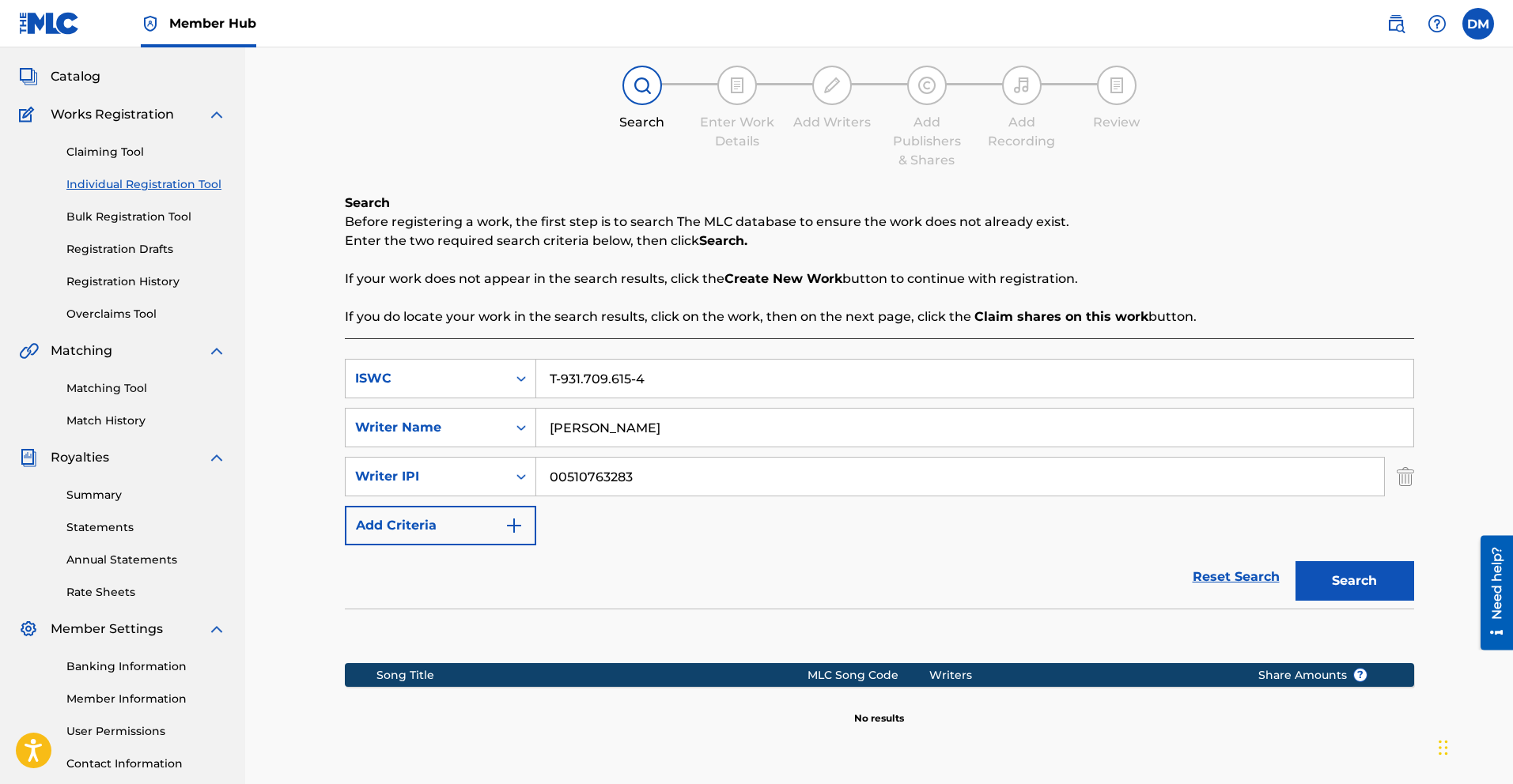
scroll to position [81, 0]
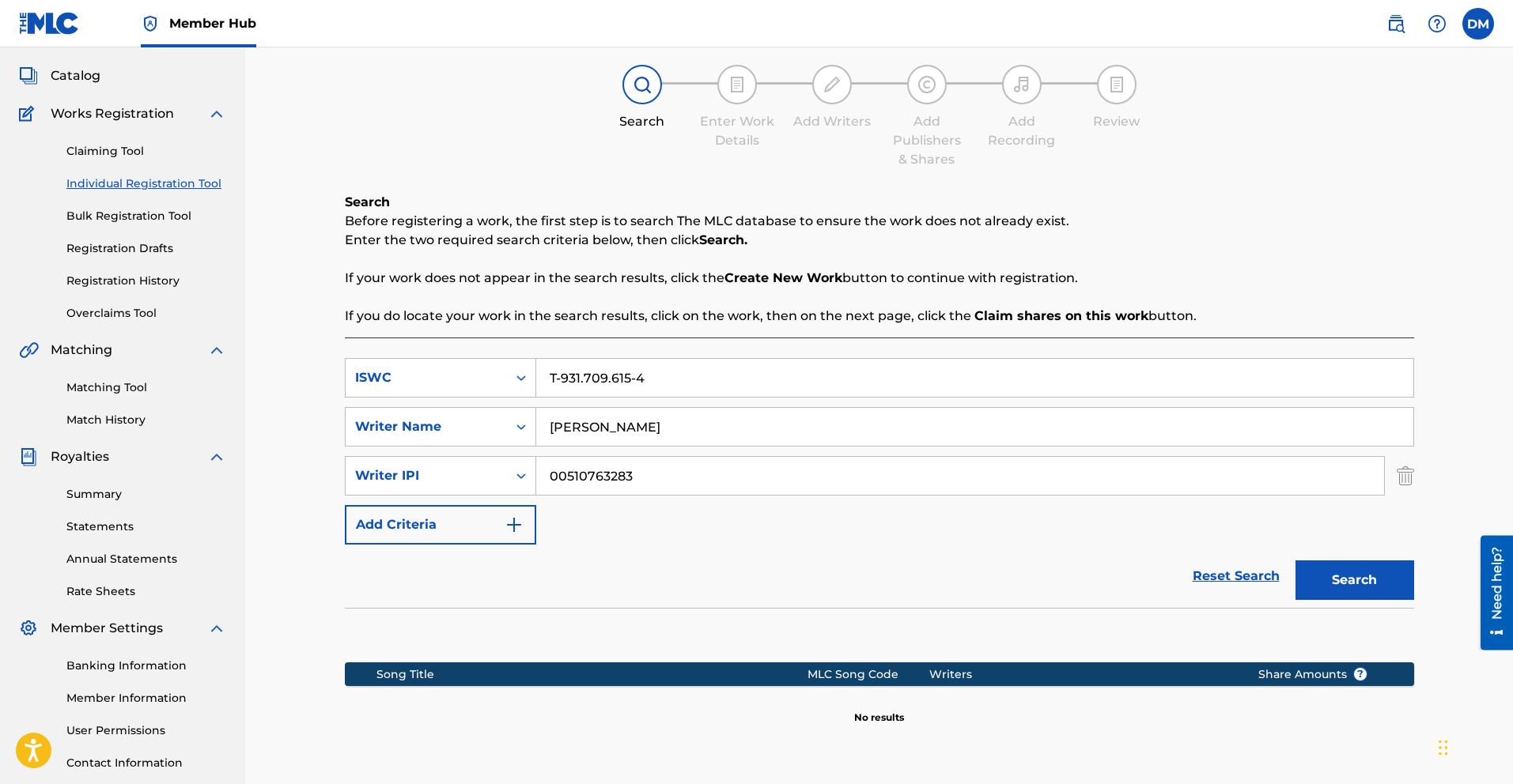
click at [778, 280] on strong "Create New Work" at bounding box center [783, 278] width 118 height 15
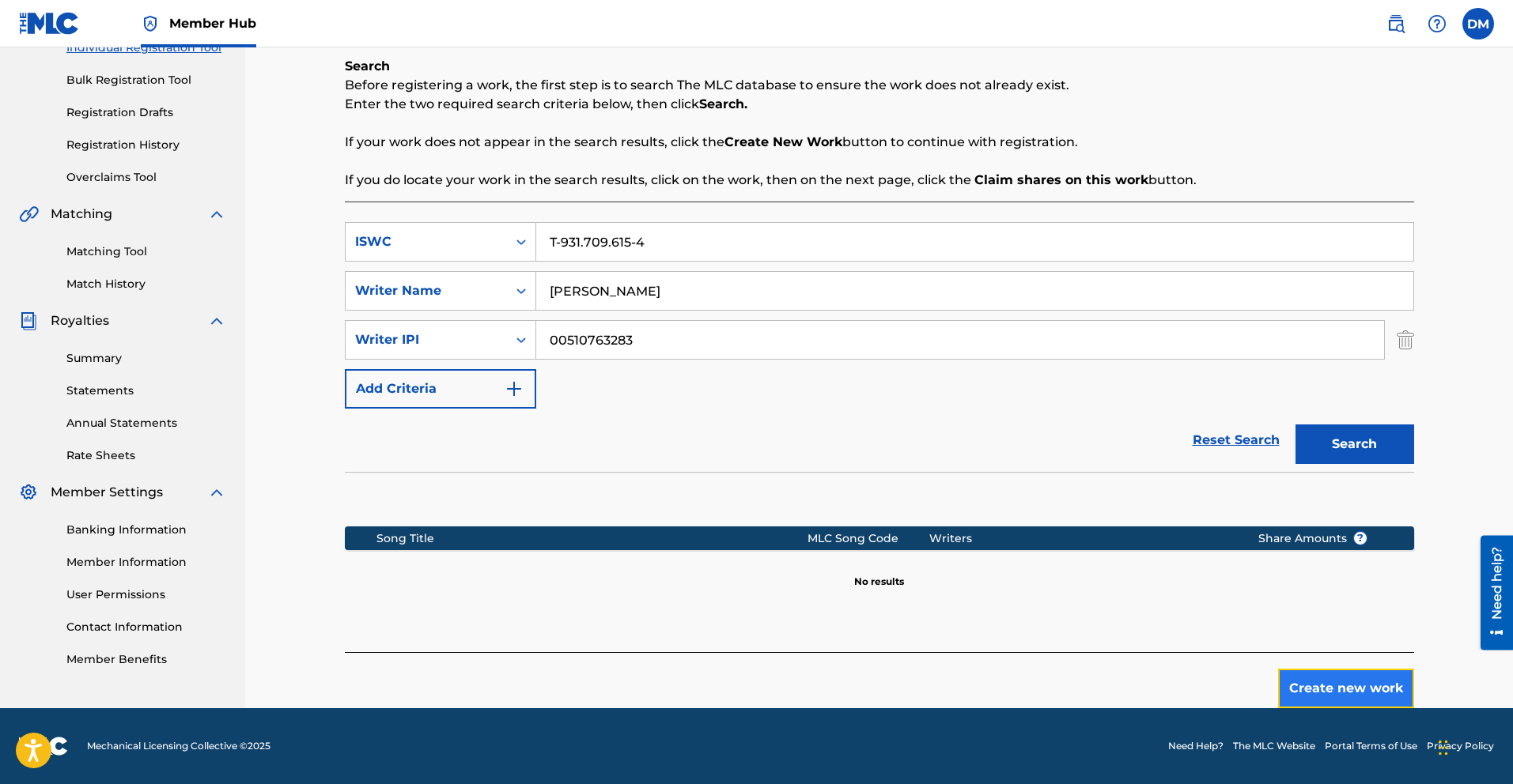
click at [1324, 680] on button "Create new work" at bounding box center [1346, 689] width 136 height 40
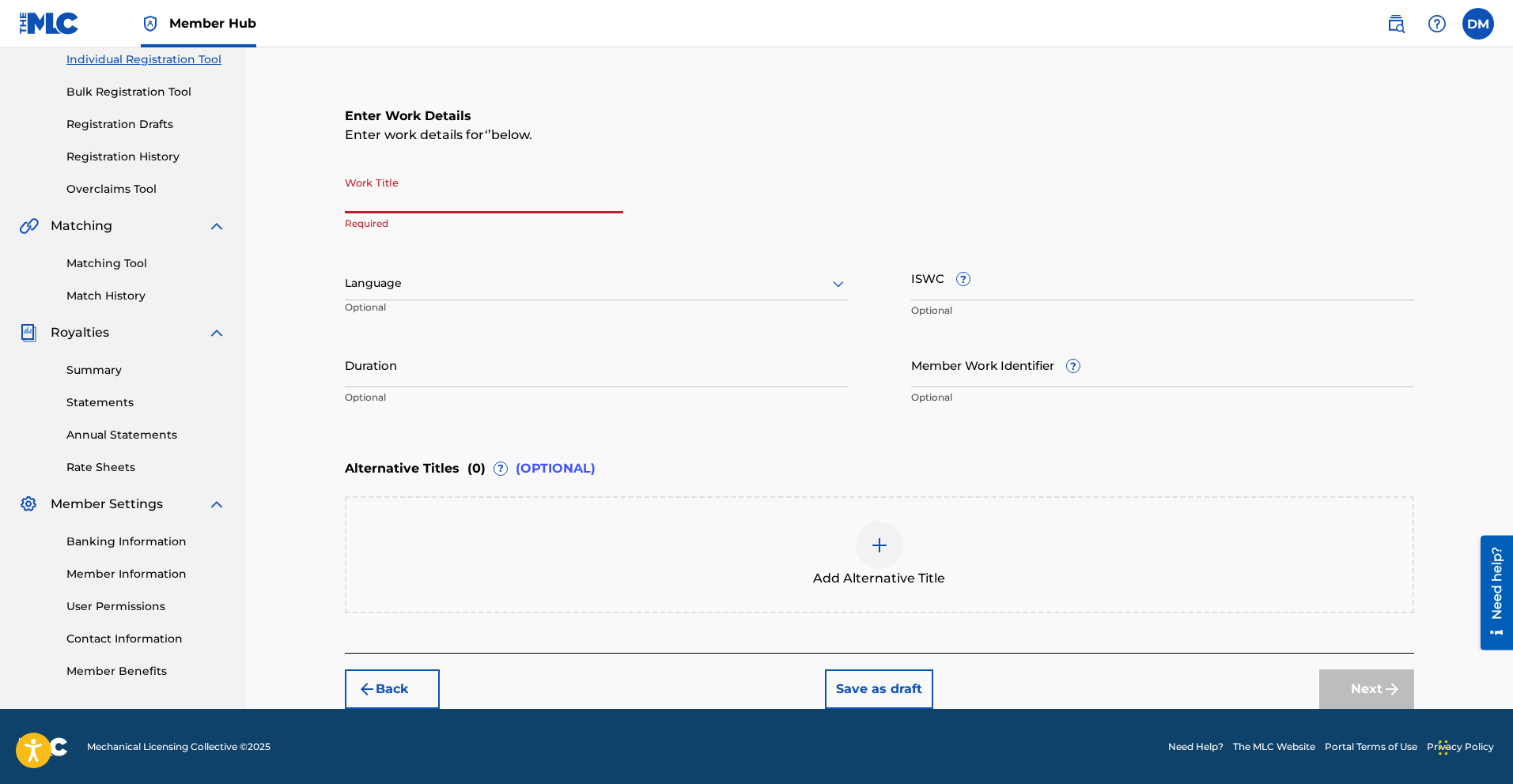
click at [449, 205] on input "Work Title" at bounding box center [484, 190] width 279 height 45
type input "Enamorado"
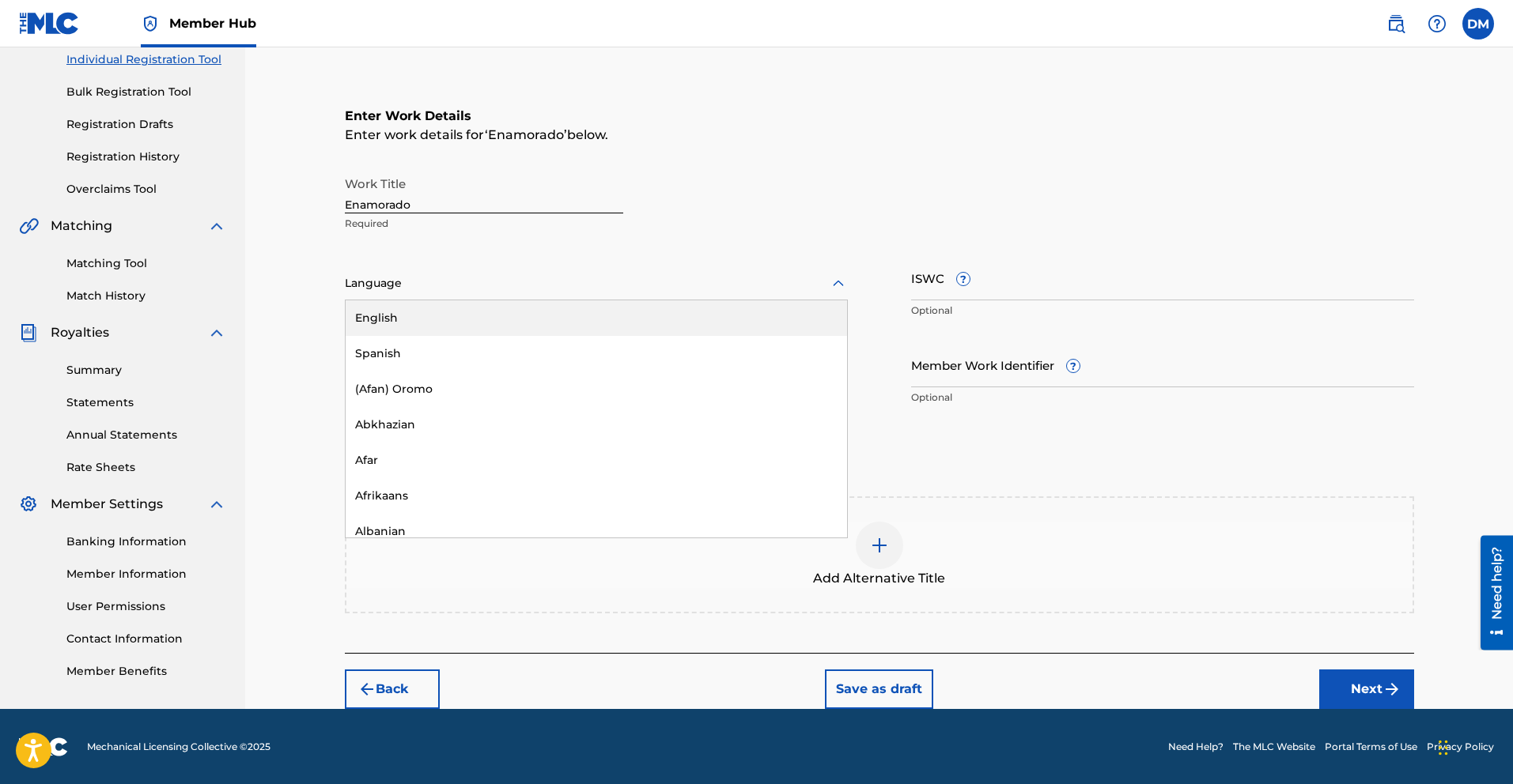
click at [396, 284] on div at bounding box center [596, 283] width 503 height 19
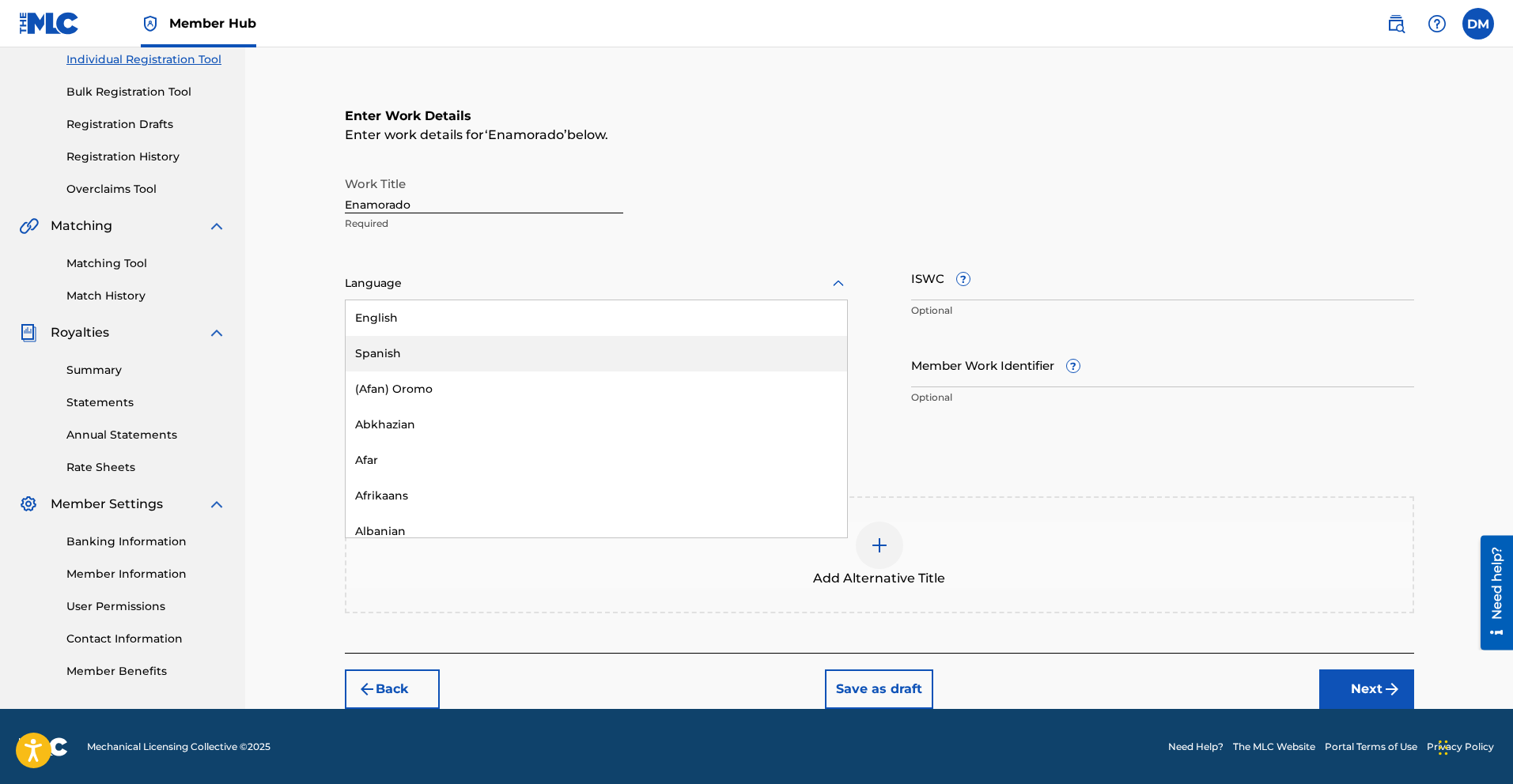
click at [401, 347] on div "Spanish" at bounding box center [596, 354] width 501 height 35
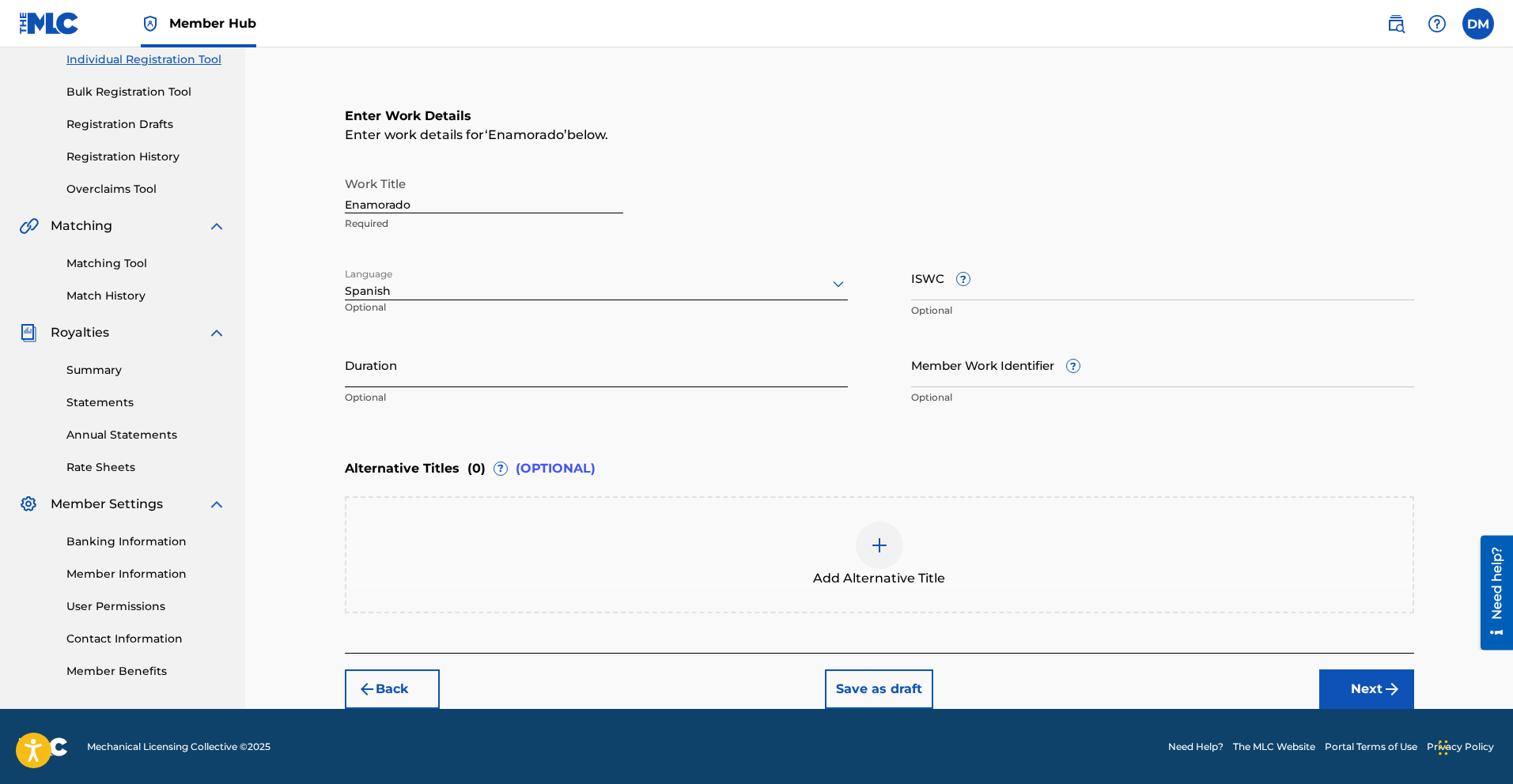
click at [498, 369] on input "Duration" at bounding box center [596, 364] width 503 height 45
click at [1030, 292] on input "ISWC ?" at bounding box center [1163, 278] width 503 height 45
paste input "T-931.709.615-4"
type input "T-931.709.615-4"
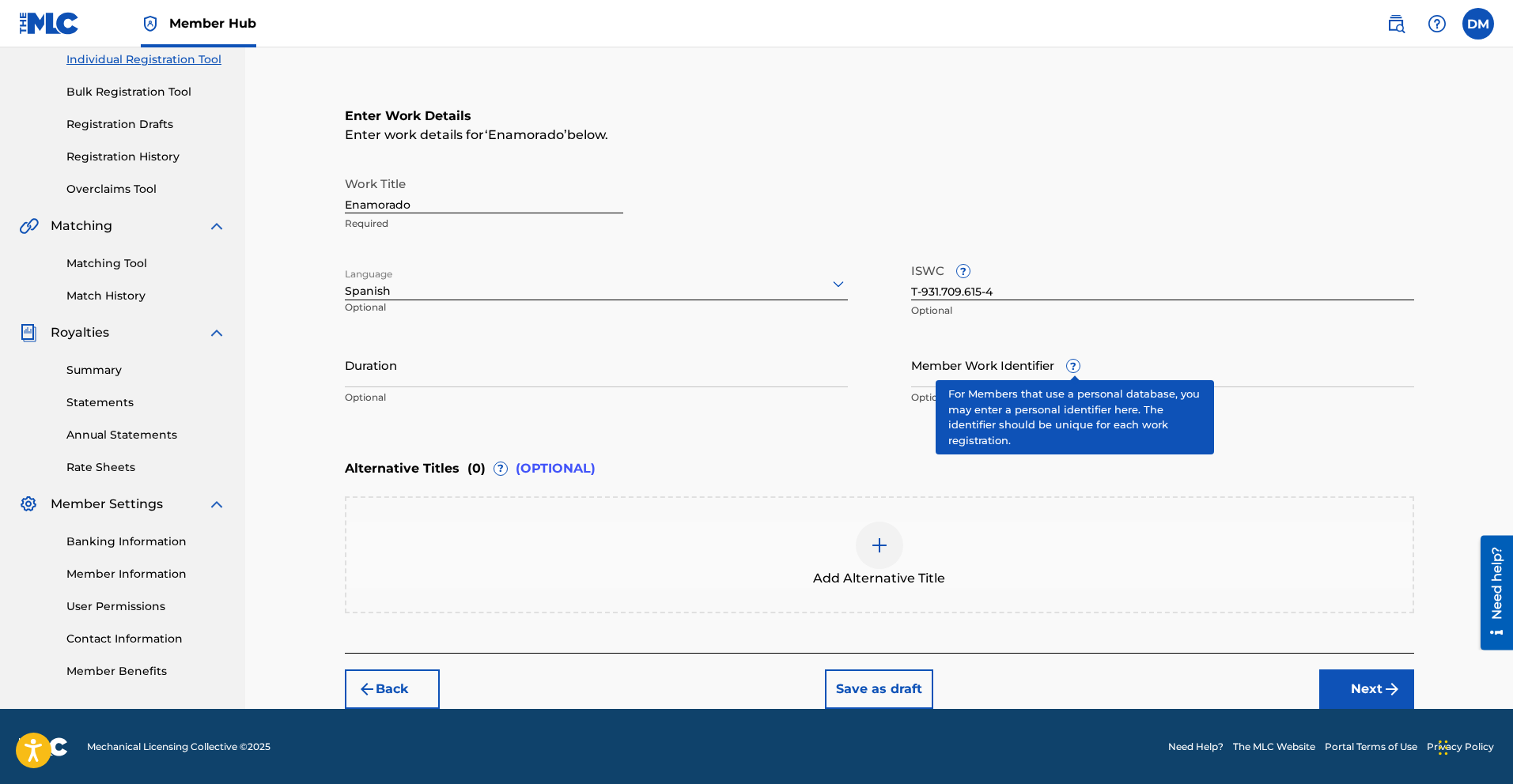
click at [1072, 370] on span "?" at bounding box center [1074, 366] width 12 height 12
click at [1072, 370] on input "Member Work Identifier ?" at bounding box center [1163, 364] width 503 height 45
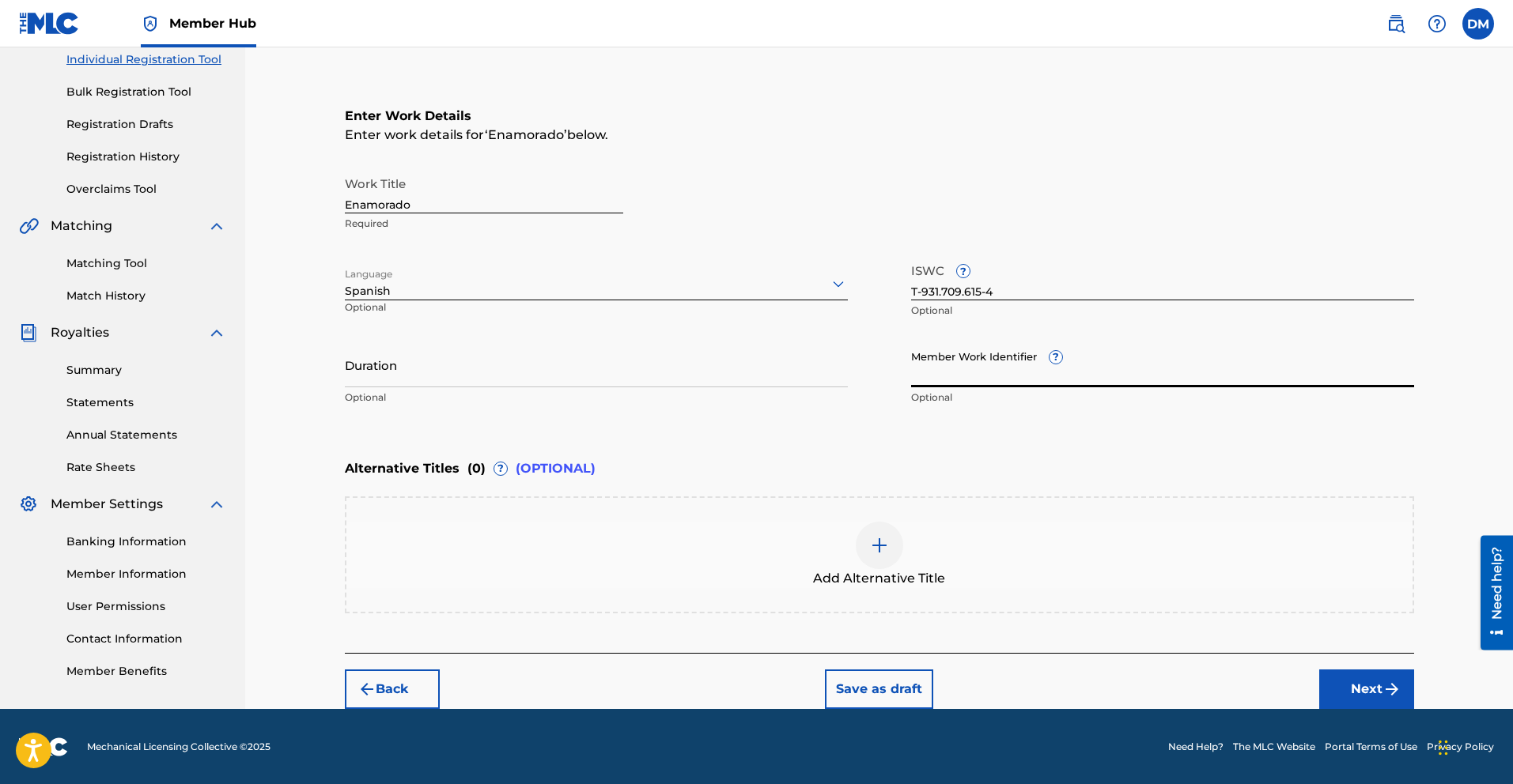
click at [1072, 370] on input "Member Work Identifier ?" at bounding box center [1163, 364] width 503 height 45
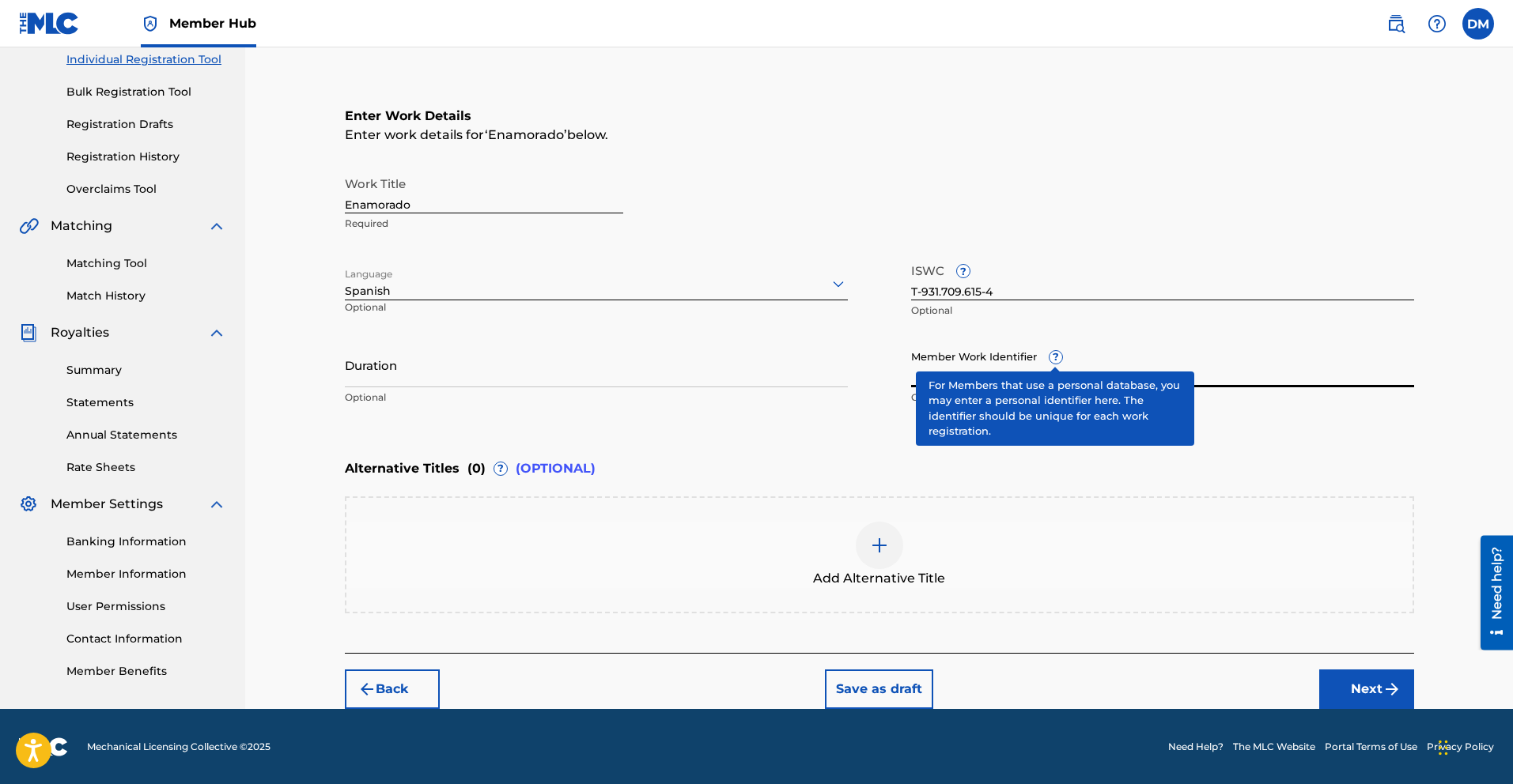
click at [1054, 363] on div "Member Work Identifier ? Optional" at bounding box center [1163, 377] width 503 height 71
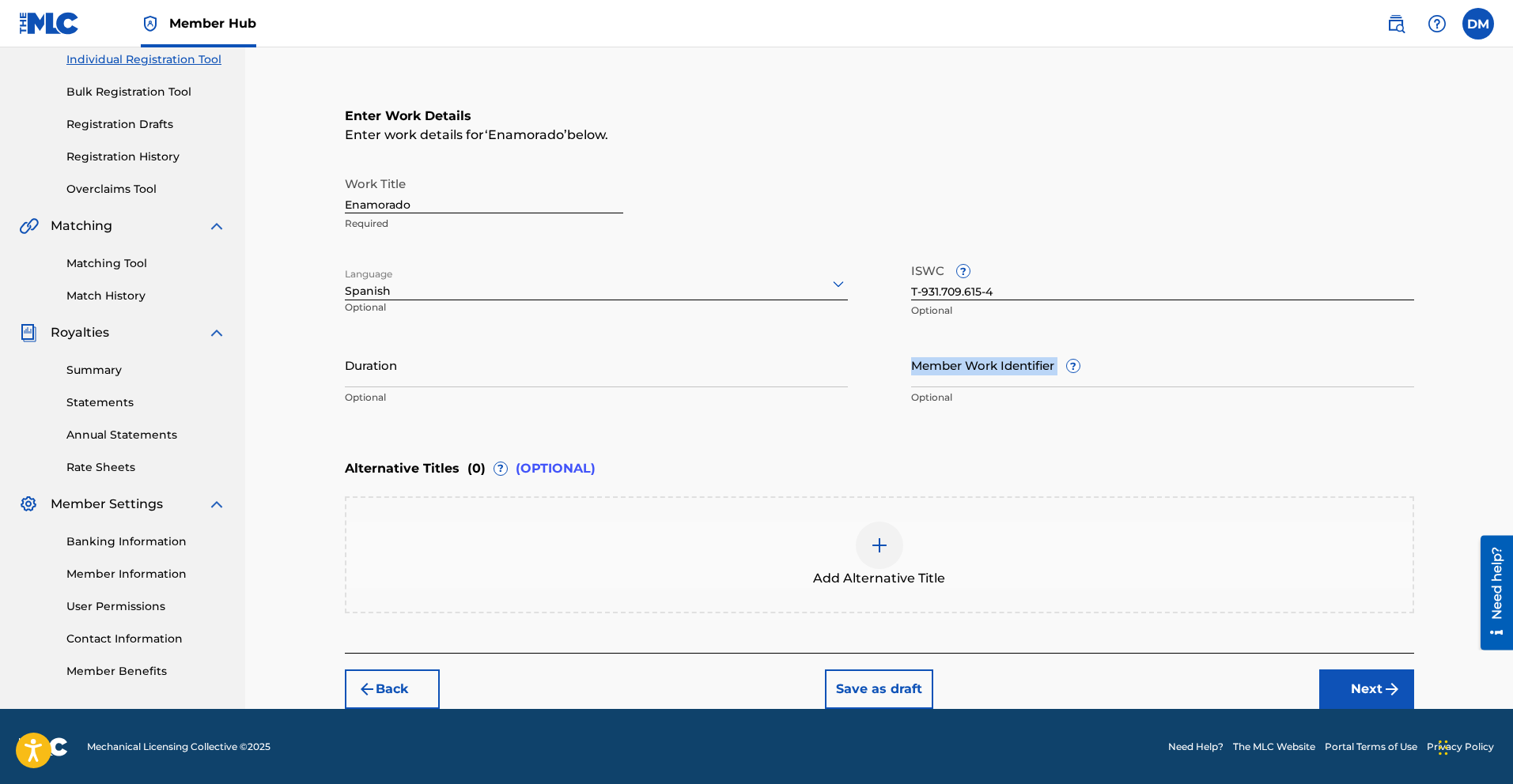
click at [1054, 363] on div "Member Work Identifier ? Optional" at bounding box center [1163, 377] width 503 height 71
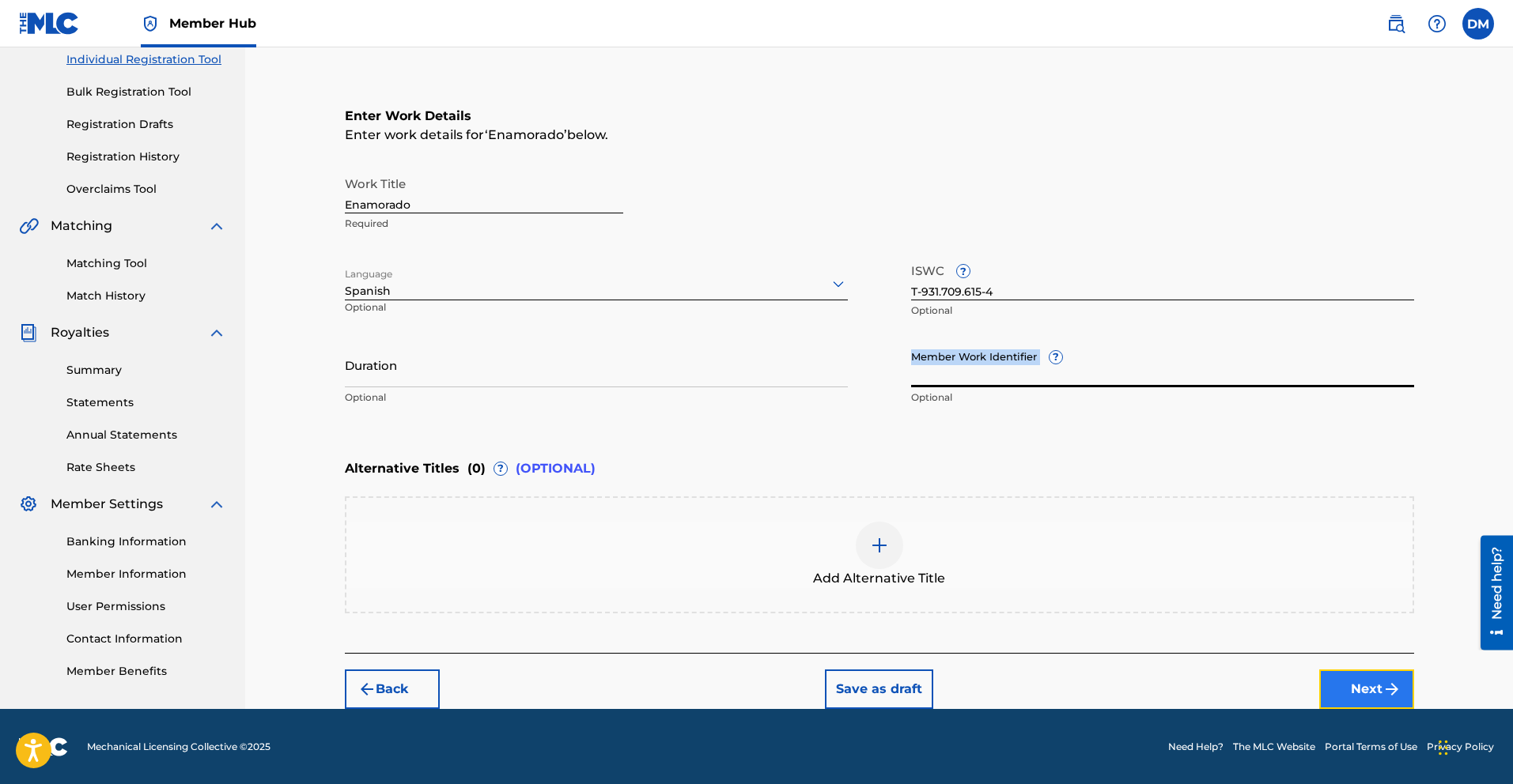
click at [1364, 688] on button "Next" at bounding box center [1367, 689] width 95 height 40
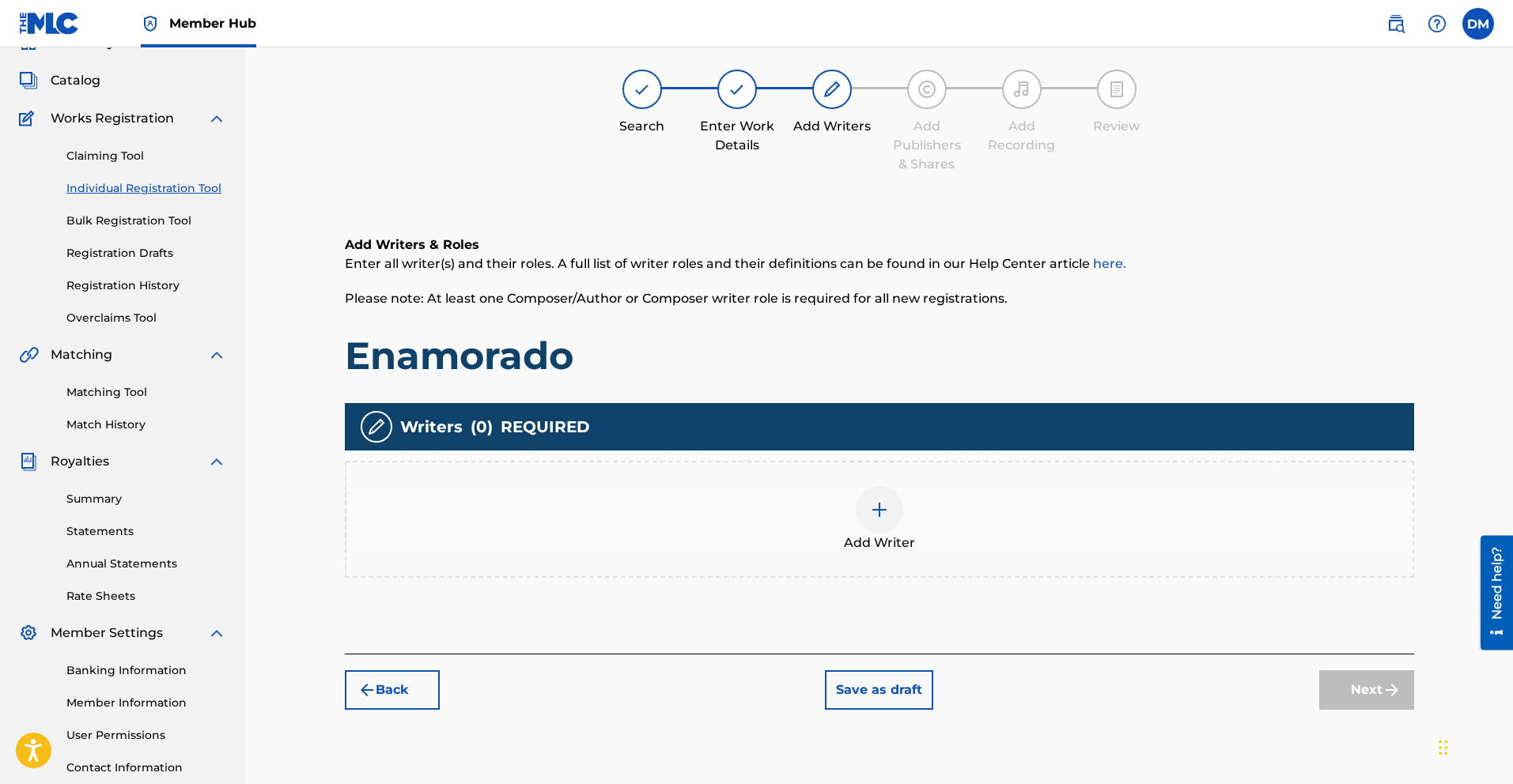
scroll to position [71, 0]
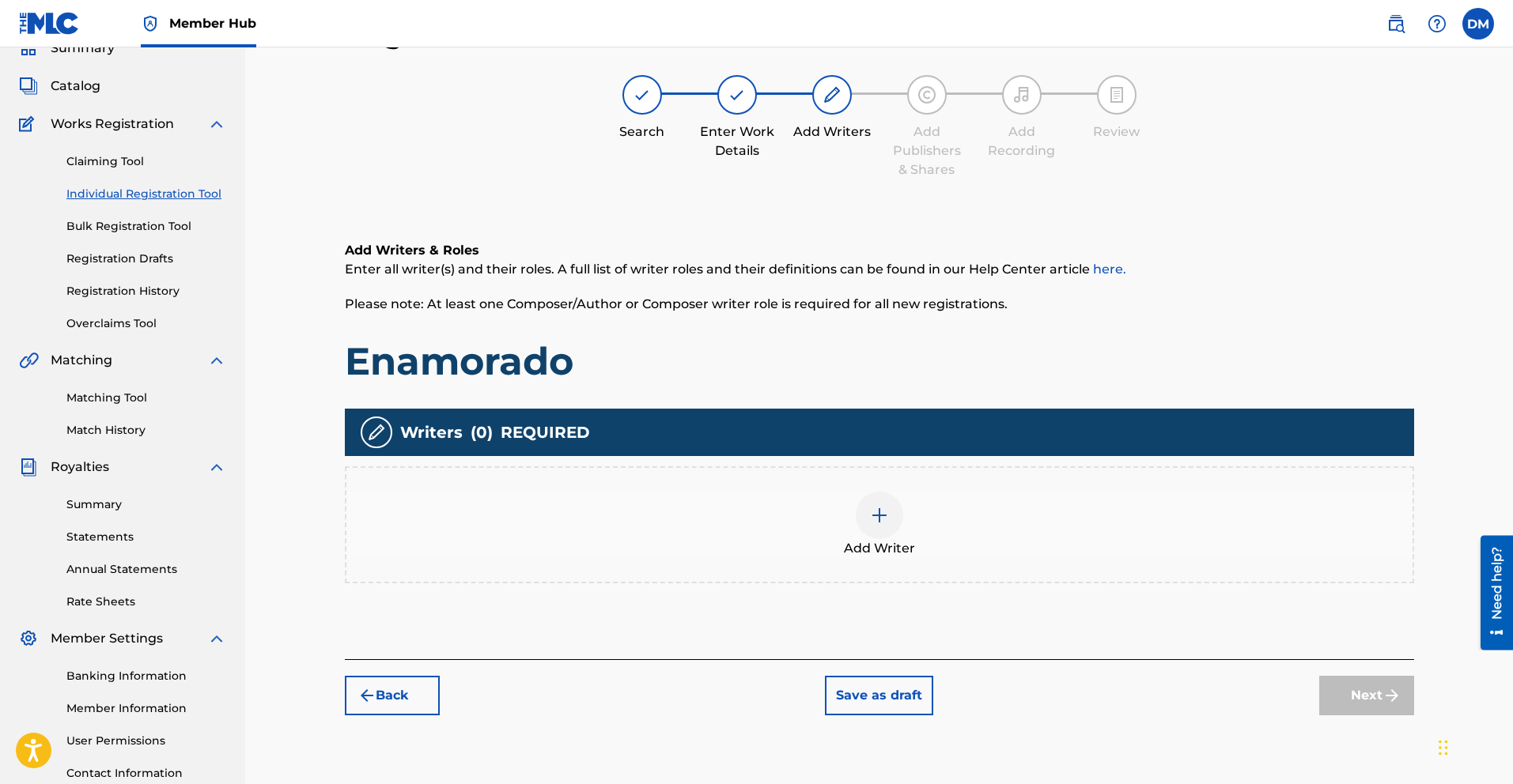
click at [870, 510] on img at bounding box center [880, 516] width 19 height 19
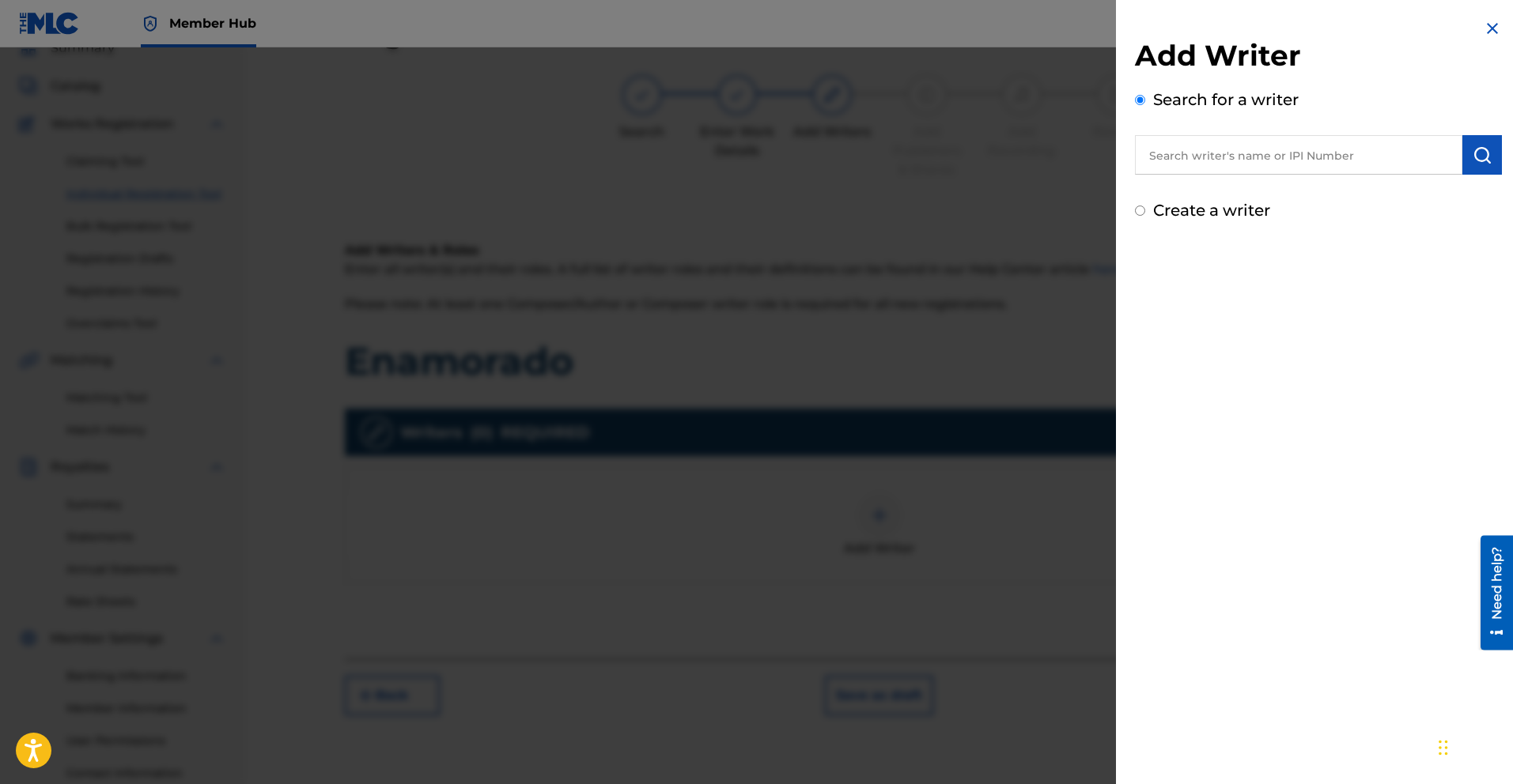
click at [1202, 498] on div "Add Writer Search for a writer Create a writer" at bounding box center [1318, 392] width 405 height 784
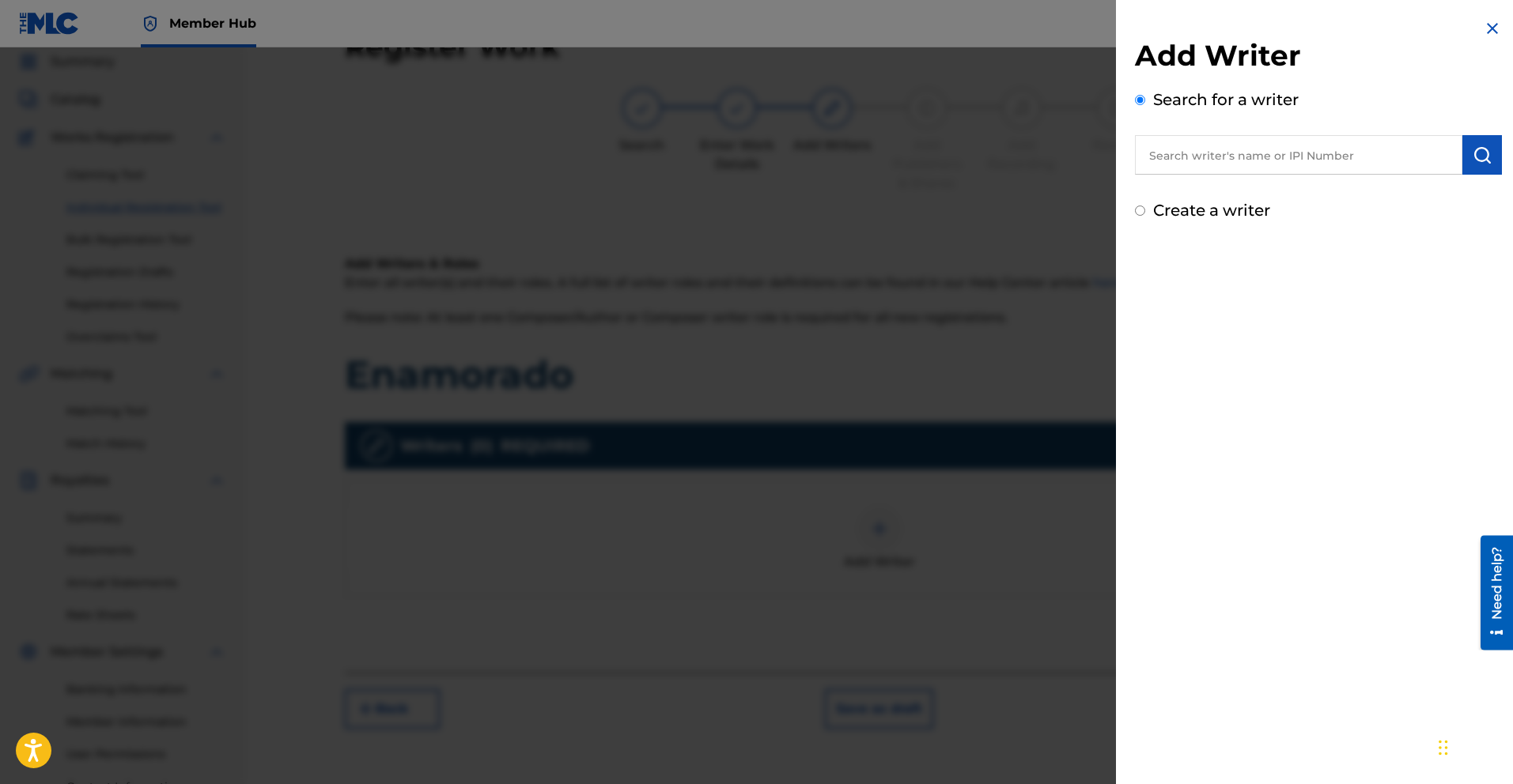
scroll to position [56, 0]
click at [665, 522] on div at bounding box center [756, 439] width 1513 height 784
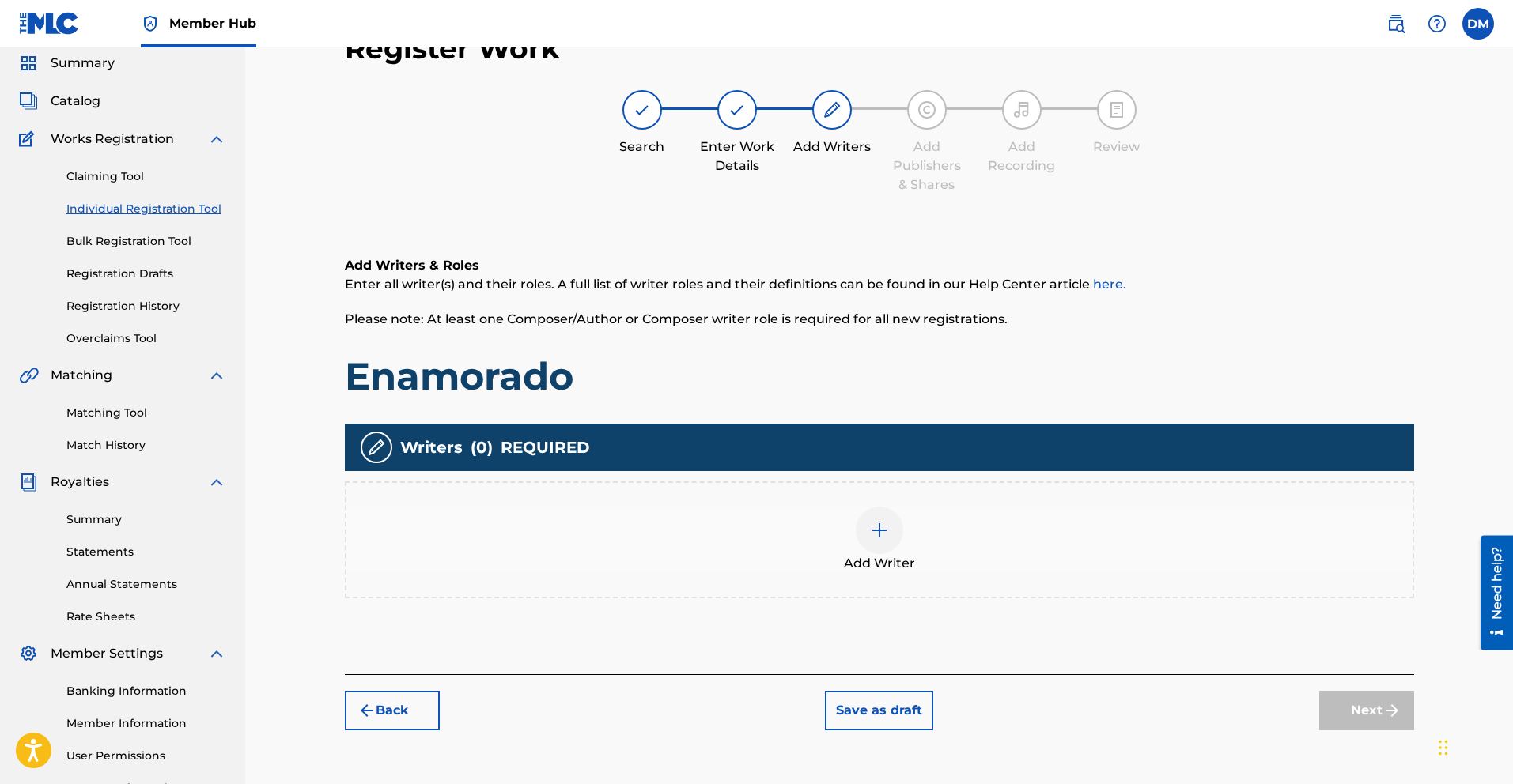
scroll to position [49, 0]
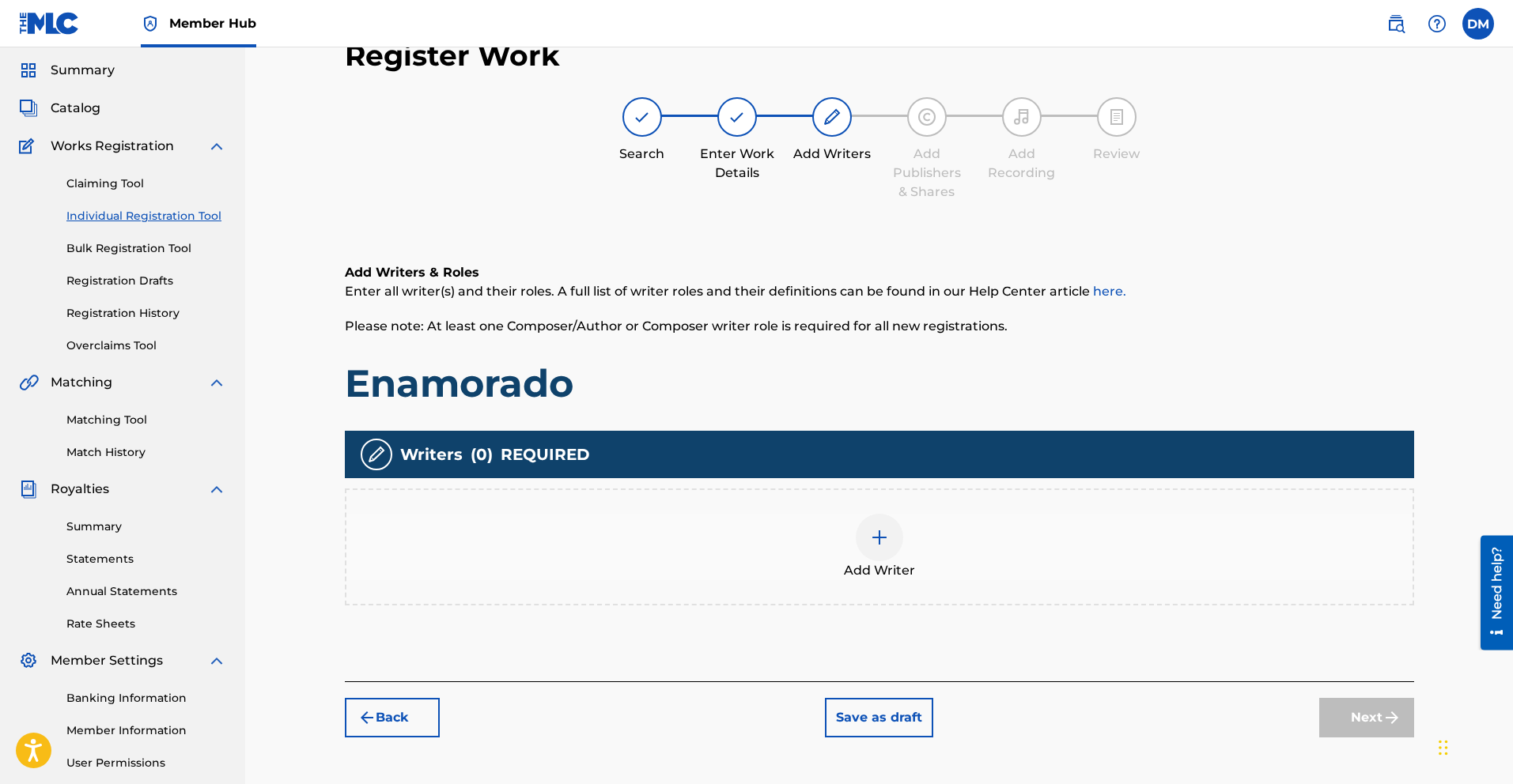
click at [883, 549] on div at bounding box center [880, 538] width 48 height 48
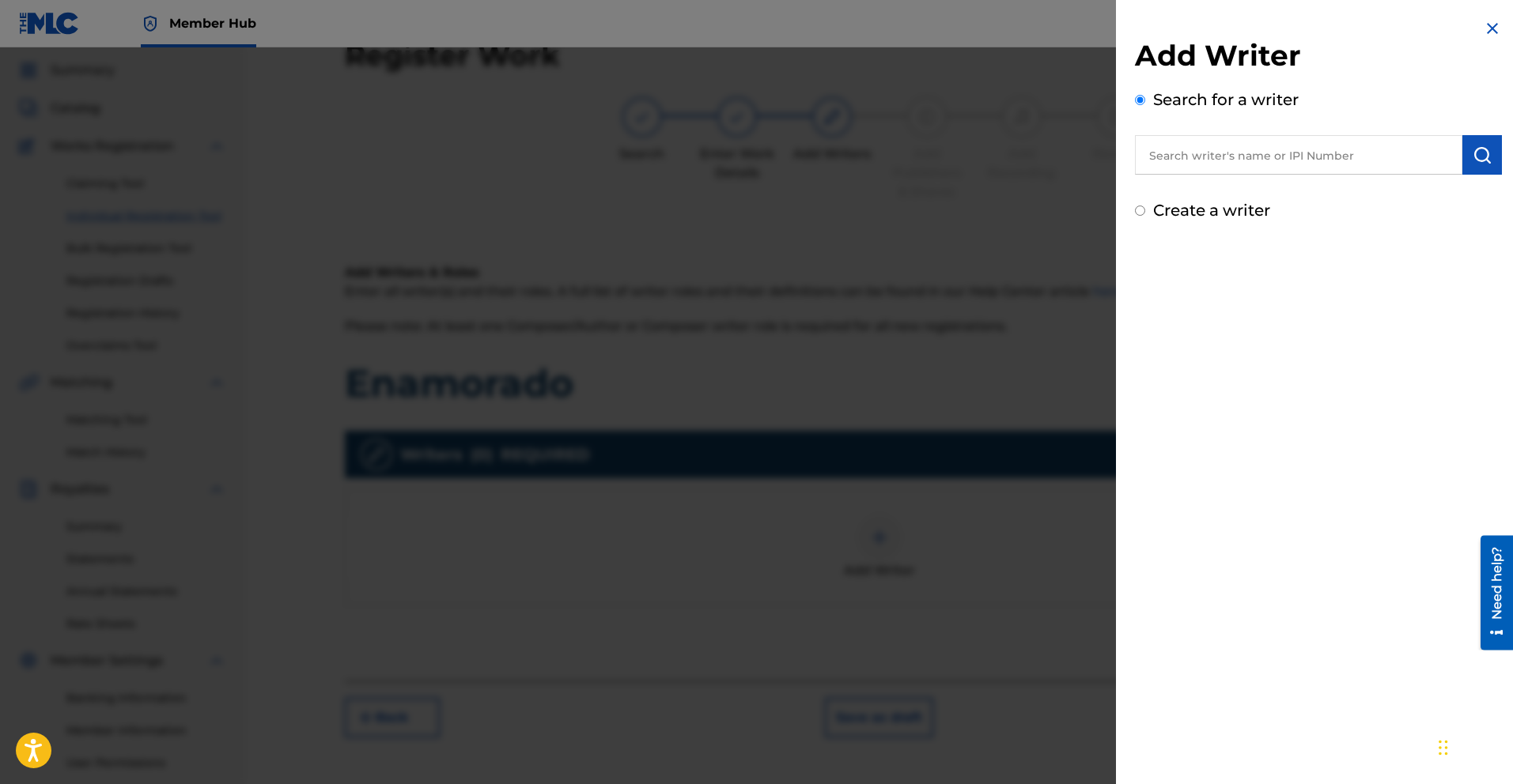
click at [1214, 166] on input "text" at bounding box center [1299, 154] width 327 height 40
click at [1384, 156] on input "text" at bounding box center [1299, 154] width 327 height 40
click at [1239, 161] on input "text" at bounding box center [1299, 154] width 327 height 40
paste input "00510763283"
type input "00510763283"
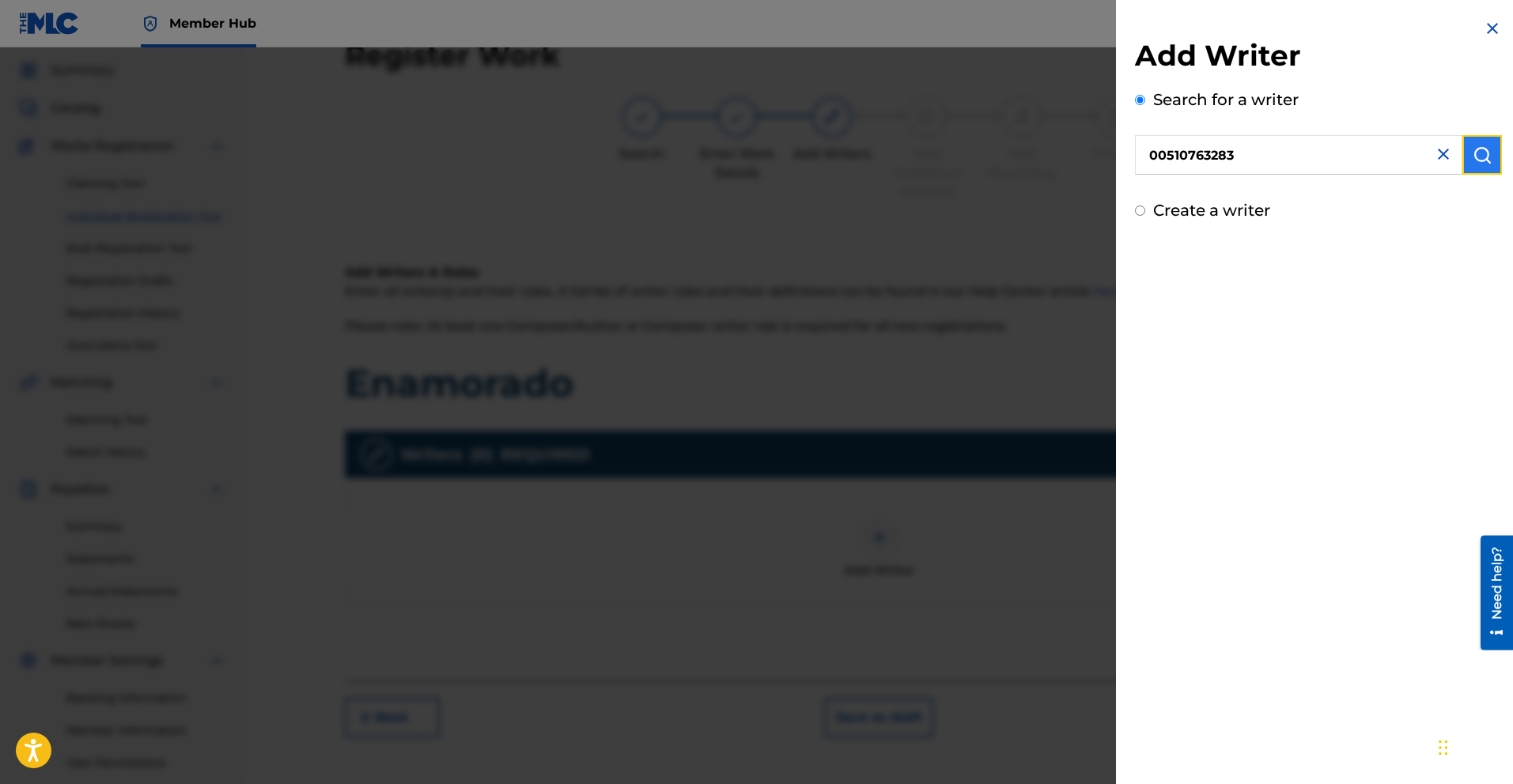
click at [1480, 159] on img "submit" at bounding box center [1483, 155] width 19 height 19
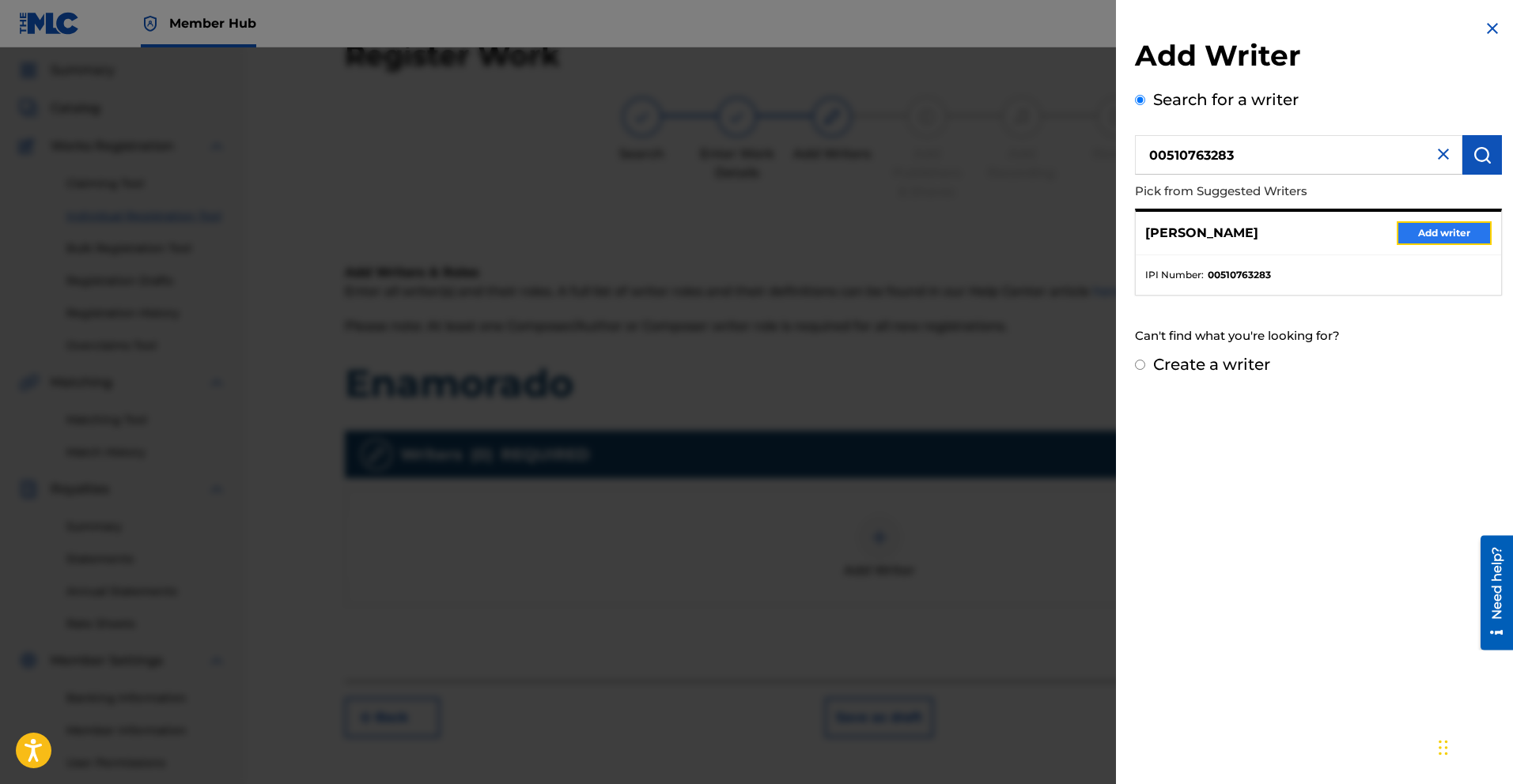
click at [1434, 231] on button "Add writer" at bounding box center [1444, 233] width 95 height 24
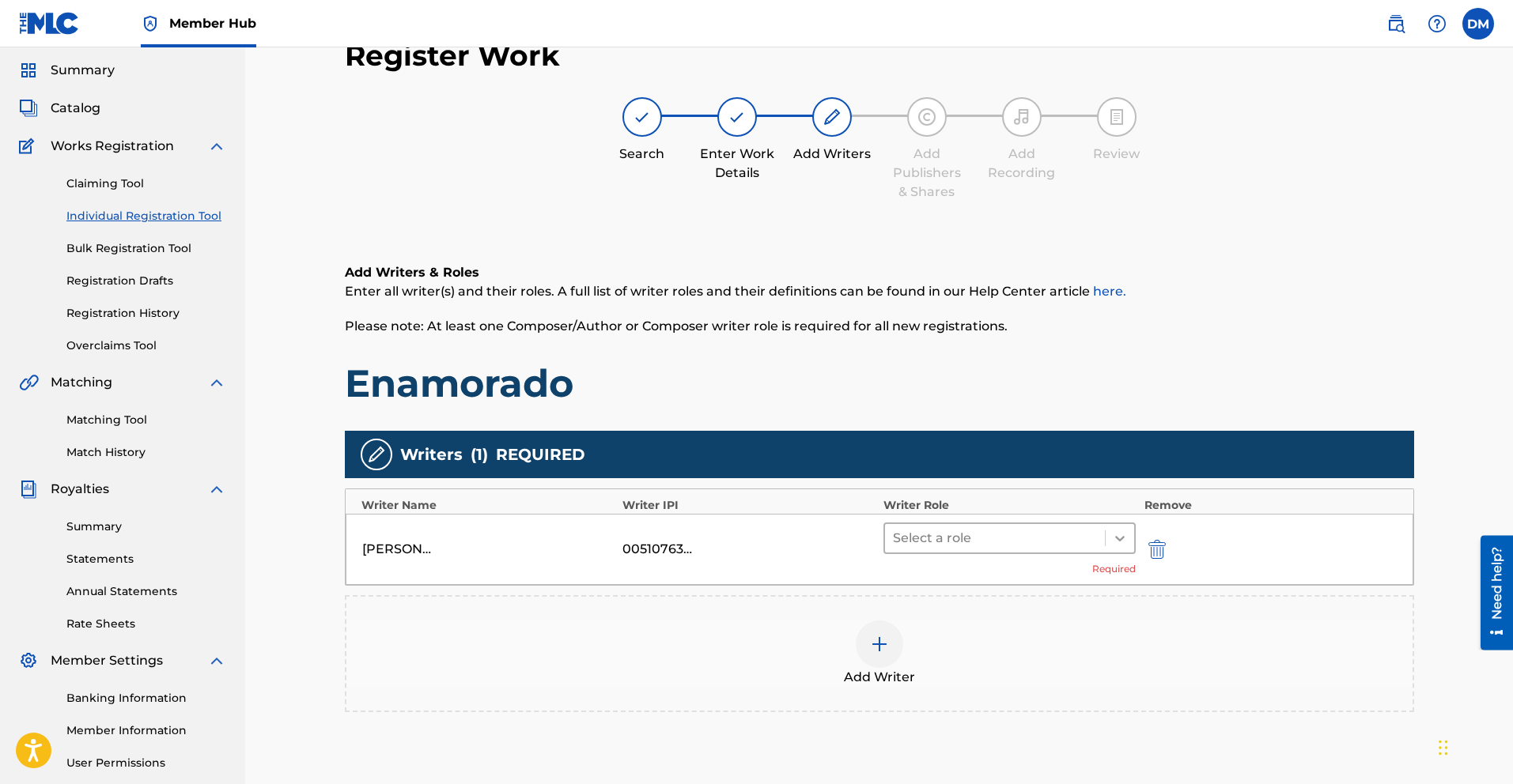
click at [1120, 533] on icon at bounding box center [1120, 539] width 16 height 16
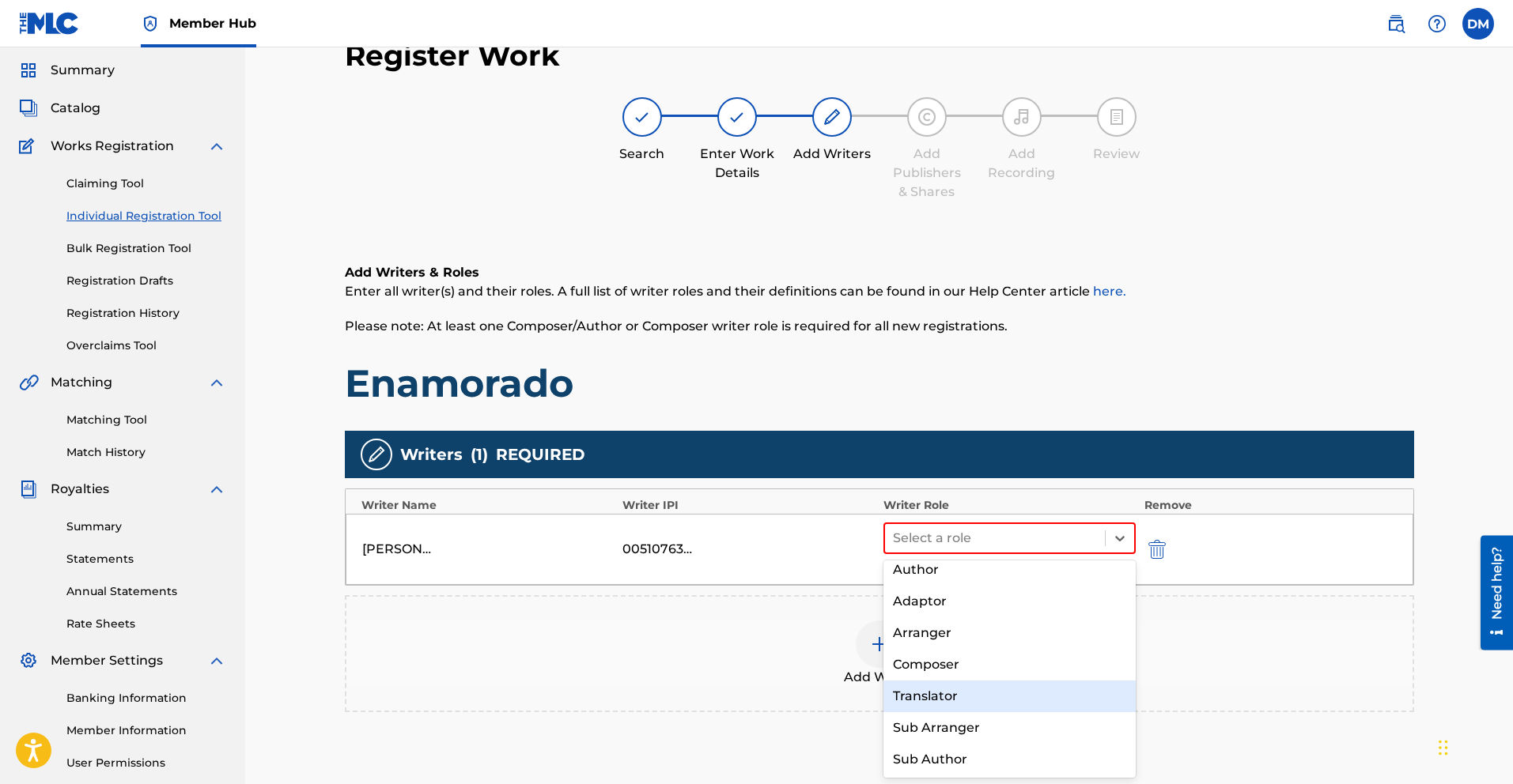
scroll to position [0, 0]
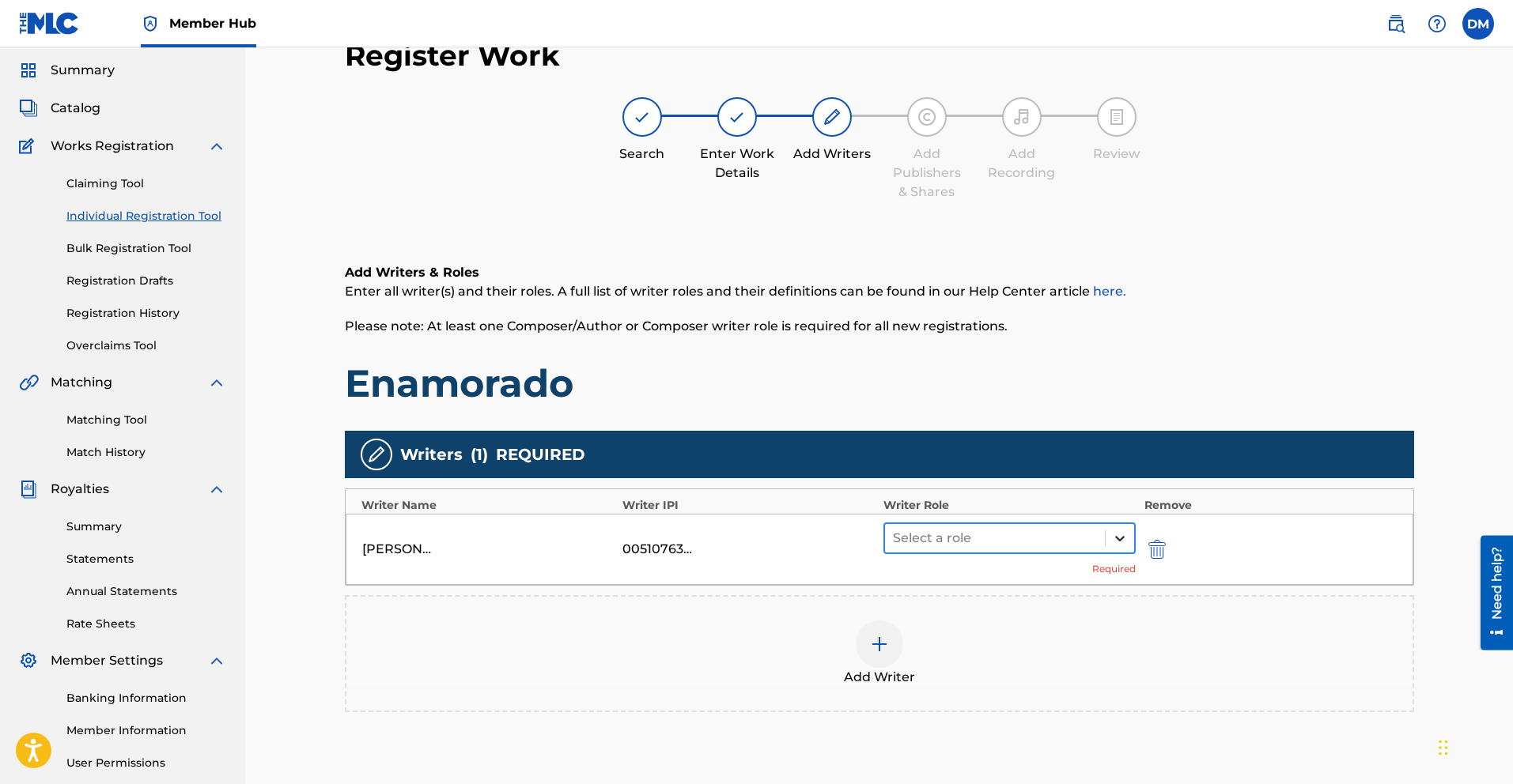
click at [1117, 540] on icon at bounding box center [1120, 539] width 16 height 16
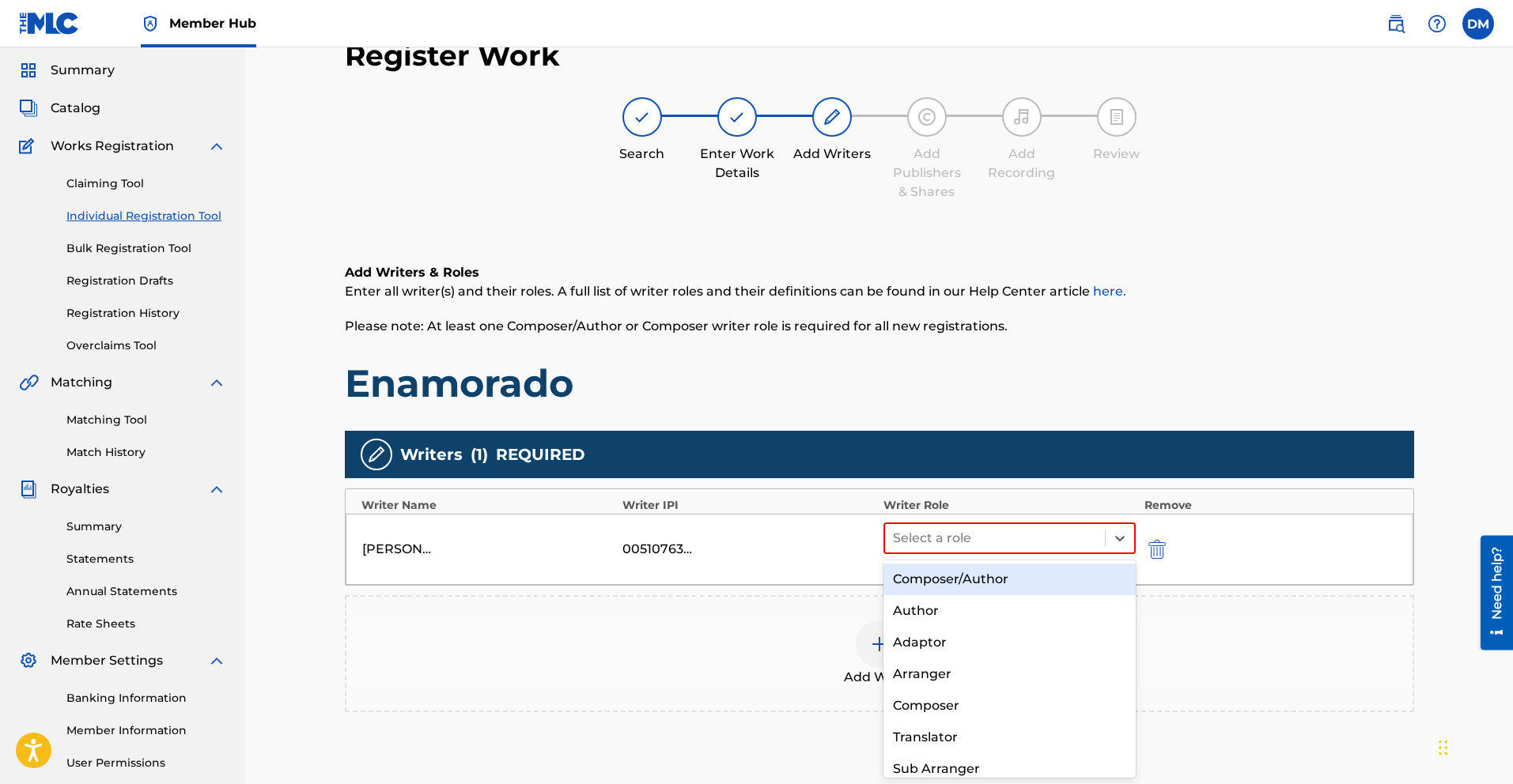
click at [992, 583] on div "Composer/Author" at bounding box center [1010, 579] width 253 height 32
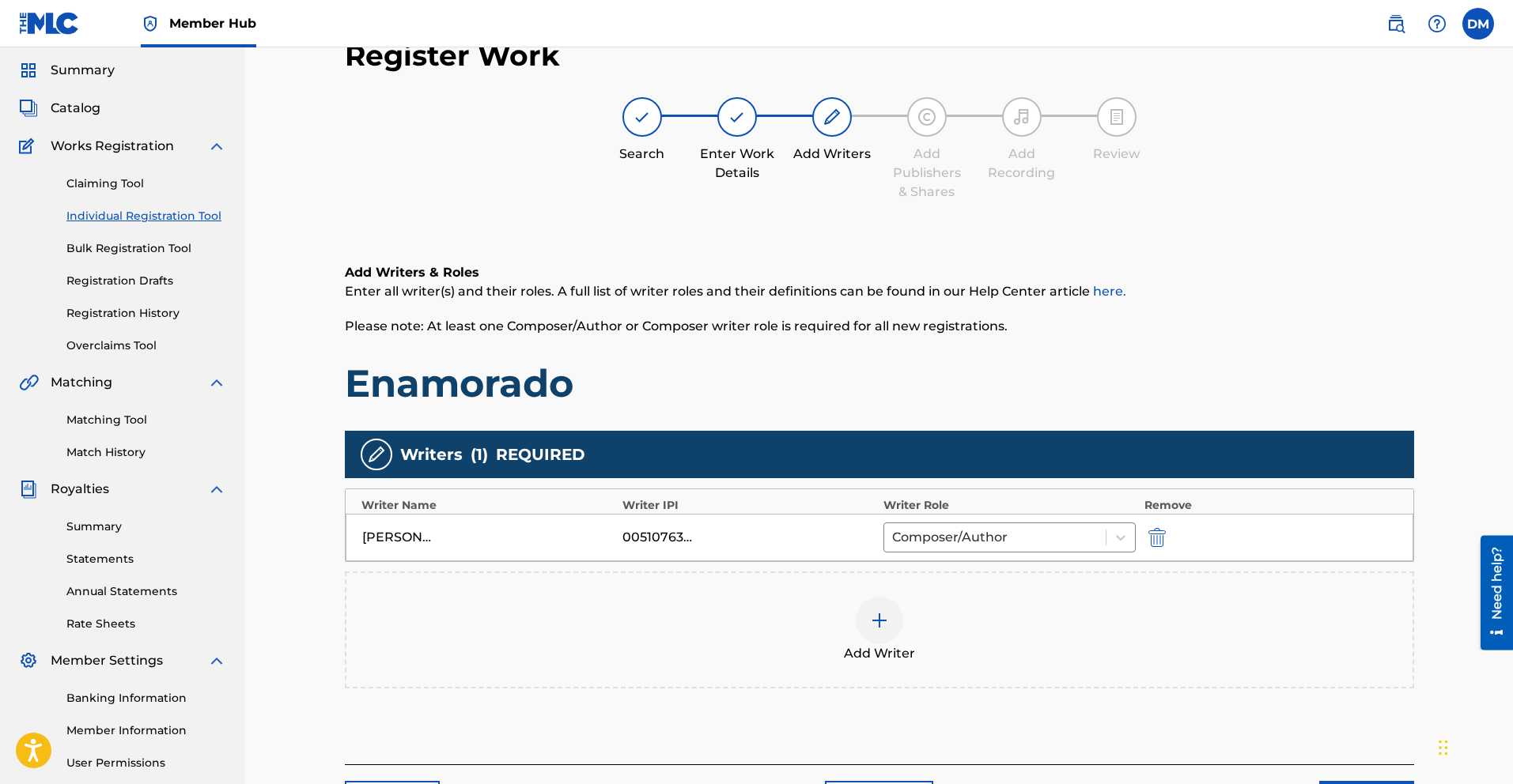
click at [866, 617] on div at bounding box center [880, 621] width 48 height 48
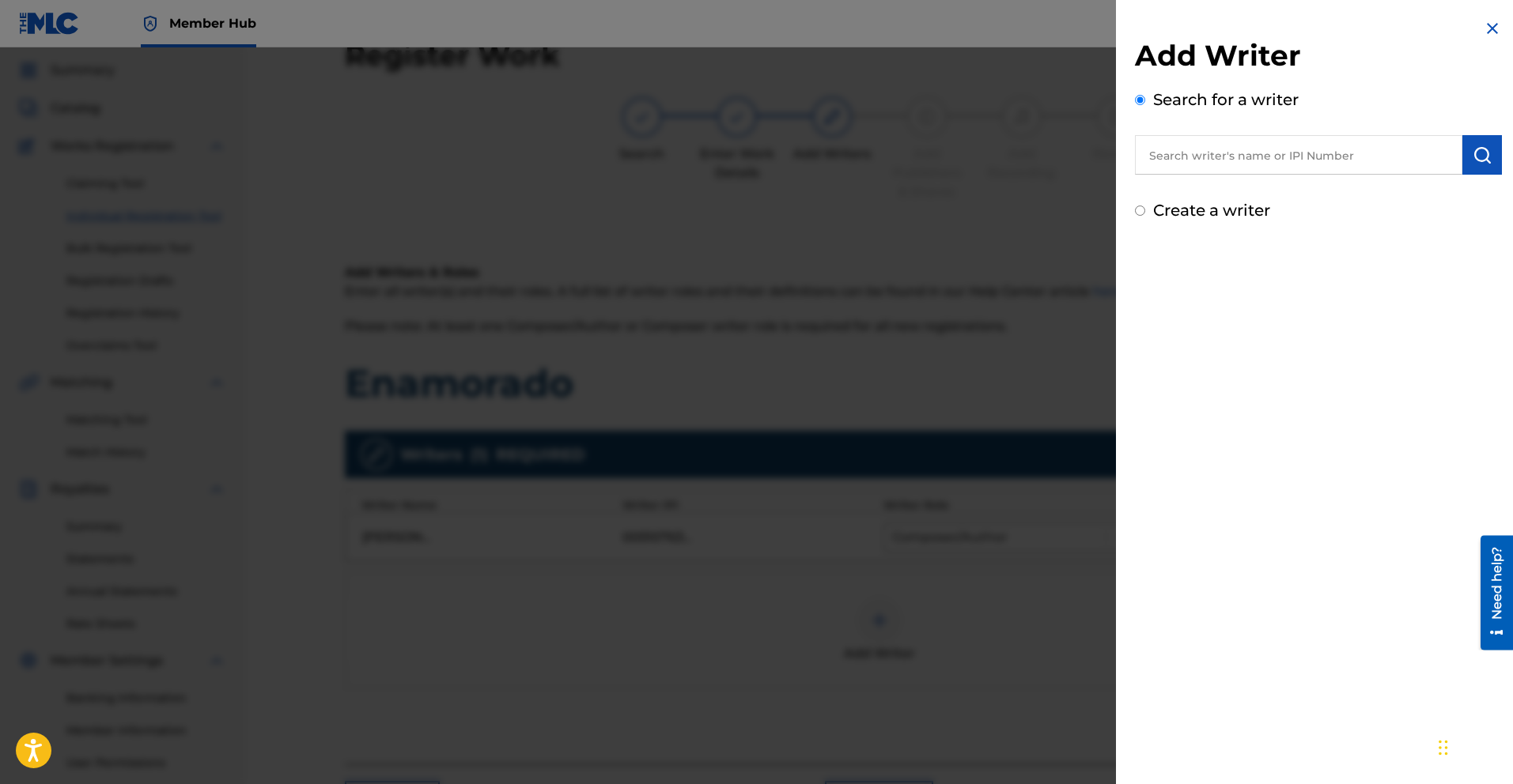
click at [1213, 530] on div "Add Writer Search for a writer Create a writer" at bounding box center [1318, 392] width 405 height 784
click at [1285, 556] on div "Add Writer Search for a writer Create a writer" at bounding box center [1318, 392] width 405 height 784
click at [1274, 371] on div "Add Writer Search for a writer Create a writer" at bounding box center [1318, 392] width 405 height 784
click at [1491, 32] on img at bounding box center [1493, 29] width 19 height 19
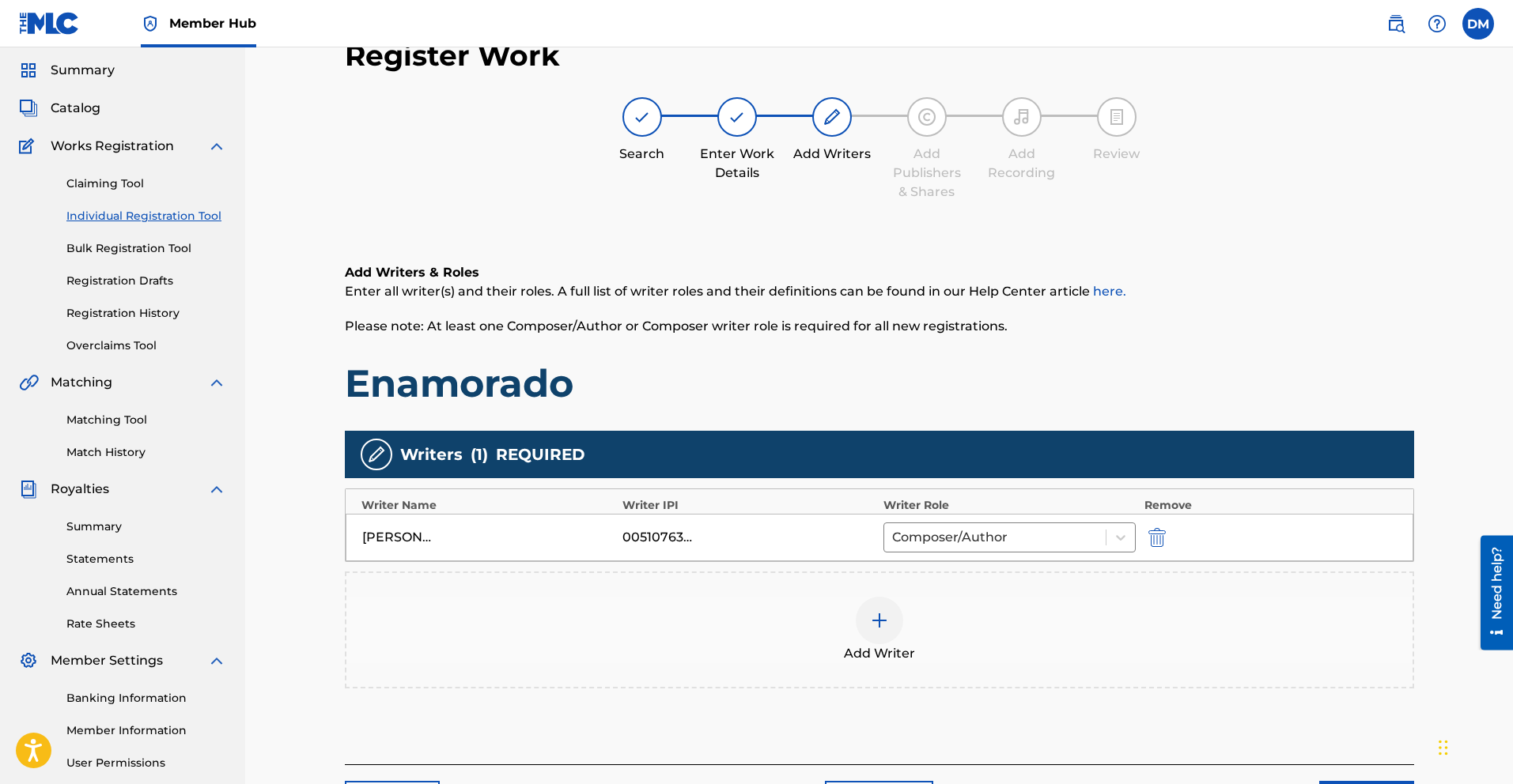
click at [873, 619] on img at bounding box center [880, 621] width 19 height 19
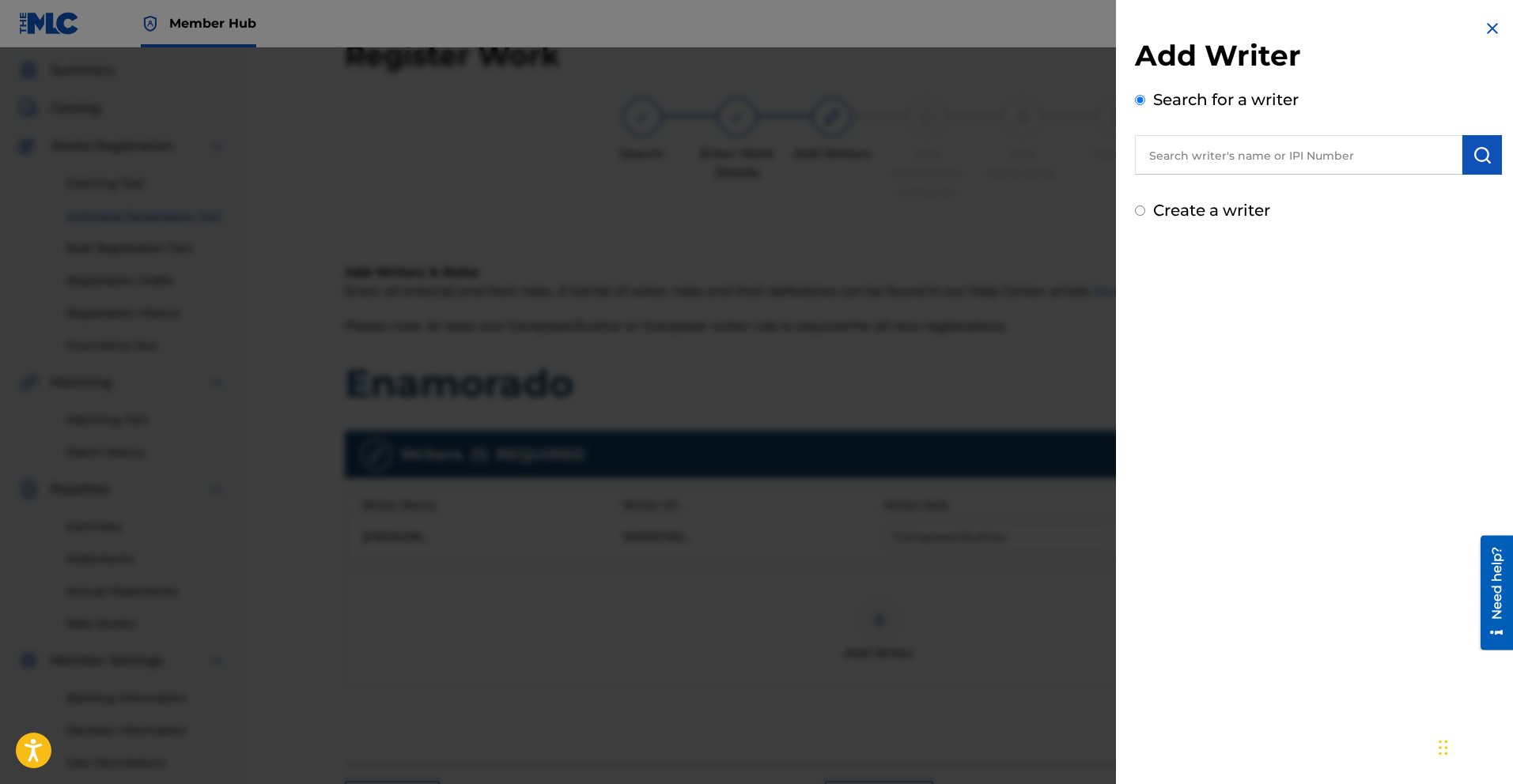
click at [1236, 154] on input "text" at bounding box center [1299, 154] width 327 height 40
paste input "00541240001"
type input "00541240001"
click at [1473, 161] on img "submit" at bounding box center [1483, 155] width 19 height 19
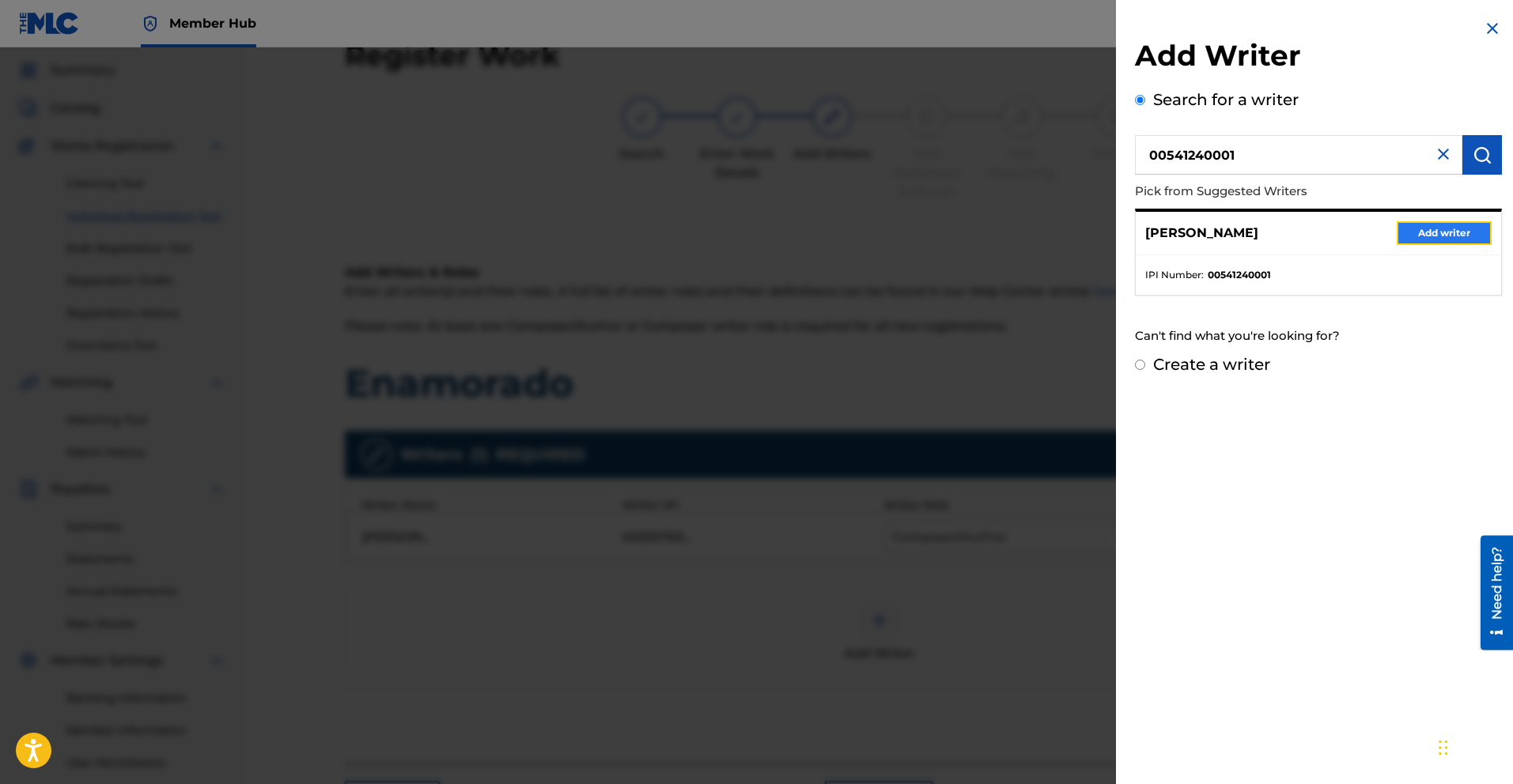
click at [1420, 233] on button "Add writer" at bounding box center [1444, 233] width 95 height 24
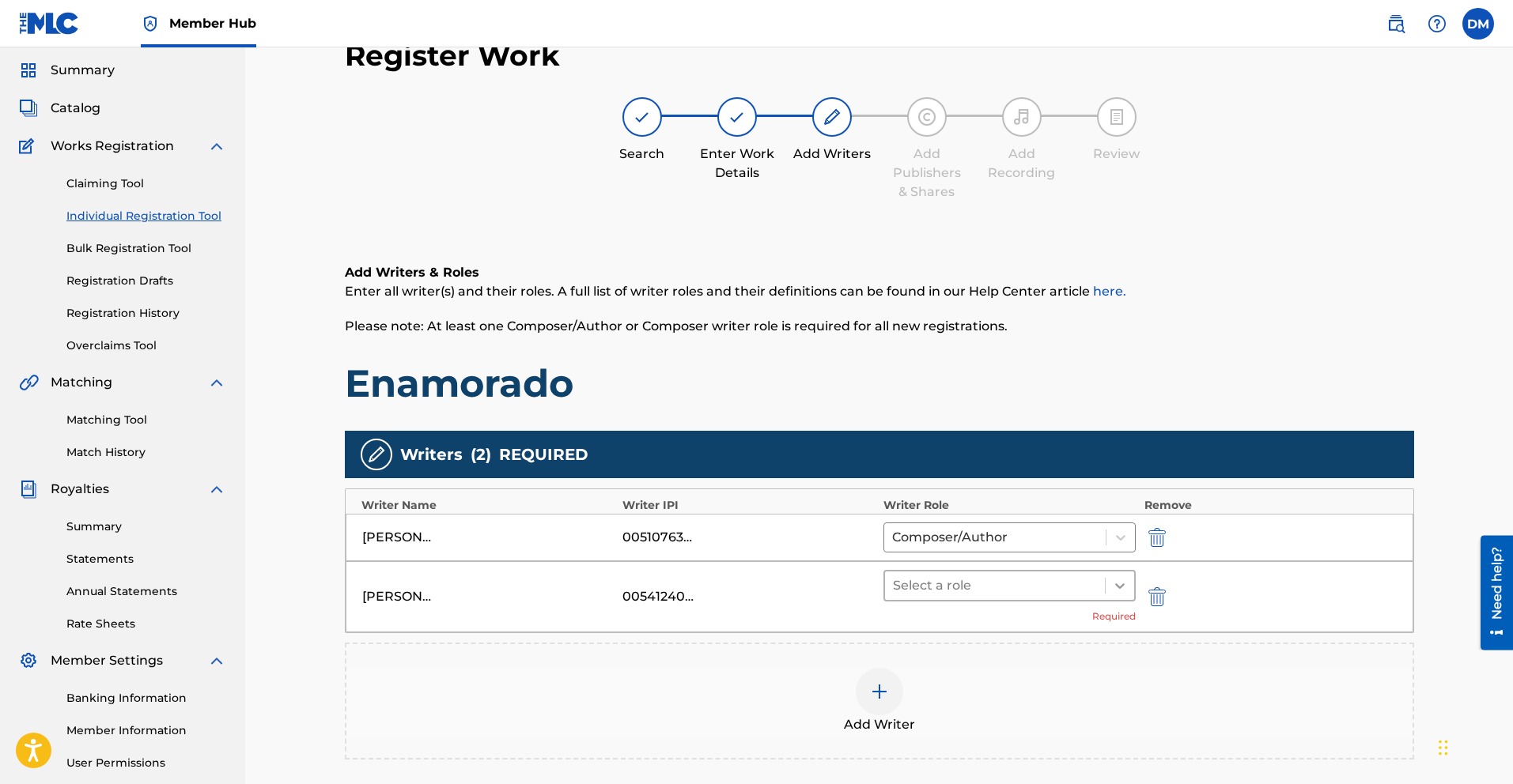
click at [1113, 584] on icon at bounding box center [1120, 586] width 16 height 16
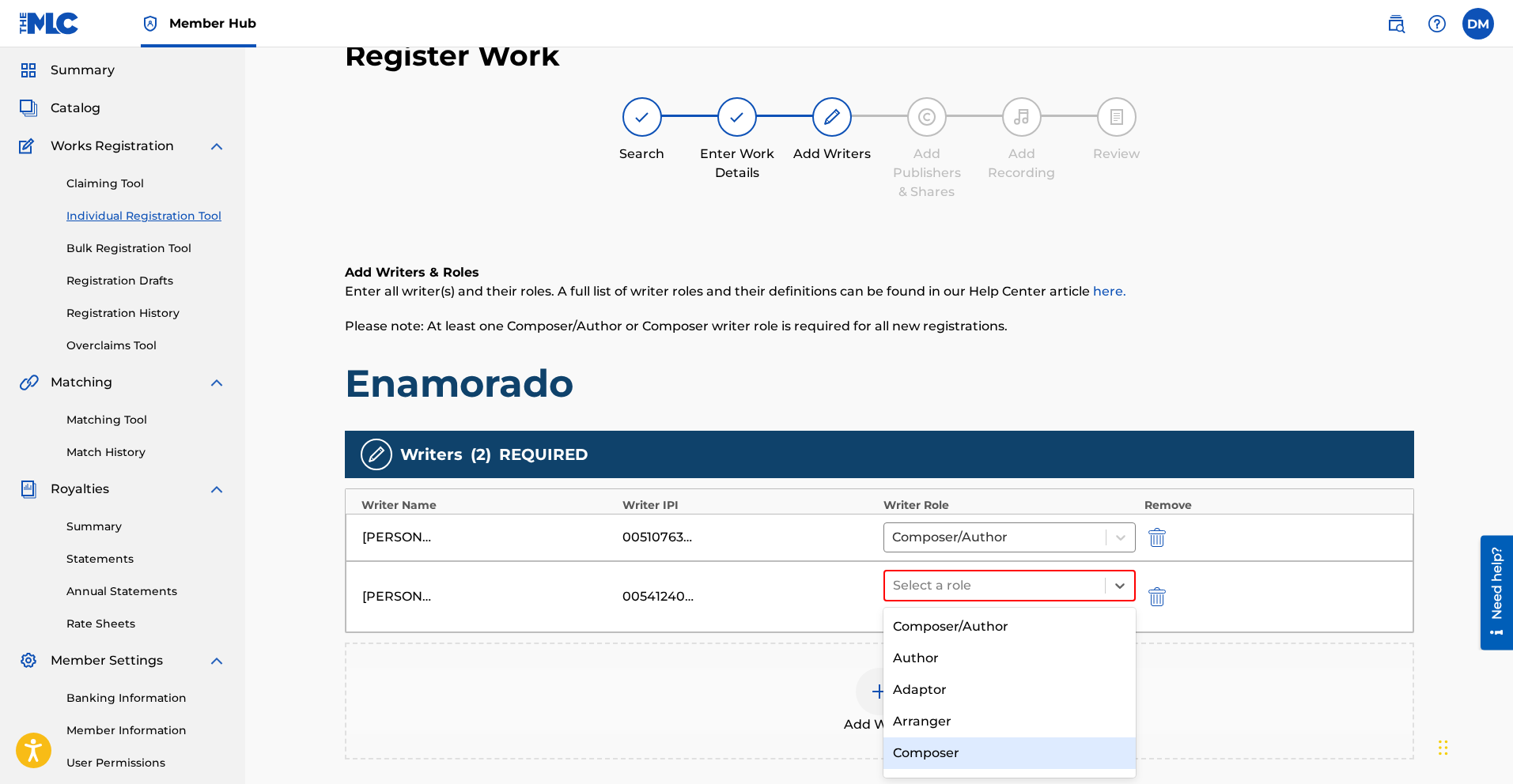
click at [950, 754] on div "Composer" at bounding box center [1010, 754] width 253 height 32
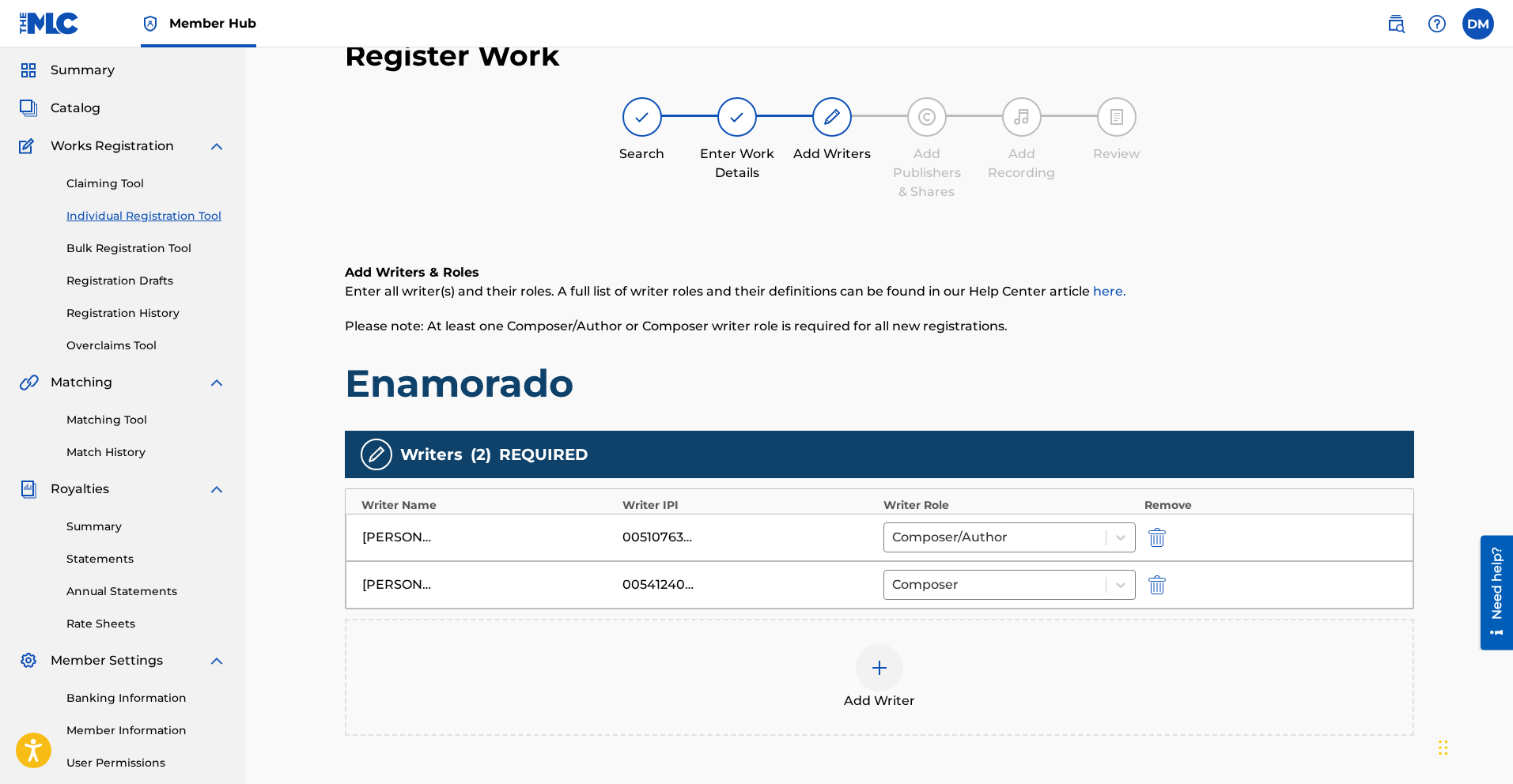
click at [895, 674] on div at bounding box center [880, 668] width 48 height 48
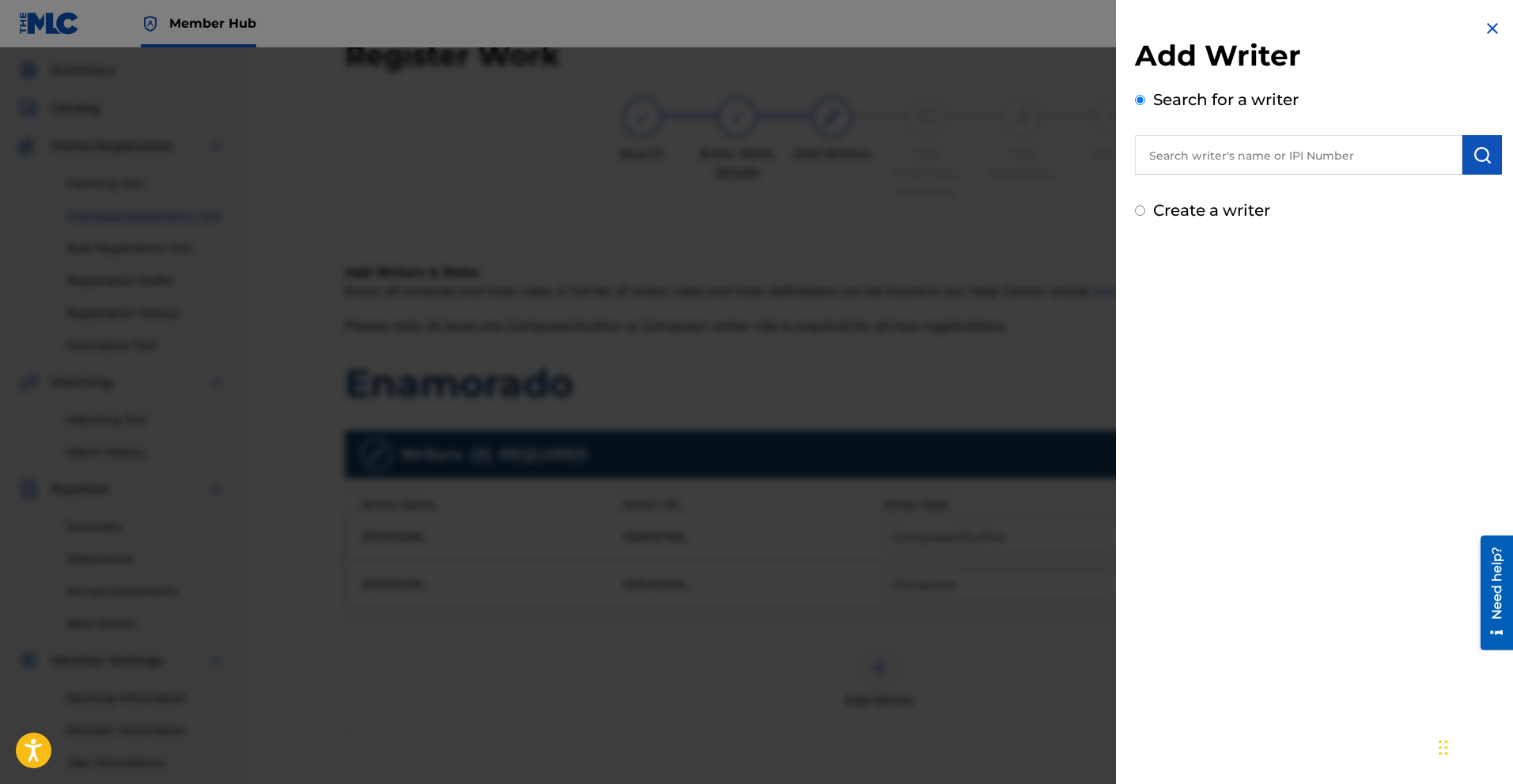
paste input "00723601179"
type input "00723601179"
click at [1473, 157] on img "submit" at bounding box center [1483, 155] width 19 height 19
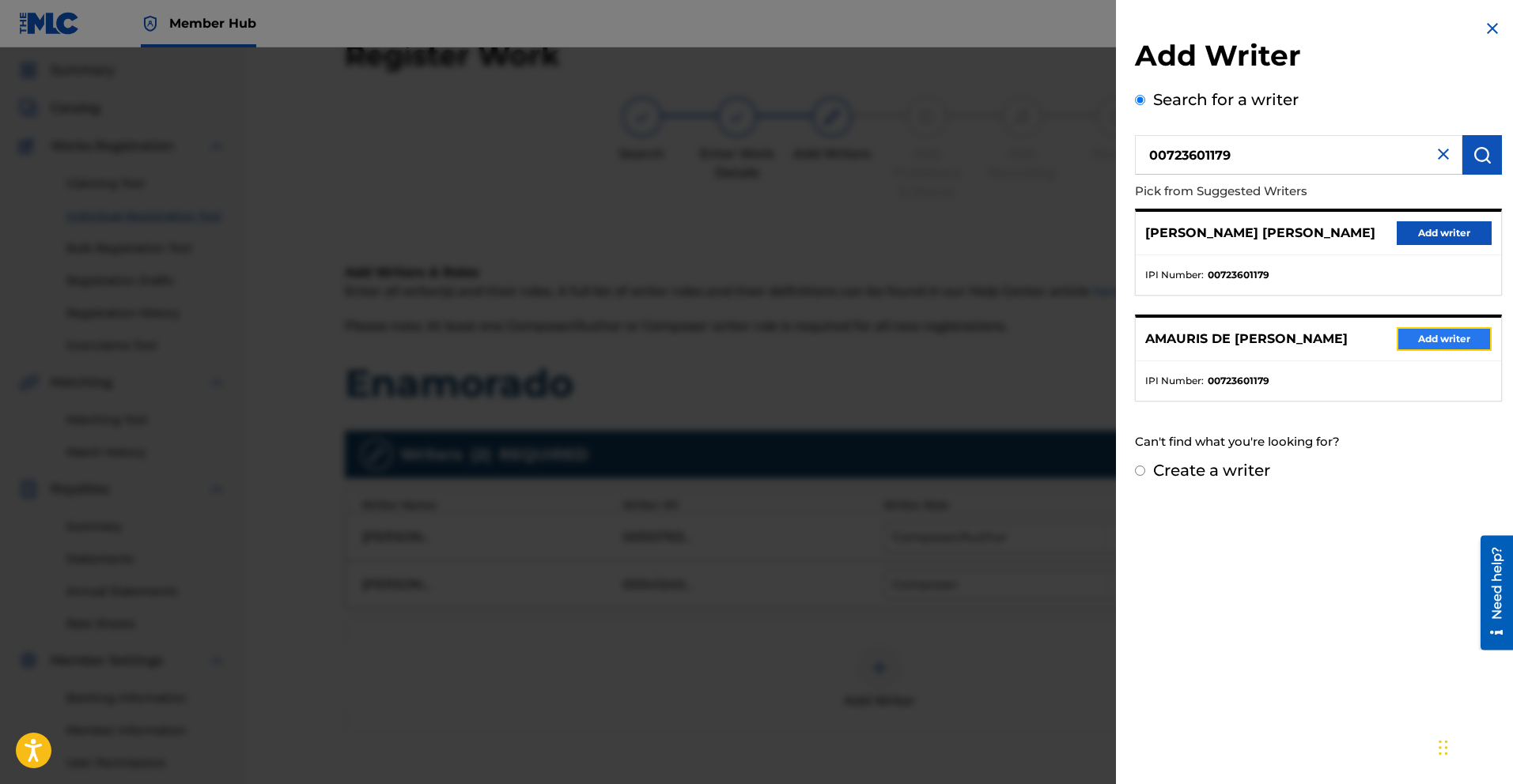
click at [1423, 340] on button "Add writer" at bounding box center [1444, 339] width 95 height 24
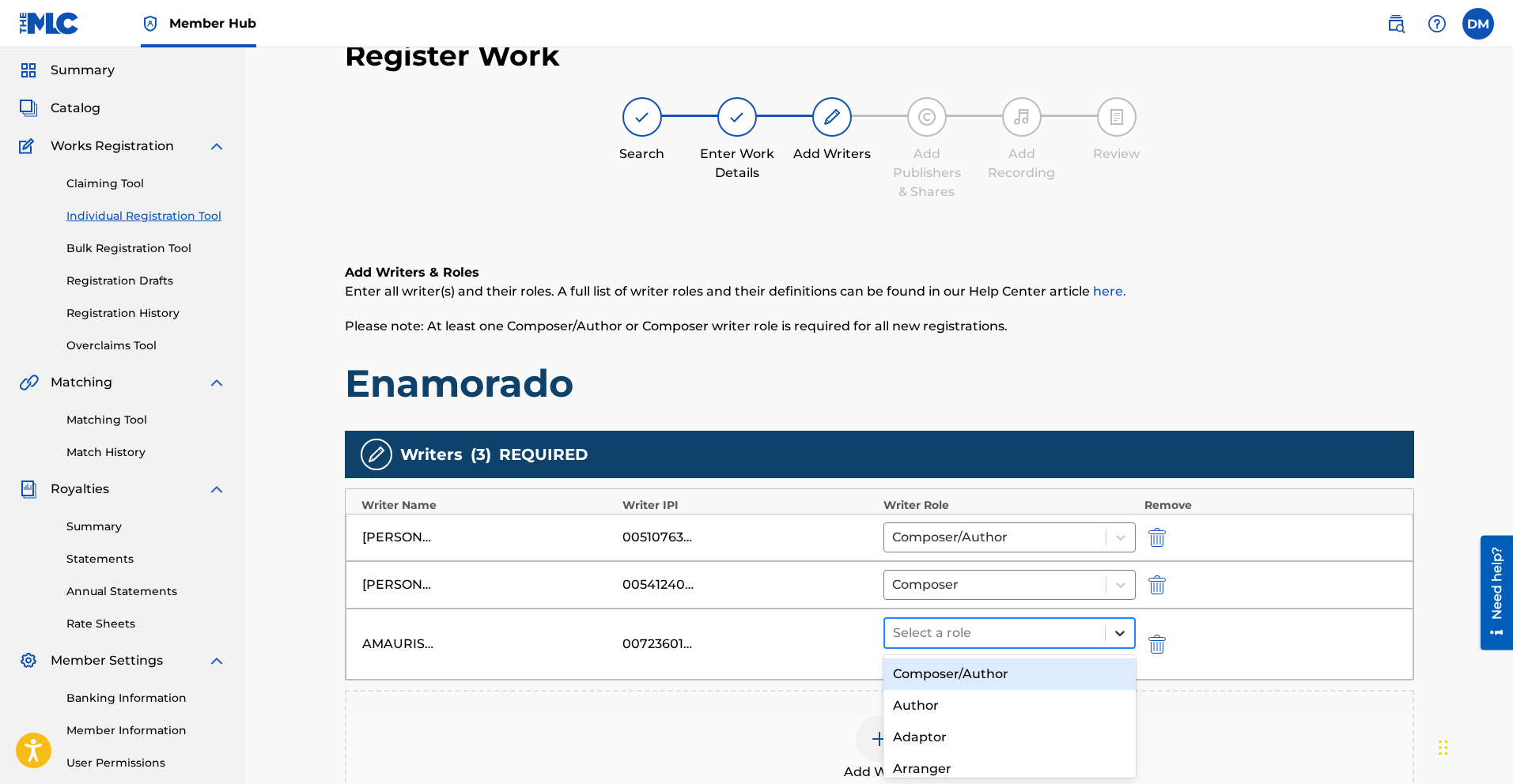
click at [1129, 623] on div at bounding box center [1120, 633] width 28 height 28
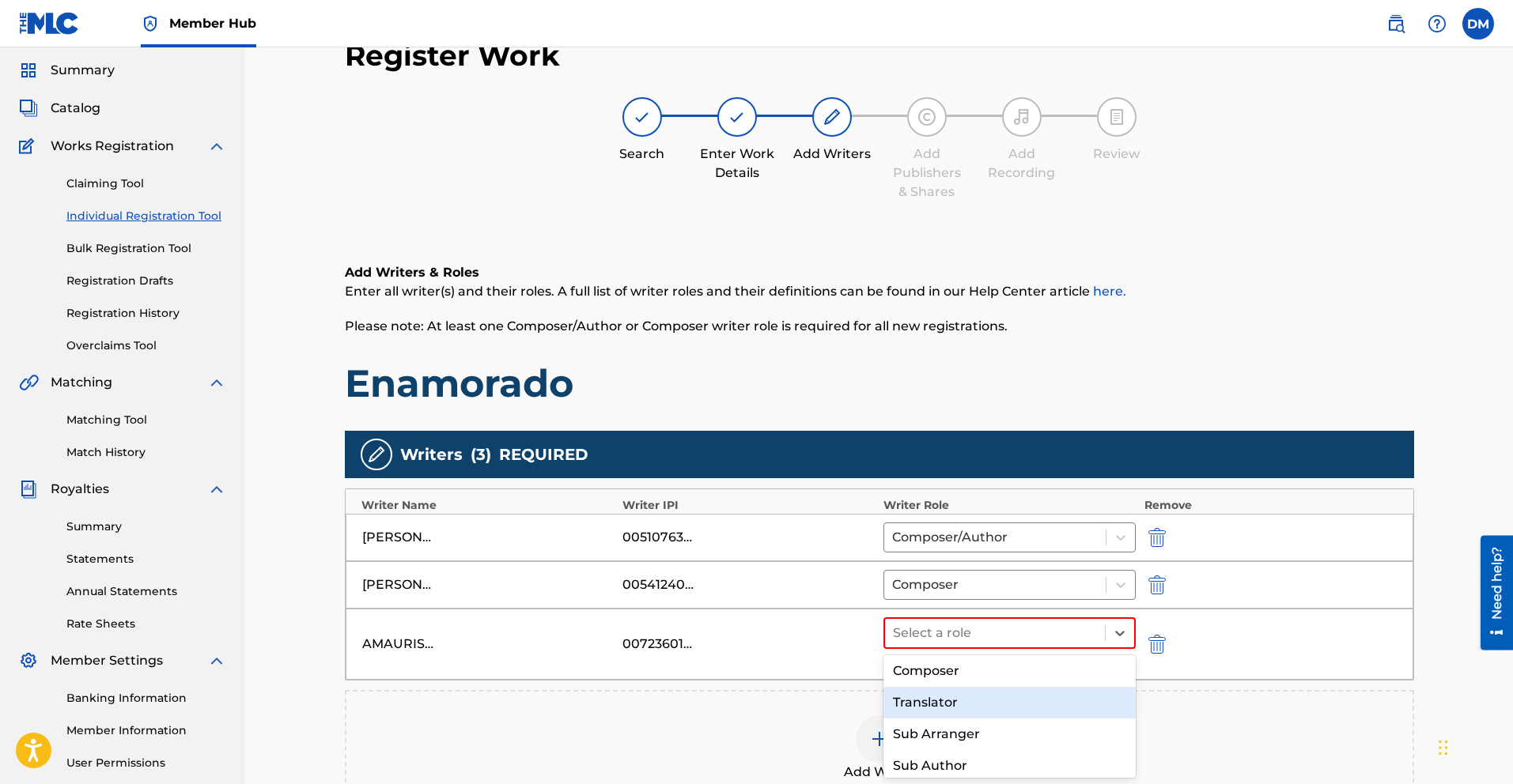
scroll to position [136, 0]
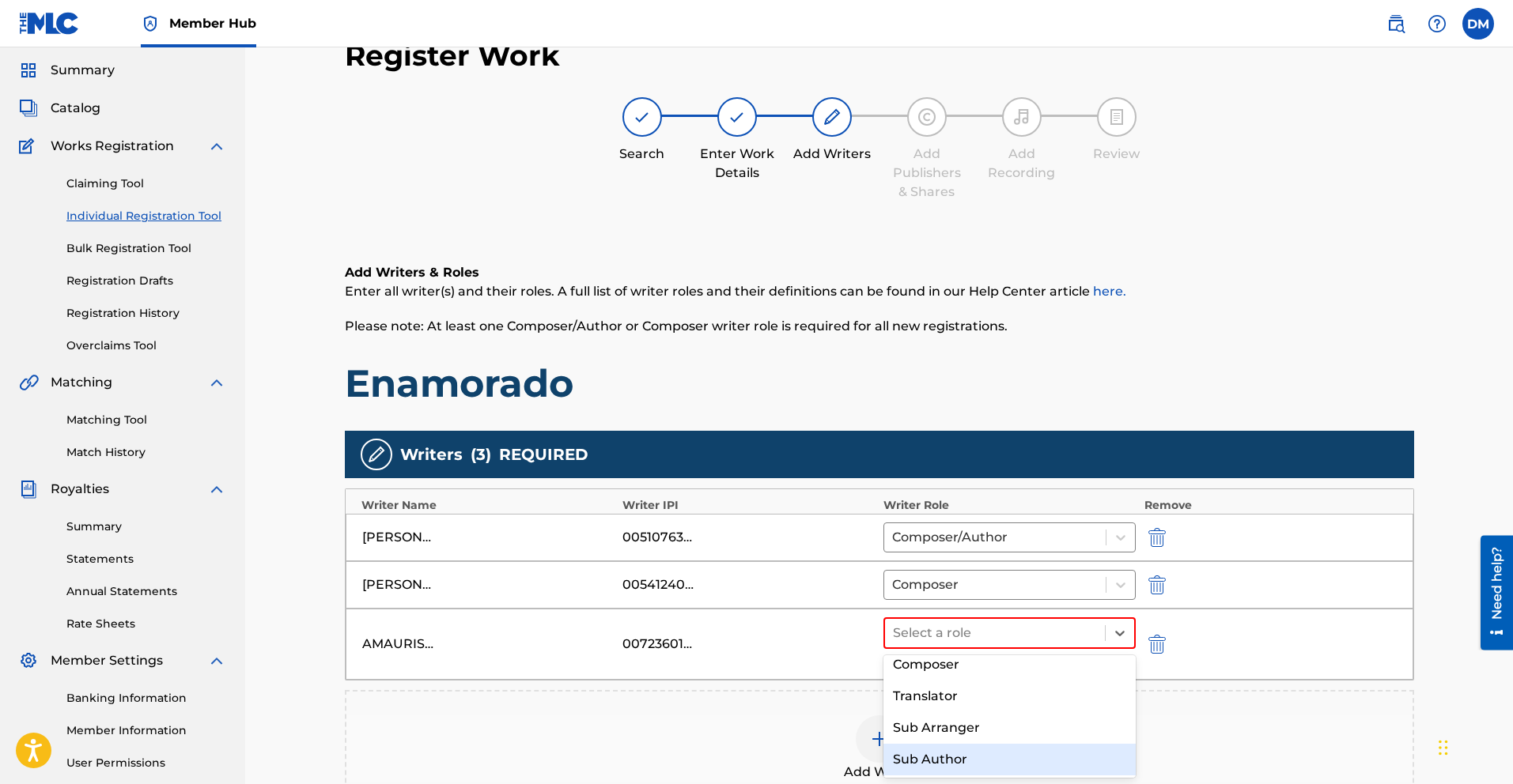
click at [969, 760] on div "Sub Author" at bounding box center [1010, 760] width 253 height 32
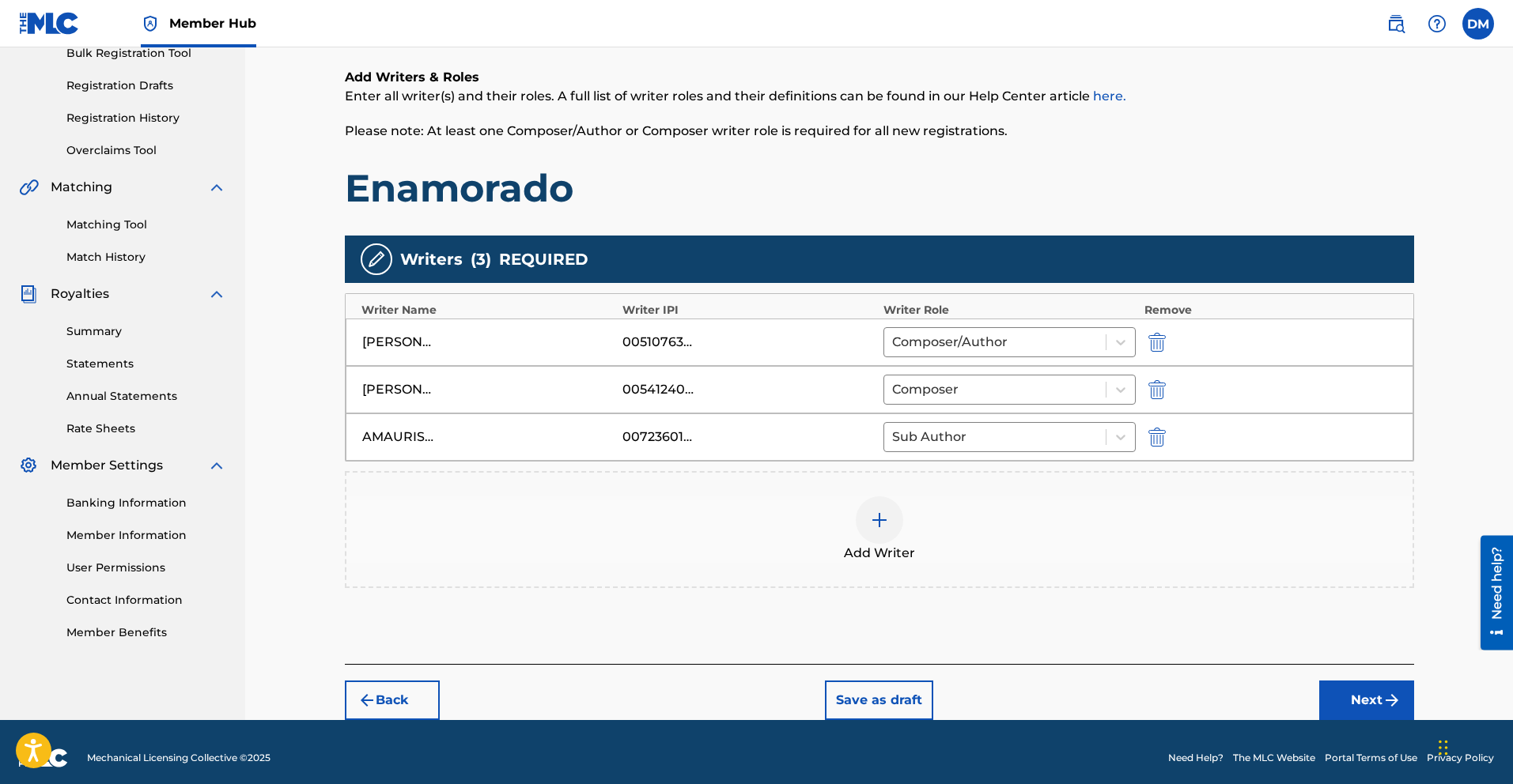
scroll to position [257, 0]
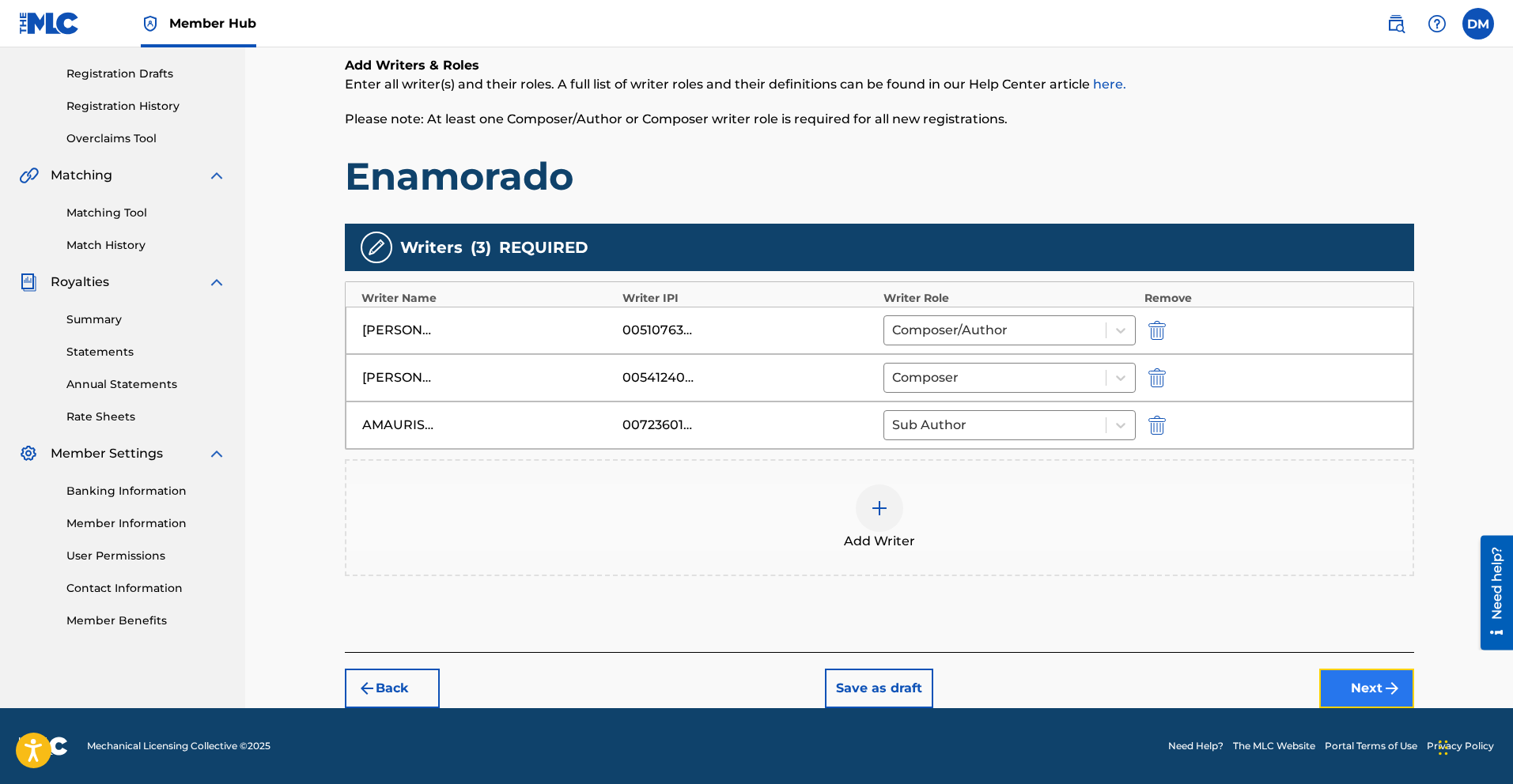
click at [1374, 693] on button "Next" at bounding box center [1367, 689] width 95 height 40
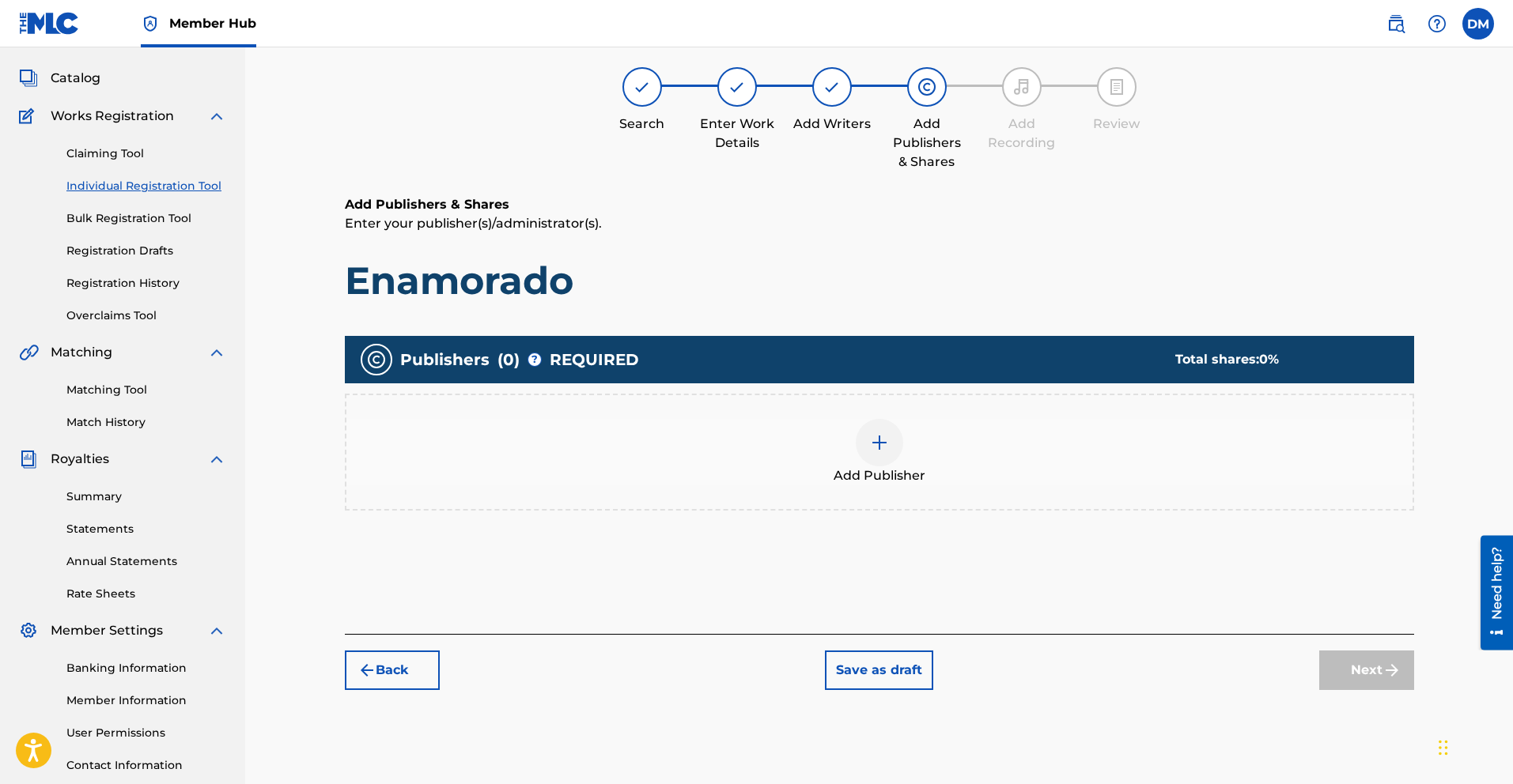
scroll to position [71, 0]
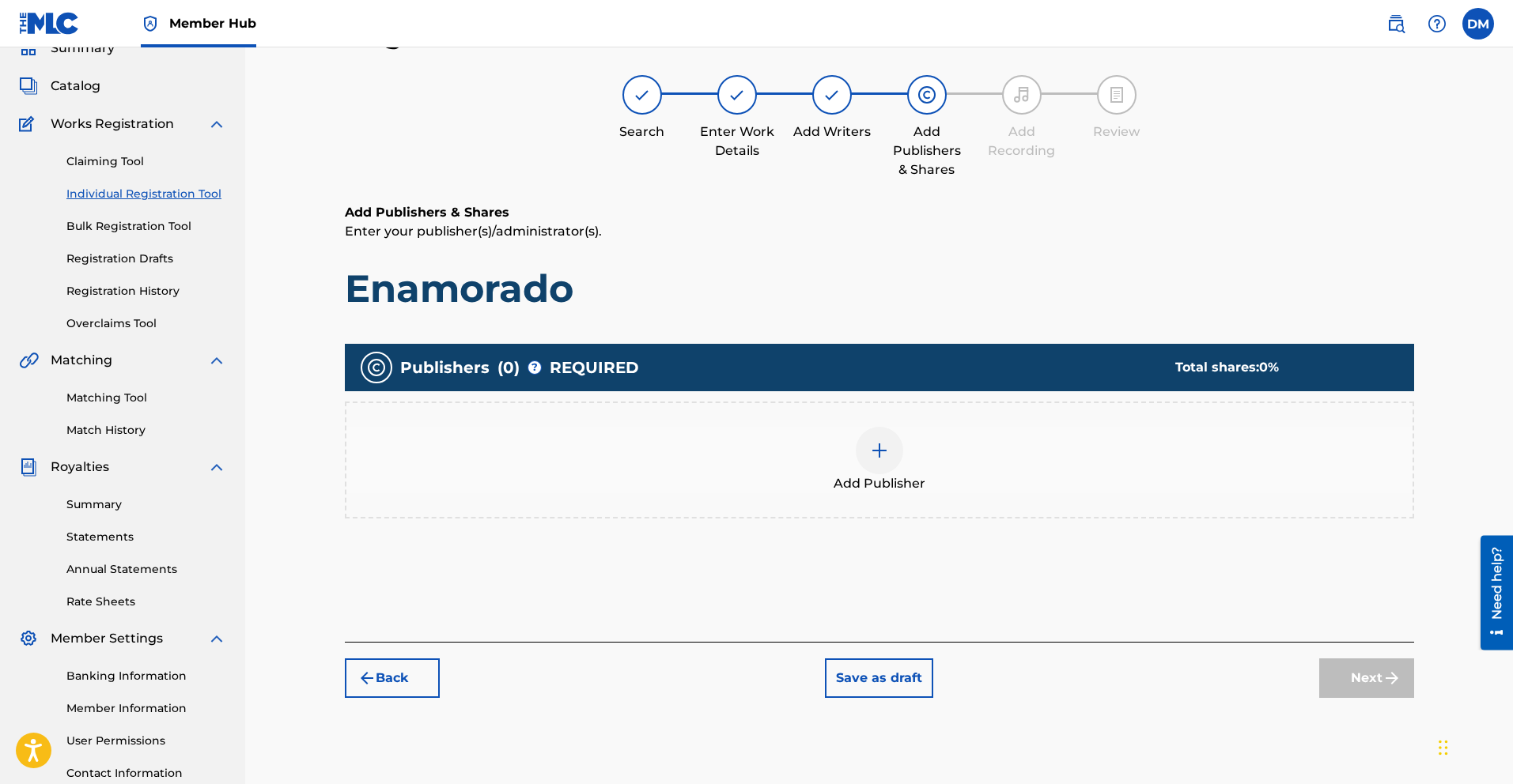
click at [882, 444] on img at bounding box center [880, 451] width 19 height 19
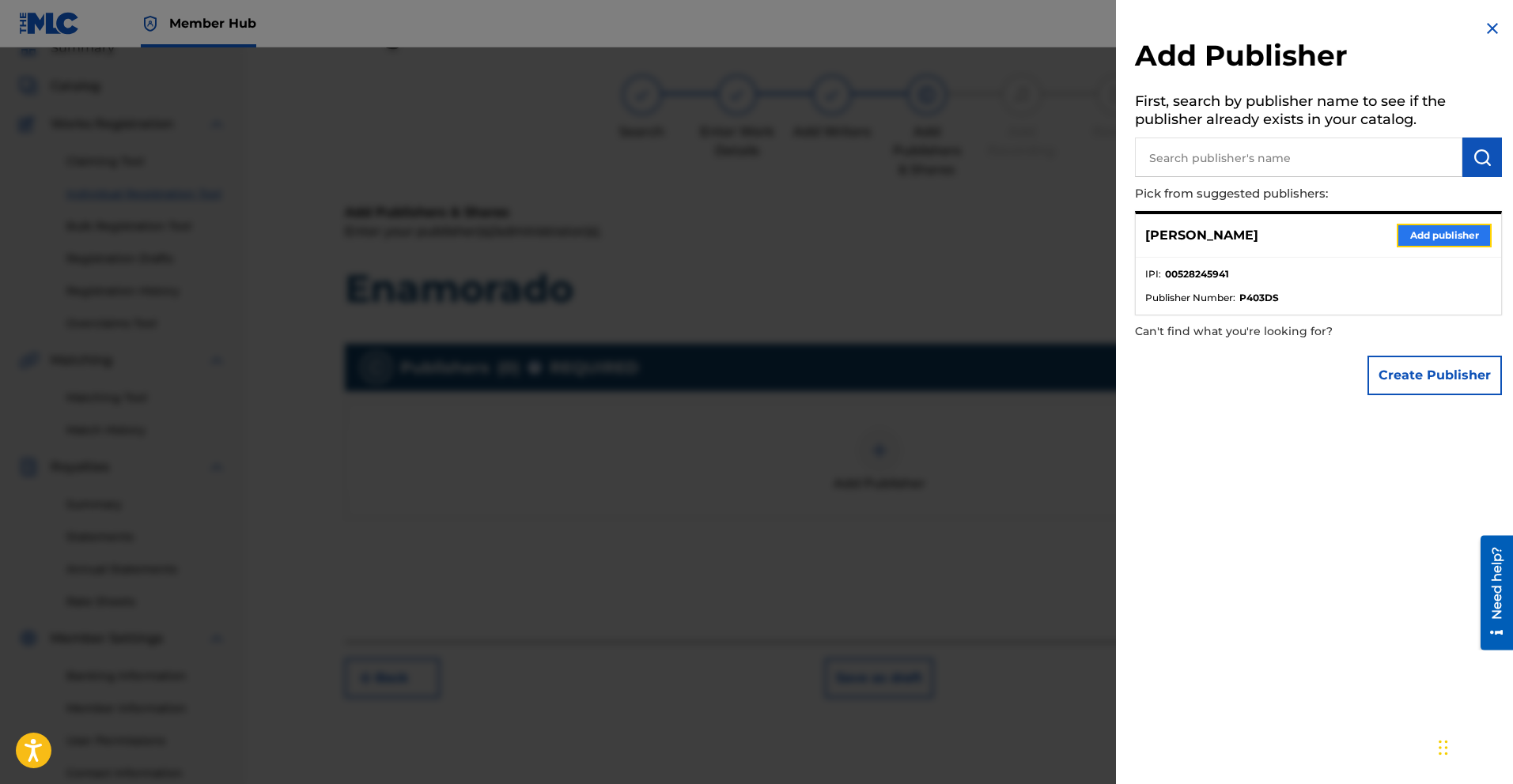
click at [1420, 233] on button "Add publisher" at bounding box center [1444, 235] width 95 height 24
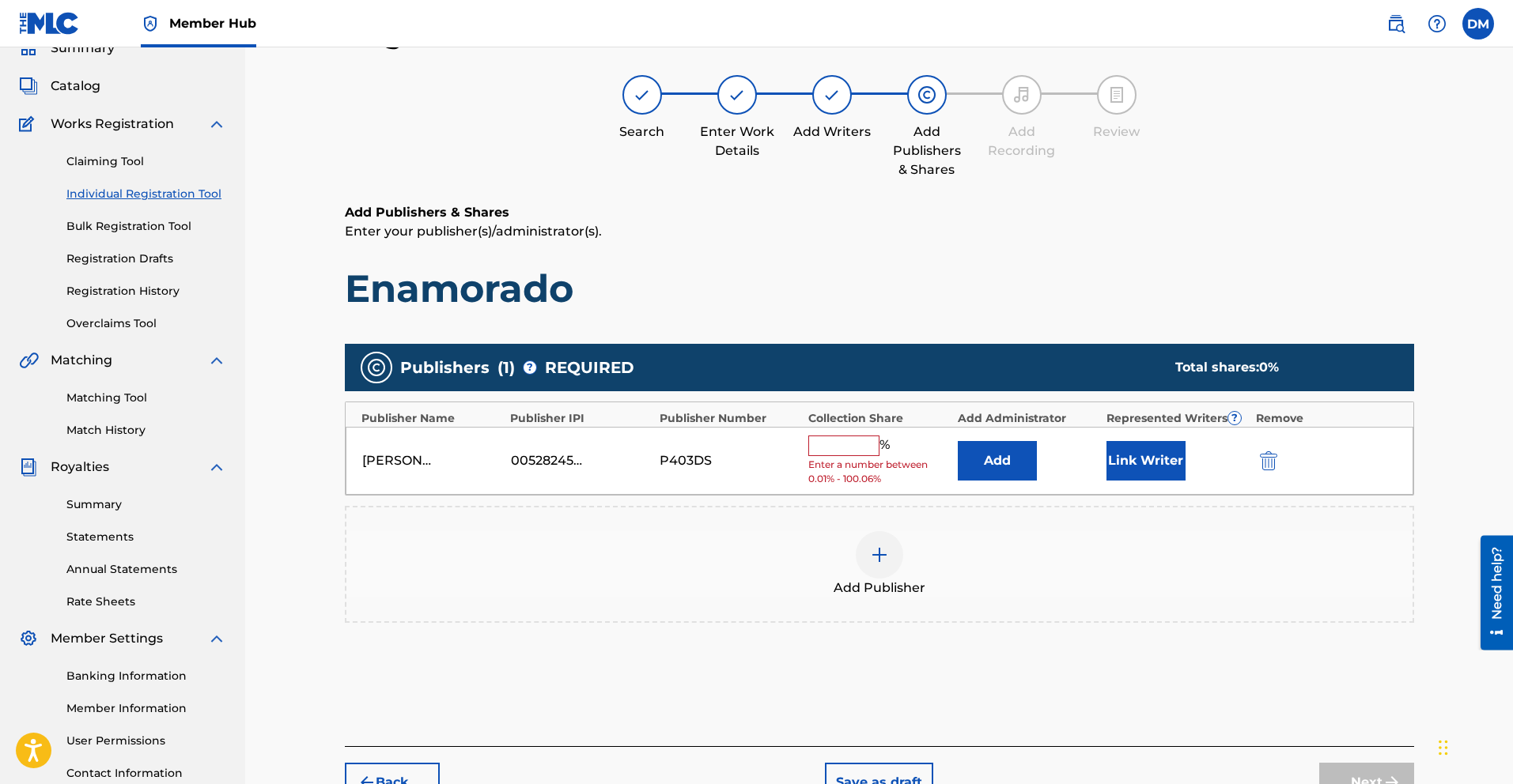
click at [838, 447] on input "text" at bounding box center [843, 445] width 71 height 20
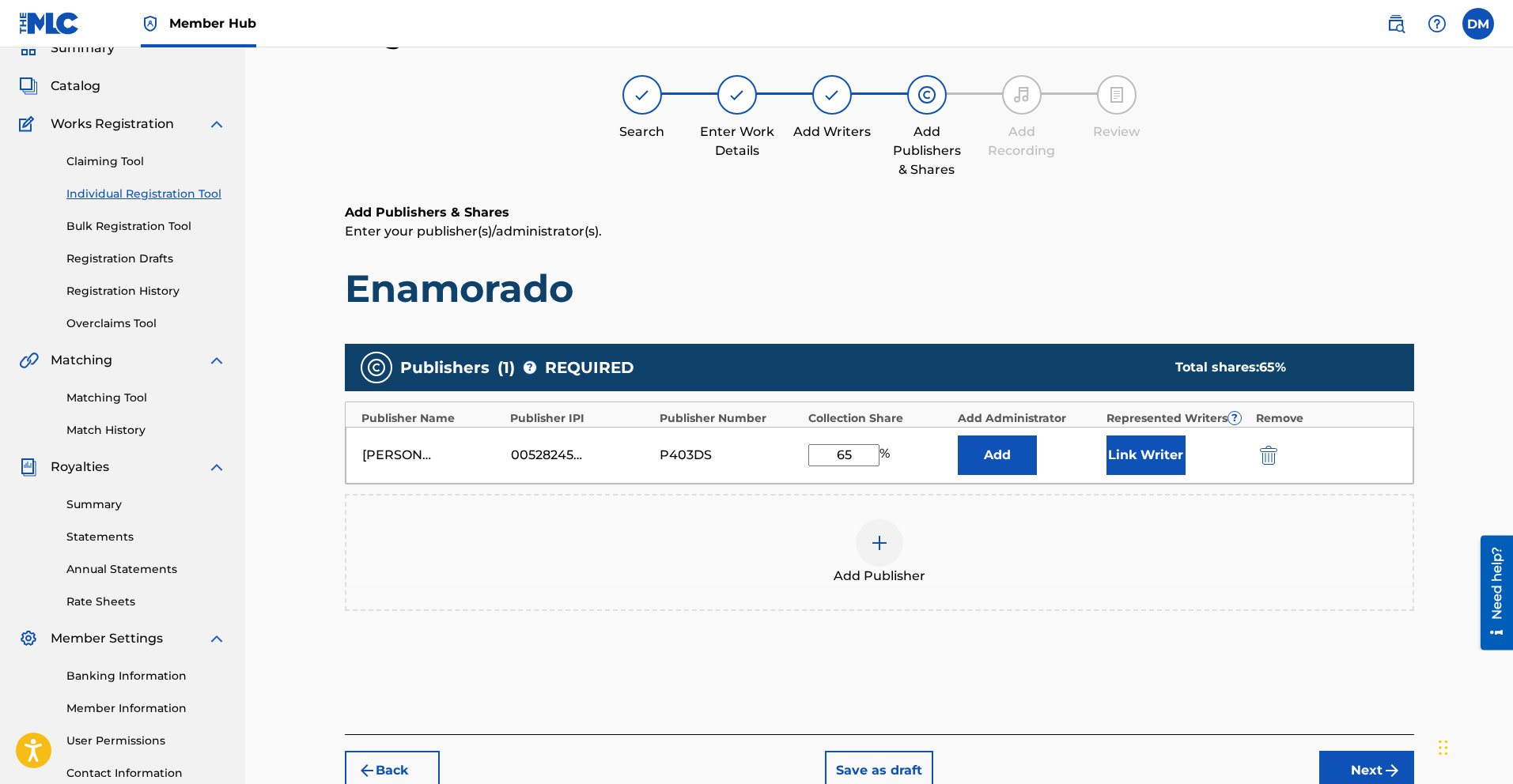
type input "65"
click at [870, 549] on img at bounding box center [880, 543] width 19 height 19
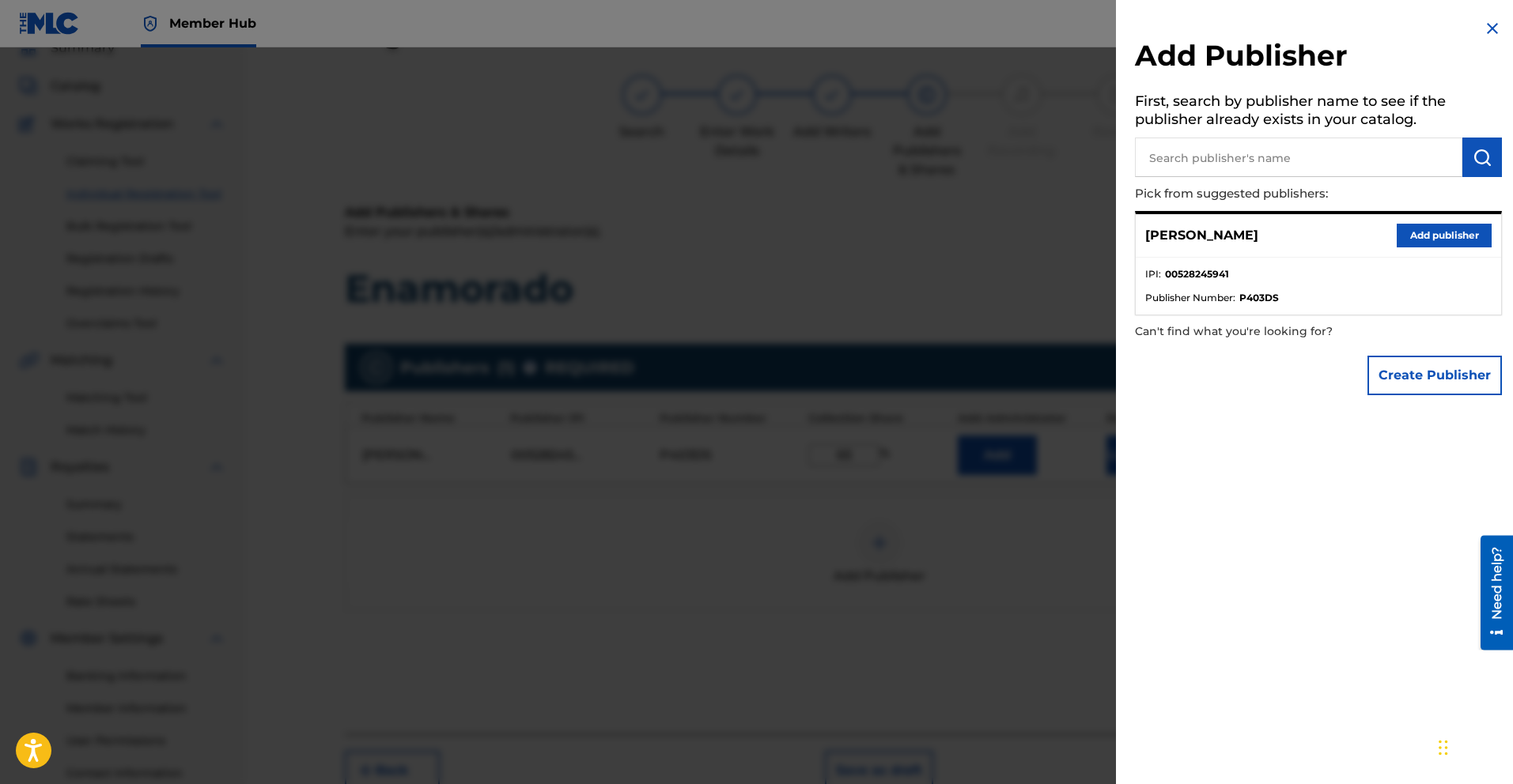
scroll to position [69, 0]
click at [1253, 170] on input "text" at bounding box center [1299, 157] width 327 height 40
click at [1047, 231] on div at bounding box center [756, 439] width 1513 height 784
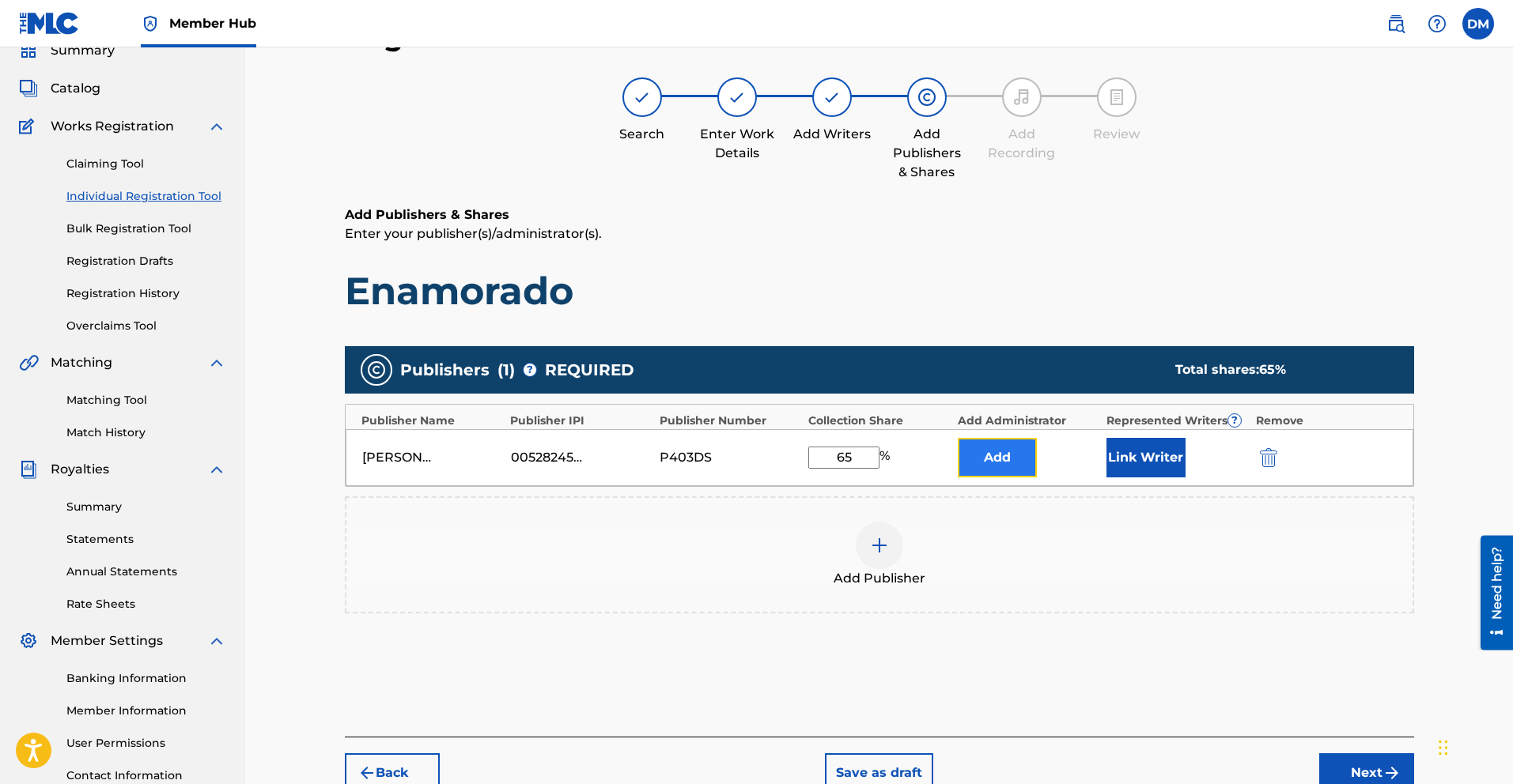
click at [1025, 472] on button "Add" at bounding box center [998, 458] width 79 height 40
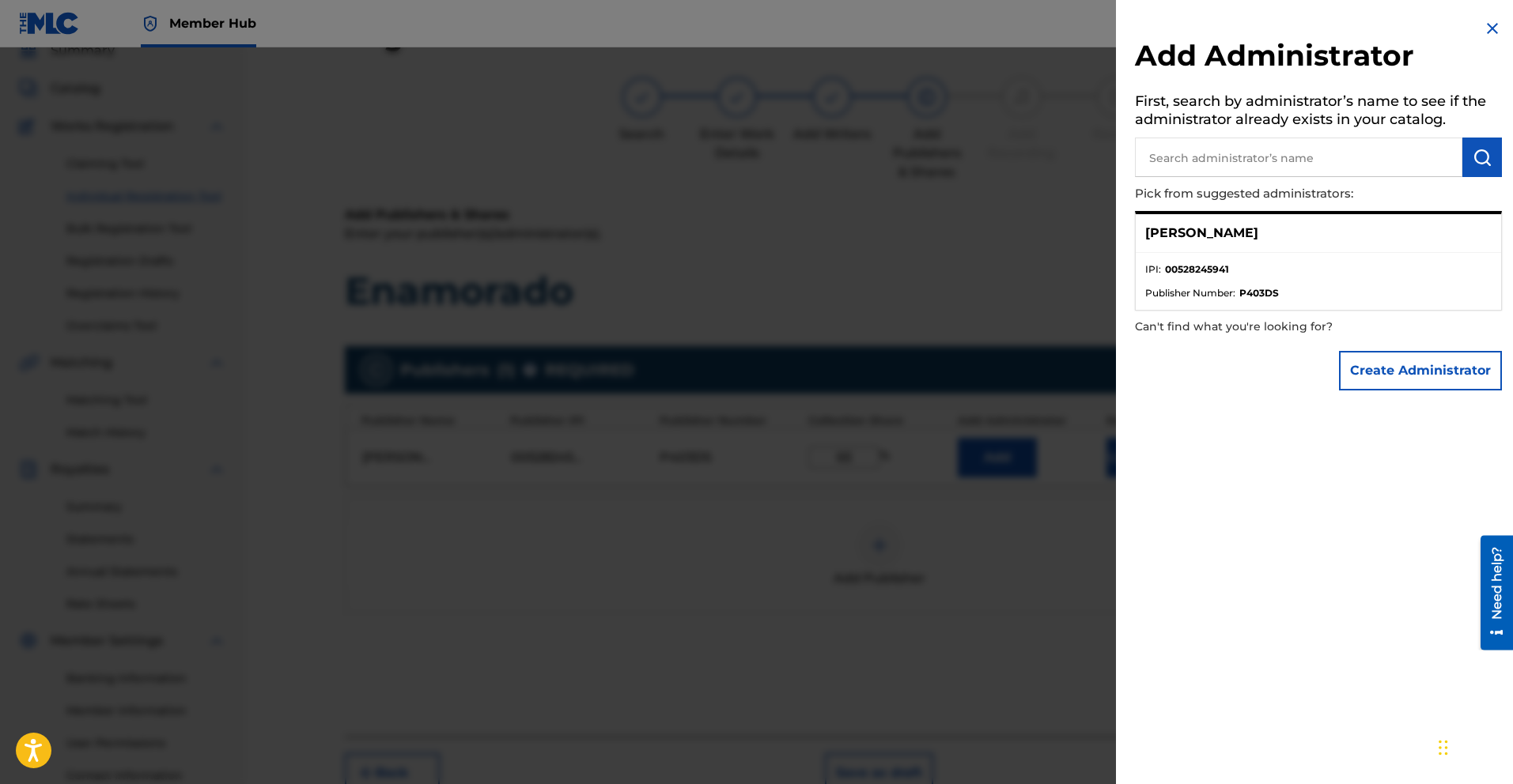
click at [981, 319] on div at bounding box center [756, 439] width 1513 height 784
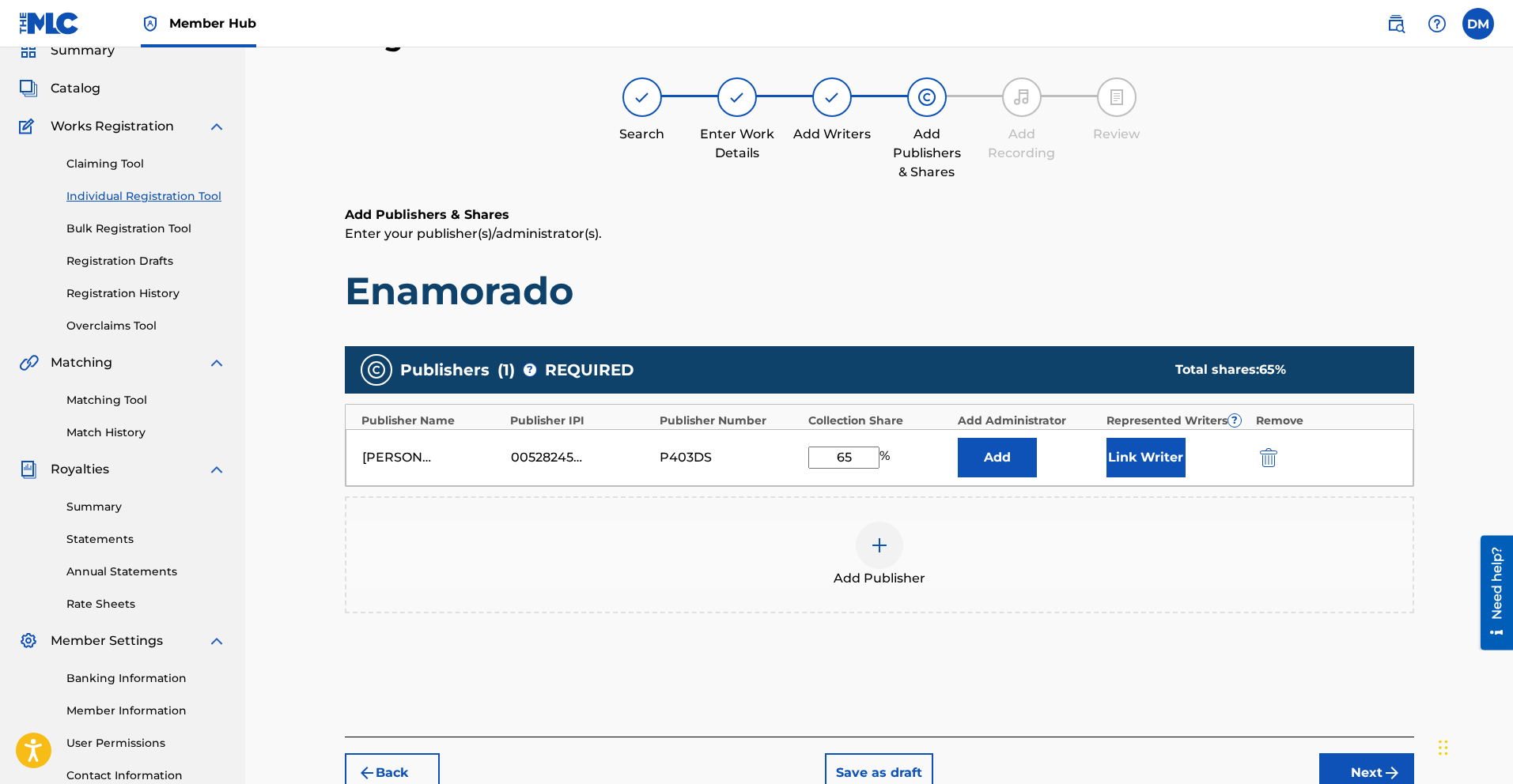
click at [870, 553] on img at bounding box center [880, 546] width 19 height 19
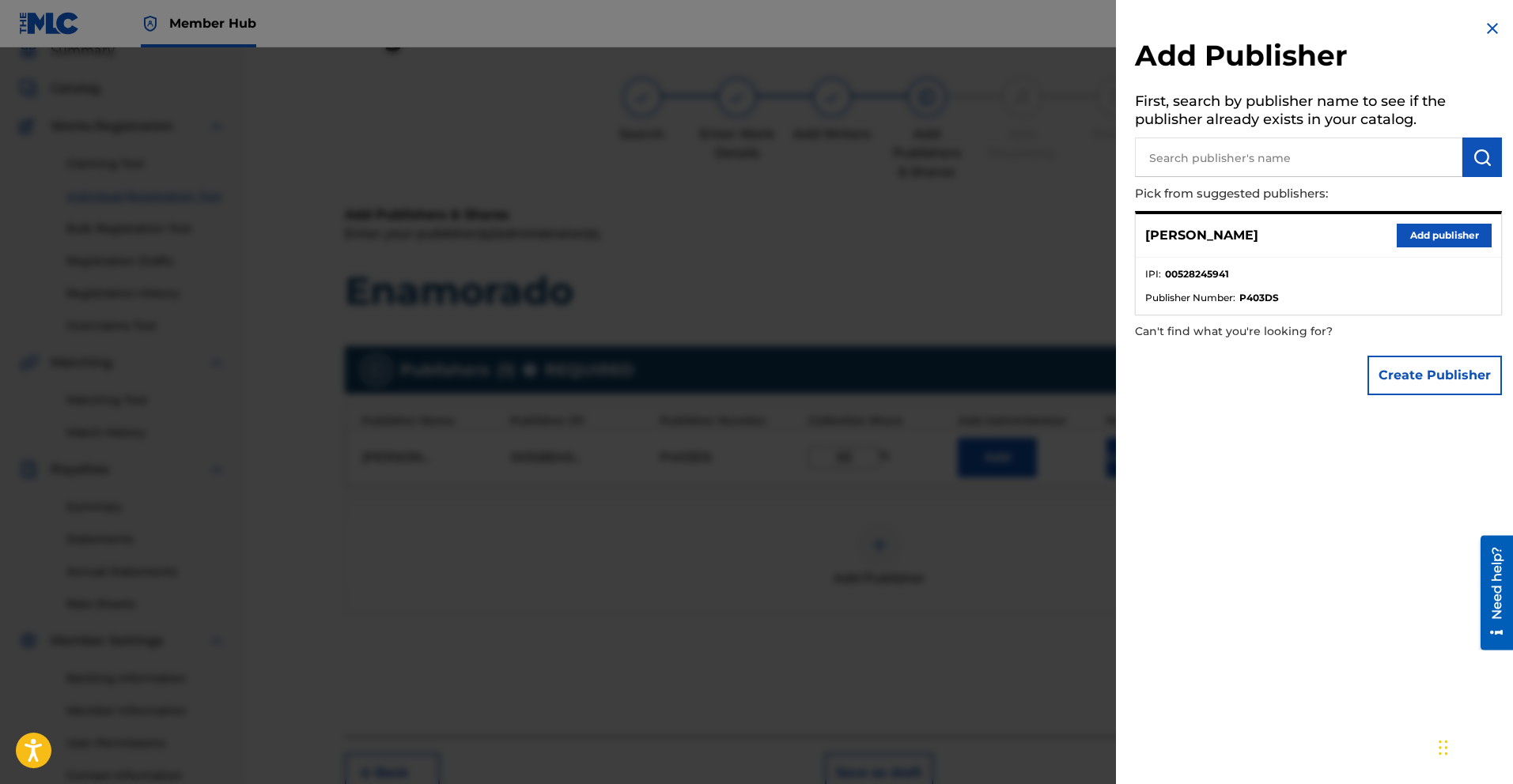
click at [1267, 166] on input "text" at bounding box center [1299, 157] width 327 height 40
paste input "00463123088"
type input "00463123088"
click at [1474, 153] on img "submit" at bounding box center [1483, 158] width 19 height 19
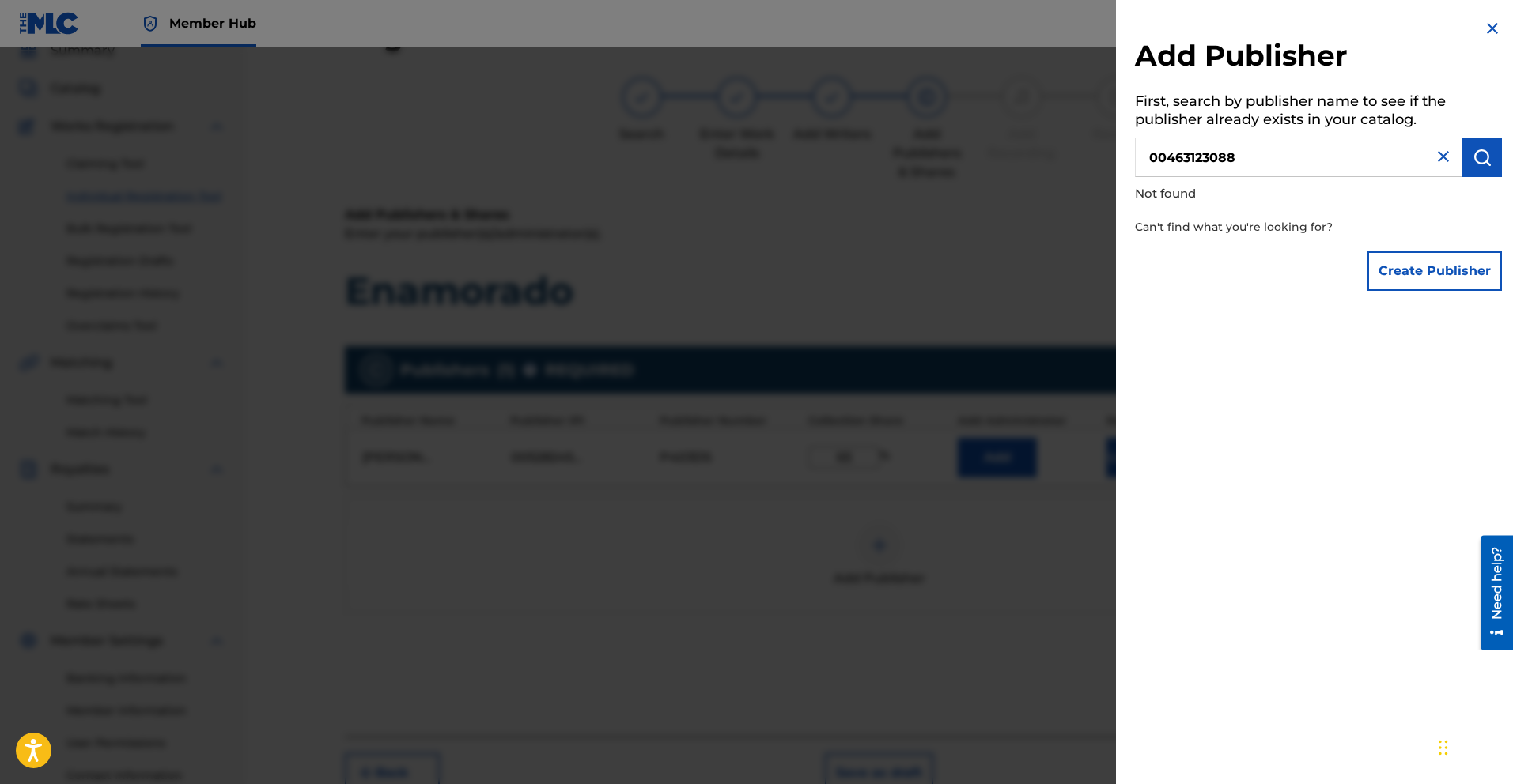
drag, startPoint x: 1266, startPoint y: 159, endPoint x: 1136, endPoint y: 153, distance: 130.1
click at [1131, 154] on div "Add Publisher First, search by publisher name to see if the publisher already e…" at bounding box center [1318, 159] width 405 height 317
click at [1270, 157] on input "text" at bounding box center [1299, 157] width 327 height 40
paste input "MATAME Registered 41968908 NUNEZ AMAURIS DEJESUS BMI 10.00% 00723601179"
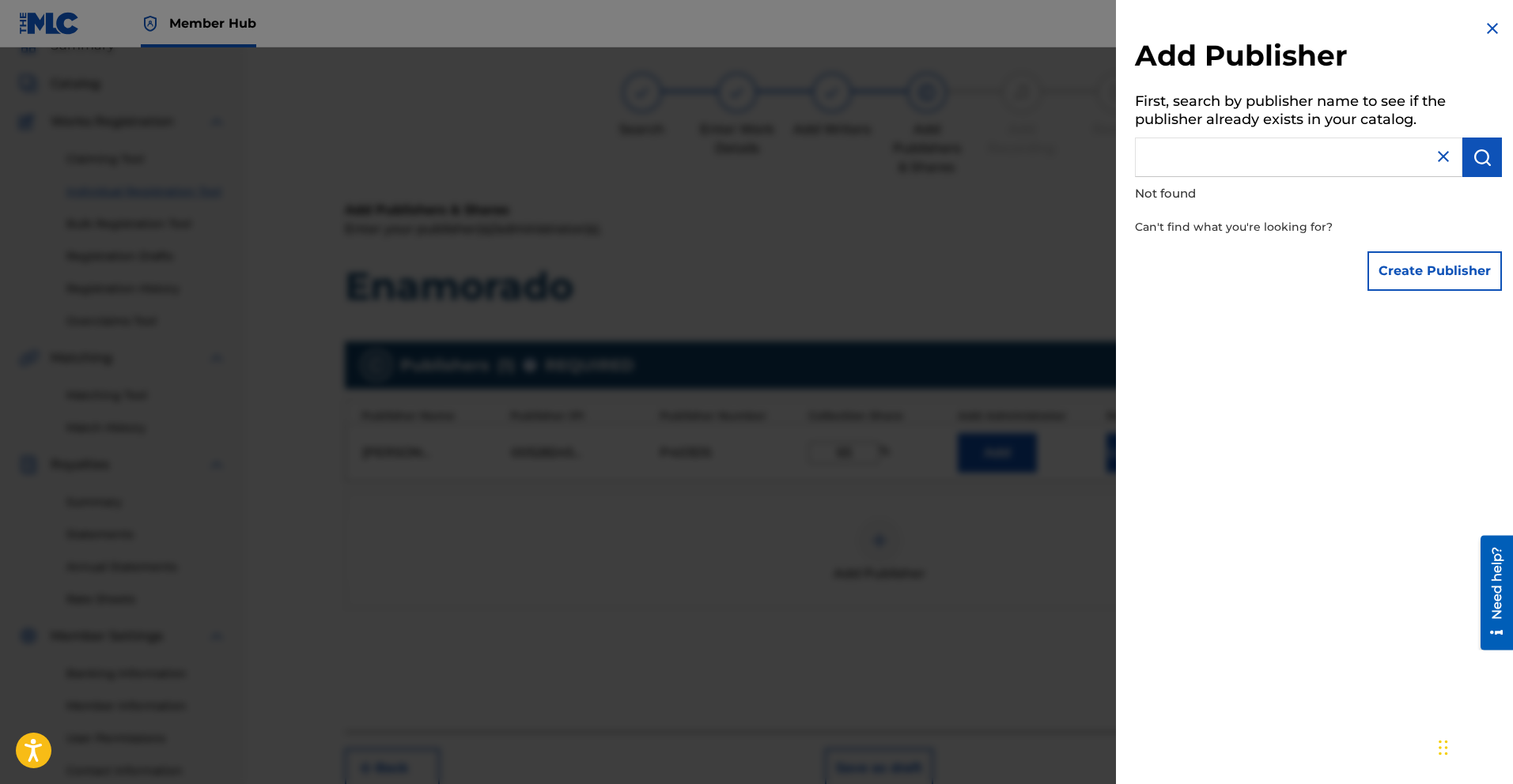
drag, startPoint x: 1427, startPoint y: 153, endPoint x: 1278, endPoint y: 160, distance: 149.2
click at [1278, 160] on input "MATAME Registered 41968908 NUNEZ AMAURIS DEJESUS BMI 10.00% 00723601179" at bounding box center [1299, 157] width 327 height 40
drag, startPoint x: 1384, startPoint y: 154, endPoint x: 1087, endPoint y: 164, distance: 297.2
click at [1087, 164] on div "Add Publisher First, search by publisher name to see if the publisher already e…" at bounding box center [756, 416] width 1513 height 737
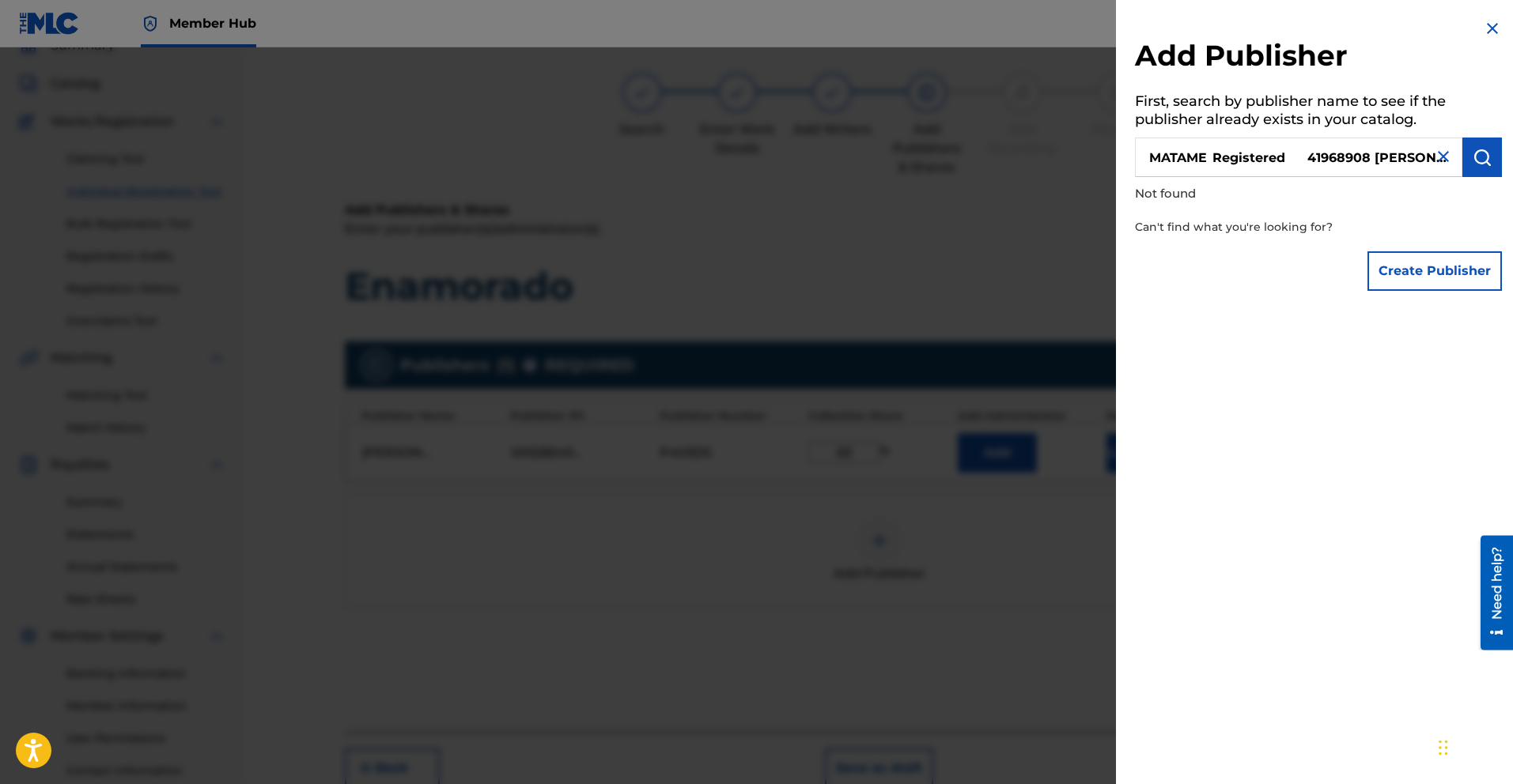
type input "SUS 79"
drag, startPoint x: 1231, startPoint y: 153, endPoint x: 1112, endPoint y: 157, distance: 119.1
click at [1112, 157] on div "Add Publisher First, search by publisher name to see if the publisher already e…" at bounding box center [756, 416] width 1513 height 737
click at [650, 516] on div at bounding box center [756, 439] width 1513 height 784
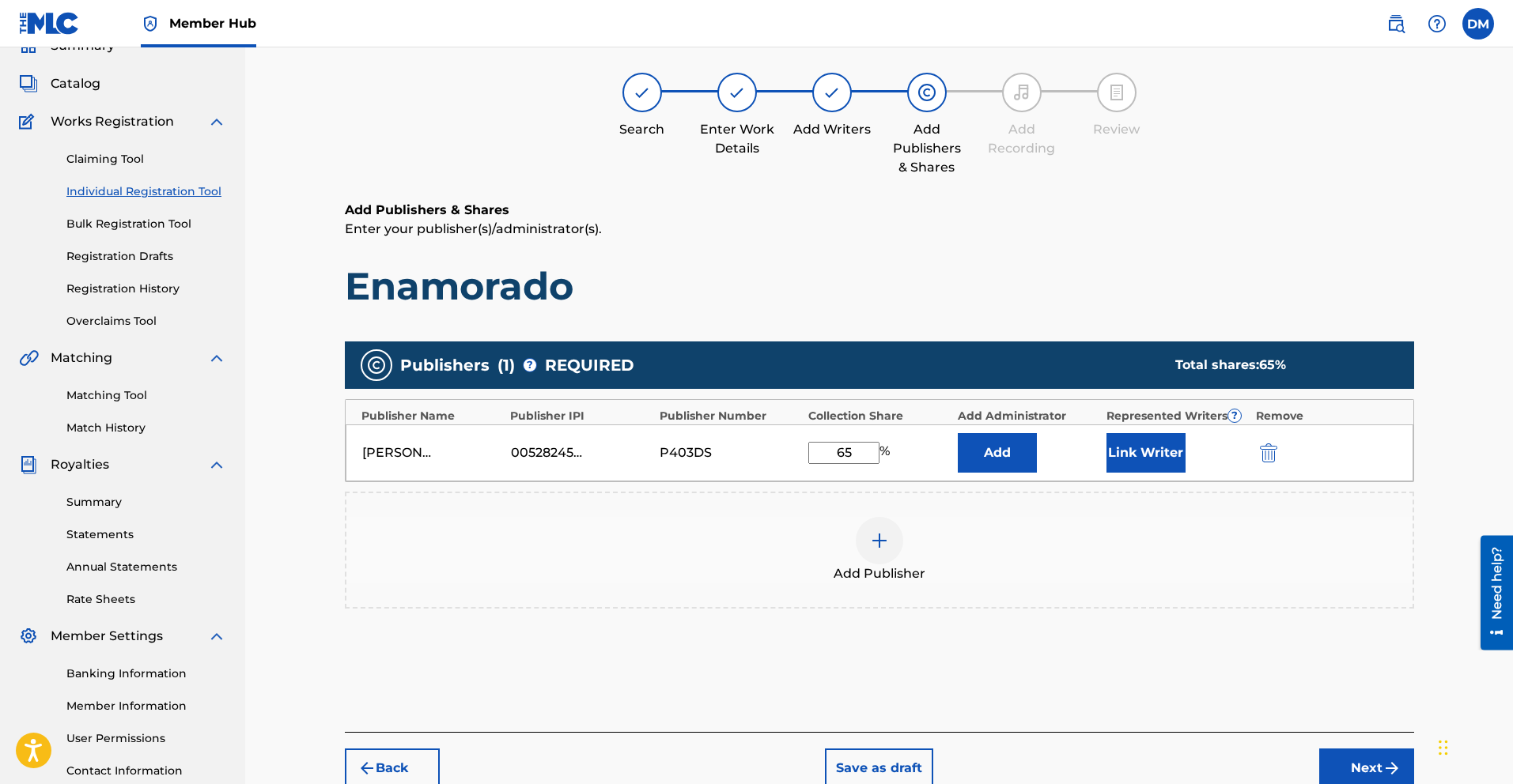
click at [886, 551] on div at bounding box center [880, 541] width 48 height 48
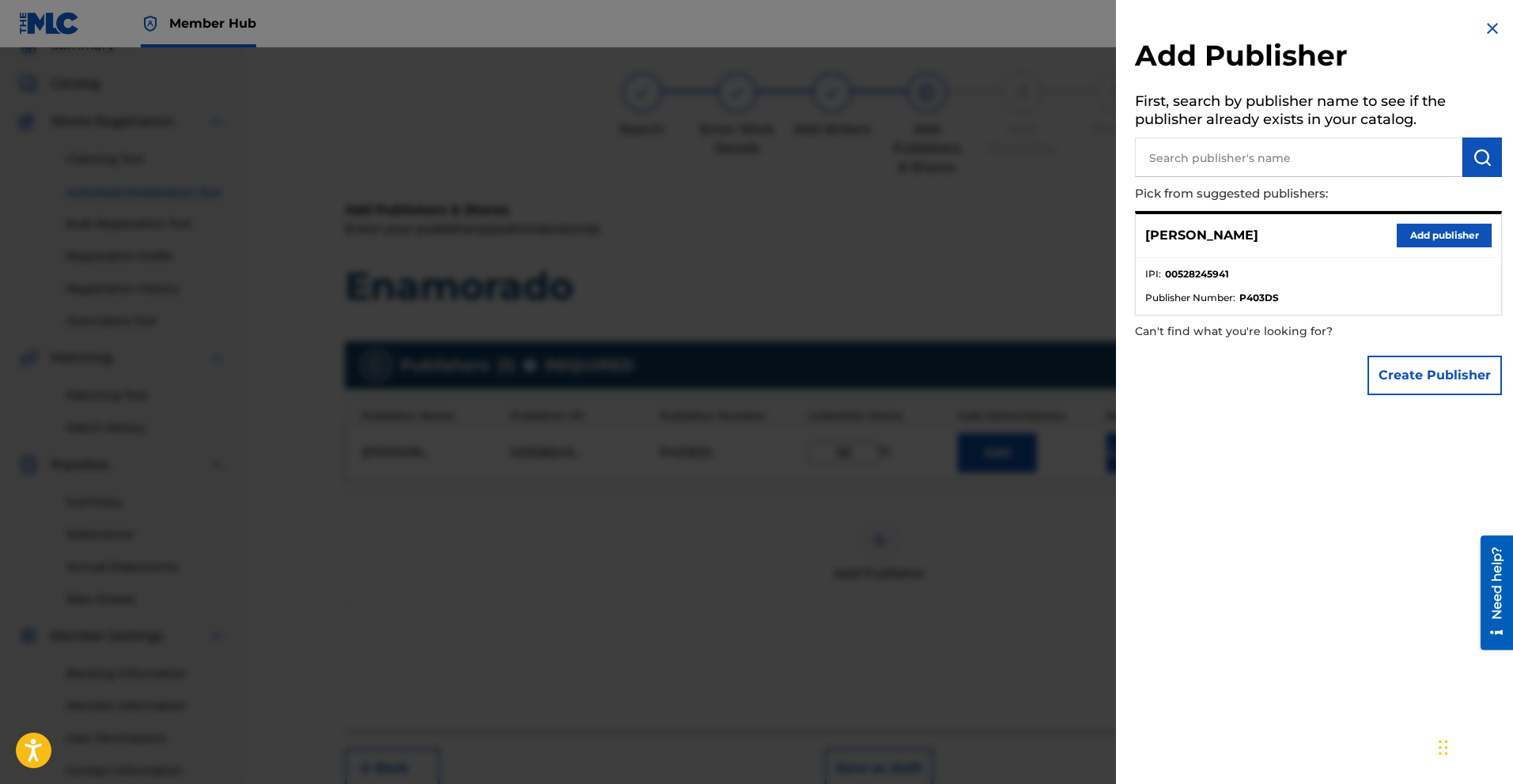
click at [1193, 157] on input "text" at bounding box center [1299, 157] width 327 height 40
paste input "DRE 2 STRONG PUBLISHING"
type input "DRE 2 STRONG PUBLISHING"
click at [1480, 152] on img "submit" at bounding box center [1483, 158] width 19 height 19
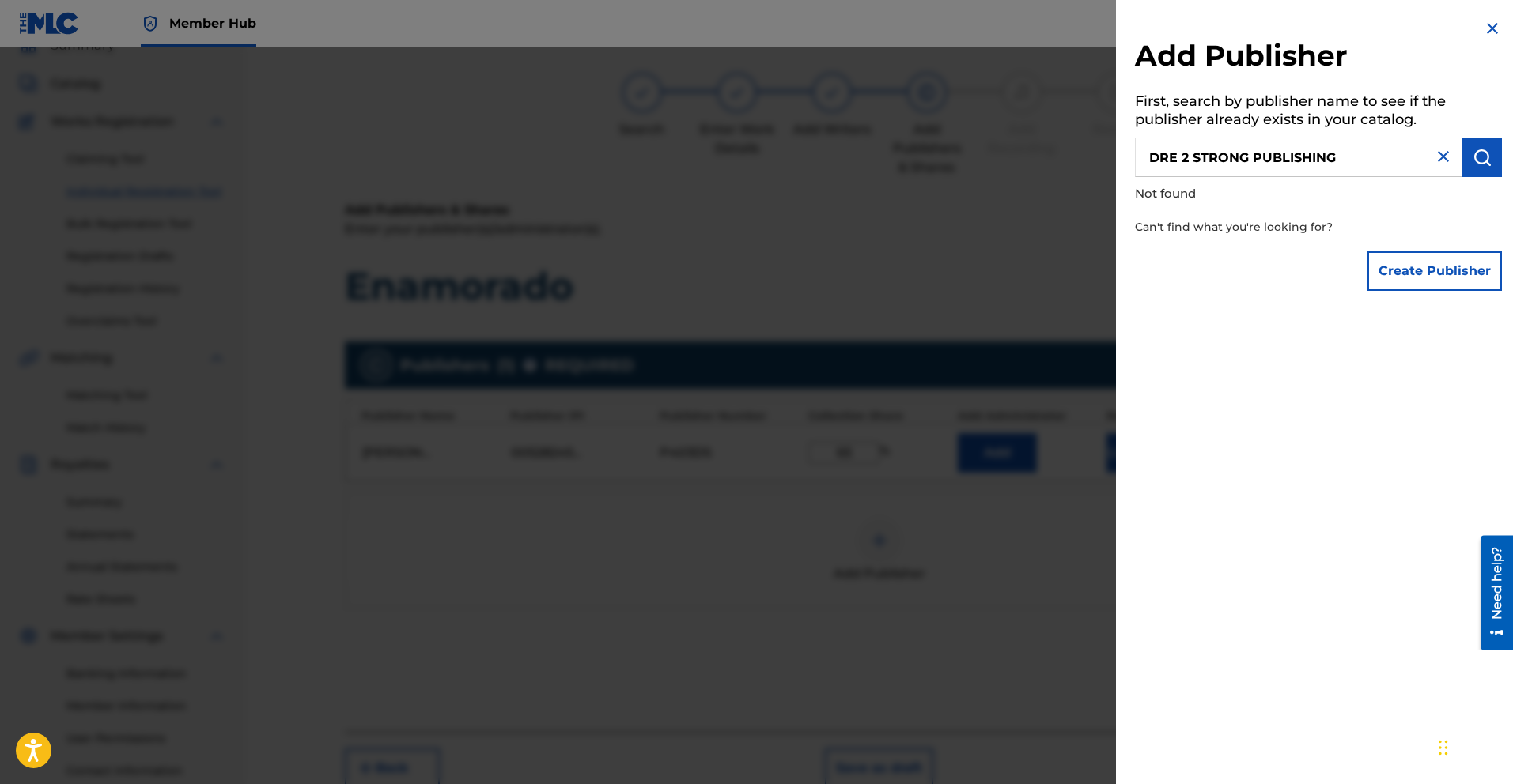
drag, startPoint x: 1366, startPoint y: 159, endPoint x: 985, endPoint y: 174, distance: 381.3
click at [985, 174] on div "Add Publisher First, search by publisher name to see if the publisher already e…" at bounding box center [756, 416] width 1513 height 737
click at [1067, 213] on div at bounding box center [756, 439] width 1513 height 784
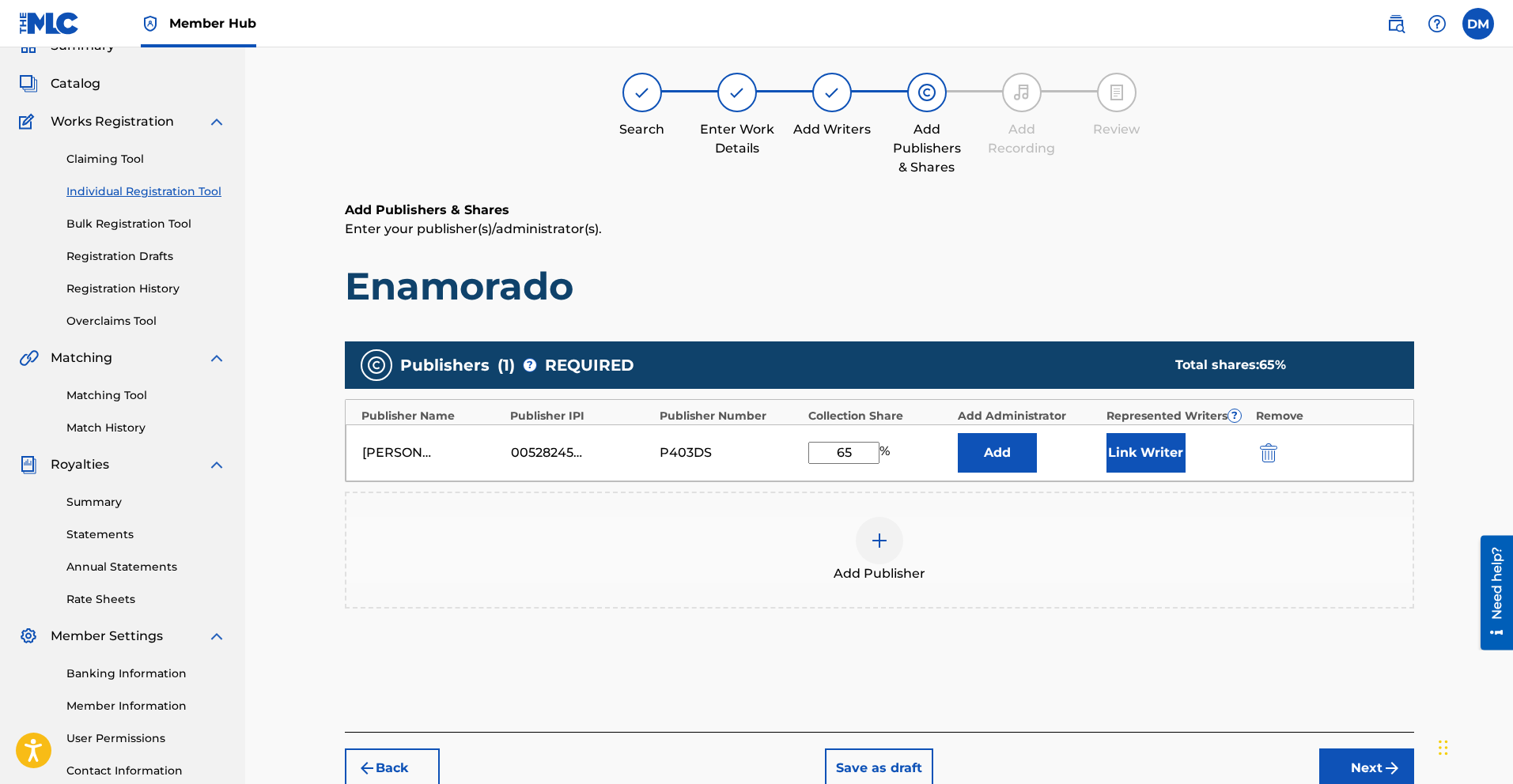
click at [868, 546] on div at bounding box center [880, 541] width 48 height 48
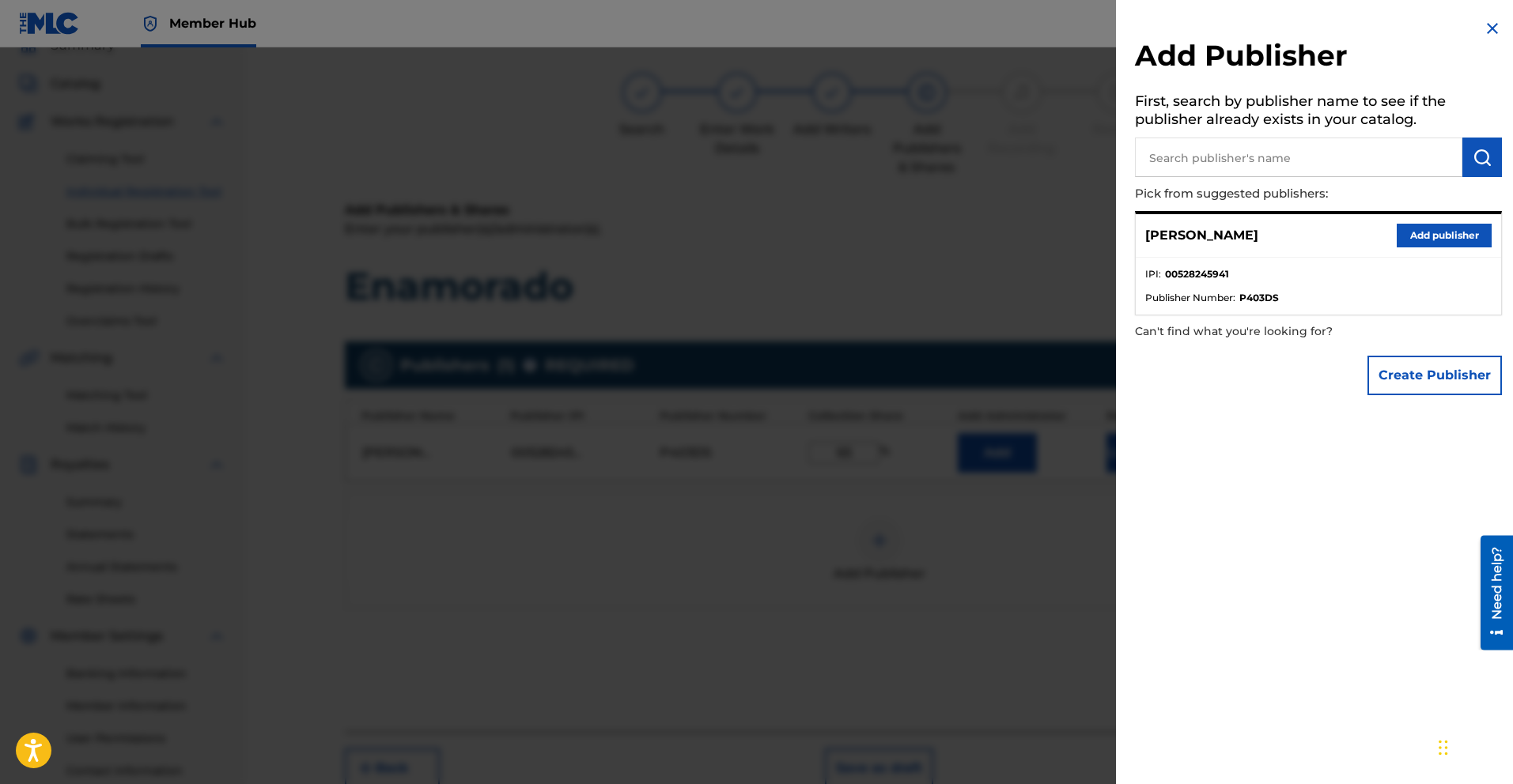
click at [914, 571] on div at bounding box center [756, 439] width 1513 height 784
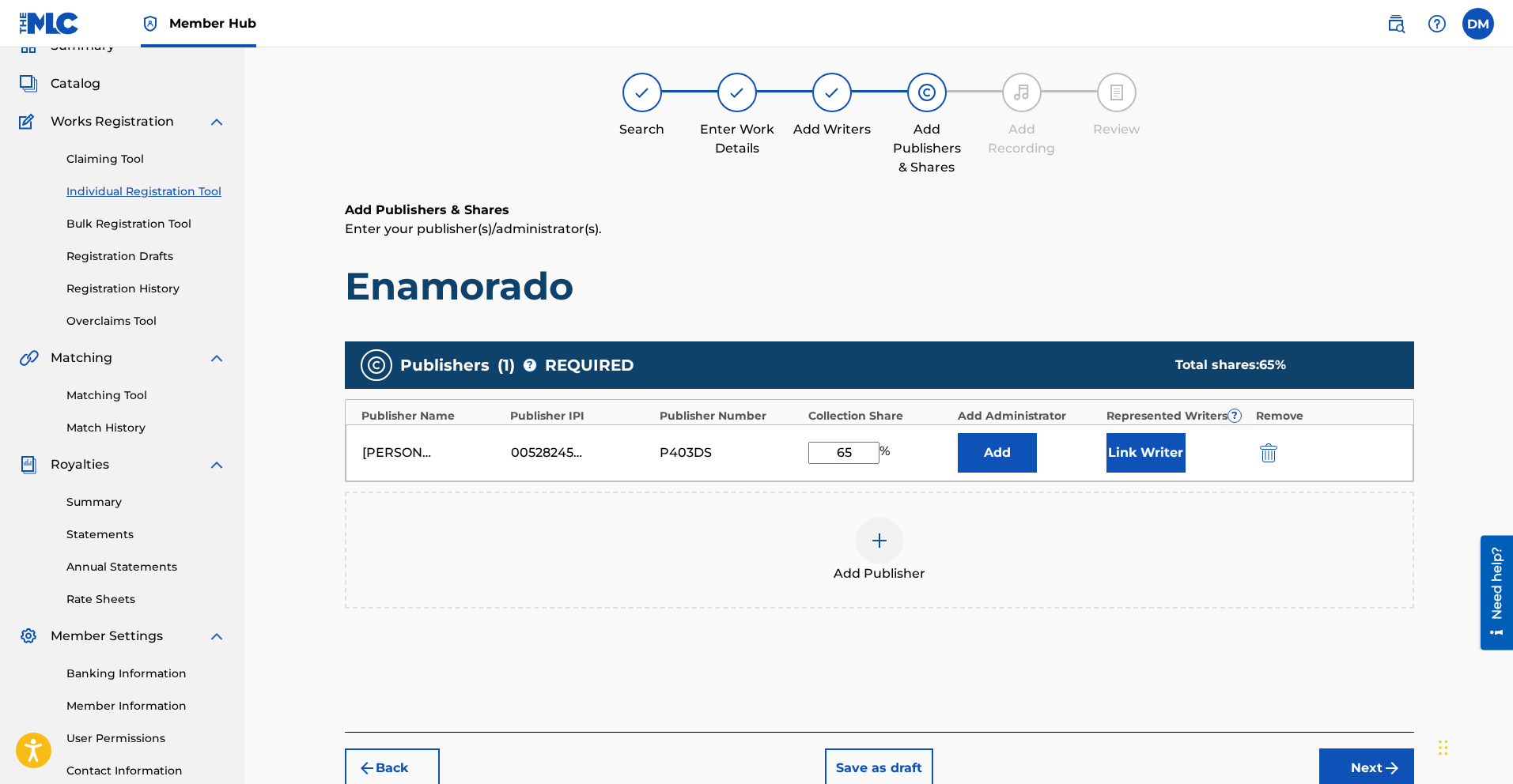
click at [878, 549] on img at bounding box center [880, 541] width 19 height 19
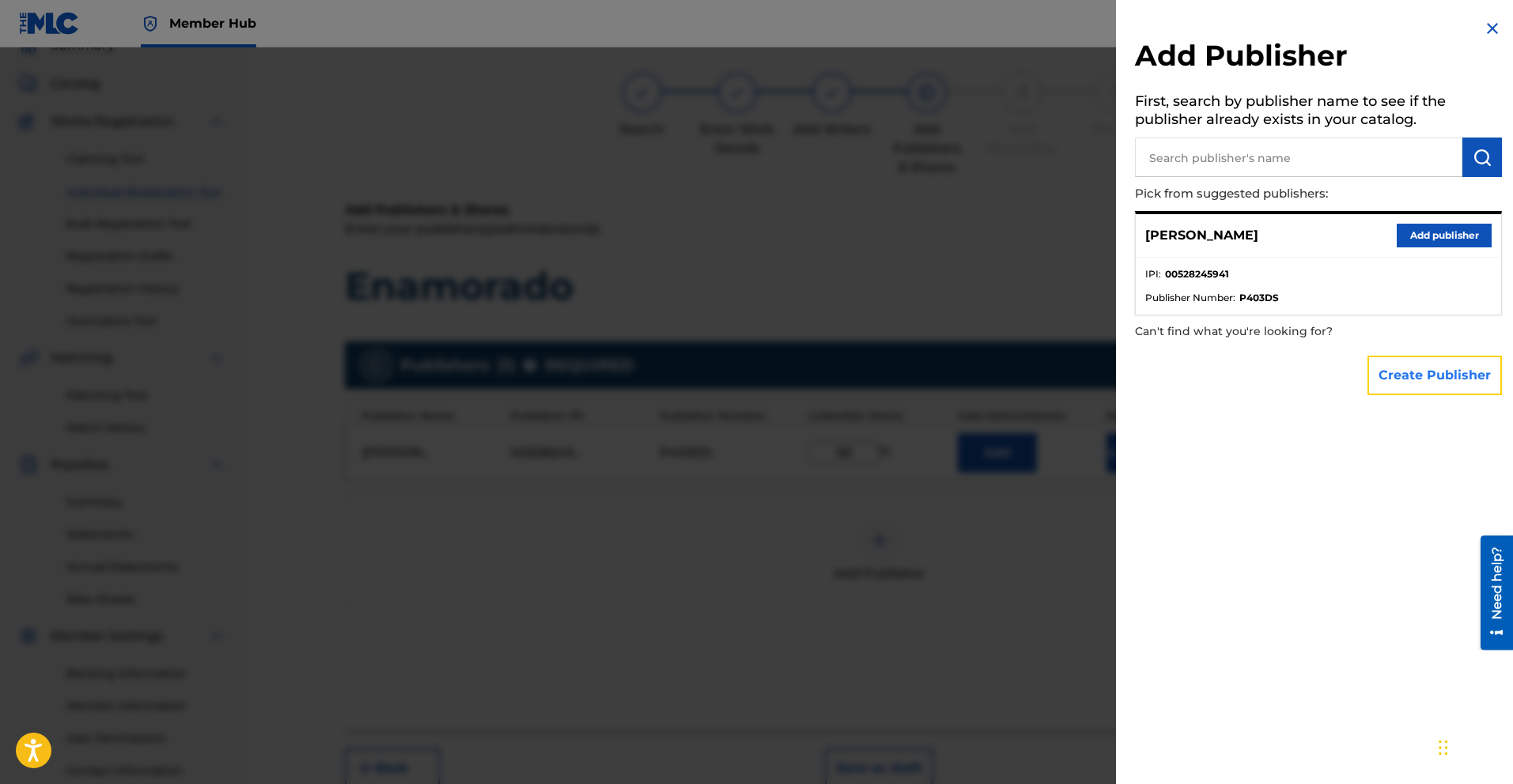
click at [1404, 377] on button "Create Publisher" at bounding box center [1434, 375] width 134 height 40
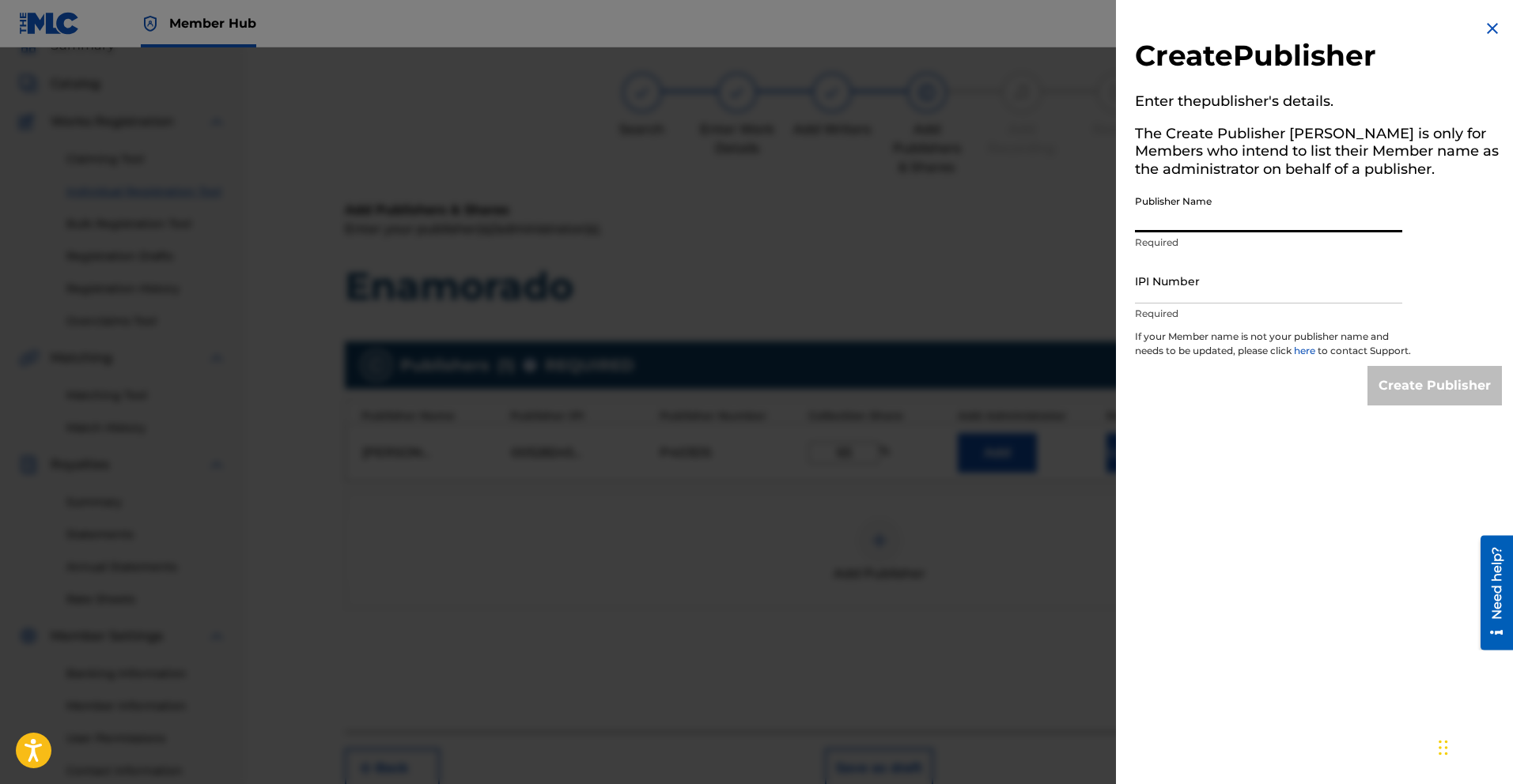
click at [1170, 213] on input "Publisher Name" at bounding box center [1269, 209] width 267 height 45
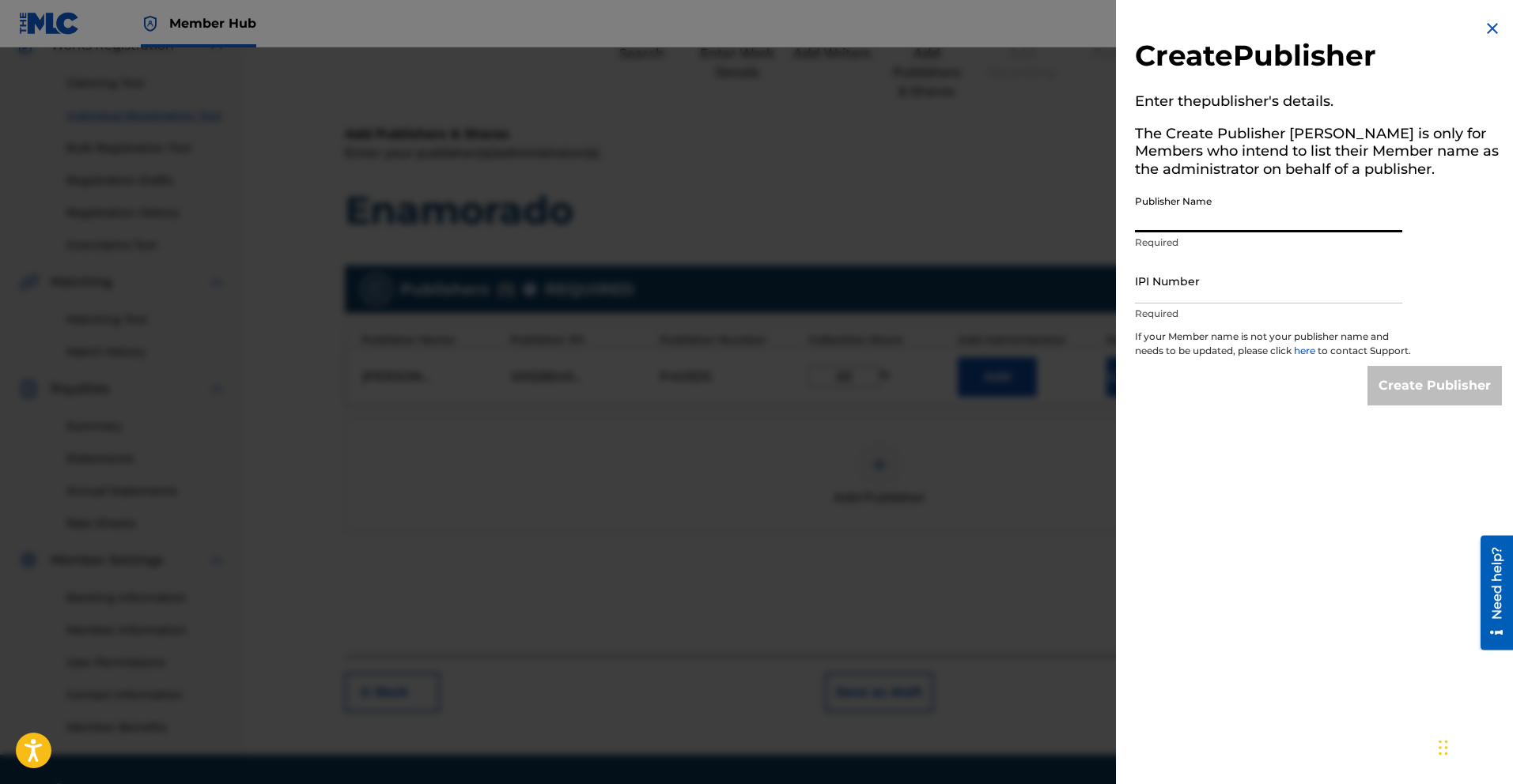
scroll to position [196, 0]
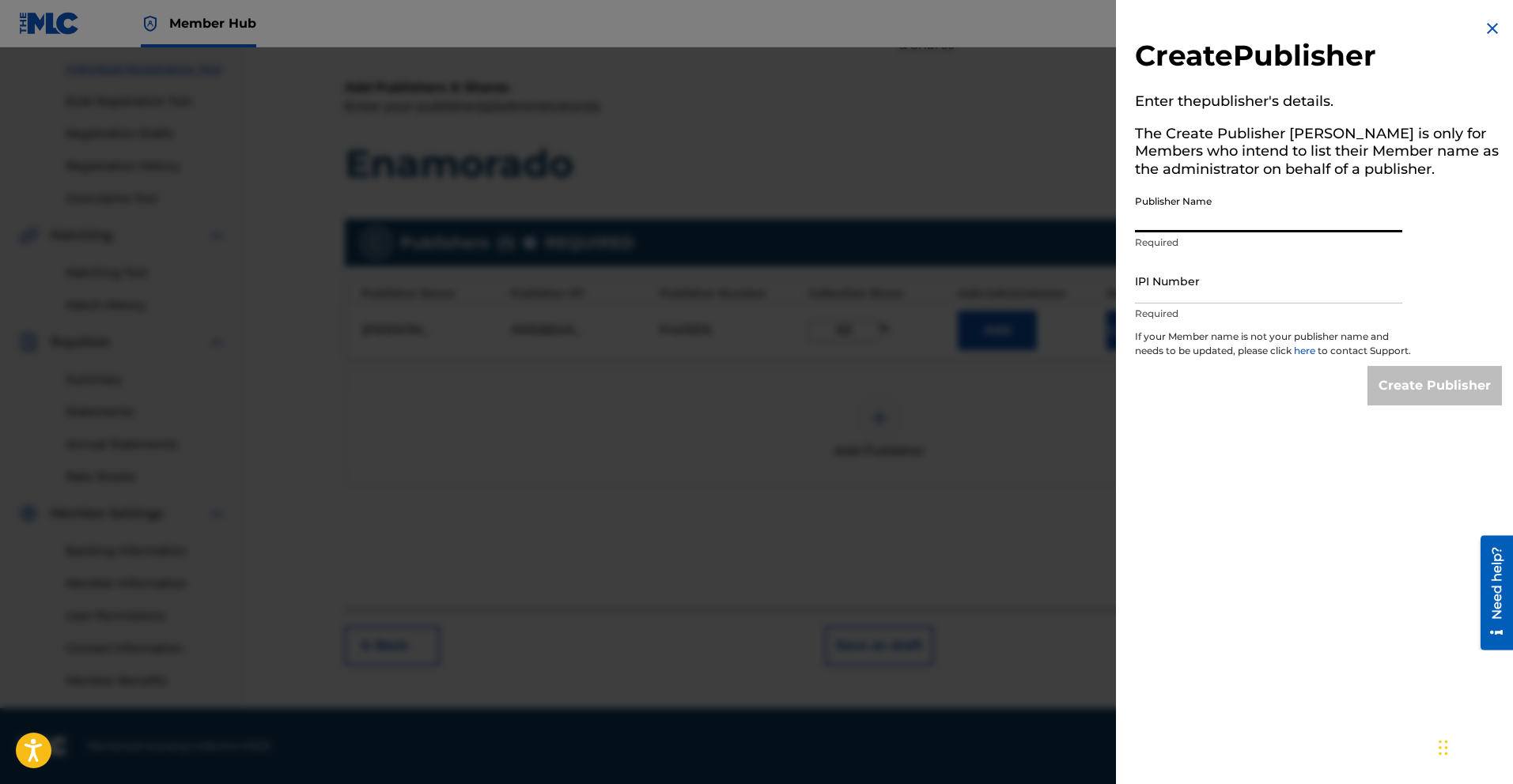
click at [1155, 219] on input "Publisher Name" at bounding box center [1269, 209] width 267 height 45
paste input "DRE 2 STRONG PUBLISHING"
type input "DRE 2 STRONG PUBLISHING"
click at [1179, 295] on input "IPI Number" at bounding box center [1269, 280] width 267 height 45
click at [1161, 282] on input "IPI Number" at bounding box center [1269, 280] width 267 height 45
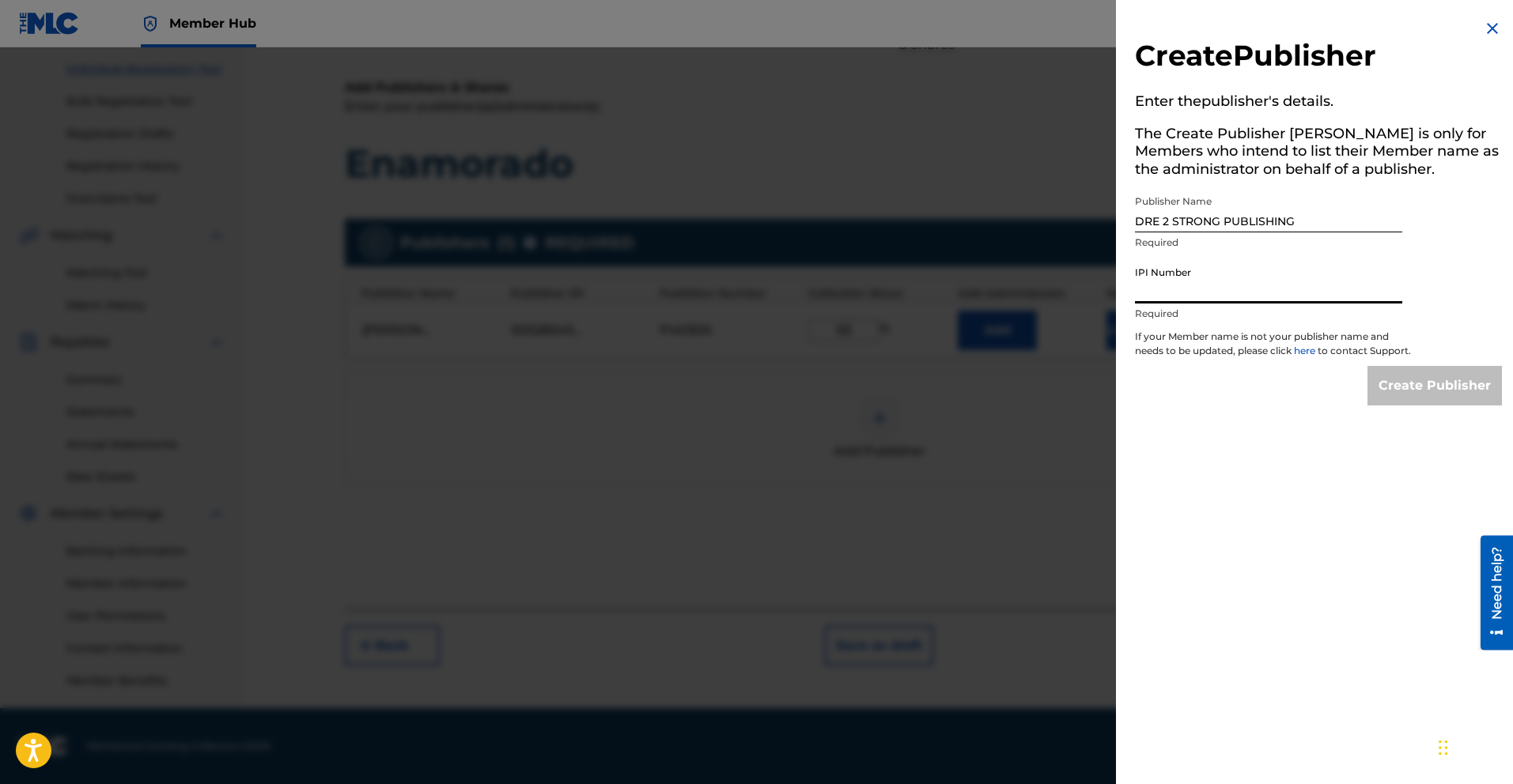
paste input "00463123088"
type input "00463123088"
click at [1405, 401] on input "Create Publisher" at bounding box center [1434, 385] width 134 height 40
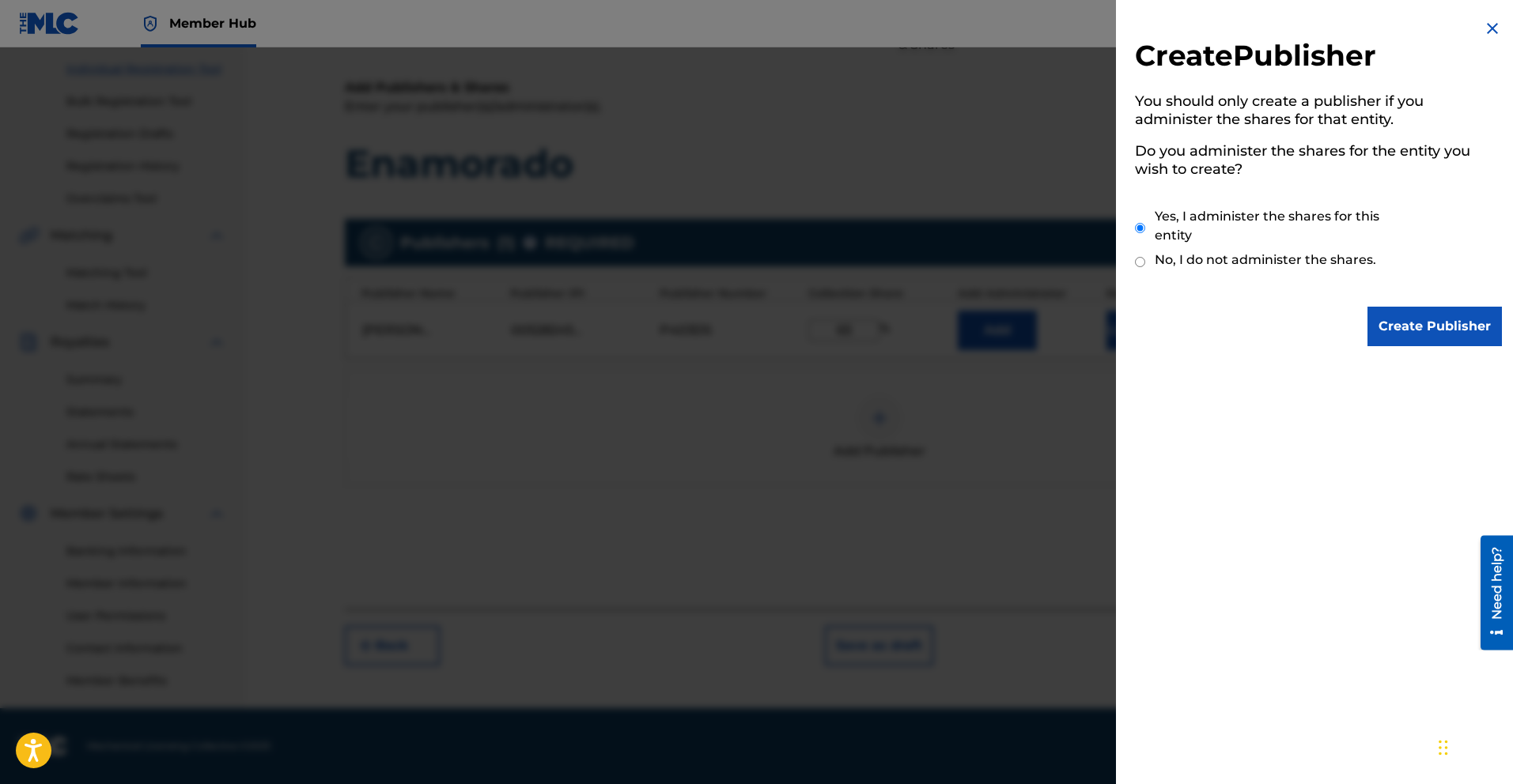
click at [1139, 260] on input "No, I do not administer the shares." at bounding box center [1141, 262] width 11 height 15
radio input "true"
click at [1421, 331] on input "Create Publisher" at bounding box center [1434, 326] width 134 height 40
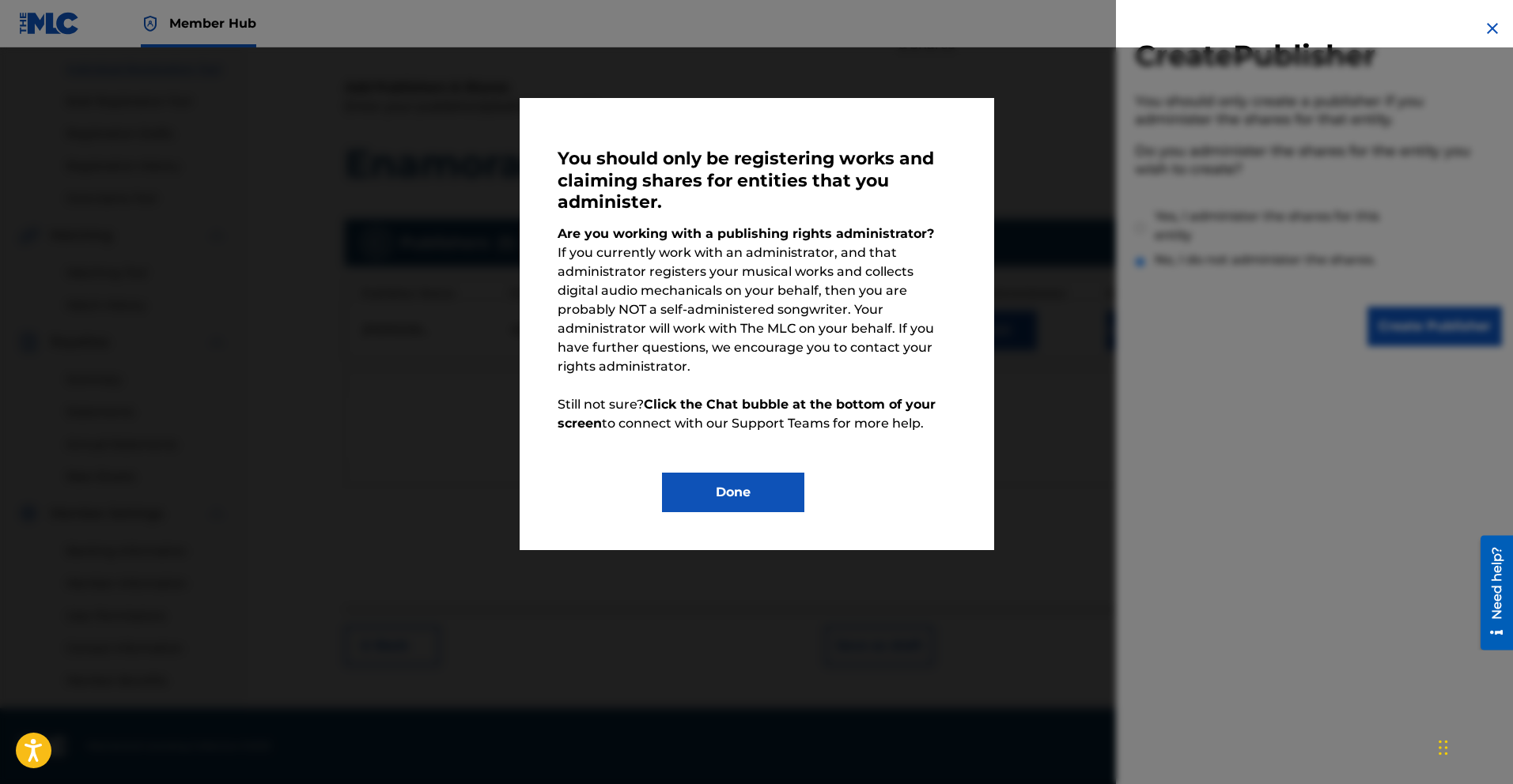
click at [1094, 355] on div "You should only be registering works and claiming shares for entities that you …" at bounding box center [756, 273] width 1513 height 452
click at [1352, 371] on div "You should only be registering works and claiming shares for entities that you …" at bounding box center [756, 273] width 1513 height 452
click at [734, 479] on button "Done" at bounding box center [732, 492] width 142 height 40
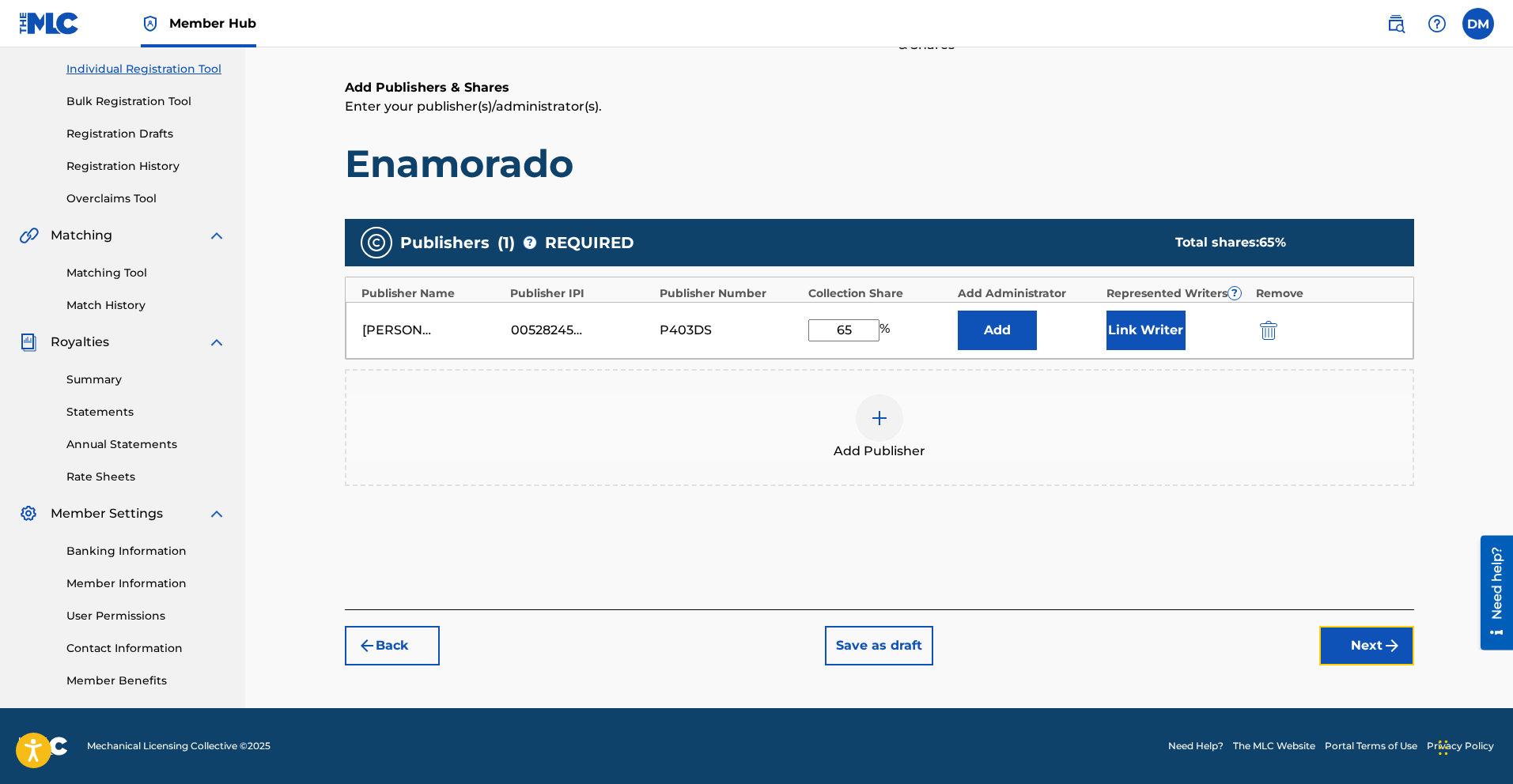
click at [1355, 639] on button "Next" at bounding box center [1367, 646] width 95 height 40
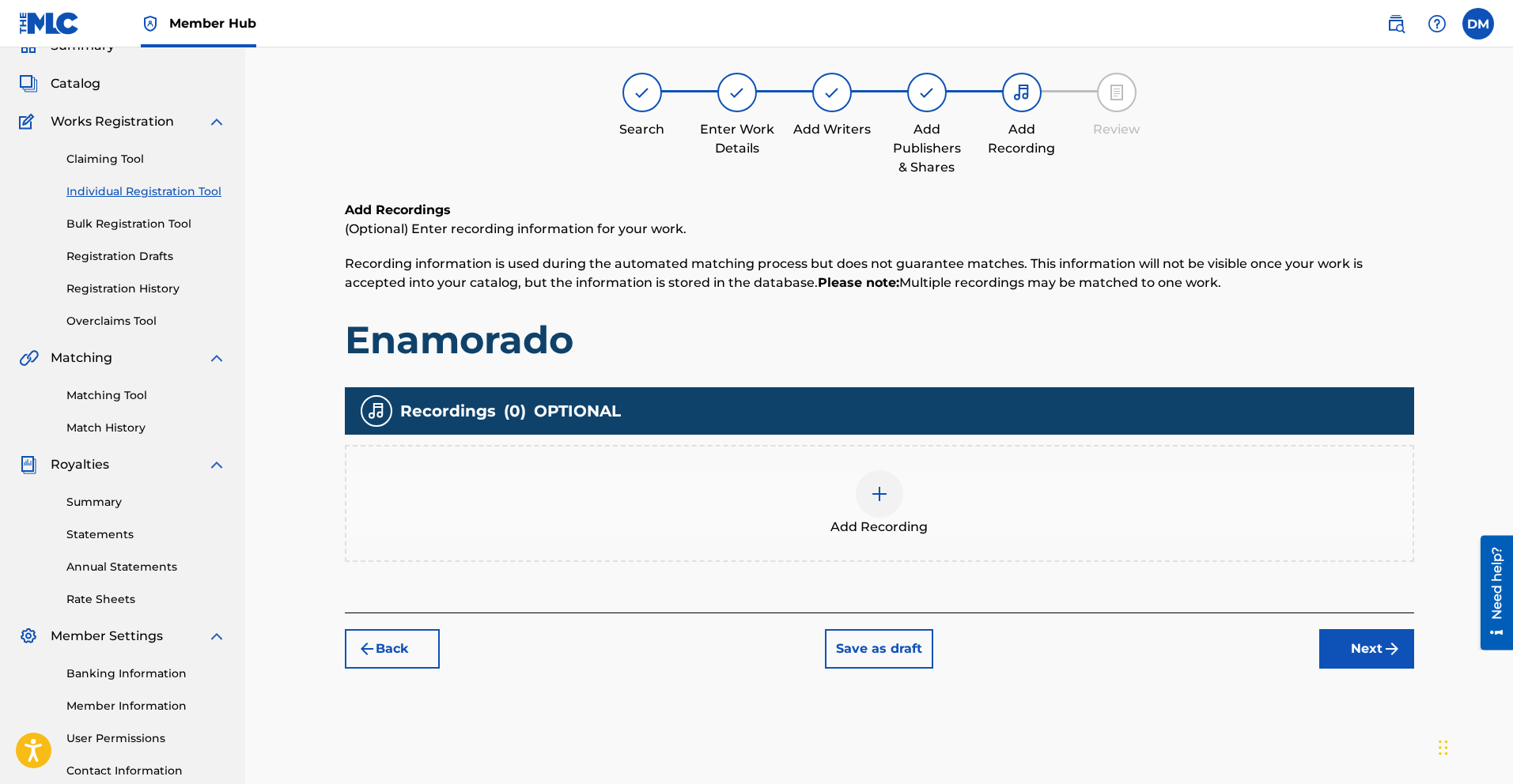
scroll to position [71, 0]
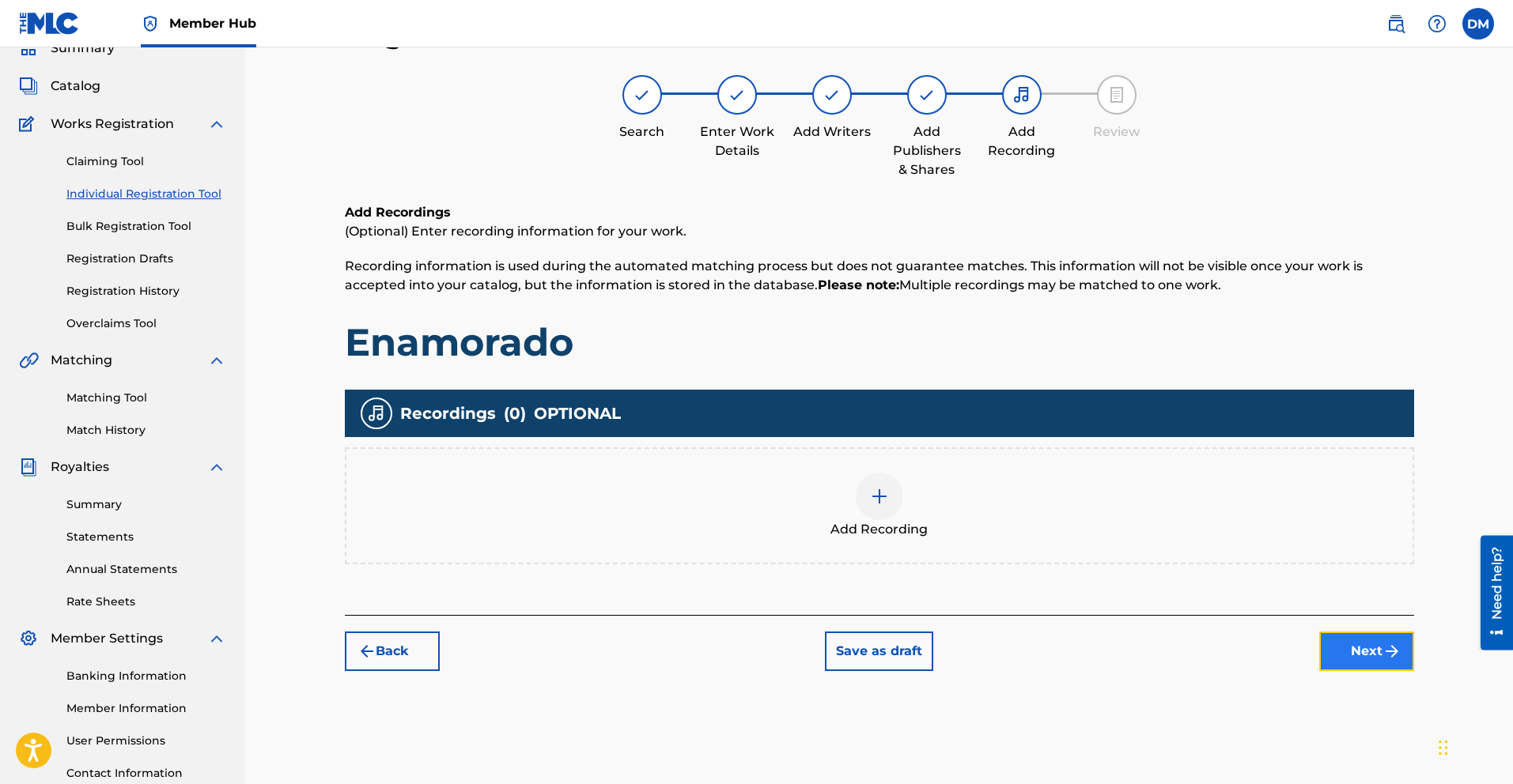
click at [1367, 650] on button "Next" at bounding box center [1367, 651] width 95 height 40
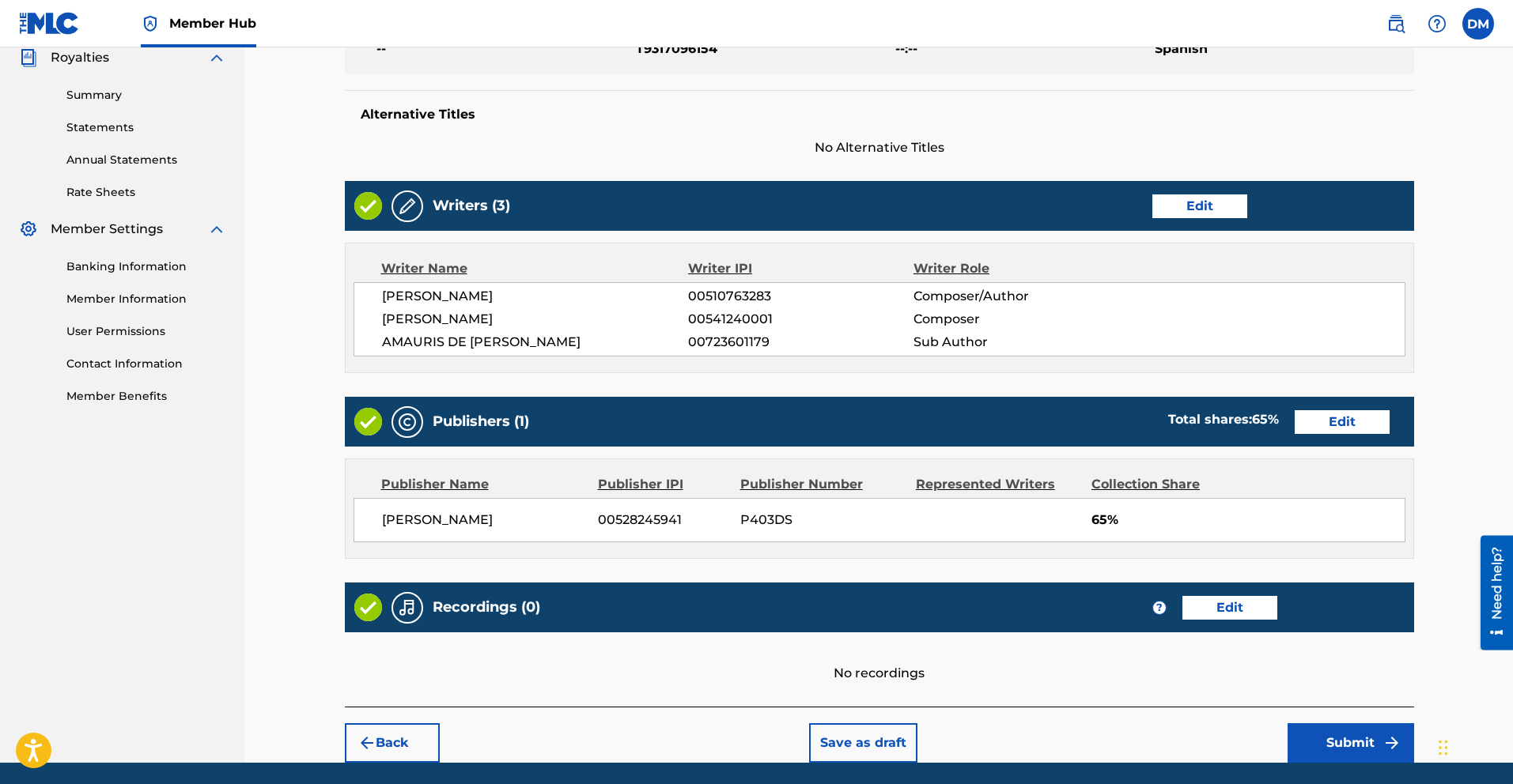
scroll to position [534, 0]
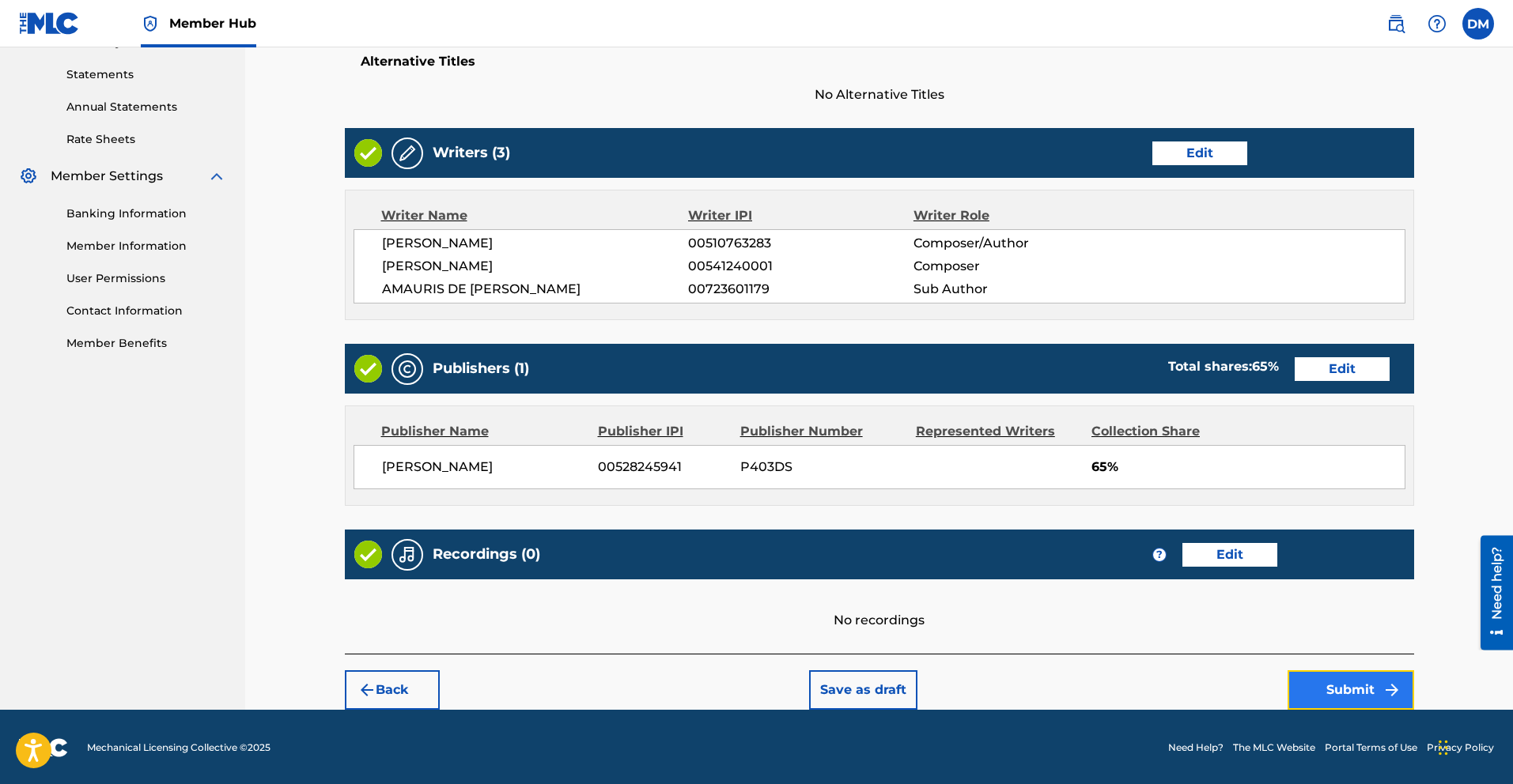
click at [1366, 686] on button "Submit" at bounding box center [1351, 690] width 126 height 40
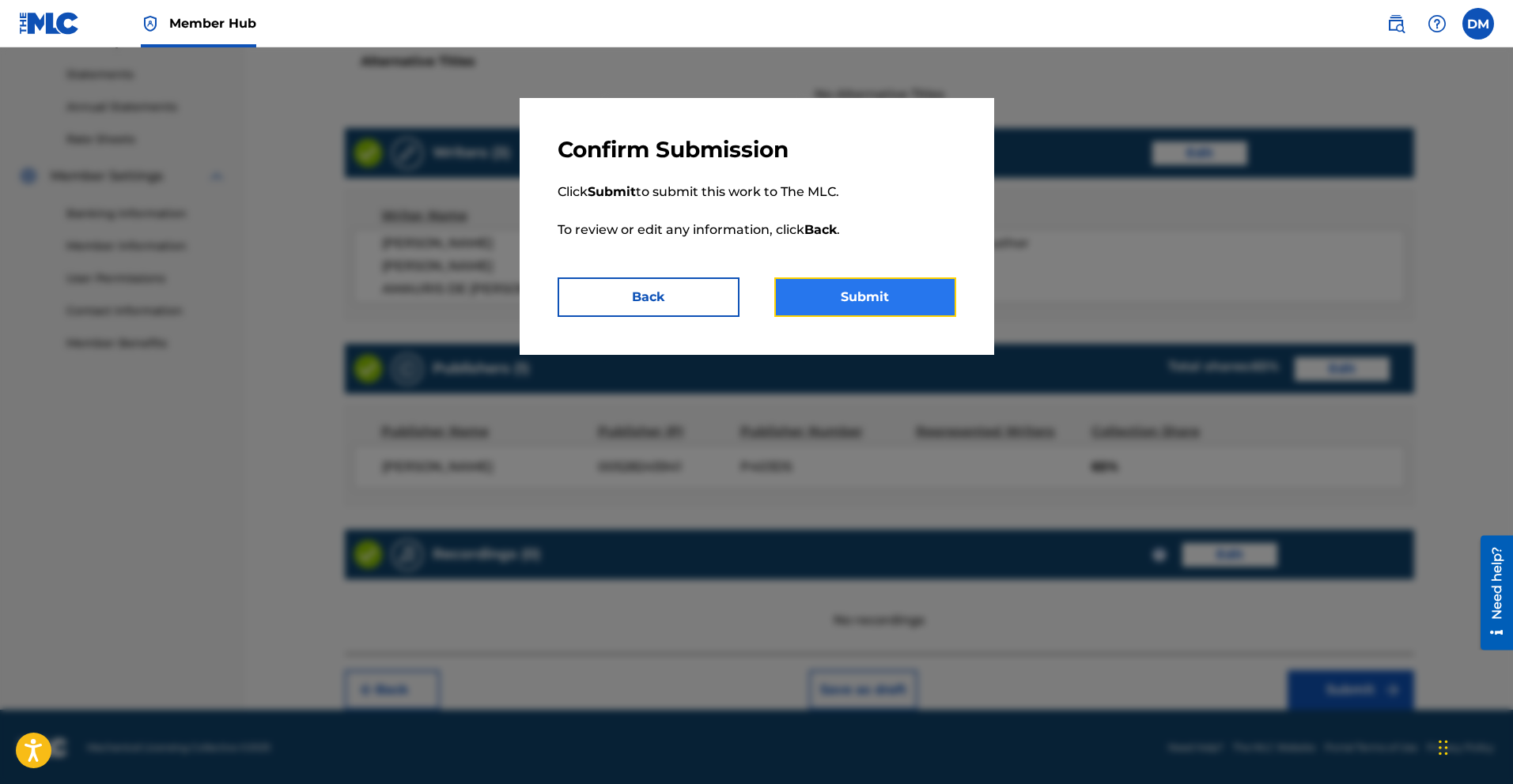
click at [945, 310] on button "Submit" at bounding box center [865, 297] width 182 height 40
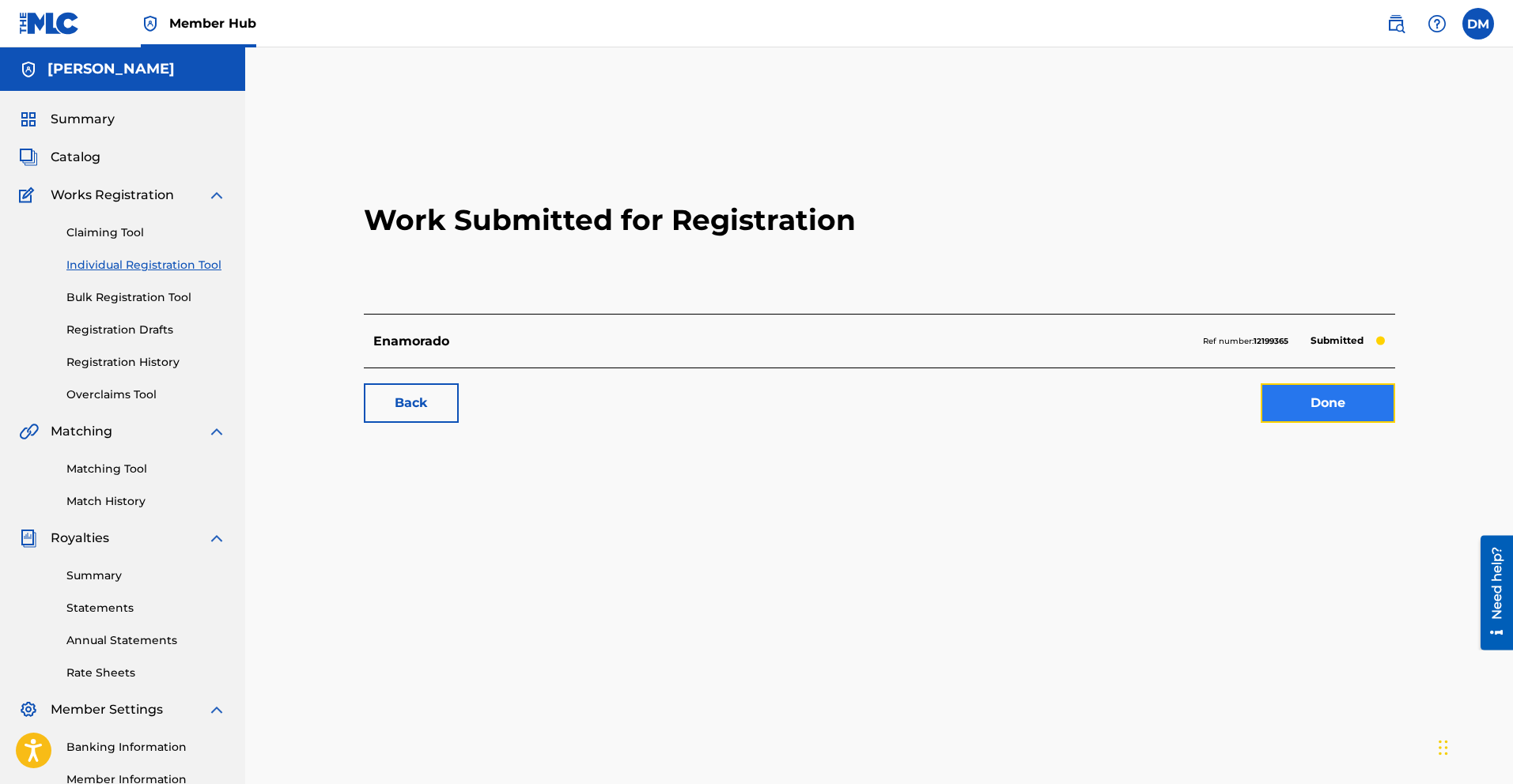
click at [1318, 407] on link "Done" at bounding box center [1328, 403] width 134 height 40
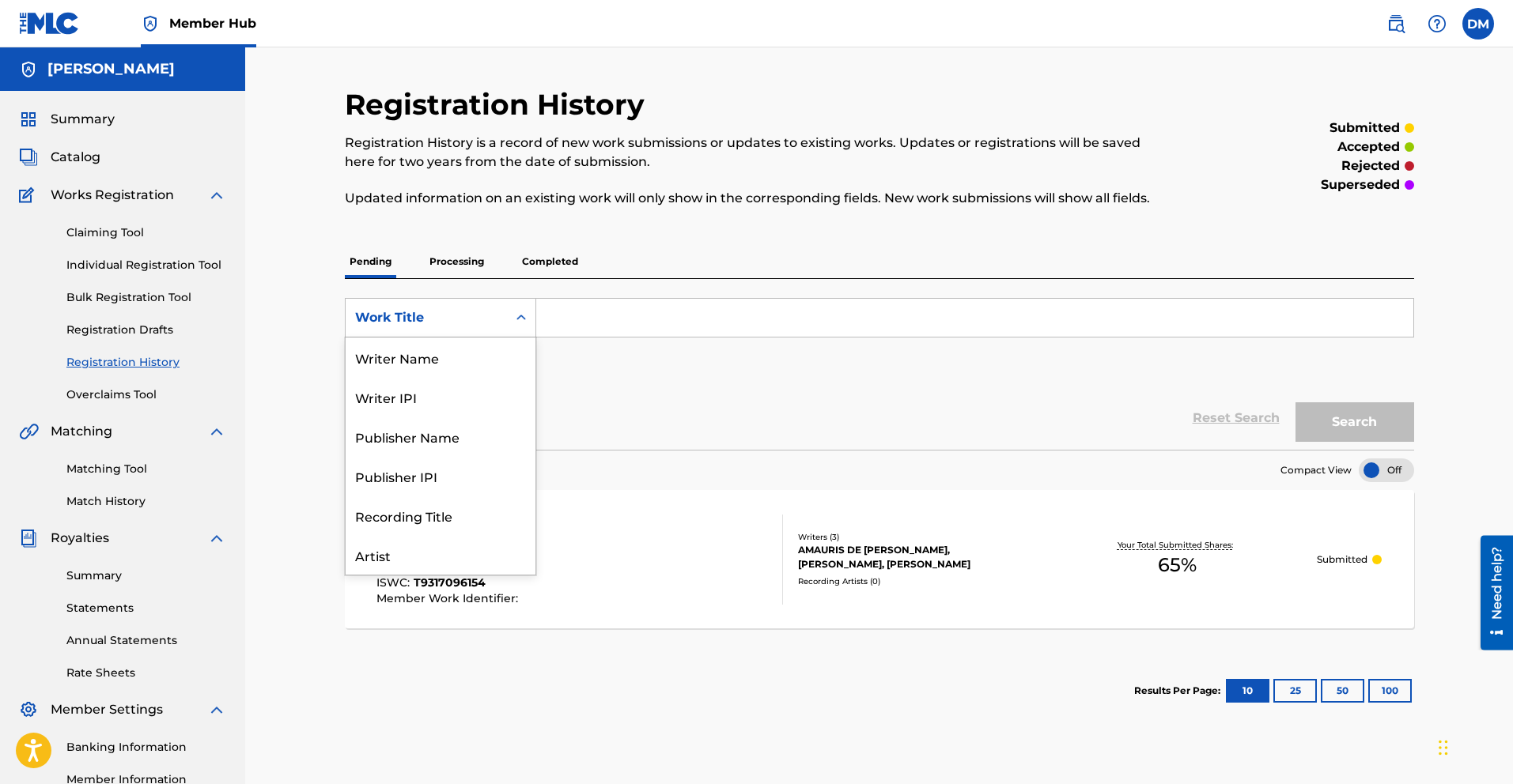
click at [508, 312] on div "Search Form" at bounding box center [521, 317] width 28 height 28
click at [504, 310] on div "Work Title" at bounding box center [426, 317] width 161 height 30
click at [563, 324] on input "Search Form" at bounding box center [975, 317] width 877 height 38
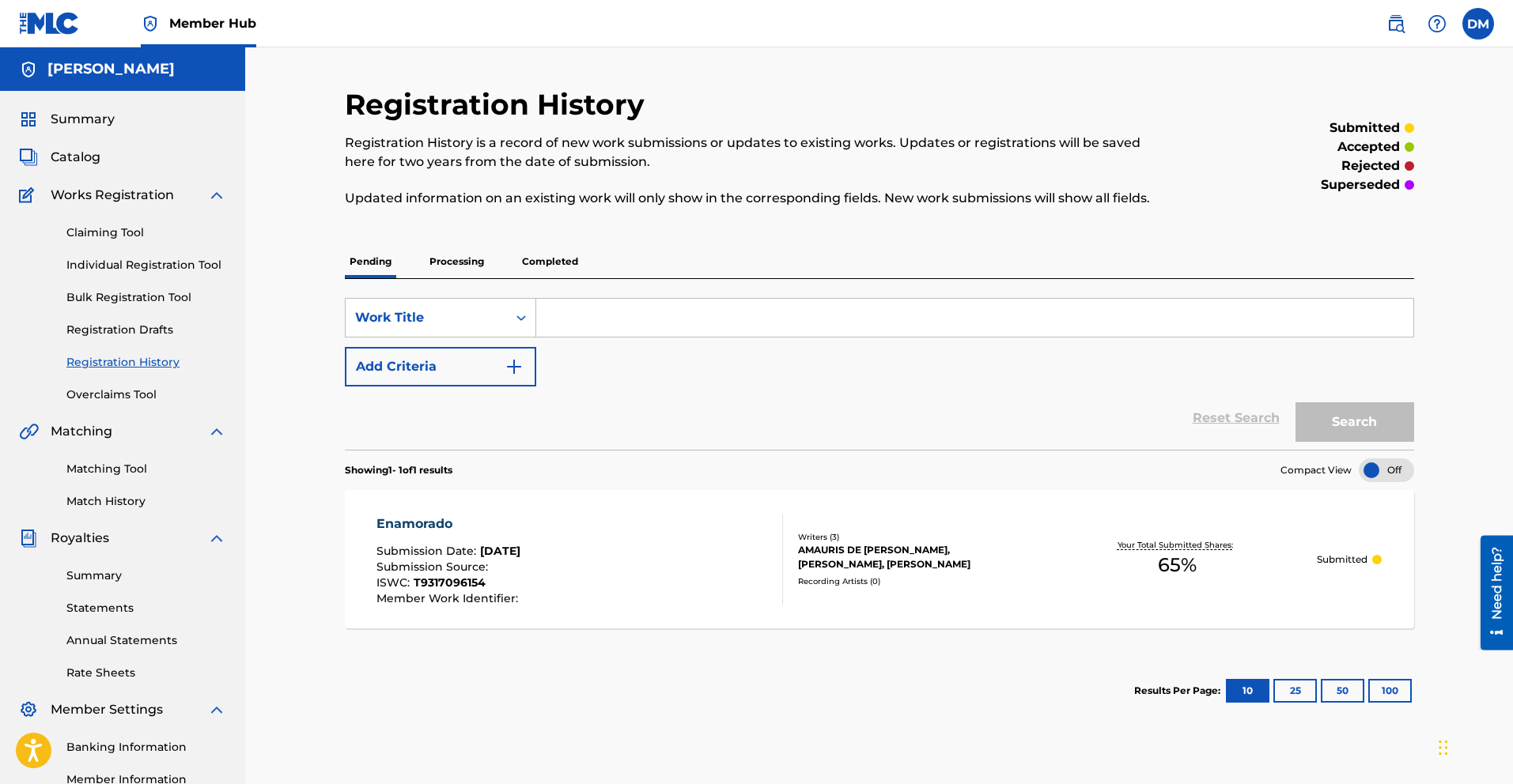
click at [575, 321] on input "Search Form" at bounding box center [975, 317] width 877 height 38
paste input "DON T LEAVE ME ALONE"
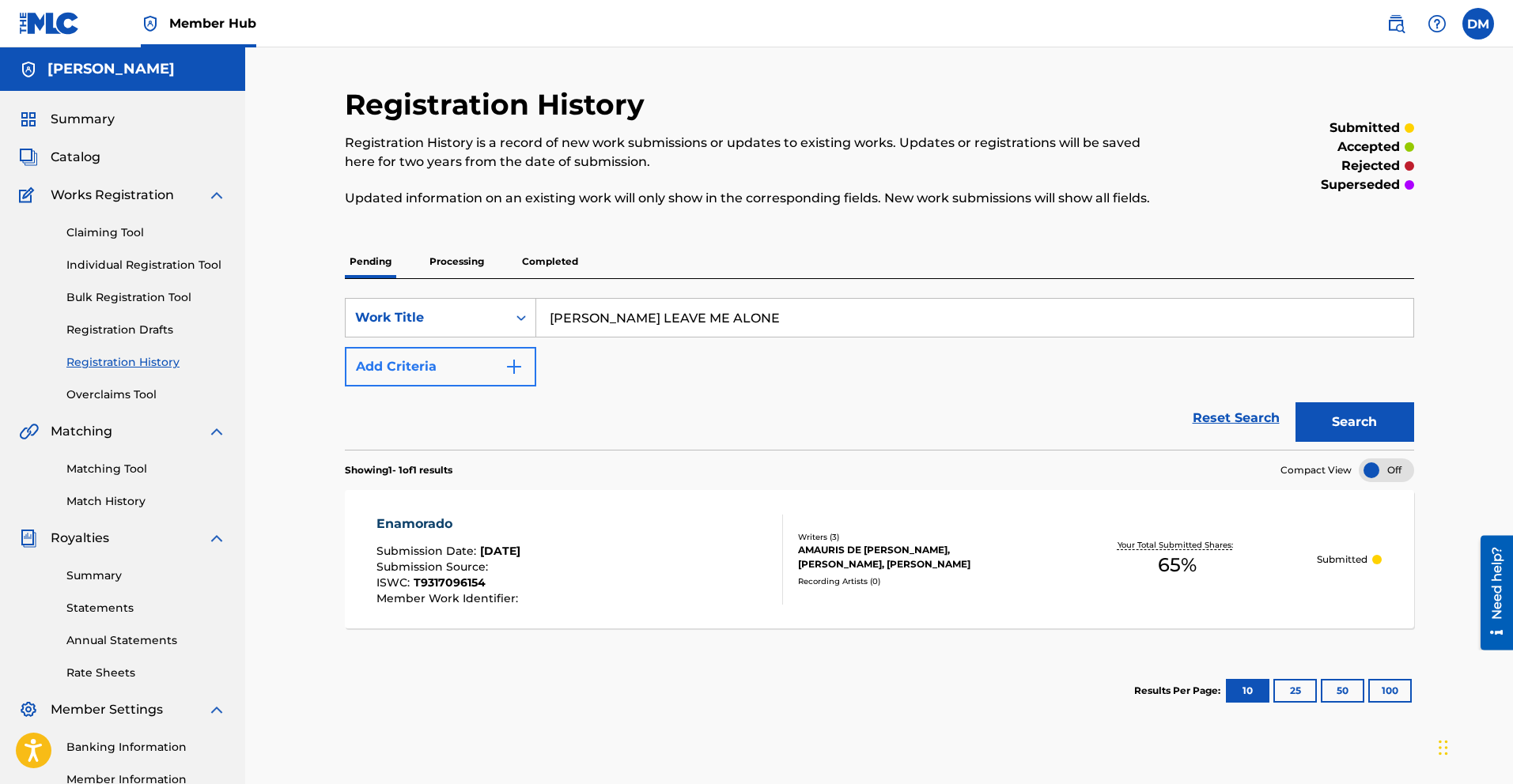
type input "DON T LEAVE ME ALONE"
click at [508, 362] on img "Search Form" at bounding box center [514, 367] width 19 height 19
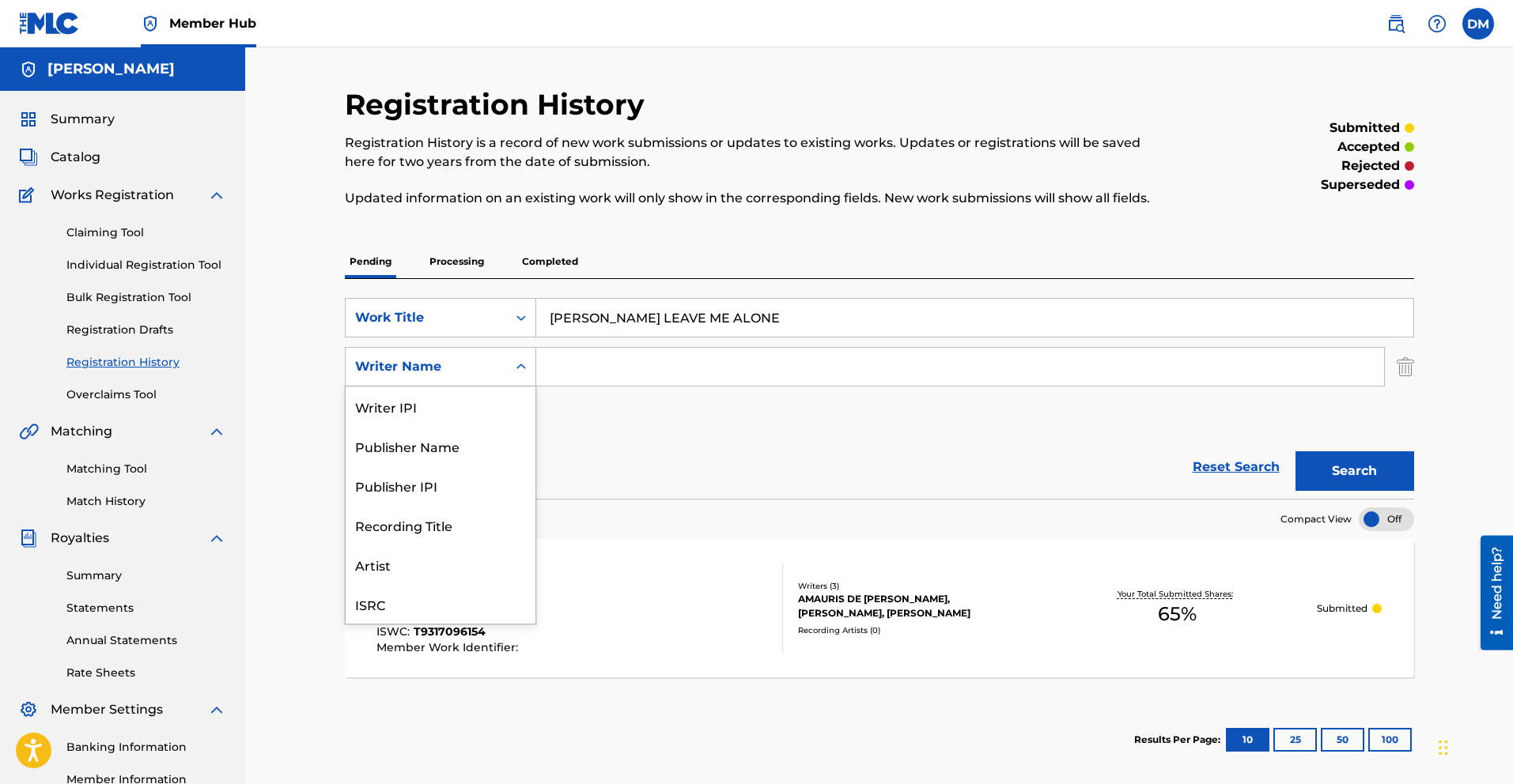
click at [508, 362] on div "Search Form" at bounding box center [521, 367] width 28 height 28
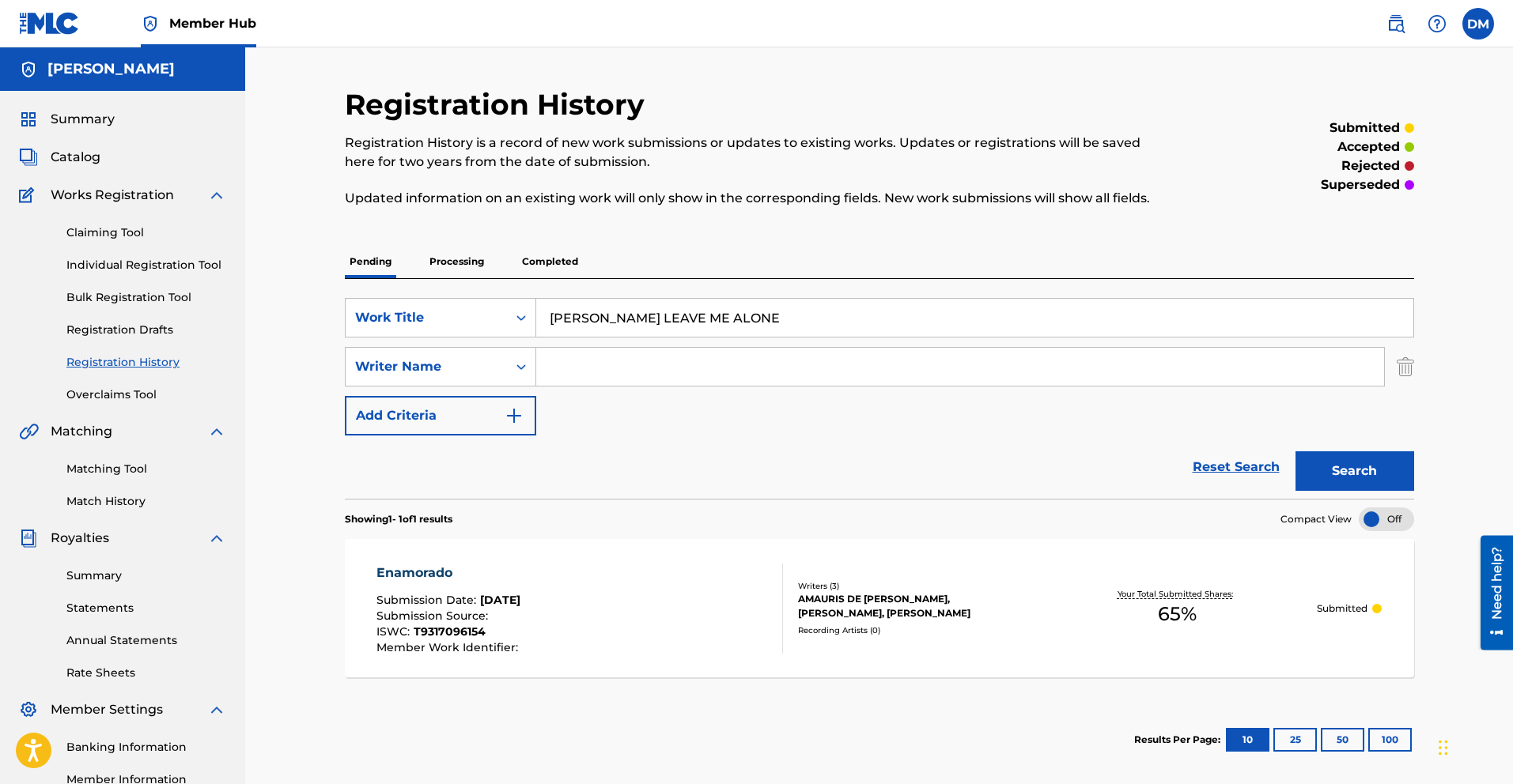
click at [513, 367] on icon "Search Form" at bounding box center [521, 367] width 16 height 16
click at [708, 442] on div "Reset Search Search" at bounding box center [880, 467] width 1069 height 63
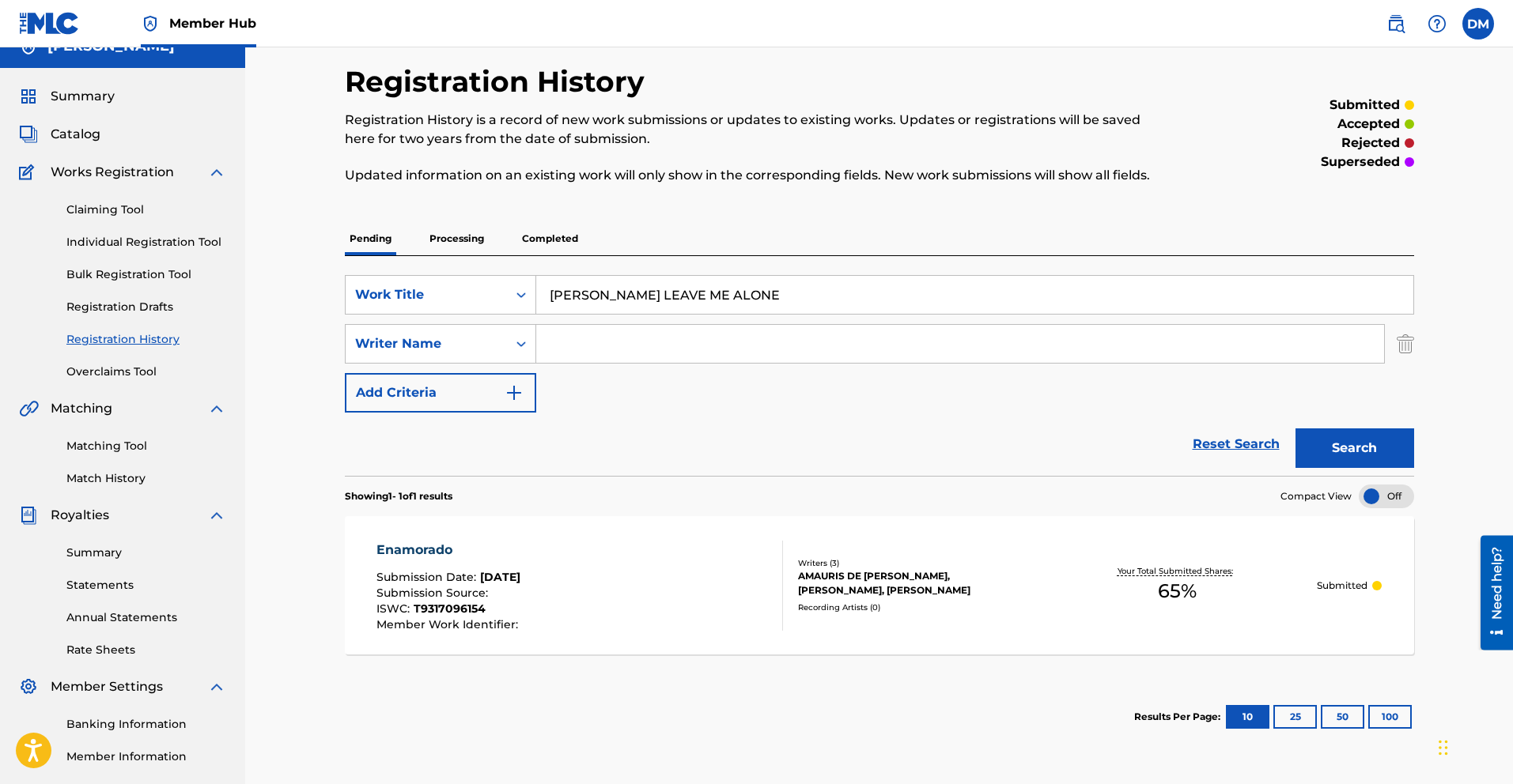
scroll to position [37, 0]
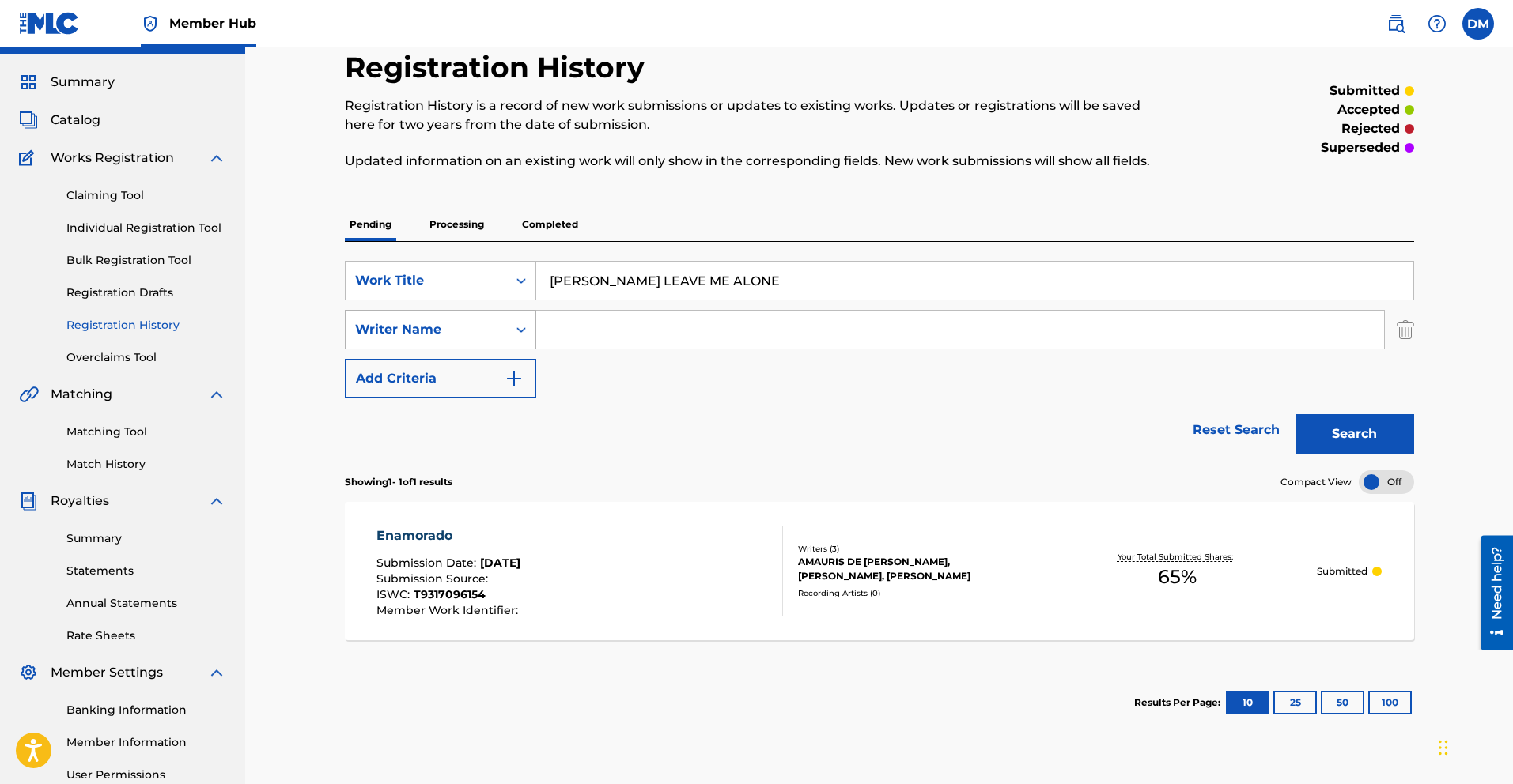
click at [516, 328] on icon "Search Form" at bounding box center [521, 330] width 16 height 16
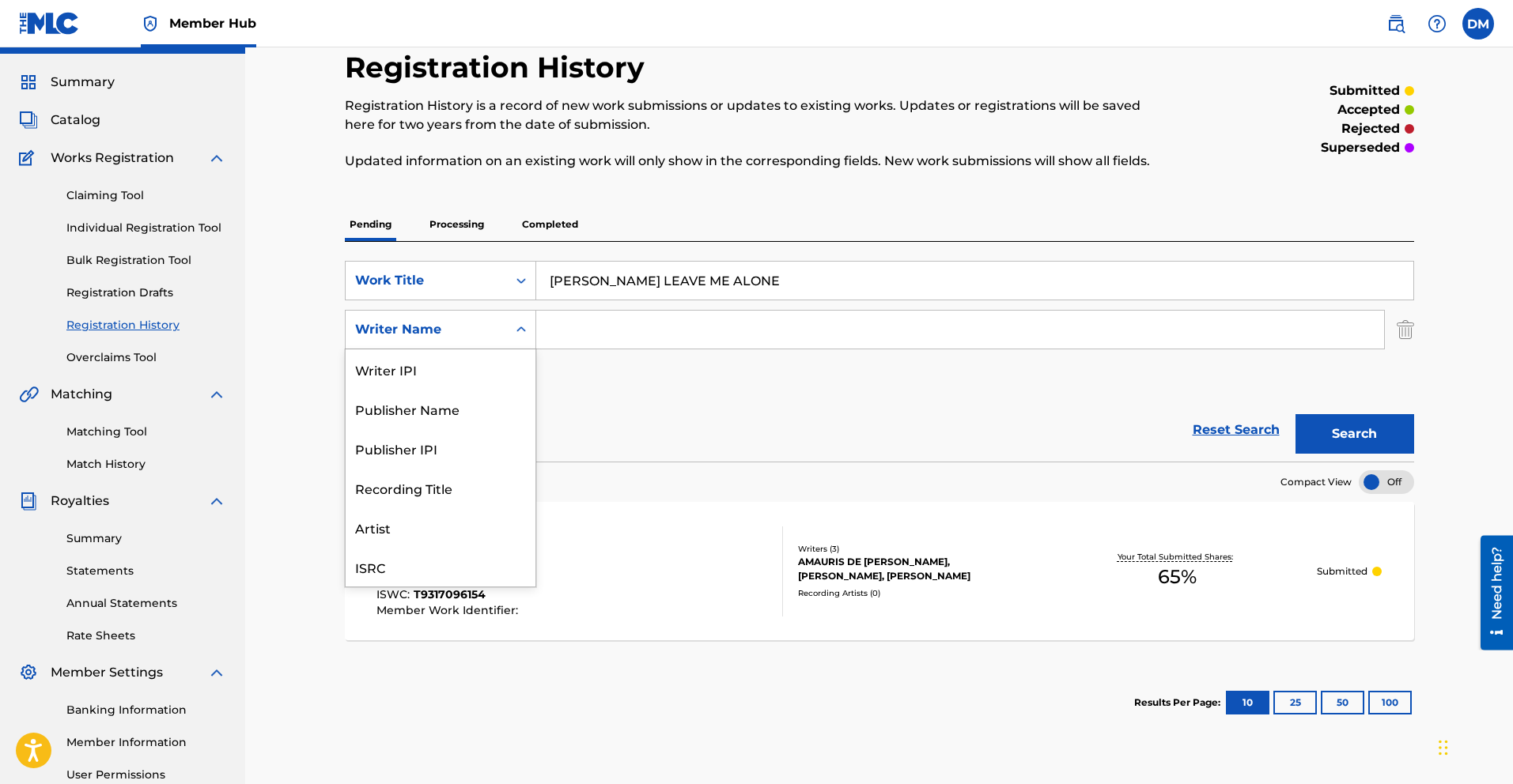
scroll to position [40, 0]
click at [460, 401] on div "Publisher IPI" at bounding box center [440, 408] width 190 height 40
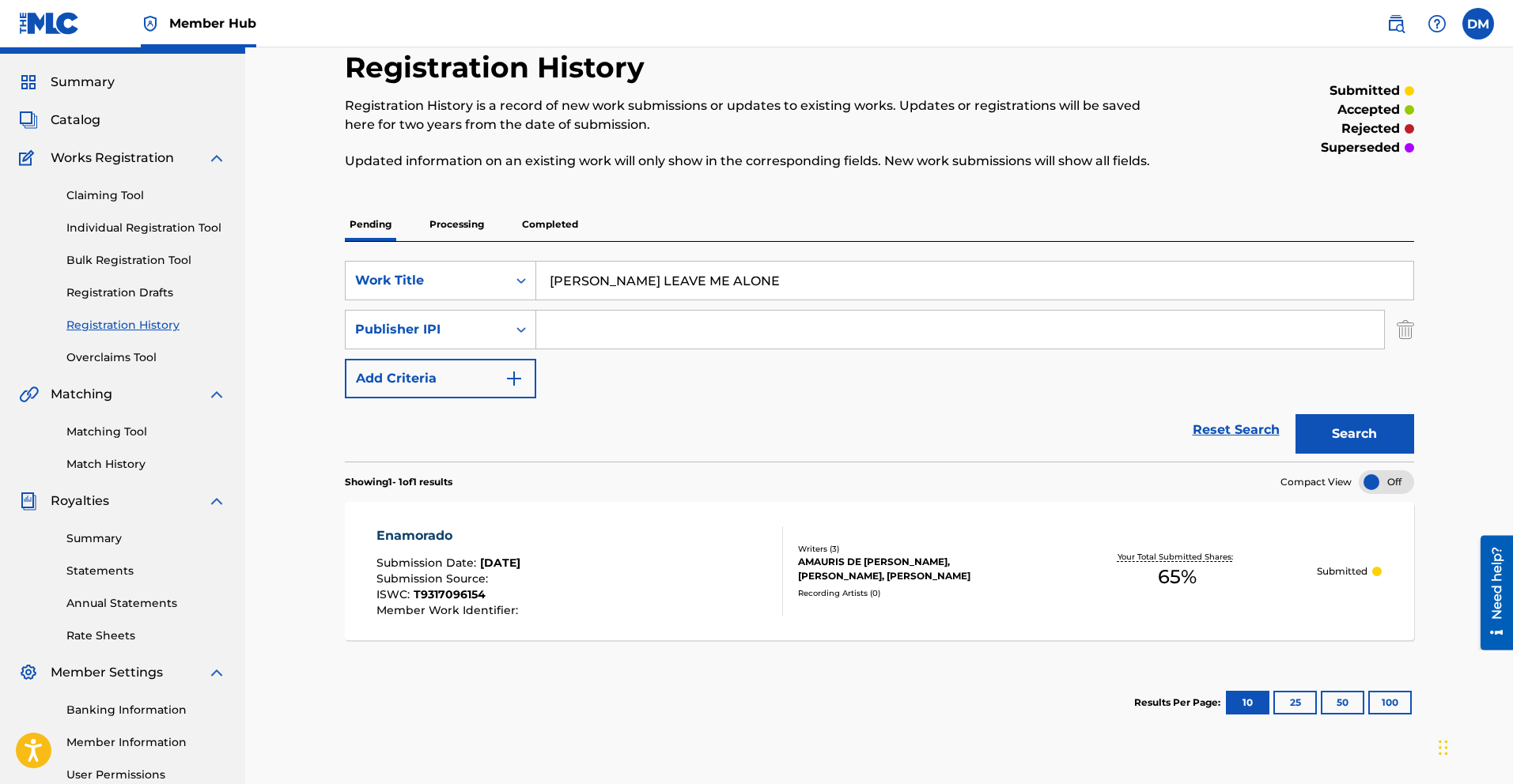
click at [618, 331] on input "Search Form" at bounding box center [960, 329] width 848 height 38
paste input "00510763283"
type input "00510763283"
click at [1341, 444] on button "Search" at bounding box center [1355, 434] width 118 height 40
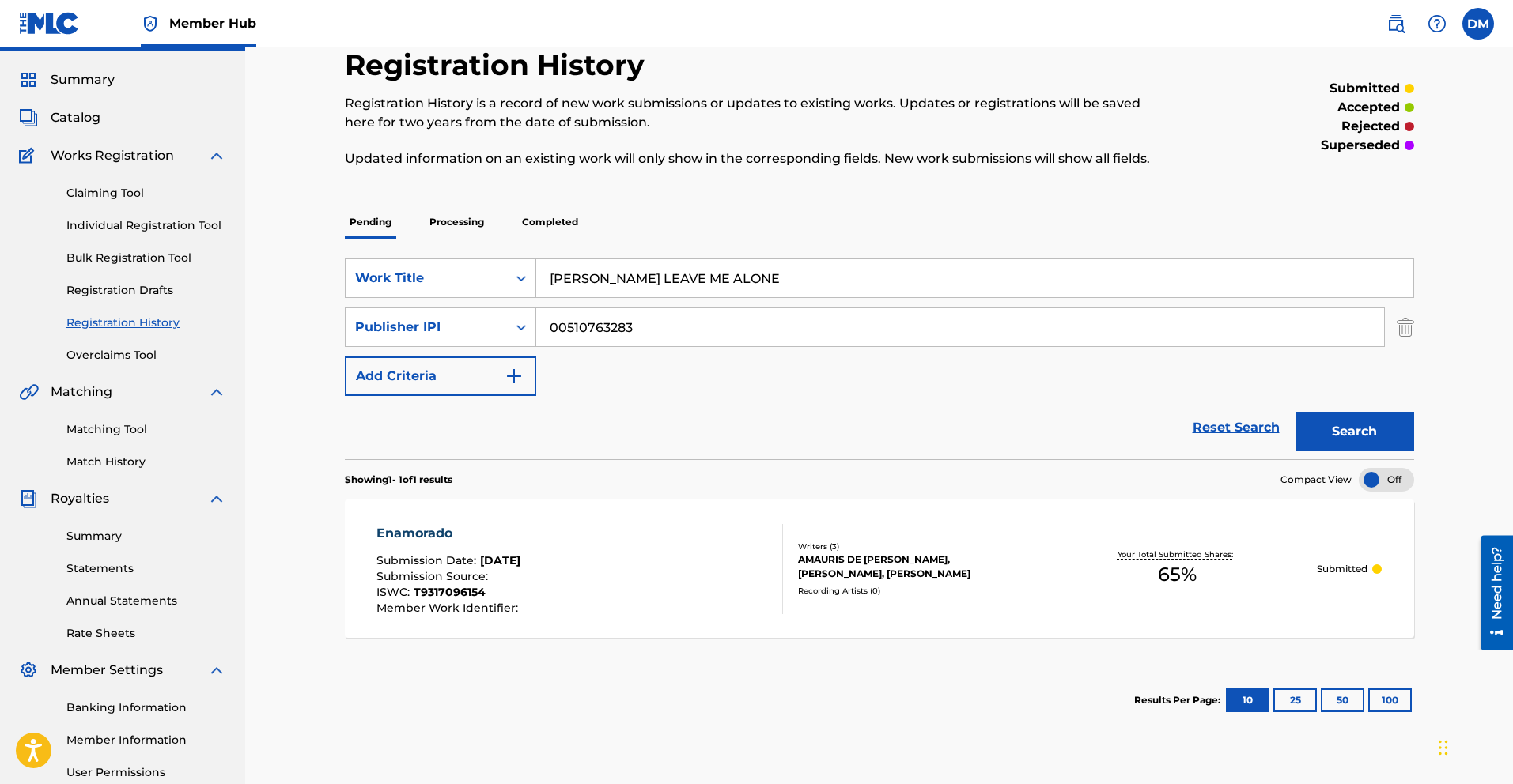
click at [595, 396] on div "Reset Search Search" at bounding box center [880, 428] width 1069 height 63
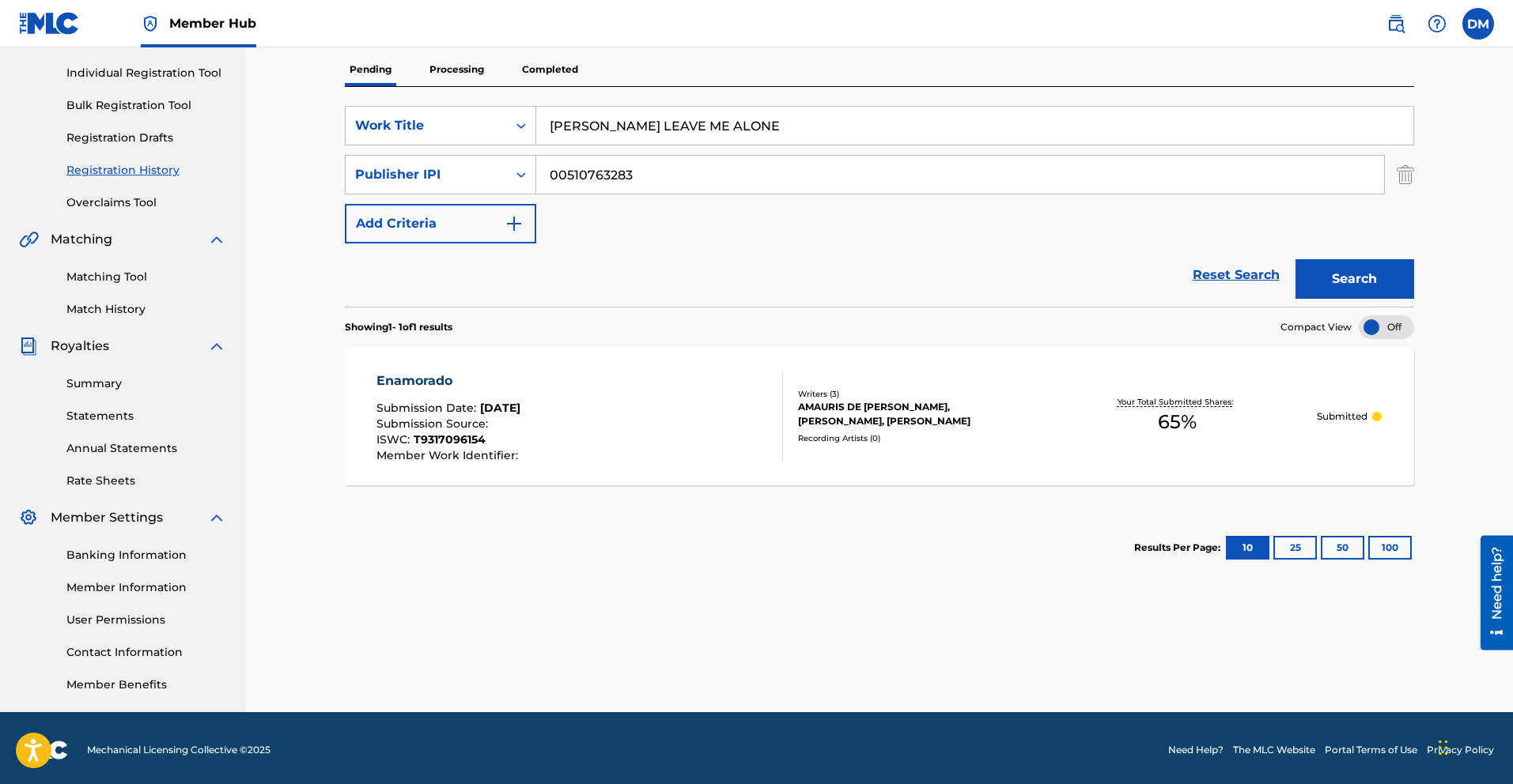
scroll to position [196, 0]
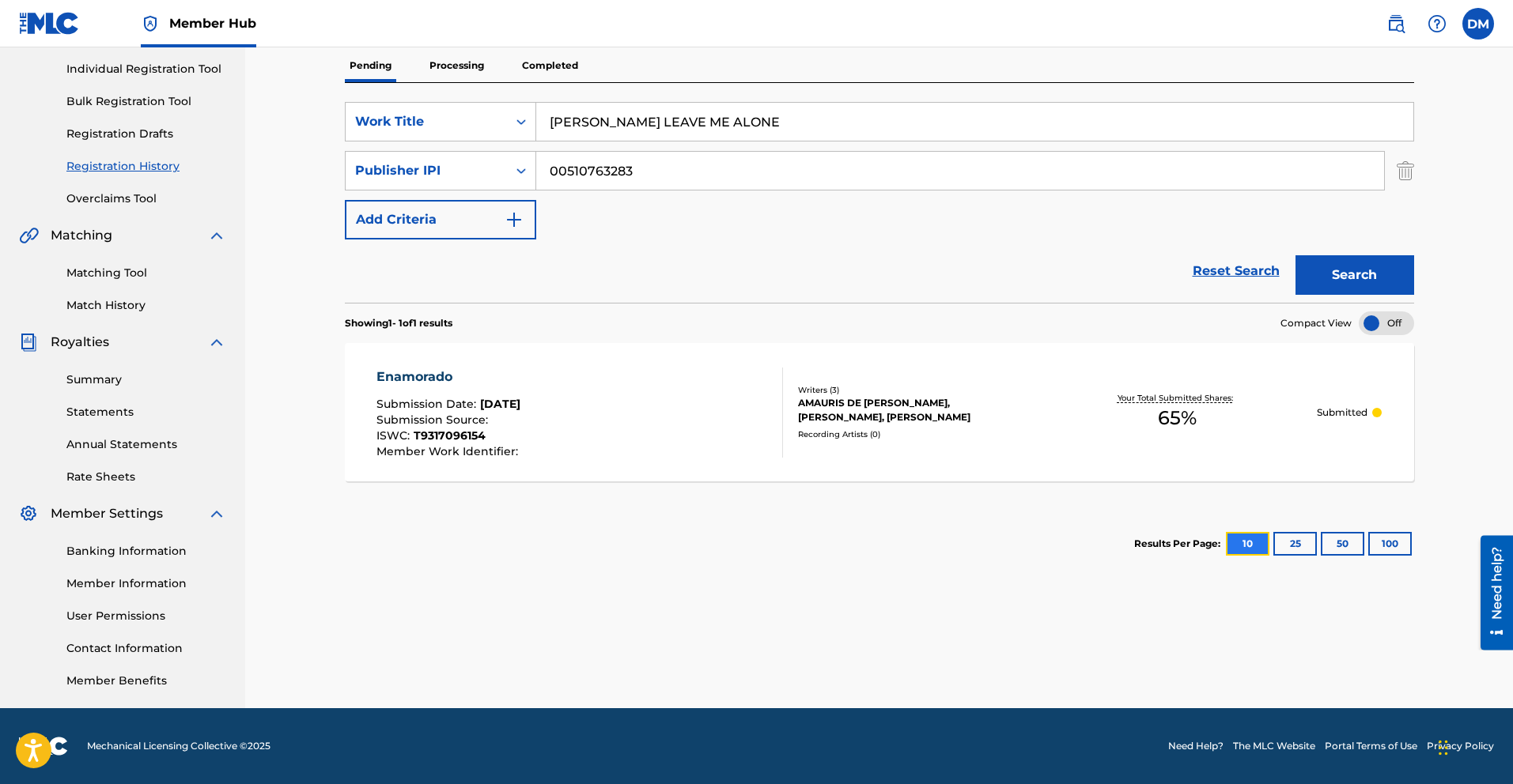
click at [1247, 543] on button "10" at bounding box center [1247, 543] width 43 height 24
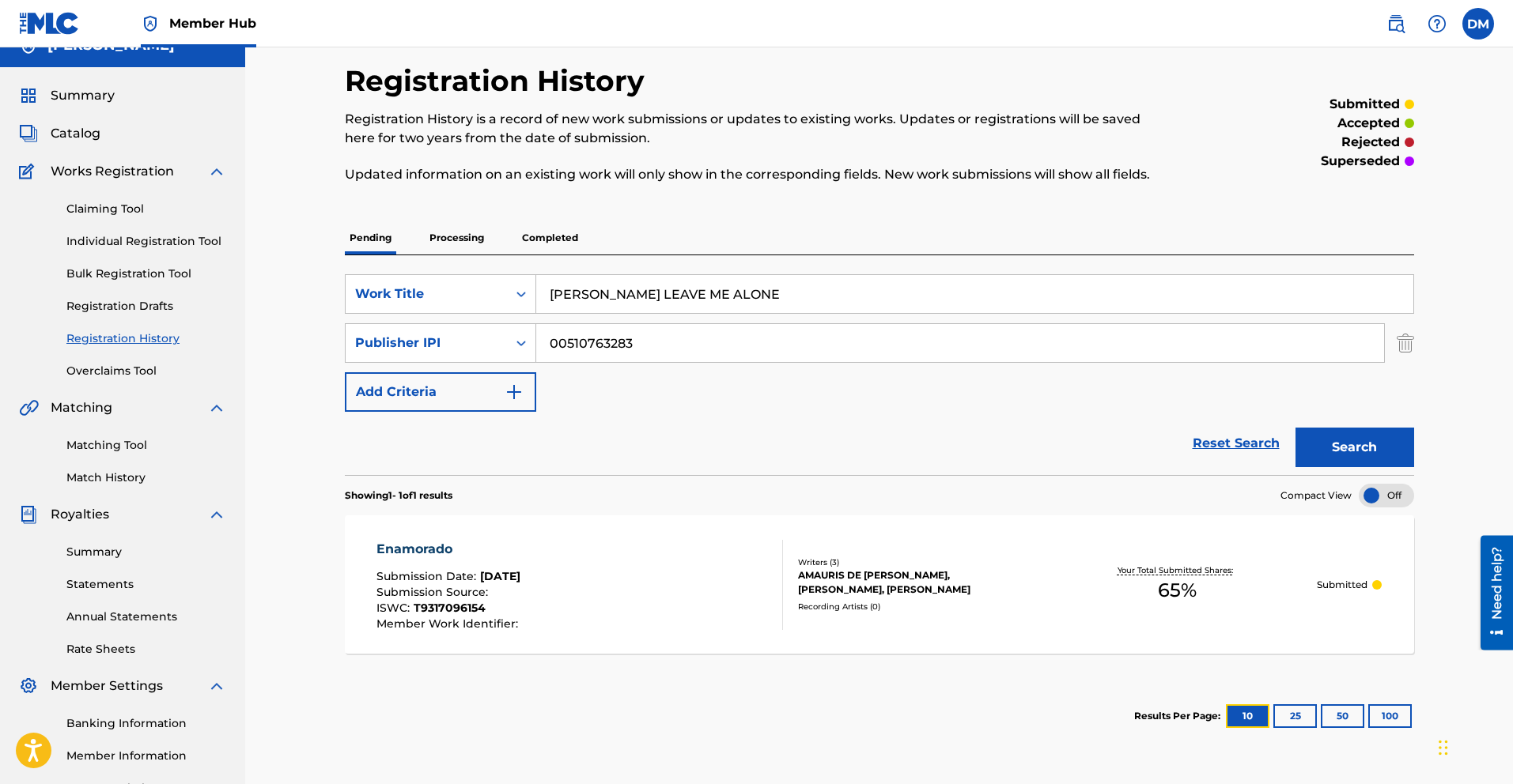
scroll to position [26, 0]
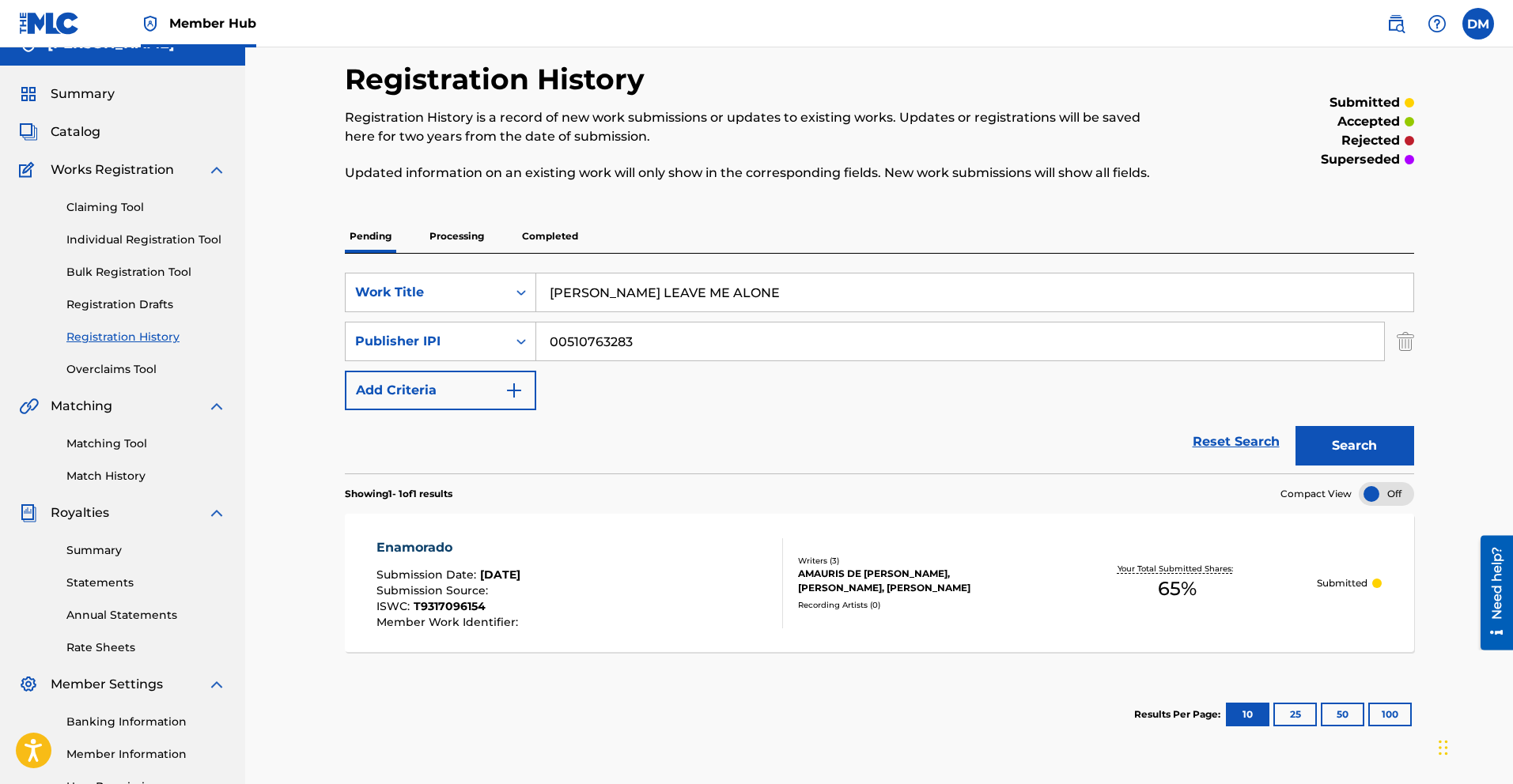
click at [128, 172] on span "Works Registration" at bounding box center [112, 170] width 124 height 19
click at [209, 169] on img at bounding box center [217, 170] width 19 height 19
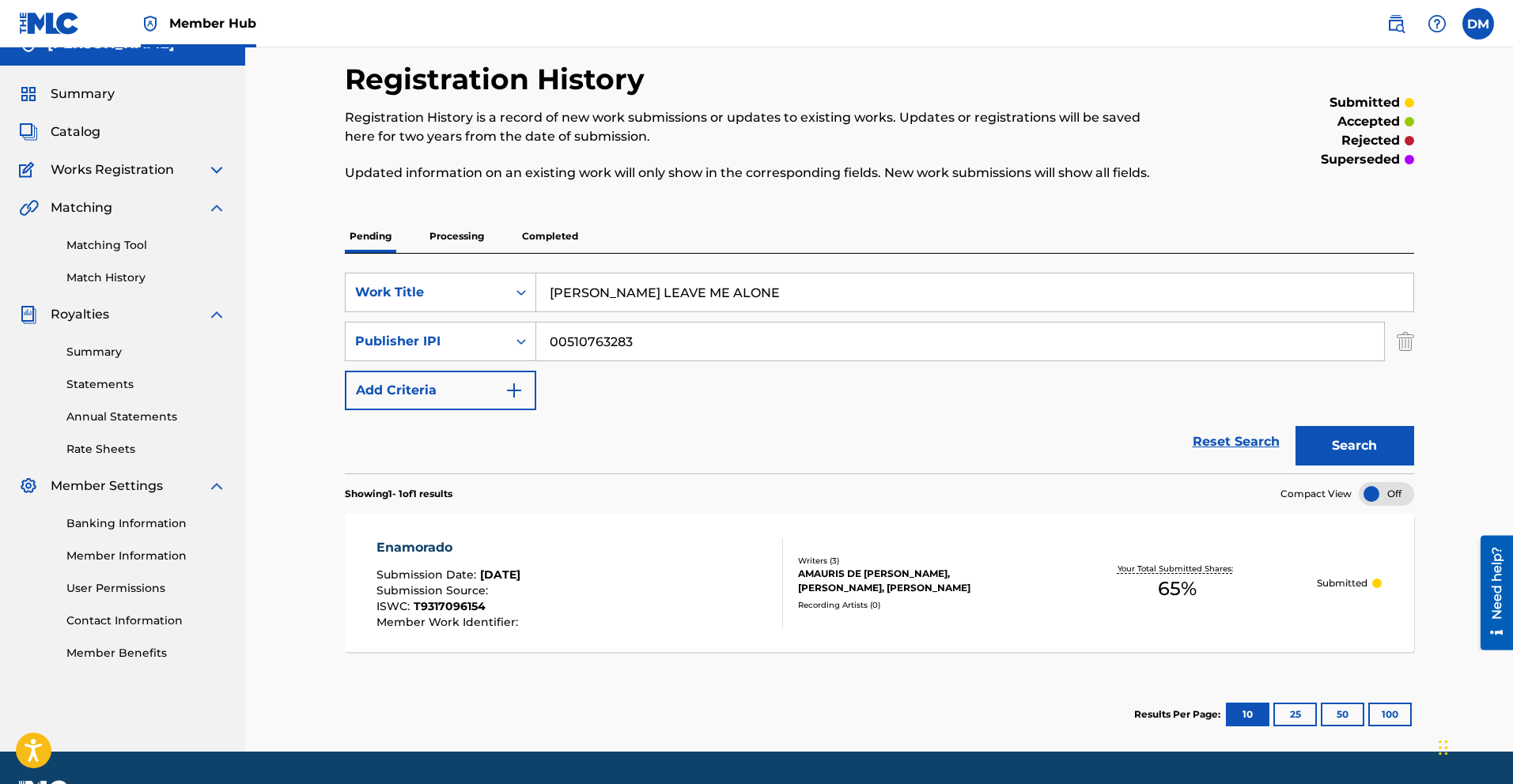
click at [208, 169] on img at bounding box center [217, 170] width 19 height 19
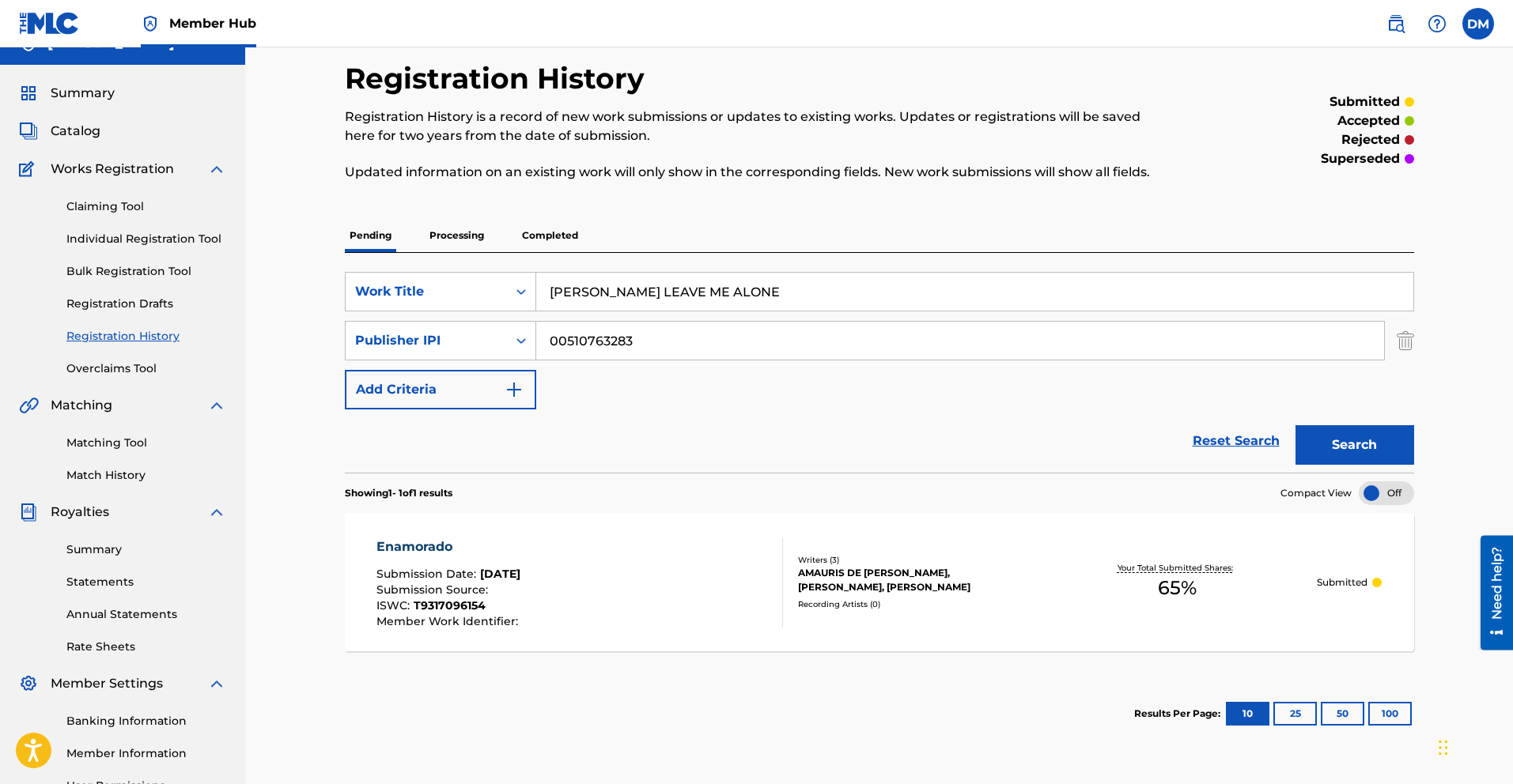
scroll to position [196, 0]
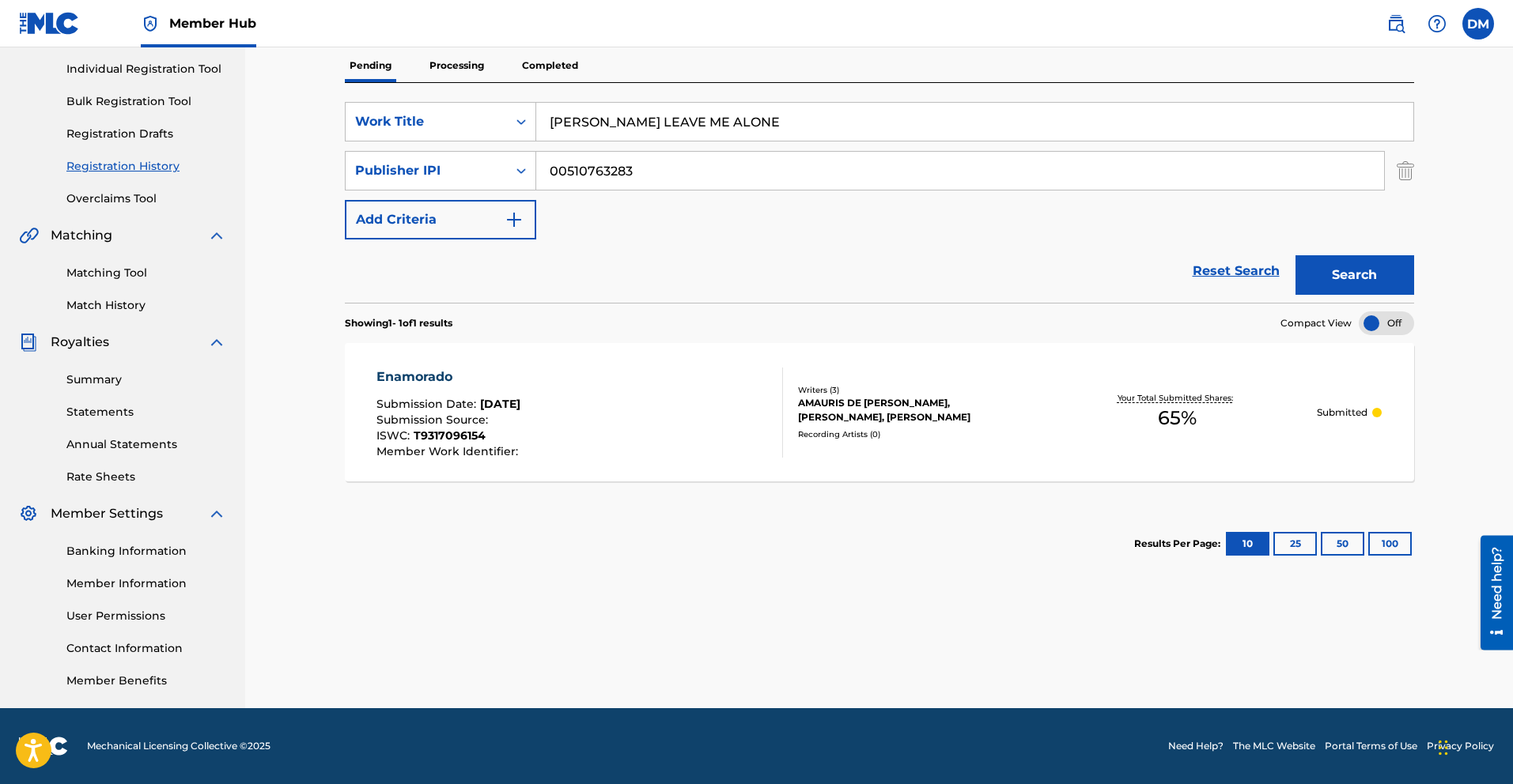
click at [1376, 325] on div at bounding box center [1386, 323] width 56 height 24
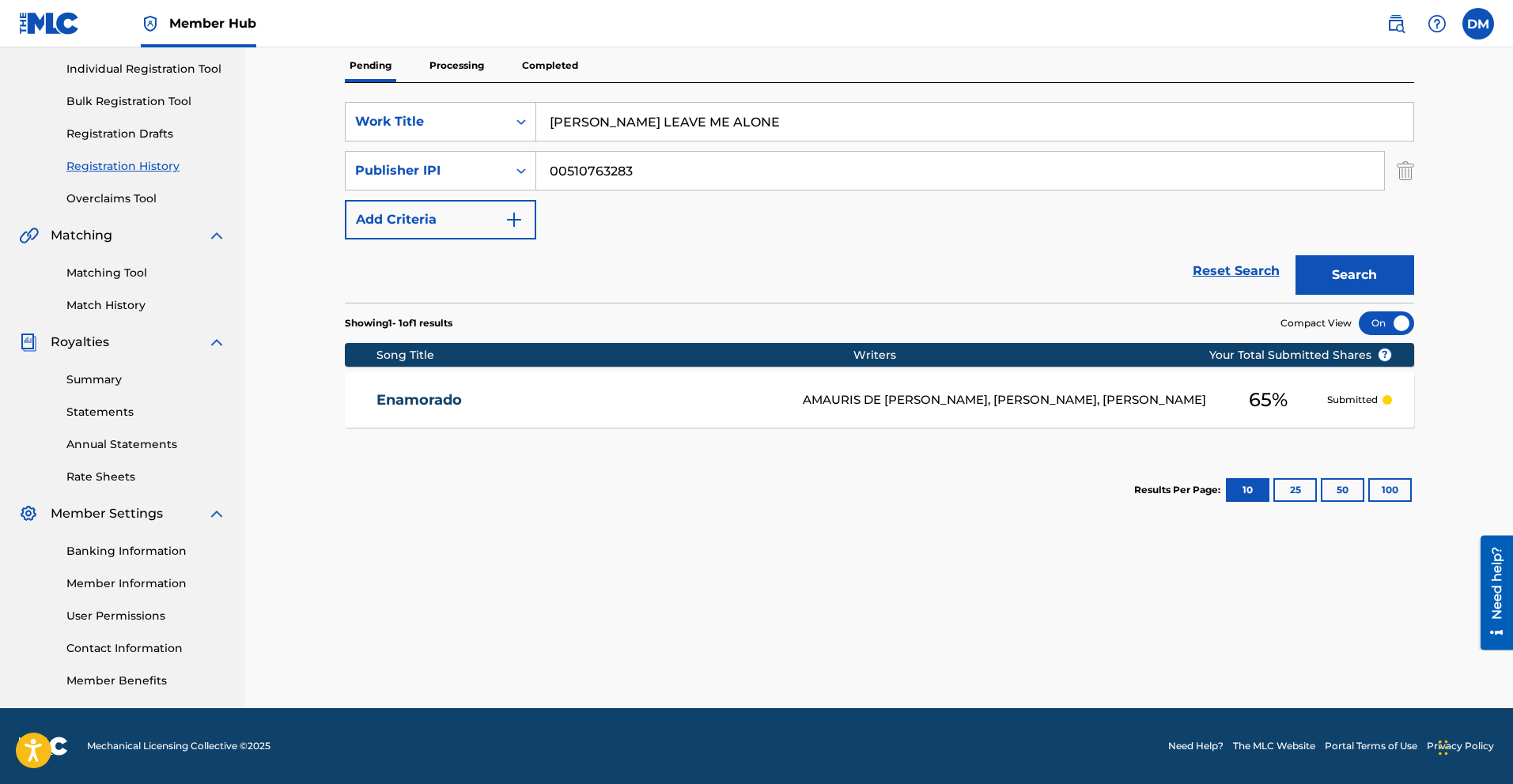
click at [1390, 320] on div at bounding box center [1386, 323] width 56 height 24
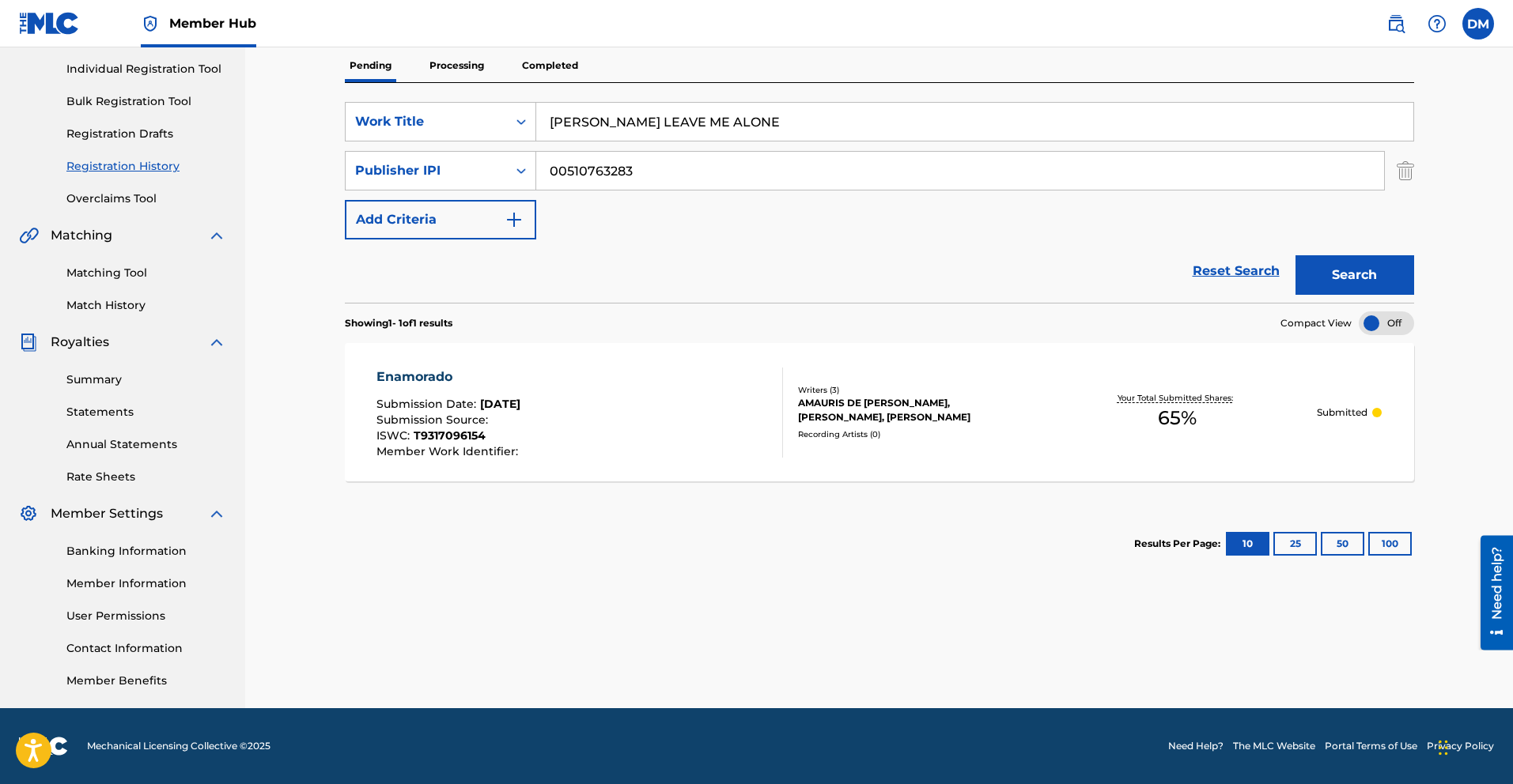
click at [1397, 679] on div "Registration History Registration History is a record of new work submissions o…" at bounding box center [879, 299] width 1107 height 818
drag, startPoint x: 1367, startPoint y: 680, endPoint x: 1183, endPoint y: 645, distance: 187.3
click at [1367, 679] on div "Registration History Registration History is a record of new work submissions o…" at bounding box center [879, 299] width 1107 height 818
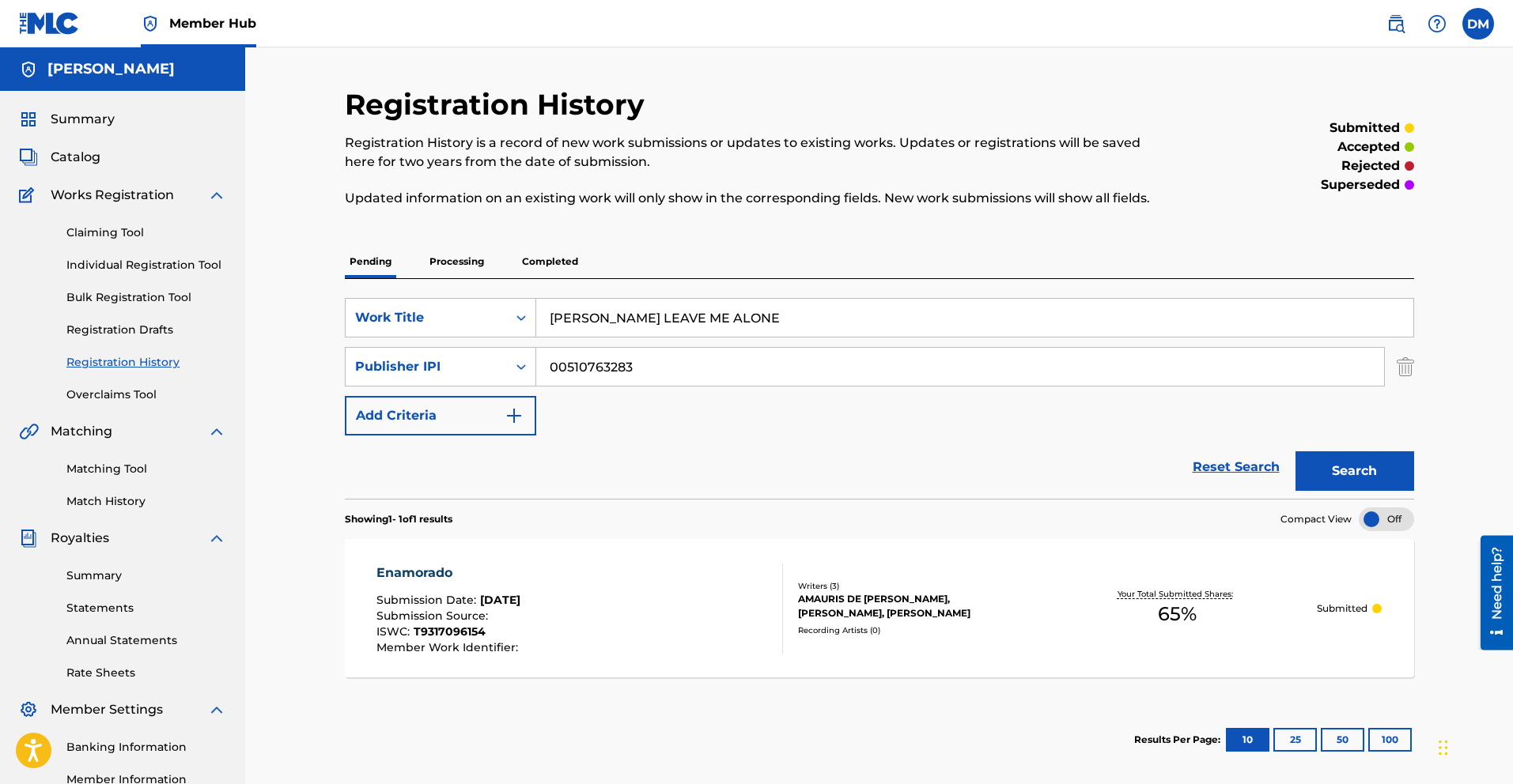
click at [87, 168] on div "Summary Catalog Works Registration Claiming Tool Individual Registration Tool B…" at bounding box center [123, 497] width 245 height 814
click at [84, 160] on span "Catalog" at bounding box center [75, 158] width 49 height 19
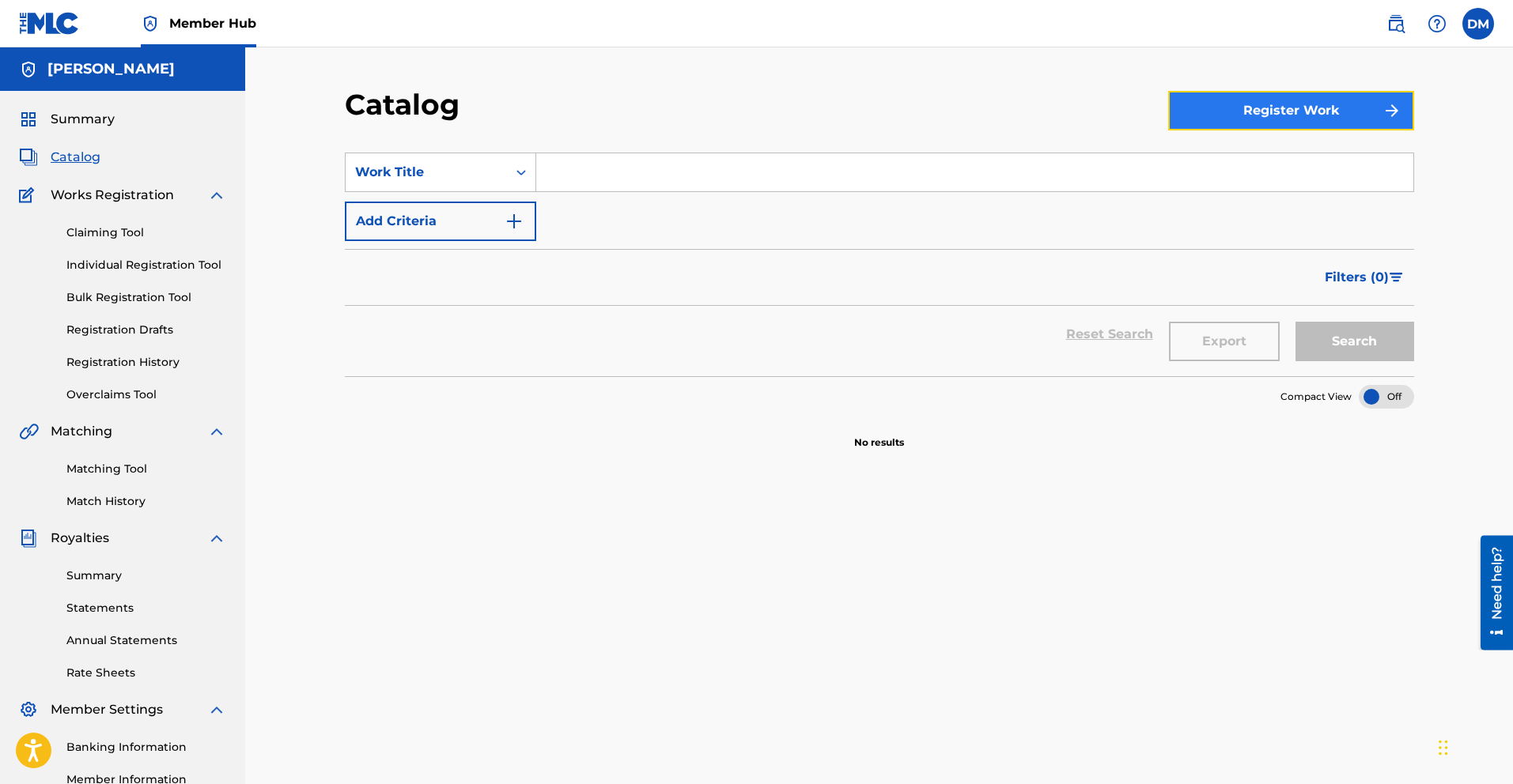
click at [1249, 111] on button "Register Work" at bounding box center [1291, 110] width 246 height 40
click at [1220, 119] on button "Register Work" at bounding box center [1291, 110] width 246 height 40
click at [1218, 123] on button "Register Work" at bounding box center [1291, 110] width 246 height 40
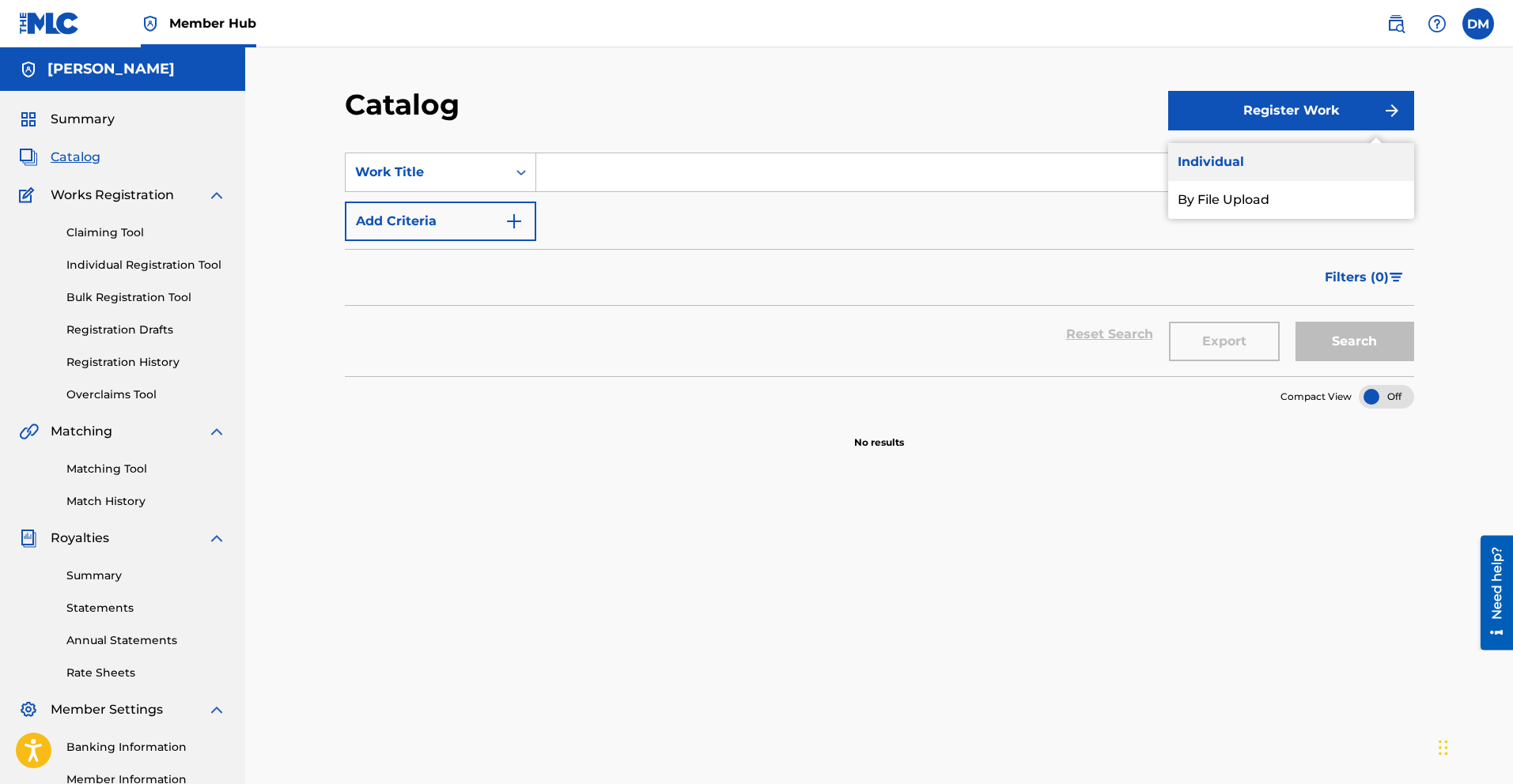
click at [1205, 157] on link "Individual" at bounding box center [1291, 161] width 246 height 38
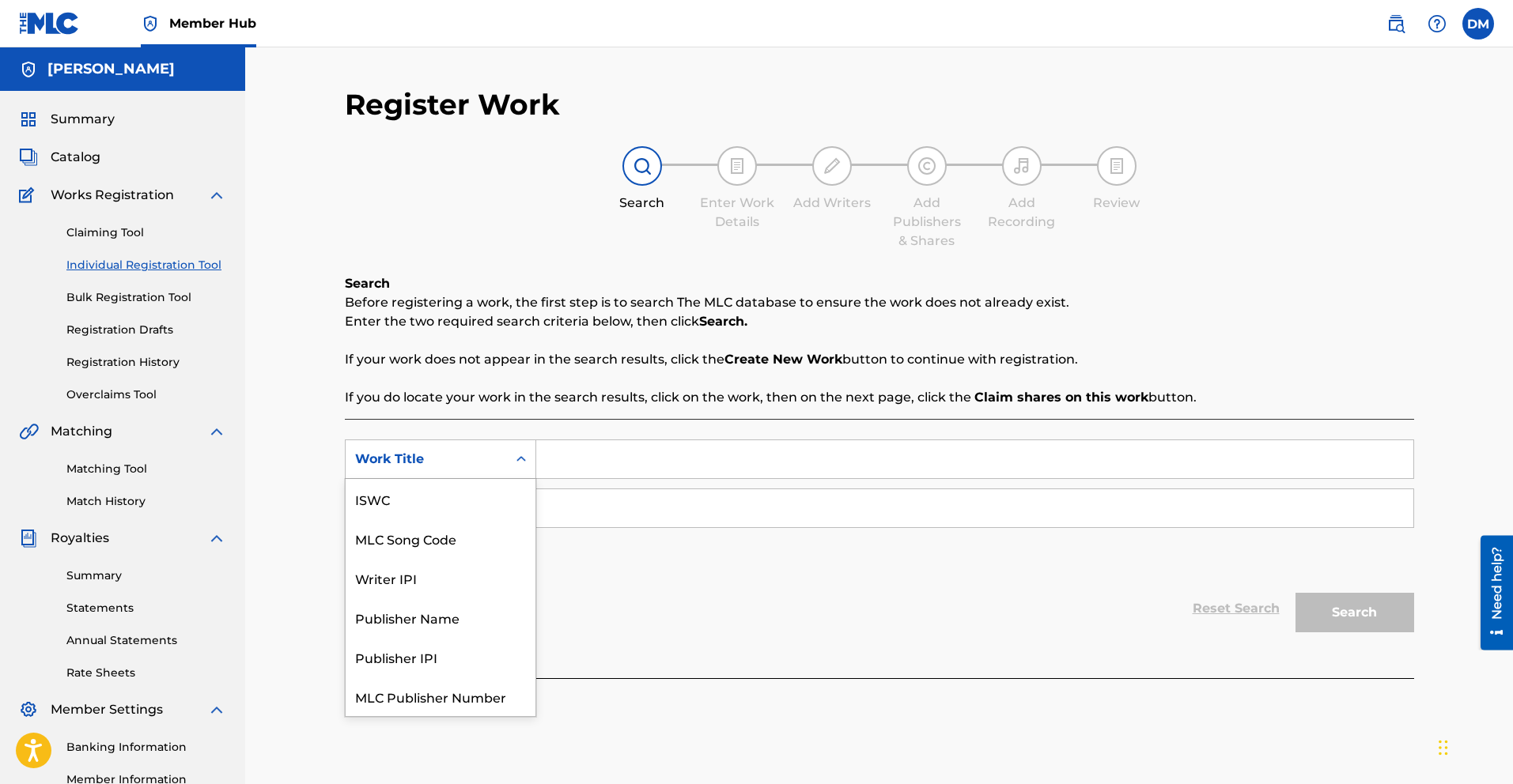
click at [524, 455] on icon "Search Form" at bounding box center [521, 459] width 16 height 16
click at [410, 700] on div "Work Title" at bounding box center [440, 697] width 190 height 40
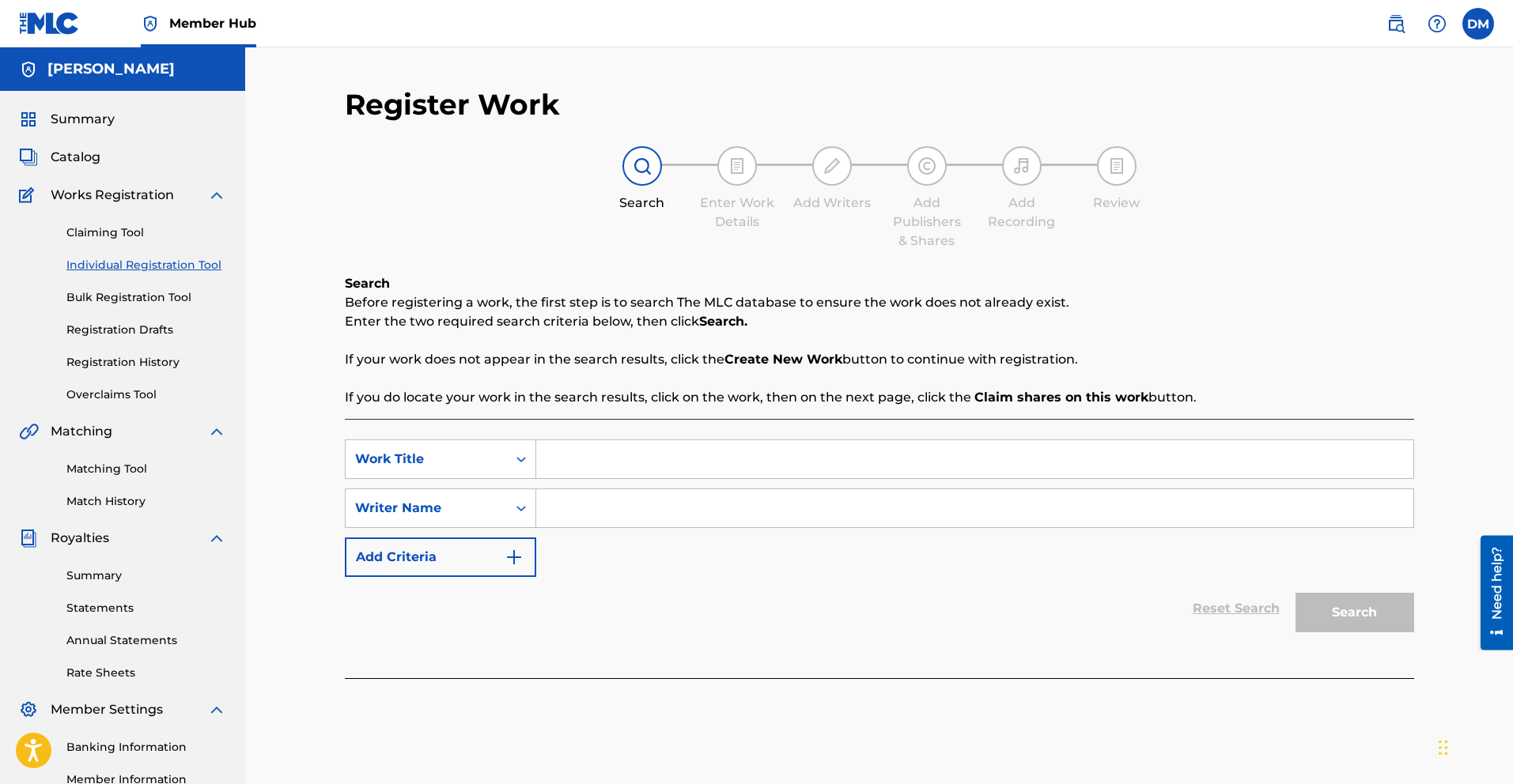
click at [576, 452] on input "Search Form" at bounding box center [975, 459] width 877 height 38
paste input "00510763283"
type input "00510763283"
drag, startPoint x: 693, startPoint y: 463, endPoint x: 513, endPoint y: 465, distance: 180.0
click at [513, 465] on div "SearchWithCriteriacf496fd9-5a5e-45e8-b35d-e7ea0b40eb0c Work Title 00510763283" at bounding box center [880, 459] width 1069 height 40
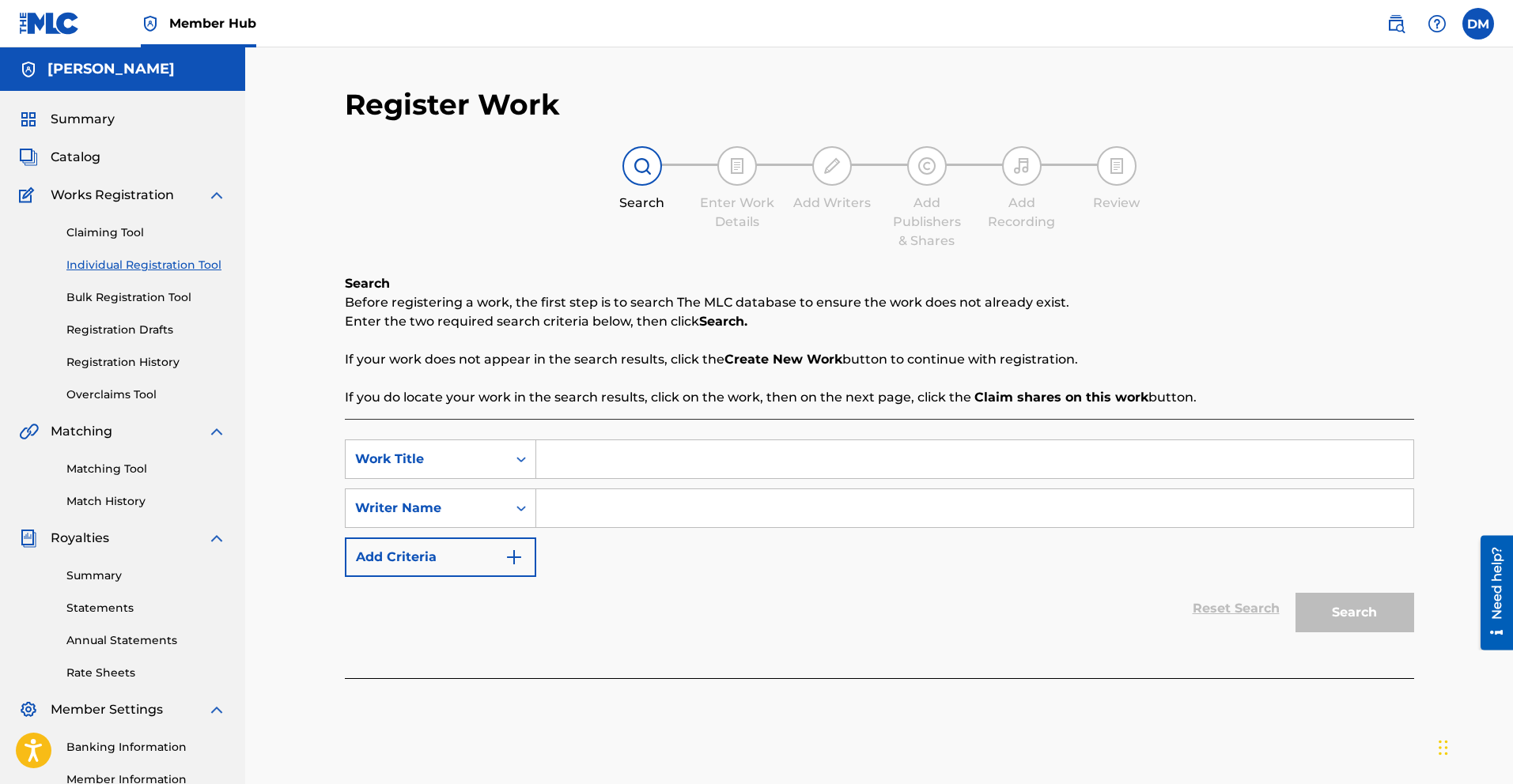
click at [555, 455] on input "Search Form" at bounding box center [975, 459] width 877 height 38
paste input "DON T LEAVE ME ALONE"
type input "DON T LEAVE ME ALONE"
click at [511, 501] on div "Search Form" at bounding box center [521, 508] width 28 height 28
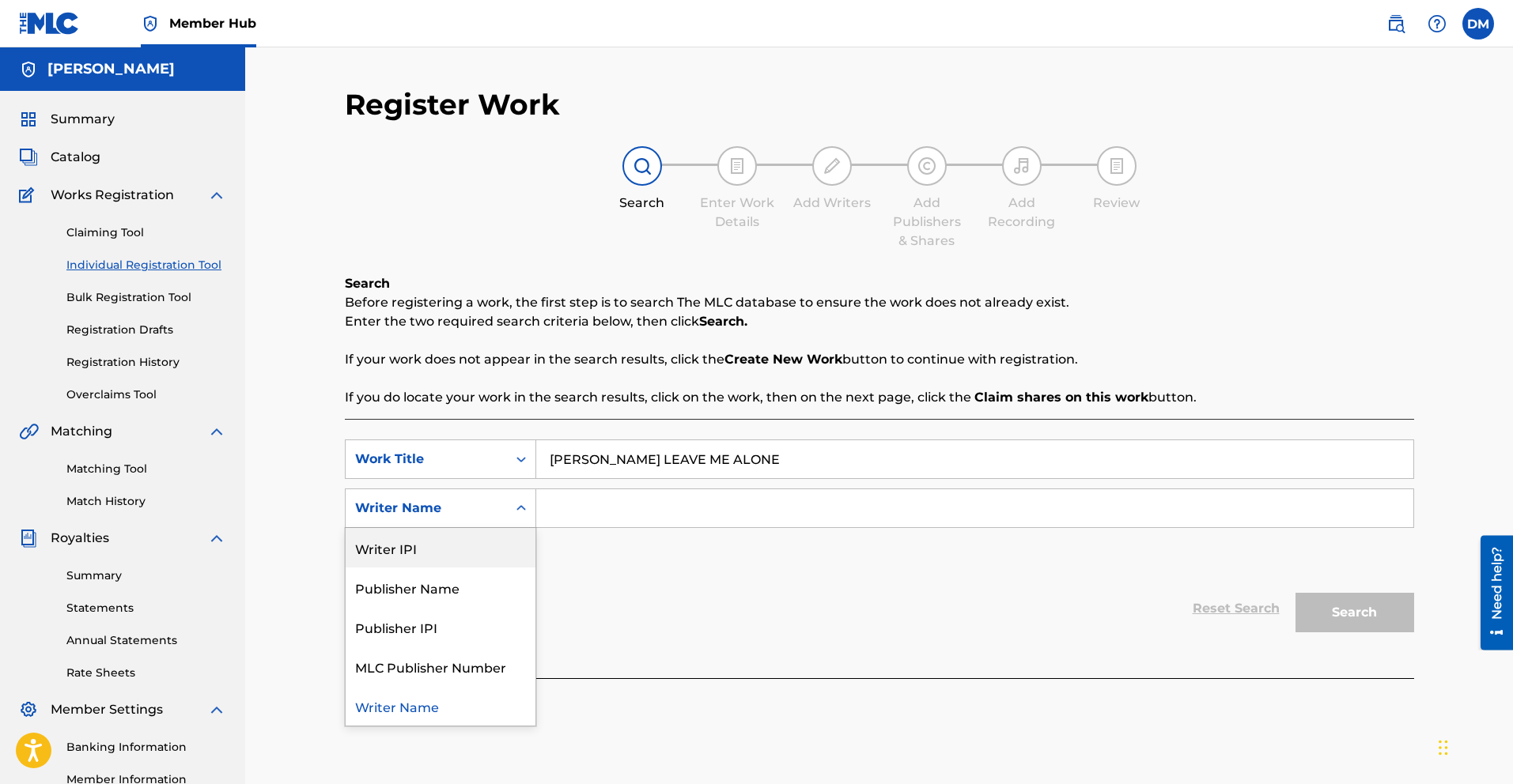
click at [603, 613] on div "Reset Search Search" at bounding box center [880, 609] width 1069 height 63
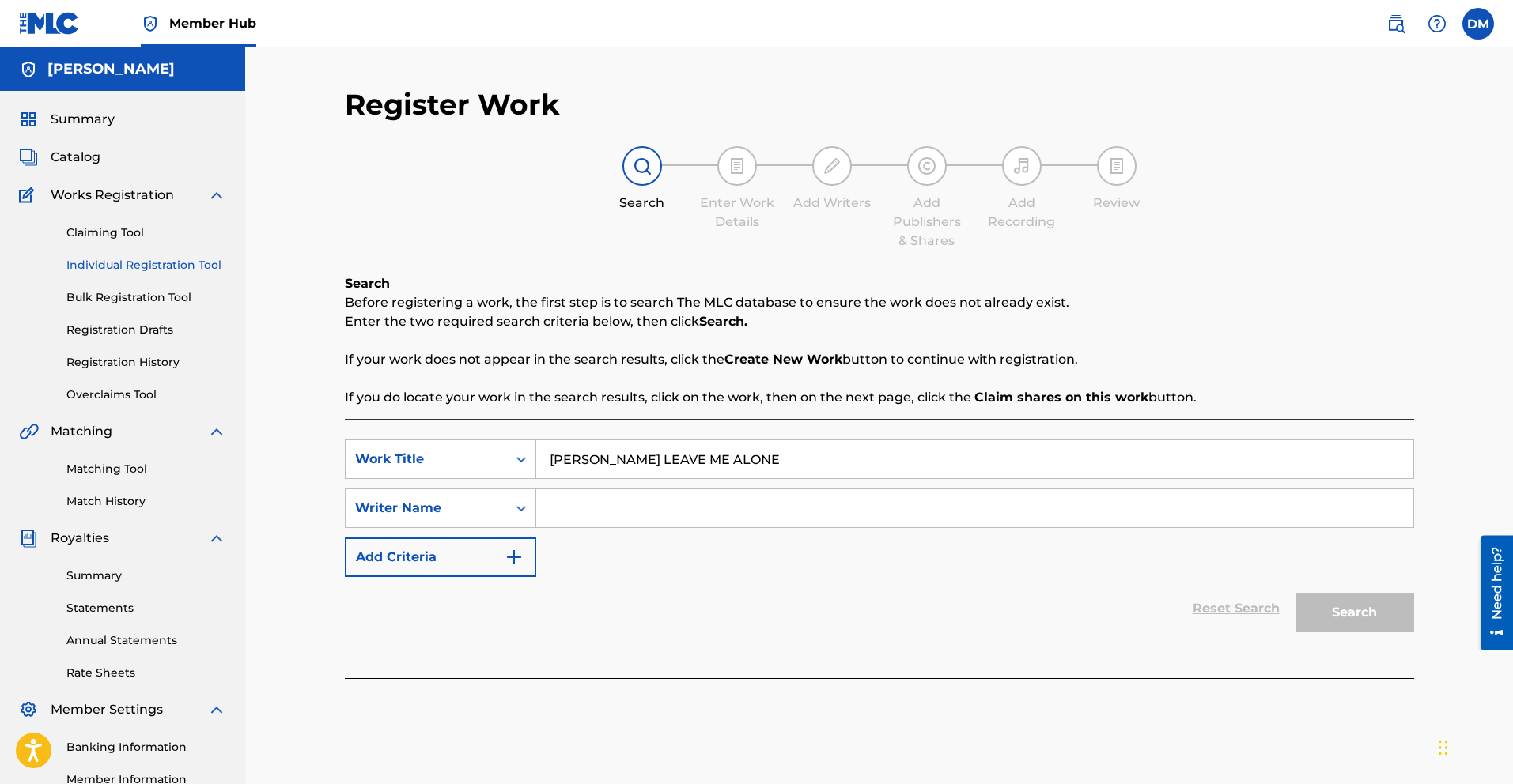
click at [611, 511] on input "Search Form" at bounding box center [975, 508] width 877 height 38
type input "Danny A Mejia"
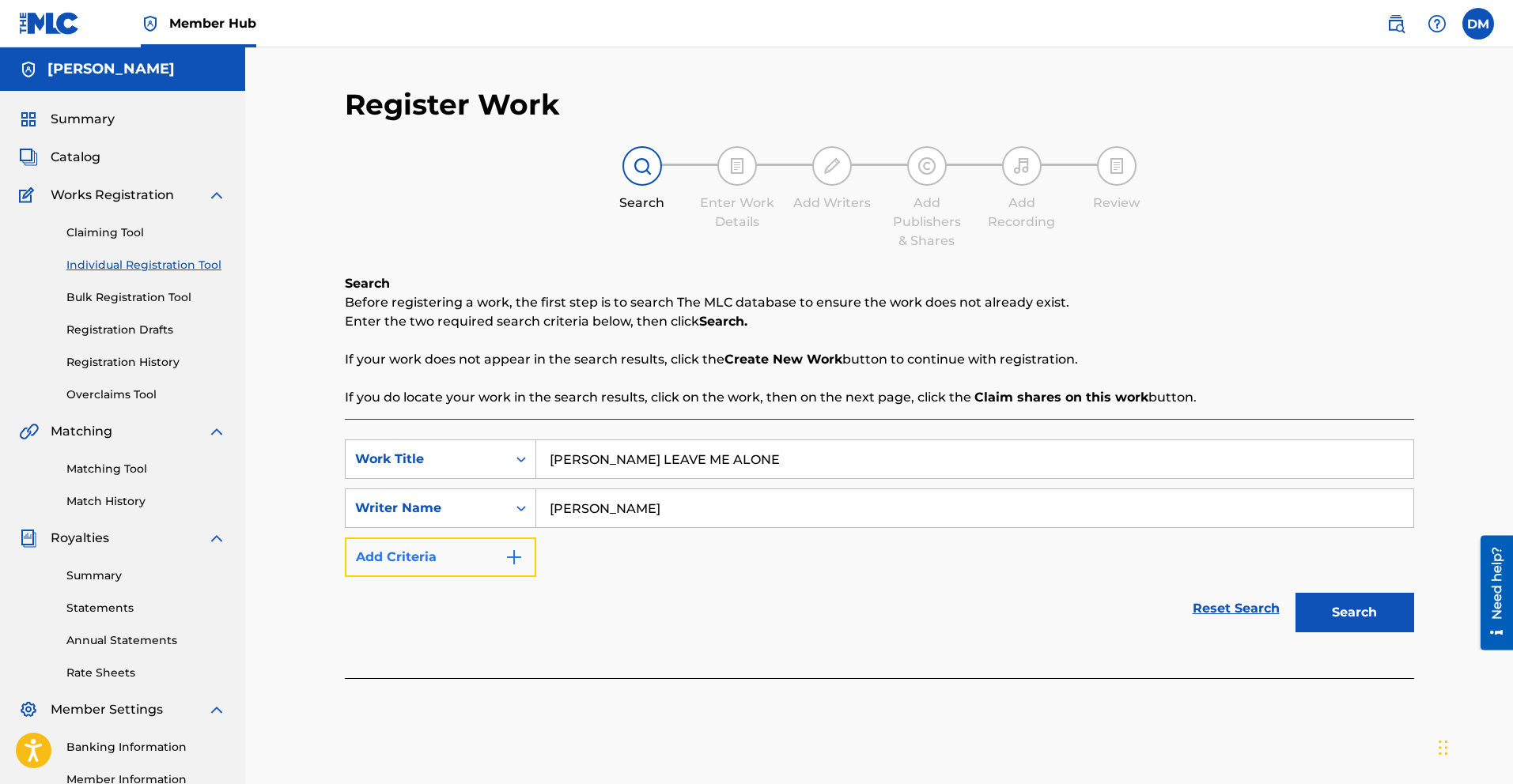
click at [518, 557] on img "Search Form" at bounding box center [514, 557] width 19 height 19
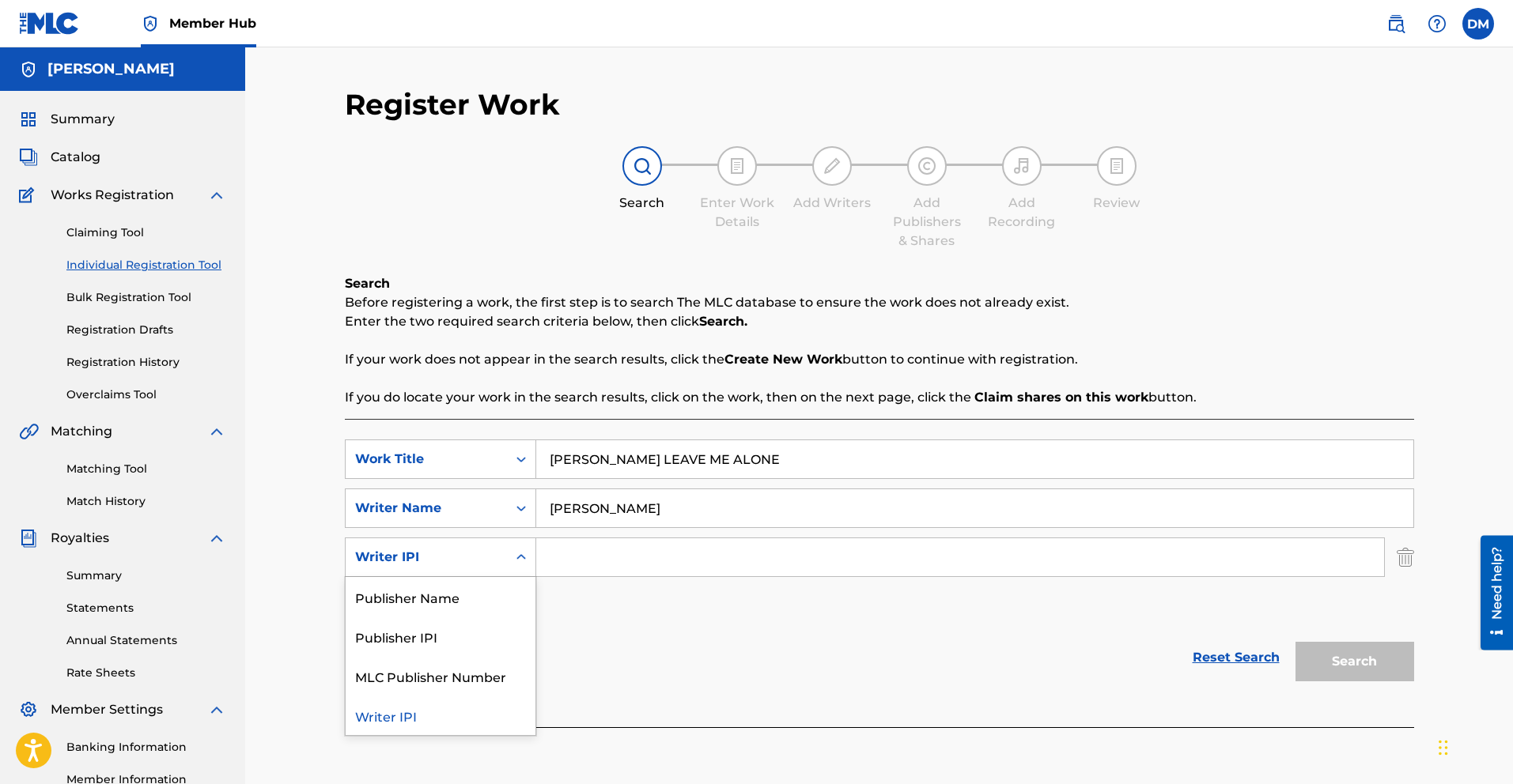
click at [519, 557] on icon "Search Form" at bounding box center [521, 557] width 10 height 5
click at [447, 629] on div "Publisher IPI" at bounding box center [440, 636] width 190 height 40
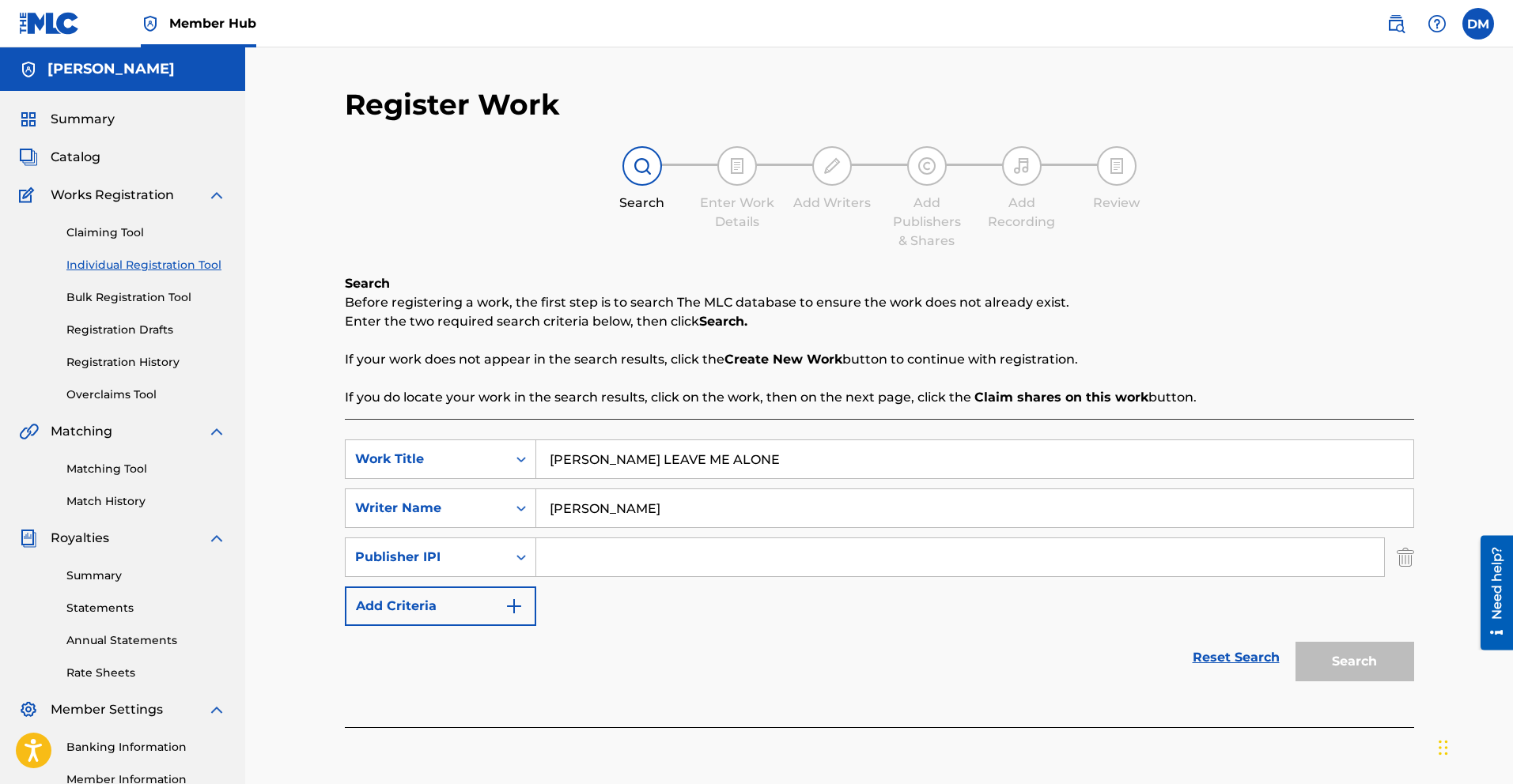
click at [573, 554] on input "Search Form" at bounding box center [960, 557] width 848 height 38
paste input "00528245941"
type input "00528245941"
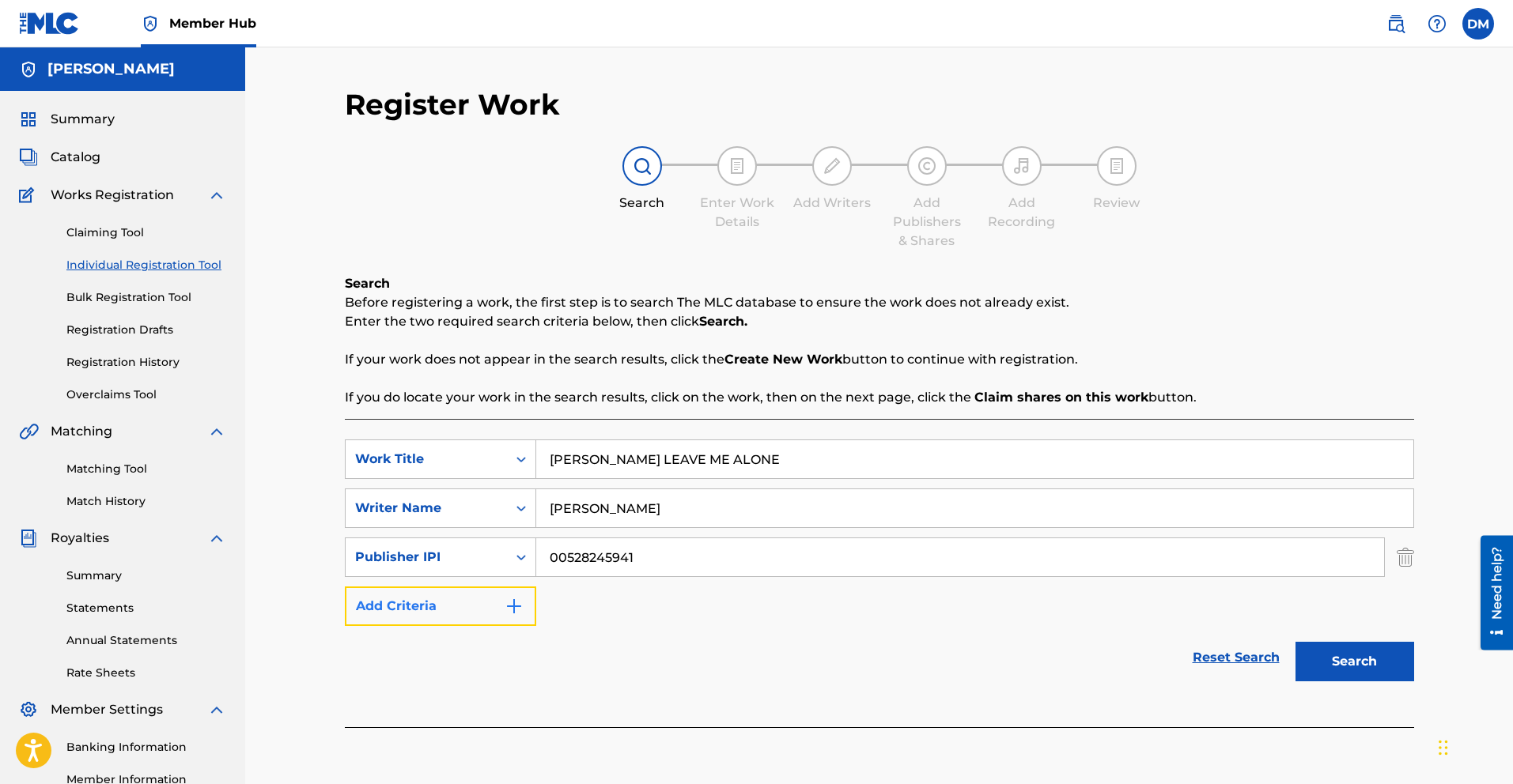
click at [502, 606] on button "Add Criteria" at bounding box center [440, 606] width 191 height 40
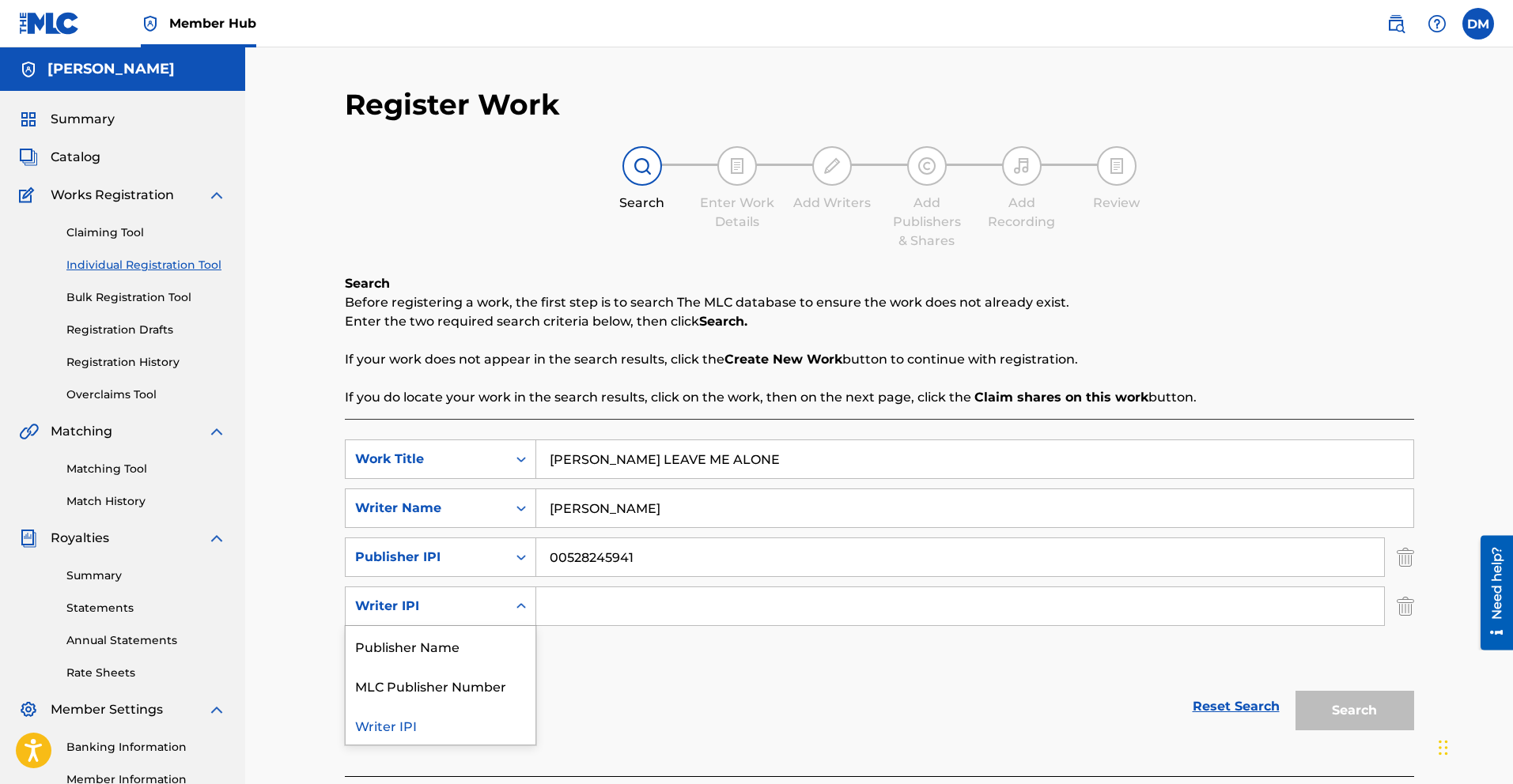
click at [522, 601] on icon "Search Form" at bounding box center [521, 607] width 16 height 16
click at [435, 726] on div "Writer IPI" at bounding box center [440, 725] width 190 height 40
click at [646, 615] on input "Search Form" at bounding box center [960, 606] width 848 height 38
paste input "00510763283"
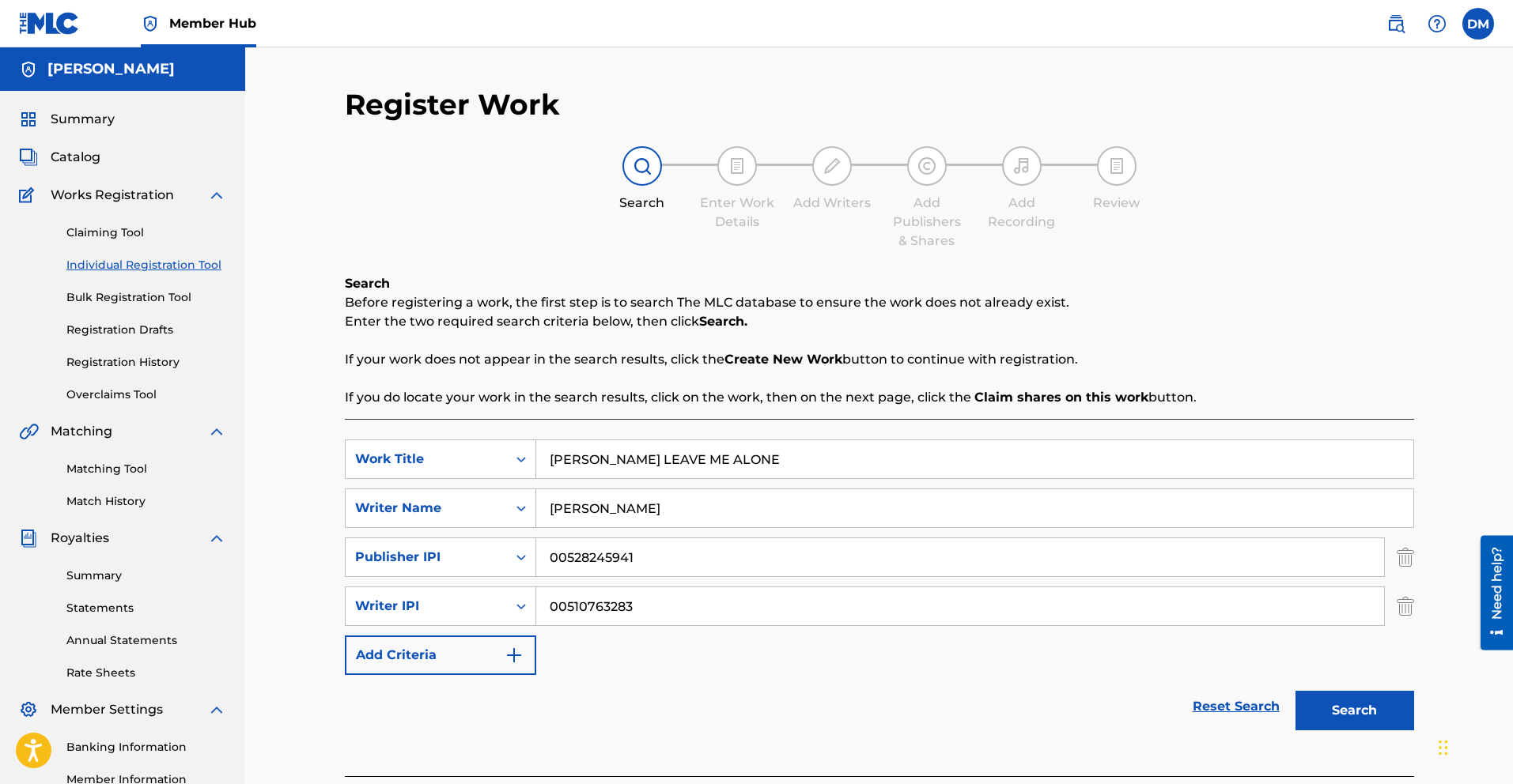
scroll to position [196, 0]
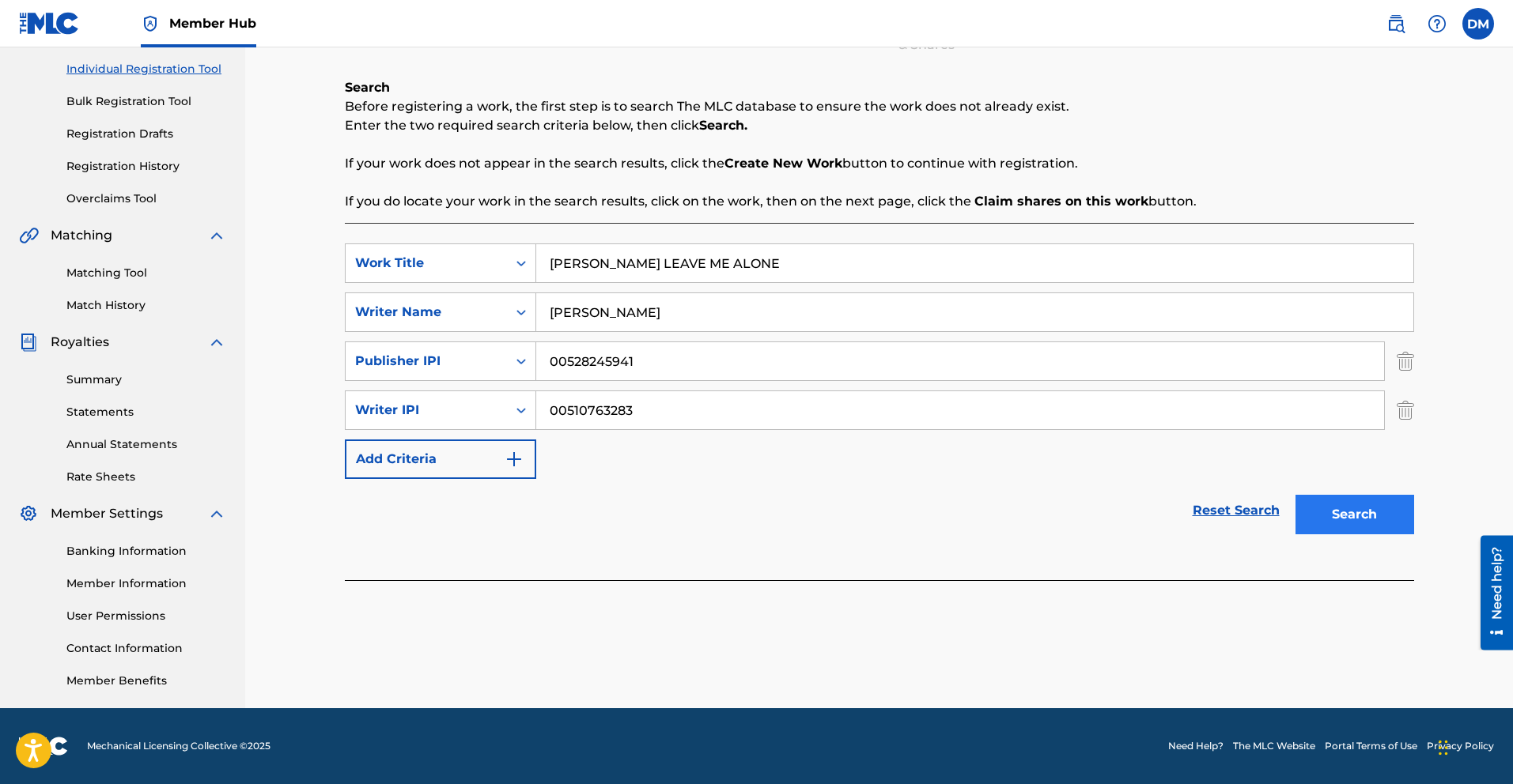
type input "00510763283"
click at [1328, 508] on button "Search" at bounding box center [1355, 514] width 118 height 40
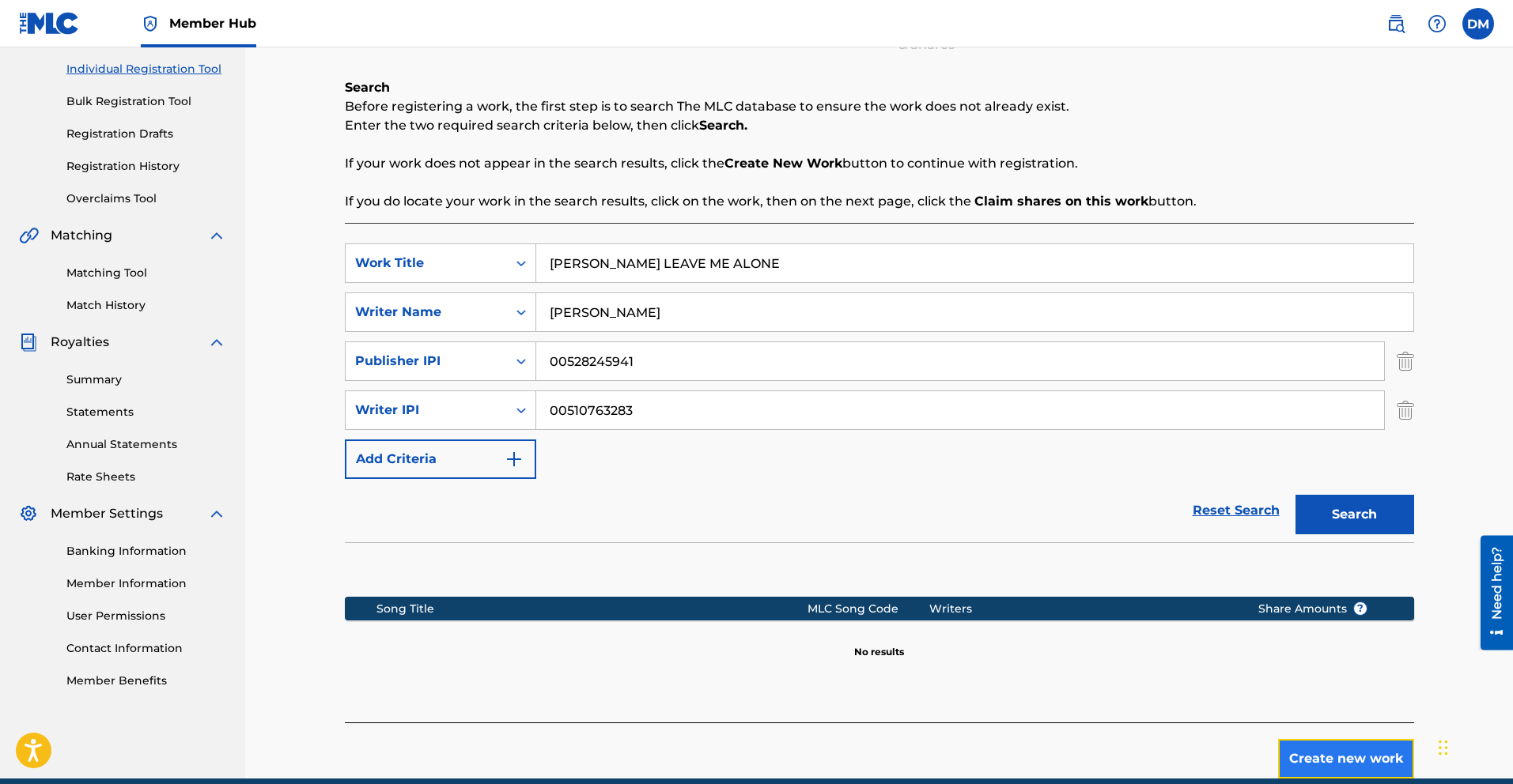
click at [1321, 762] on button "Create new work" at bounding box center [1346, 758] width 136 height 40
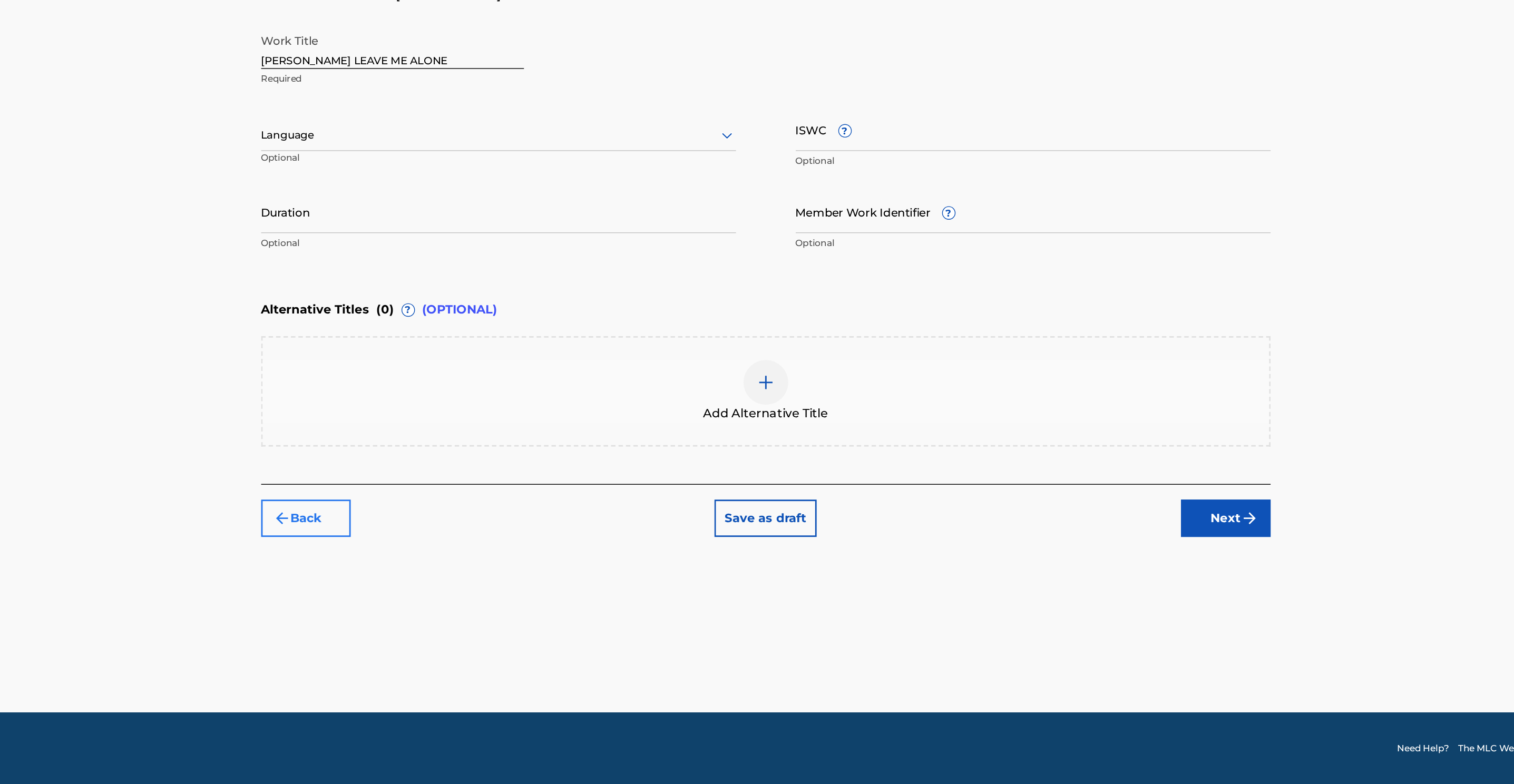
scroll to position [0, 0]
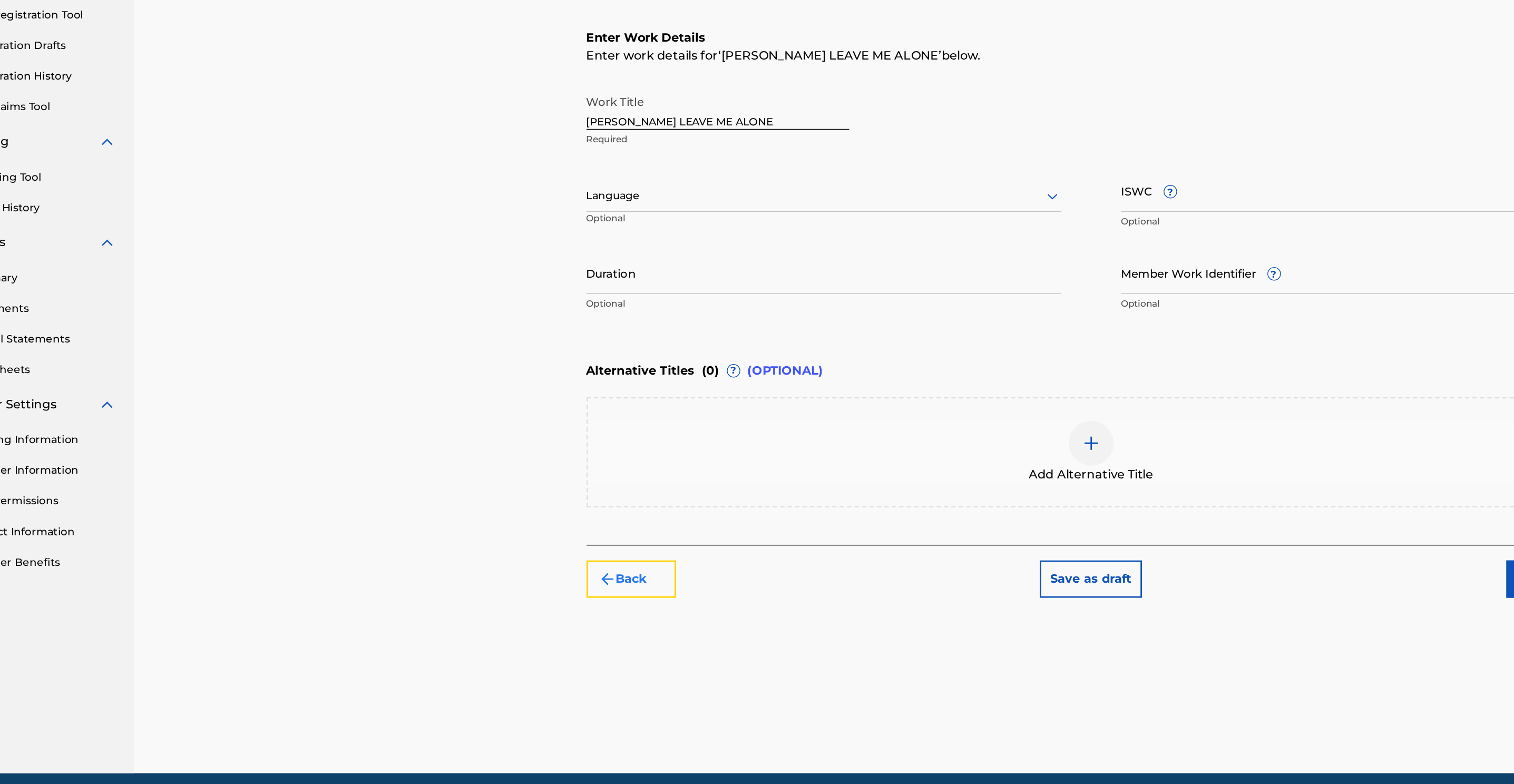
click at [532, 522] on button "Back" at bounding box center [514, 597] width 63 height 26
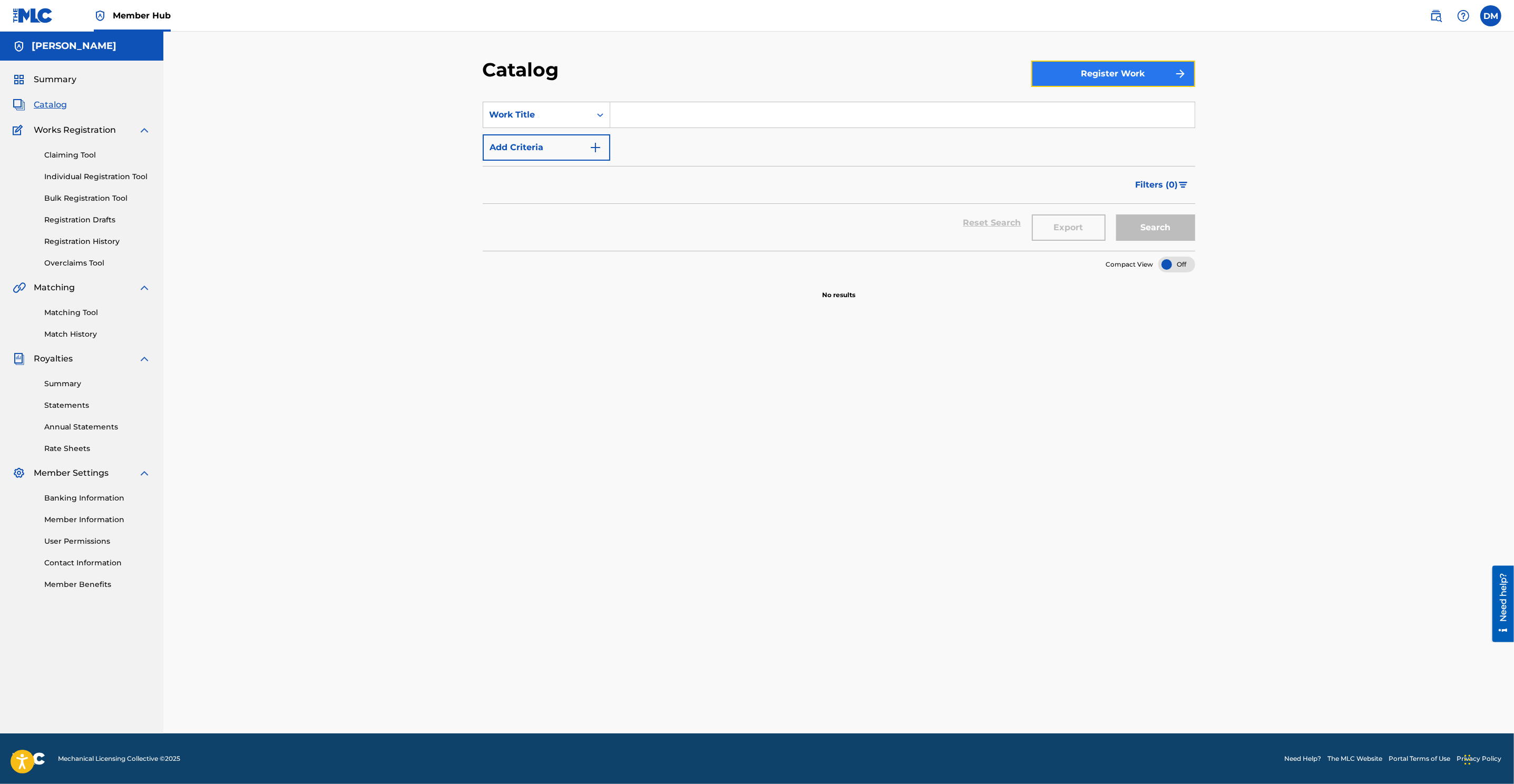
click at [1007, 68] on button "Register Work" at bounding box center [1113, 73] width 164 height 26
click at [1007, 106] on link "Individual" at bounding box center [1113, 108] width 164 height 25
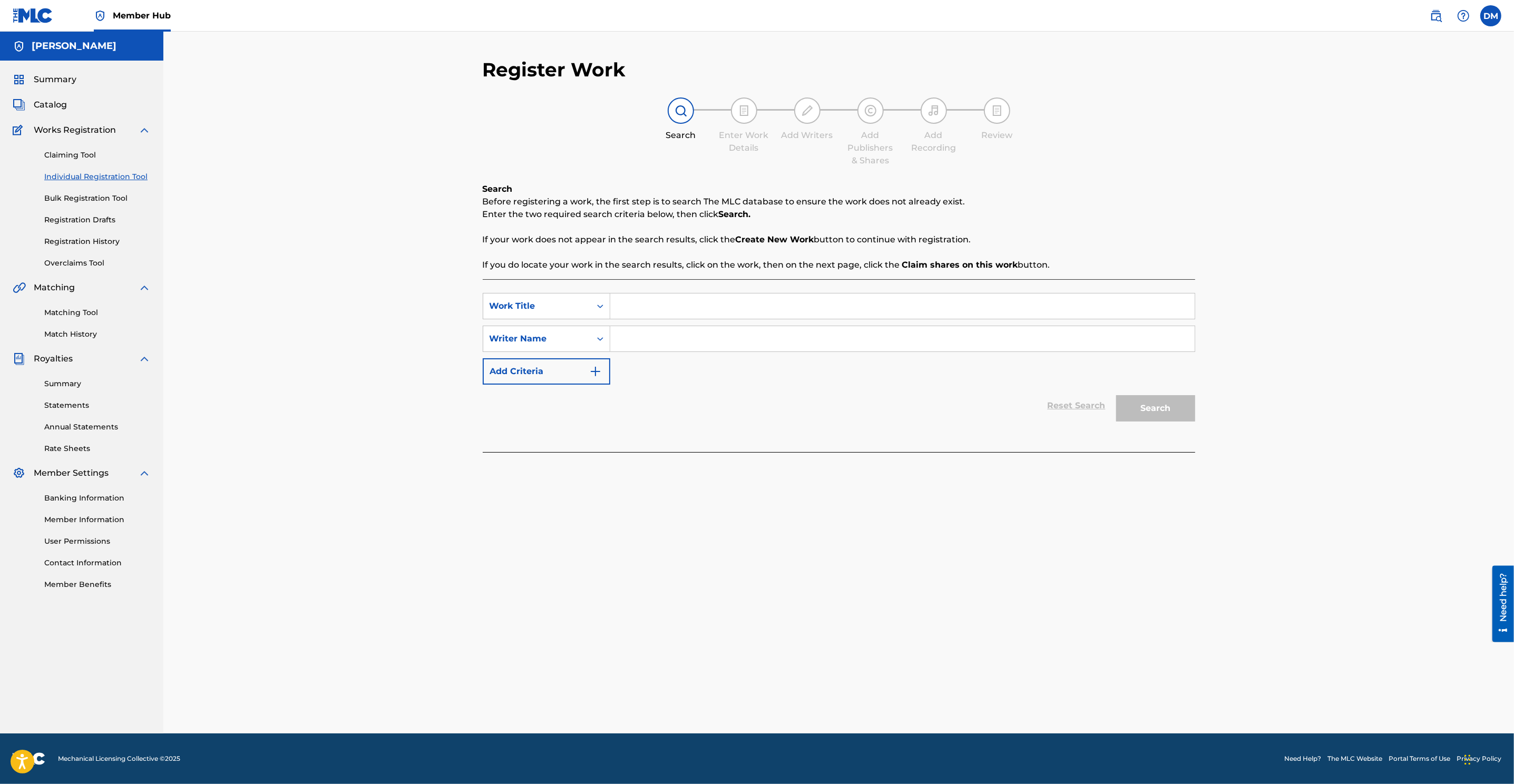
click at [650, 313] on input "Search Form" at bounding box center [902, 306] width 584 height 25
click at [82, 173] on link "Individual Registration Tool" at bounding box center [97, 176] width 106 height 11
click at [640, 306] on input "Search Form" at bounding box center [902, 306] width 584 height 25
click at [600, 336] on icon "Search Form" at bounding box center [600, 339] width 11 height 11
click at [547, 371] on div "Writer IPI" at bounding box center [546, 365] width 126 height 26
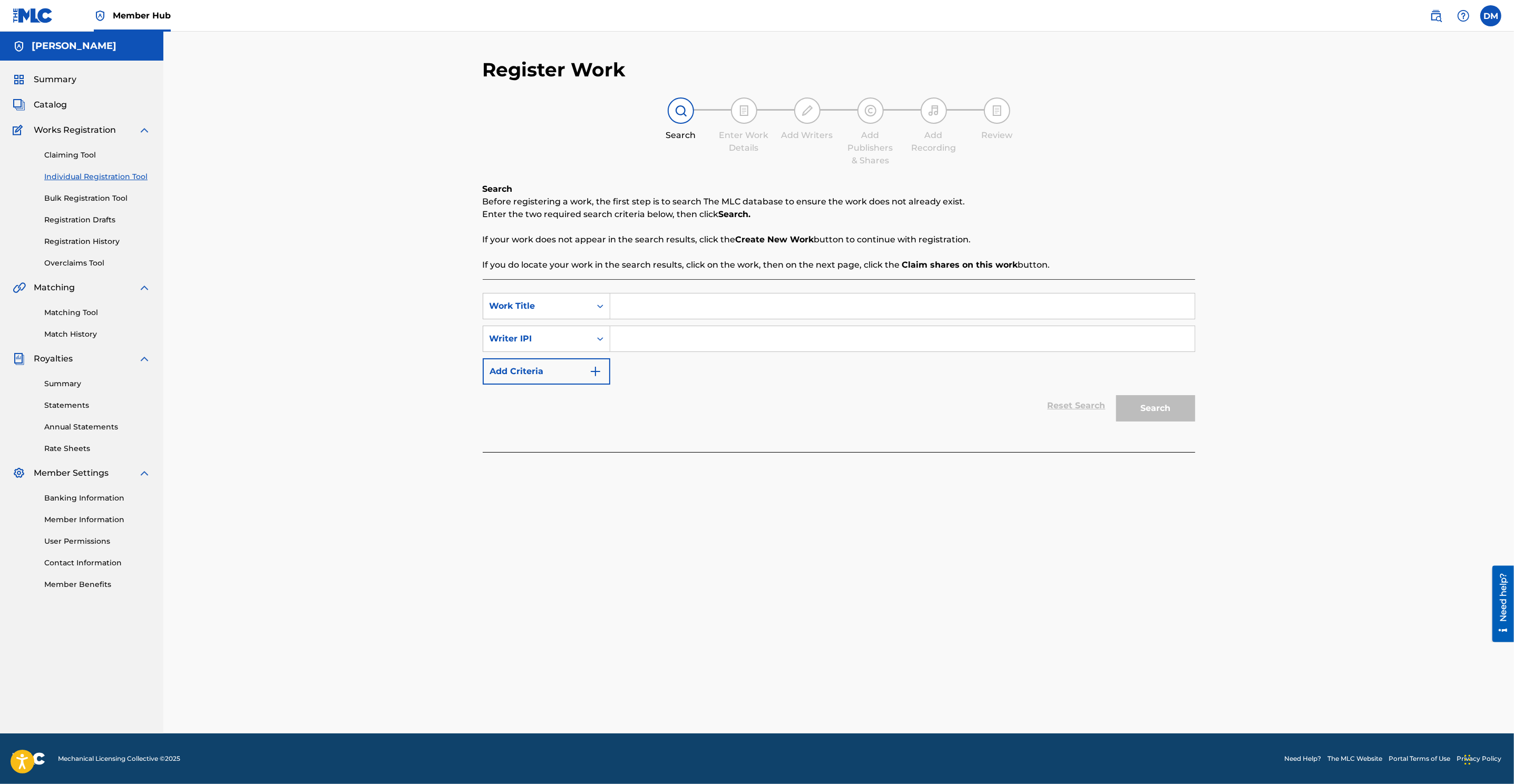
click at [642, 341] on input "Search Form" at bounding box center [902, 339] width 584 height 25
paste input "00510763283"
type input "00510763283"
click at [646, 307] on input "Search Form" at bounding box center [902, 306] width 584 height 25
click at [656, 309] on input "Search Form" at bounding box center [902, 306] width 584 height 25
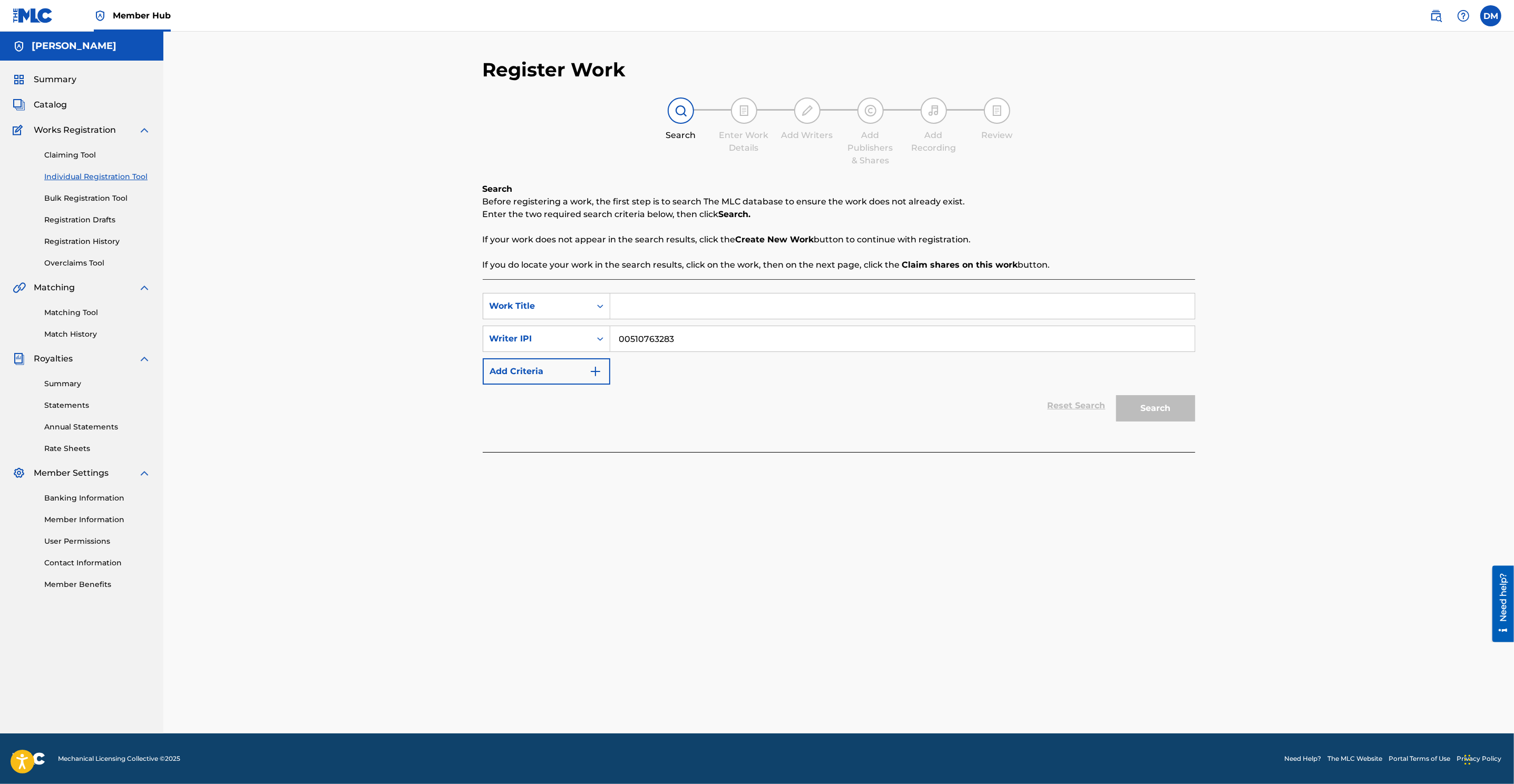
paste input "DEPENDO DE TI"
type input "DEPENDO DE TI"
click at [1007, 413] on button "Search" at bounding box center [1155, 408] width 79 height 26
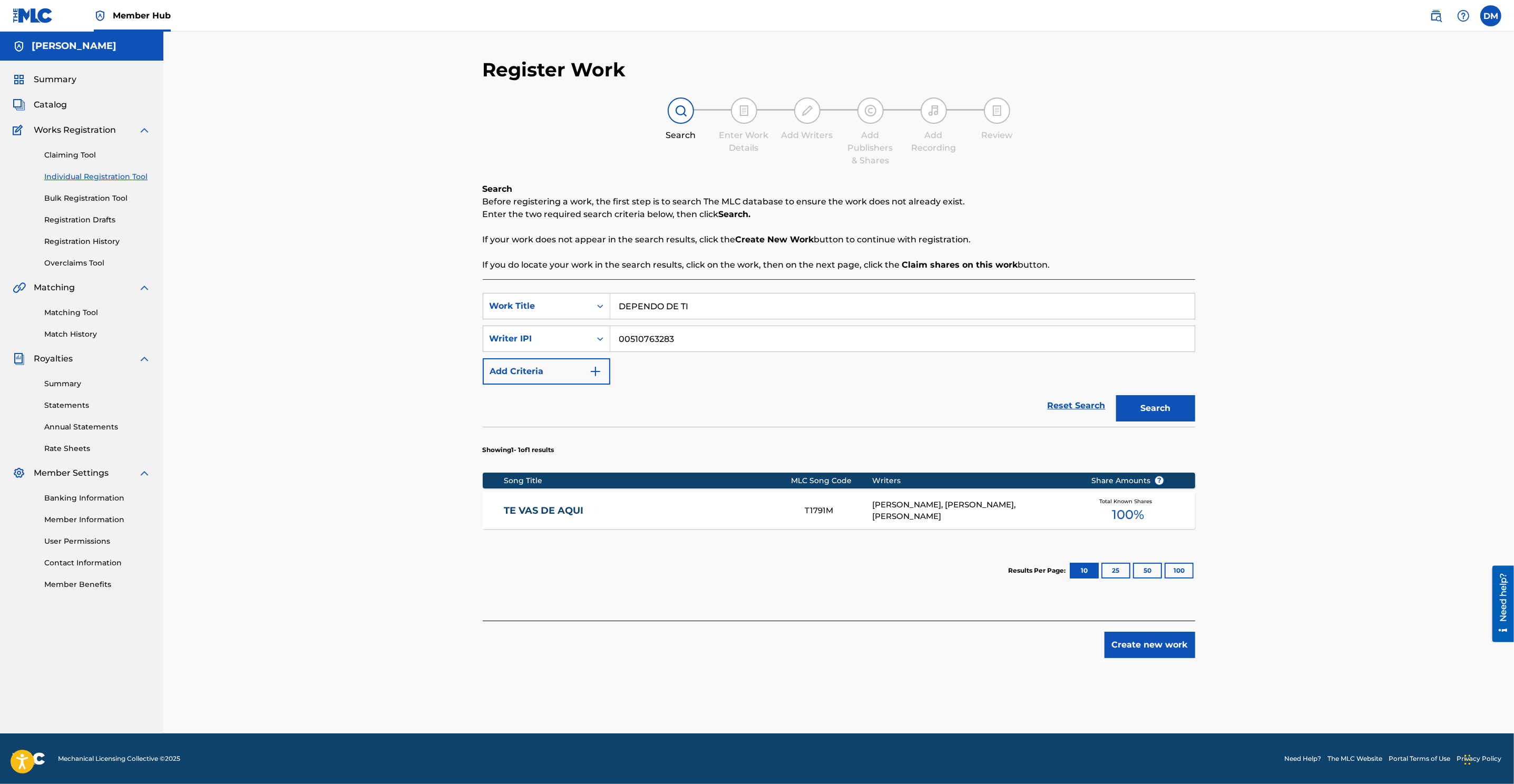
click at [1007, 482] on div "Share Amounts ?" at bounding box center [1127, 481] width 105 height 11
click at [906, 487] on div "Song Title MLC Song Code Writers Share Amounts ?" at bounding box center [839, 480] width 712 height 16
click at [604, 482] on div "Song Title" at bounding box center [647, 481] width 287 height 11
click at [641, 512] on link "TE VAS DE AQUI" at bounding box center [647, 511] width 287 height 12
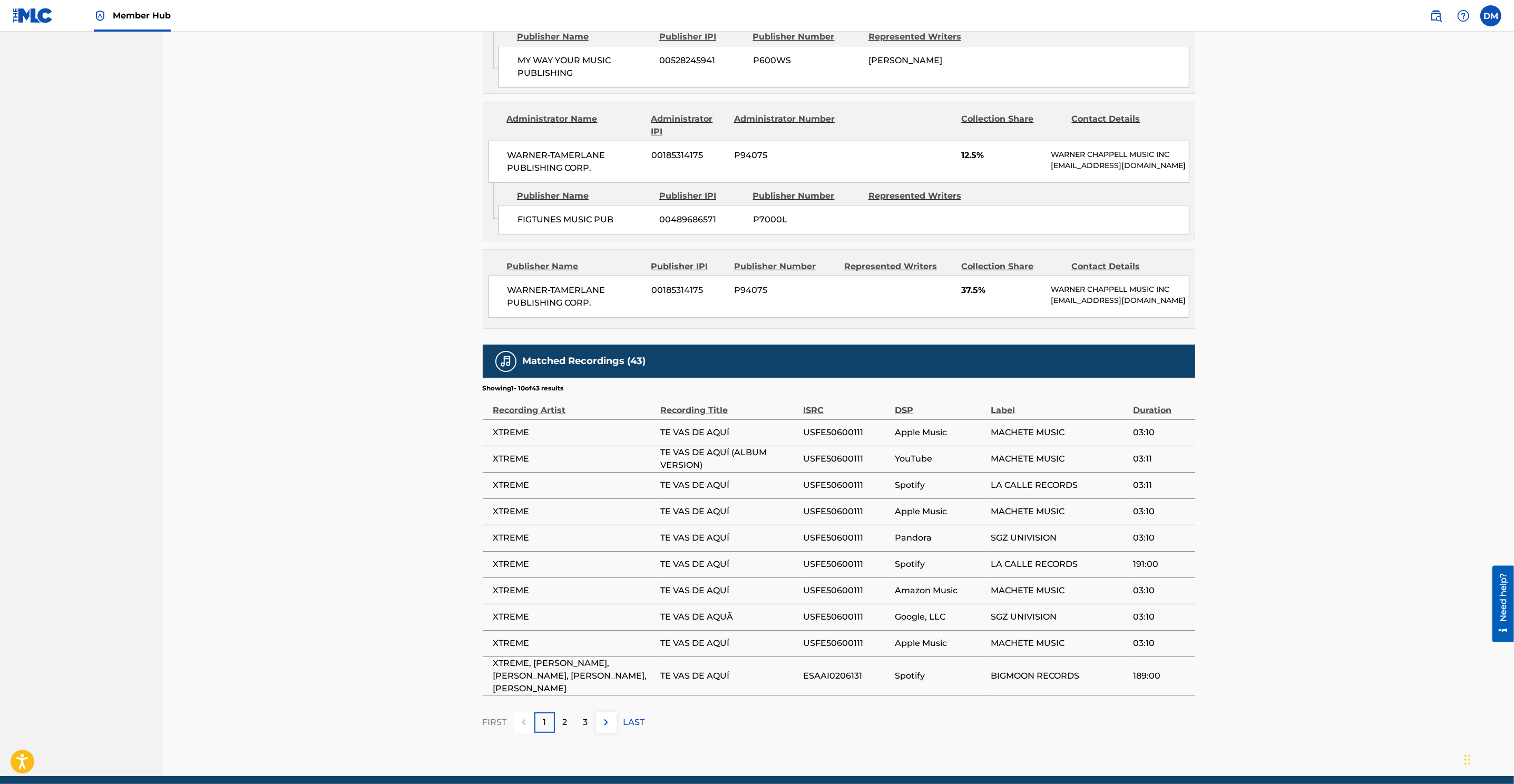
scroll to position [692, 0]
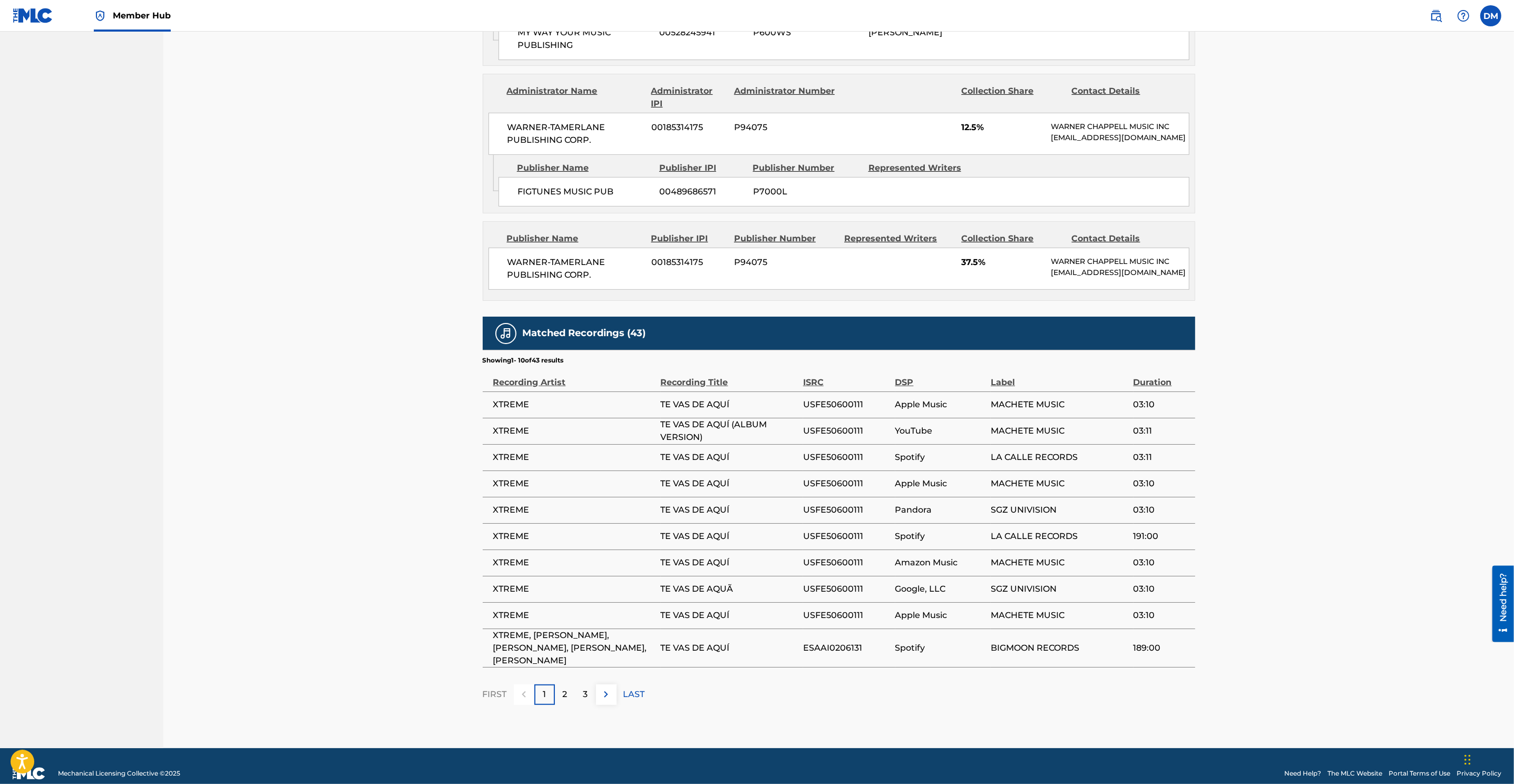
drag, startPoint x: 669, startPoint y: 502, endPoint x: 674, endPoint y: 502, distance: 5.0
click at [674, 502] on td "TE VAS DE AQUÍ" at bounding box center [732, 510] width 142 height 26
drag, startPoint x: 679, startPoint y: 495, endPoint x: 689, endPoint y: 485, distance: 14.1
click at [678, 504] on span "TE VAS DE AQUÍ" at bounding box center [729, 510] width 137 height 13
drag, startPoint x: 808, startPoint y: 453, endPoint x: 816, endPoint y: 452, distance: 8.1
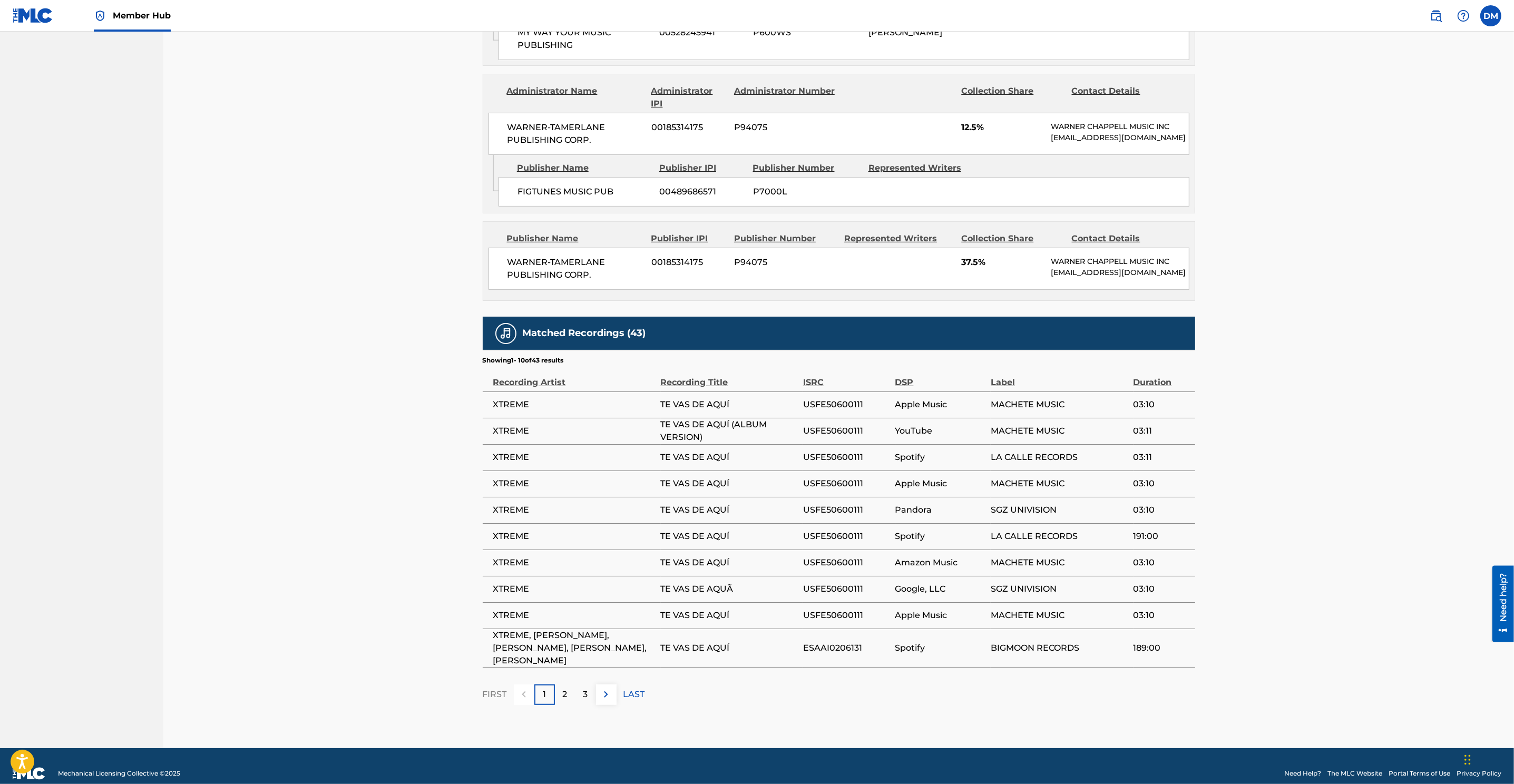
click at [808, 453] on td "USFE50600111" at bounding box center [849, 457] width 92 height 26
click at [980, 454] on td "Spotify" at bounding box center [943, 457] width 96 height 26
click at [605, 522] on button at bounding box center [606, 695] width 21 height 21
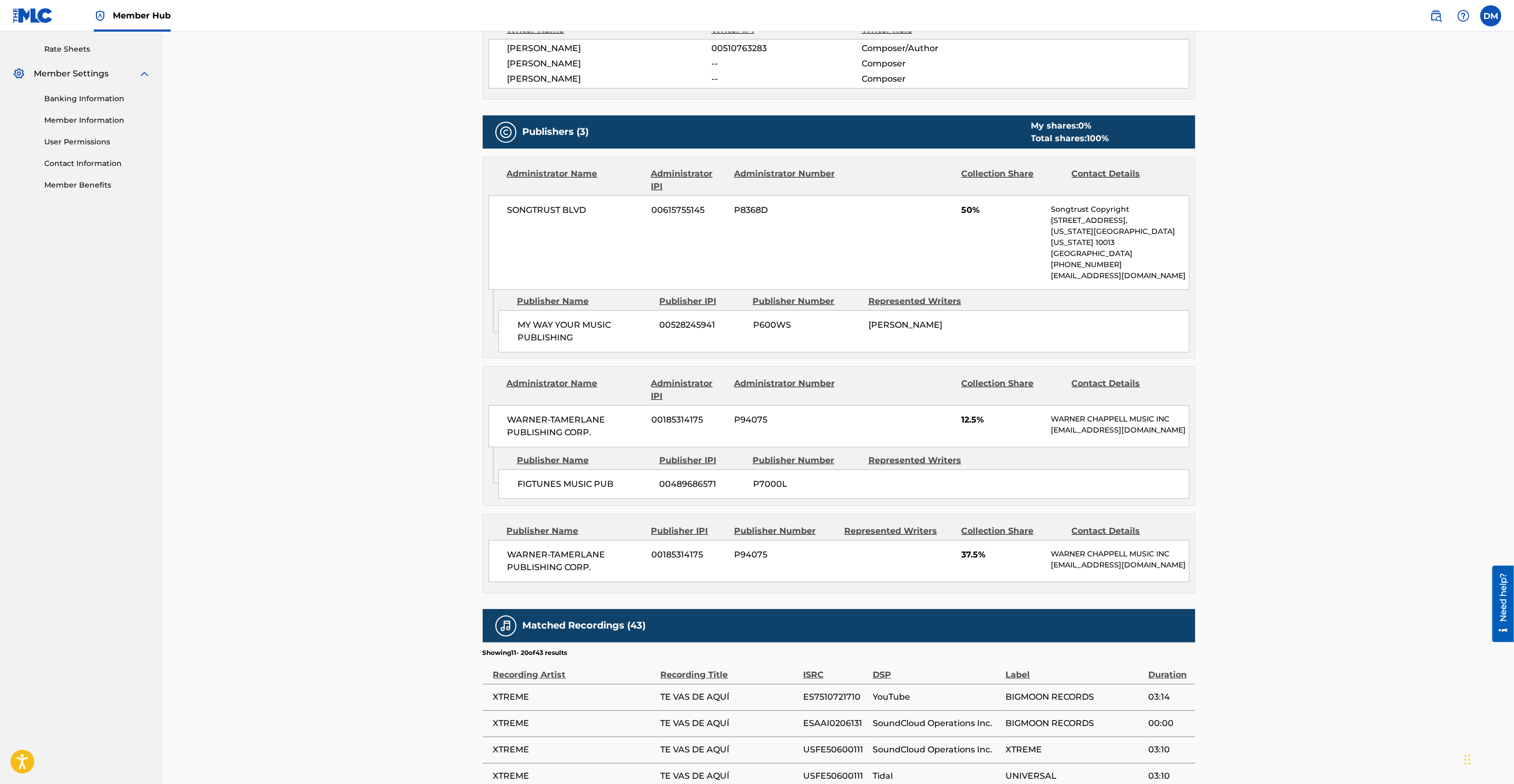
scroll to position [0, 0]
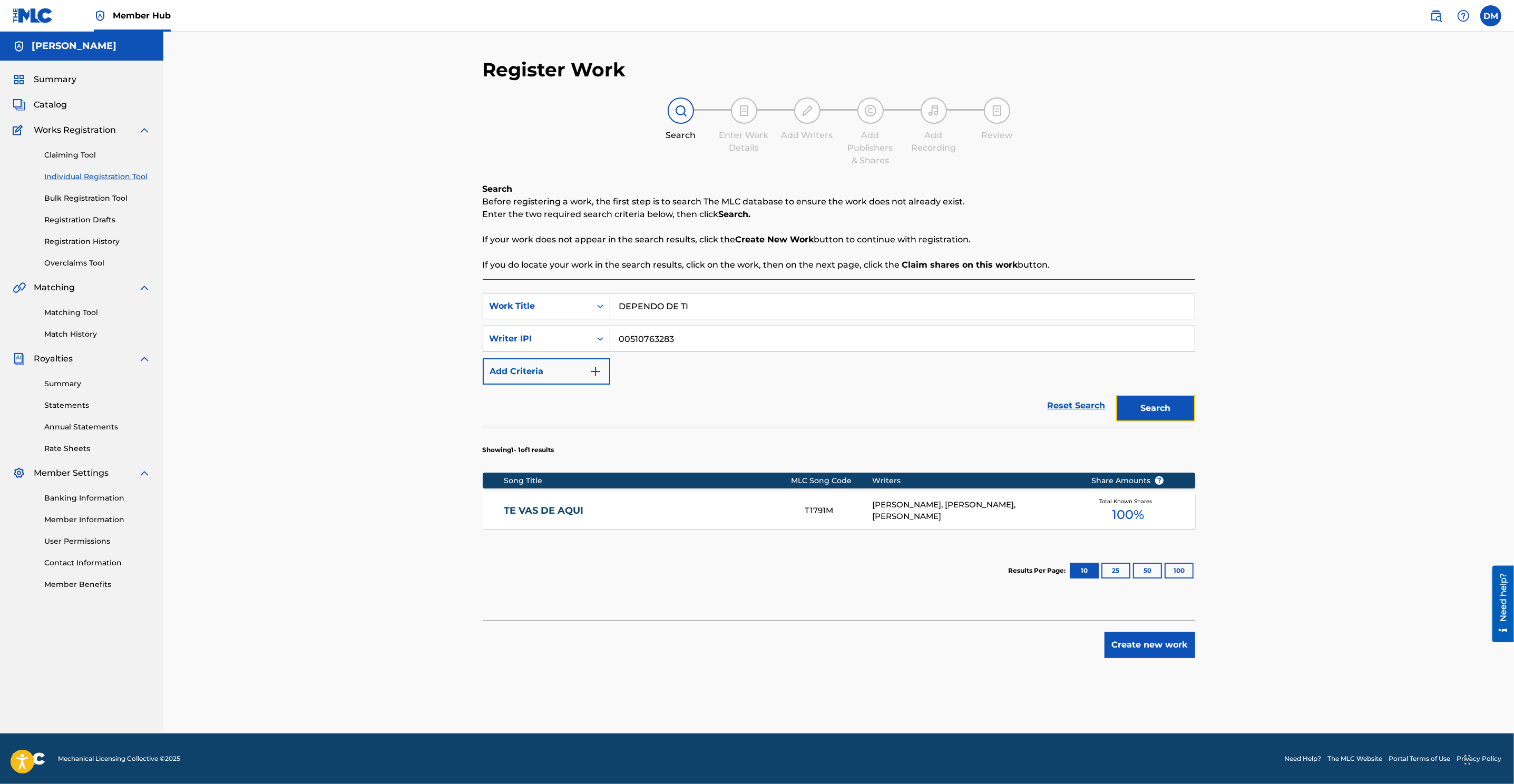
click at [1007, 416] on button "Search" at bounding box center [1155, 408] width 79 height 26
click at [1007, 522] on button "Create new work" at bounding box center [1150, 645] width 91 height 26
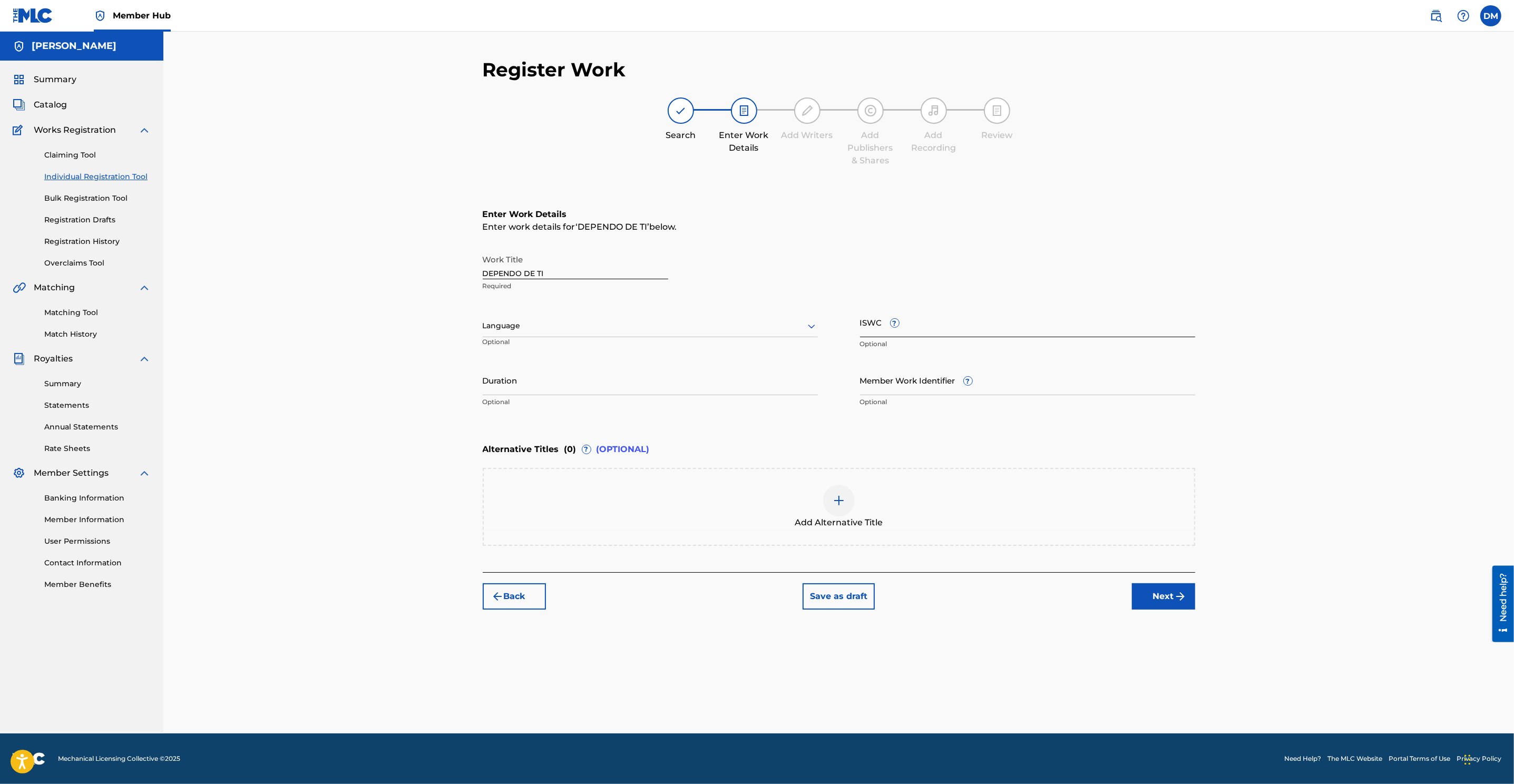
click at [925, 322] on input "ISWC ?" at bounding box center [1027, 322] width 335 height 30
paste input "T-923.960.155-9"
type input "T-923.960.155-9"
click at [527, 329] on div at bounding box center [650, 326] width 335 height 13
click at [525, 365] on div "Spanish" at bounding box center [650, 373] width 334 height 24
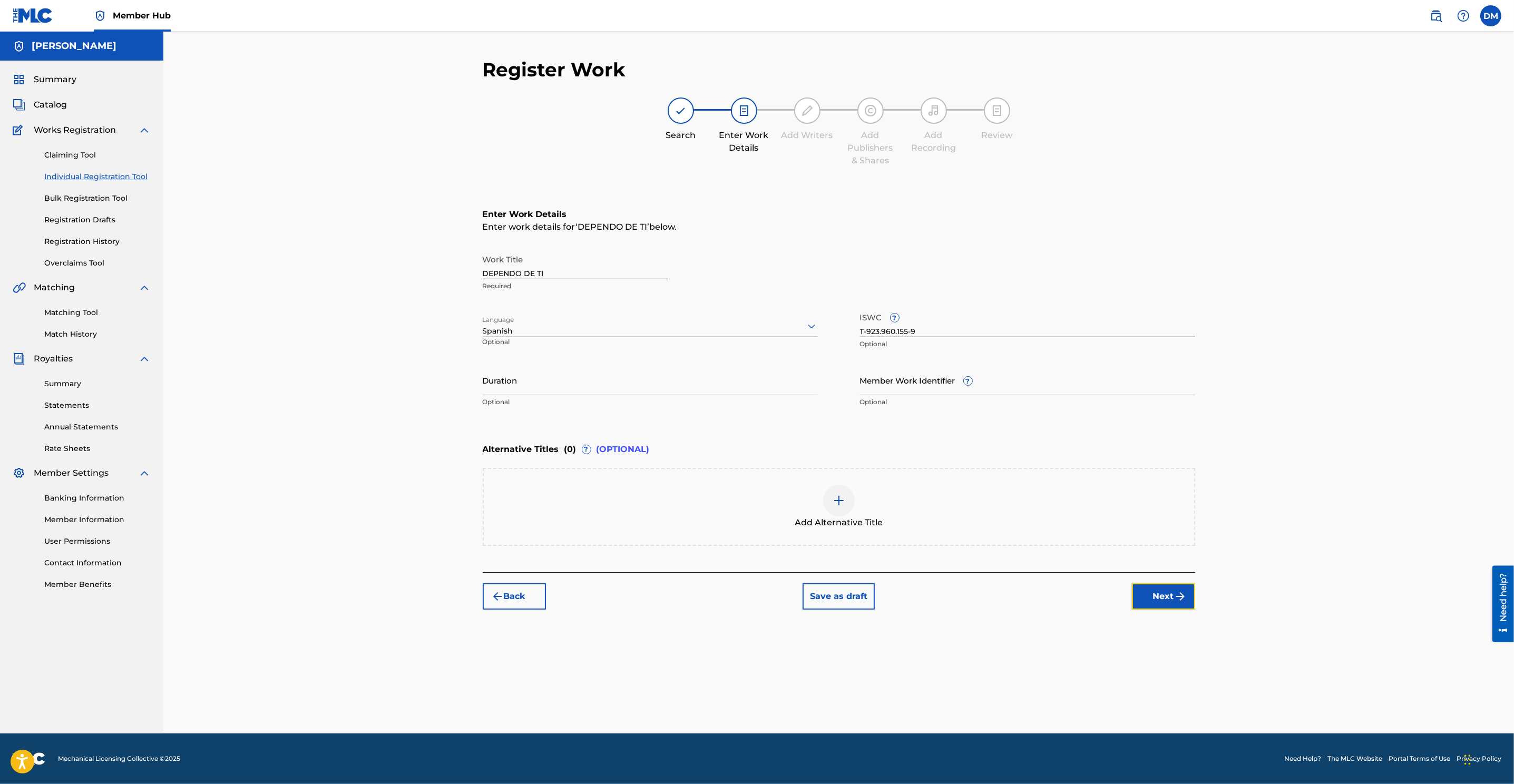
click at [1007, 522] on button "Next" at bounding box center [1164, 597] width 63 height 26
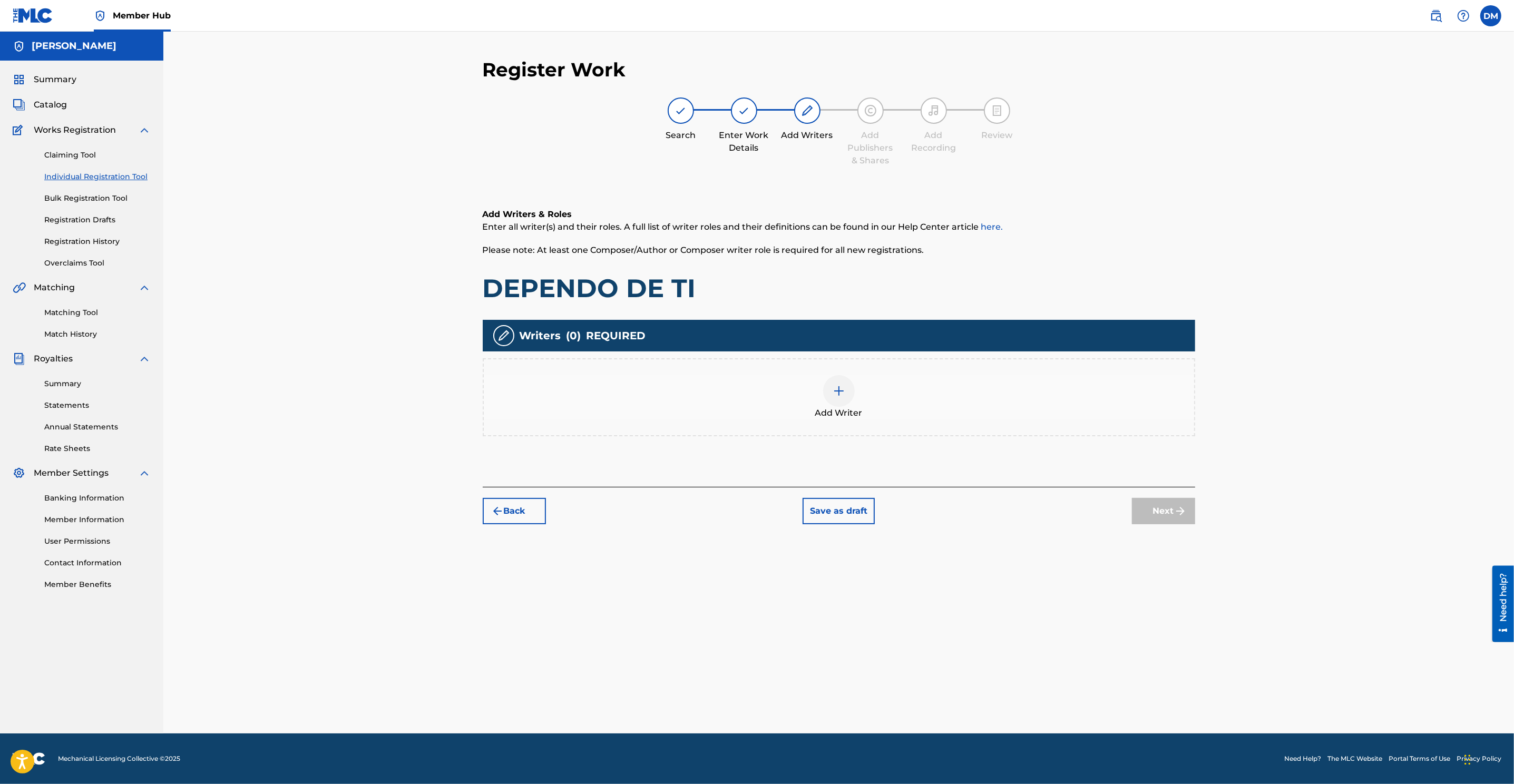
click at [839, 390] on img at bounding box center [839, 391] width 13 height 13
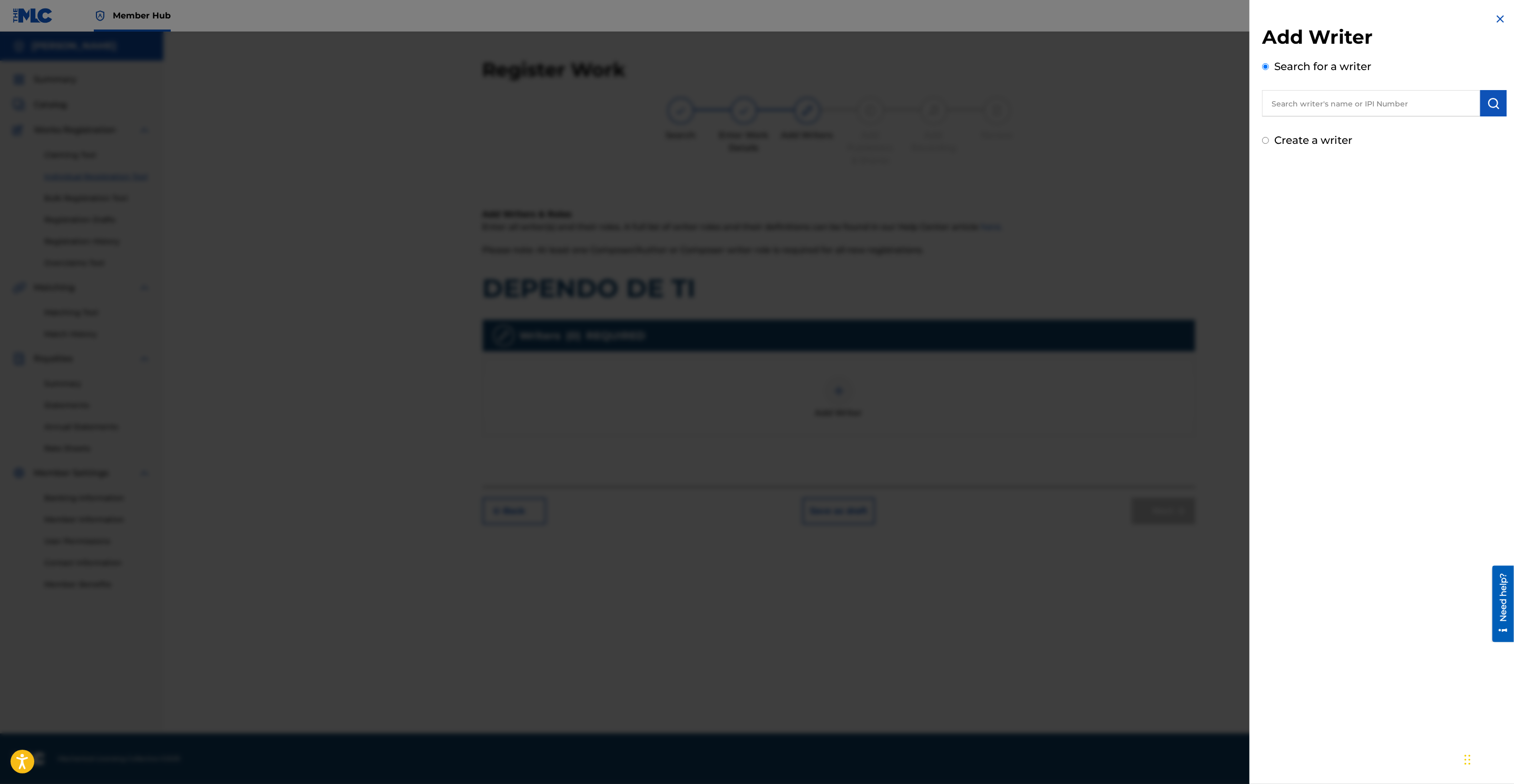
click at [1007, 106] on input "text" at bounding box center [1371, 103] width 218 height 26
paste input "00510763283"
type input "00510763283"
click at [1007, 103] on button "submit" at bounding box center [1493, 103] width 26 height 26
click at [1007, 106] on input "00510763283" at bounding box center [1371, 103] width 218 height 26
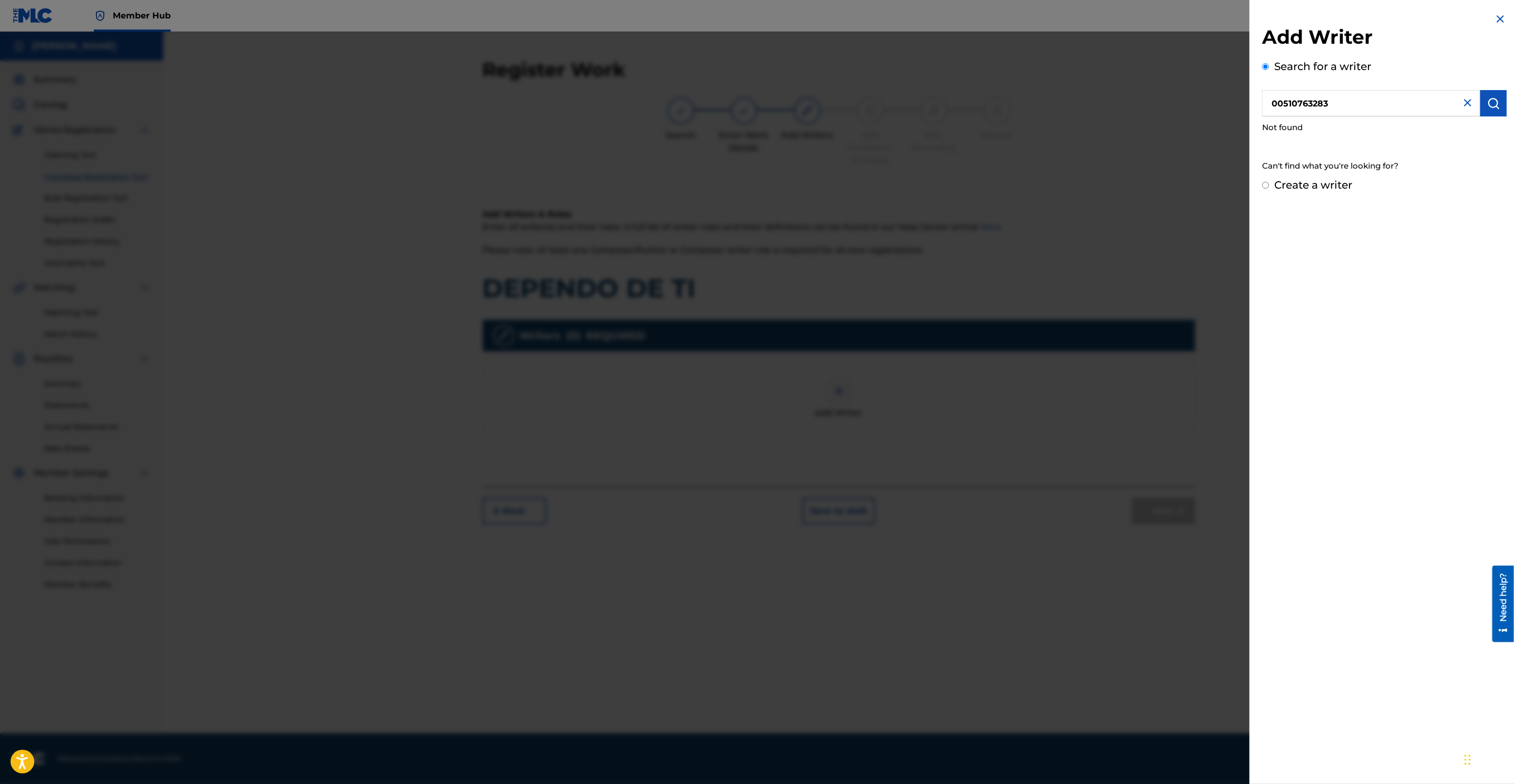
click at [1007, 106] on input "00510763283" at bounding box center [1371, 103] width 218 height 26
paste input "00870450441"
type input "00870450441"
click at [1007, 105] on img "submit" at bounding box center [1493, 103] width 13 height 13
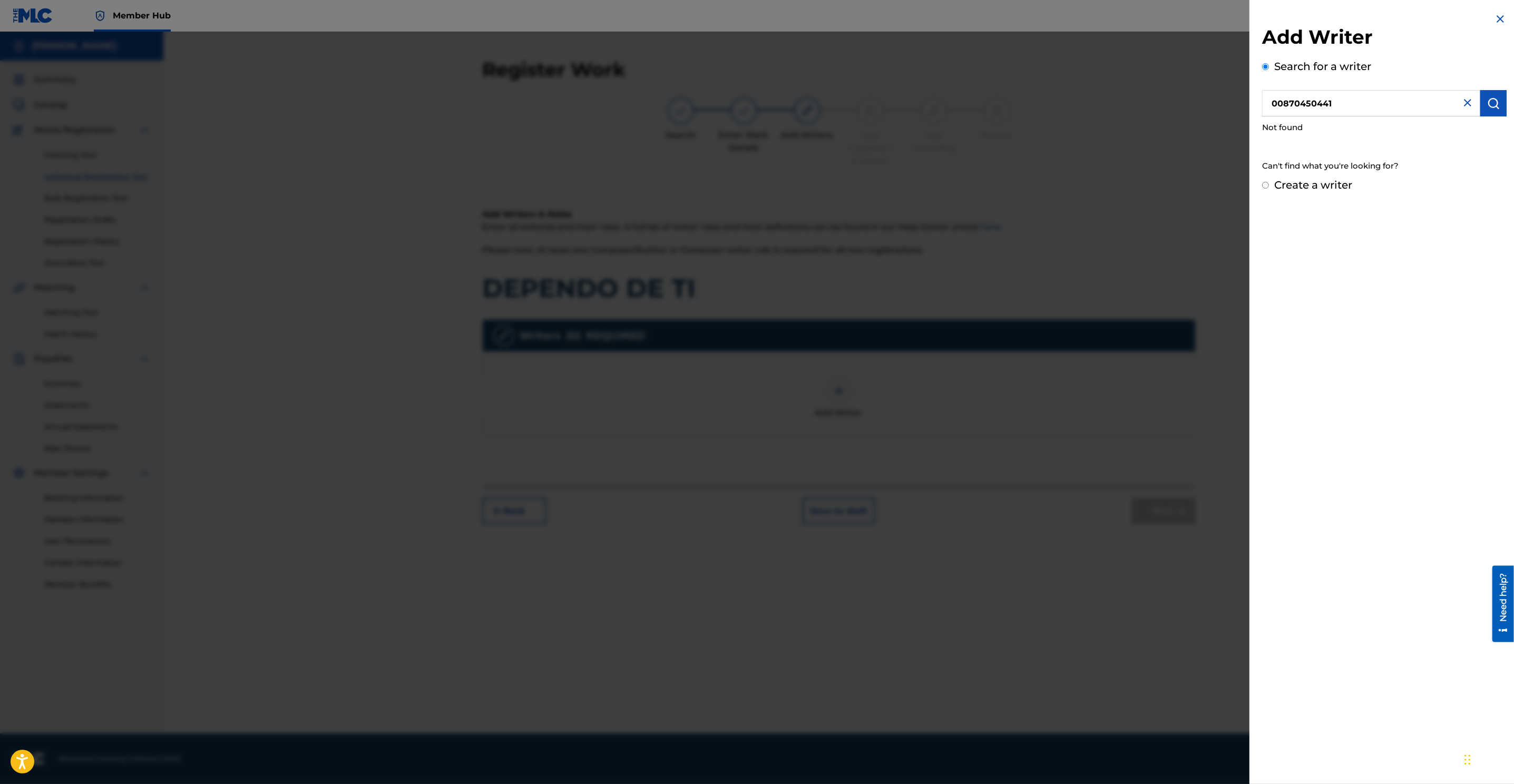
click at [1007, 184] on input "Create a writer" at bounding box center [1265, 185] width 7 height 7
radio input "false"
radio input "true"
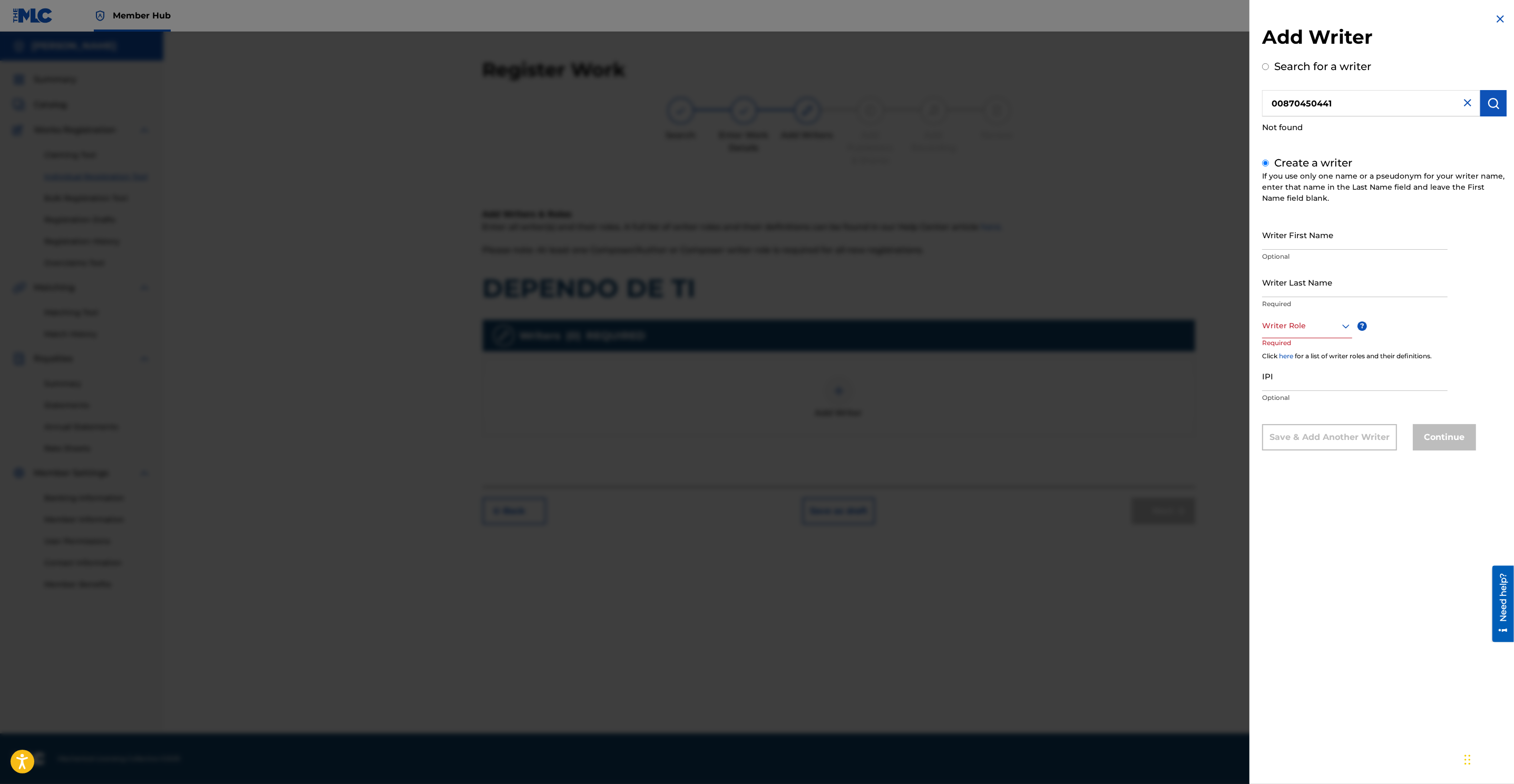
drag, startPoint x: 1370, startPoint y: 106, endPoint x: 1228, endPoint y: 110, distance: 142.1
click at [1007, 110] on div "Add Writer Search for a writer 00870450441 Not found Create a writer If you use…" at bounding box center [757, 408] width 1514 height 752
type input "0"
click at [1007, 240] on input "Writer First Name" at bounding box center [1355, 234] width 186 height 30
type input "[PERSON_NAME]"
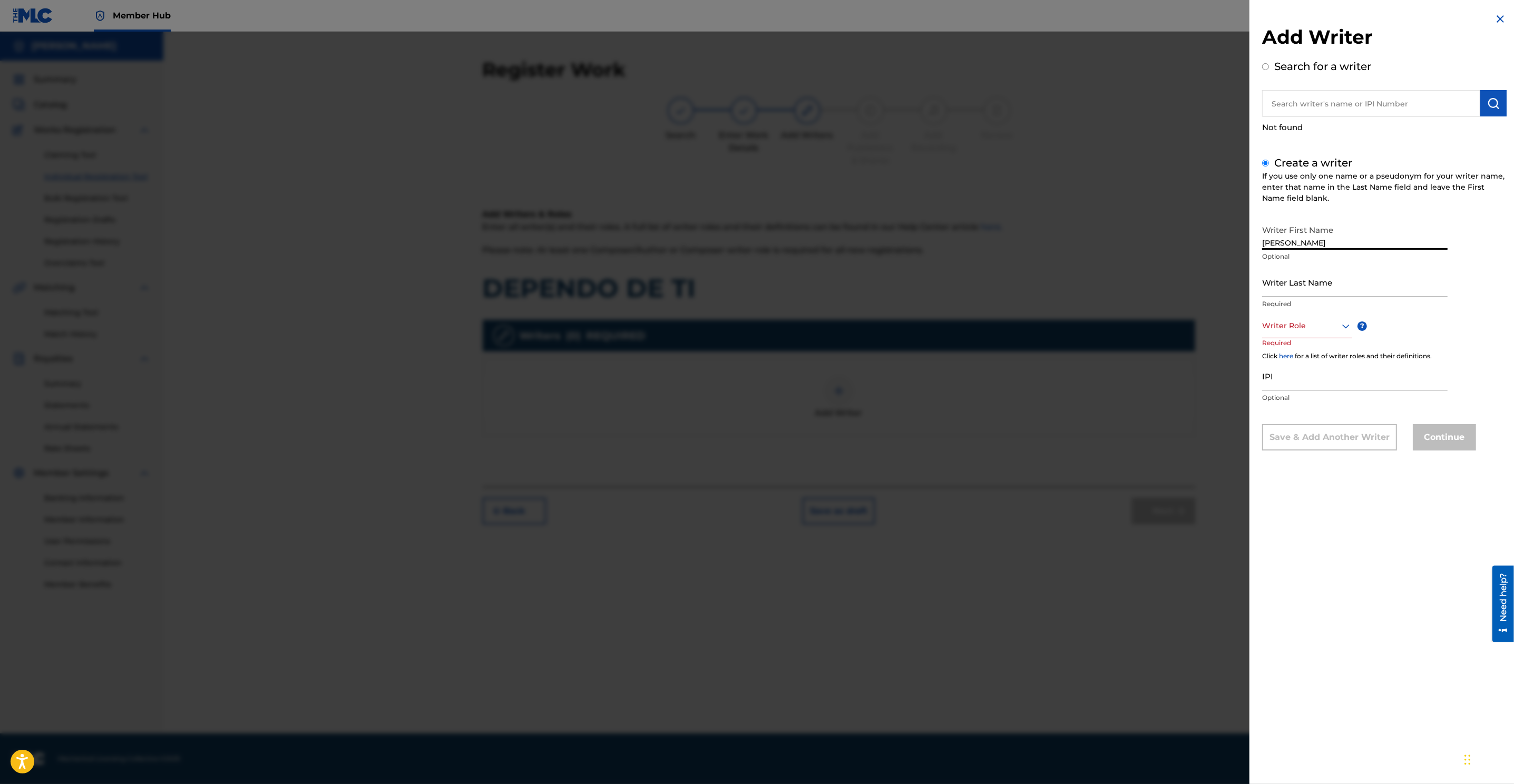
click at [1007, 286] on input "Writer Last Name" at bounding box center [1355, 282] width 186 height 30
type input "[PERSON_NAME]"
click at [1007, 331] on div at bounding box center [1307, 326] width 90 height 13
click at [1007, 372] on div "Author" at bounding box center [1307, 374] width 89 height 24
click at [1007, 381] on input "IPI" at bounding box center [1355, 377] width 186 height 30
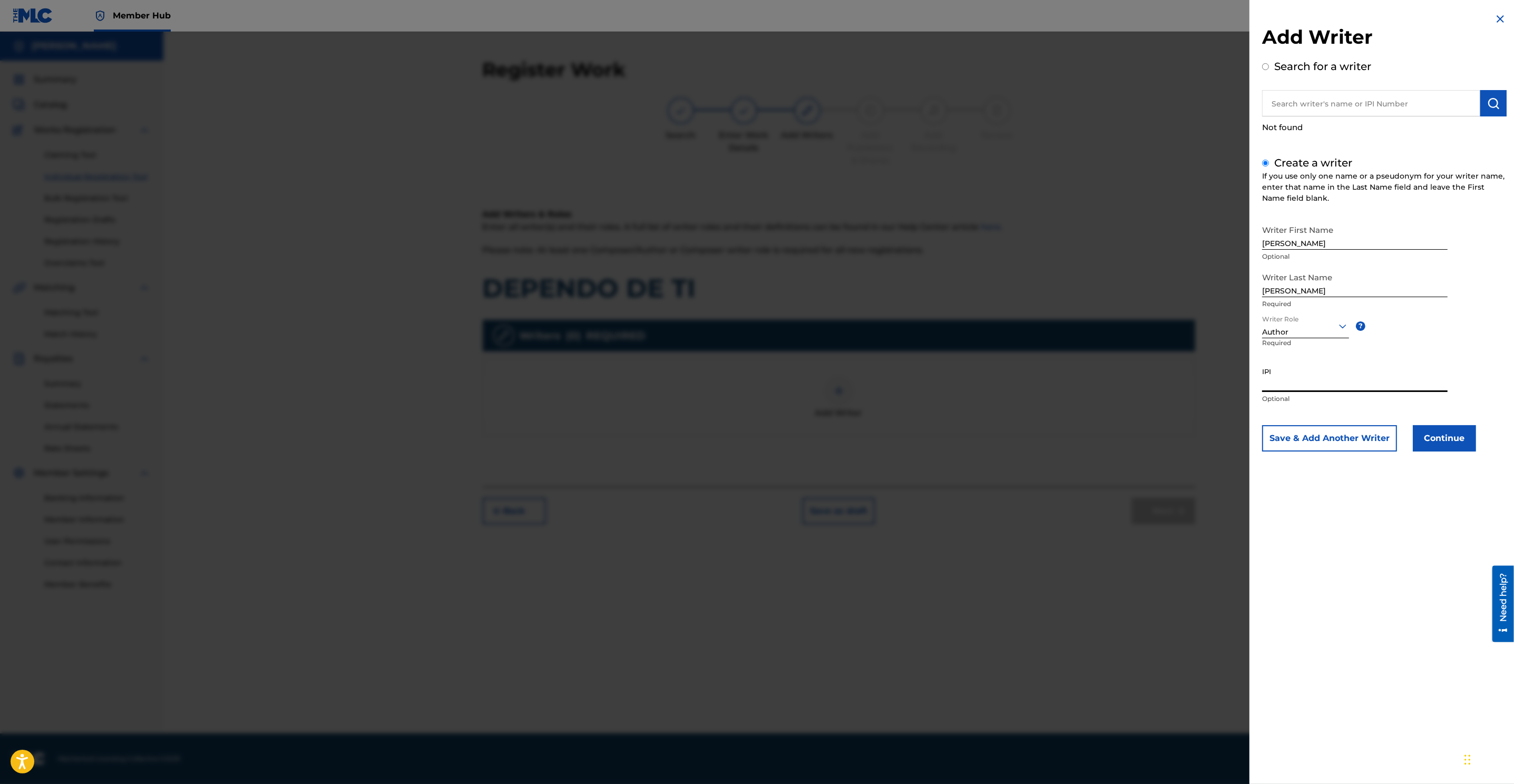
click at [1007, 380] on input "IPI" at bounding box center [1355, 377] width 186 height 30
paste input "00510763283"
type input "00510763283"
drag, startPoint x: 1321, startPoint y: 387, endPoint x: 1160, endPoint y: 385, distance: 161.0
click at [1007, 386] on div "Add Writer Search for a writer Not found Create a writer If you use only one na…" at bounding box center [757, 408] width 1514 height 752
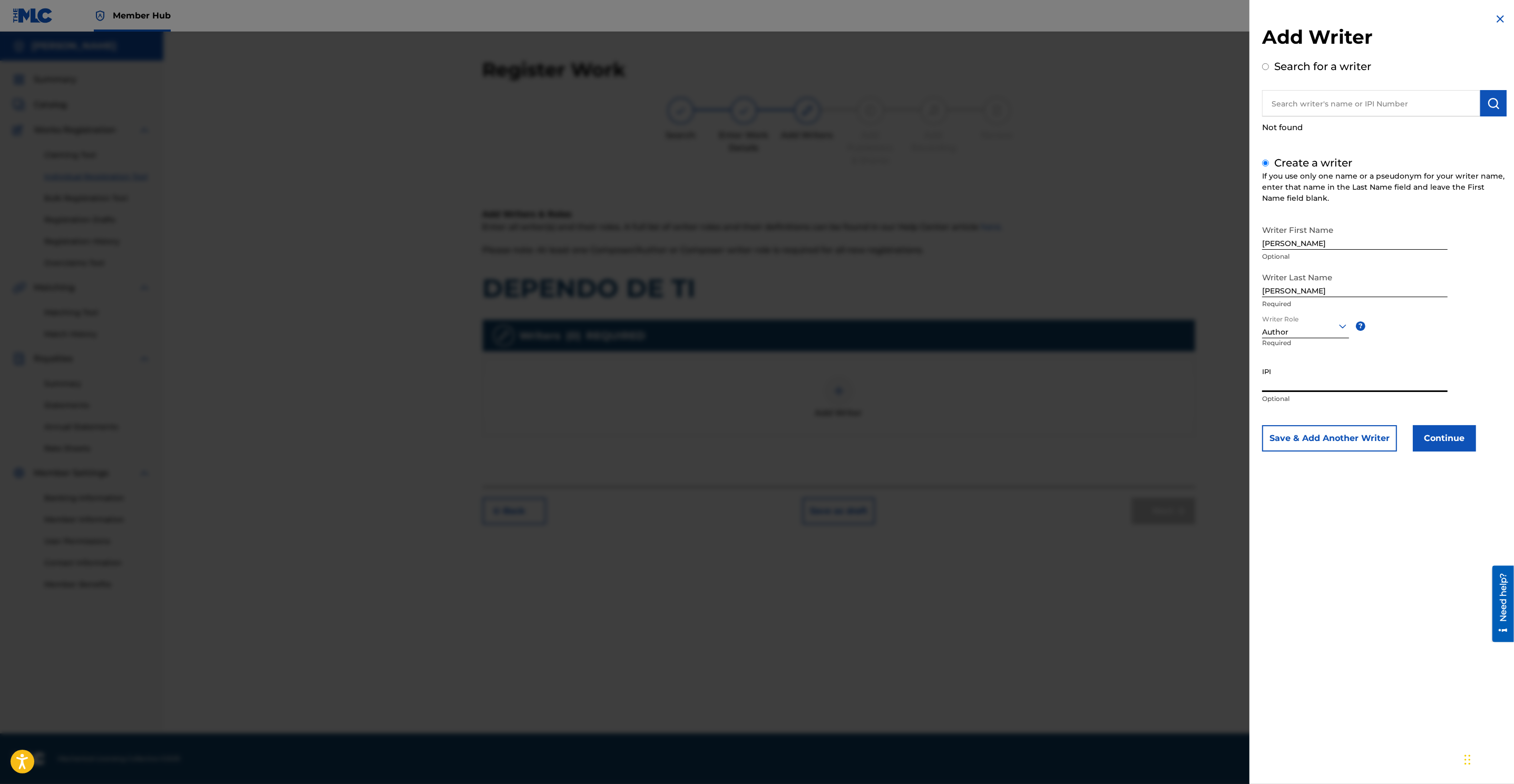
paste input "00510763283"
type input "00510763283"
click at [1007, 437] on div "Continue" at bounding box center [1445, 438] width 63 height 26
click at [1007, 386] on input "00510763283" at bounding box center [1355, 377] width 186 height 30
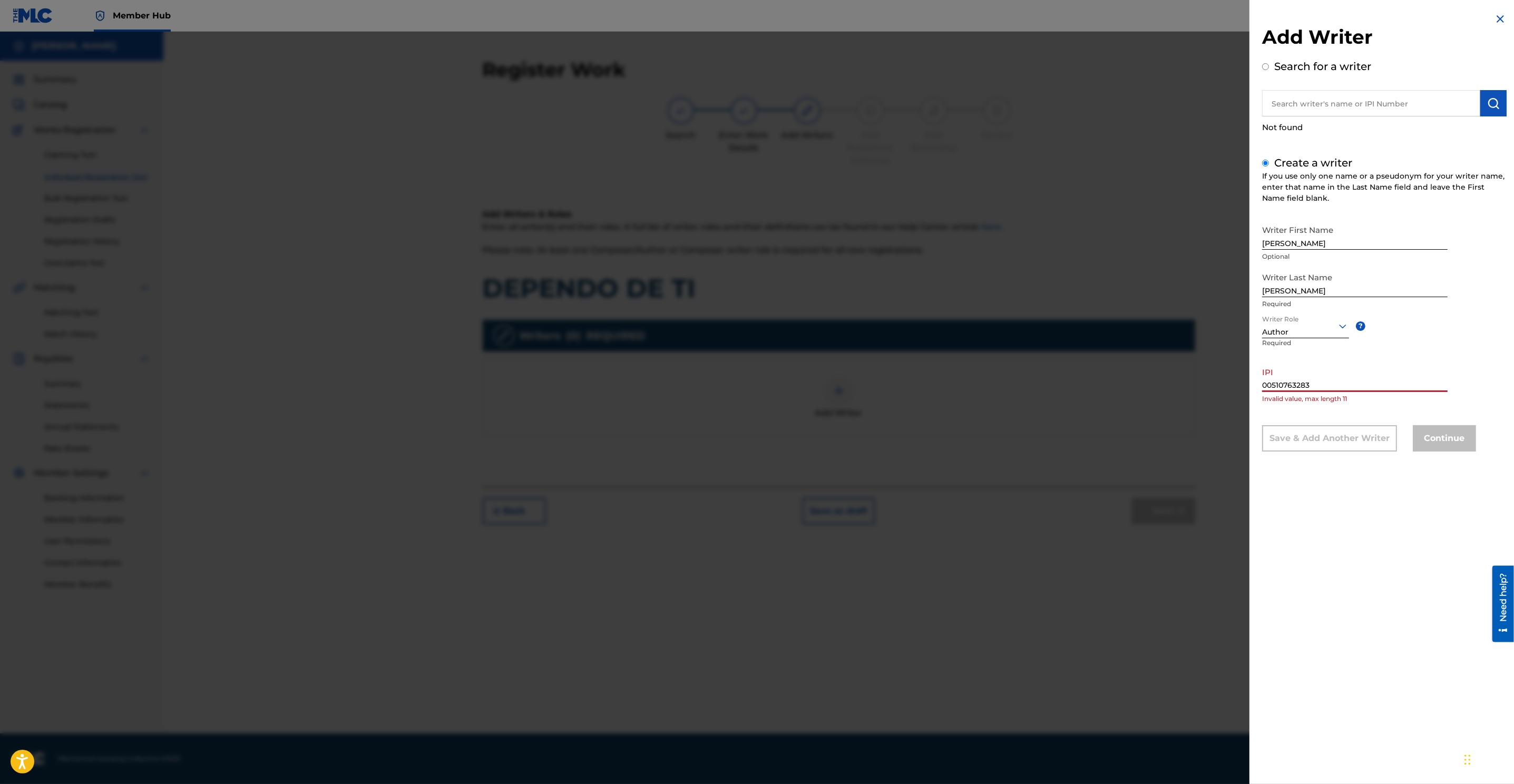
click at [1007, 386] on input "00510763283" at bounding box center [1355, 377] width 186 height 30
click at [1007, 522] on div at bounding box center [757, 424] width 1514 height 784
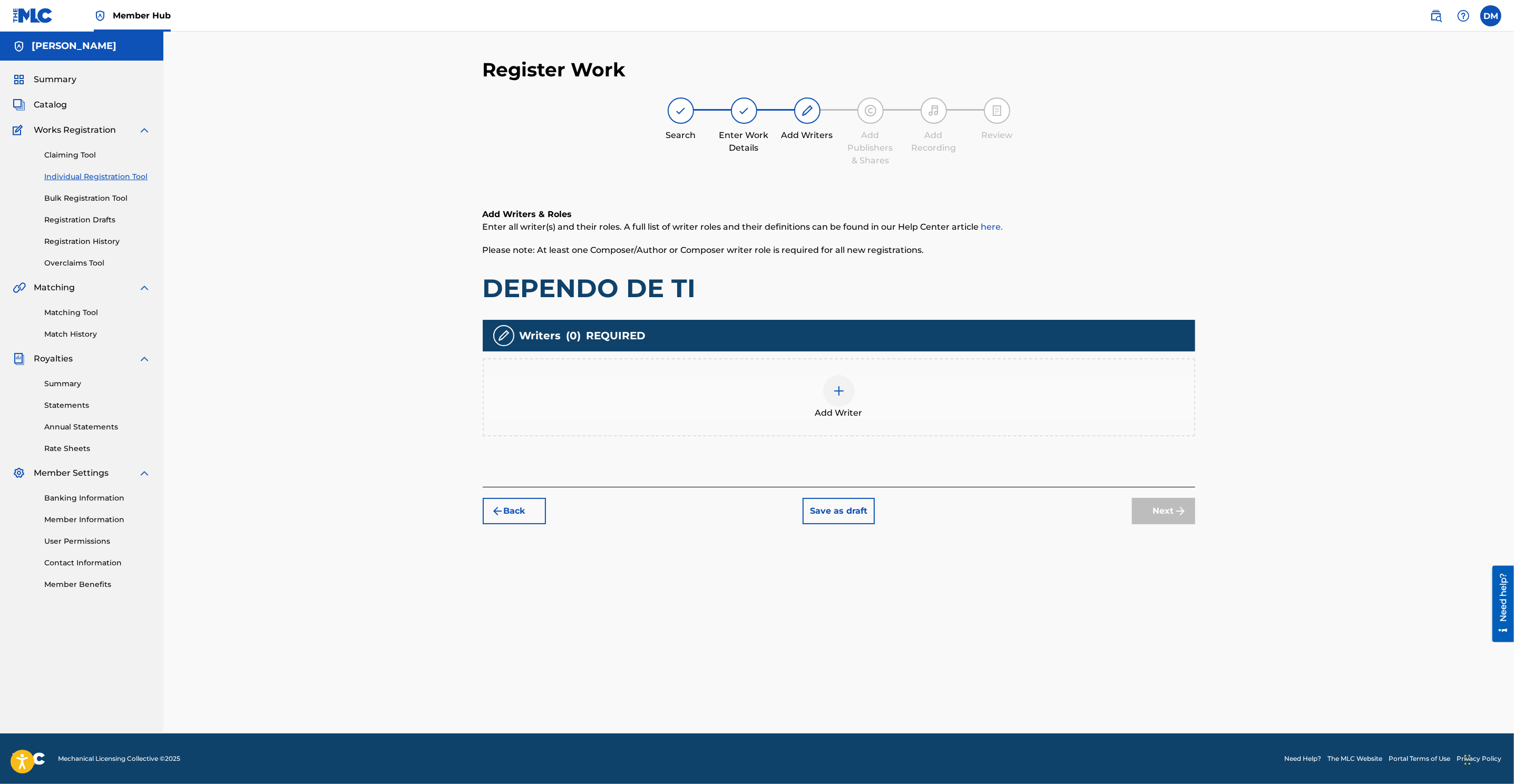
click at [838, 387] on img at bounding box center [839, 391] width 13 height 13
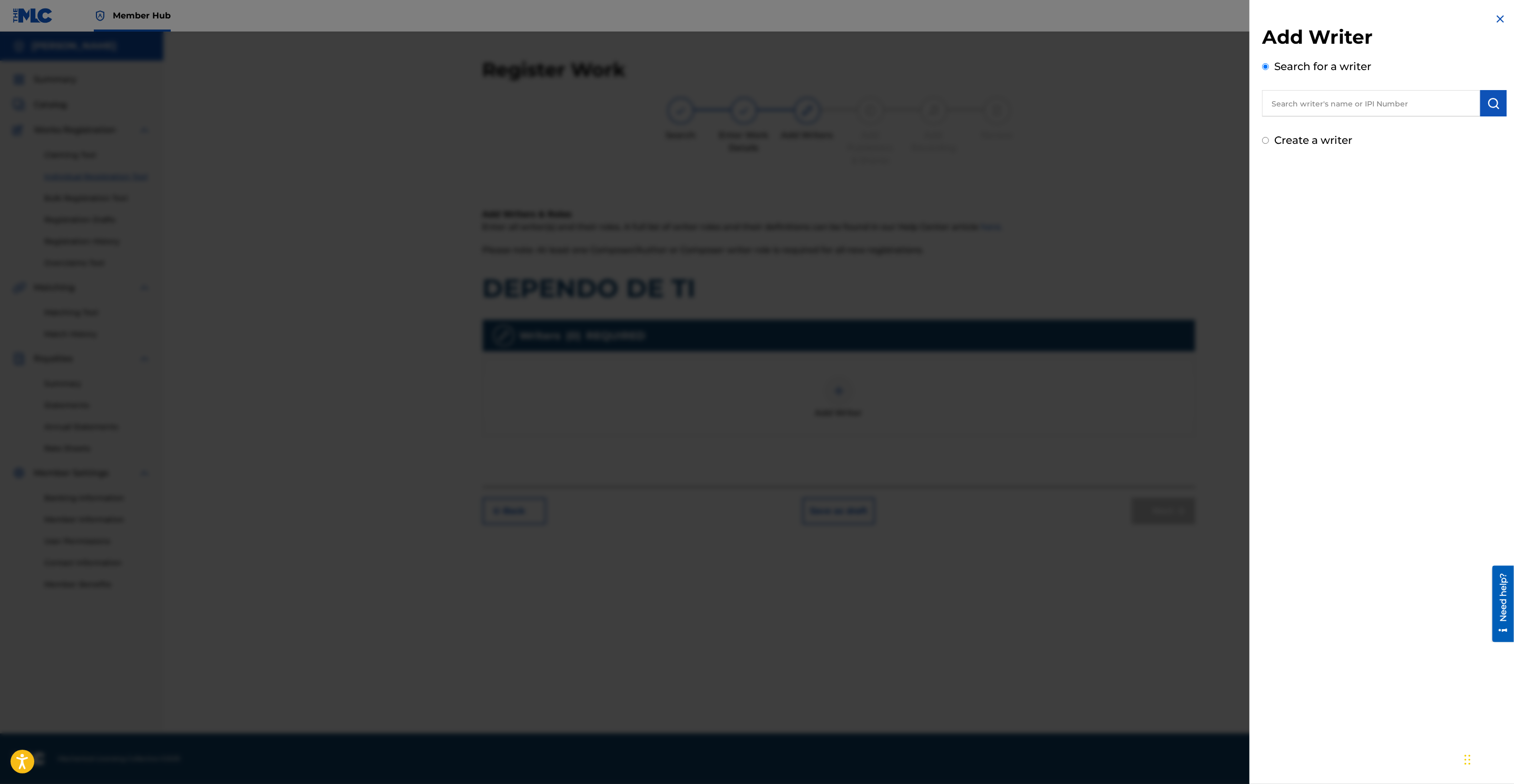
click at [1007, 115] on input "text" at bounding box center [1371, 103] width 218 height 26
click at [1007, 139] on input "Create a writer" at bounding box center [1265, 140] width 7 height 7
radio input "false"
radio input "true"
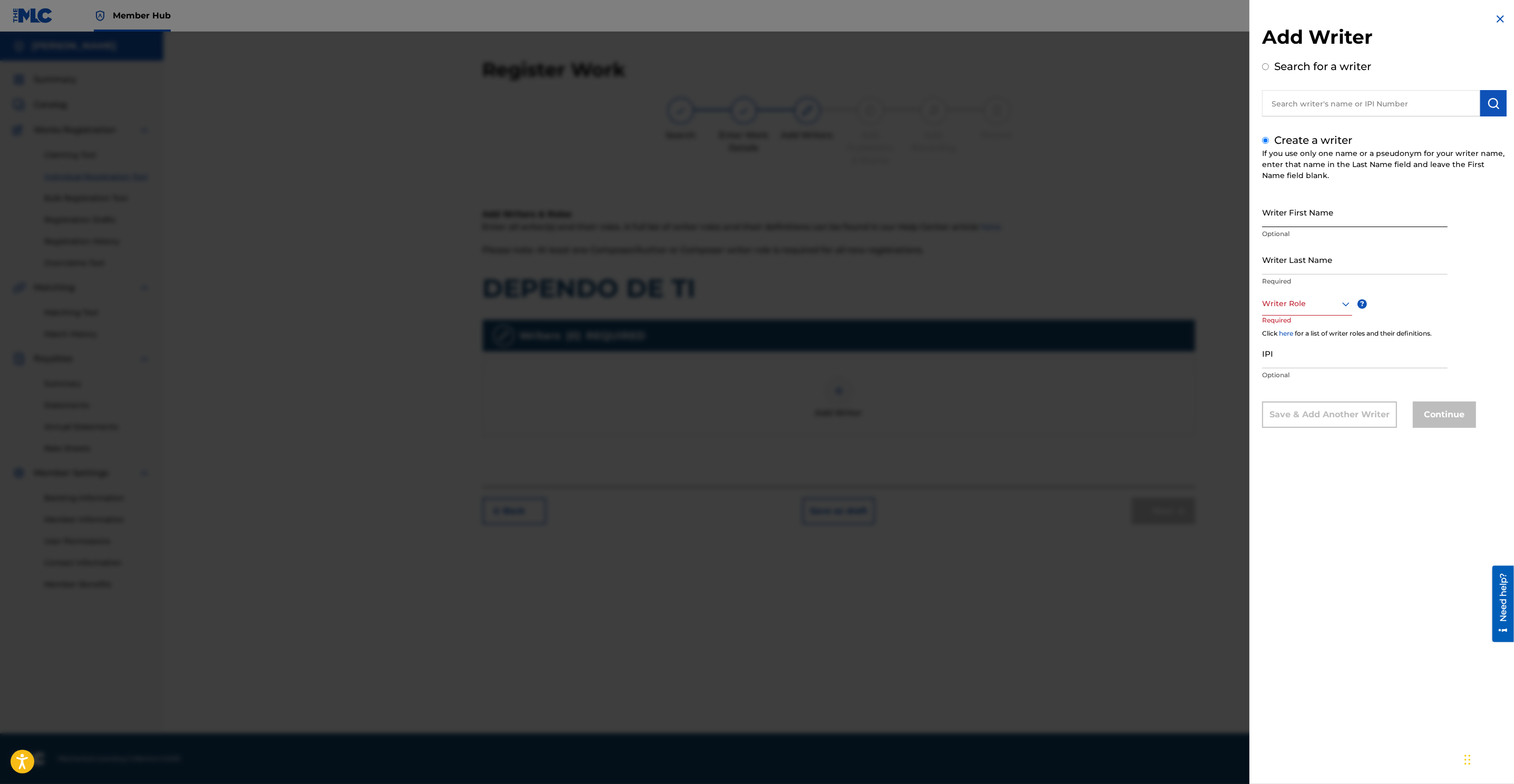
click at [1007, 212] on input "Writer First Name" at bounding box center [1355, 212] width 186 height 30
click at [1007, 215] on input "Writer First Name" at bounding box center [1355, 212] width 186 height 30
paste input "AMOR RETROZADO Registered 71130527 AY AMOR Registered 46677572 DEPENDO DE TI Re…"
click at [1007, 222] on input "AMOR RETROZADO Registered 71130527 AY AMOR Registered 46677572 DEPENDO DE TI Re…" at bounding box center [1355, 212] width 186 height 30
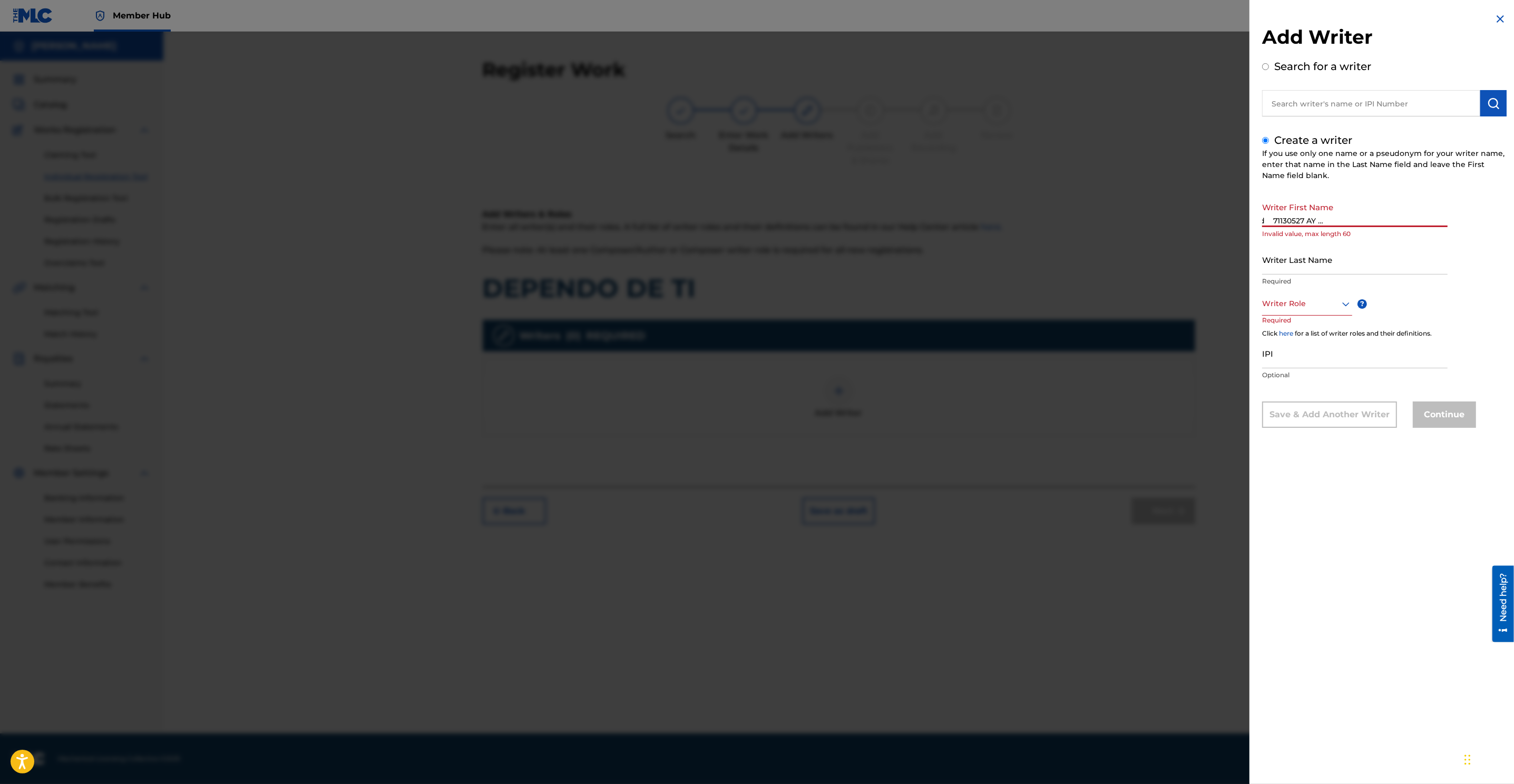
scroll to position [0, 0]
drag, startPoint x: 1380, startPoint y: 222, endPoint x: 1123, endPoint y: 223, distance: 257.0
click at [1007, 223] on div "Add Writer Search for a writer Create a writer If you use only one name or a ps…" at bounding box center [757, 408] width 1514 height 752
drag, startPoint x: 1289, startPoint y: 219, endPoint x: 1239, endPoint y: 222, distance: 50.1
click at [1007, 222] on div "Add Writer Search for a writer Create a writer If you use only one name or a ps…" at bounding box center [757, 408] width 1514 height 752
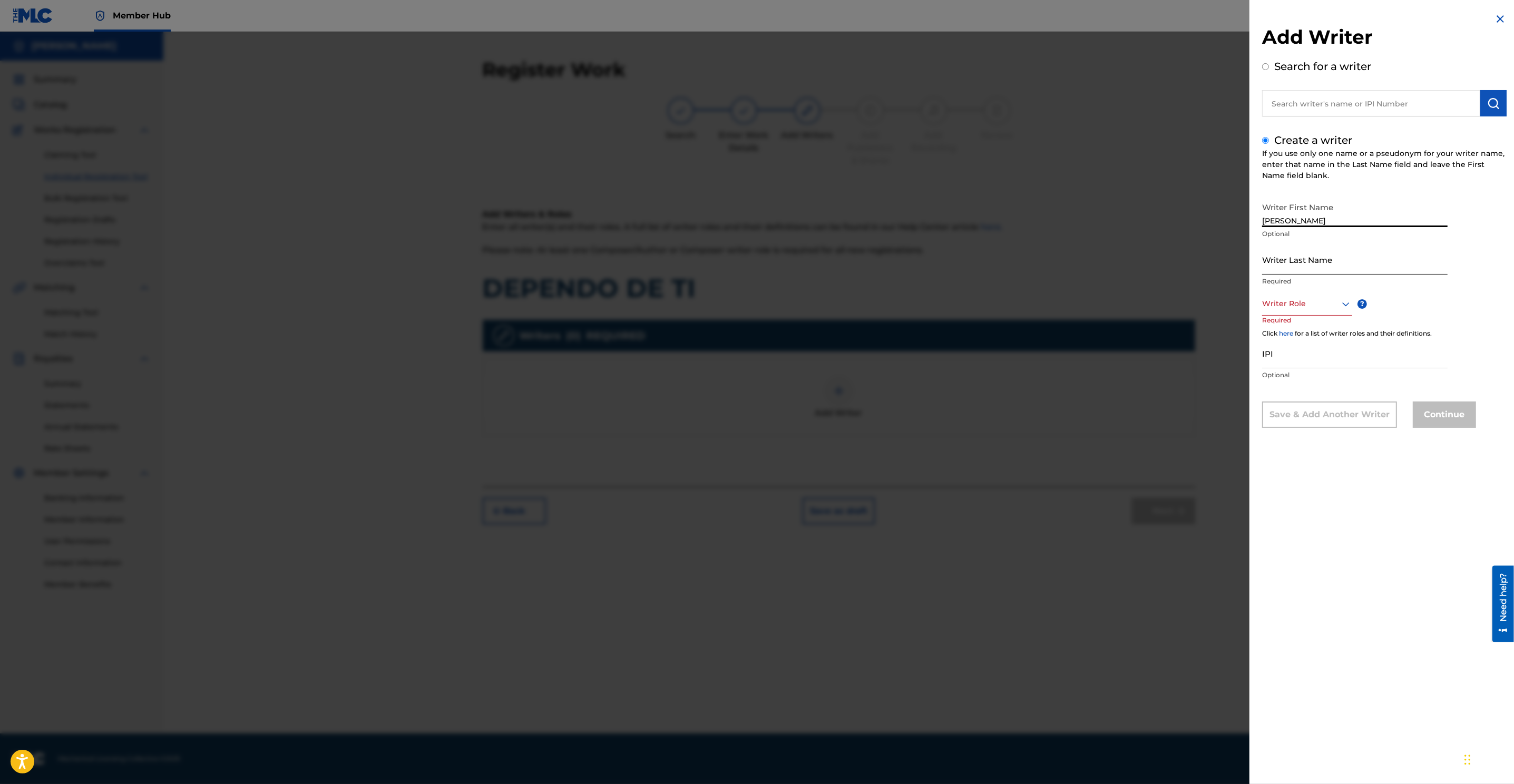
type input "RODOLFO"
click at [1007, 267] on input "Writer Last Name" at bounding box center [1355, 259] width 186 height 30
type input "CABAN"
click at [1007, 300] on div at bounding box center [1307, 304] width 90 height 13
click at [1007, 329] on div "Composer/Author" at bounding box center [1307, 327] width 89 height 24
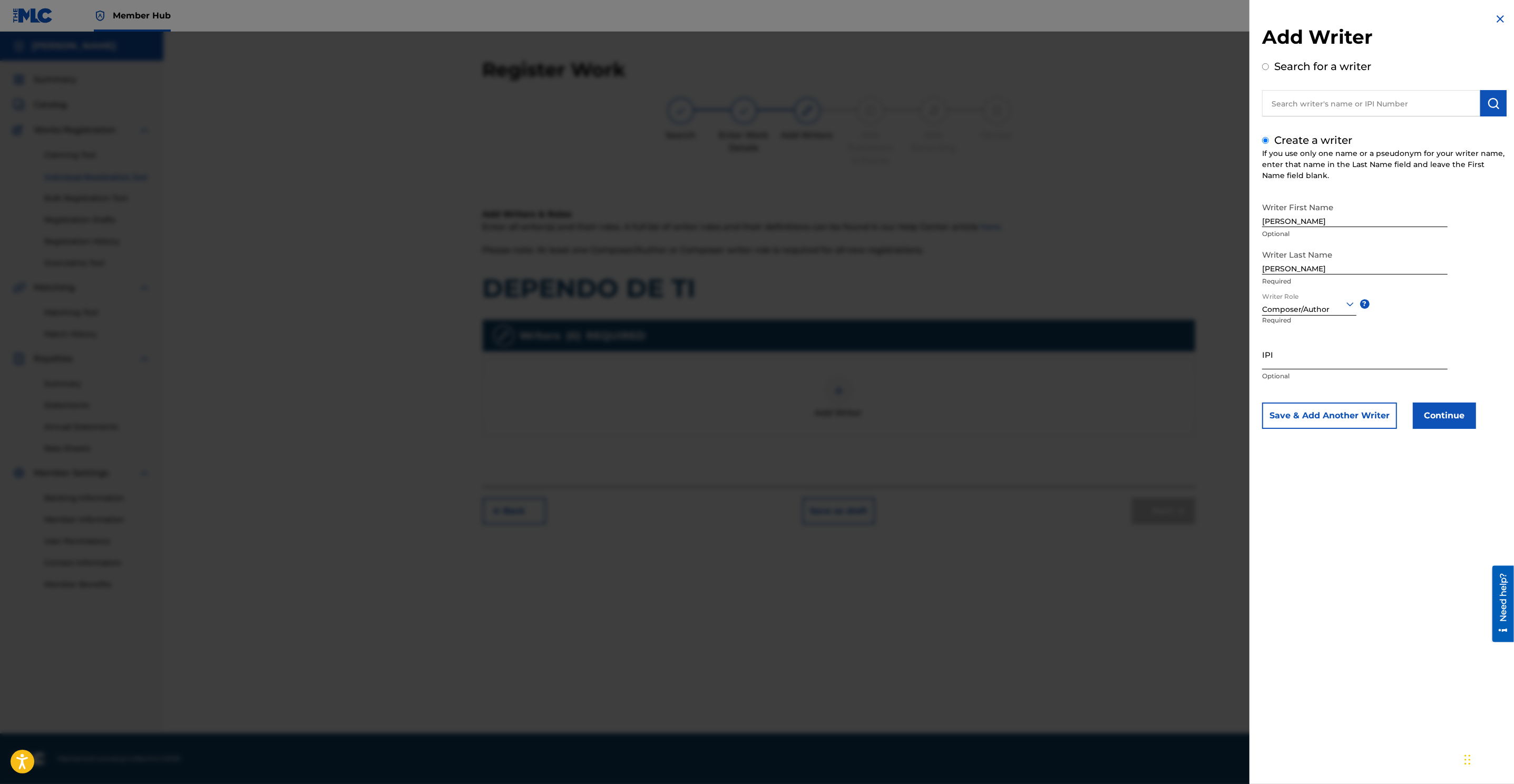
click at [1007, 366] on input "IPI" at bounding box center [1355, 354] width 186 height 30
paste input "00870450441"
type input "00870450441"
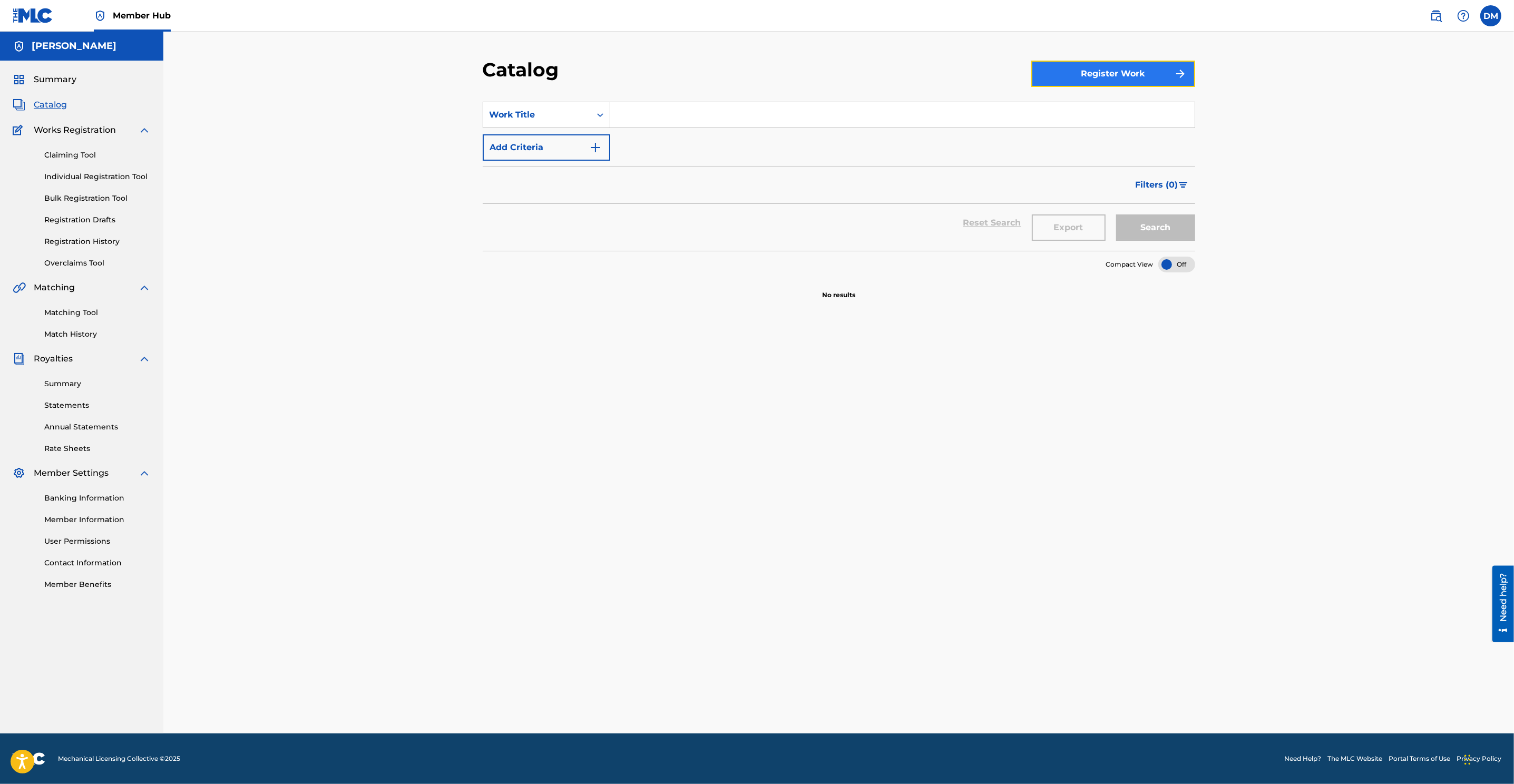
click at [1007, 79] on button "Register Work" at bounding box center [1113, 73] width 164 height 26
click at [1007, 100] on link "Individual" at bounding box center [1113, 108] width 164 height 25
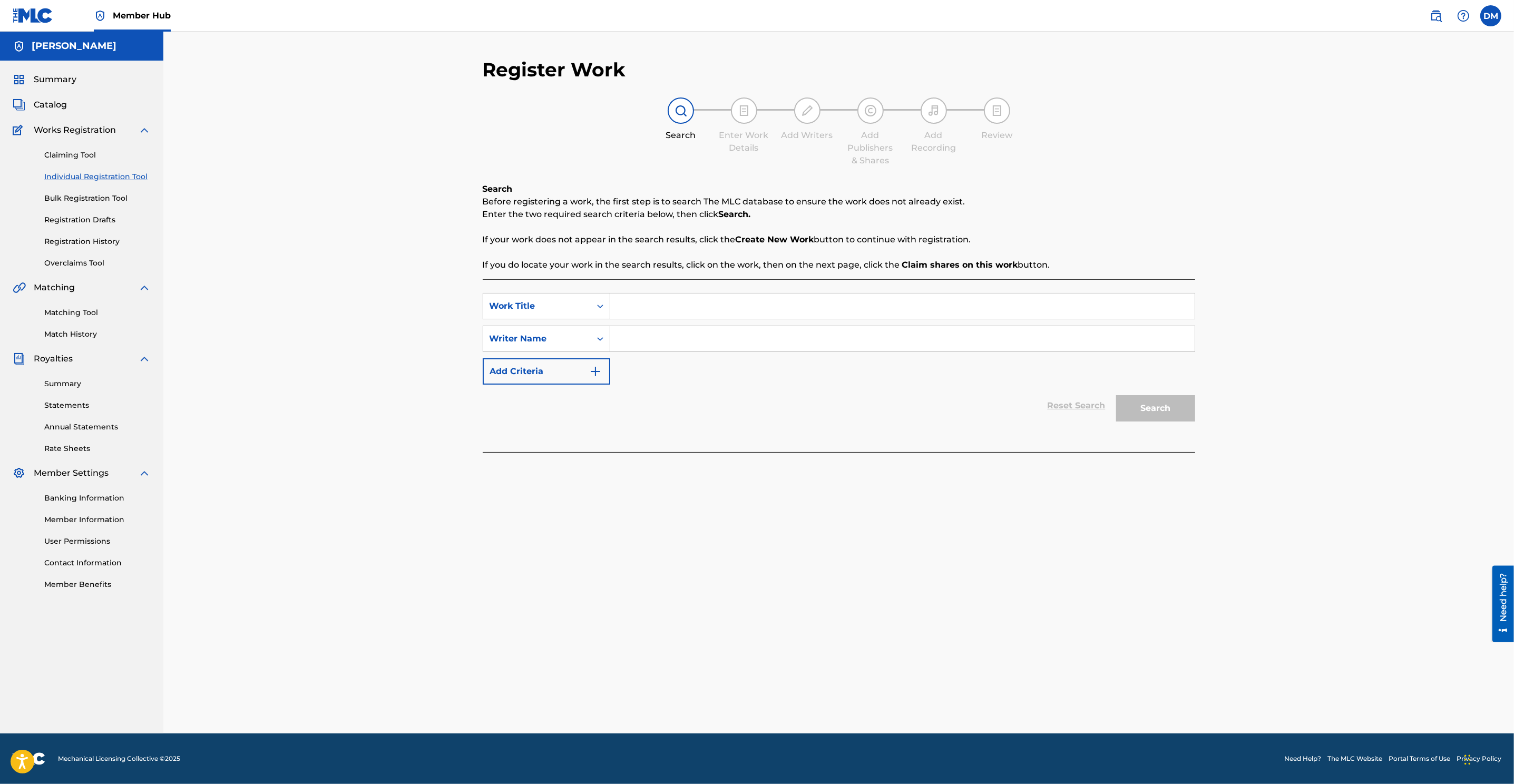
click at [102, 176] on link "Individual Registration Tool" at bounding box center [97, 176] width 106 height 11
click at [115, 175] on link "Individual Registration Tool" at bounding box center [97, 176] width 106 height 11
click at [583, 417] on div "Reset Search Search" at bounding box center [839, 406] width 712 height 42
click at [604, 338] on icon "Search Form" at bounding box center [600, 339] width 11 height 11
click at [585, 302] on div "Work Title" at bounding box center [537, 306] width 108 height 20
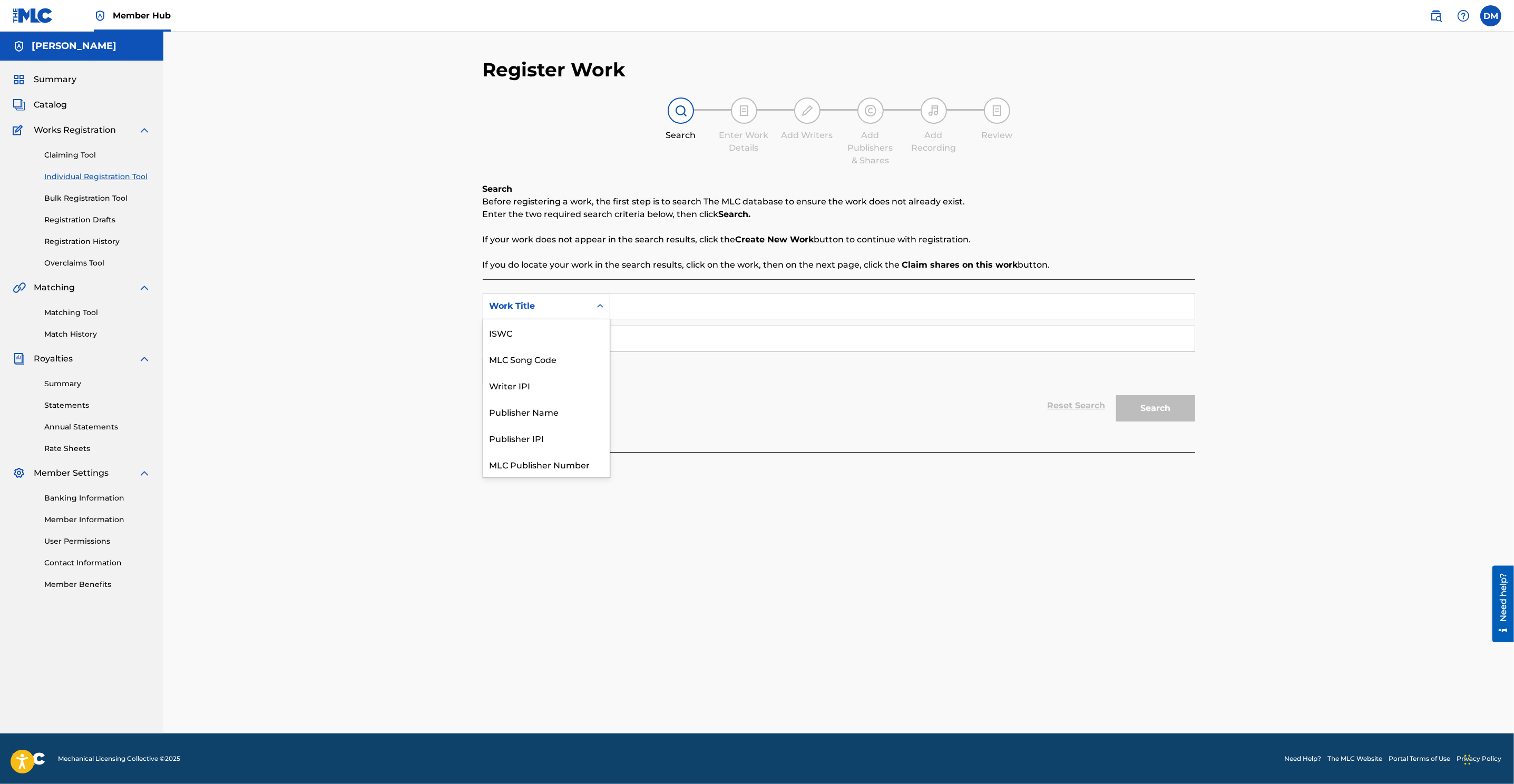
scroll to position [26, 0]
click at [627, 312] on input "Search Form" at bounding box center [902, 306] width 584 height 25
type input "La Decision"
click at [597, 340] on icon "Search Form" at bounding box center [600, 339] width 11 height 11
click at [583, 362] on div "Writer IPI" at bounding box center [546, 365] width 126 height 26
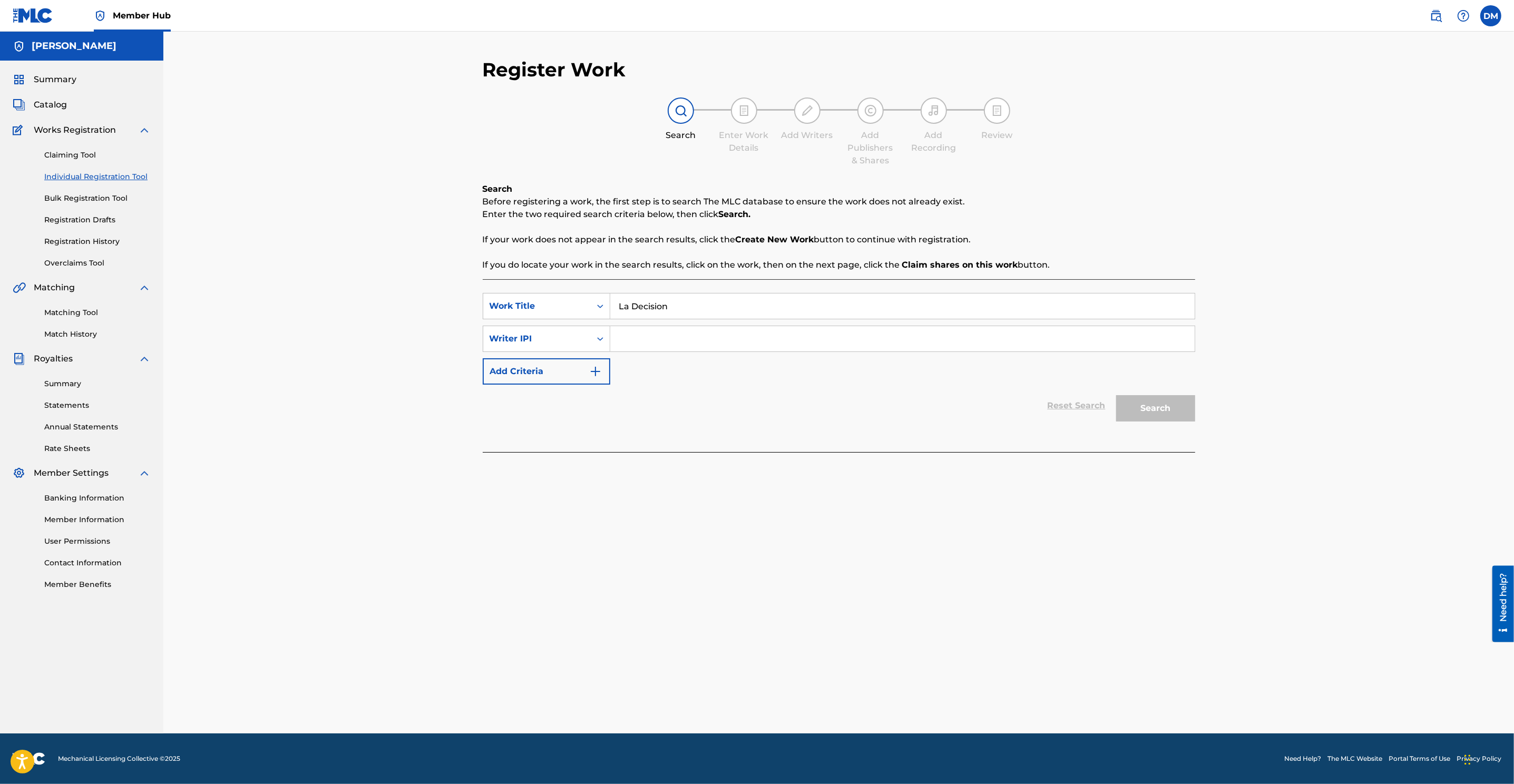
click at [691, 331] on input "Search Form" at bounding box center [902, 339] width 584 height 25
paste input "00510763283"
type input "00510763283"
click at [1007, 414] on button "Search" at bounding box center [1155, 408] width 79 height 26
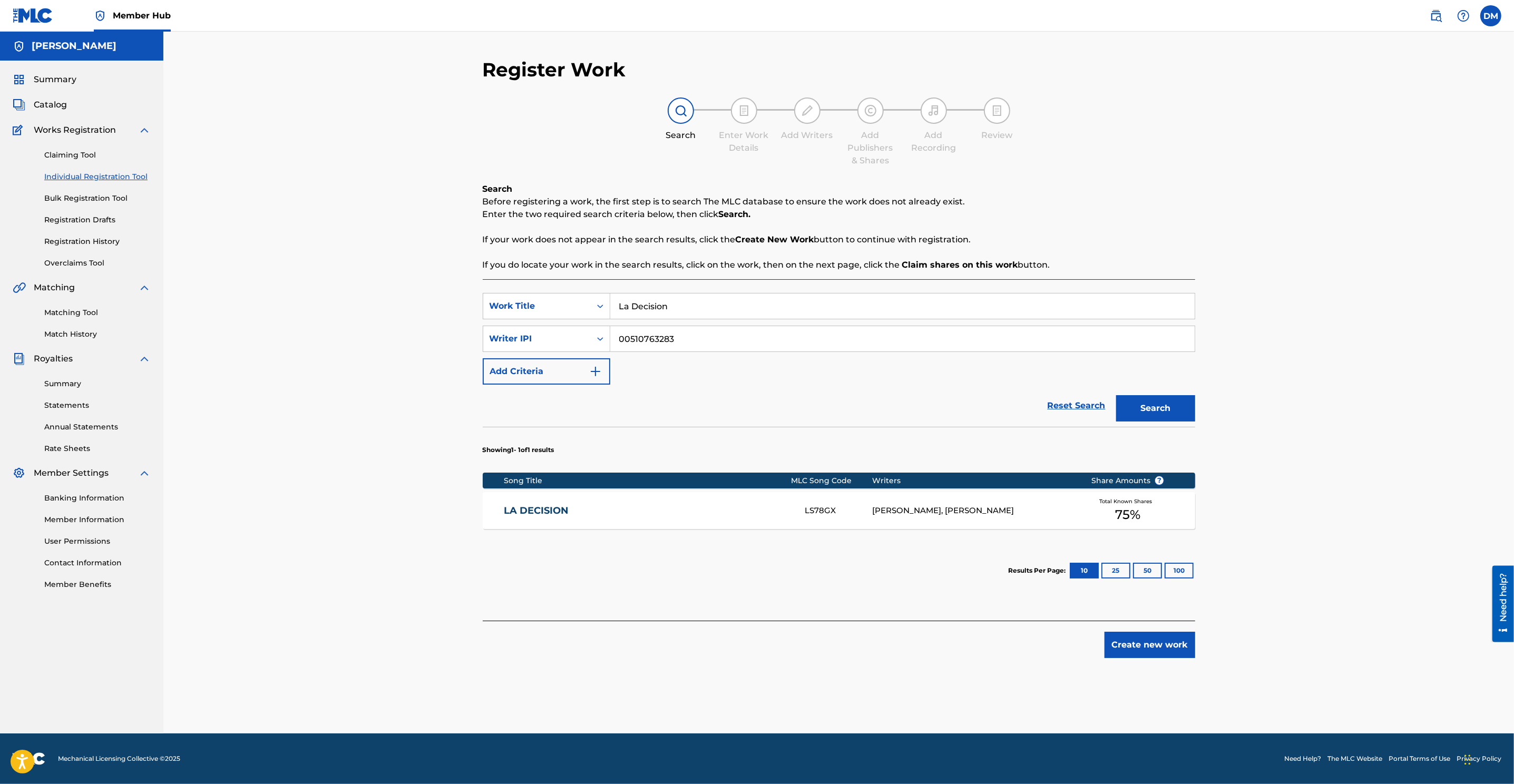
click at [959, 506] on div "AMAURYS NUNEZ, DANNY MEJIA" at bounding box center [973, 511] width 203 height 12
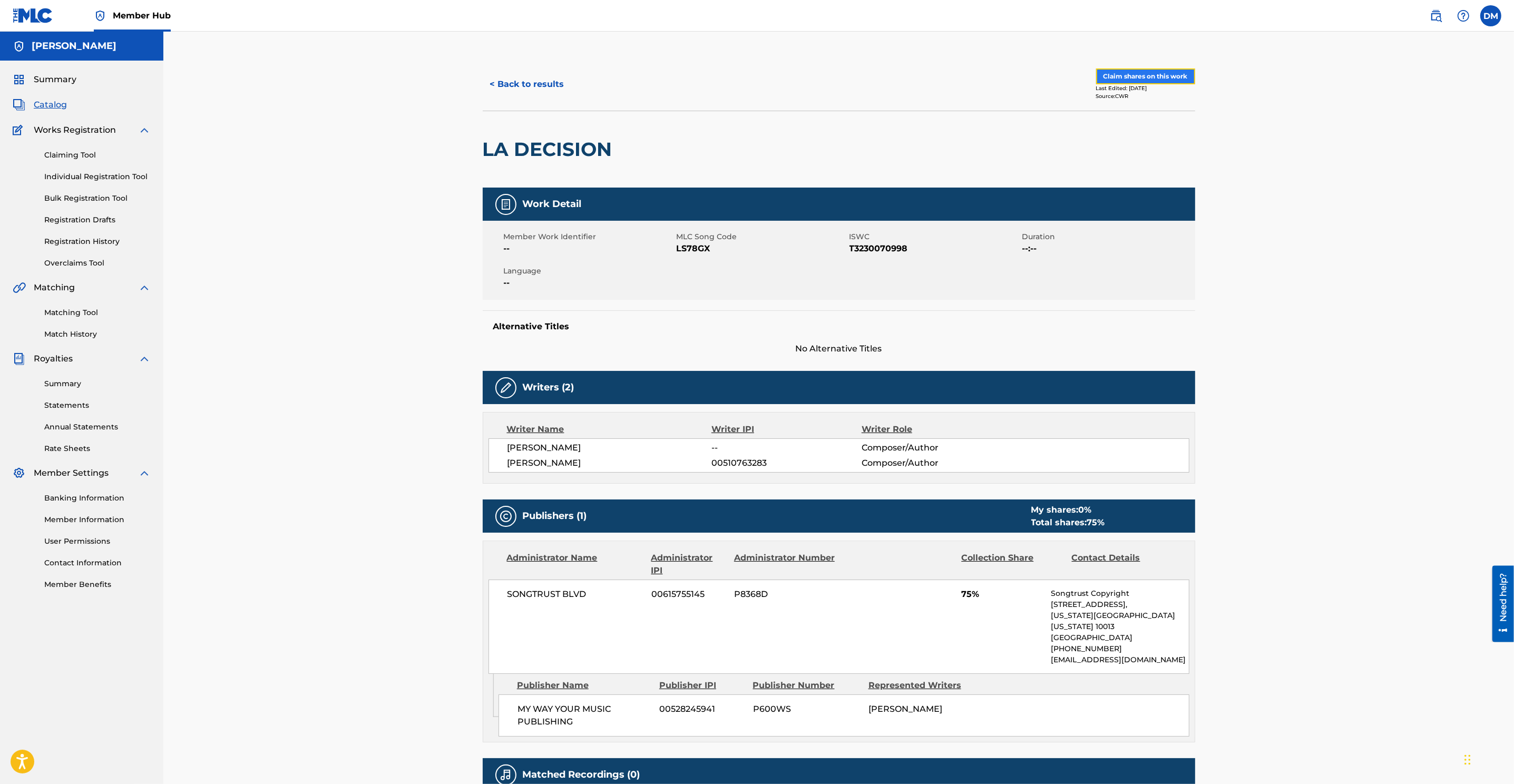
click at [1007, 76] on button "Claim shares on this work" at bounding box center [1145, 76] width 99 height 16
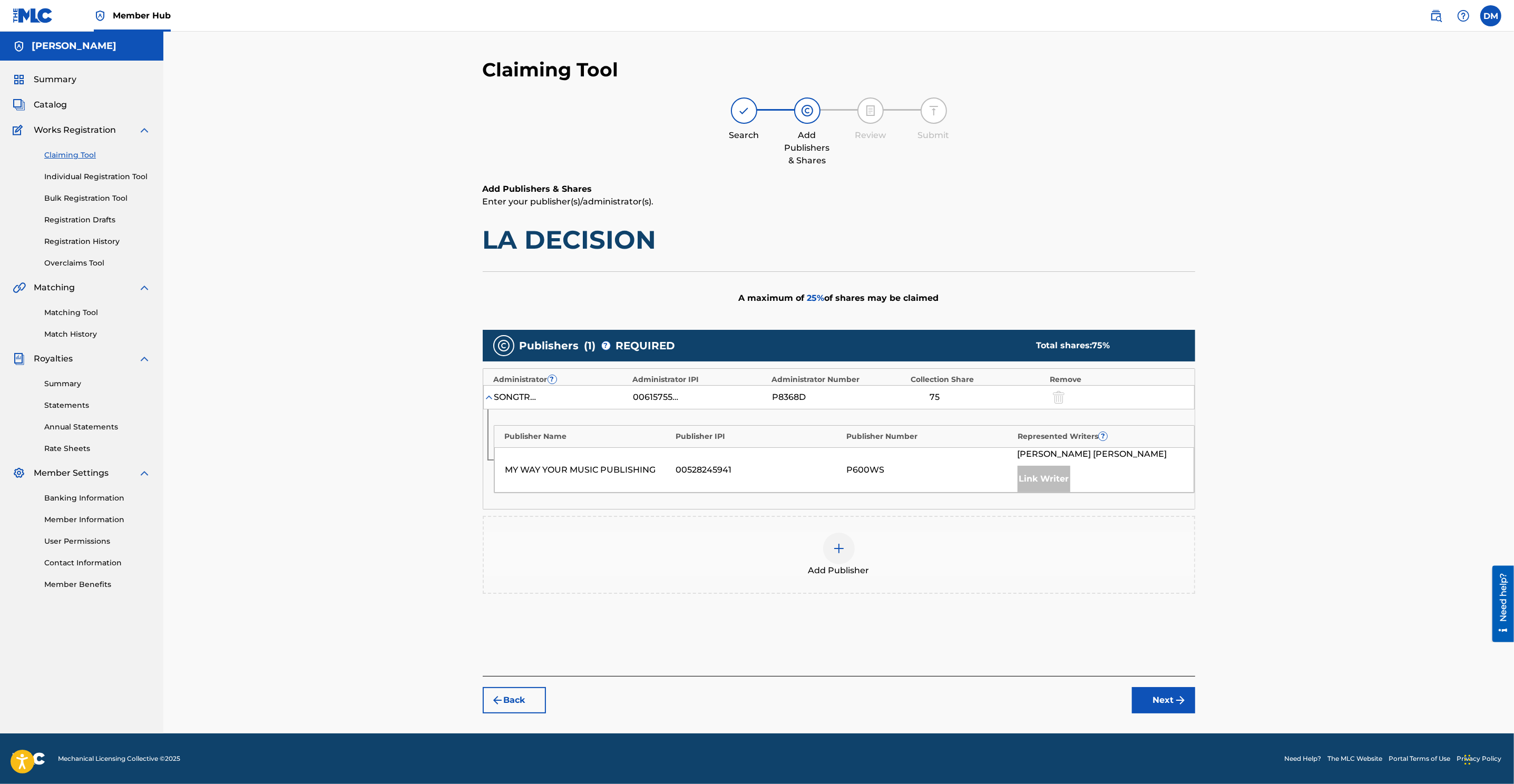
click at [736, 471] on div "00528245941" at bounding box center [759, 470] width 166 height 13
click at [747, 474] on div "00528245941" at bounding box center [759, 470] width 166 height 13
click at [1007, 522] on img "submit" at bounding box center [1181, 701] width 13 height 13
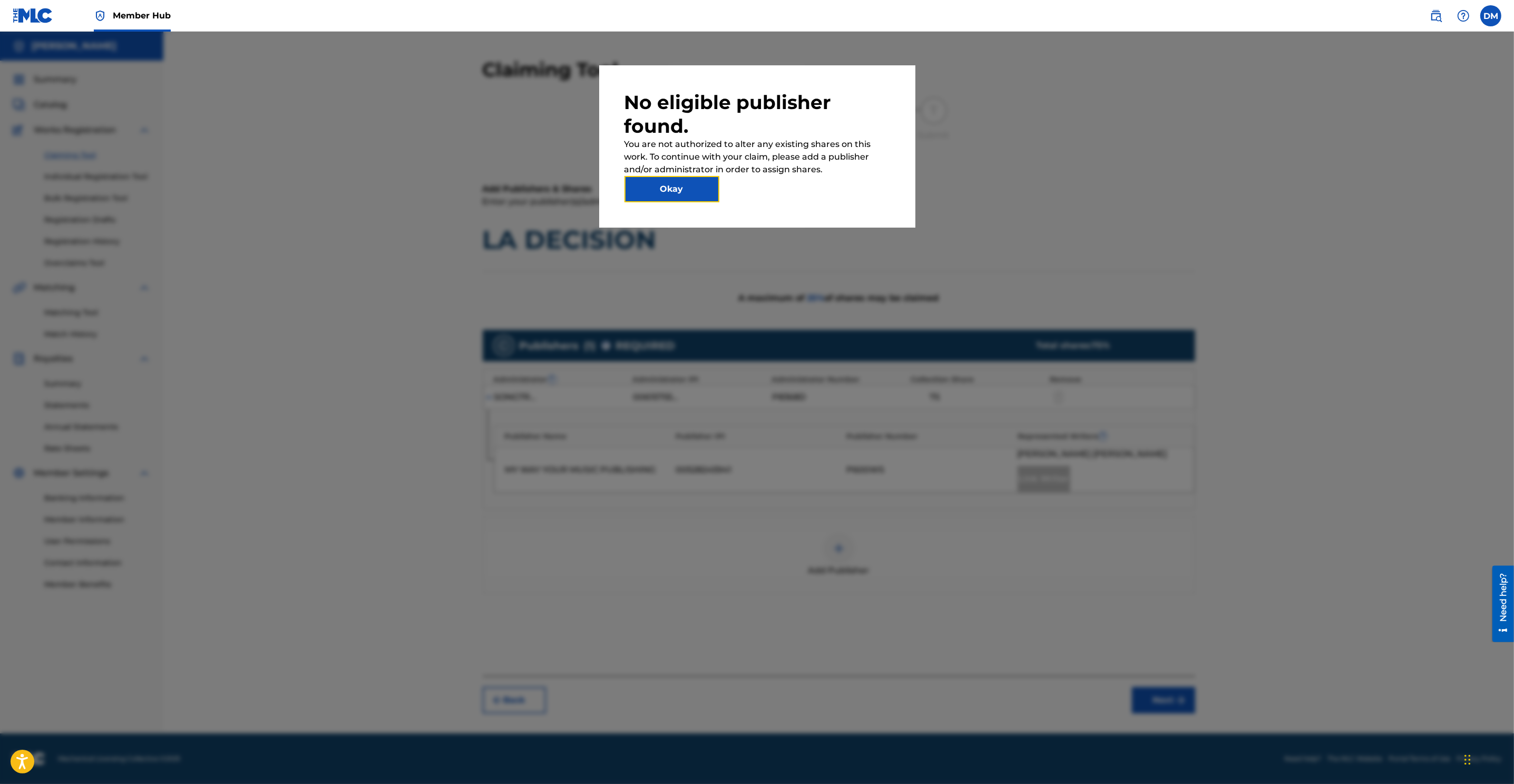
click at [705, 199] on button "Okay" at bounding box center [671, 189] width 95 height 26
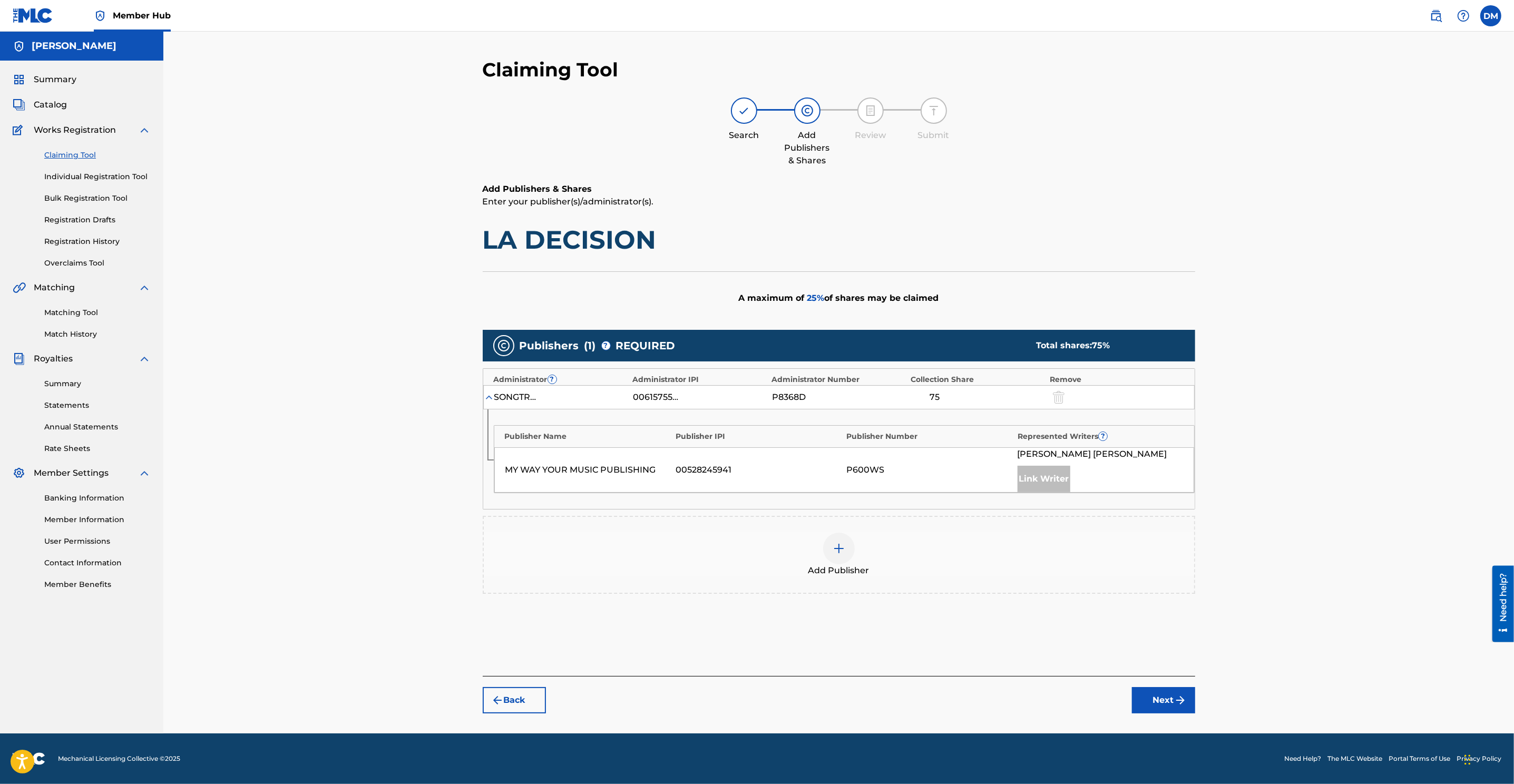
click at [745, 269] on div "Add Publishers & Shares Enter your publisher(s)/administrator(s). LA DECISION A…" at bounding box center [839, 429] width 712 height 493
click at [757, 239] on h1 "LA DECISION" at bounding box center [839, 240] width 712 height 32
click at [942, 522] on div "Add Publisher" at bounding box center [839, 554] width 711 height 44
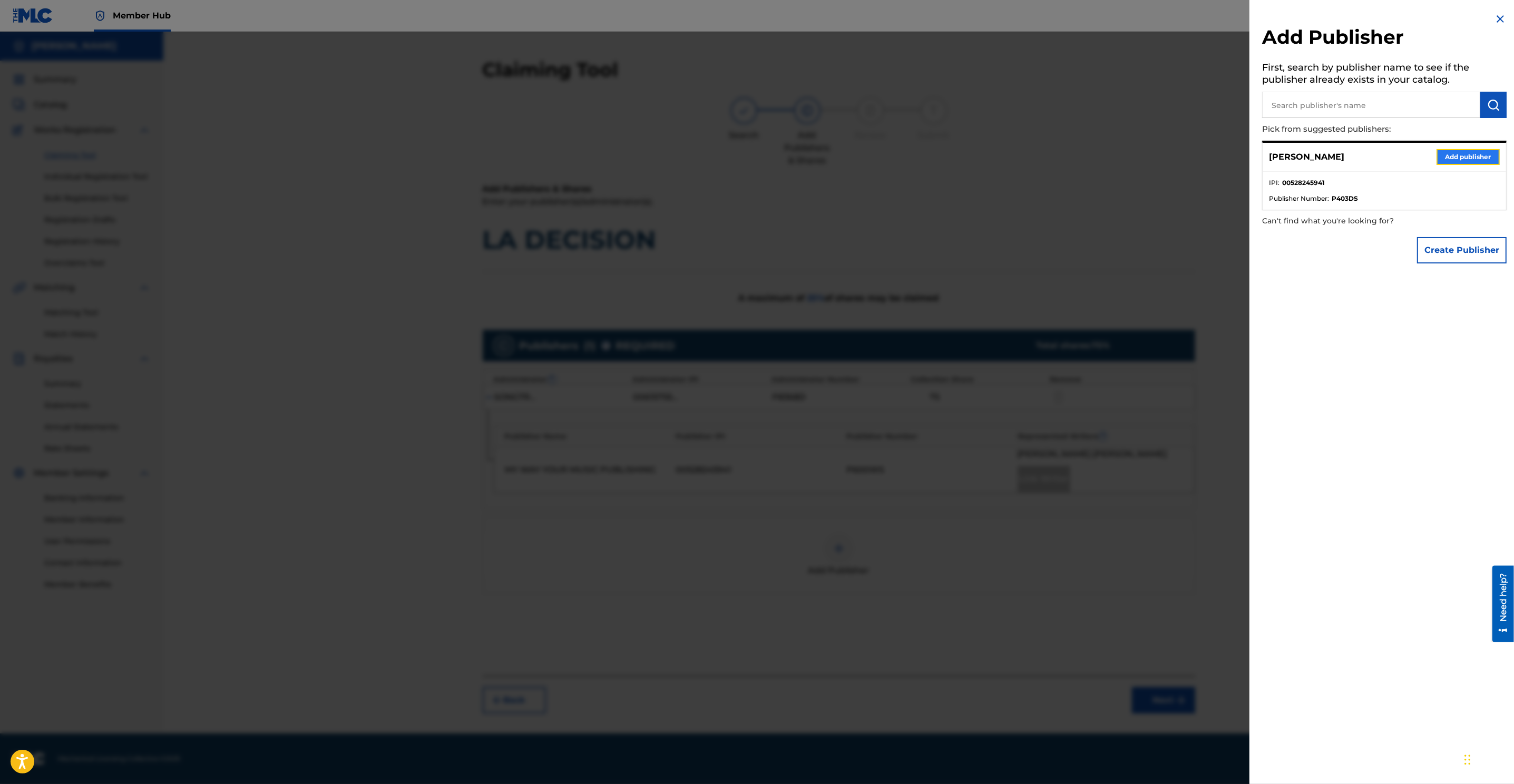
click at [1007, 158] on button "Add publisher" at bounding box center [1468, 157] width 63 height 16
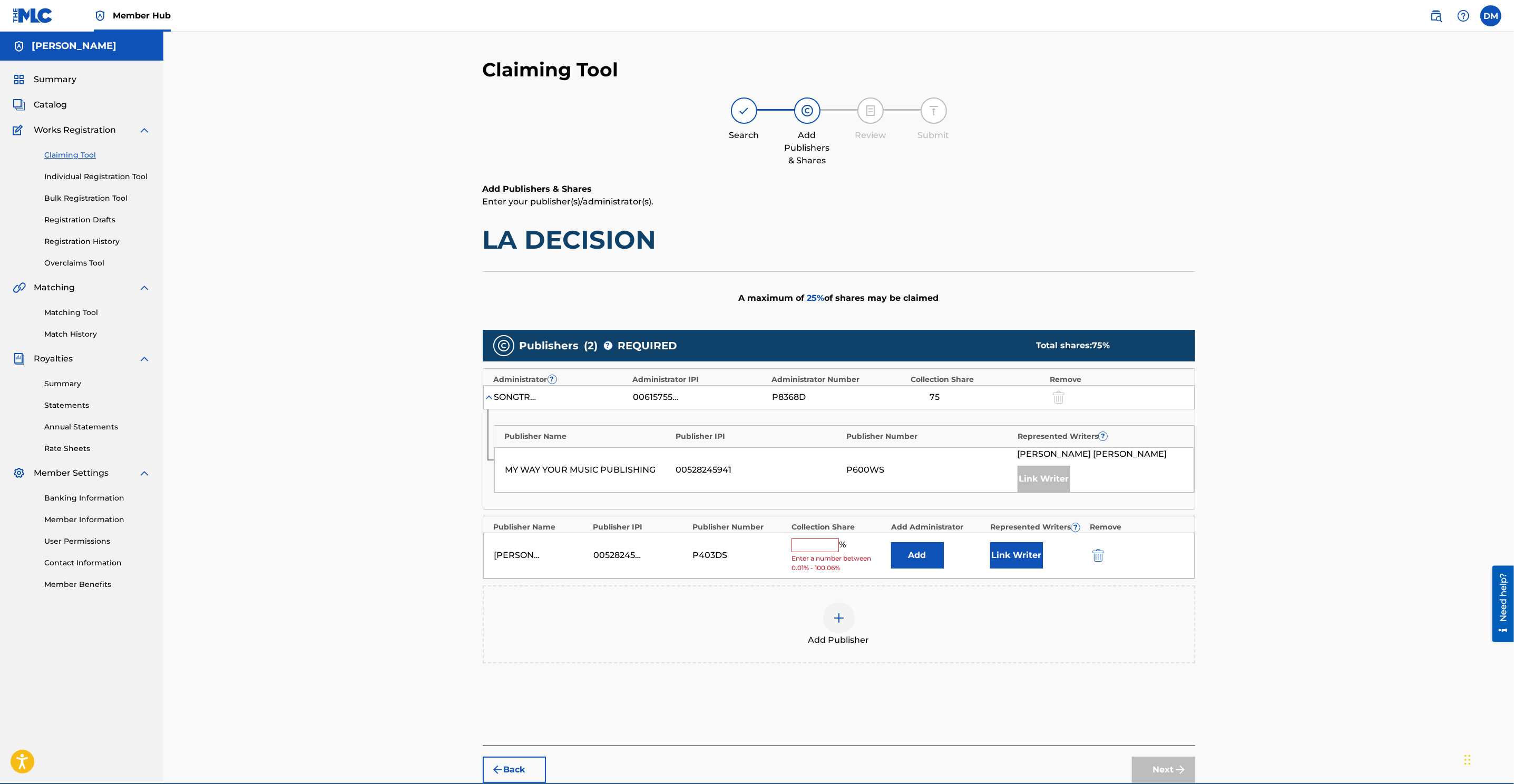
click at [589, 473] on div "MY WAY YOUR MUSIC PUBLISHING" at bounding box center [588, 470] width 166 height 13
click at [590, 473] on div "MY WAY YOUR MUSIC PUBLISHING" at bounding box center [588, 470] width 166 height 13
click at [864, 468] on div "P600WS" at bounding box center [930, 470] width 166 height 13
click at [1007, 470] on div "DANNY MEJIA Link Writer" at bounding box center [1100, 470] width 166 height 44
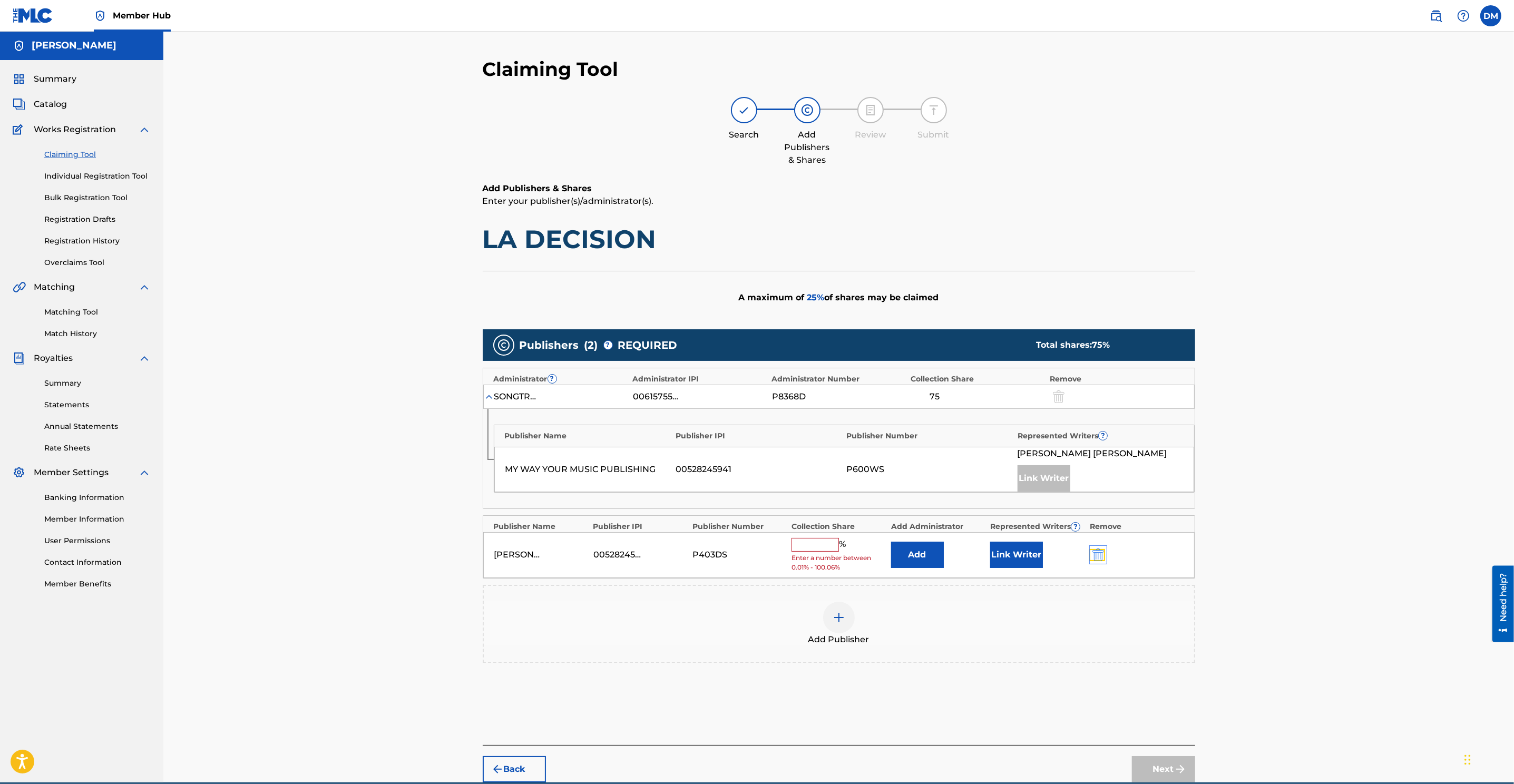
click at [1007, 522] on img "submit" at bounding box center [1098, 555] width 12 height 13
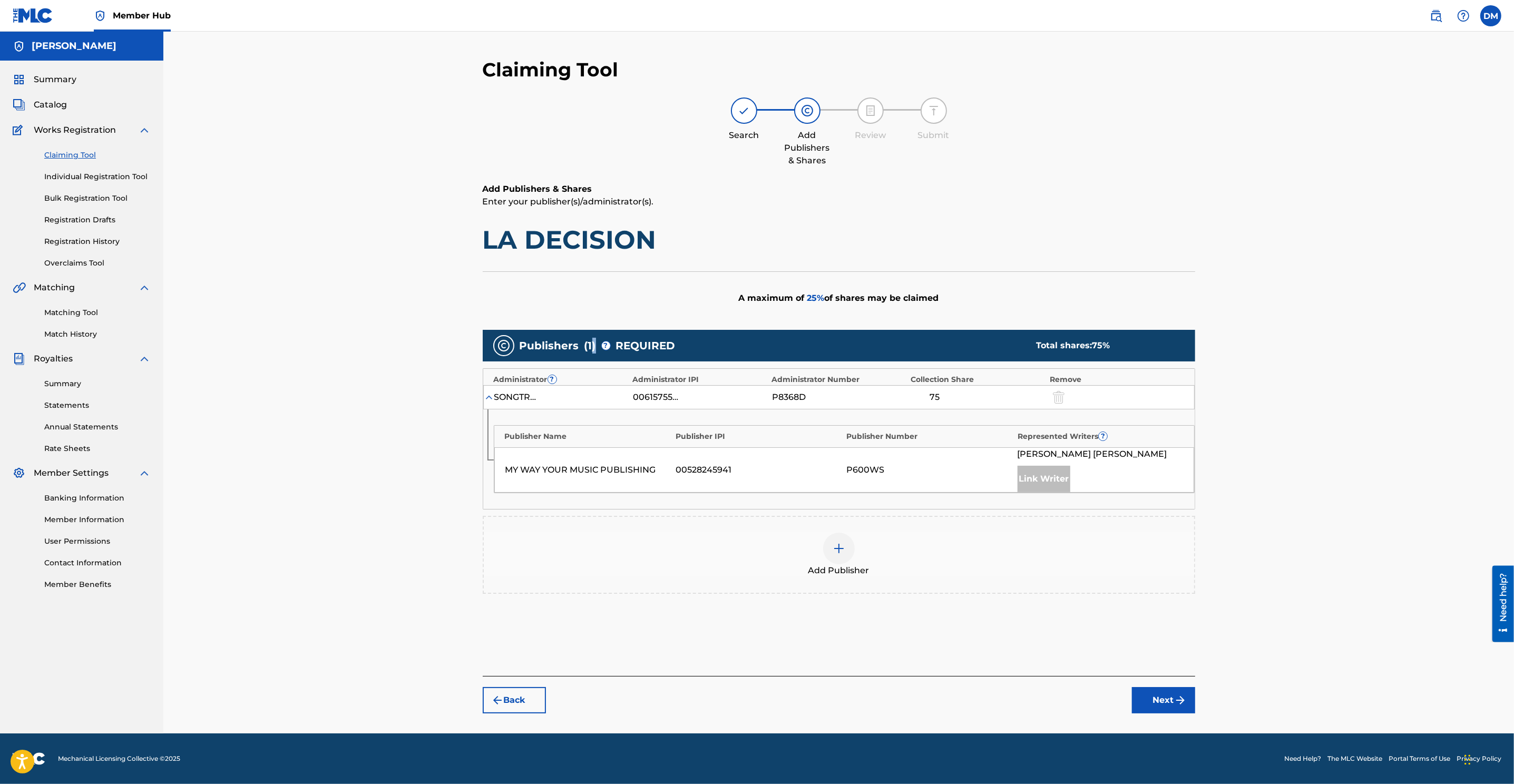
click at [592, 348] on span "( 1 )" at bounding box center [590, 346] width 12 height 16
click at [1007, 522] on button "Next" at bounding box center [1164, 700] width 63 height 26
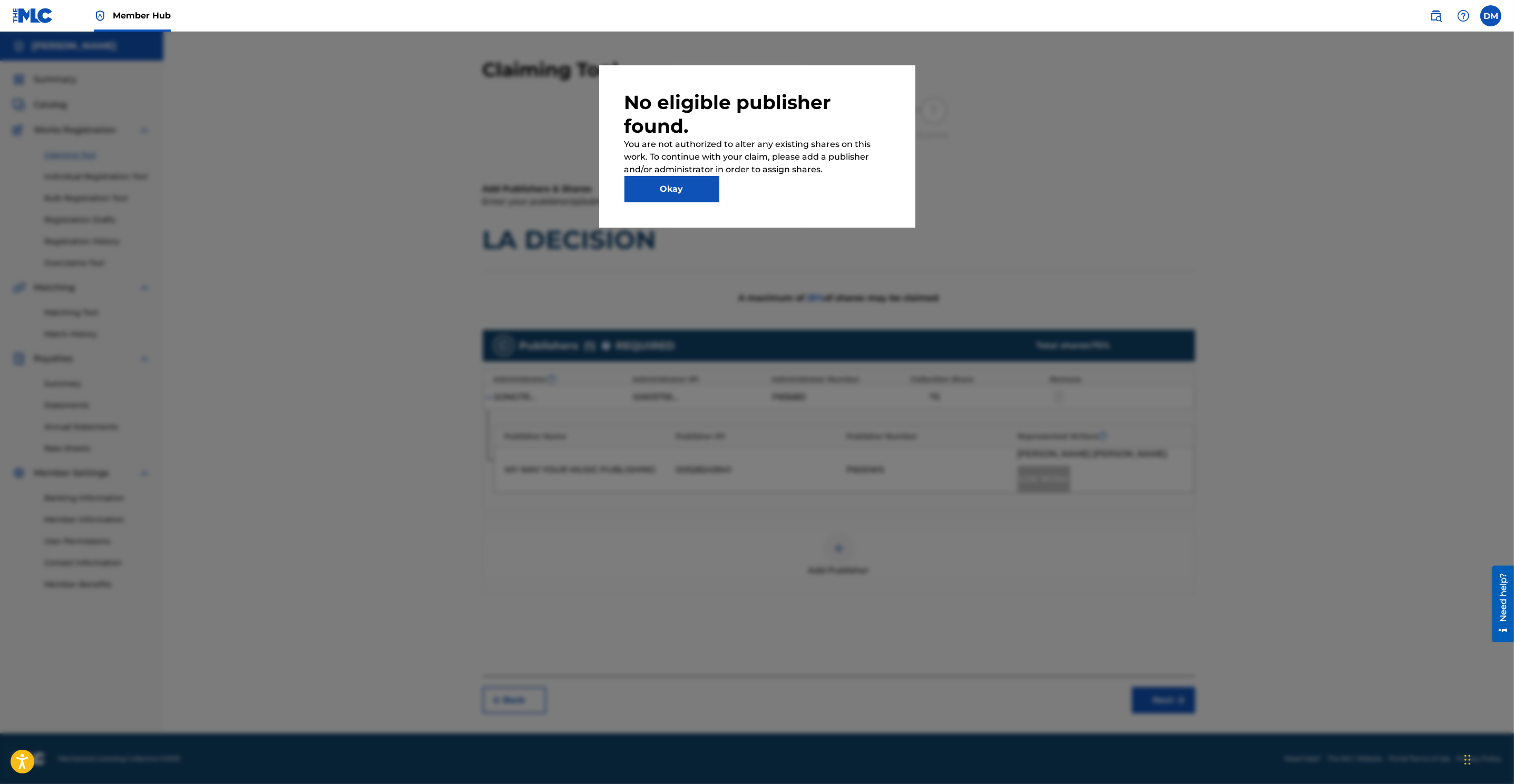
click at [696, 202] on div "No eligible publisher found. You are not authorized to alter any existing share…" at bounding box center [757, 146] width 316 height 162
click at [684, 190] on button "Okay" at bounding box center [671, 189] width 95 height 26
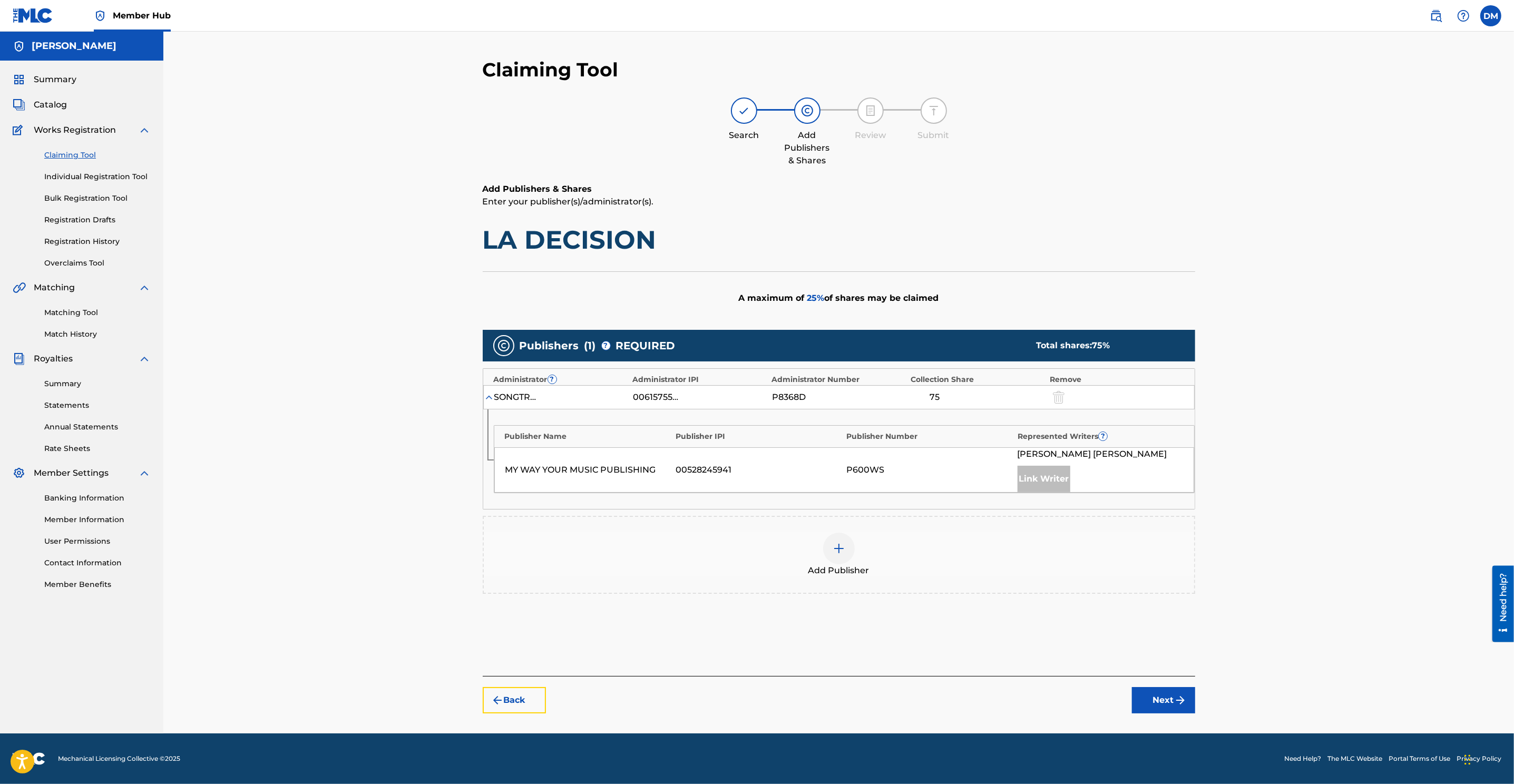
click at [504, 522] on button "Back" at bounding box center [514, 700] width 63 height 26
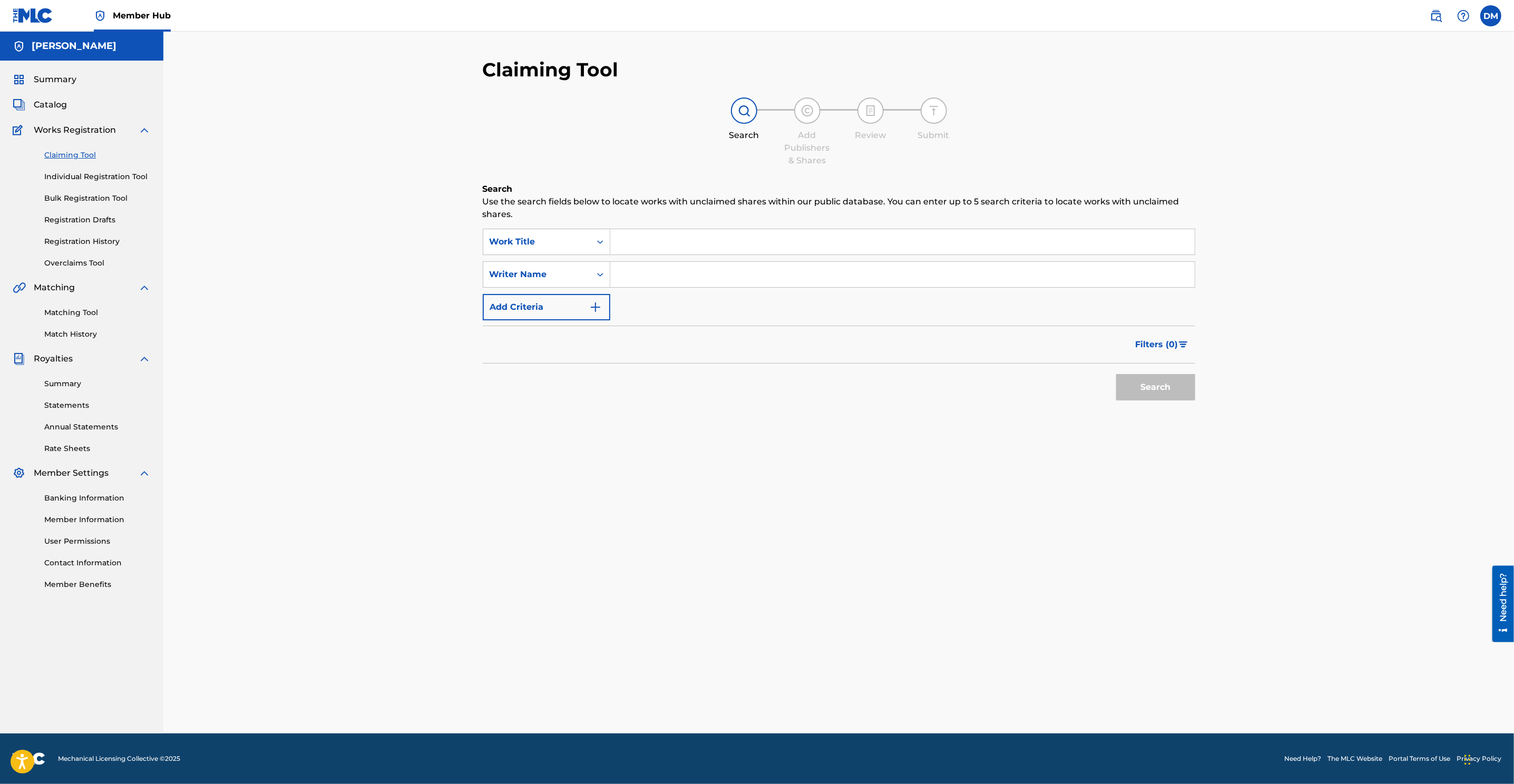
click at [619, 238] on input "Search Form" at bounding box center [902, 242] width 584 height 25
click at [597, 242] on icon "Search Form" at bounding box center [600, 242] width 11 height 11
click at [574, 286] on div "Writer IPI" at bounding box center [546, 295] width 126 height 26
click at [682, 263] on input "Search Form" at bounding box center [902, 274] width 584 height 25
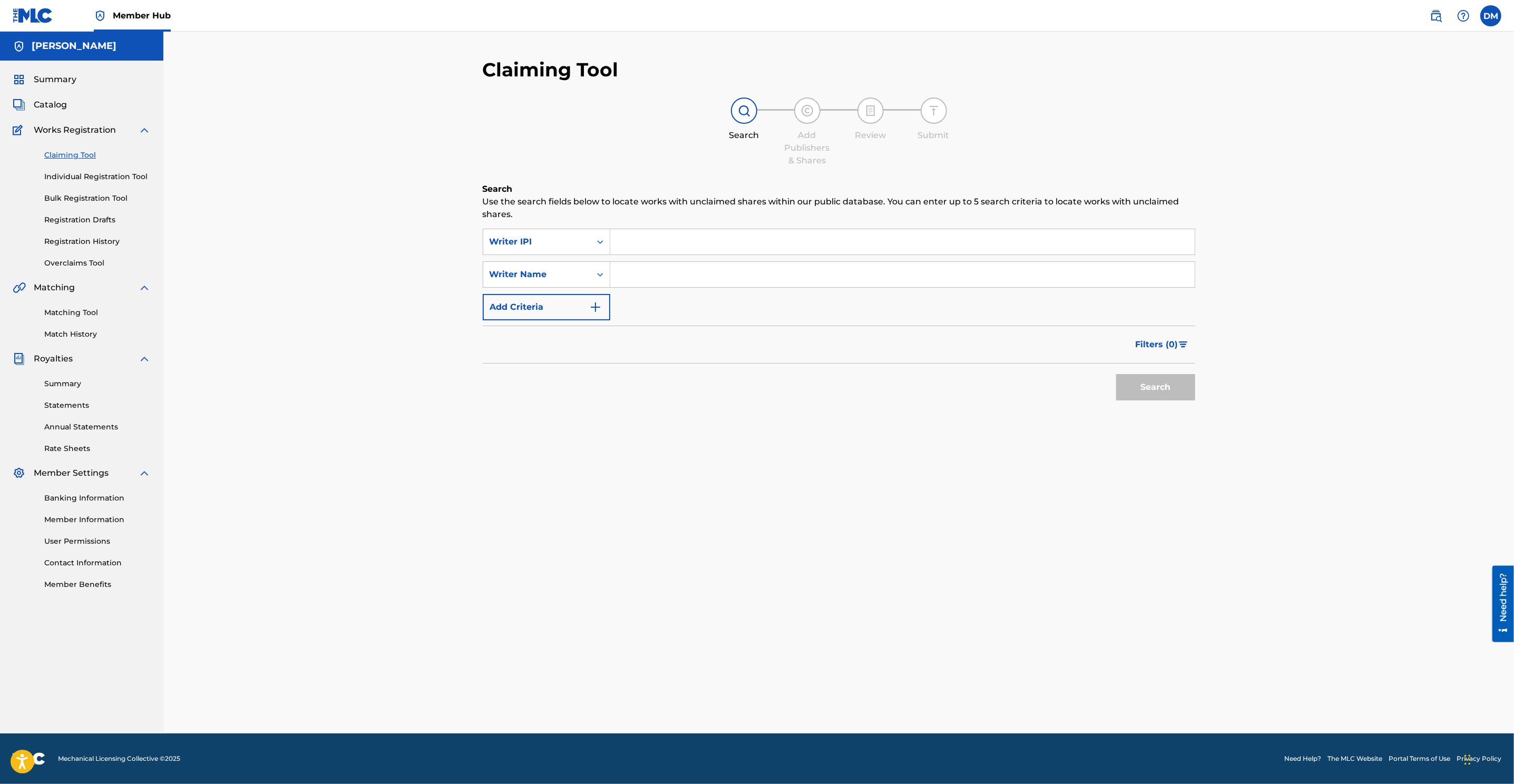
click at [652, 243] on input "Search Form" at bounding box center [902, 242] width 584 height 25
paste input "00510763283"
type input "00510763283"
click at [669, 274] on input "Search Form" at bounding box center [902, 274] width 584 height 25
type input "Danny Mejia"
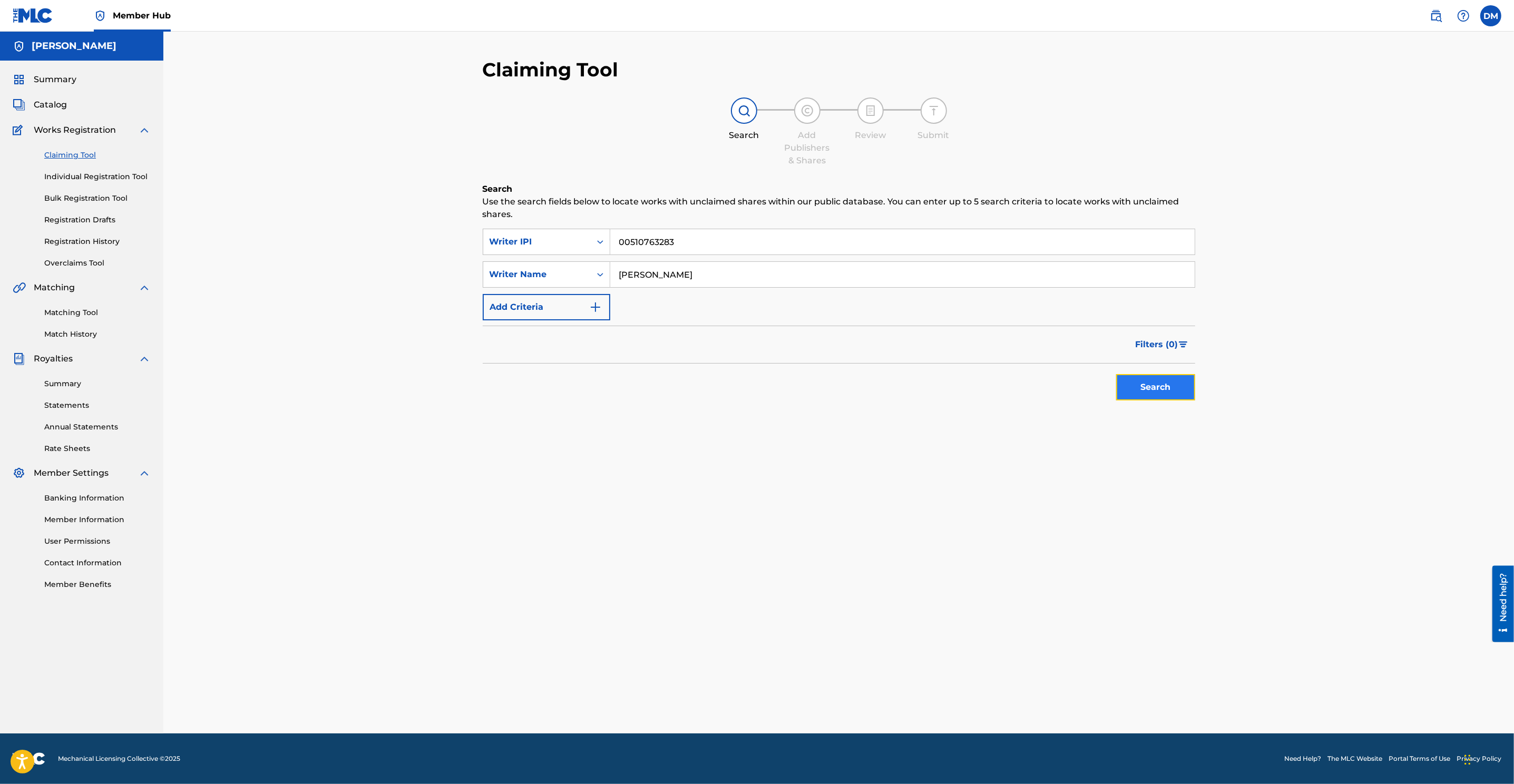
click at [1007, 386] on button "Search" at bounding box center [1155, 387] width 79 height 26
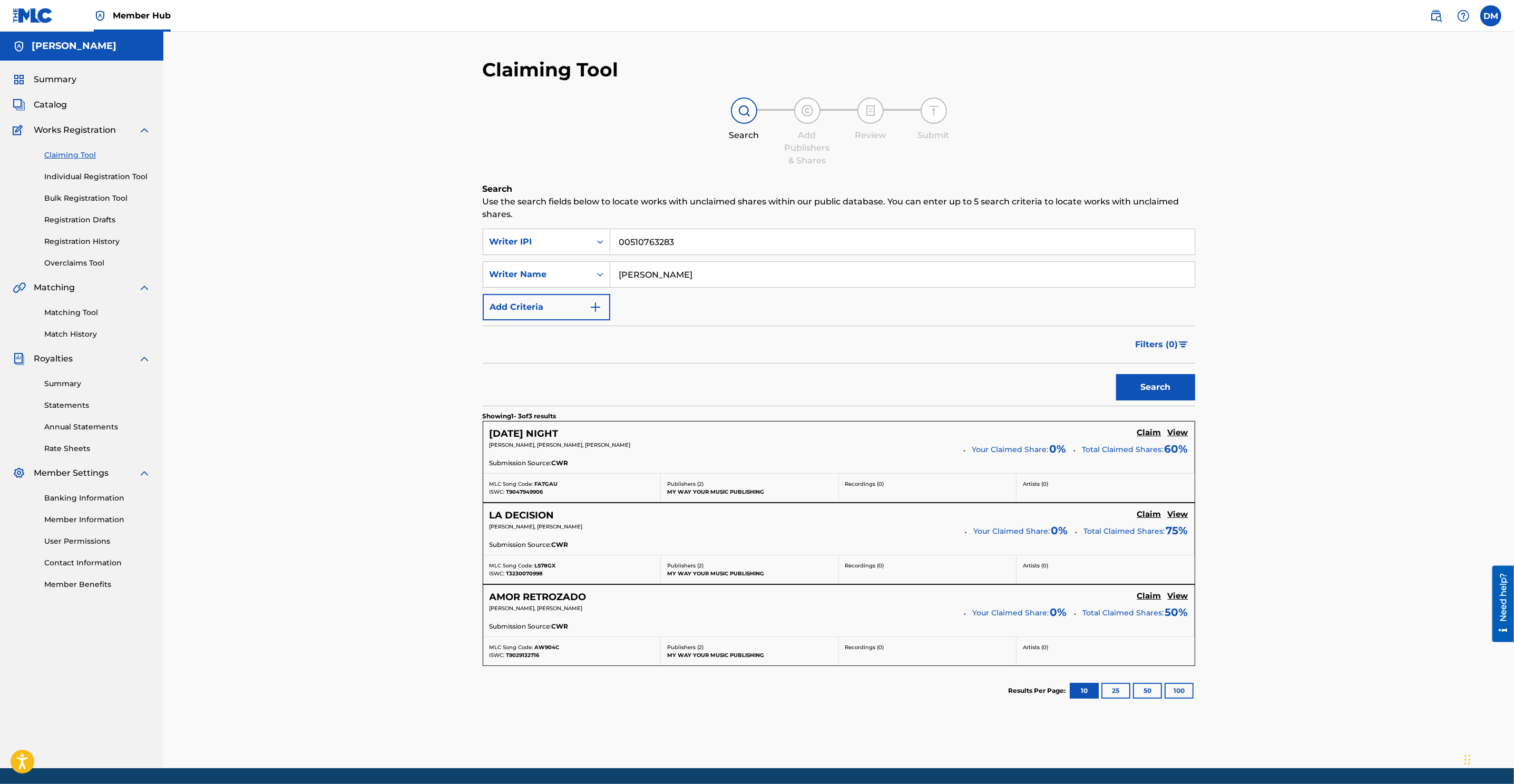
click at [522, 518] on h5 "LA DECISION" at bounding box center [522, 515] width 65 height 12
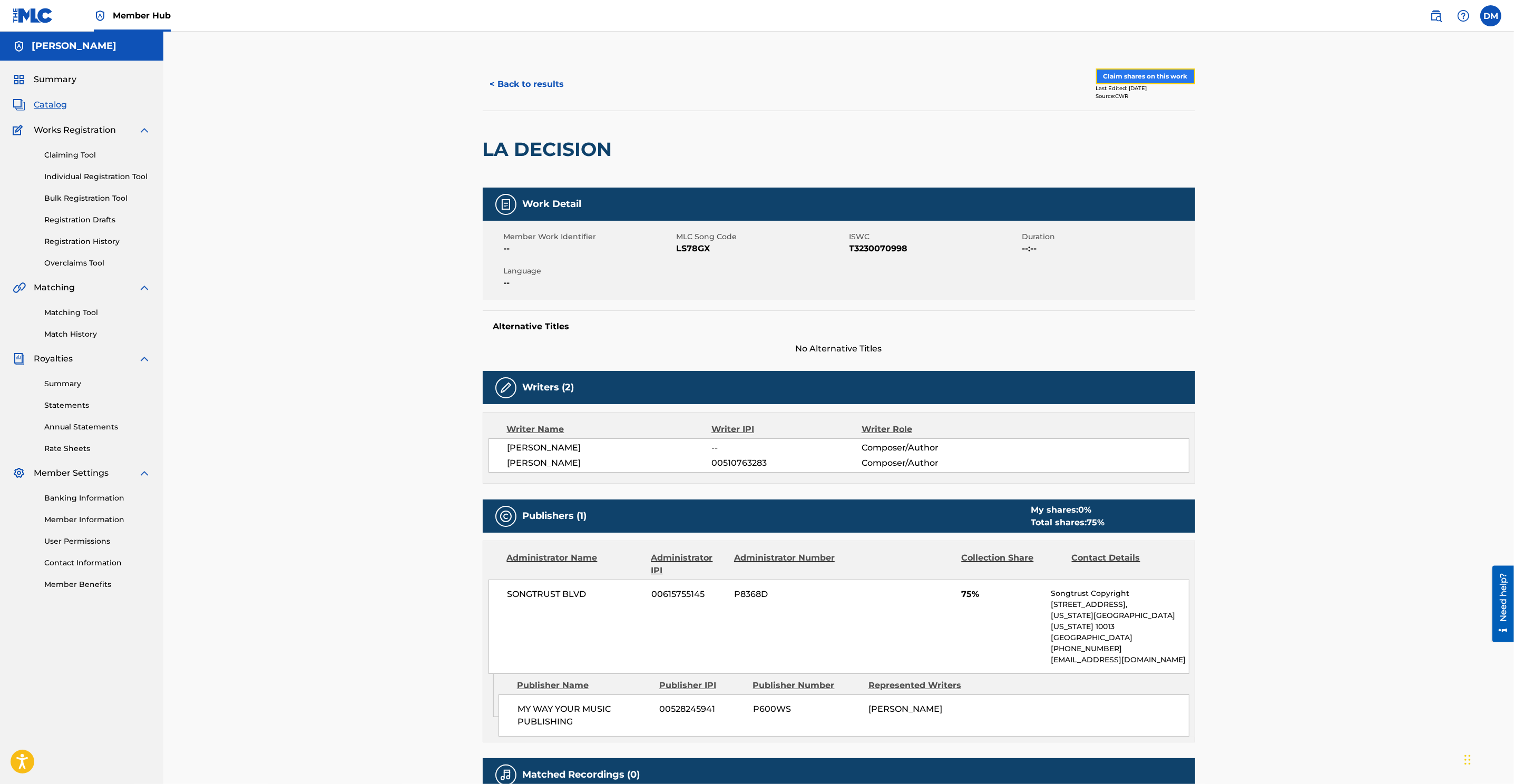
click at [1007, 76] on button "Claim shares on this work" at bounding box center [1145, 76] width 99 height 16
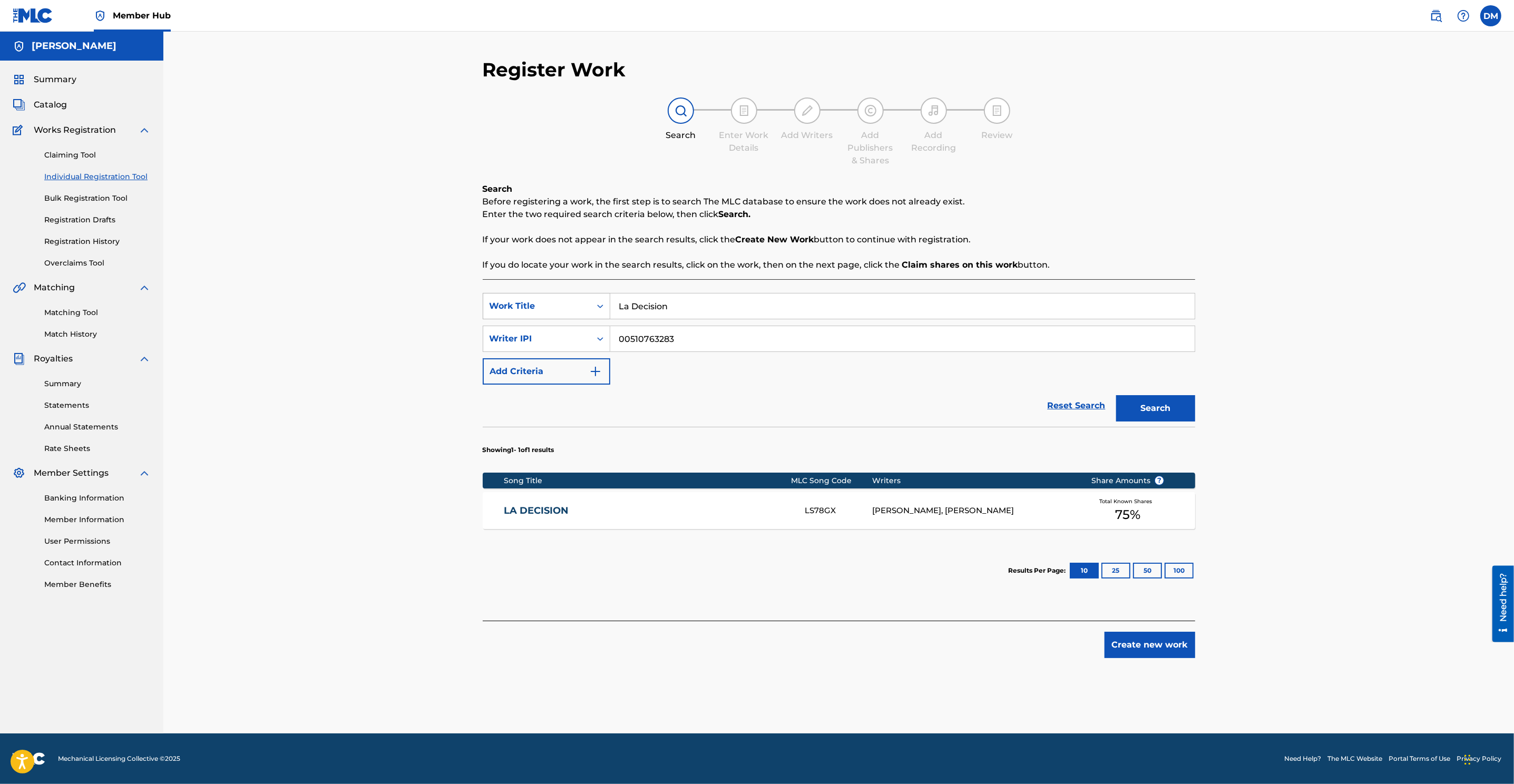
drag, startPoint x: 725, startPoint y: 312, endPoint x: 523, endPoint y: 308, distance: 202.0
click at [523, 309] on div "SearchWithCriteriaafb2ebd0-f09e-43d8-8038-a5b7654f6ff5 Work Title La Decision" at bounding box center [839, 306] width 712 height 26
type input "Matame"
drag, startPoint x: 697, startPoint y: 337, endPoint x: 572, endPoint y: 339, distance: 125.0
click at [572, 339] on div "SearchWithCriteriacb5a4d35-5356-4668-abc0-a6aa335cff09 Writer IPI 00510763283" at bounding box center [839, 339] width 712 height 26
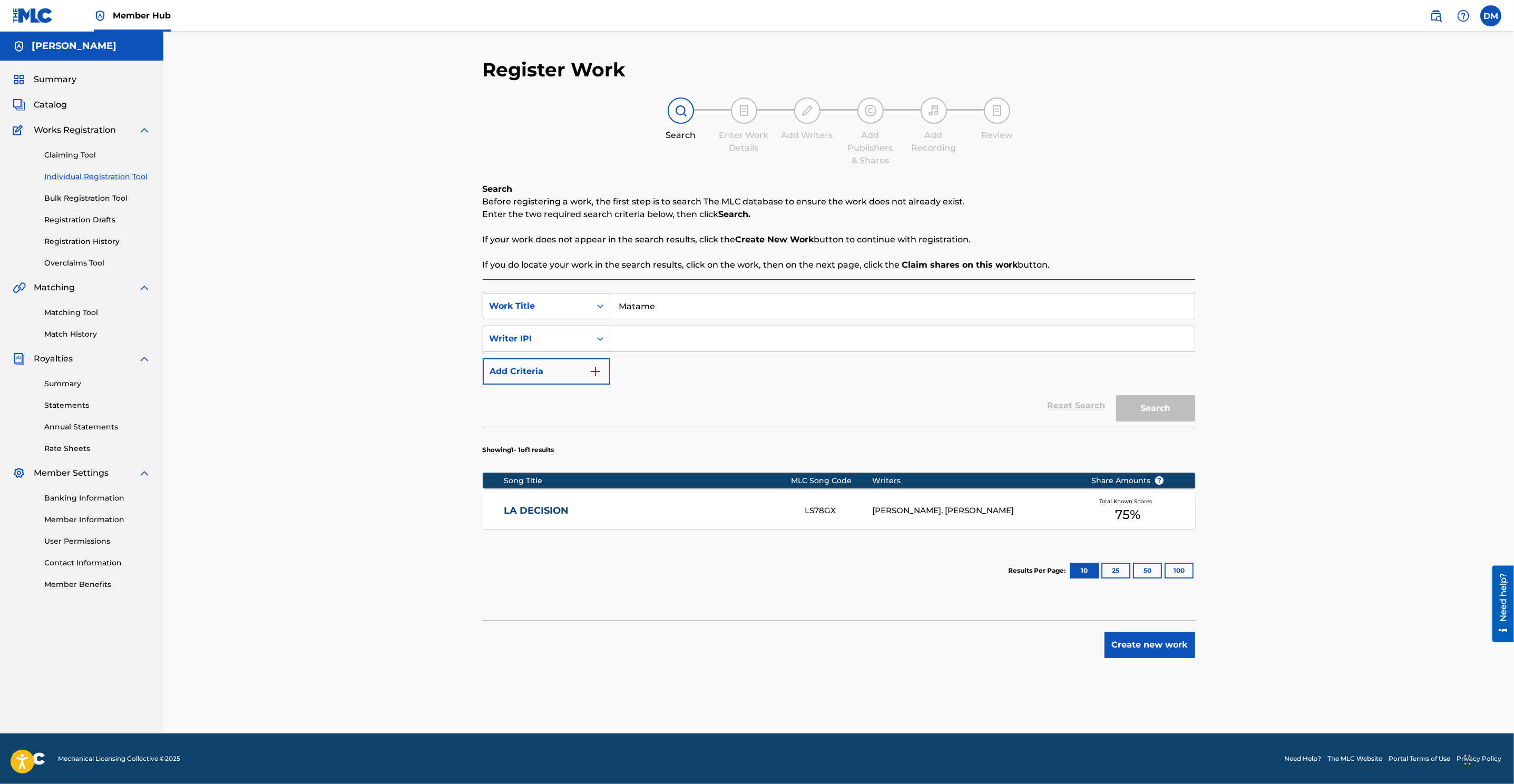
click at [649, 339] on input "Search Form" at bounding box center [902, 339] width 584 height 25
paste input "00510763283"
type input "00510763283"
click at [1007, 410] on button "Search" at bounding box center [1155, 408] width 79 height 26
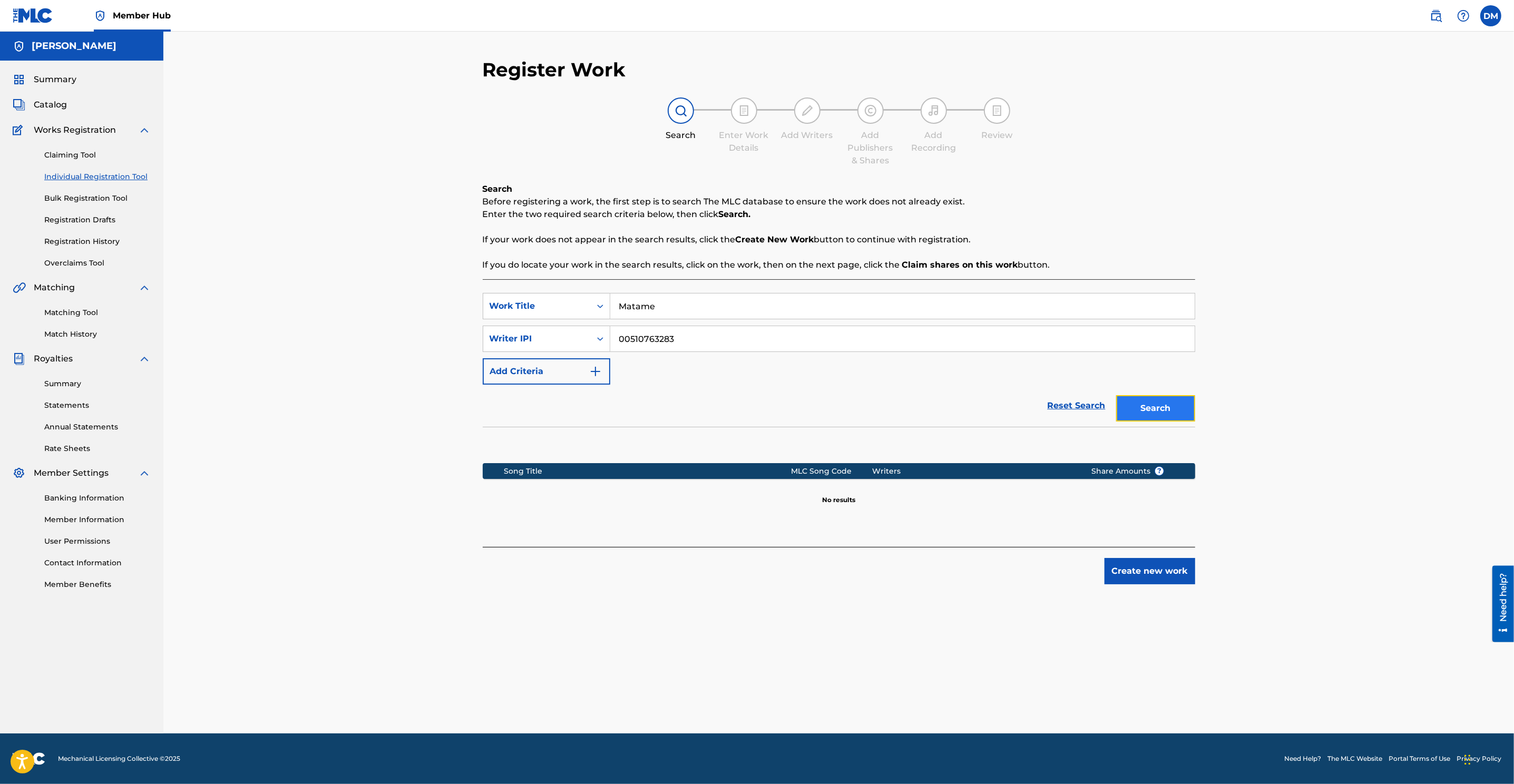
click at [1007, 404] on button "Search" at bounding box center [1155, 408] width 79 height 26
click at [594, 380] on button "Add Criteria" at bounding box center [546, 371] width 128 height 26
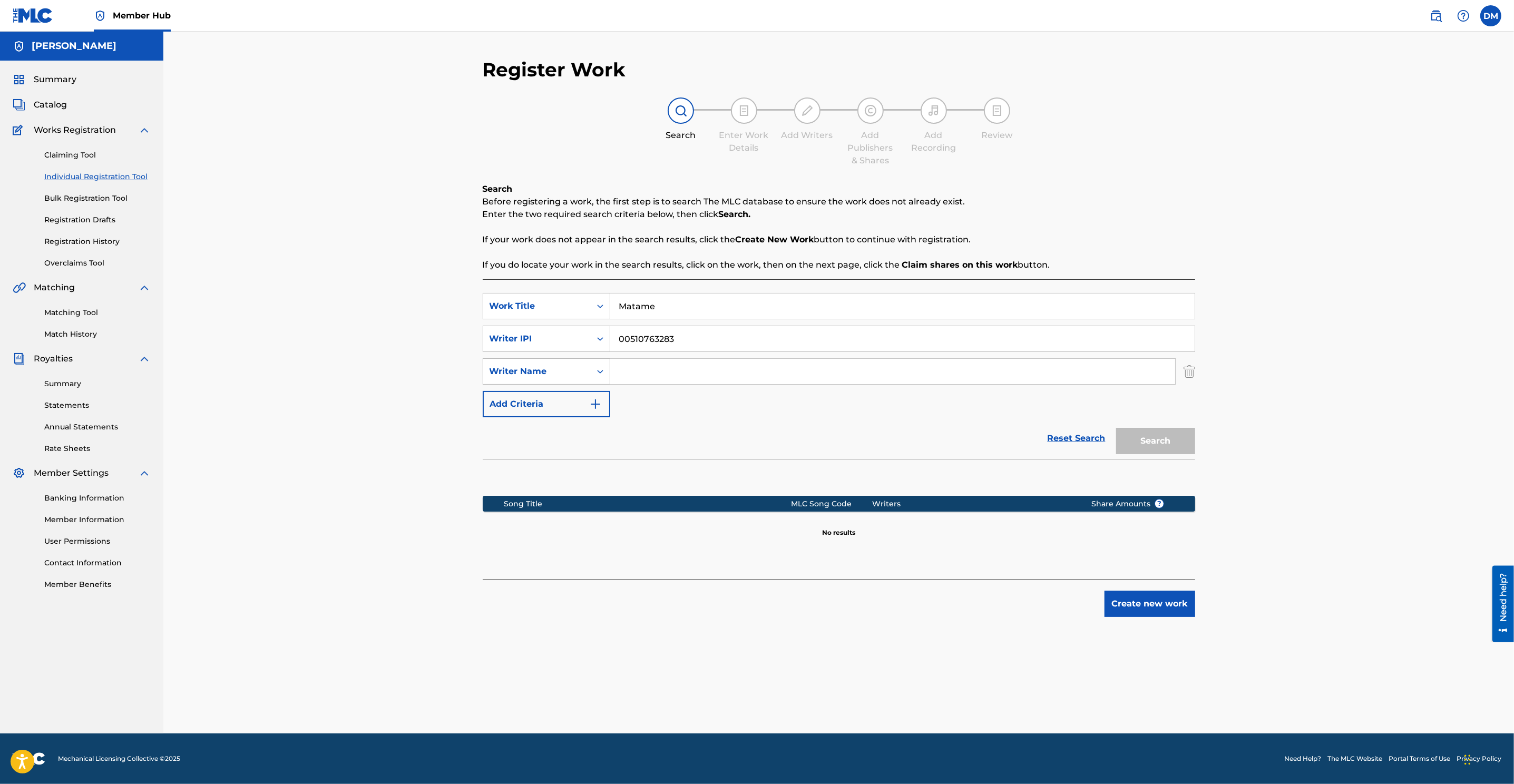
click at [592, 370] on div "Search Form" at bounding box center [600, 371] width 19 height 19
click at [570, 402] on div "Publisher Name" at bounding box center [546, 398] width 126 height 26
click at [698, 373] on input "Search Form" at bounding box center [892, 371] width 565 height 25
paste input "MY WAY YOUR MUSIC PUBLISHING"
type input "MY WAY YOUR MUSIC PUBLISHING"
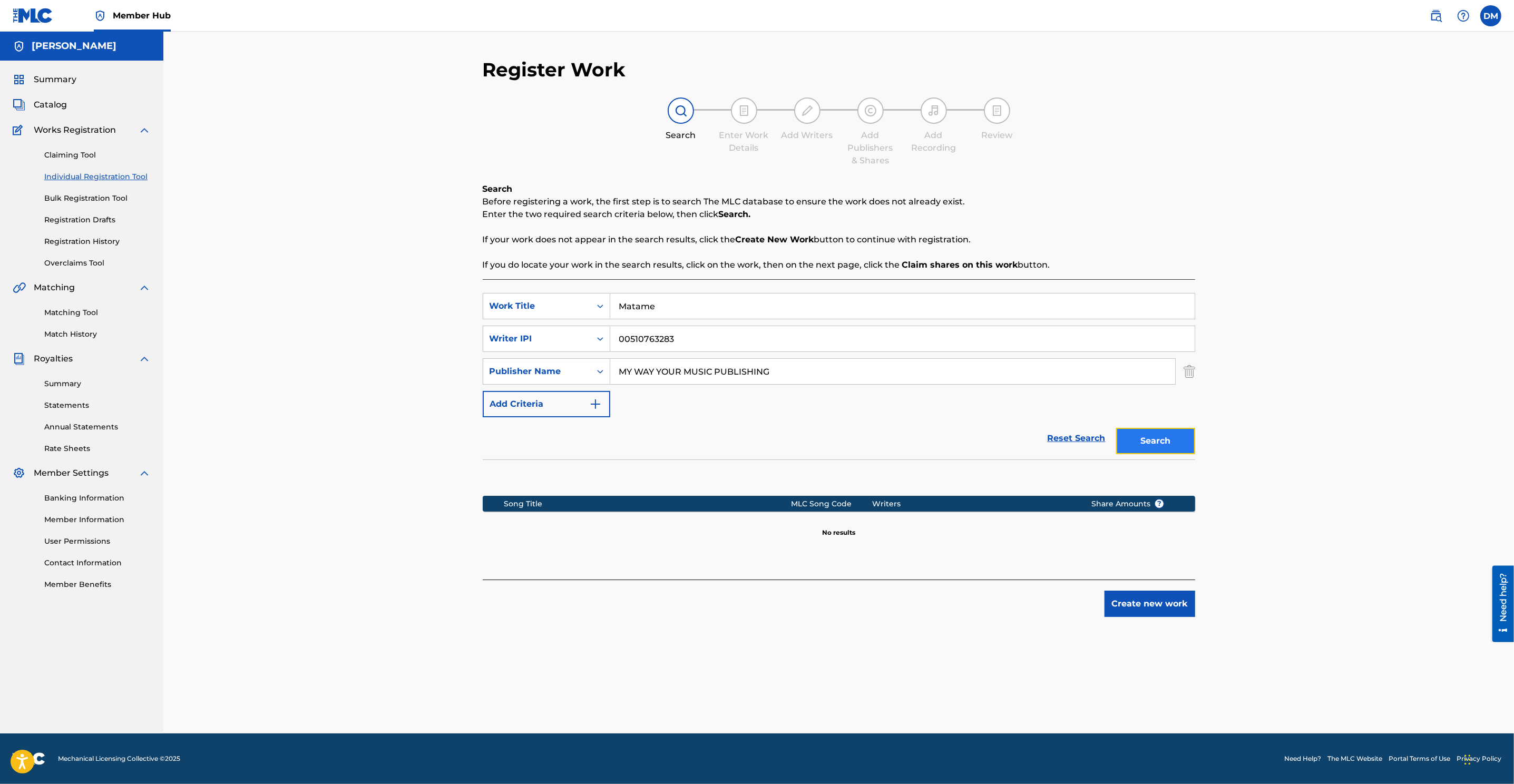
click at [1007, 444] on button "Search" at bounding box center [1155, 441] width 79 height 26
click at [1007, 522] on button "Create new work" at bounding box center [1150, 604] width 91 height 26
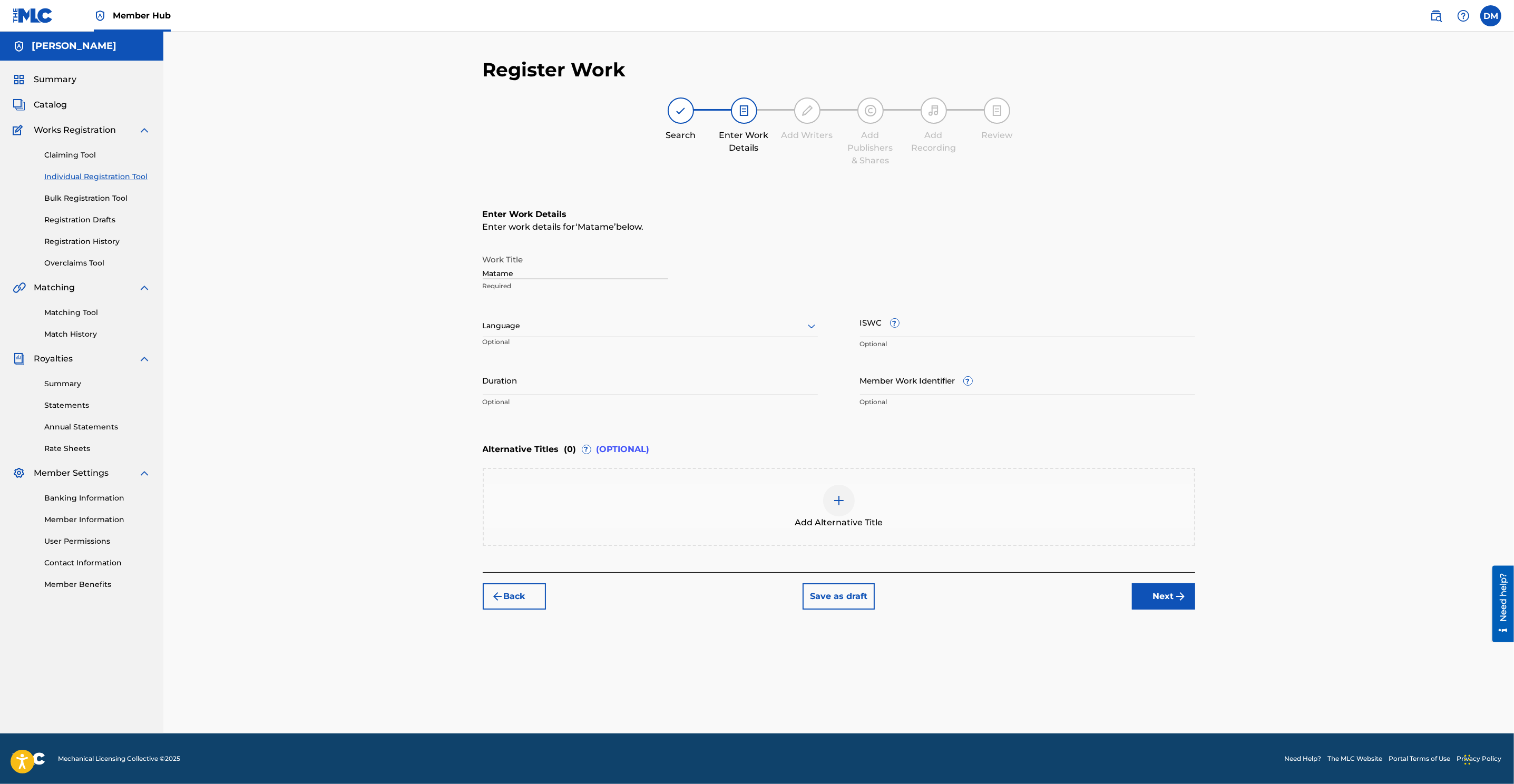
click at [571, 330] on div at bounding box center [650, 326] width 335 height 13
click at [533, 370] on div "Spanish" at bounding box center [650, 373] width 334 height 24
click at [930, 317] on input "ISWC ?" at bounding box center [1027, 322] width 335 height 30
paste input "T-931.709.615-4"
type input "T-931.709.615-4"
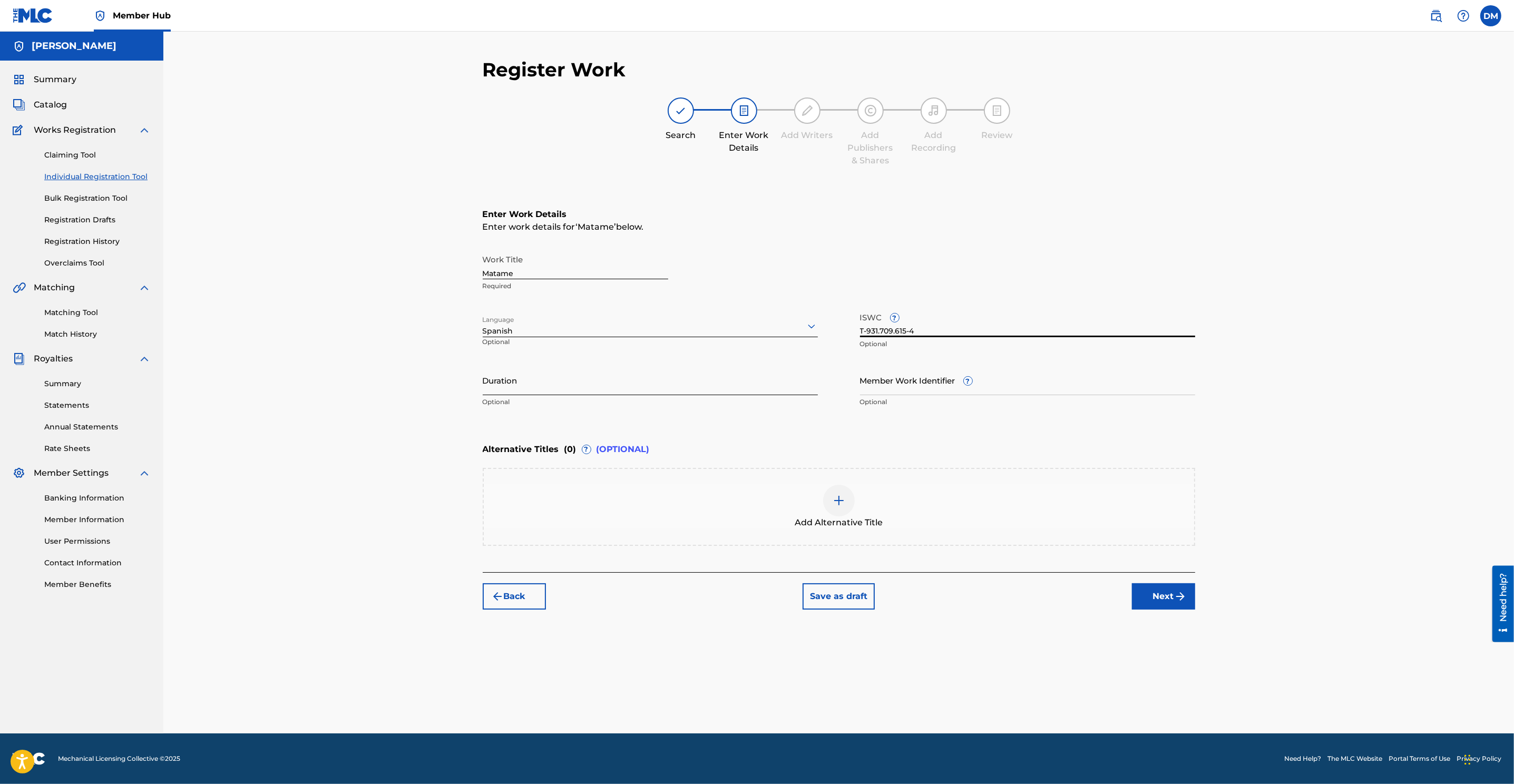
click at [641, 387] on input "Duration" at bounding box center [650, 380] width 335 height 30
click at [944, 385] on input "Member Work Identifier ?" at bounding box center [1027, 380] width 335 height 30
click at [1007, 522] on button "Next" at bounding box center [1164, 597] width 63 height 26
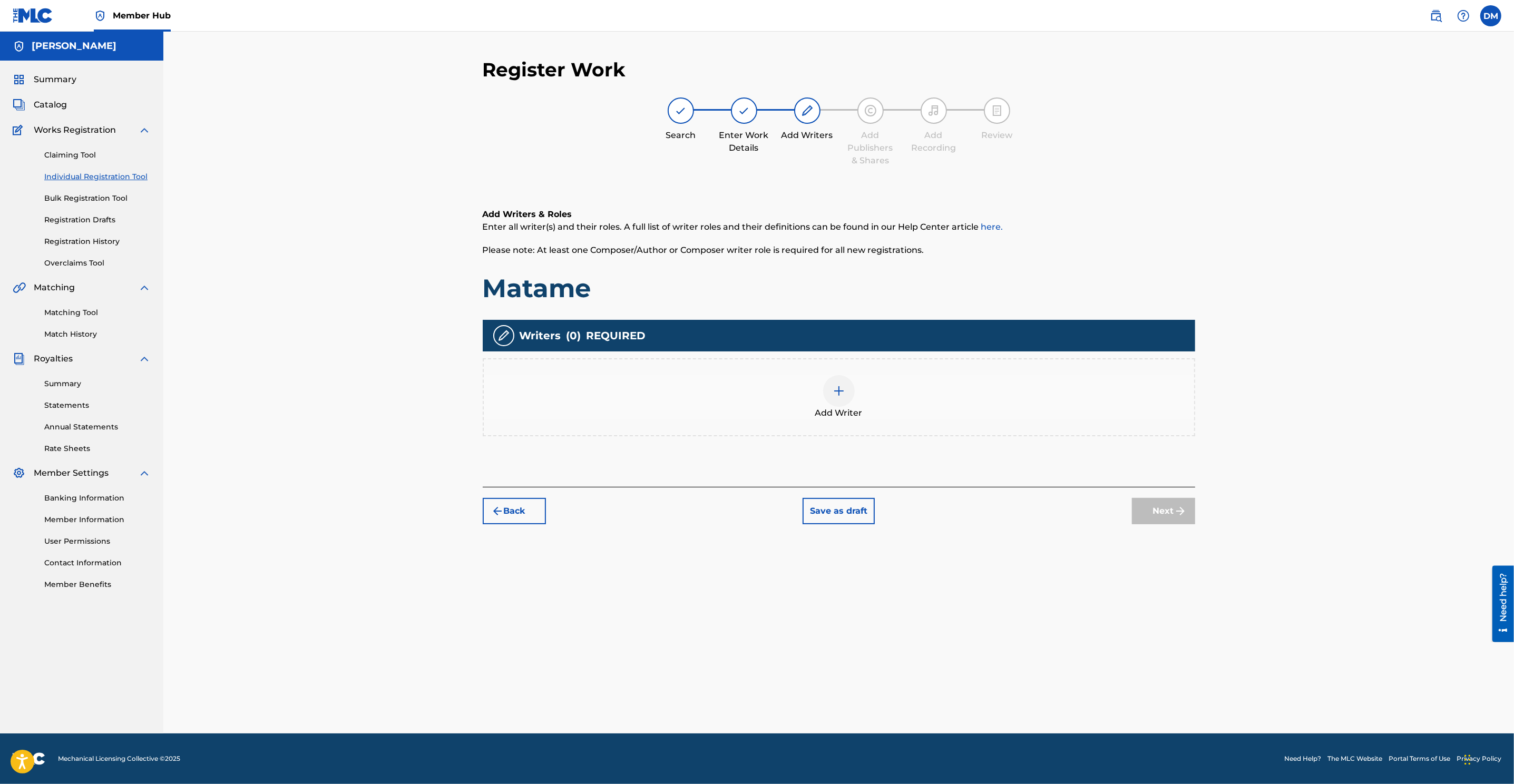
click at [841, 390] on img at bounding box center [839, 391] width 13 height 13
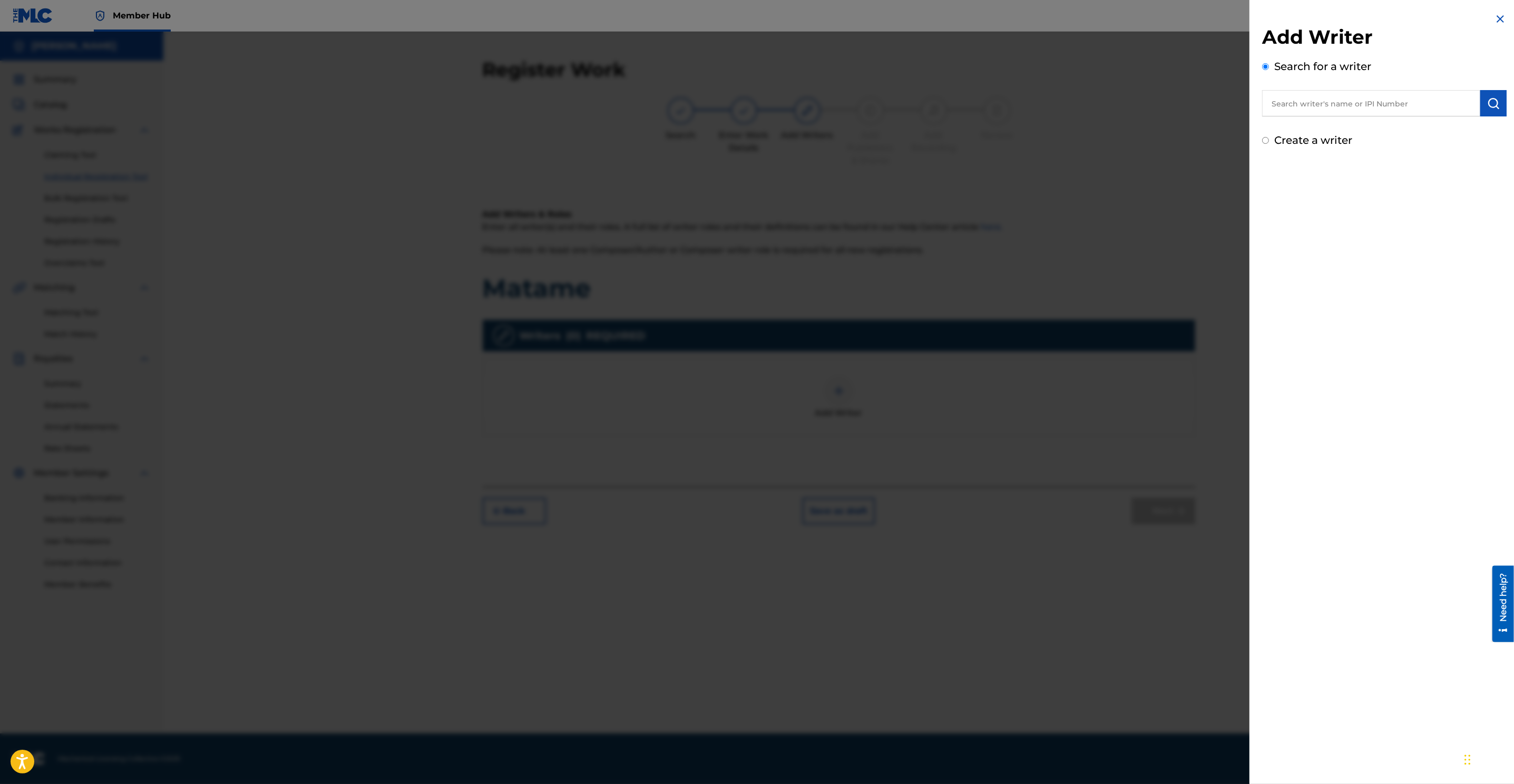
click at [1007, 104] on input "text" at bounding box center [1371, 103] width 218 height 26
click at [1007, 110] on input "text" at bounding box center [1371, 103] width 218 height 26
paste input "00510763283"
type input "00510763283"
click at [1007, 98] on img "submit" at bounding box center [1493, 103] width 13 height 13
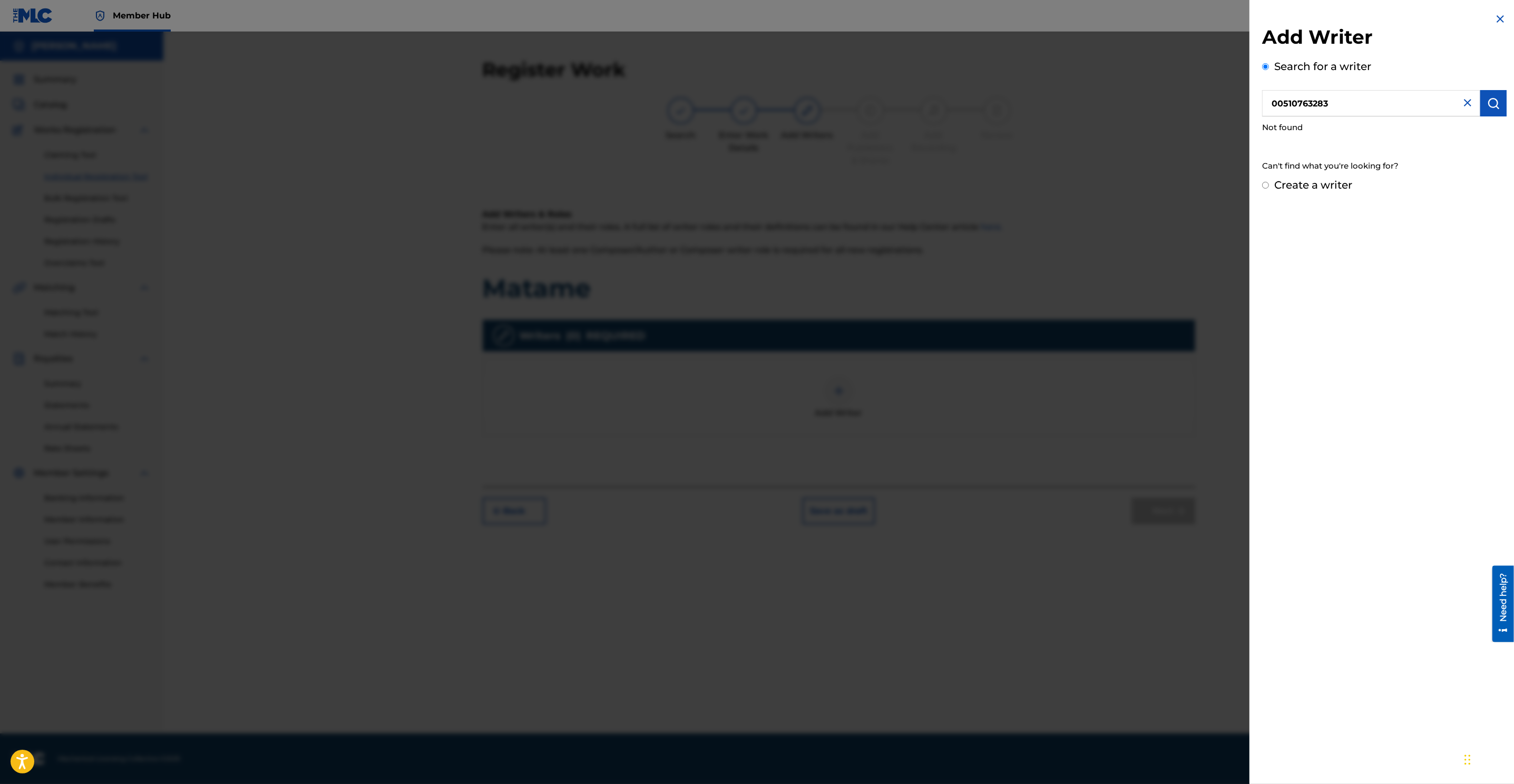
click at [1007, 101] on input "00510763283" at bounding box center [1371, 103] width 218 height 26
click at [1007, 187] on input "Create a writer" at bounding box center [1265, 185] width 7 height 7
radio input "false"
radio input "true"
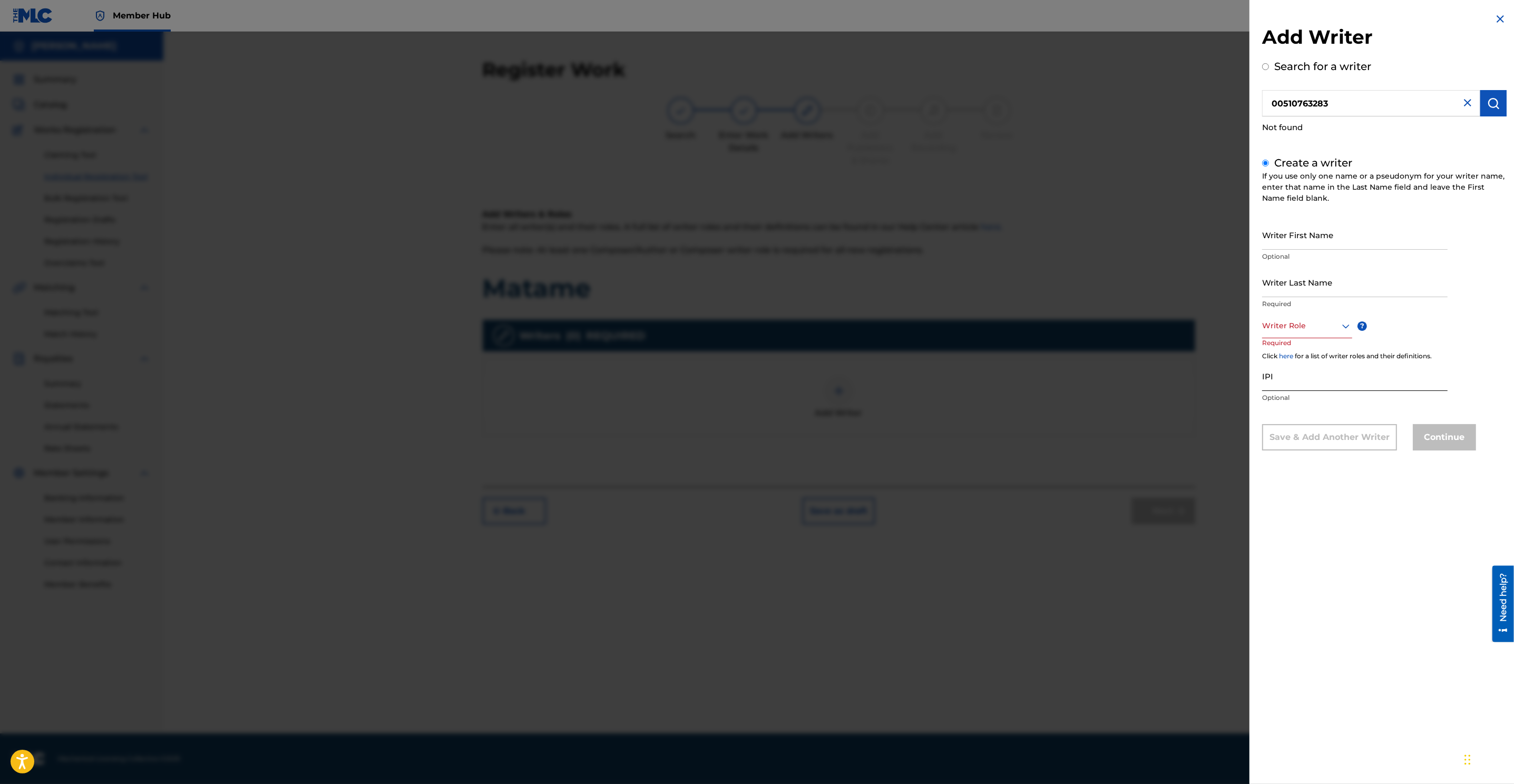
click at [1007, 379] on input "IPI" at bounding box center [1355, 376] width 186 height 30
paste input "00510763283"
click at [1007, 323] on icon at bounding box center [1346, 326] width 13 height 13
click at [1007, 350] on div "Composer/Author" at bounding box center [1307, 350] width 89 height 24
drag, startPoint x: 1321, startPoint y: 390, endPoint x: 1263, endPoint y: 388, distance: 58.0
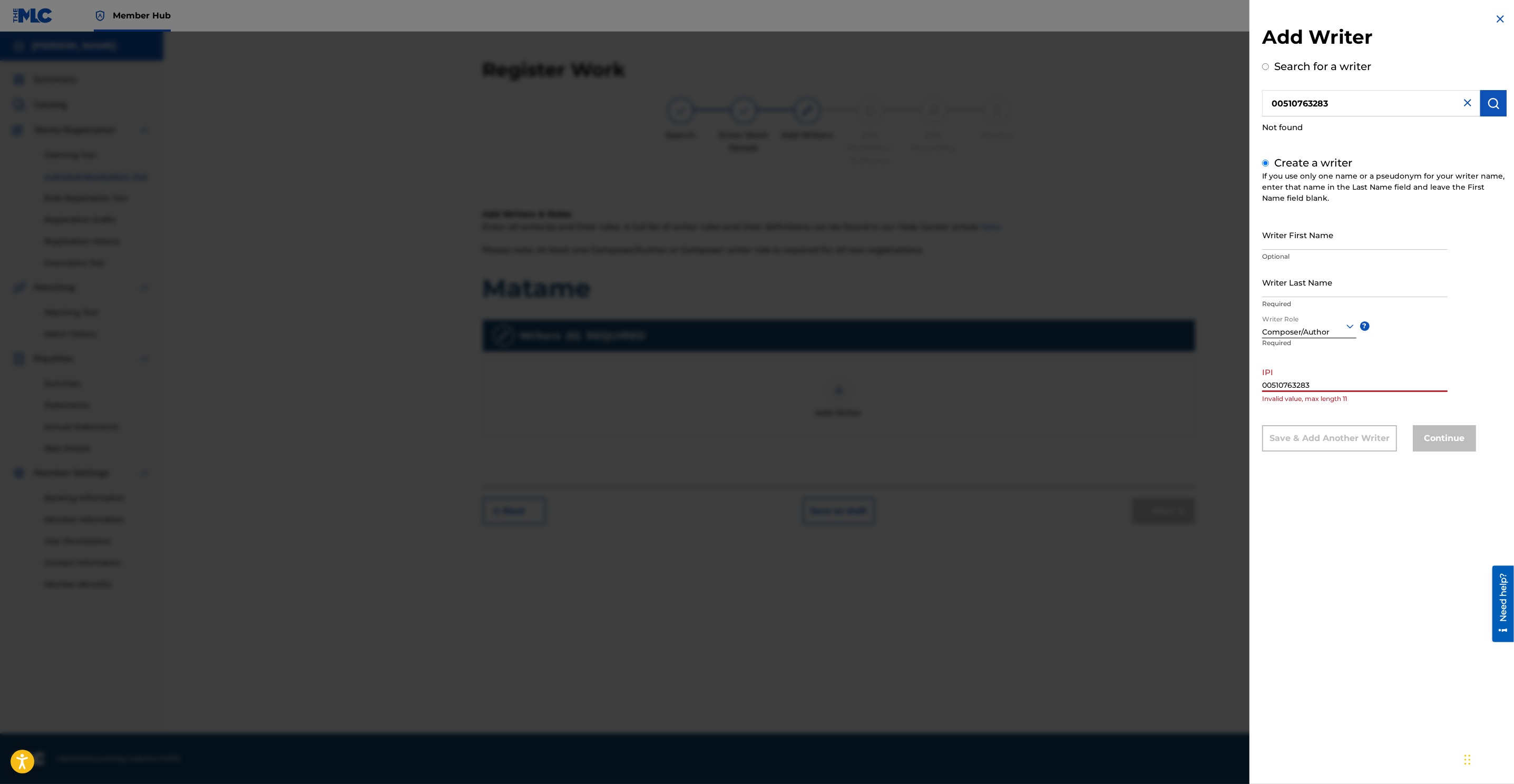
click at [1007, 390] on input "00510763283" at bounding box center [1355, 377] width 186 height 30
type input "0"
click at [1007, 234] on input "Writer First Name" at bounding box center [1355, 234] width 186 height 30
type input "[PERSON_NAME]"
click at [1007, 289] on input "Writer Last Name" at bounding box center [1355, 282] width 186 height 30
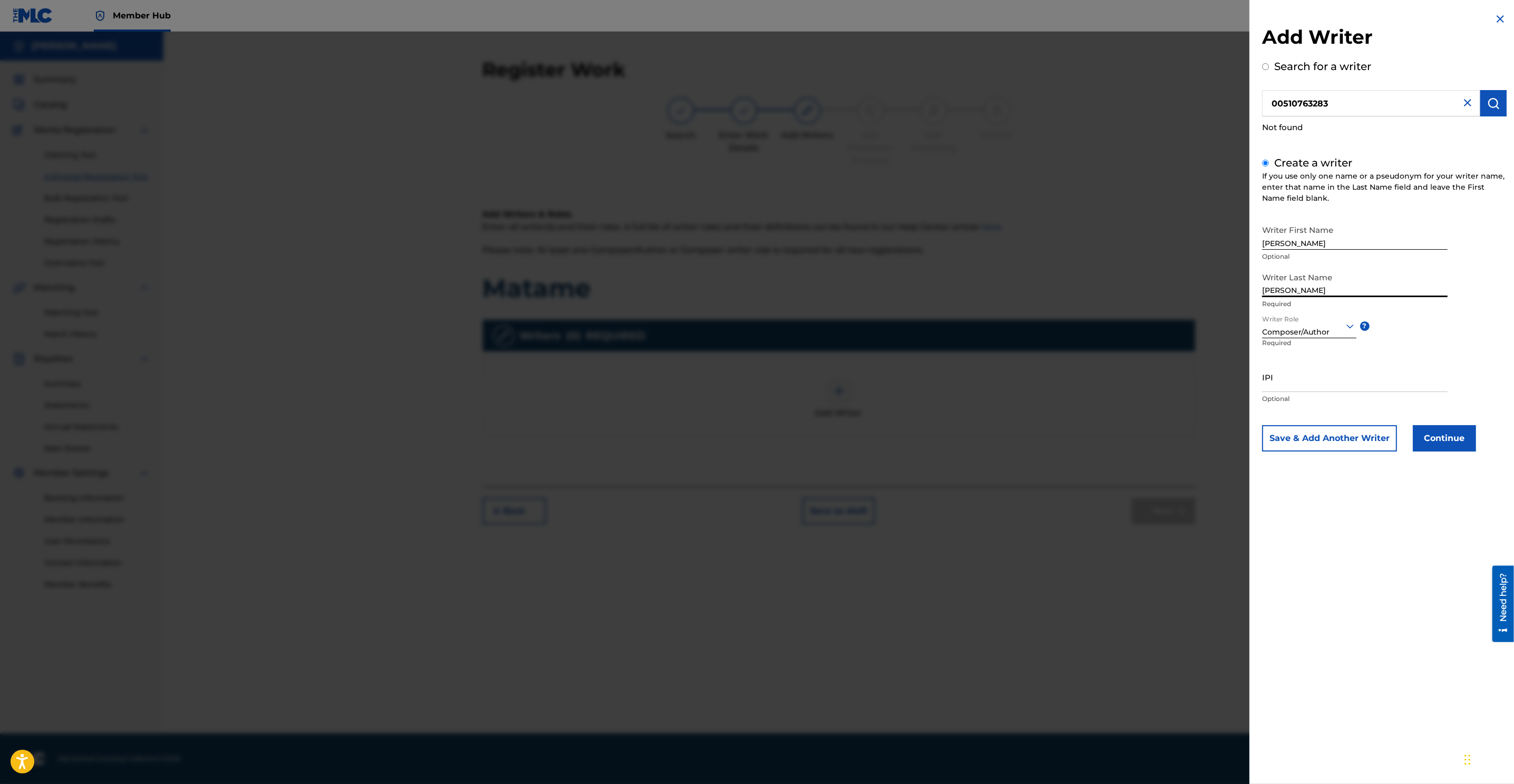
type input "[PERSON_NAME]"
drag, startPoint x: 1366, startPoint y: 107, endPoint x: 1269, endPoint y: 105, distance: 97.0
click at [1007, 105] on input "00510763283" at bounding box center [1371, 103] width 218 height 26
radio input "true"
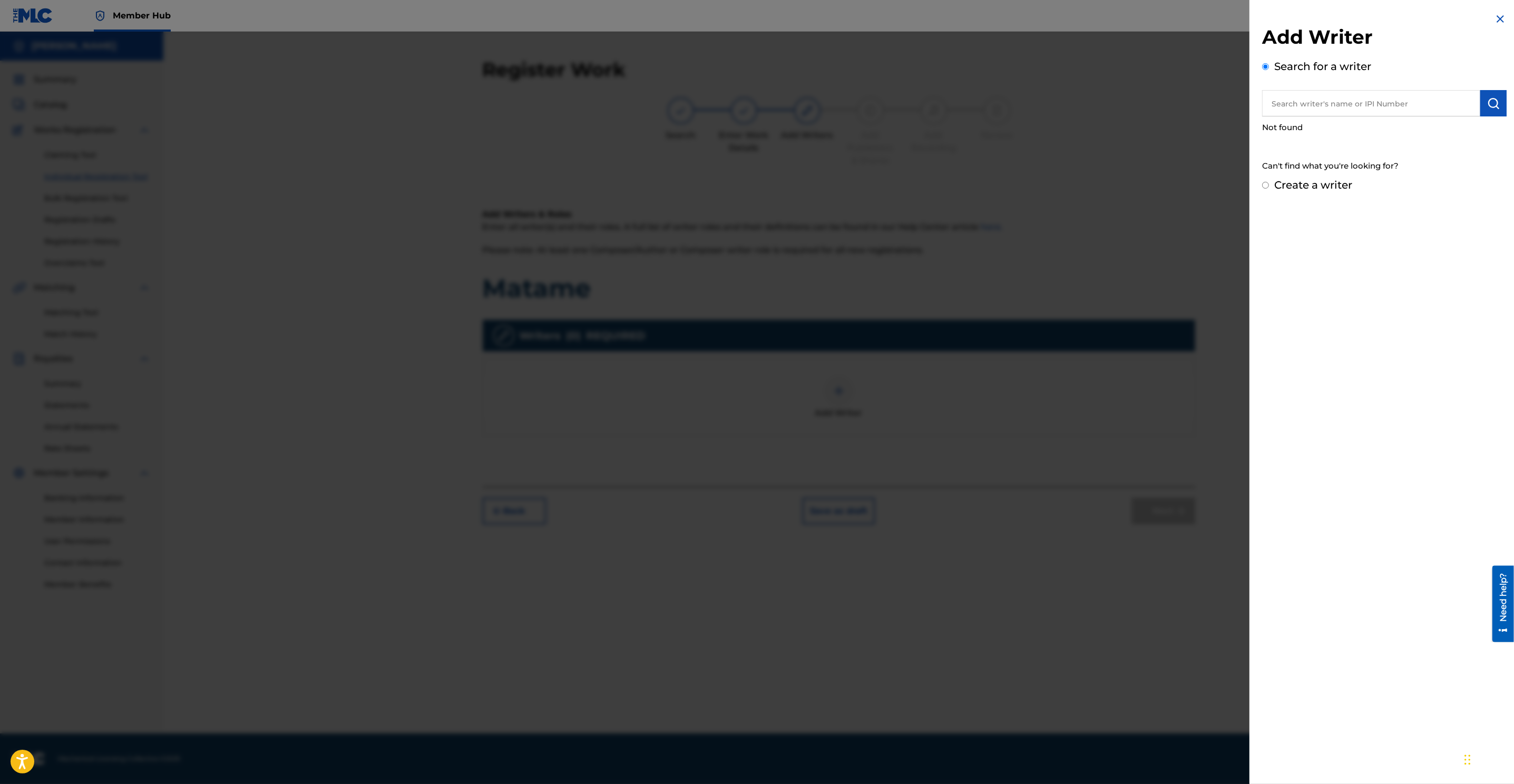
click at [1007, 182] on input "Create a writer" at bounding box center [1265, 185] width 7 height 7
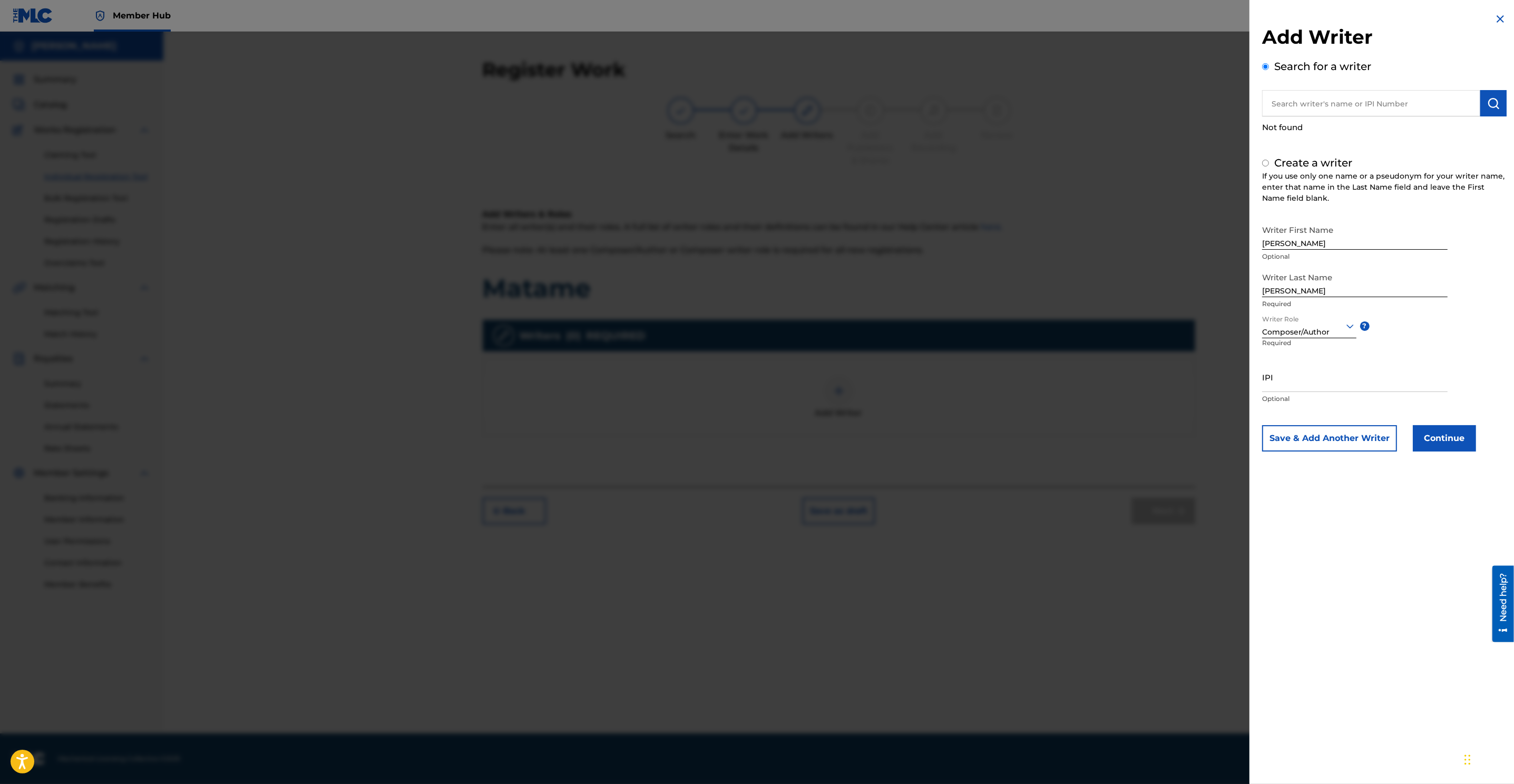
radio input "false"
radio input "true"
click at [1007, 441] on button "Continue" at bounding box center [1445, 438] width 63 height 26
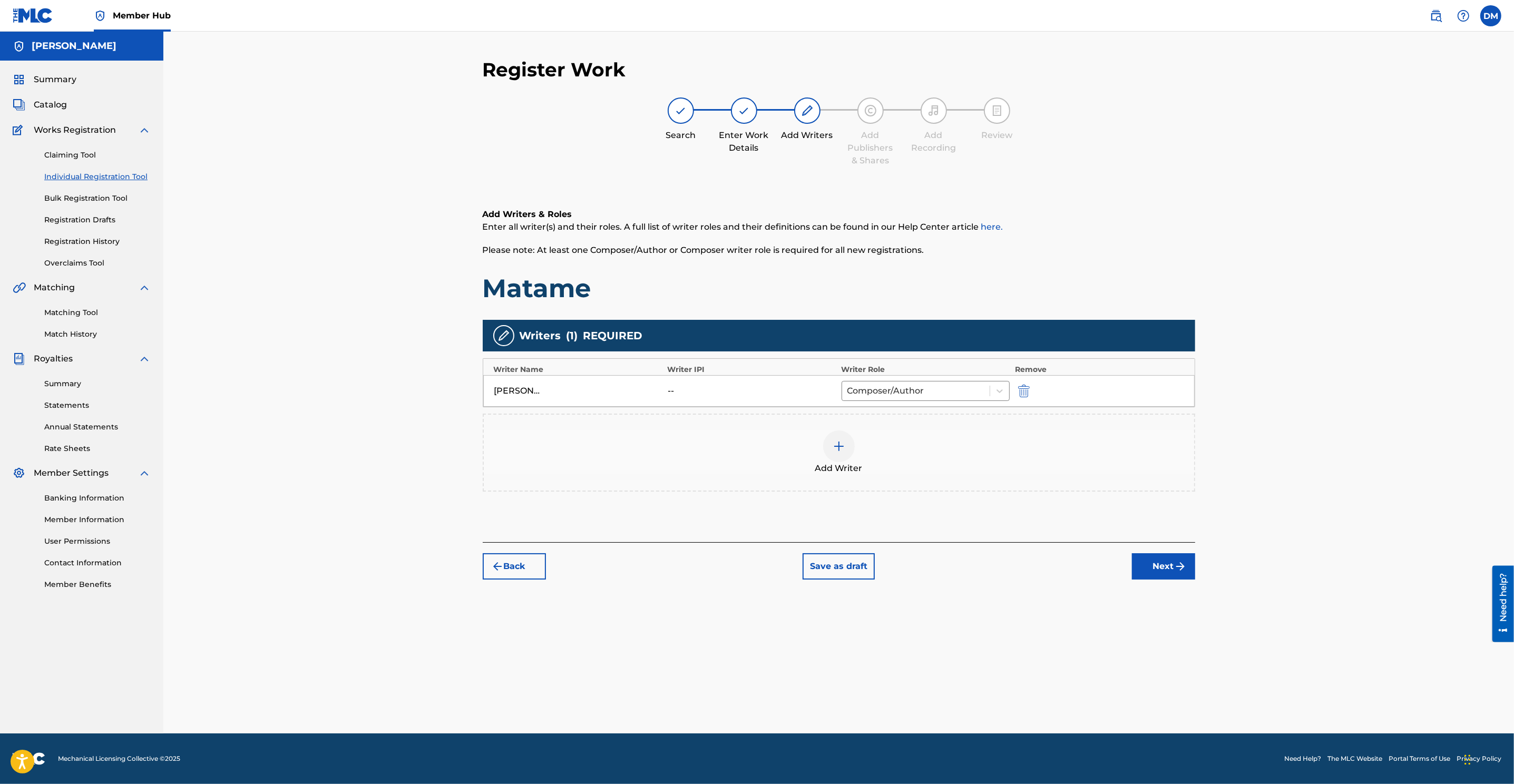
click at [836, 437] on div at bounding box center [839, 447] width 32 height 32
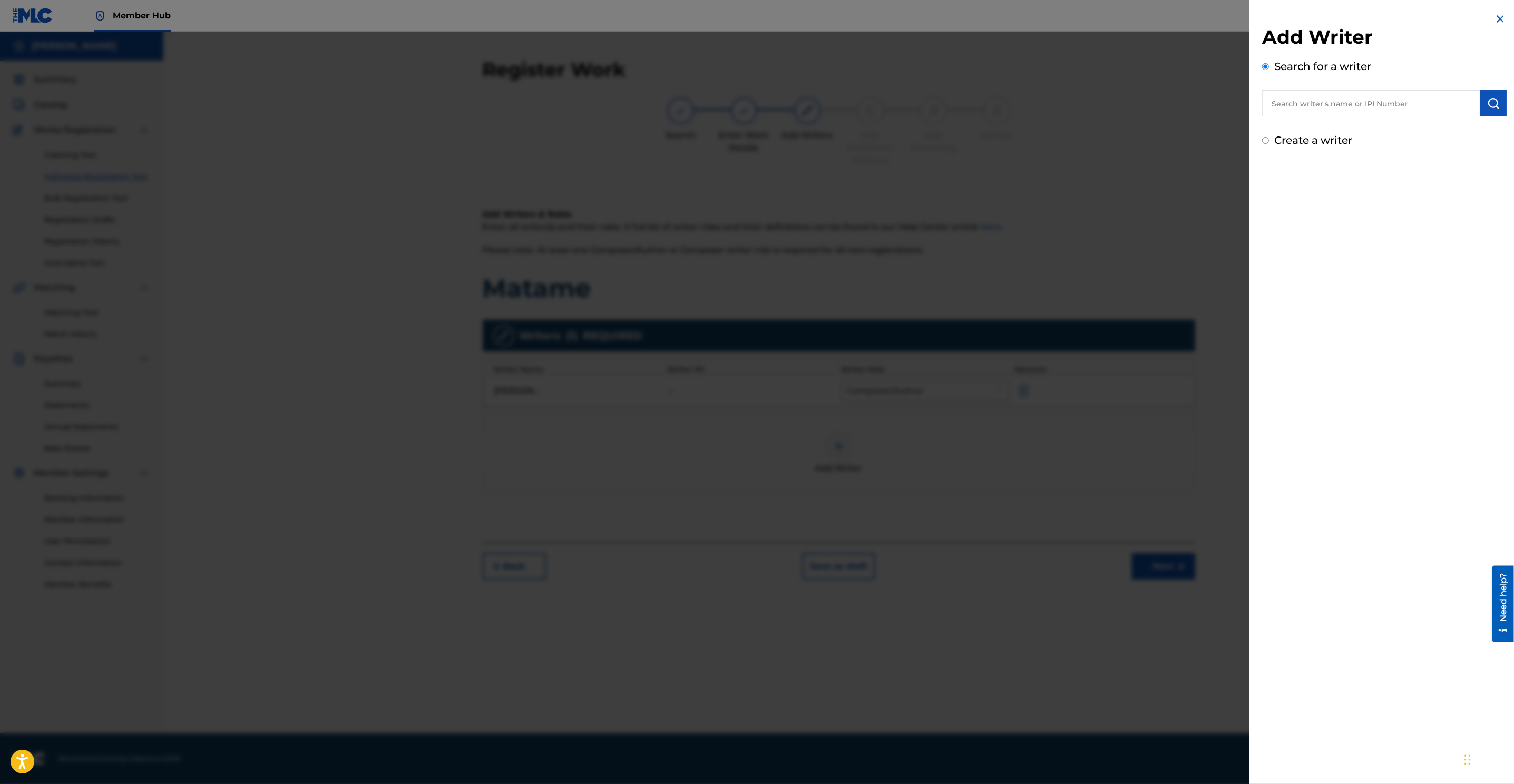
click at [1007, 139] on input "Create a writer" at bounding box center [1265, 140] width 7 height 7
radio input "false"
radio input "true"
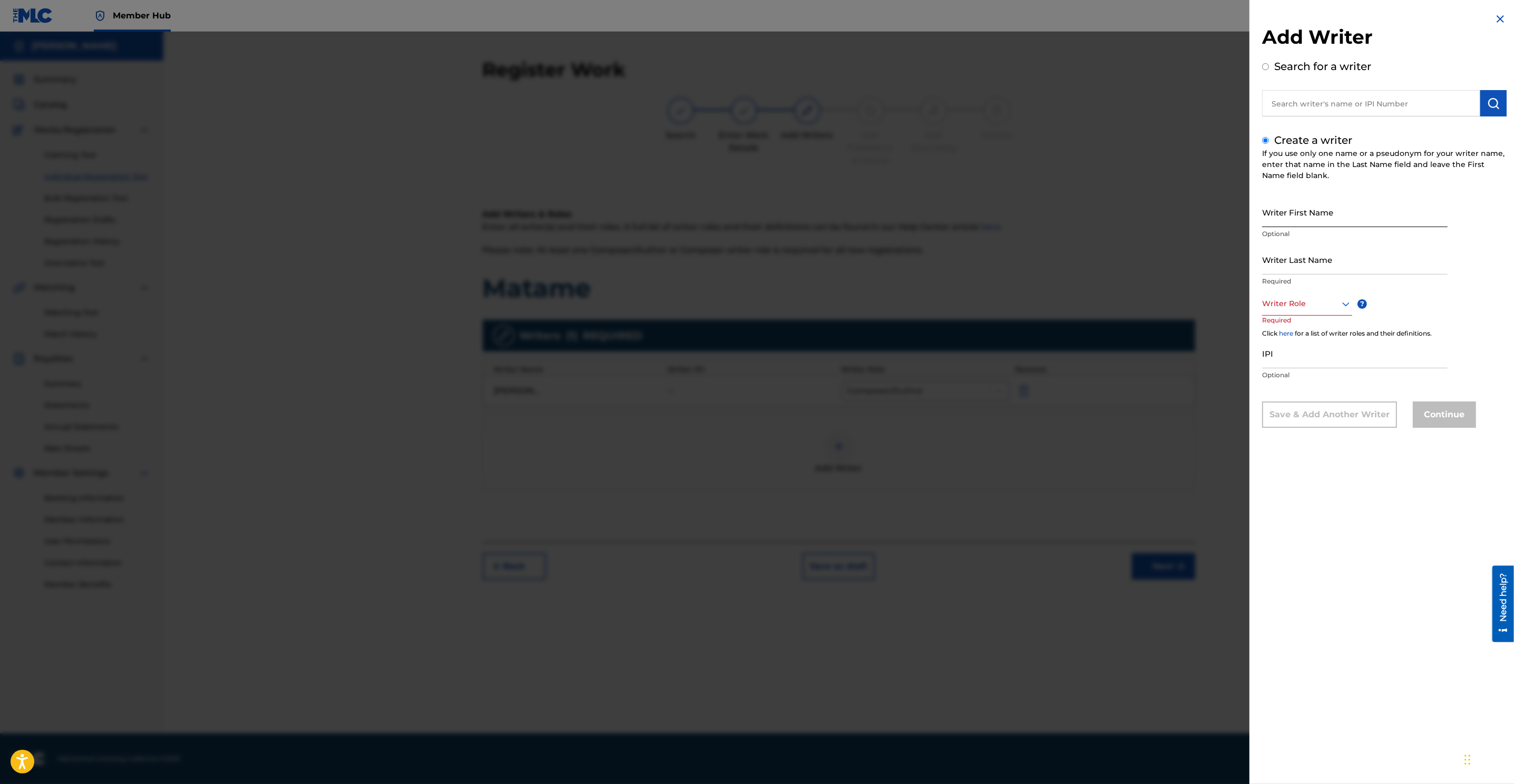
click at [1007, 218] on input "Writer First Name" at bounding box center [1355, 212] width 186 height 30
click at [1007, 222] on input "Andreds" at bounding box center [1355, 212] width 186 height 30
type input "Andres"
click at [1007, 269] on input "Writer Last Name" at bounding box center [1355, 259] width 186 height 30
type input "Leonardo Hidalgo"
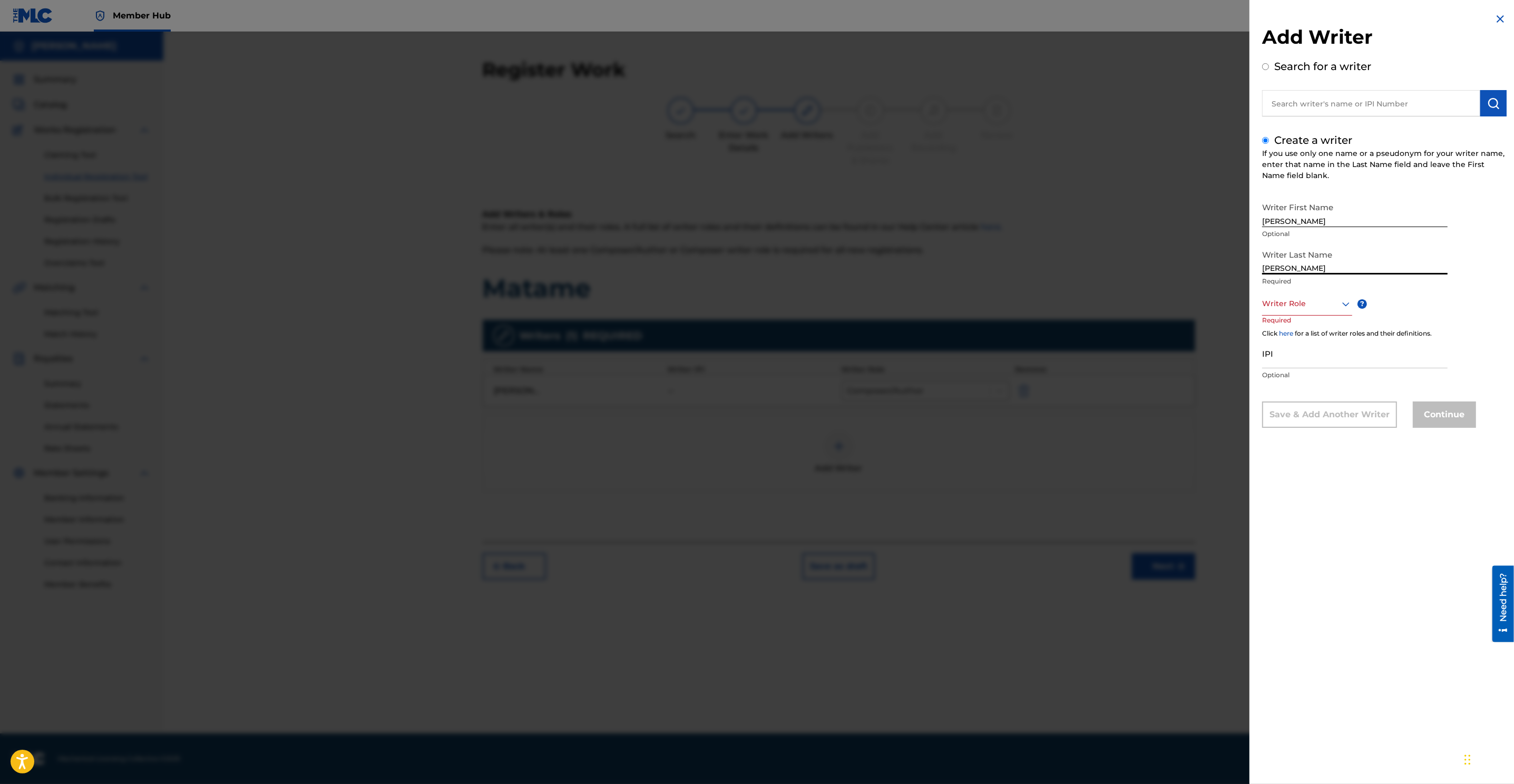
click at [1007, 304] on div at bounding box center [1307, 304] width 90 height 13
click at [1007, 413] on div "Composer" at bounding box center [1307, 422] width 89 height 24
click at [1007, 418] on button "Continue" at bounding box center [1445, 416] width 63 height 26
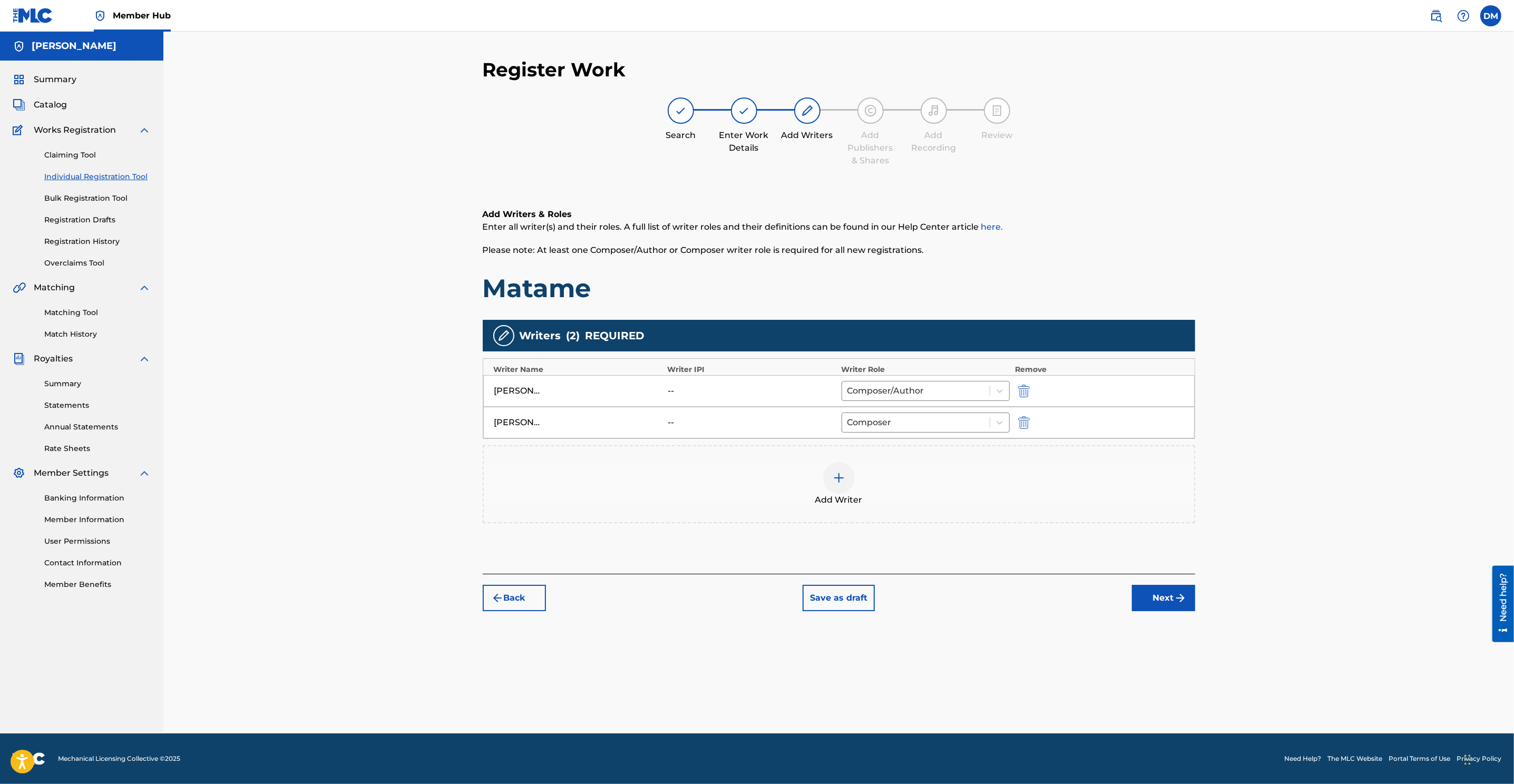
click at [841, 478] on img at bounding box center [839, 478] width 13 height 13
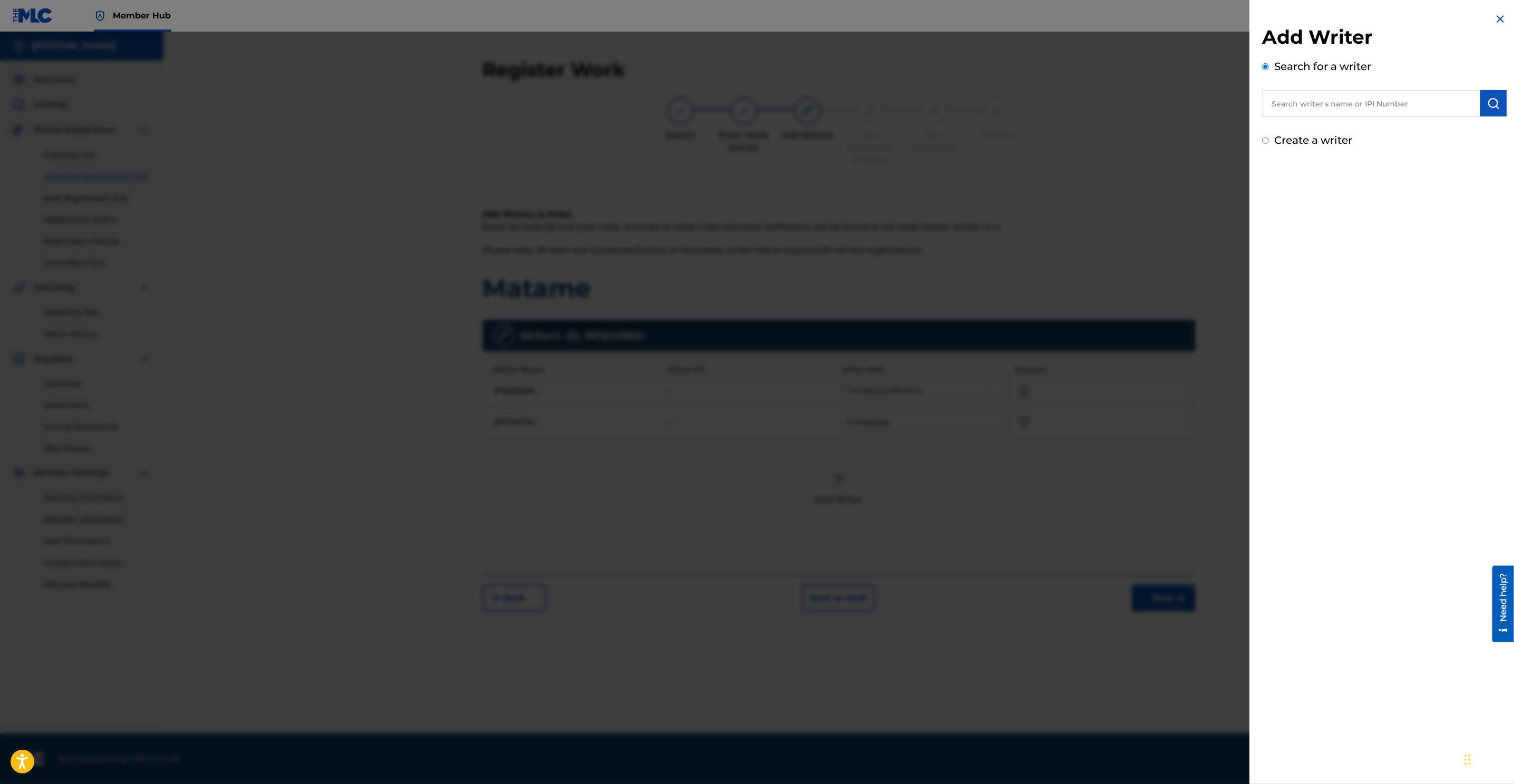
click at [1007, 140] on input "Create a writer" at bounding box center [1265, 140] width 7 height 7
radio input "false"
radio input "true"
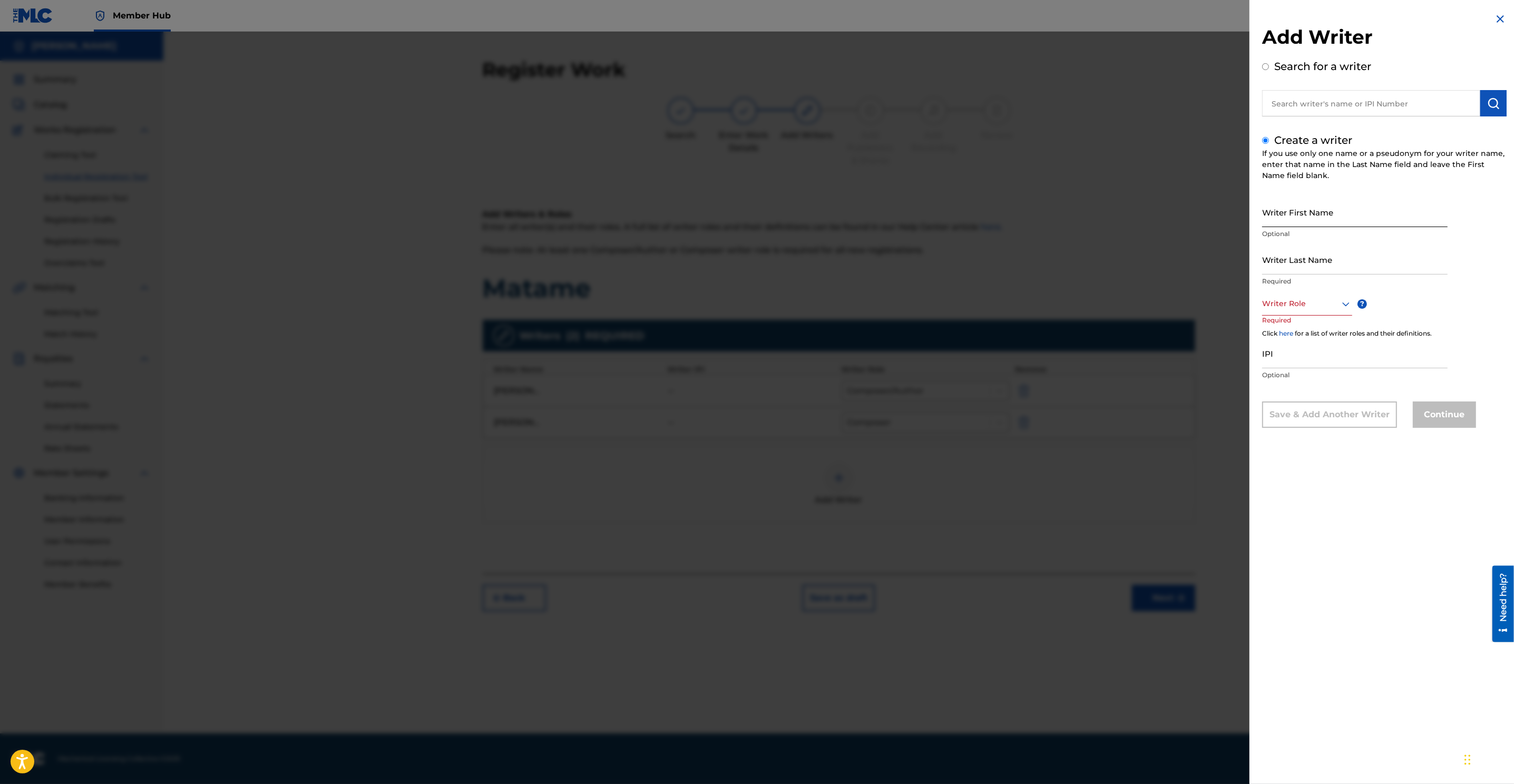
click at [1007, 220] on input "Writer First Name" at bounding box center [1355, 212] width 186 height 30
type input "Amaurys"
click at [1007, 267] on input "Writer Last Name" at bounding box center [1355, 259] width 186 height 30
drag, startPoint x: 1263, startPoint y: 268, endPoint x: 1302, endPoint y: 280, distance: 40.8
click at [1007, 268] on input "Nunez" at bounding box center [1355, 259] width 186 height 30
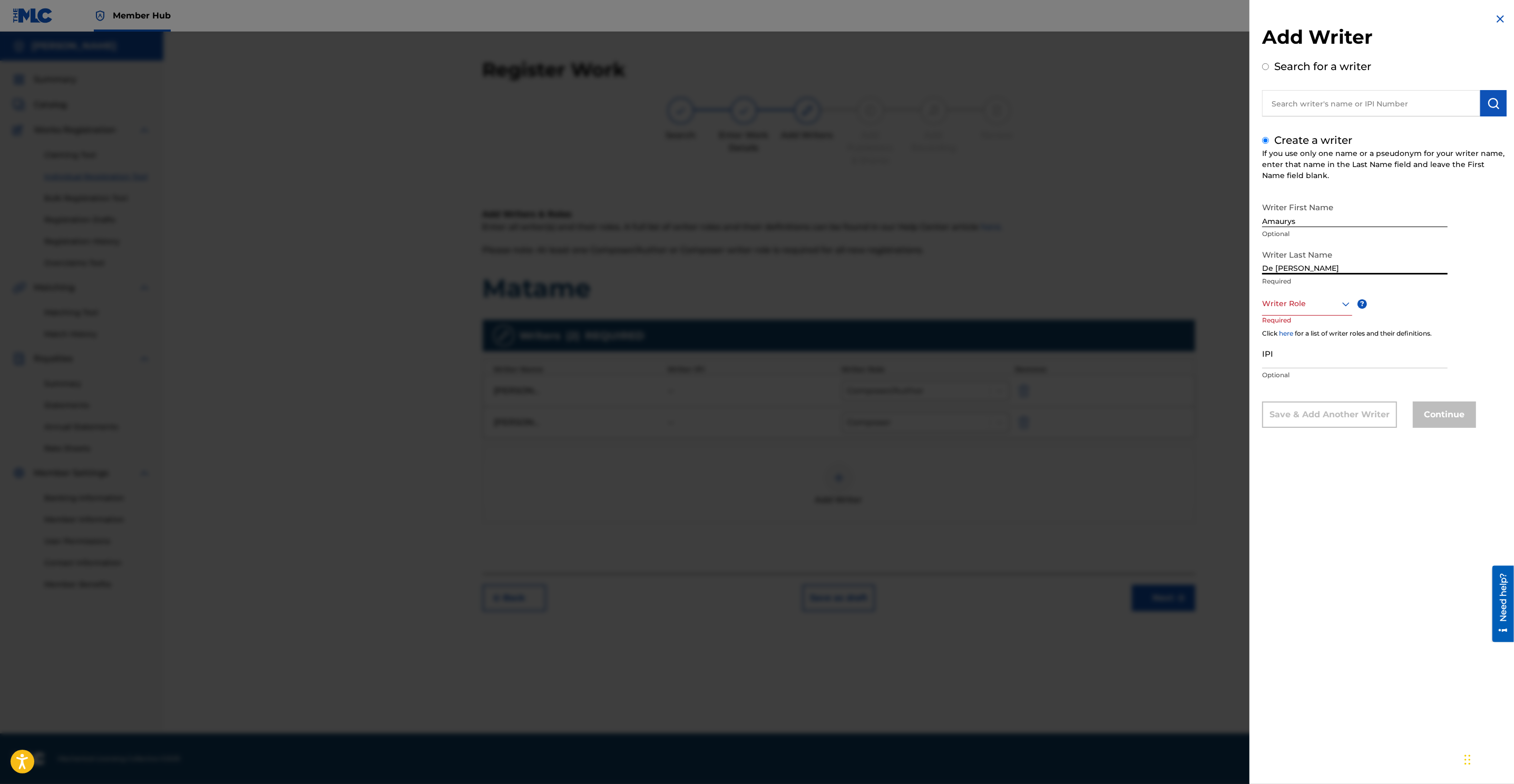
type input "De Jesus Nunez"
click at [1007, 308] on div at bounding box center [1307, 304] width 90 height 13
click at [1007, 357] on div "Author" at bounding box center [1307, 351] width 89 height 24
click at [1007, 413] on button "Continue" at bounding box center [1445, 416] width 63 height 26
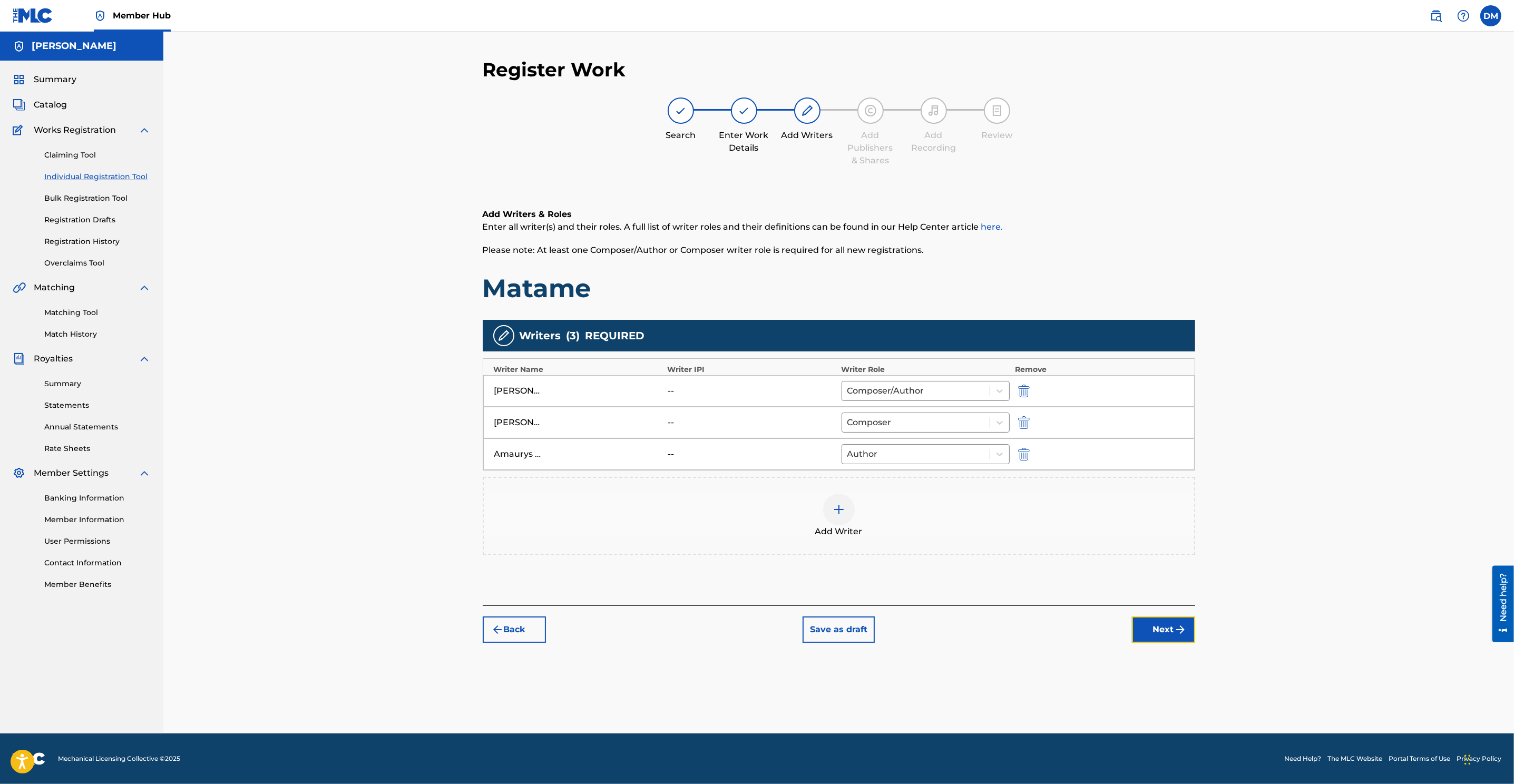
click at [1007, 522] on button "Next" at bounding box center [1164, 629] width 63 height 26
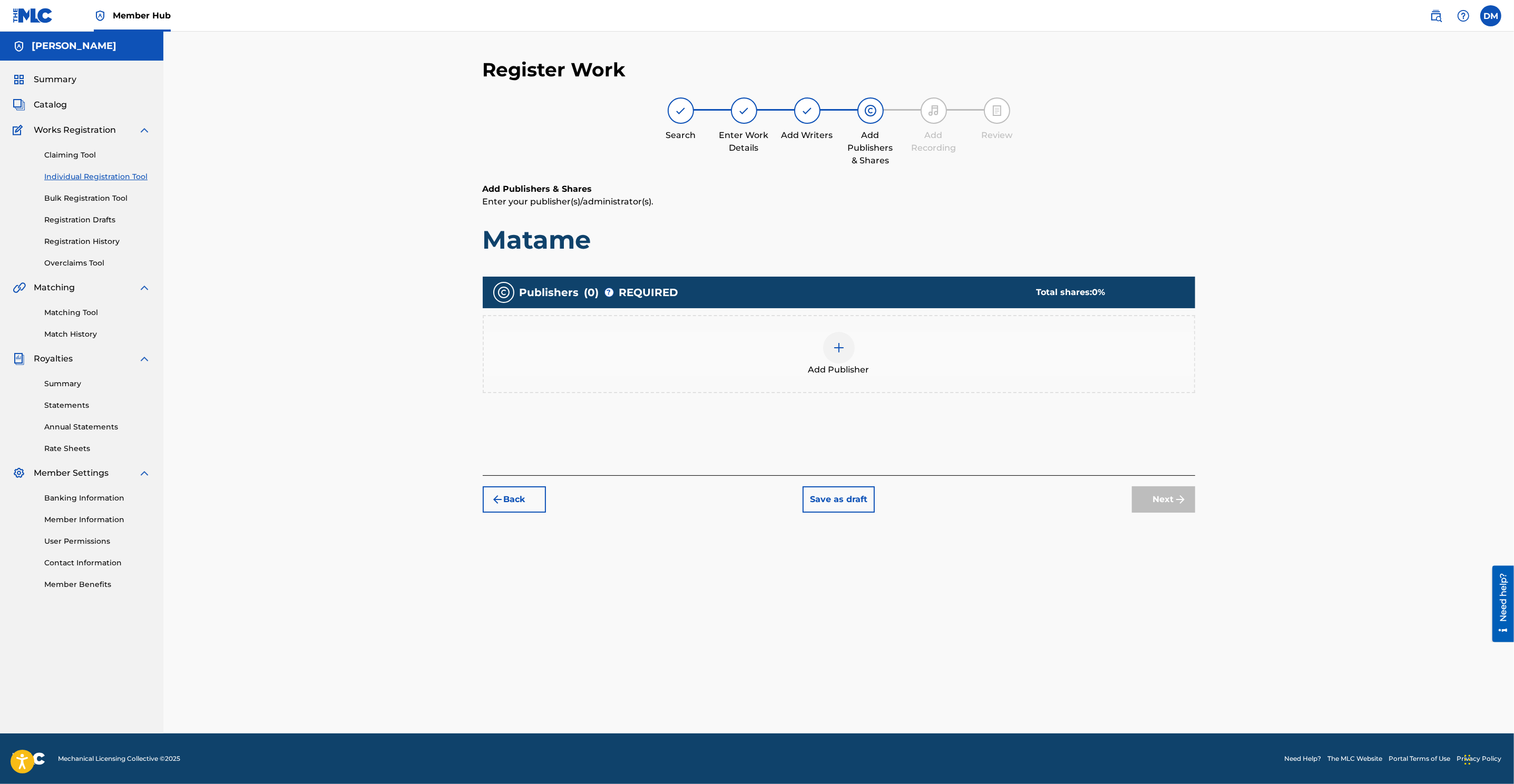
click at [839, 353] on img at bounding box center [839, 348] width 13 height 13
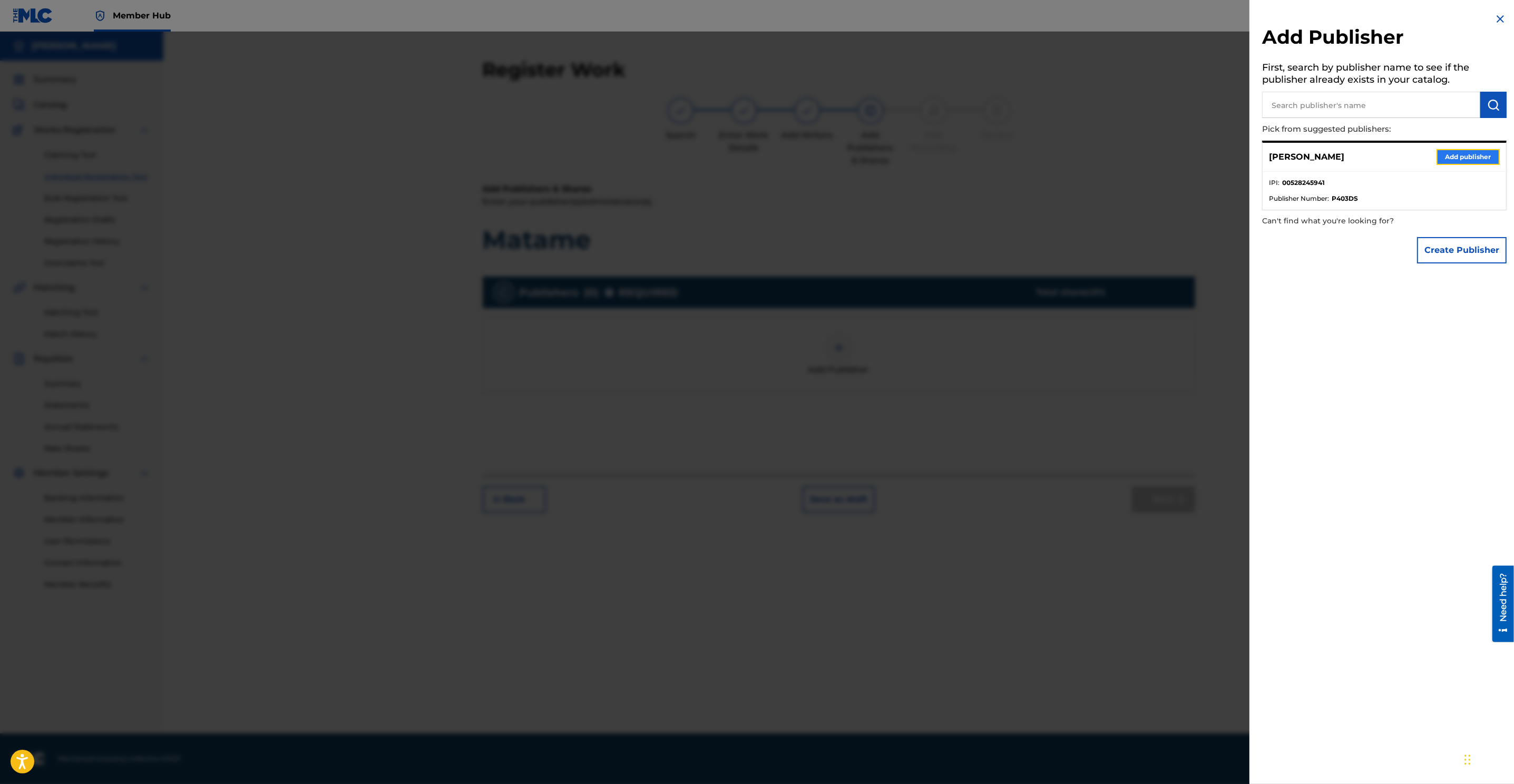
click at [1007, 157] on button "Add publisher" at bounding box center [1468, 157] width 63 height 16
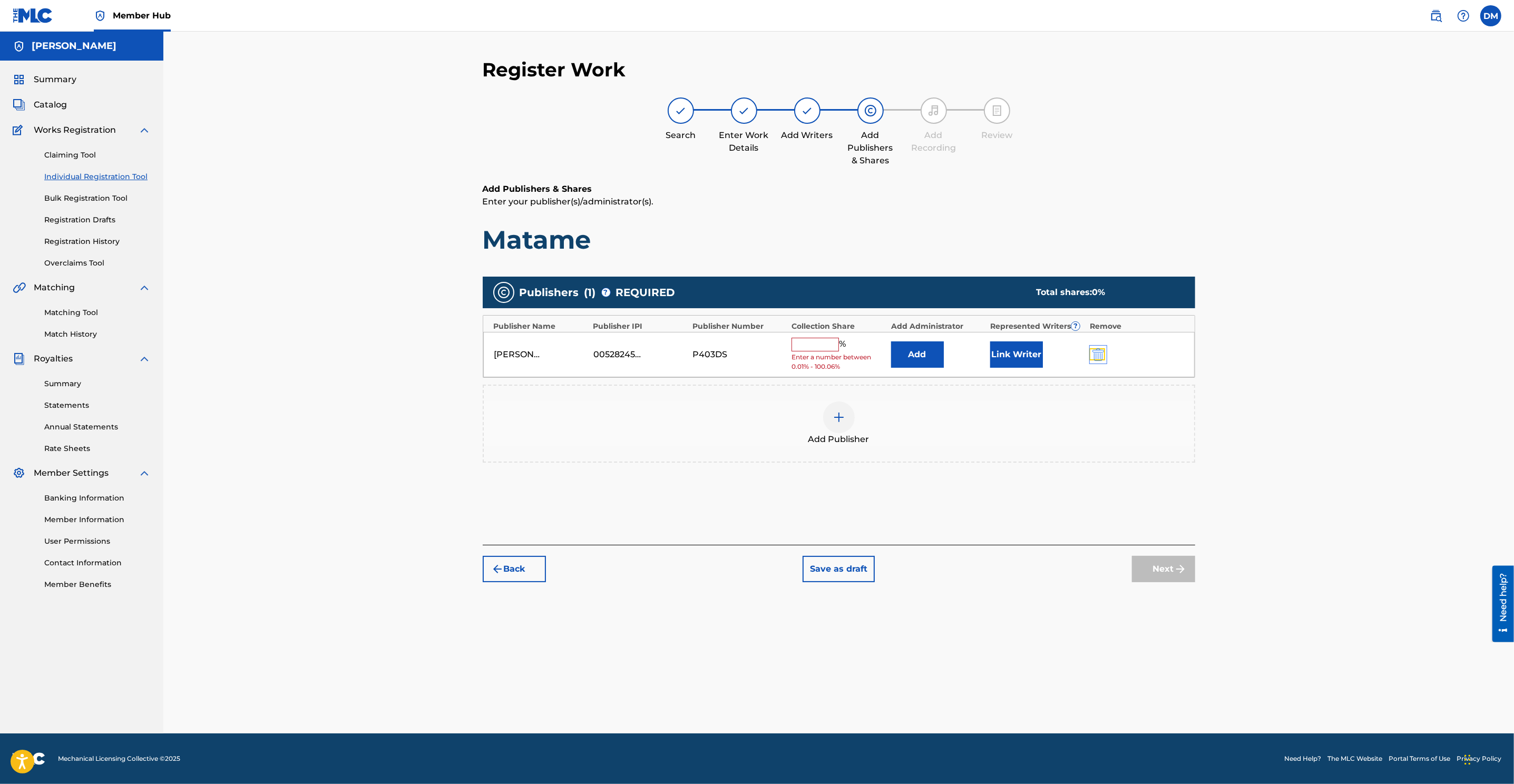
click at [1007, 350] on img "submit" at bounding box center [1098, 355] width 12 height 13
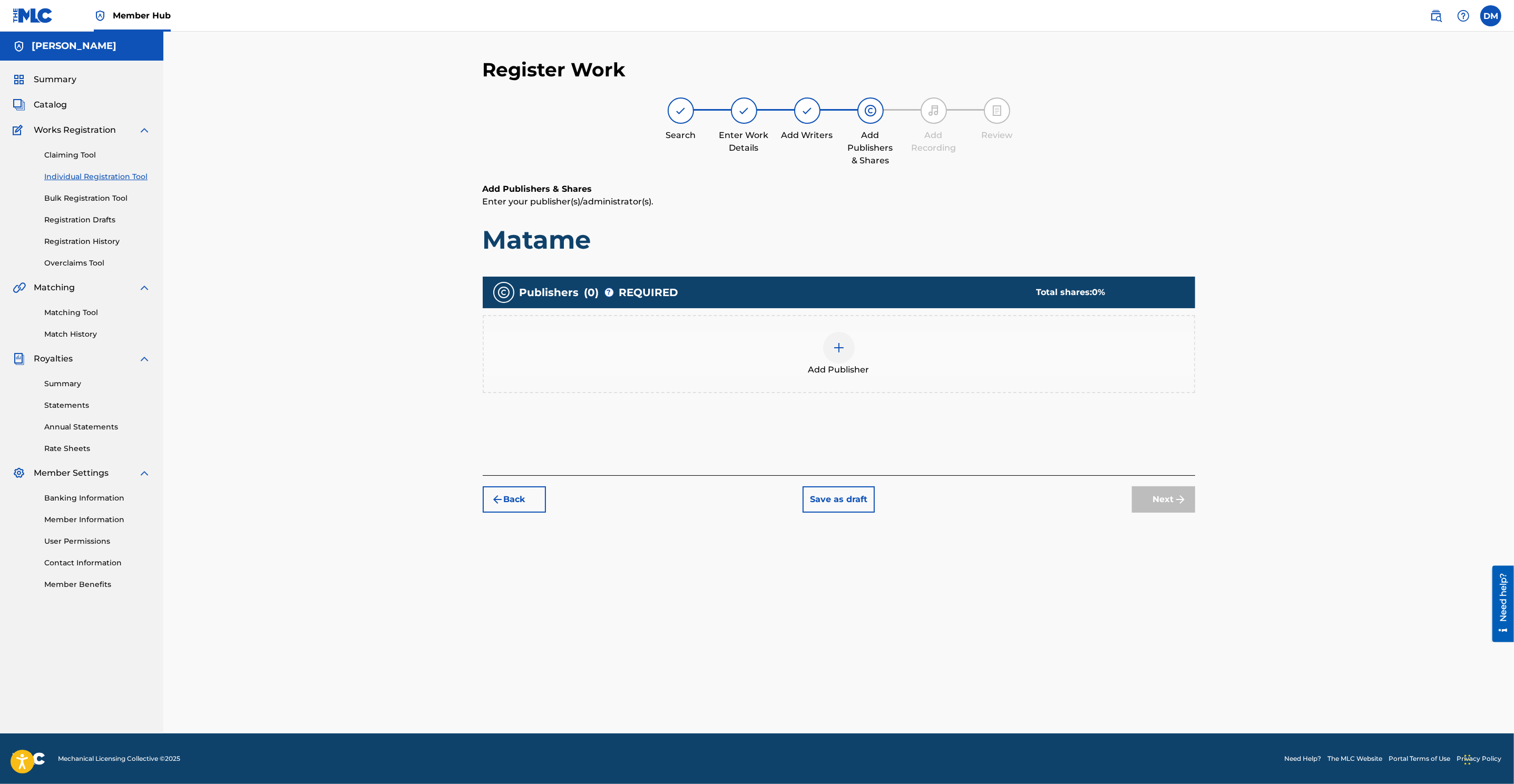
click at [838, 349] on img at bounding box center [839, 348] width 13 height 13
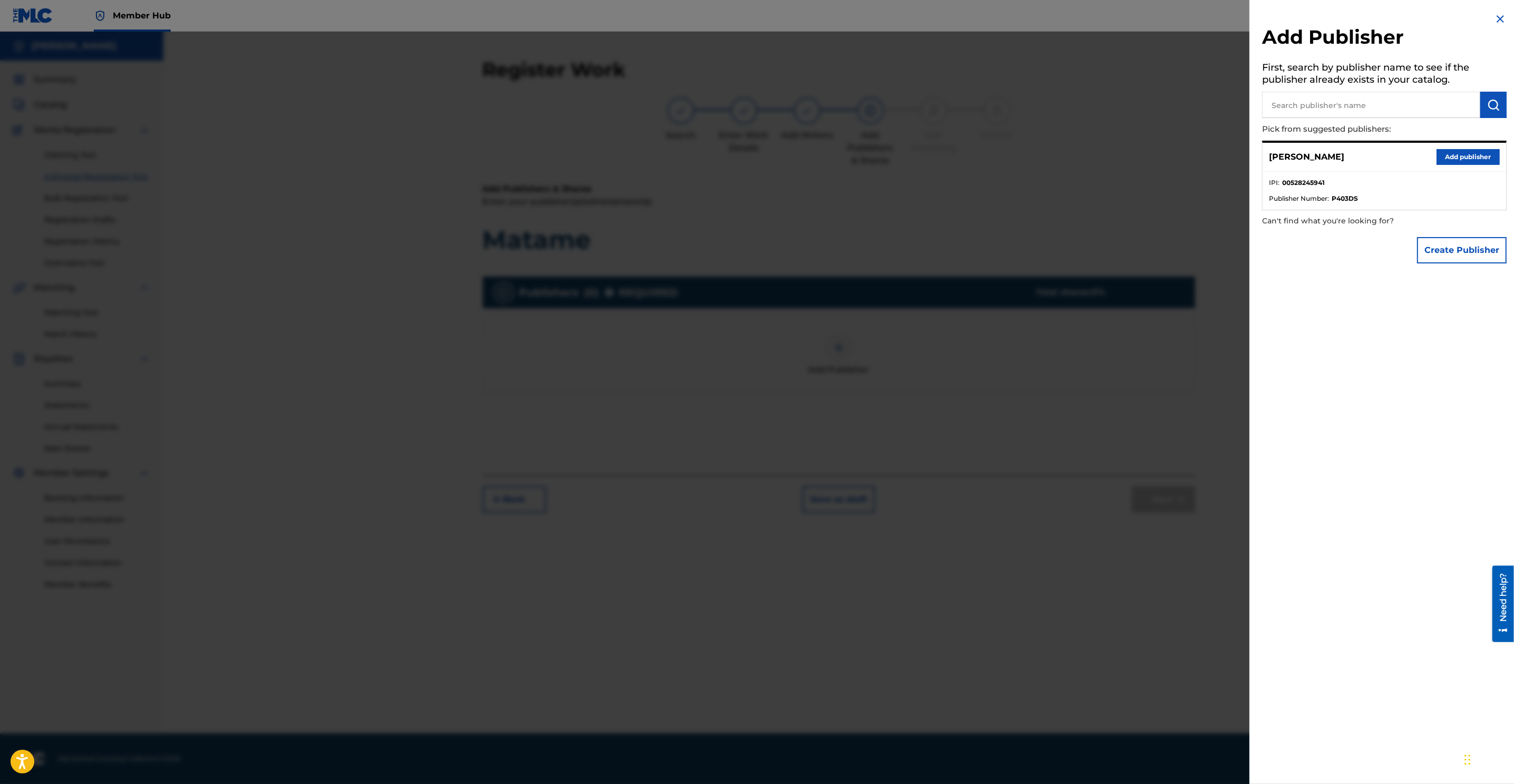
click at [1007, 108] on input "text" at bounding box center [1371, 105] width 218 height 26
click at [1007, 156] on button "Add publisher" at bounding box center [1468, 157] width 63 height 16
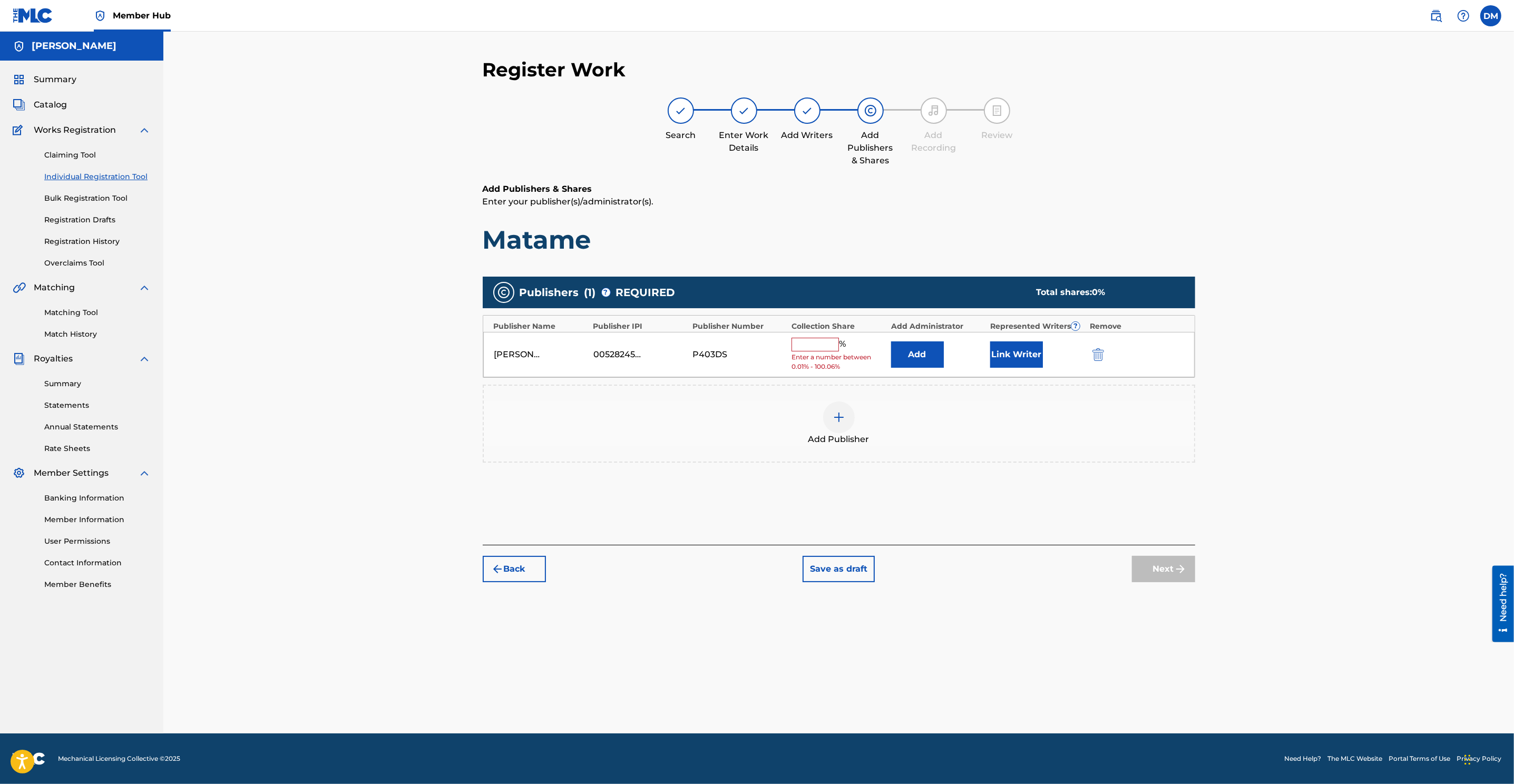
click at [830, 346] on input "text" at bounding box center [815, 344] width 48 height 14
type input "65"
click at [1007, 354] on button "Link Writer" at bounding box center [1017, 351] width 53 height 26
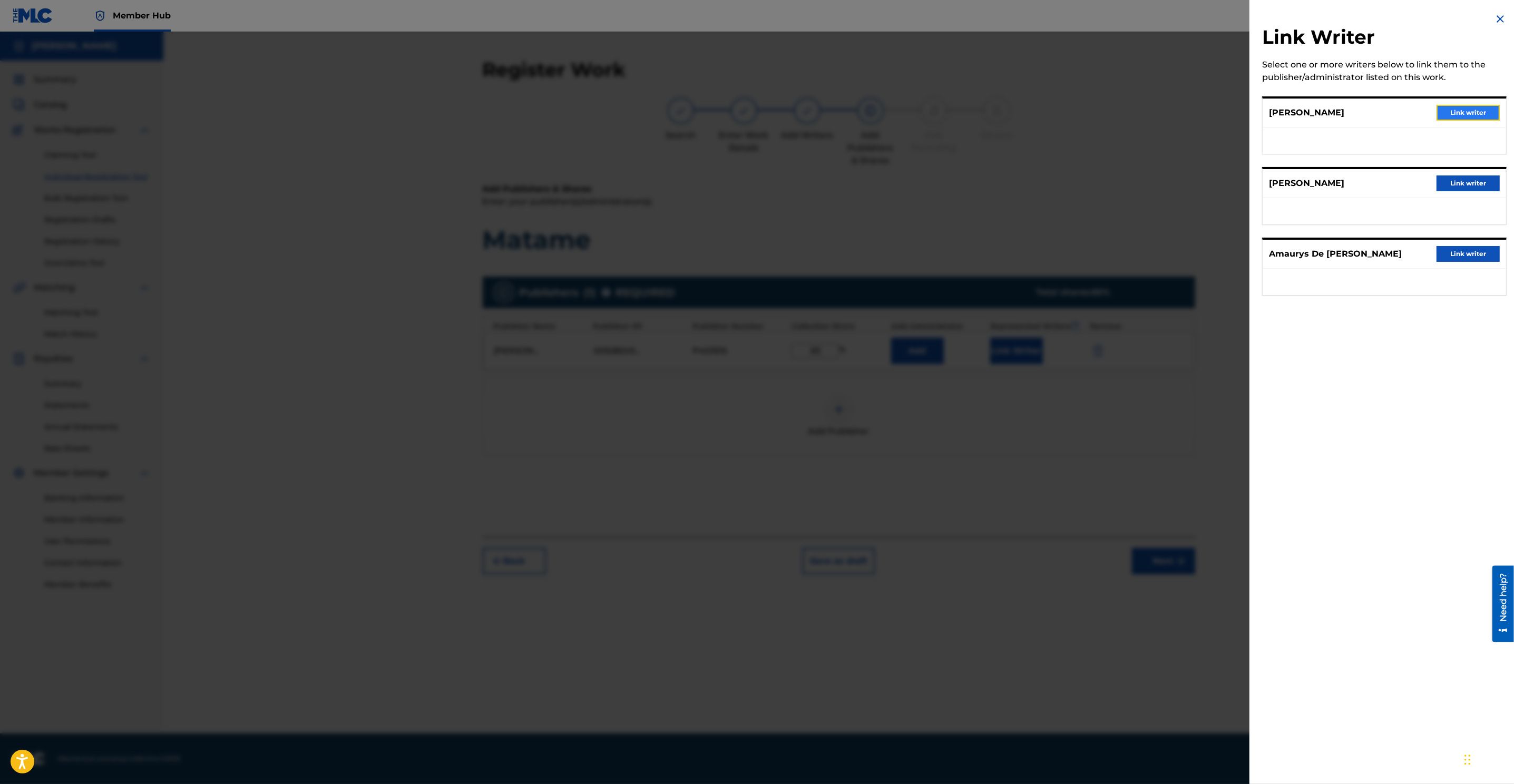
click at [1007, 109] on button "Link writer" at bounding box center [1468, 112] width 63 height 16
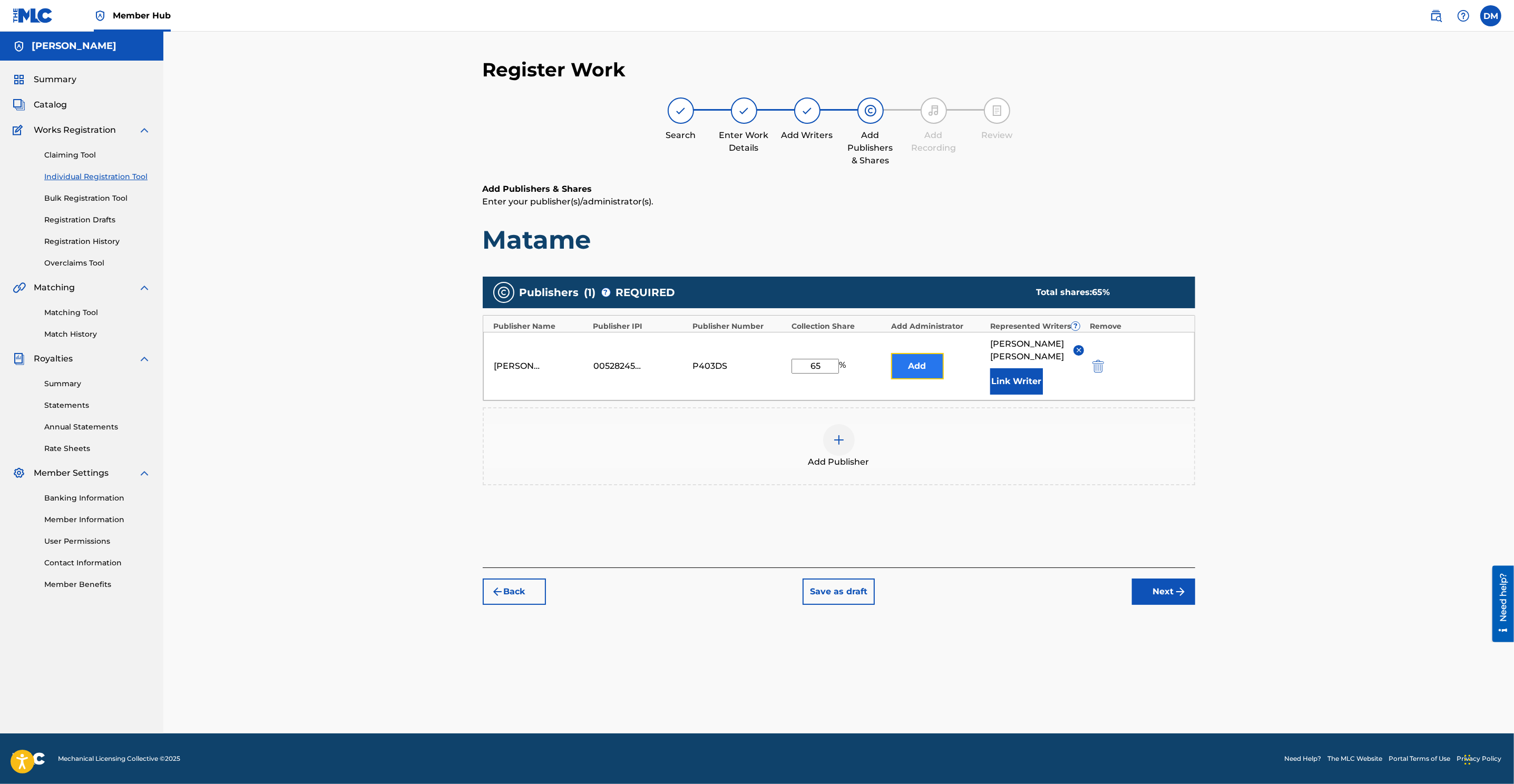
click at [913, 360] on button "Add" at bounding box center [917, 366] width 53 height 26
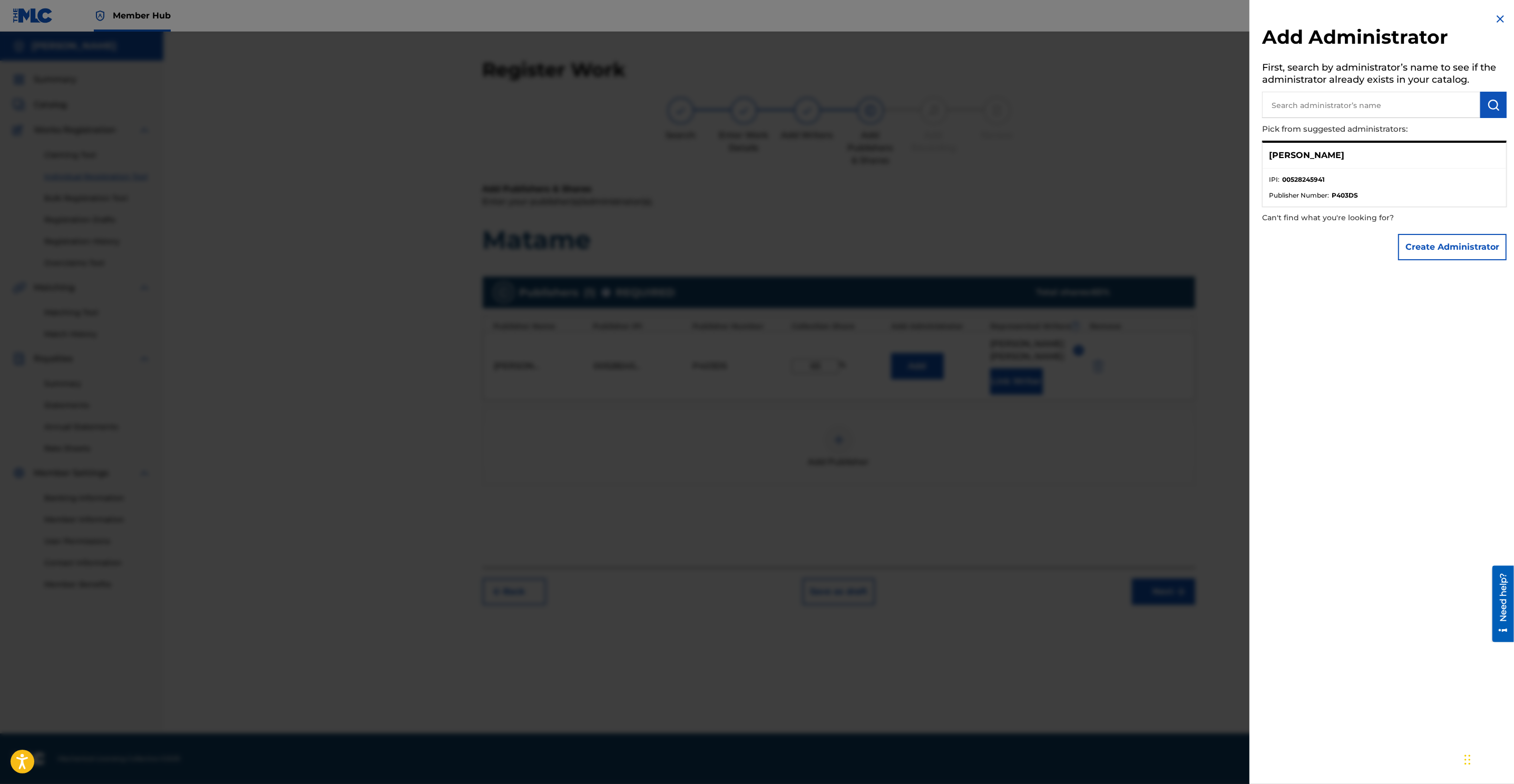
click at [1007, 156] on p "Danny Mejia" at bounding box center [1307, 156] width 75 height 13
click at [1007, 160] on p "Danny Mejia" at bounding box center [1307, 156] width 75 height 13
click at [1007, 222] on p "Can't find what you're looking for?" at bounding box center [1354, 217] width 185 height 22
click at [1007, 203] on ul "IPI : 00528245941 Publisher Number : P403DS" at bounding box center [1384, 187] width 243 height 38
click at [1007, 195] on span "Publisher Number :" at bounding box center [1299, 196] width 60 height 9
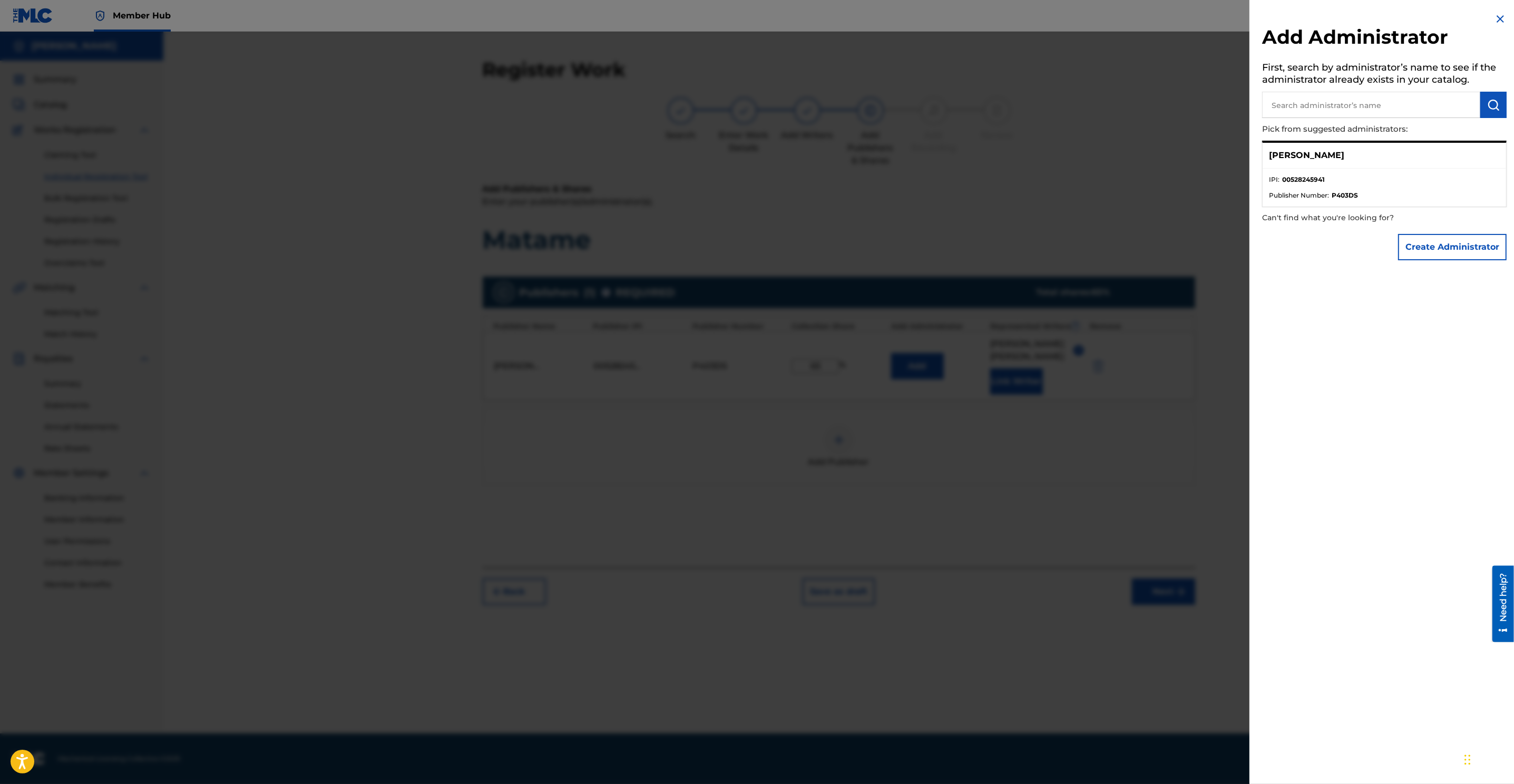
click at [1007, 407] on div at bounding box center [757, 424] width 1514 height 784
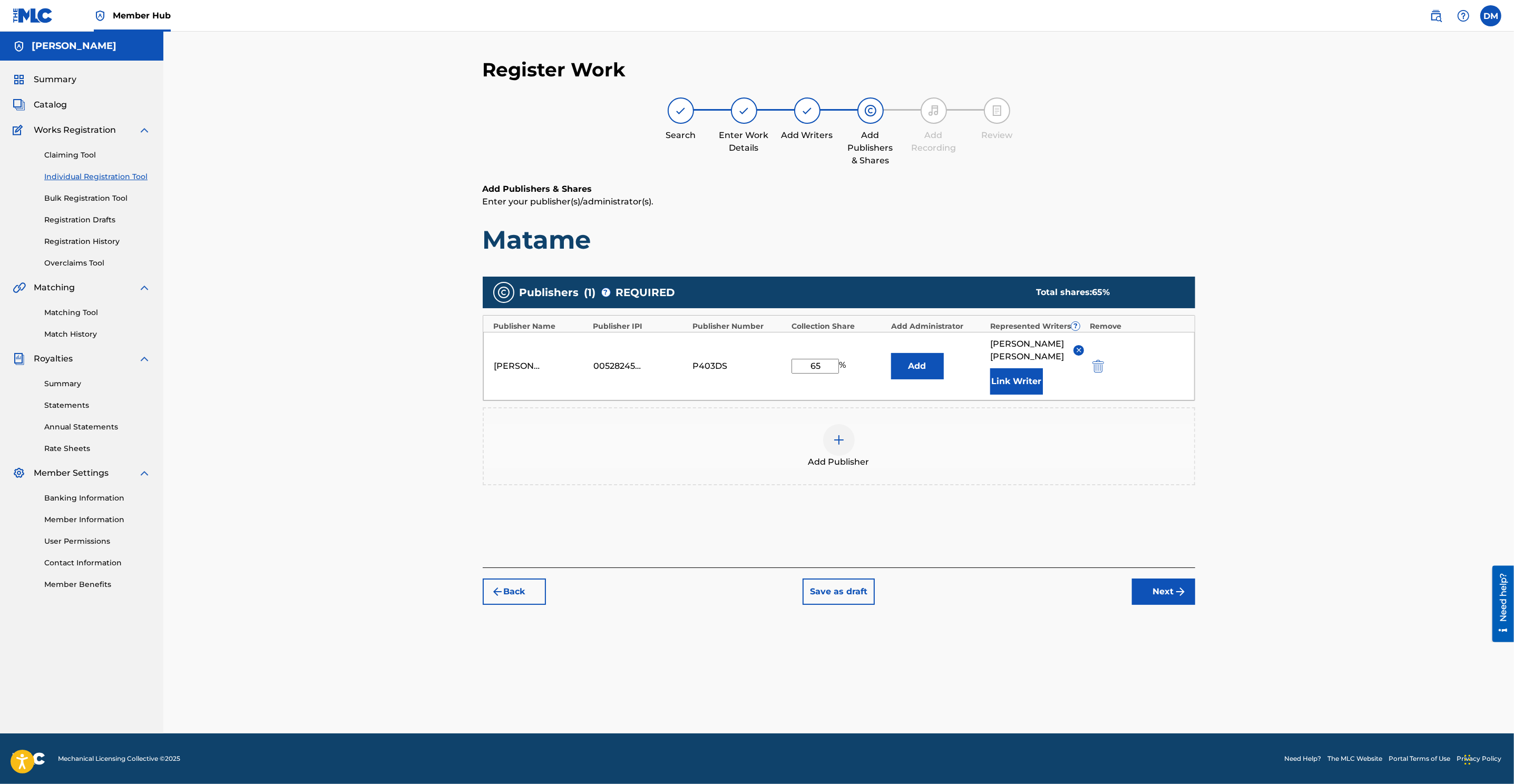
click at [839, 434] on img at bounding box center [839, 440] width 13 height 13
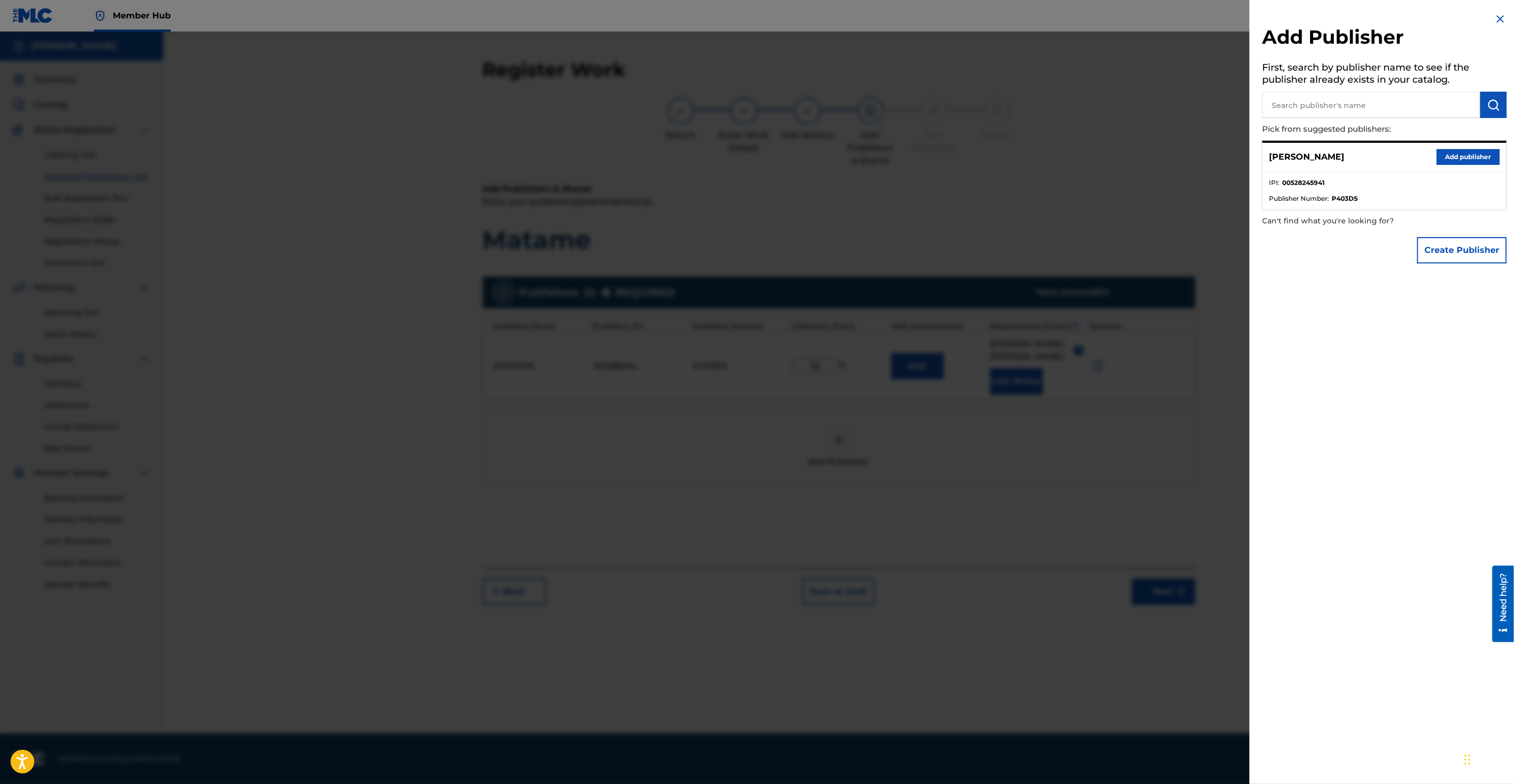
click at [1007, 105] on input "text" at bounding box center [1371, 105] width 218 height 26
click at [1007, 108] on input "text" at bounding box center [1371, 105] width 218 height 26
paste input "SONGS OF GREEN LION PUBLISHING"
type input "SONGS OF GREEN LION PUBLISHING"
click at [1007, 103] on button "submit" at bounding box center [1493, 105] width 26 height 26
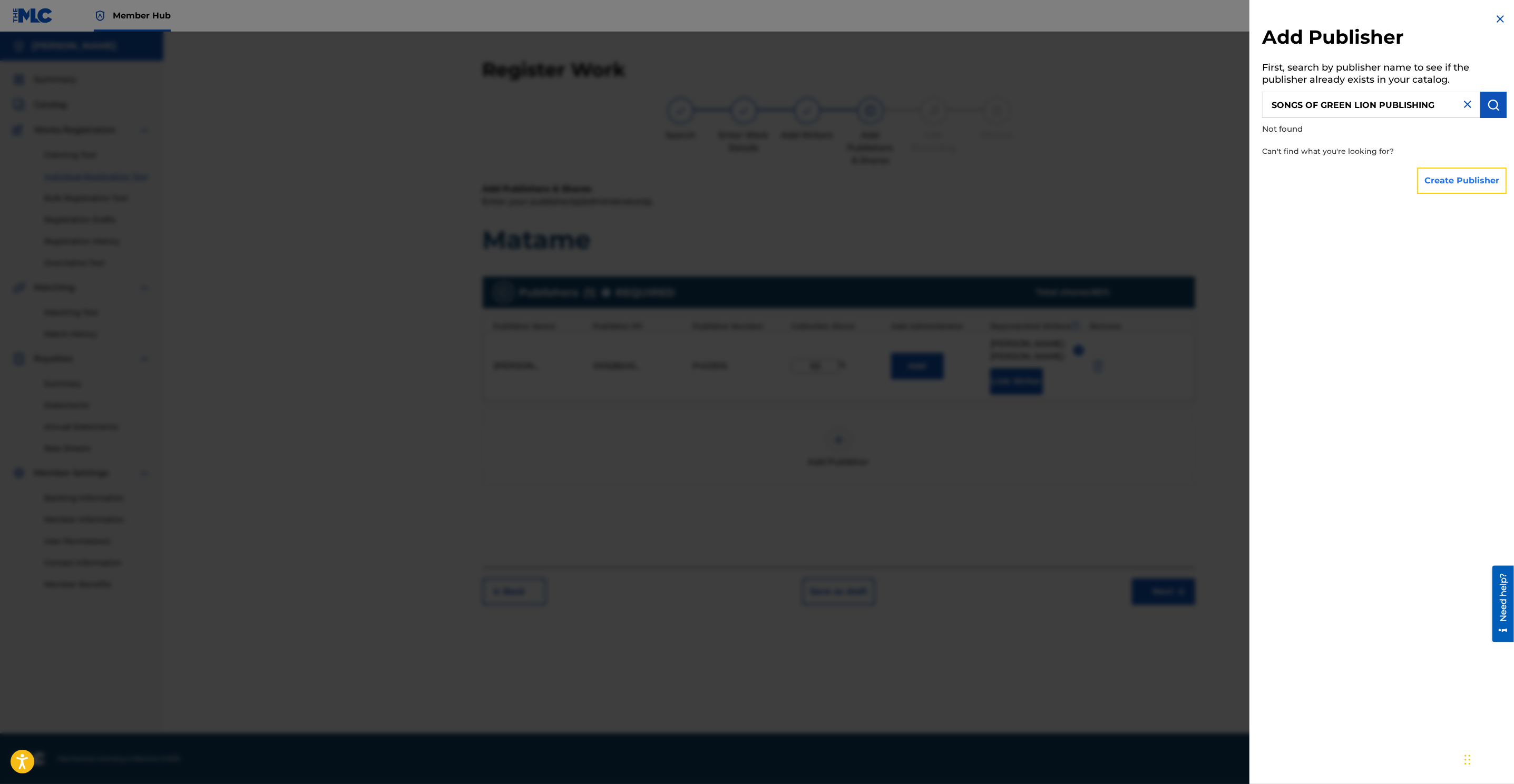
click at [1007, 179] on button "Create Publisher" at bounding box center [1462, 180] width 89 height 26
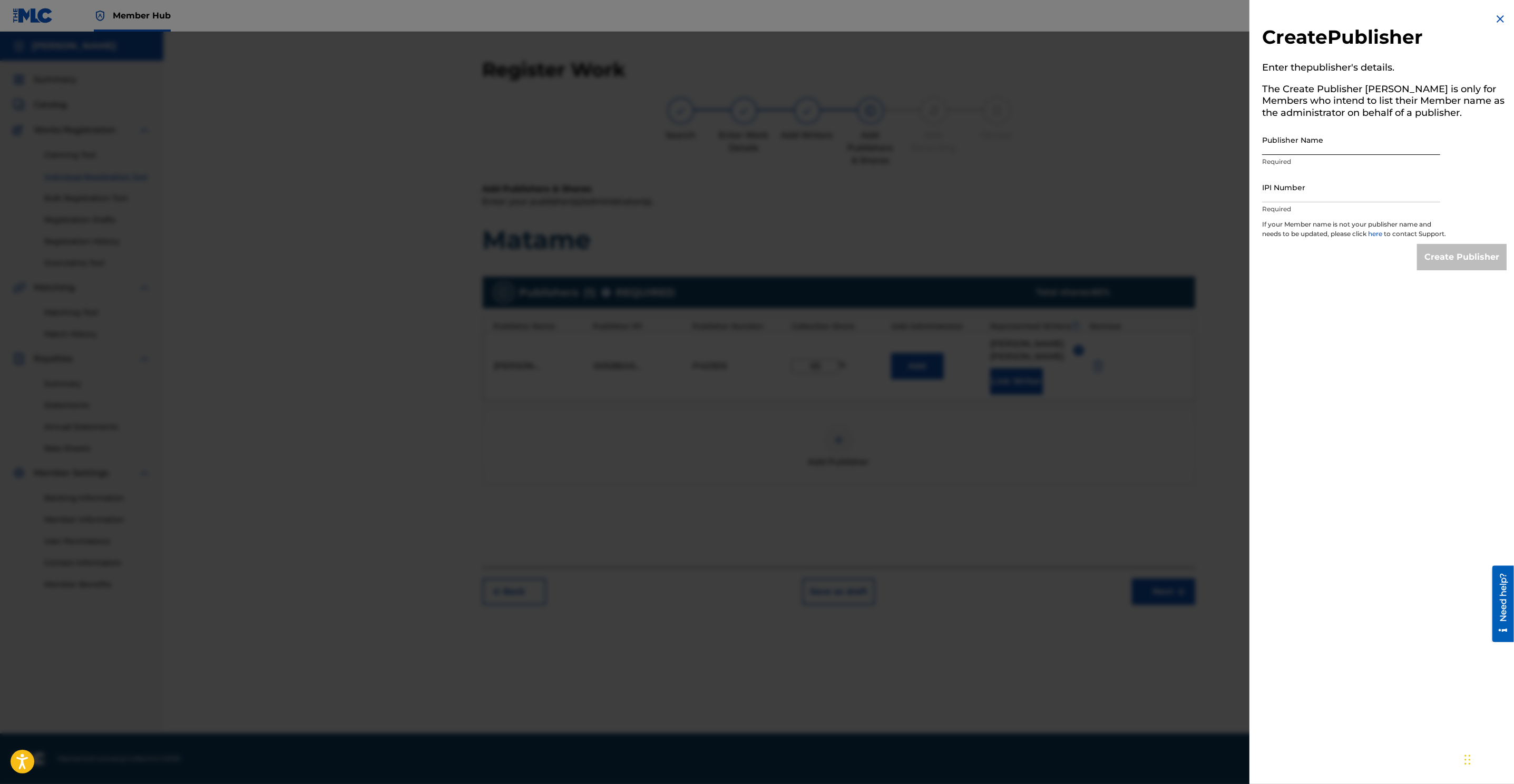
click at [1007, 140] on input "Publisher Name" at bounding box center [1351, 139] width 178 height 30
type input "DRE 2 STRONG PUBLISHING"
click at [1007, 197] on input "IPI Number" at bounding box center [1351, 187] width 178 height 30
click at [1007, 203] on div "IPI Number Required" at bounding box center [1351, 196] width 178 height 48
click at [1007, 196] on input "IPI Number" at bounding box center [1351, 187] width 178 height 30
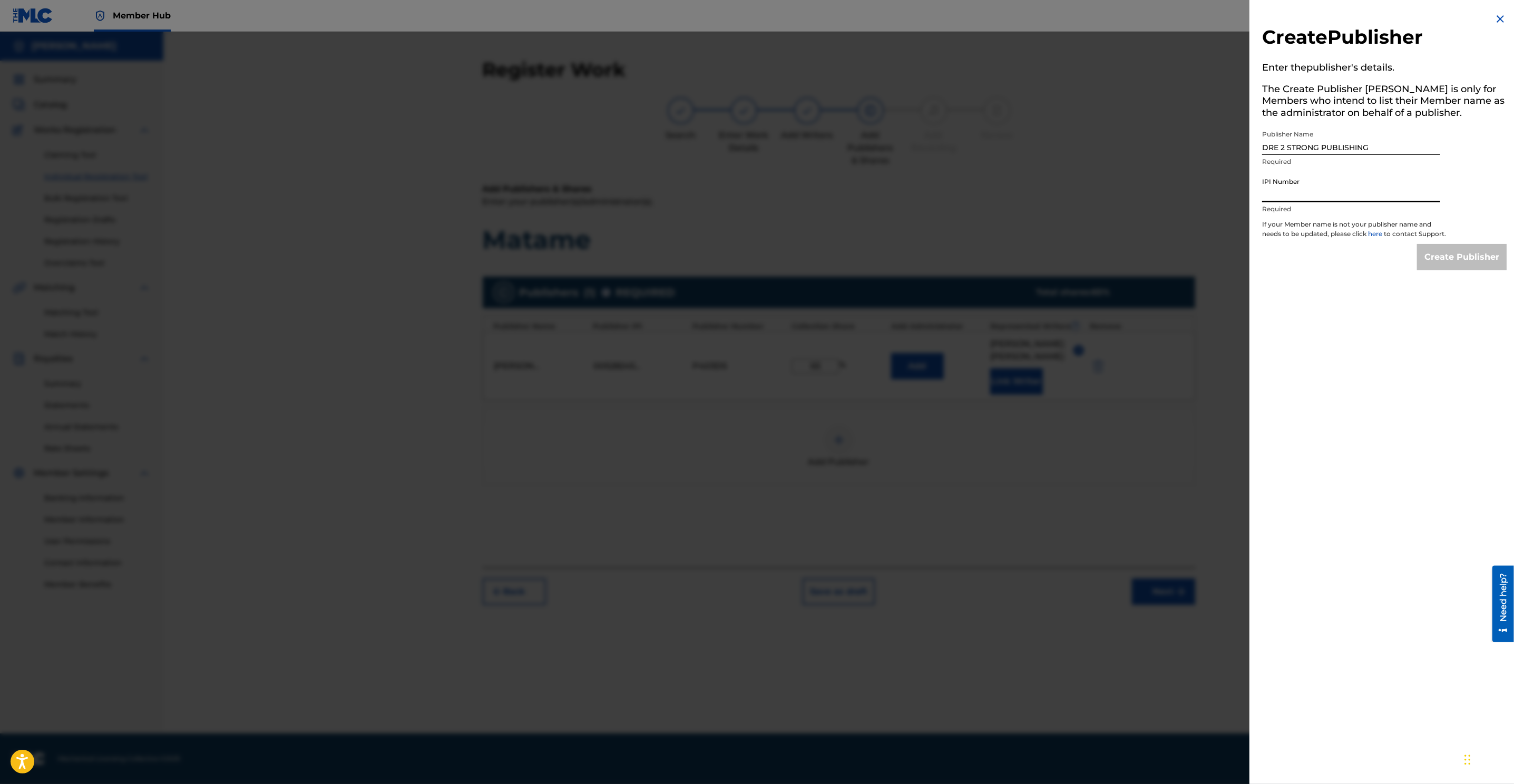
paste input "00463123088"
type input "00463123088"
click at [1007, 265] on input "Create Publisher" at bounding box center [1462, 257] width 89 height 26
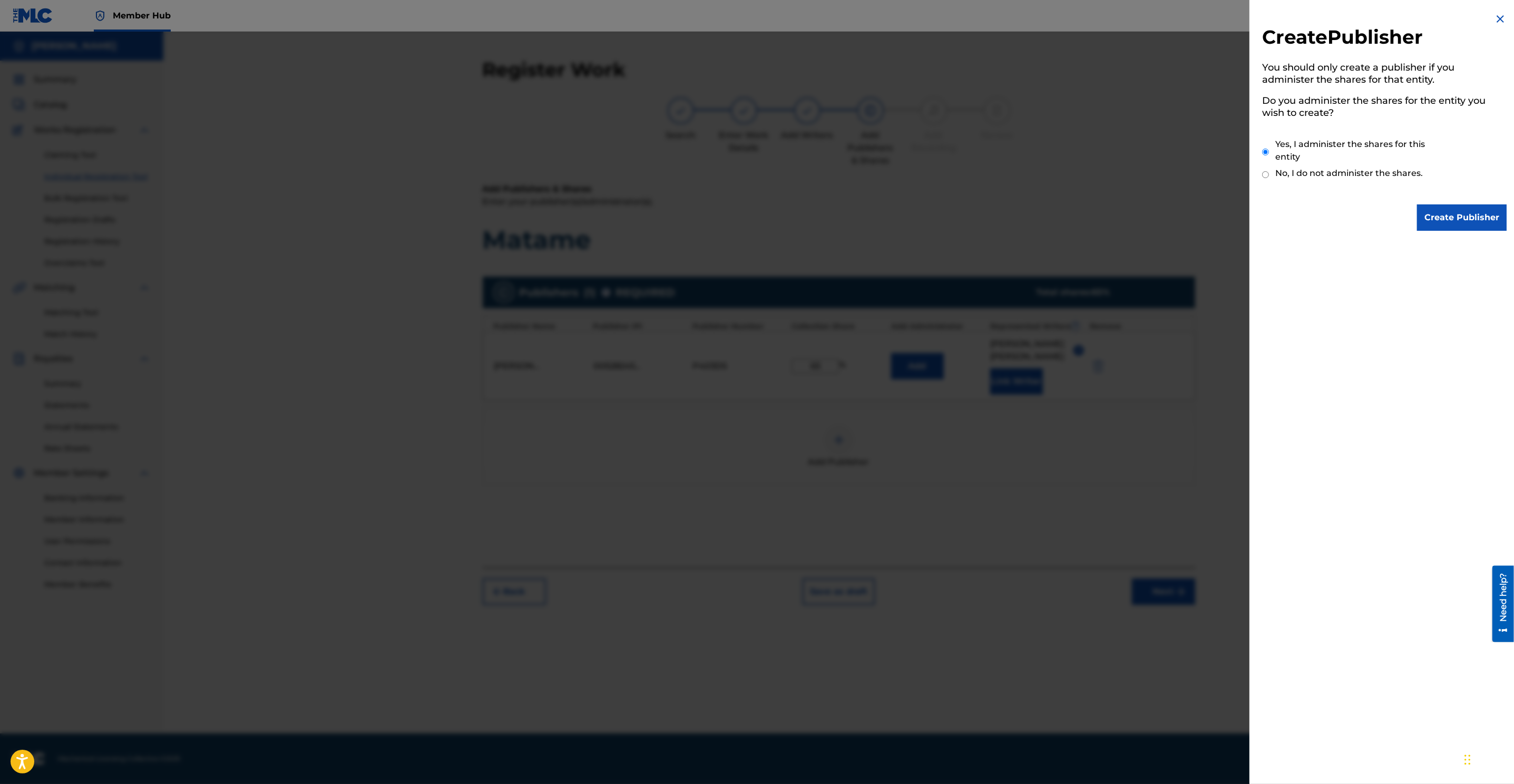
click at [1007, 175] on input "No, I do not administer the shares." at bounding box center [1265, 175] width 7 height 10
radio input "true"
click at [1007, 216] on input "Create Publisher" at bounding box center [1462, 217] width 89 height 26
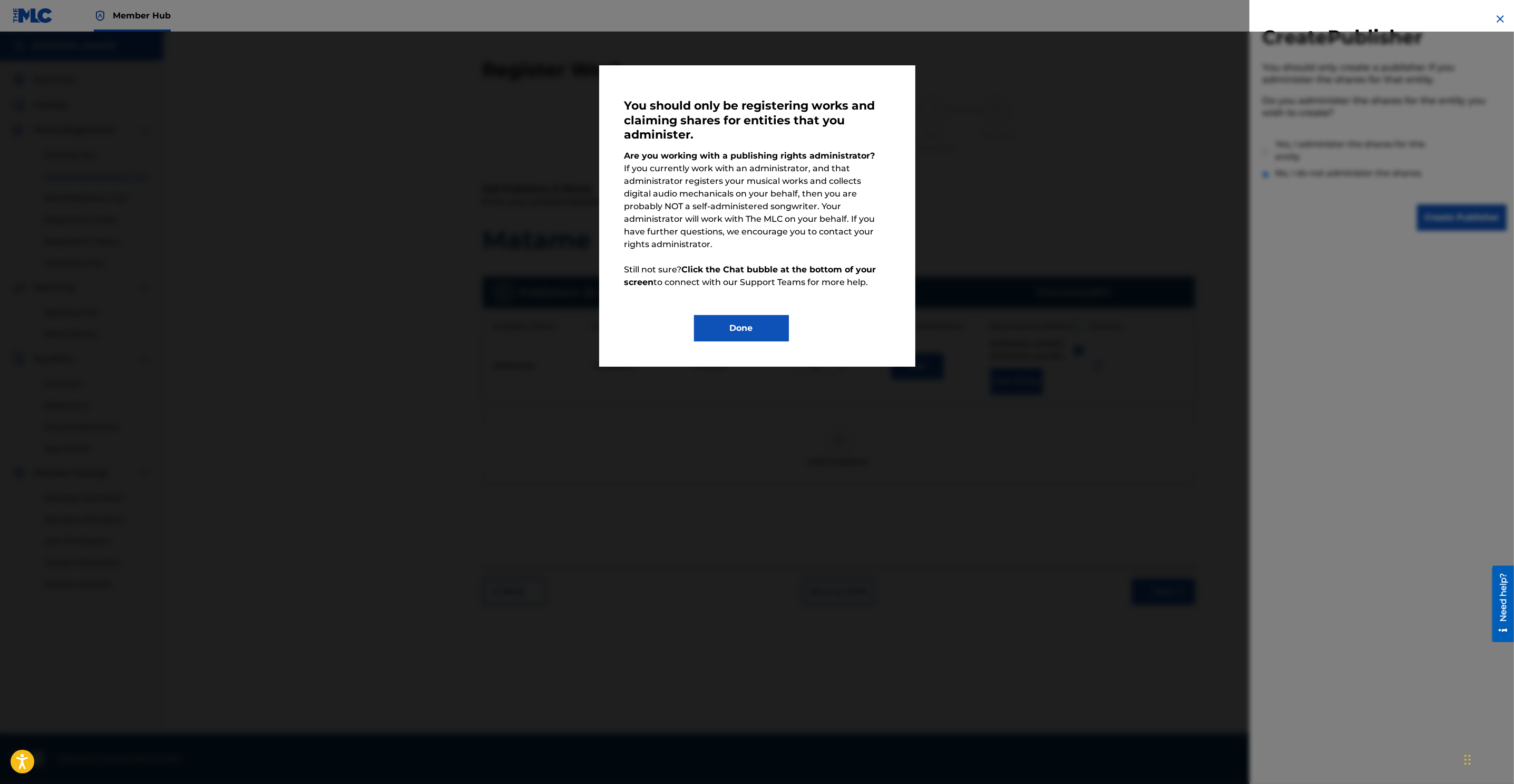
click at [1007, 160] on div "You should only be registering works and claiming shares for entities that you …" at bounding box center [757, 182] width 1514 height 301
click at [752, 315] on button "Done" at bounding box center [741, 328] width 95 height 26
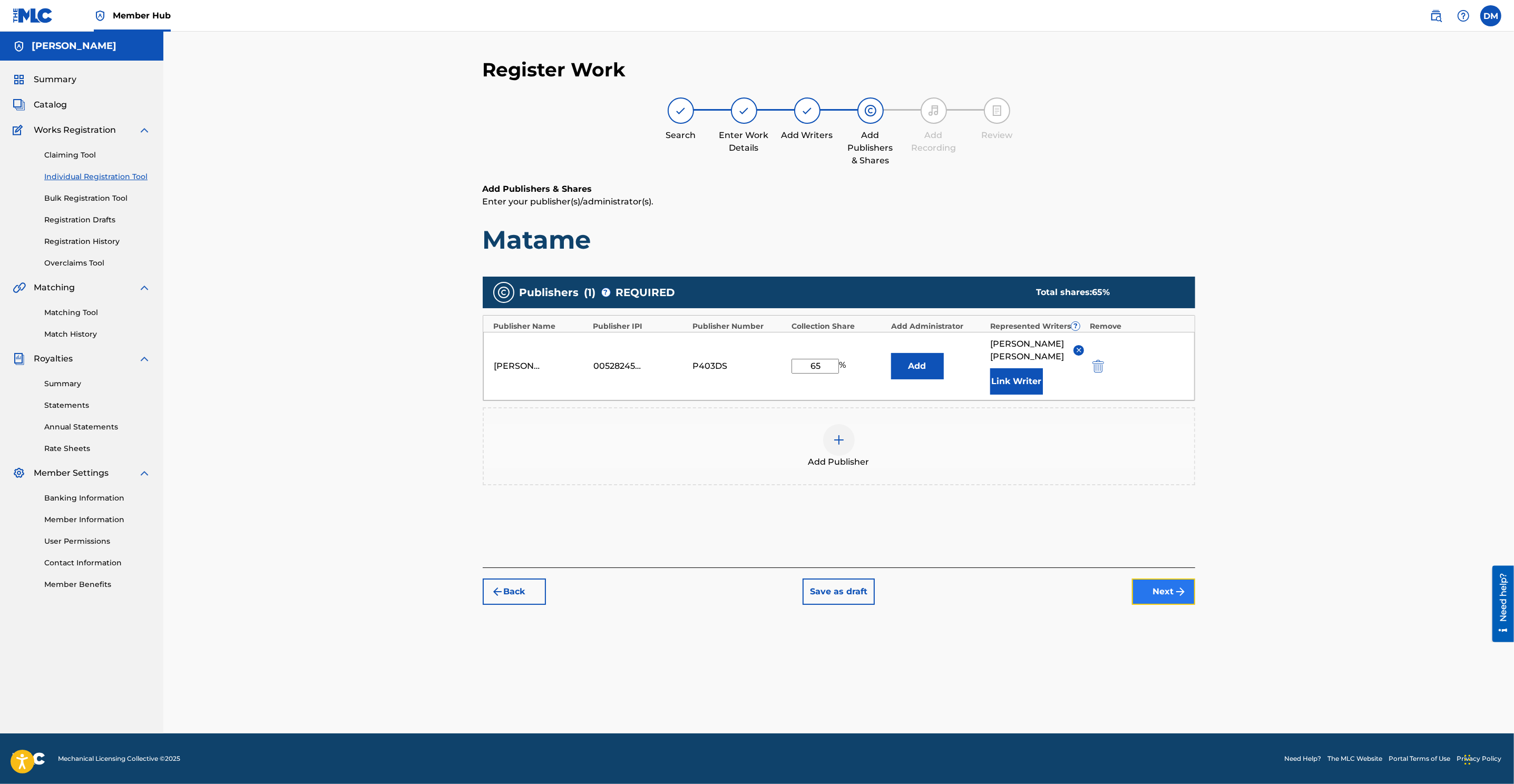
click at [1007, 522] on button "Next" at bounding box center [1164, 591] width 63 height 26
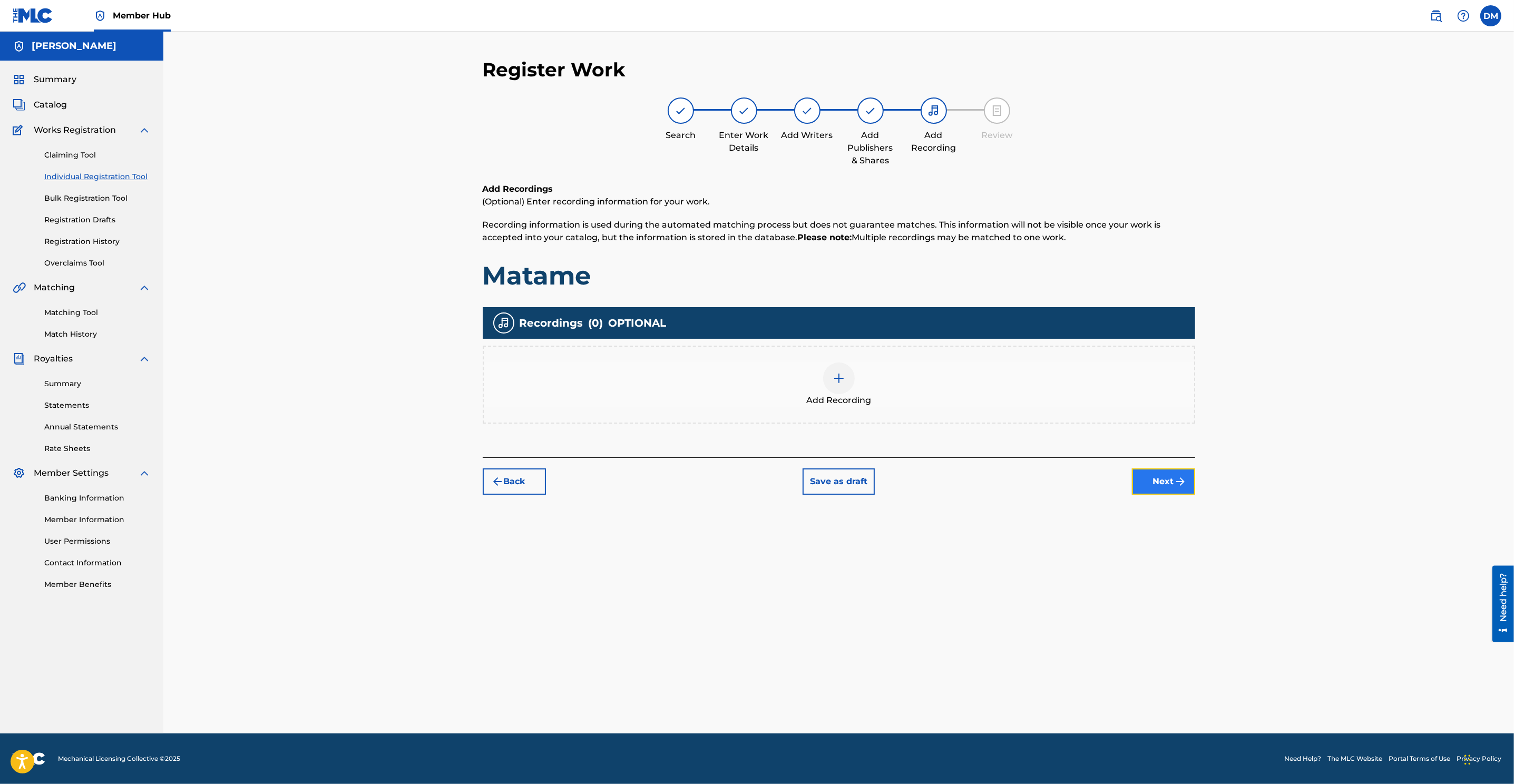
click at [1007, 481] on img "submit" at bounding box center [1181, 482] width 13 height 13
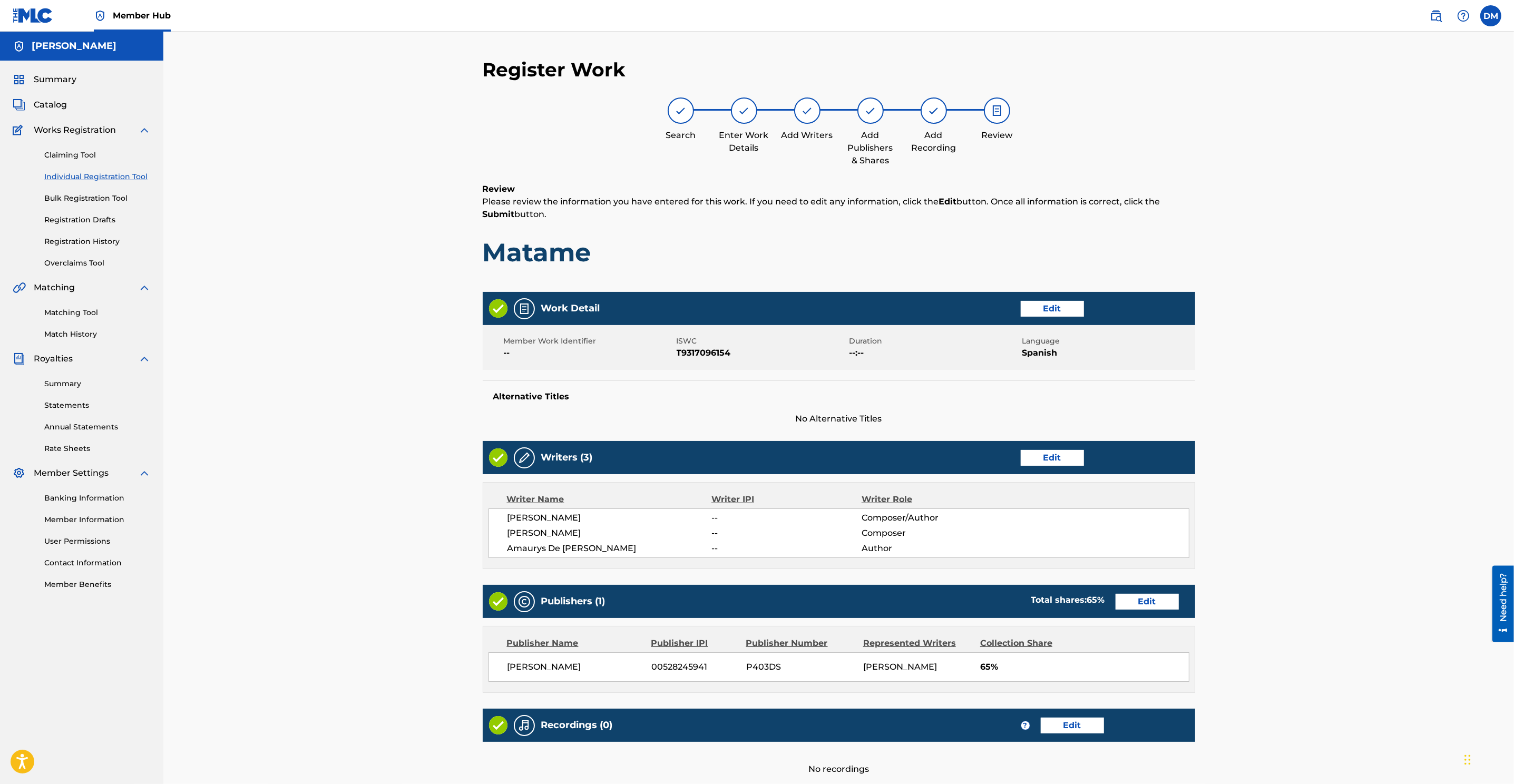
scroll to position [94, 0]
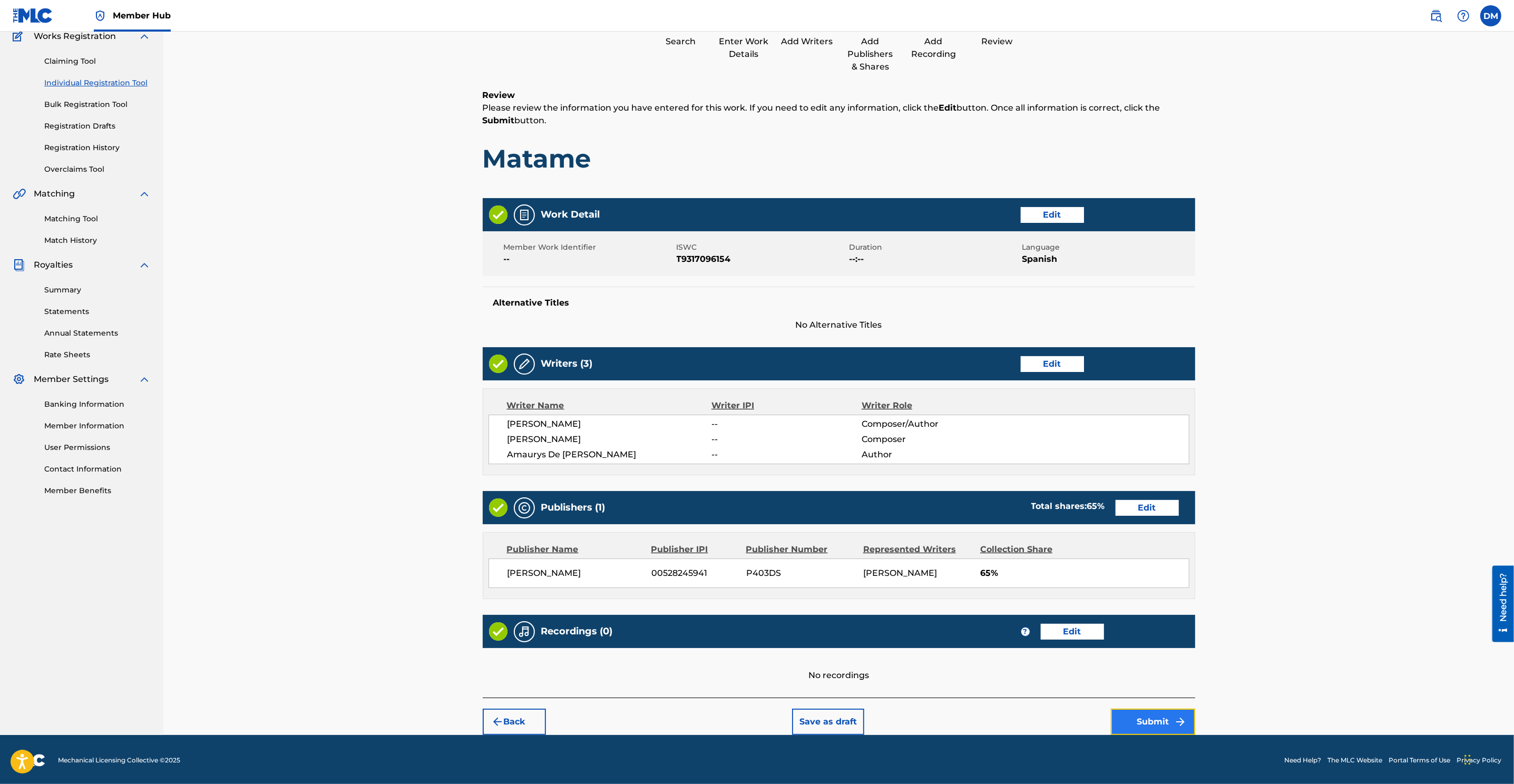
click at [1007, 522] on button "Submit" at bounding box center [1153, 722] width 84 height 26
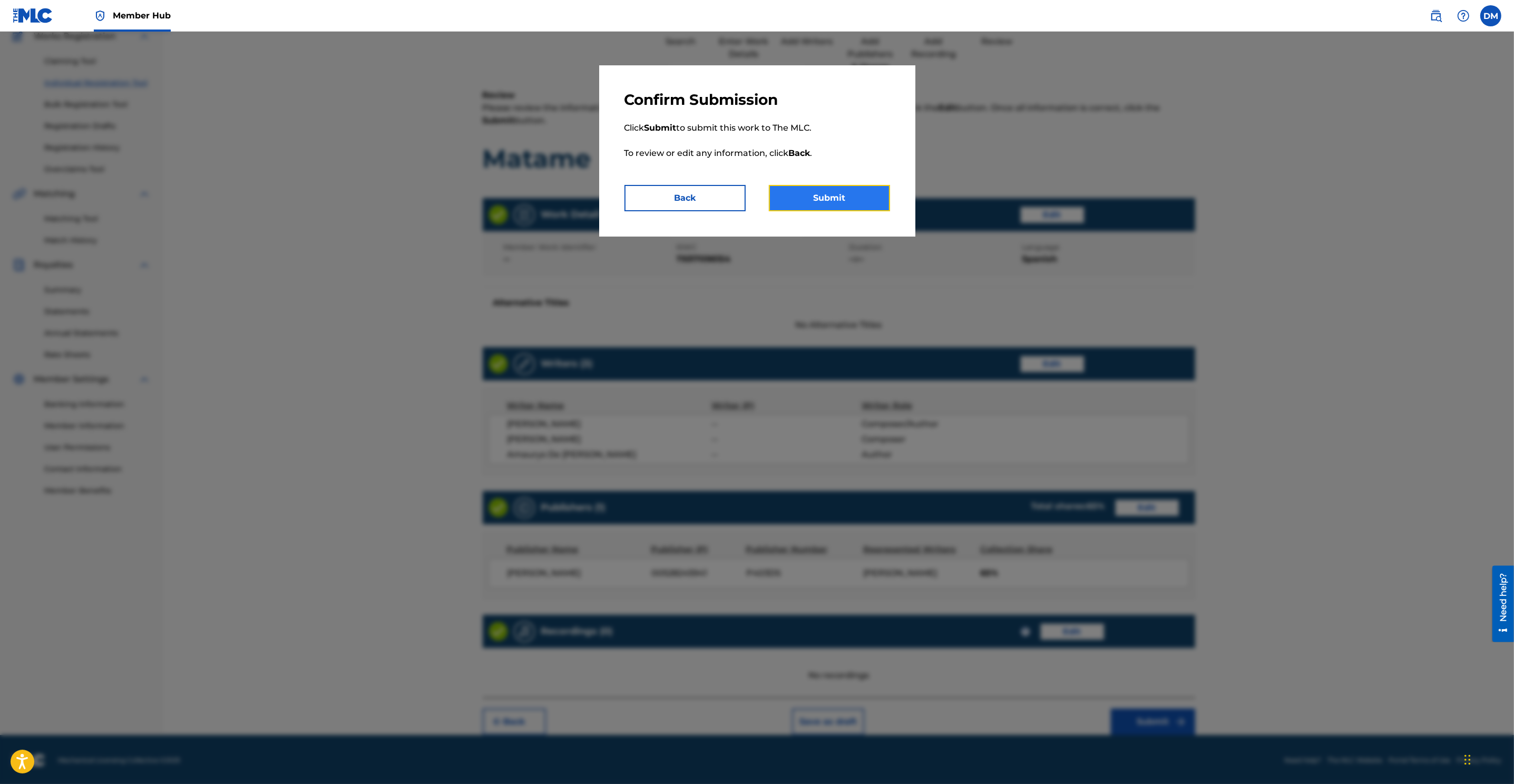
click at [842, 202] on button "Submit" at bounding box center [829, 198] width 121 height 26
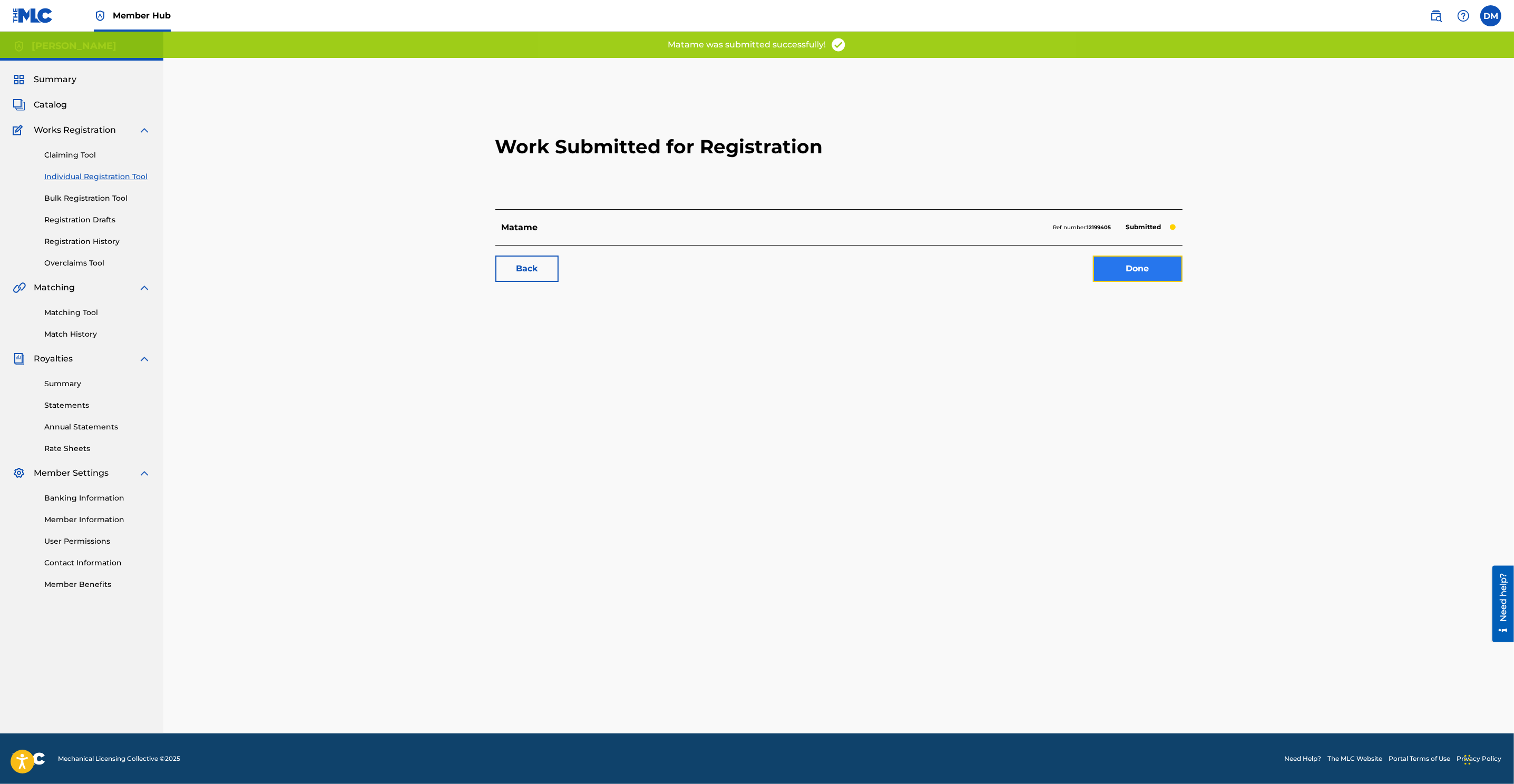
click at [1007, 267] on link "Done" at bounding box center [1138, 269] width 89 height 26
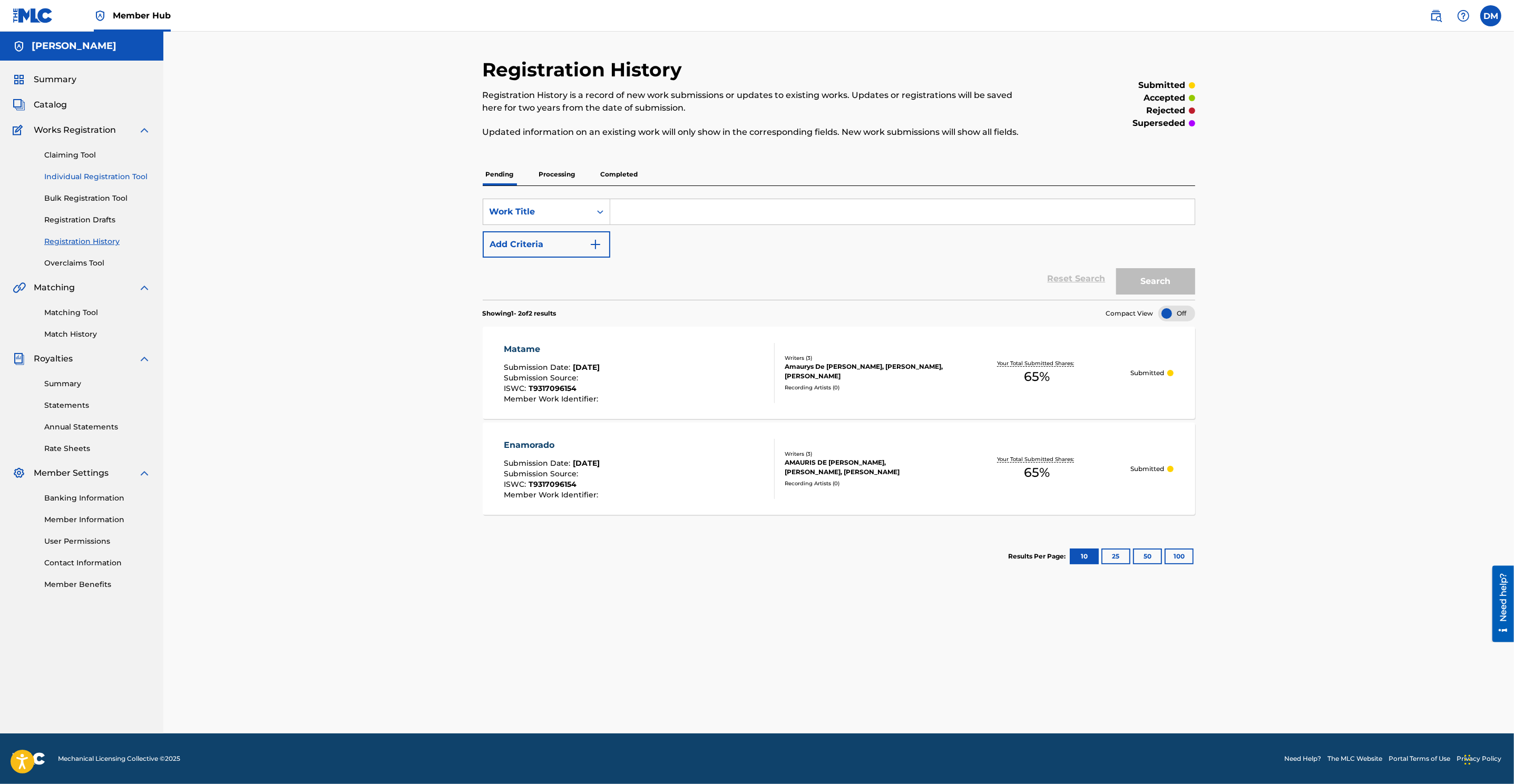
click at [74, 176] on link "Individual Registration Tool" at bounding box center [97, 176] width 106 height 11
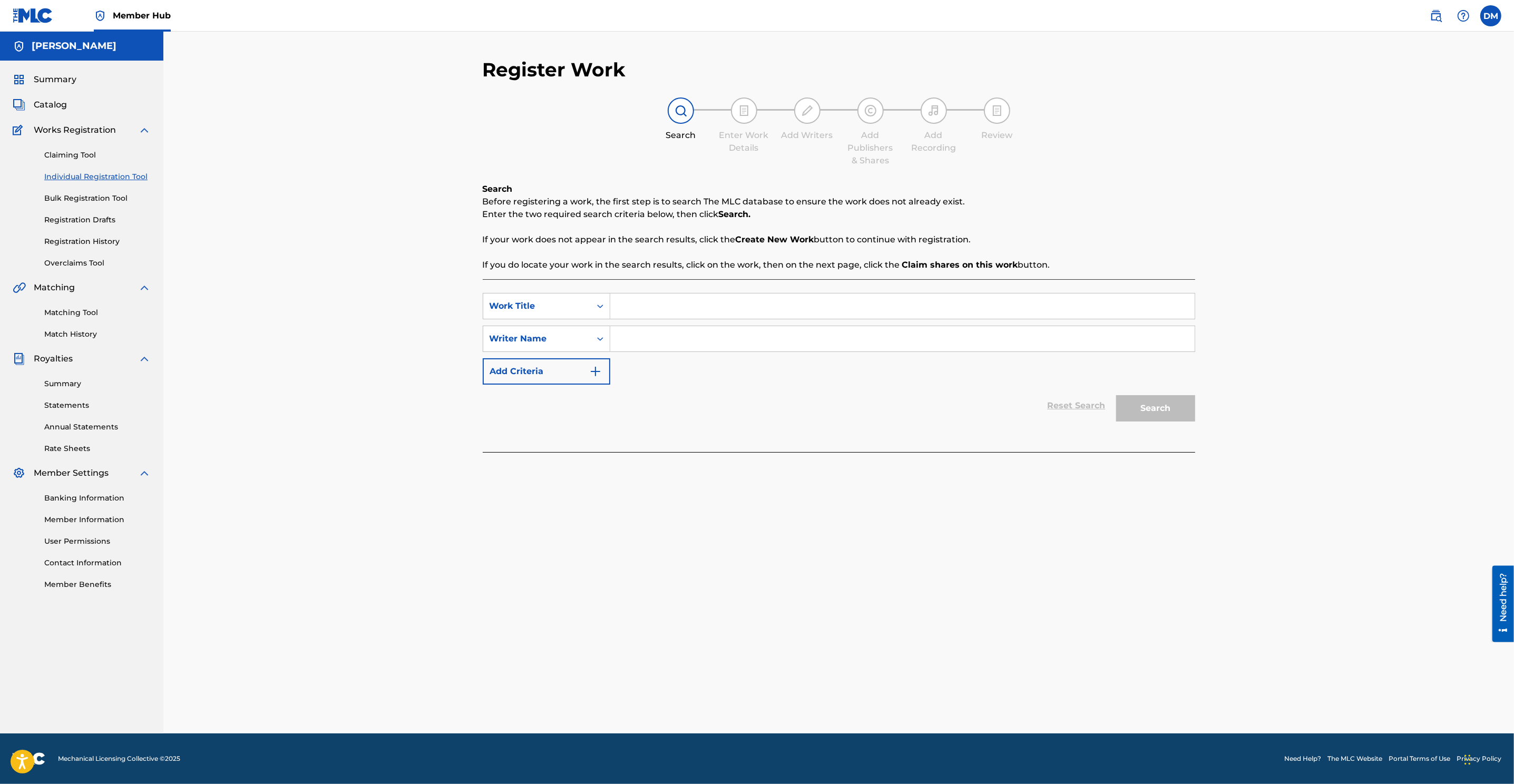
click at [99, 178] on link "Individual Registration Tool" at bounding box center [97, 176] width 106 height 11
drag, startPoint x: 99, startPoint y: 178, endPoint x: 164, endPoint y: 196, distance: 67.4
click at [99, 178] on link "Individual Registration Tool" at bounding box center [97, 176] width 106 height 11
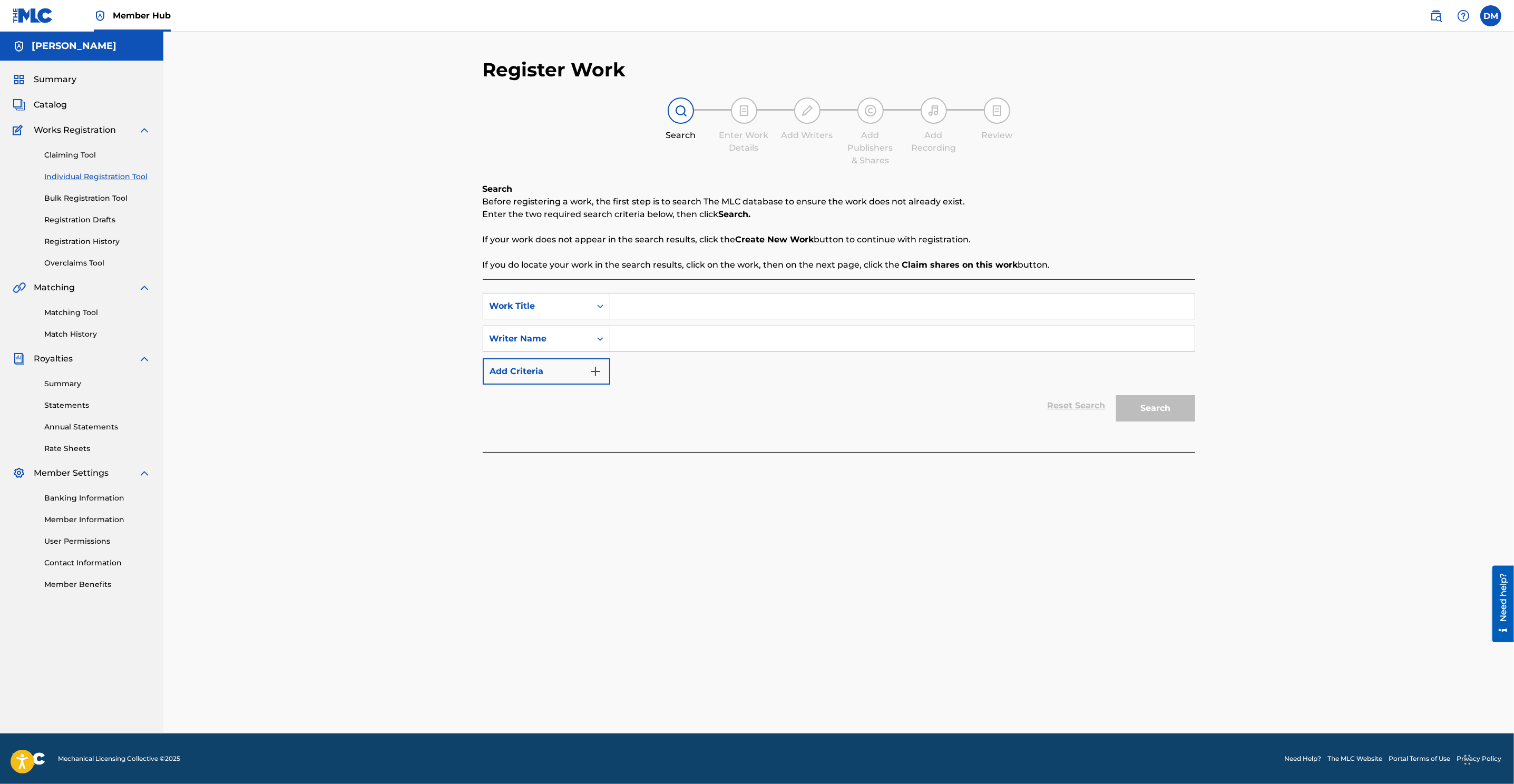
click at [647, 314] on input "Search Form" at bounding box center [902, 306] width 584 height 25
click at [597, 308] on icon "Search Form" at bounding box center [600, 306] width 11 height 11
click at [555, 365] on div "Writer IPI" at bounding box center [546, 359] width 126 height 26
click at [635, 307] on input "Search Form" at bounding box center [902, 306] width 584 height 25
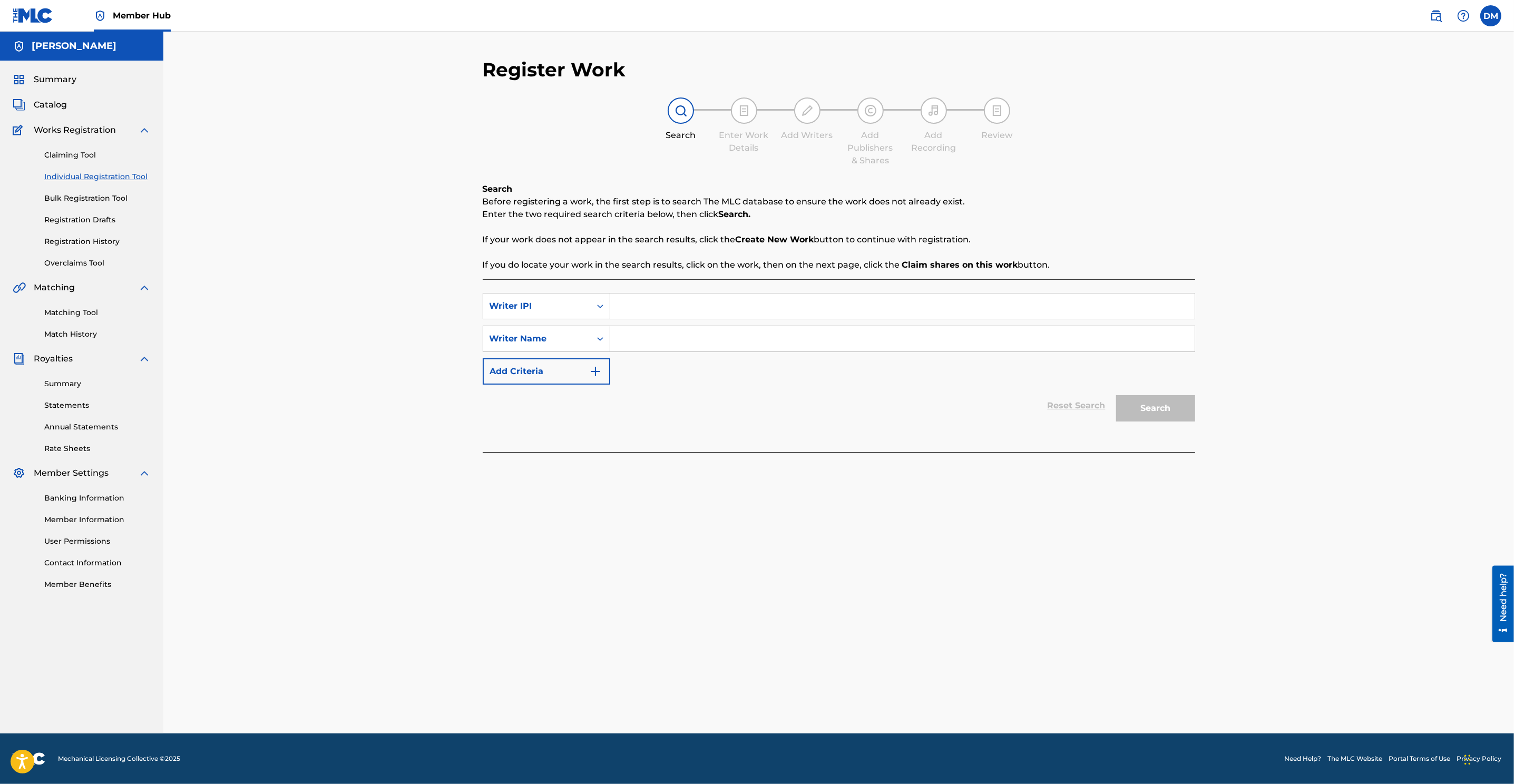
paste input "00510763283"
type input "00510763283"
click at [649, 344] on input "Search Form" at bounding box center [902, 339] width 584 height 25
type input "Danny Mejia"
click at [1007, 401] on button "Search" at bounding box center [1155, 408] width 79 height 26
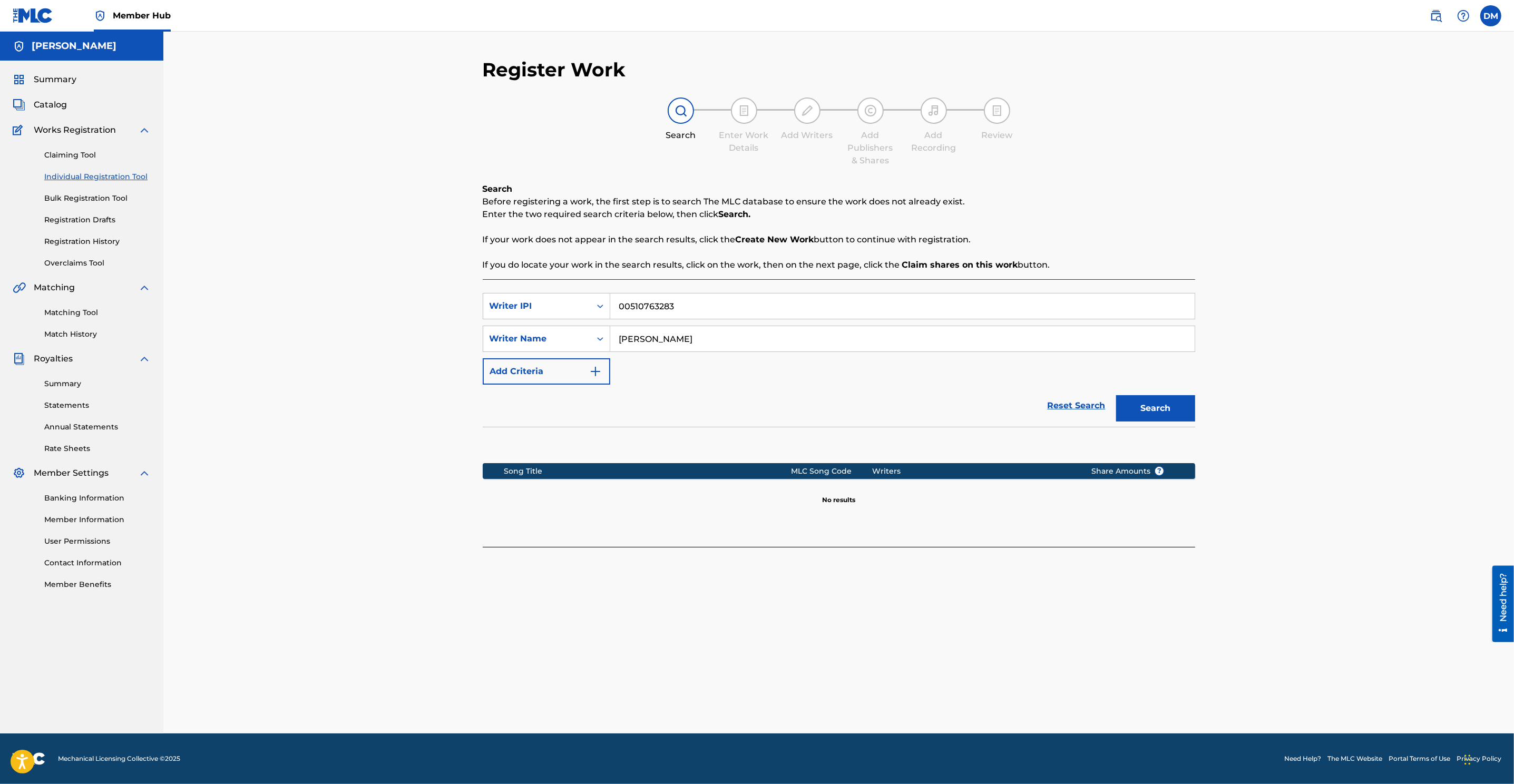
click at [99, 175] on link "Individual Registration Tool" at bounding box center [97, 176] width 106 height 11
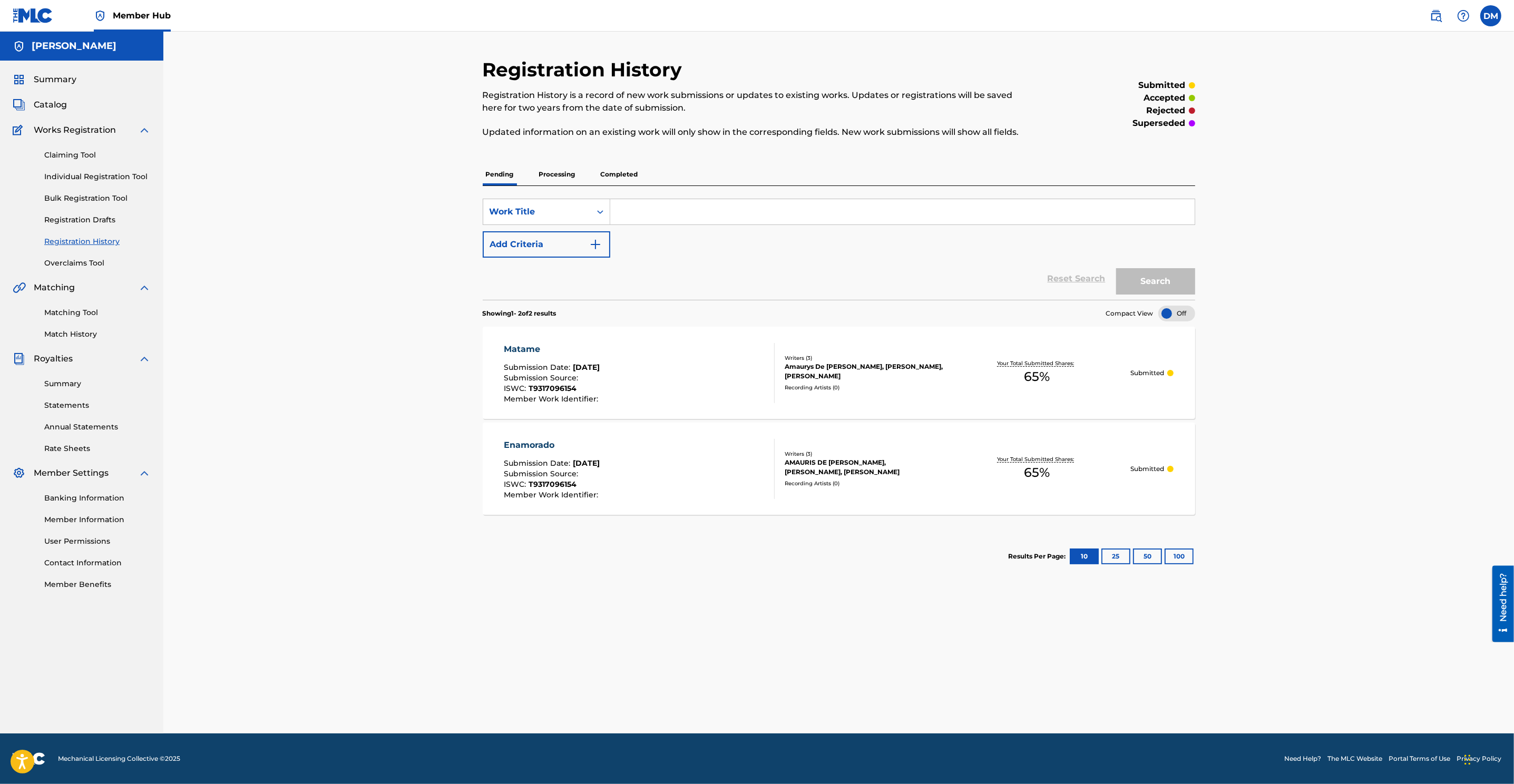
click at [99, 240] on link "Registration History" at bounding box center [97, 242] width 106 height 11
click at [97, 220] on link "Registration Drafts" at bounding box center [97, 220] width 106 height 11
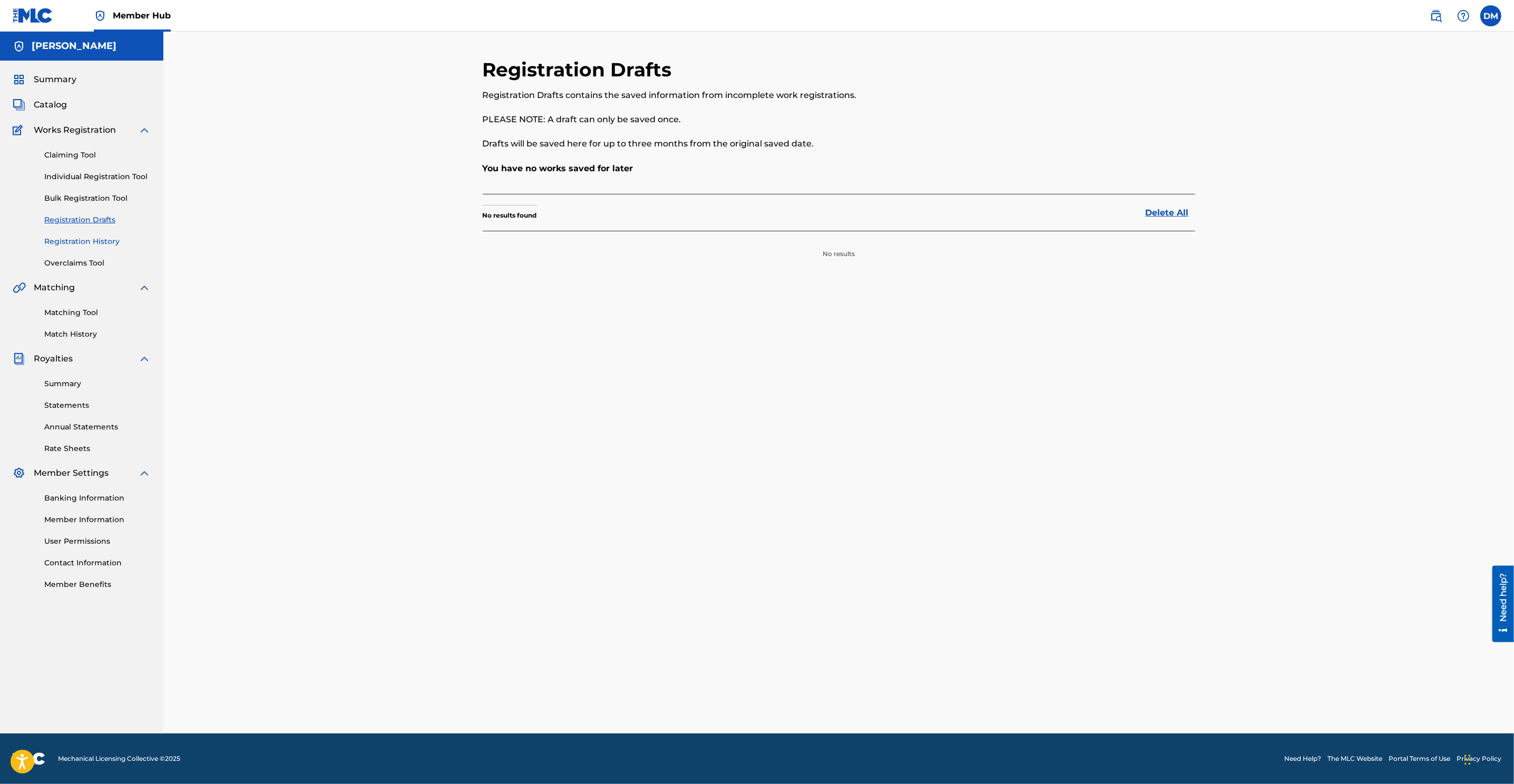
click at [92, 242] on link "Registration History" at bounding box center [97, 242] width 106 height 11
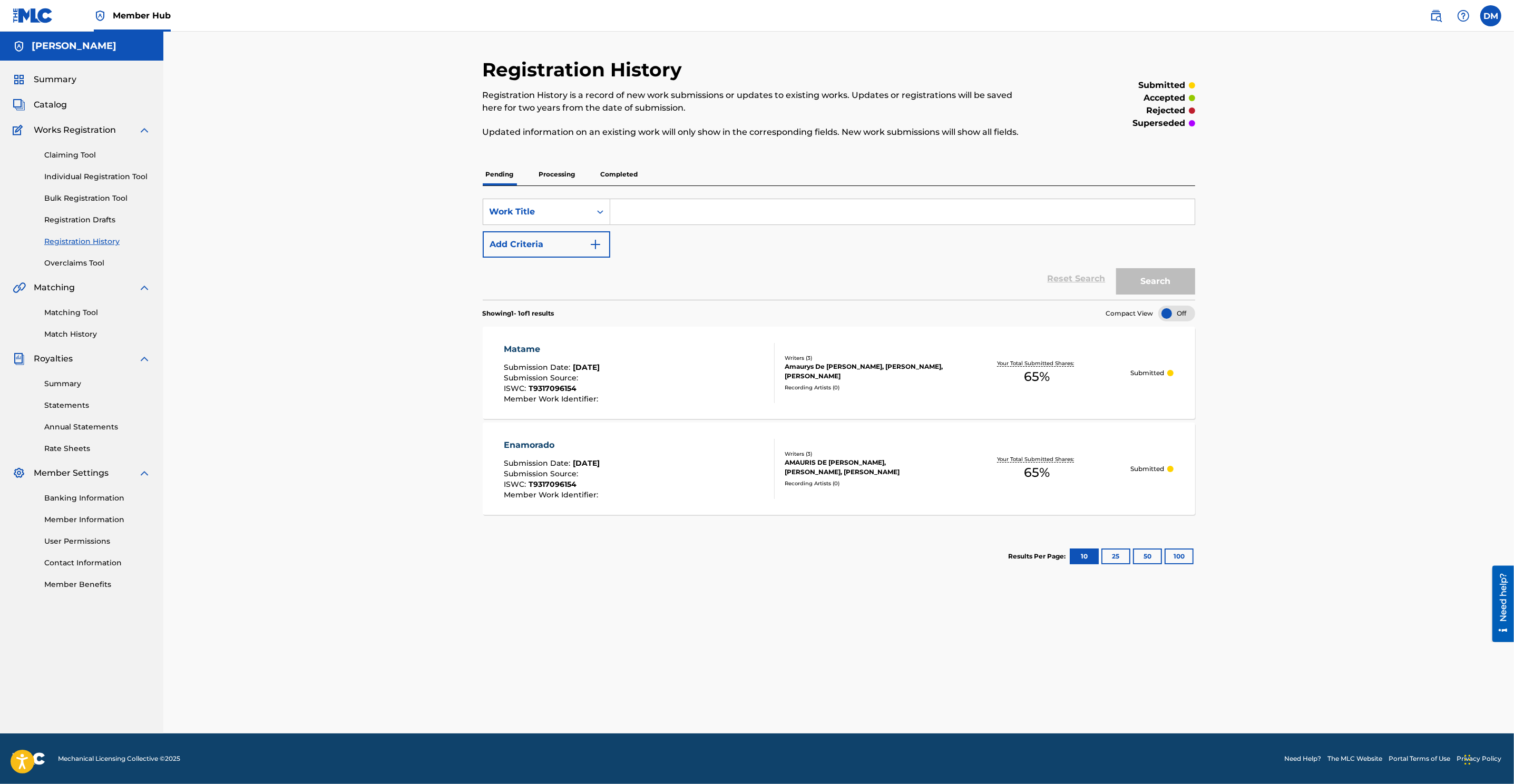
click at [67, 131] on span "Works Registration" at bounding box center [75, 130] width 82 height 13
click at [91, 176] on link "Individual Registration Tool" at bounding box center [97, 176] width 106 height 11
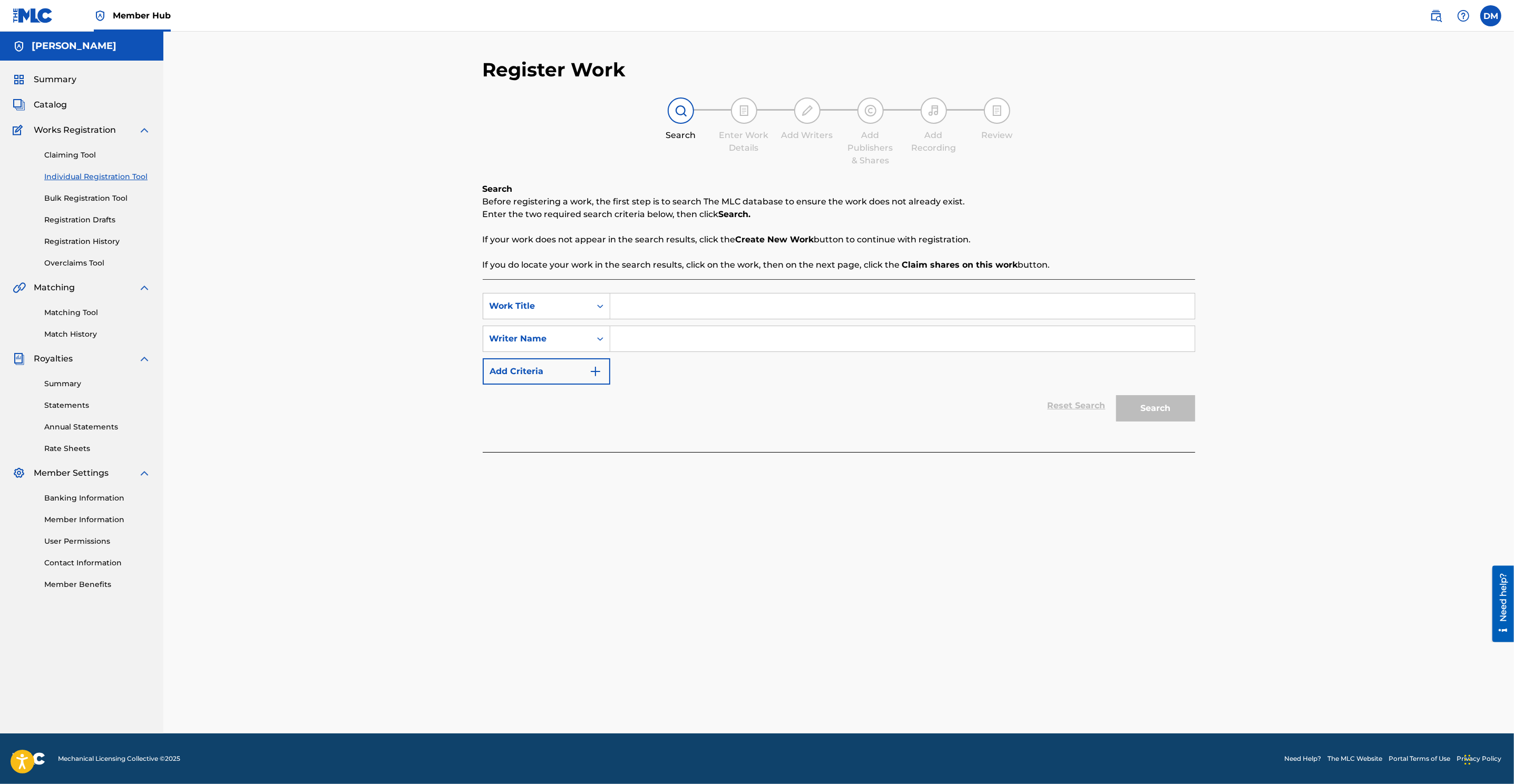
click at [612, 309] on input "Search Form" at bounding box center [902, 306] width 584 height 25
click at [650, 306] on input "Search Form" at bounding box center [902, 306] width 584 height 25
paste input "MUJER CALLEJERA"
type input "MUJER CALLEJERA"
click at [593, 339] on div "Search Form" at bounding box center [600, 339] width 19 height 19
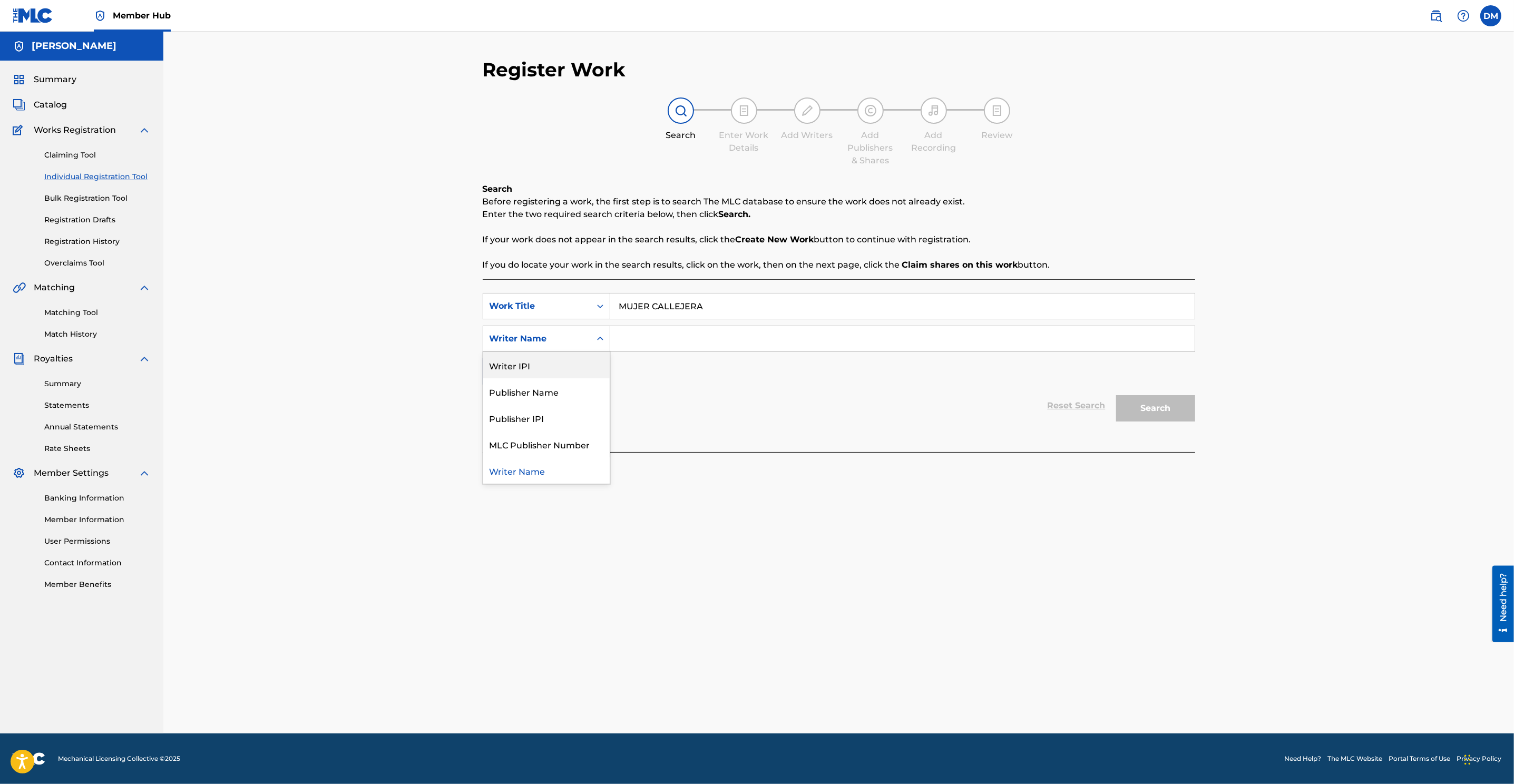
click at [557, 358] on div "Writer IPI" at bounding box center [546, 365] width 126 height 26
click at [726, 337] on input "Search Form" at bounding box center [902, 339] width 584 height 25
paste input "00510763283"
type input "00510763283"
click at [1007, 405] on button "Search" at bounding box center [1155, 408] width 79 height 26
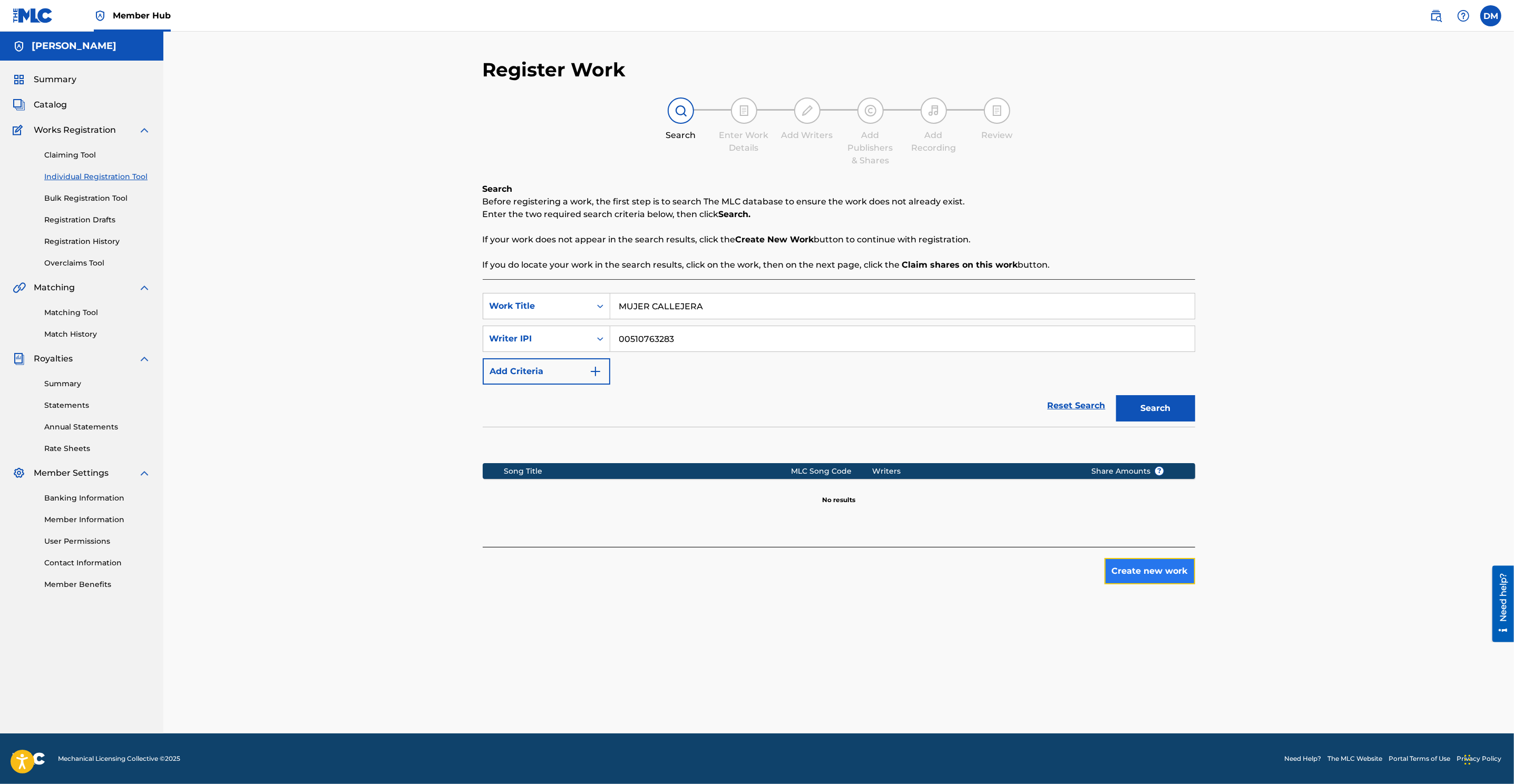
click at [1007, 522] on button "Create new work" at bounding box center [1150, 571] width 91 height 26
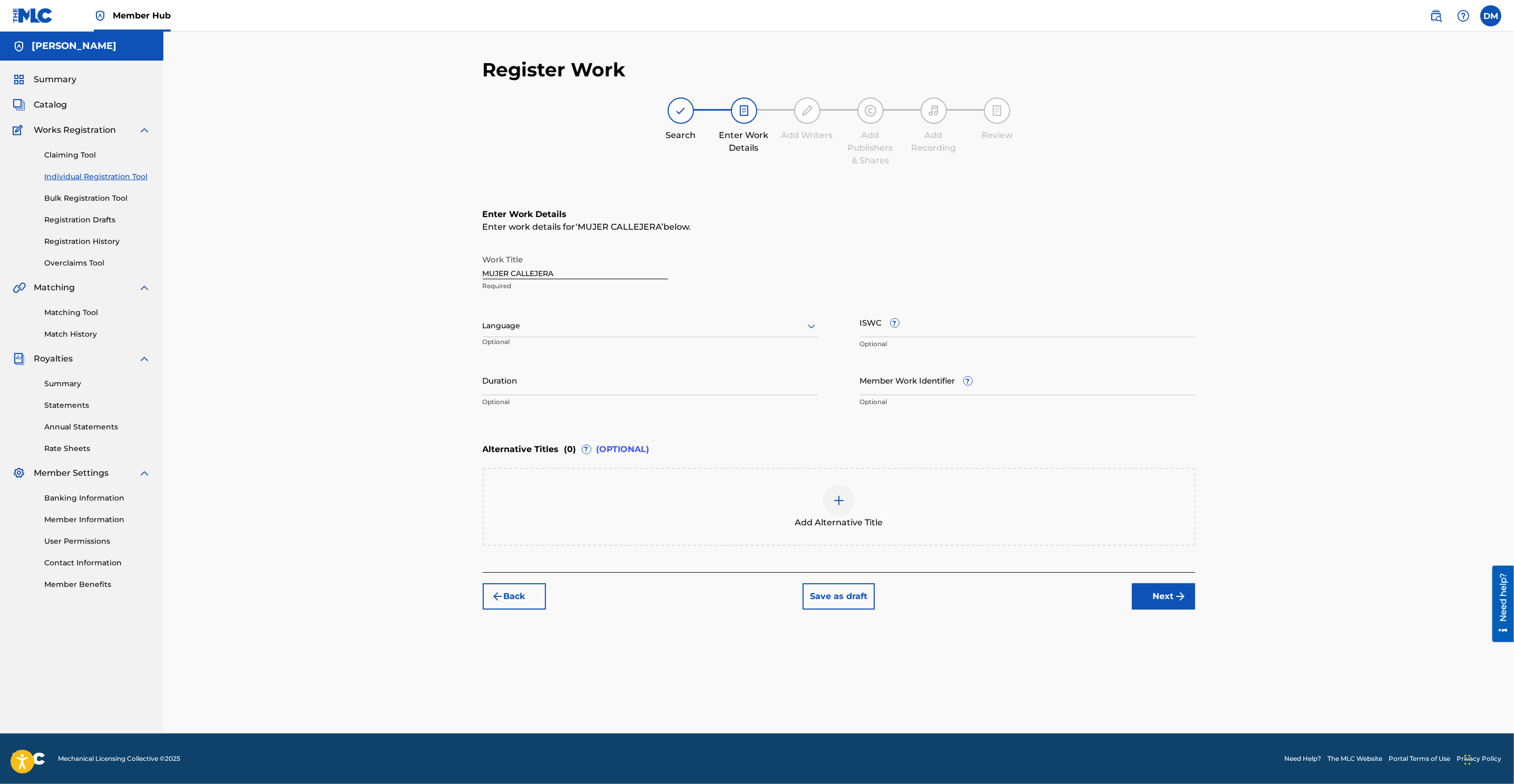
click at [530, 327] on div at bounding box center [650, 326] width 335 height 13
click at [515, 366] on div "Spanish" at bounding box center [650, 373] width 334 height 24
click at [960, 330] on input "ISWC ?" at bounding box center [1027, 322] width 335 height 30
paste input "T-327.732.547-6"
type input "T-327.732.547-6"
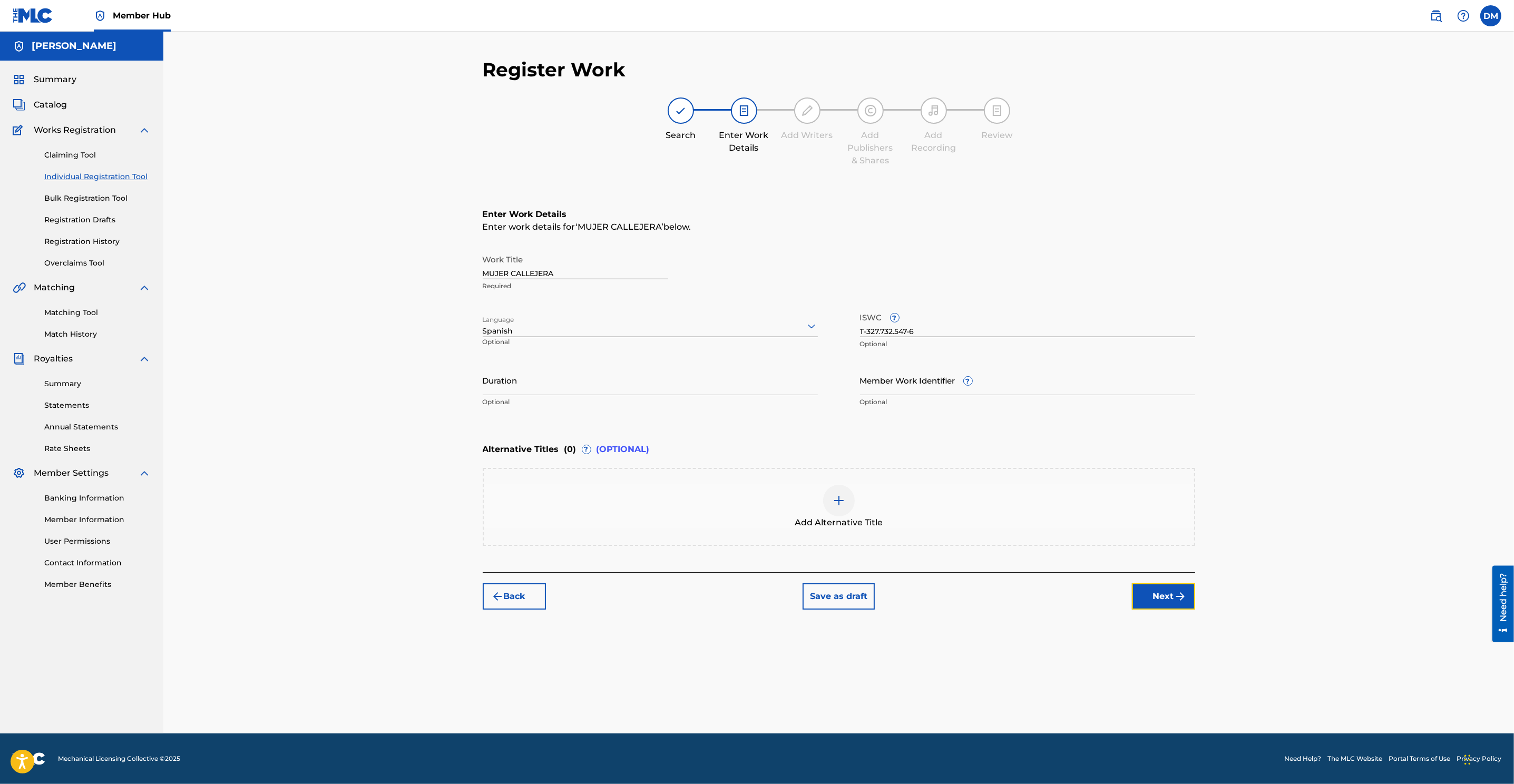
click at [1007, 522] on button "Next" at bounding box center [1164, 597] width 63 height 26
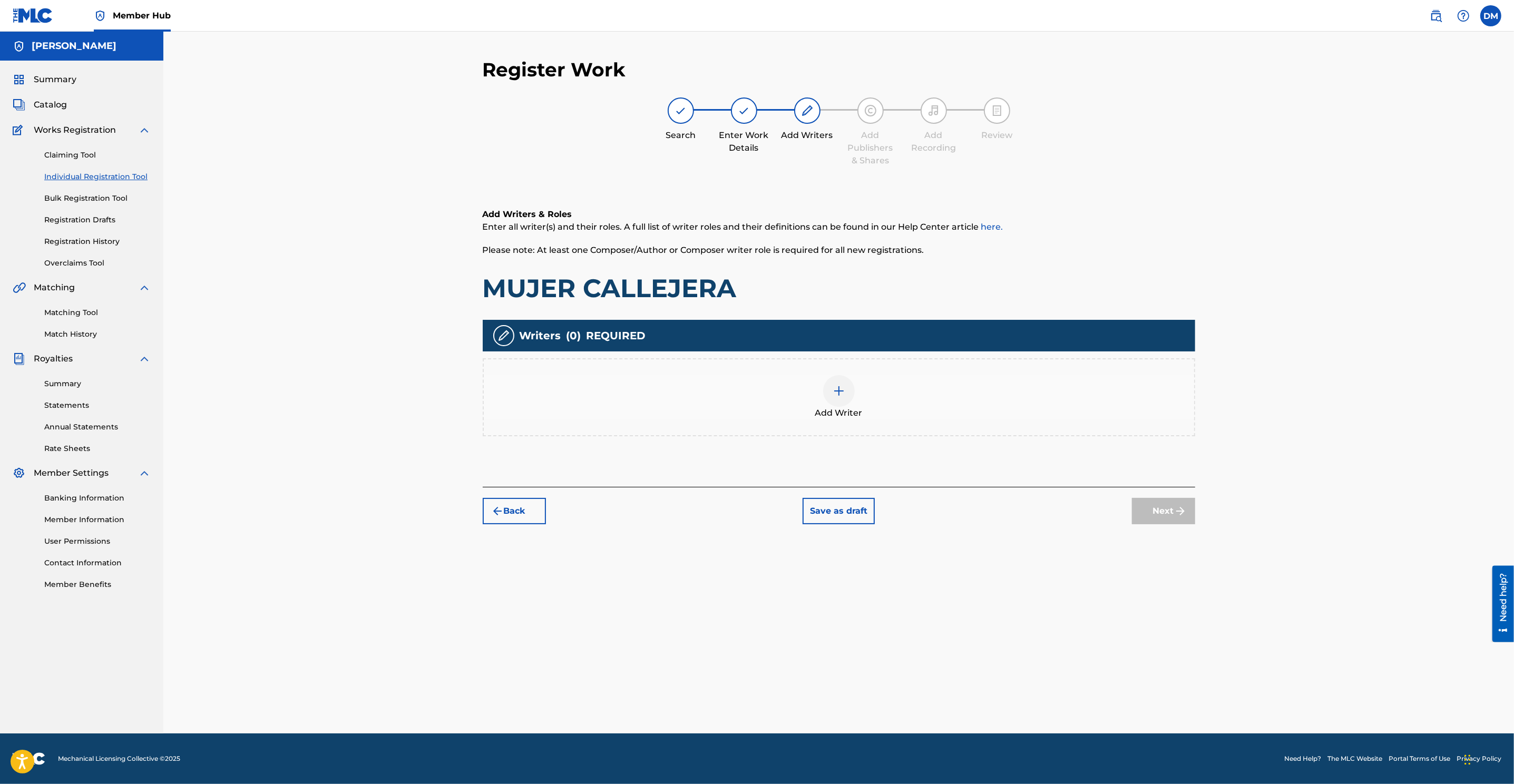
click at [836, 389] on img at bounding box center [839, 391] width 13 height 13
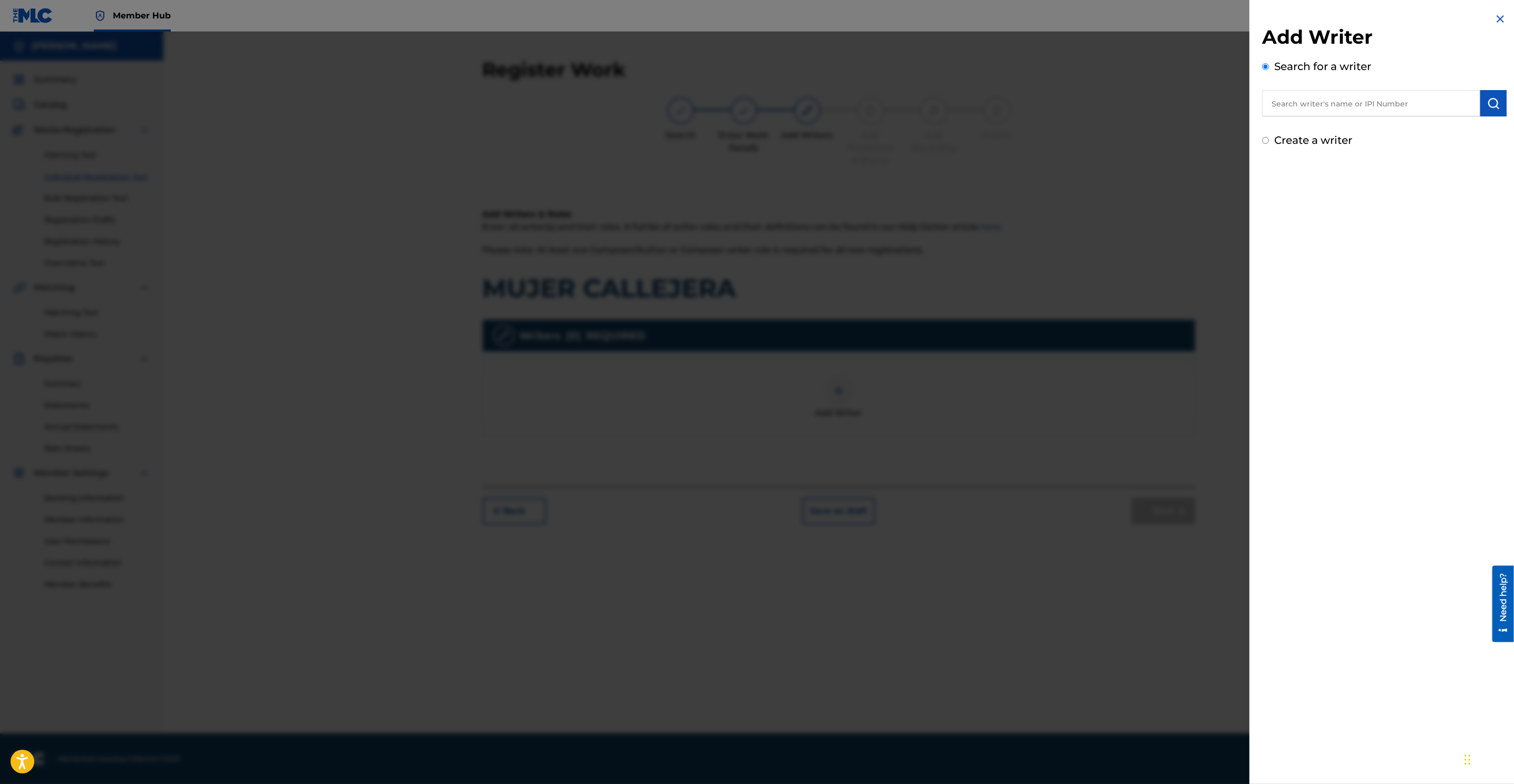
click at [1007, 102] on input "text" at bounding box center [1371, 103] width 218 height 26
paste input "00510763283"
type input "00510763283"
click at [1007, 108] on div "Add Writer Search for a writer 00510763283 Create a writer" at bounding box center [1384, 80] width 270 height 160
click at [1007, 105] on img "submit" at bounding box center [1493, 103] width 13 height 13
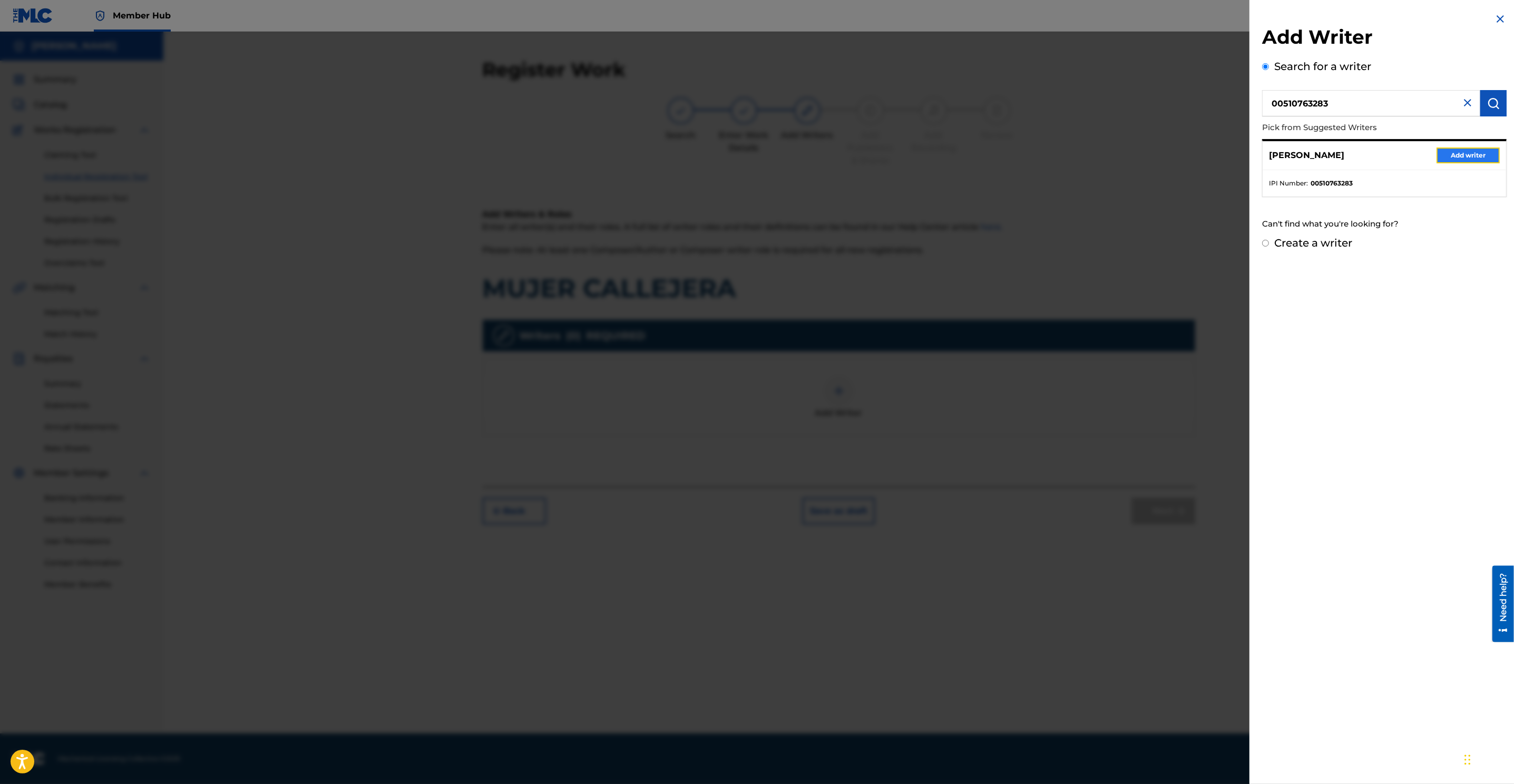
click at [1007, 153] on button "Add writer" at bounding box center [1468, 155] width 63 height 16
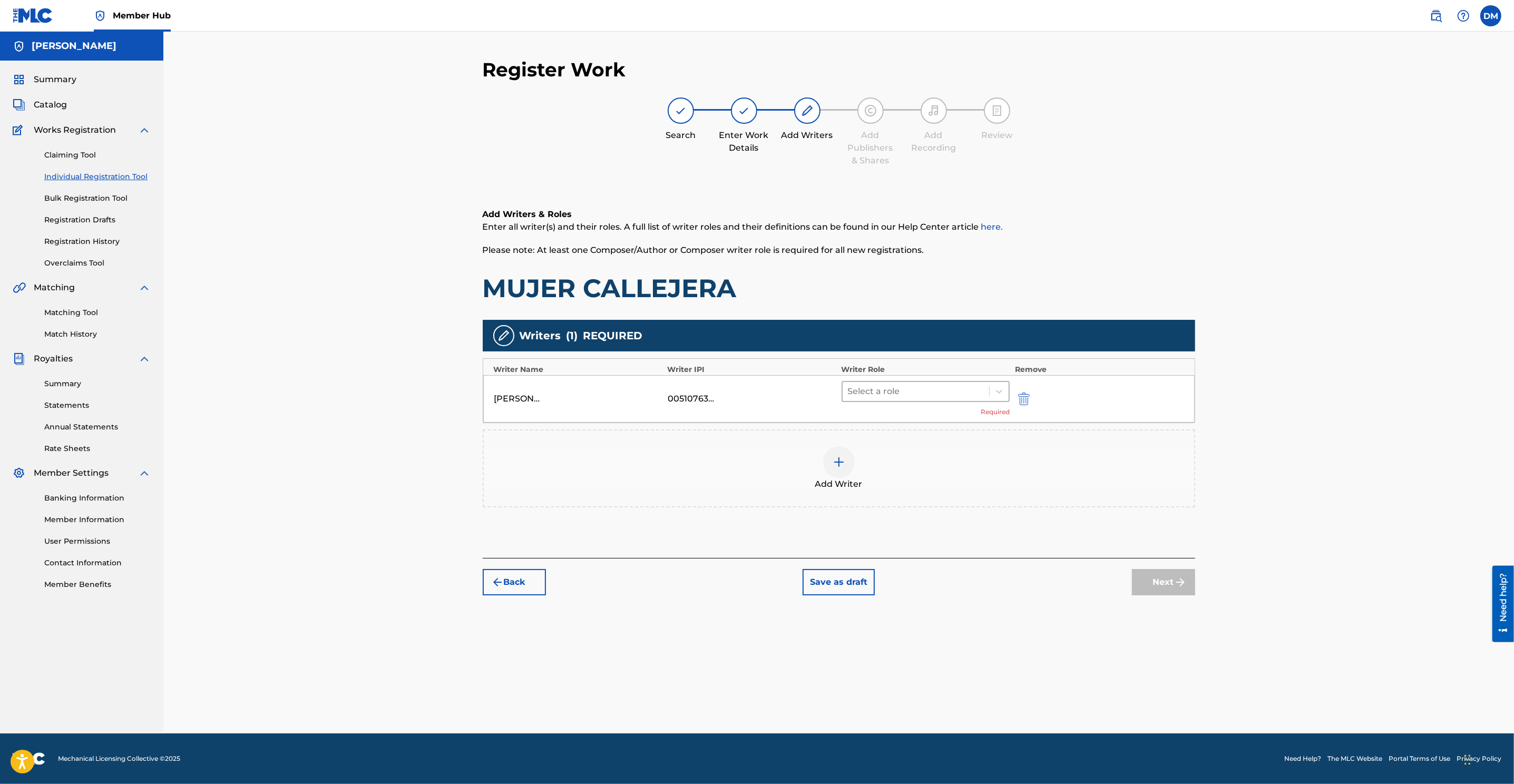
click at [905, 394] on div at bounding box center [916, 391] width 136 height 15
type input "50"
click at [890, 390] on div at bounding box center [916, 391] width 136 height 15
click at [966, 389] on div at bounding box center [916, 391] width 136 height 15
click at [926, 418] on div "Composer/Author" at bounding box center [926, 418] width 169 height 21
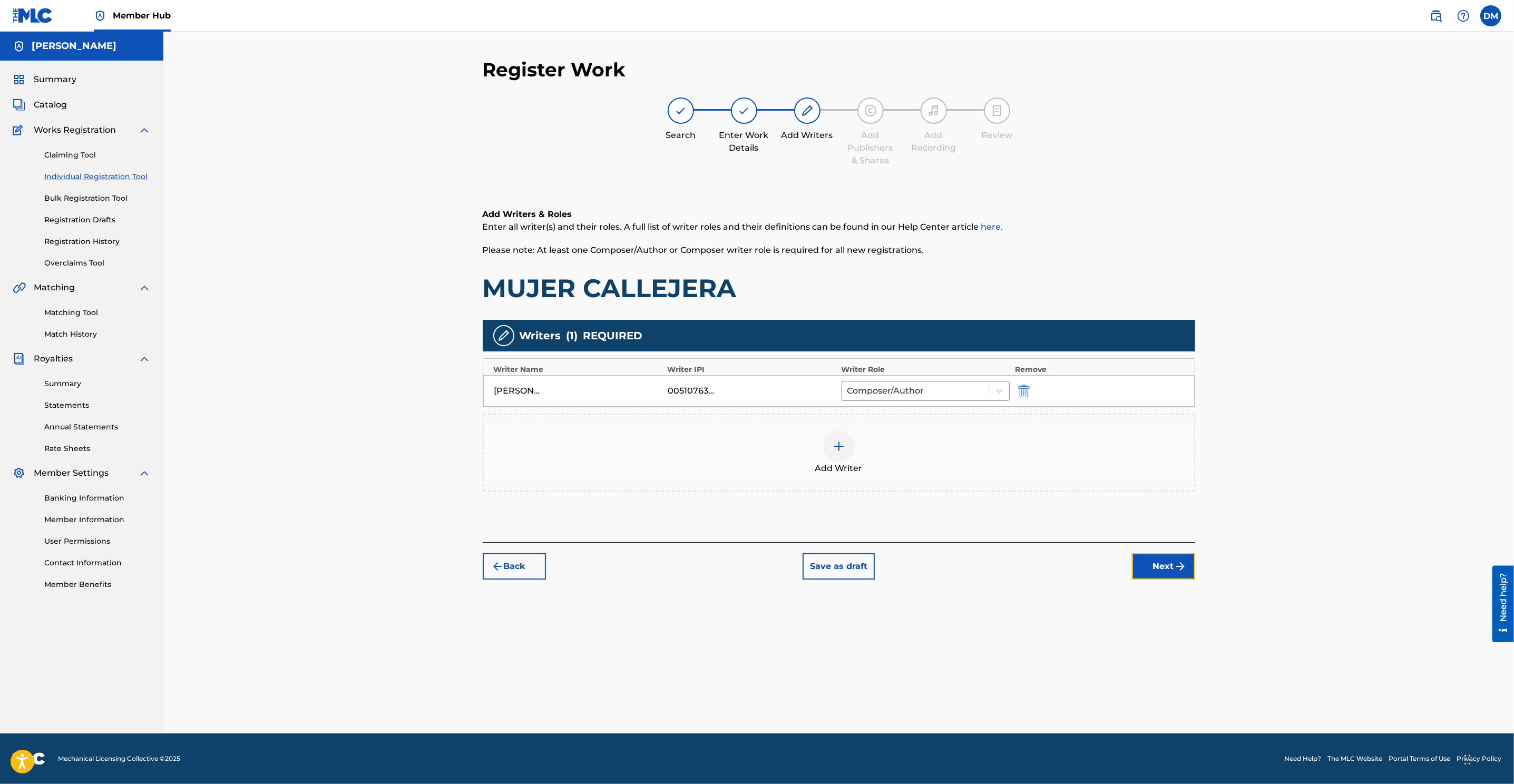
click at [1007, 522] on button "Next" at bounding box center [1164, 566] width 63 height 26
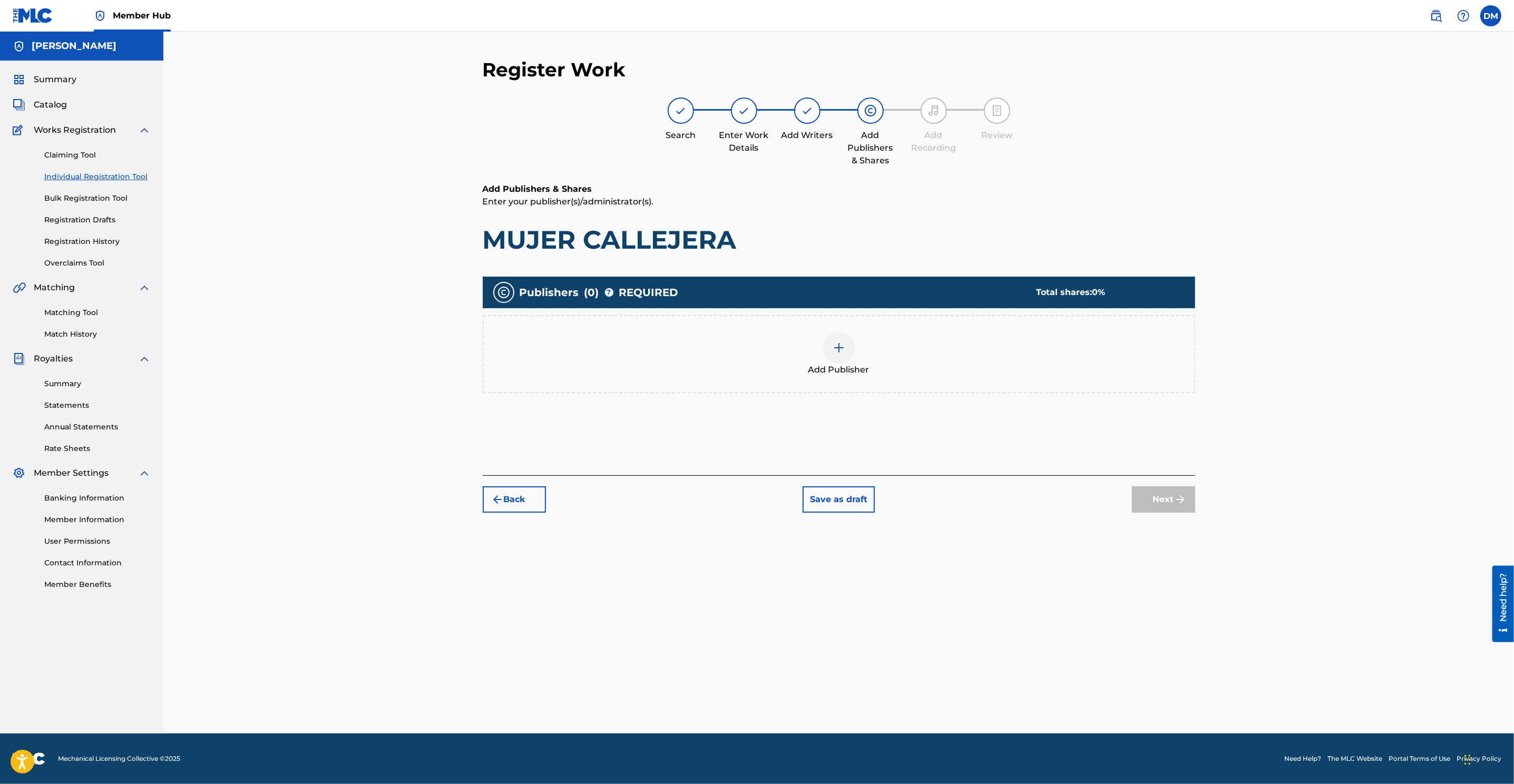
click at [830, 338] on div at bounding box center [839, 348] width 32 height 32
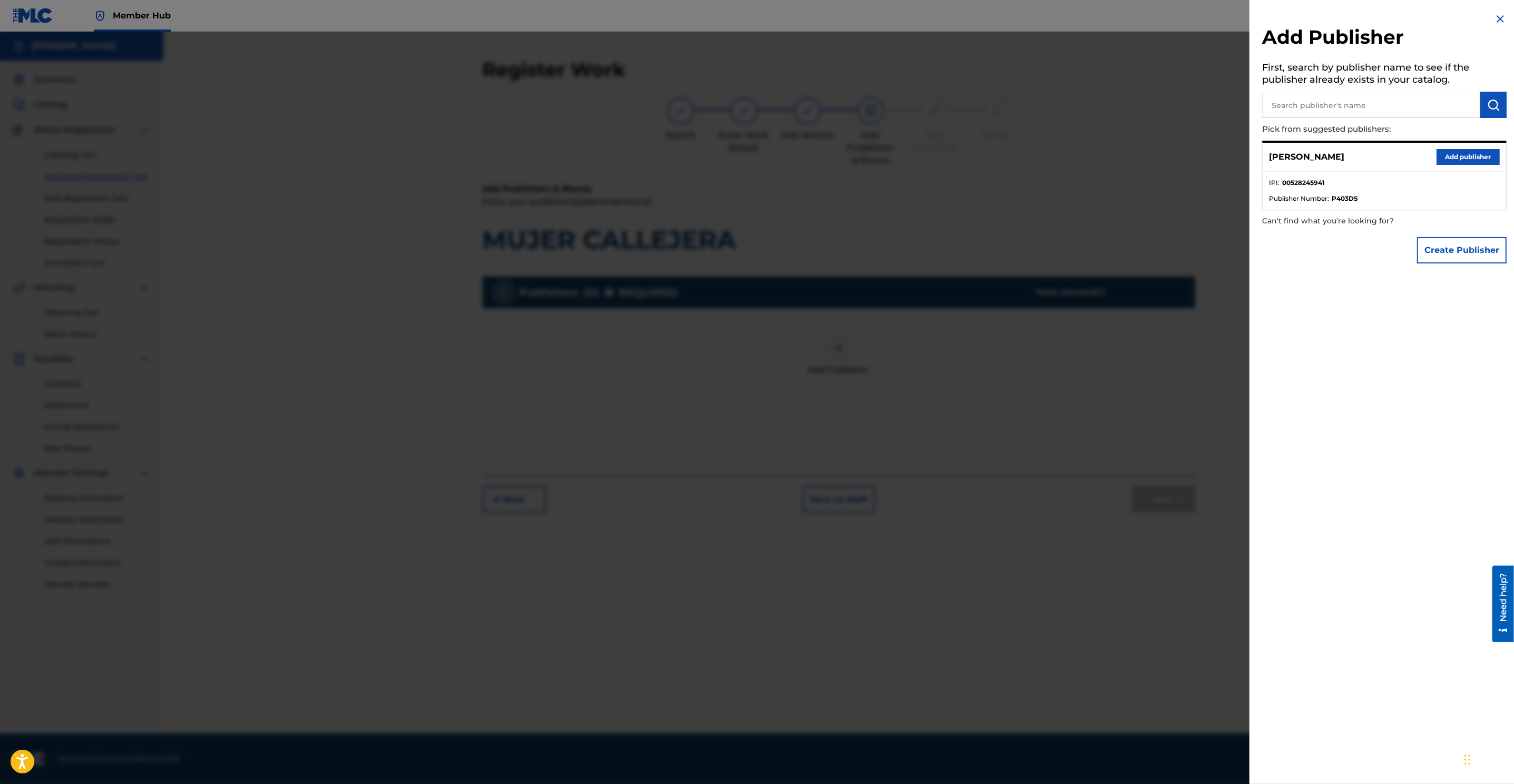
click at [1007, 187] on li "IPI : 00528245941" at bounding box center [1384, 186] width 231 height 16
click at [1007, 191] on li "IPI : 00528245941" at bounding box center [1384, 186] width 231 height 16
click at [1007, 156] on button "Add publisher" at bounding box center [1468, 157] width 63 height 16
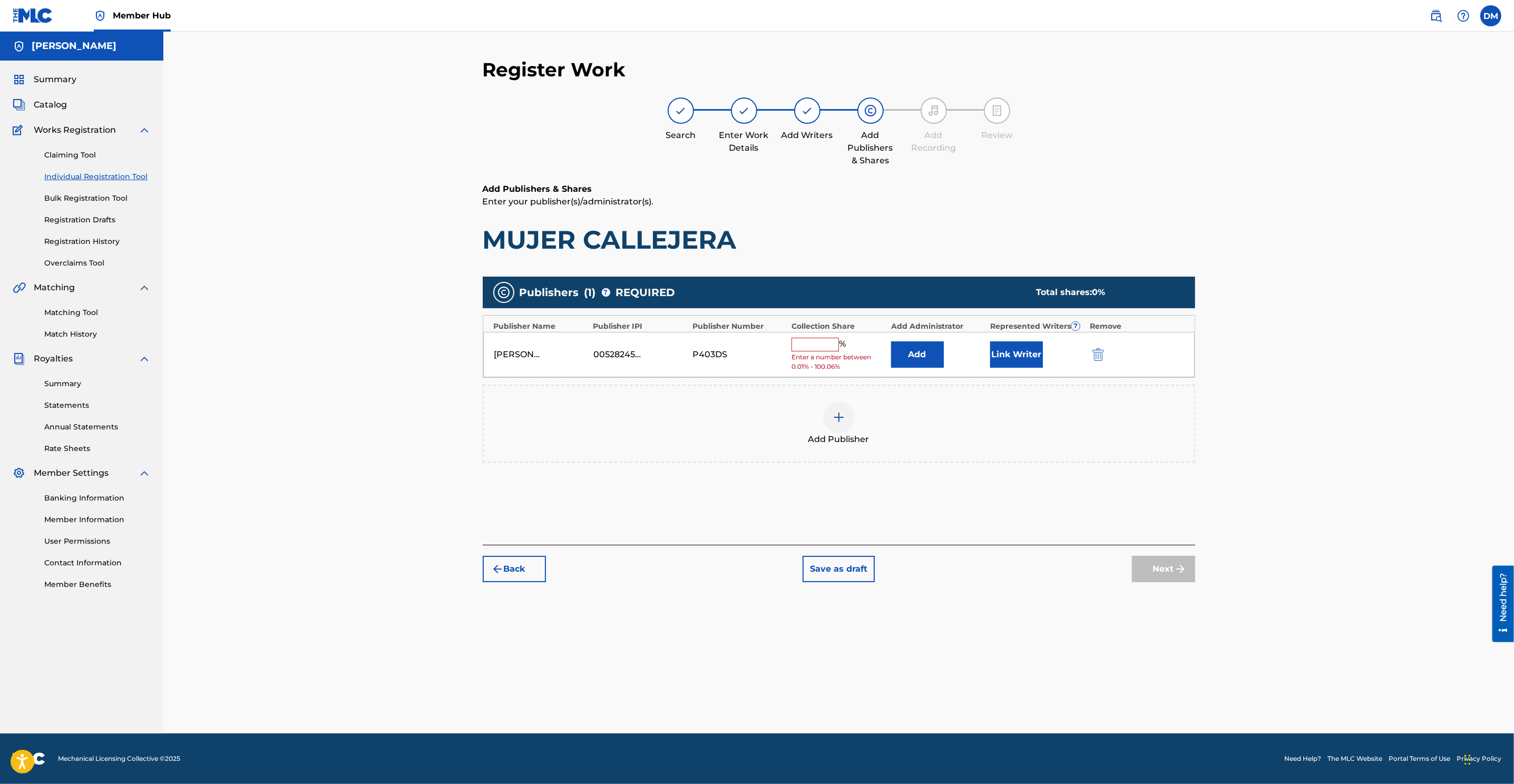
click at [824, 345] on input "text" at bounding box center [815, 344] width 48 height 14
type input "50"
click at [1007, 356] on button "Link Writer" at bounding box center [1017, 351] width 53 height 26
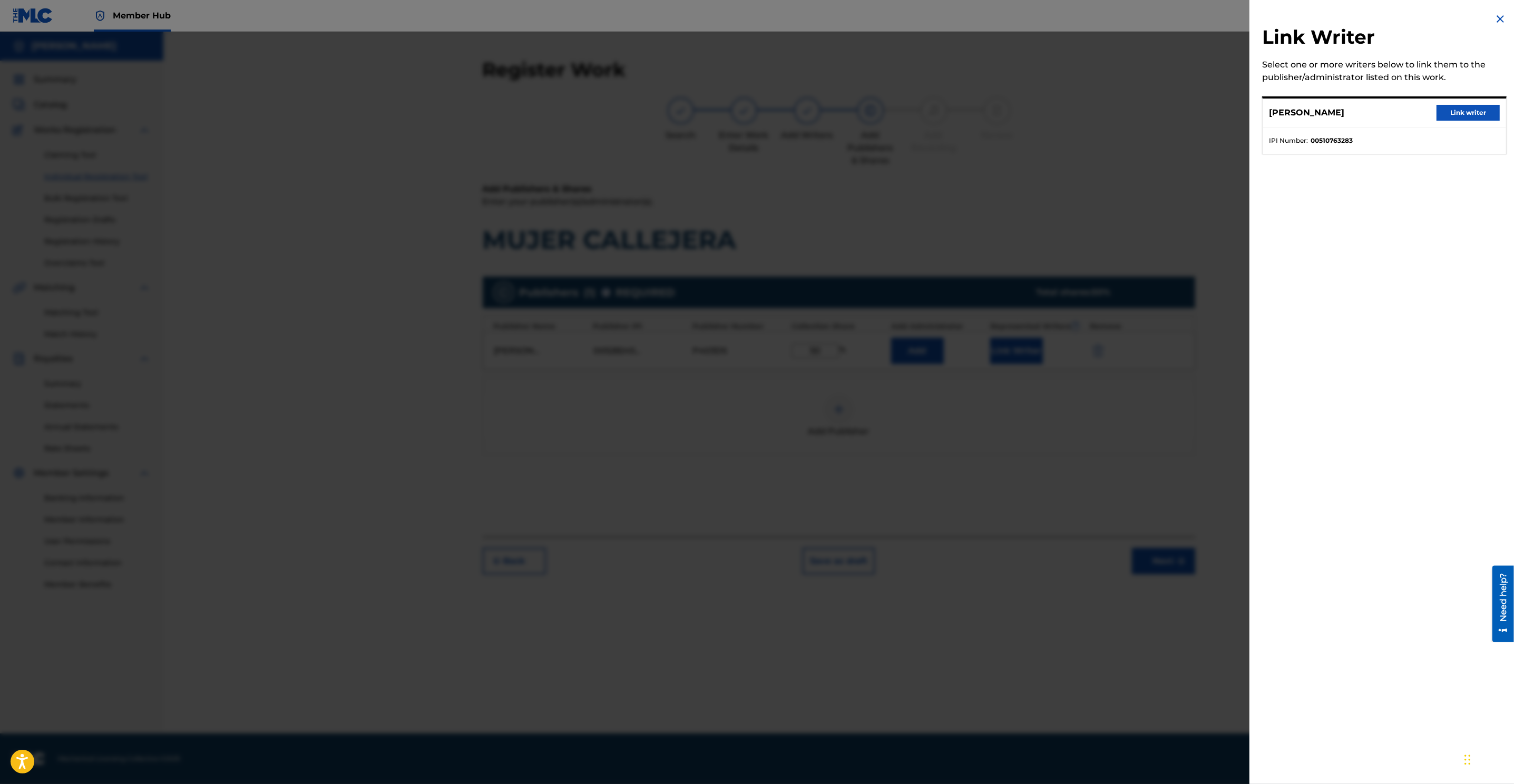
click at [1007, 381] on div at bounding box center [757, 424] width 1514 height 784
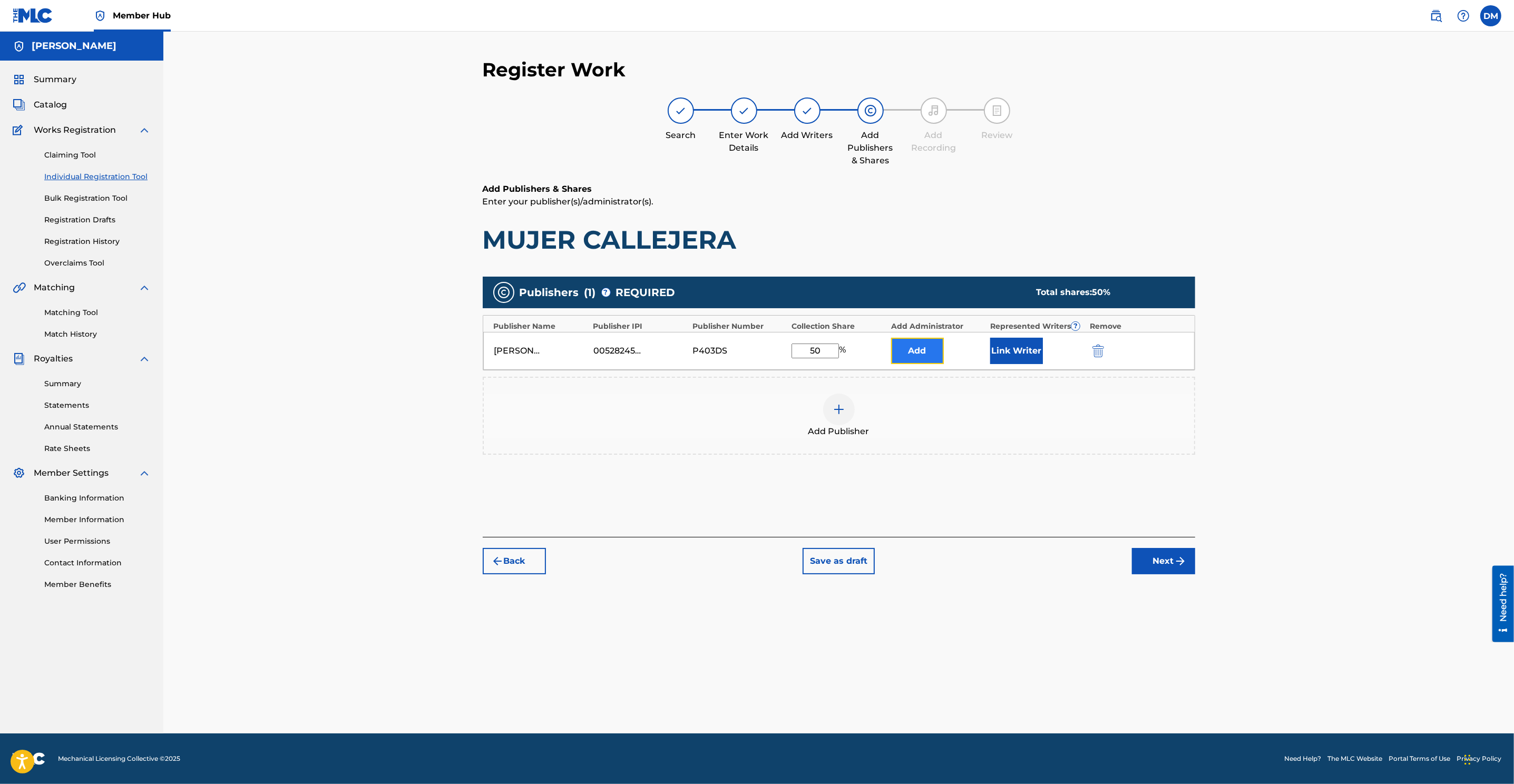
click at [913, 349] on button "Add" at bounding box center [917, 351] width 53 height 26
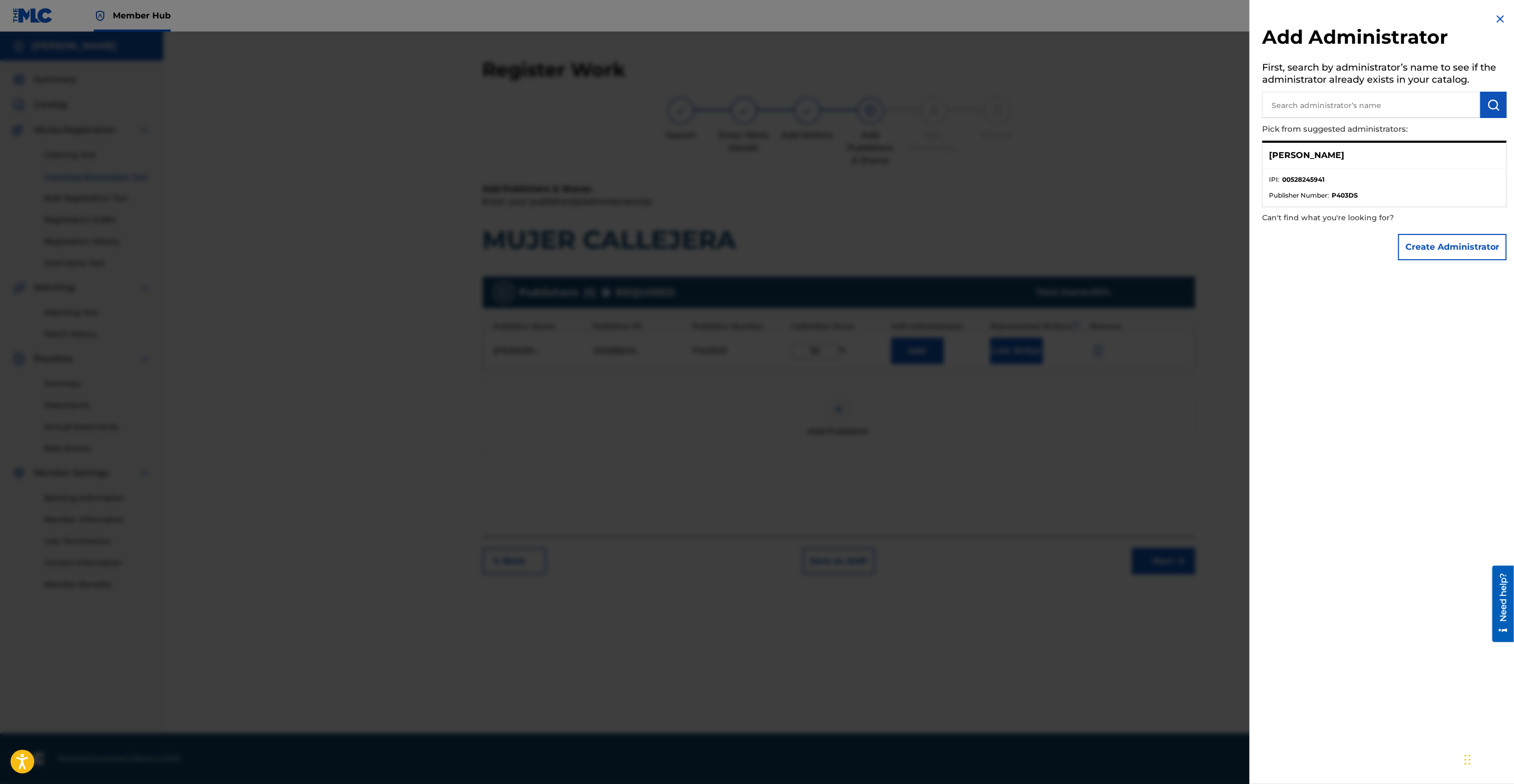
click at [1007, 162] on div "Danny Mejia" at bounding box center [1384, 156] width 243 height 26
click at [1007, 184] on li "IPI : 00528245941" at bounding box center [1384, 183] width 231 height 16
click at [1007, 167] on div "Danny Mejia" at bounding box center [1384, 156] width 243 height 26
drag, startPoint x: 1072, startPoint y: 416, endPoint x: 1076, endPoint y: 410, distance: 7.2
click at [1007, 411] on div at bounding box center [757, 424] width 1514 height 784
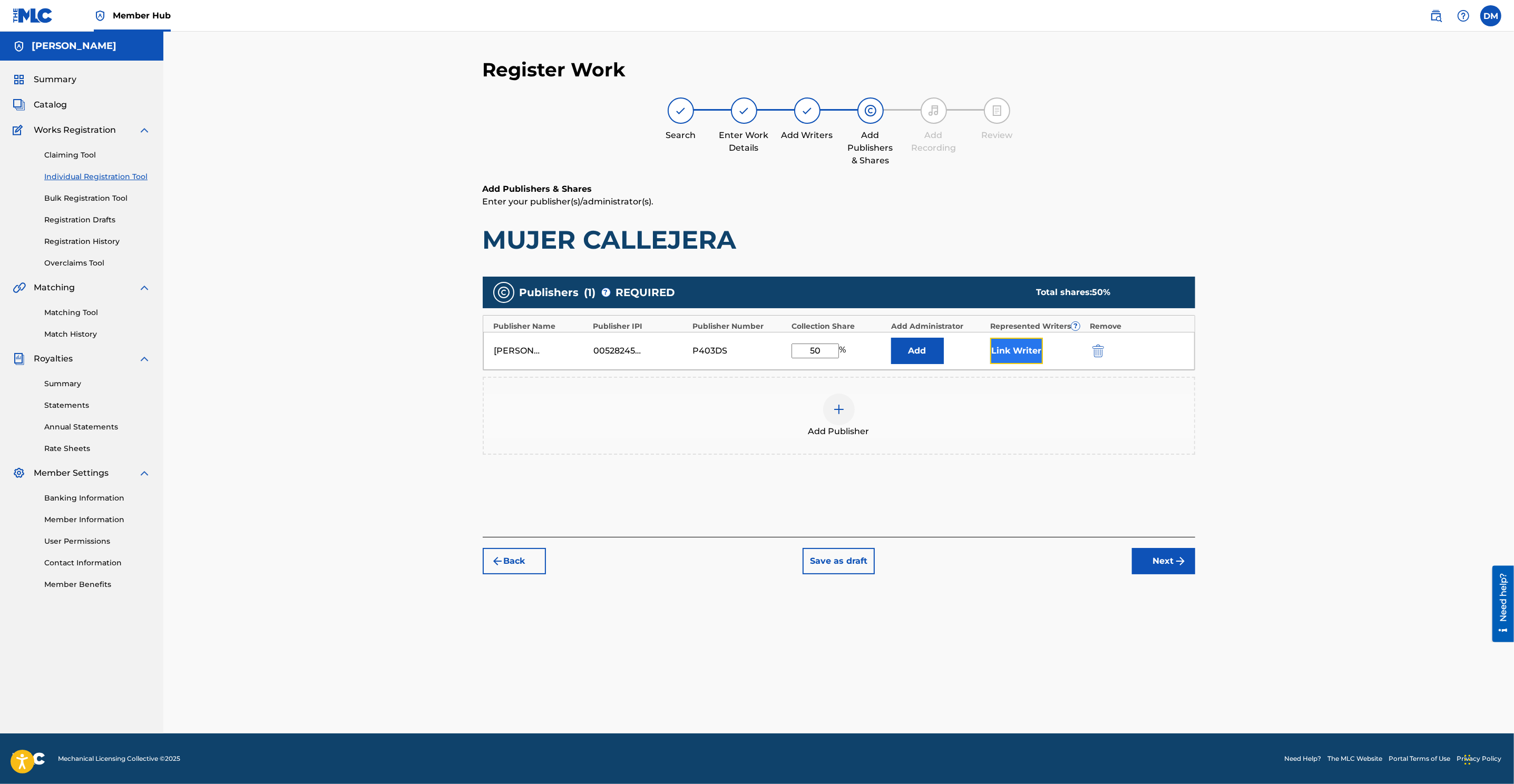
click at [1007, 354] on button "Link Writer" at bounding box center [1017, 351] width 53 height 26
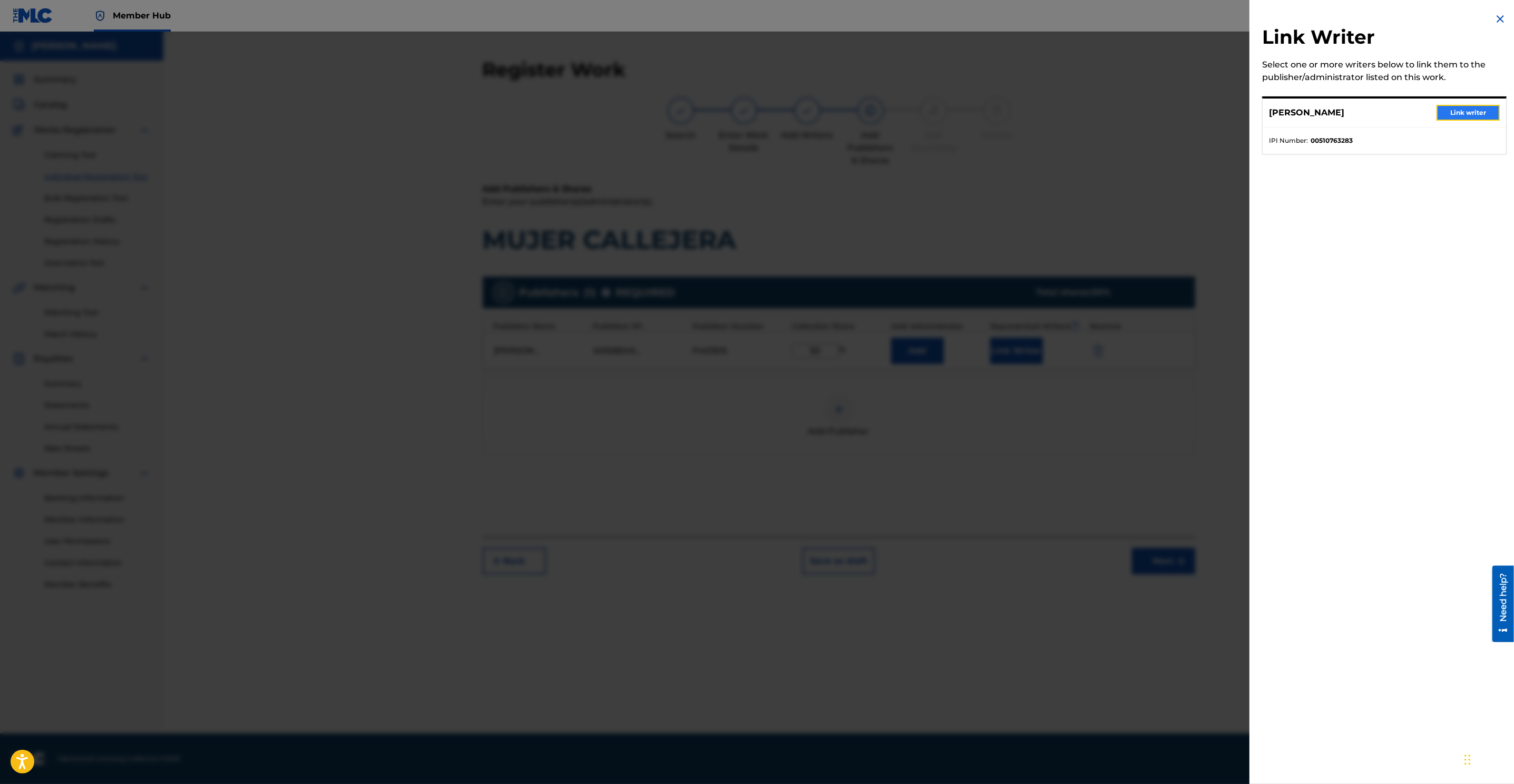
click at [1007, 114] on button "Link writer" at bounding box center [1468, 112] width 63 height 16
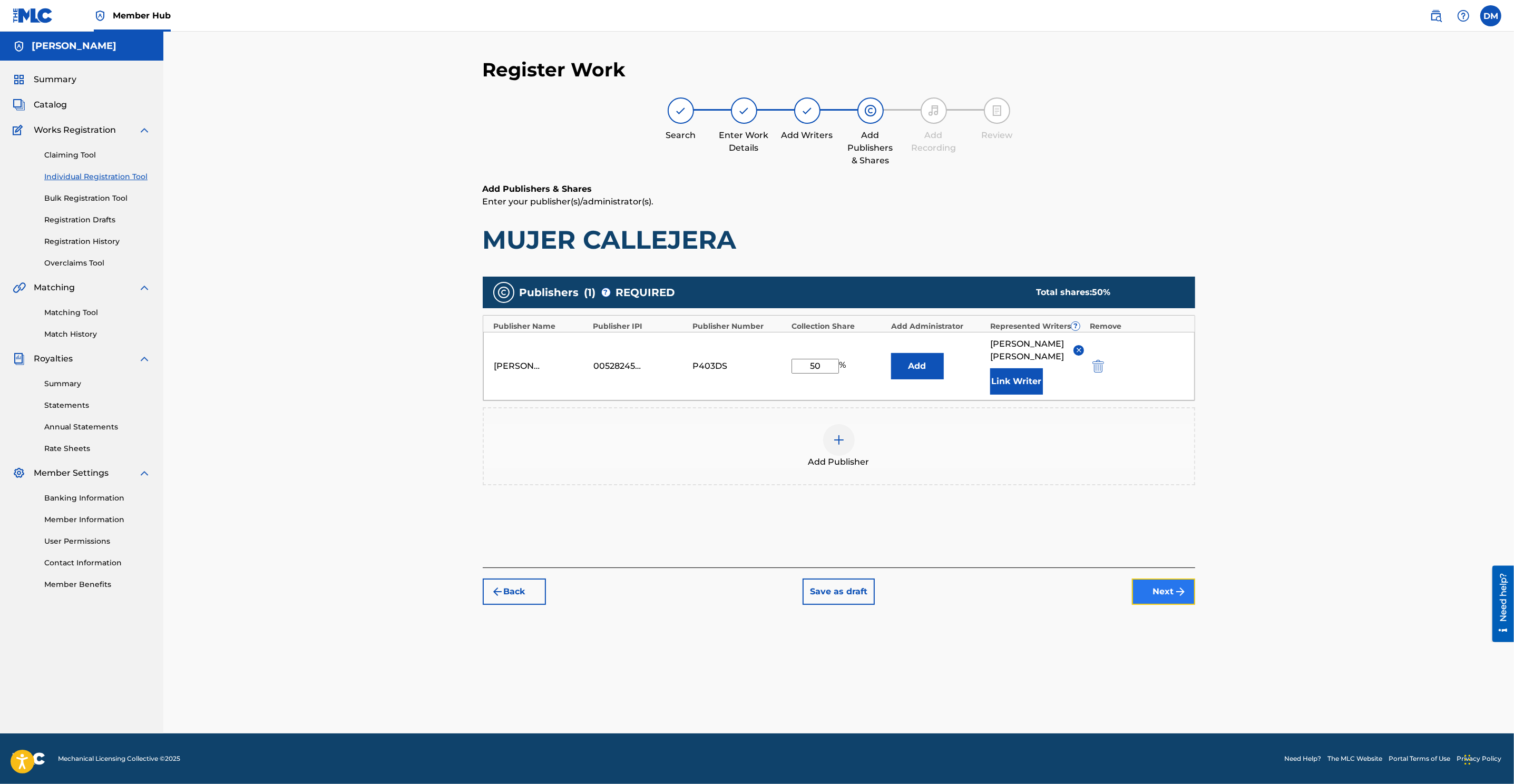
click at [1007, 522] on button "Next" at bounding box center [1164, 591] width 63 height 26
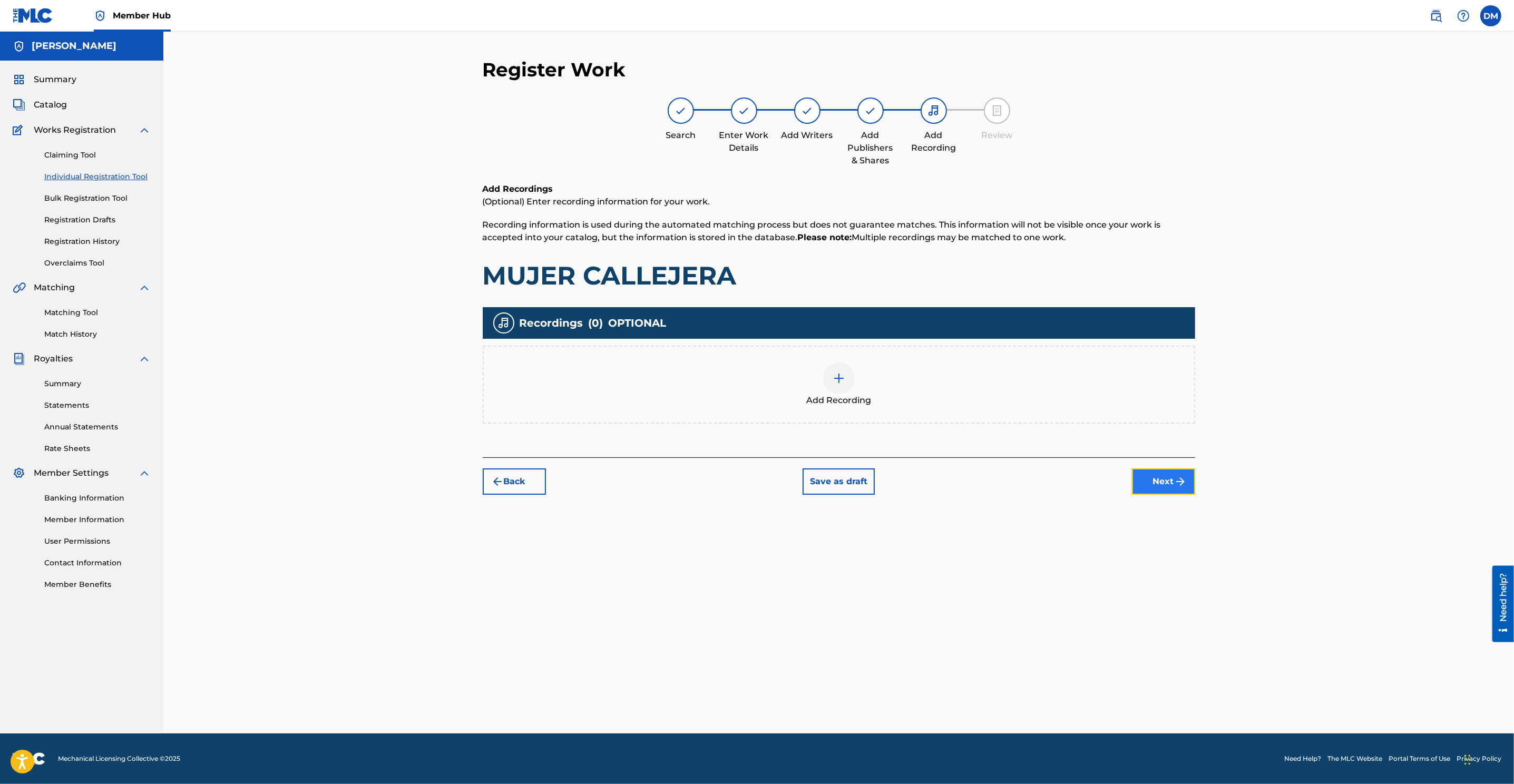
click at [1007, 480] on img "submit" at bounding box center [1181, 482] width 13 height 13
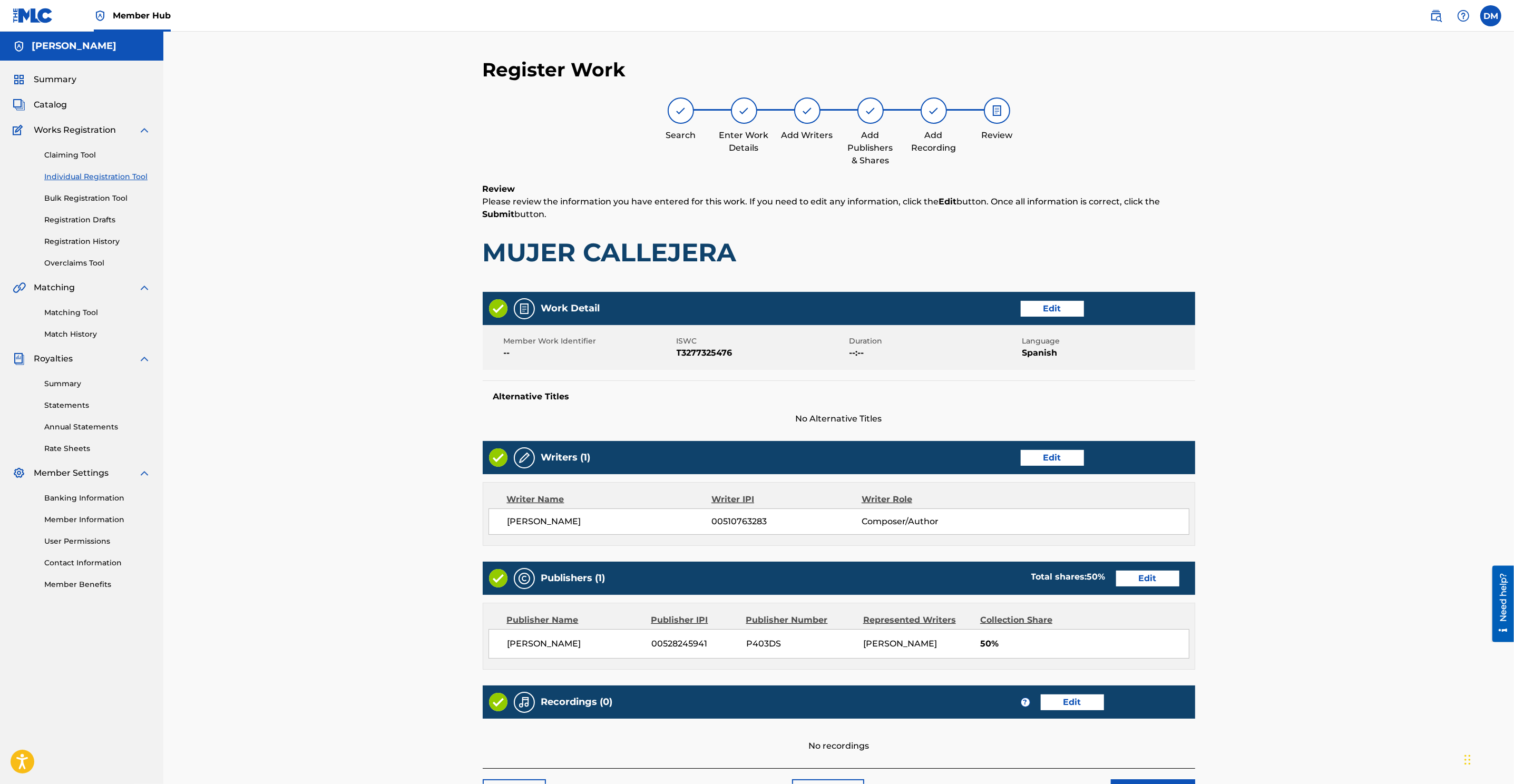
scroll to position [71, 0]
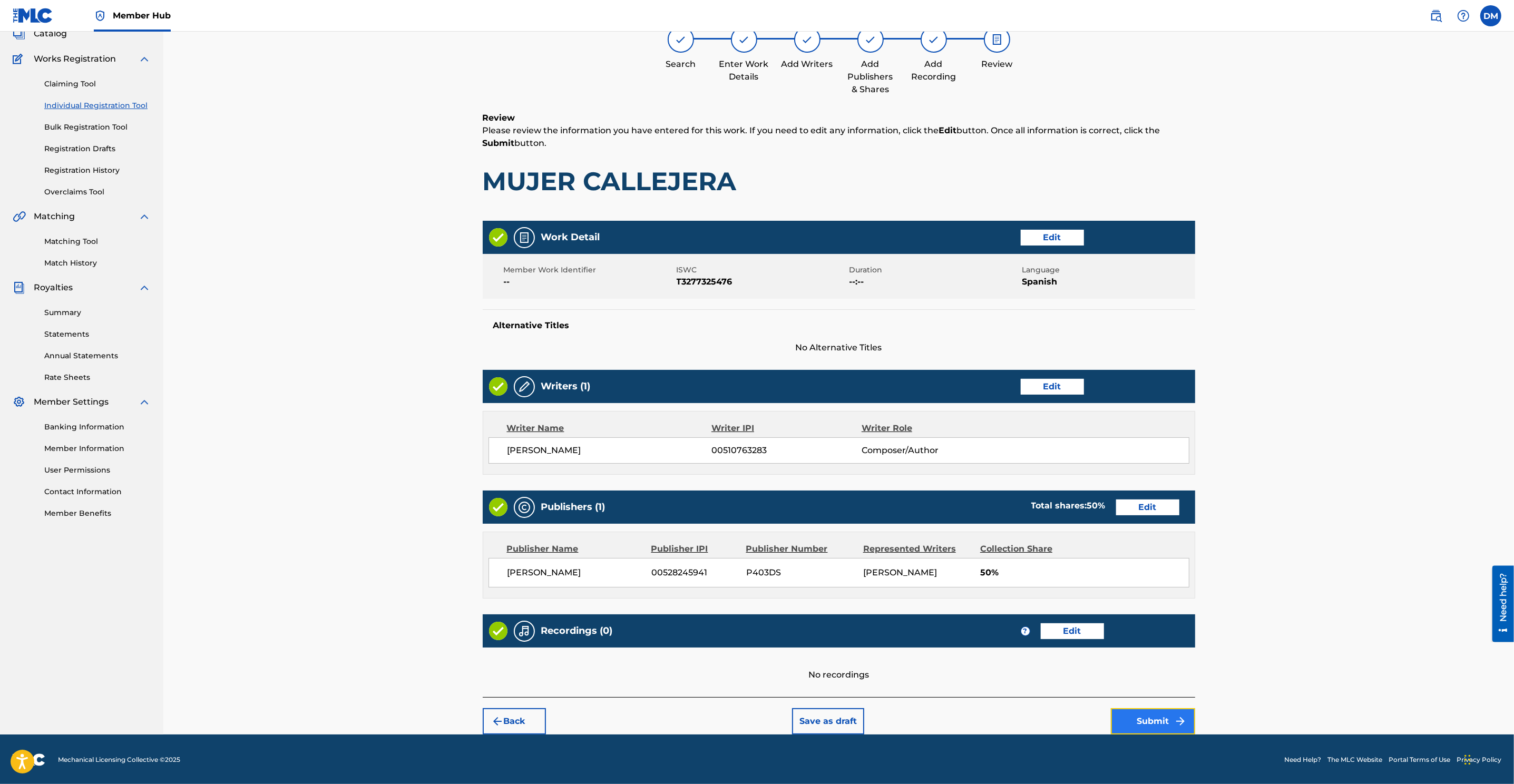
click at [1007, 522] on button "Submit" at bounding box center [1153, 721] width 84 height 26
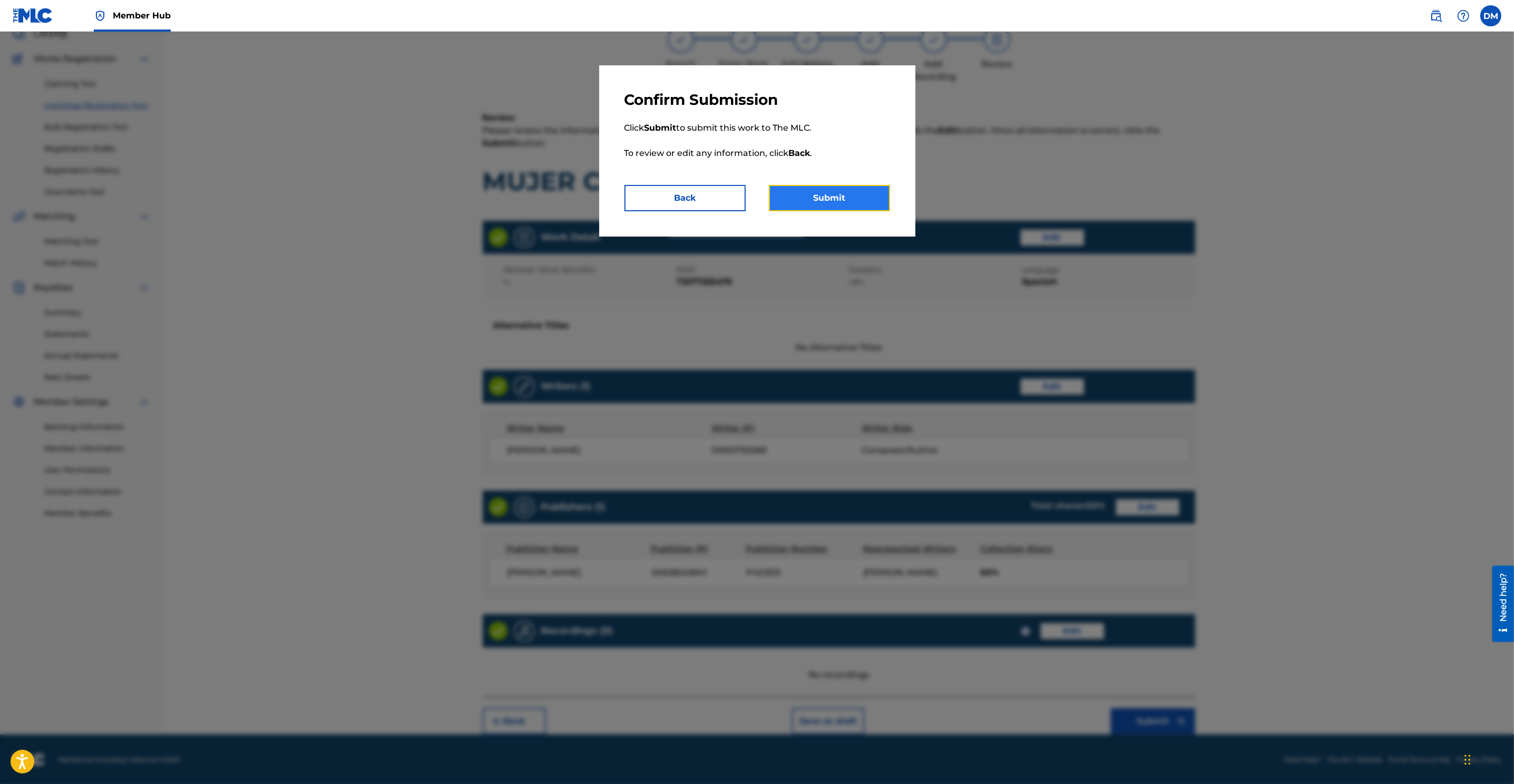
click at [849, 196] on button "Submit" at bounding box center [829, 198] width 121 height 26
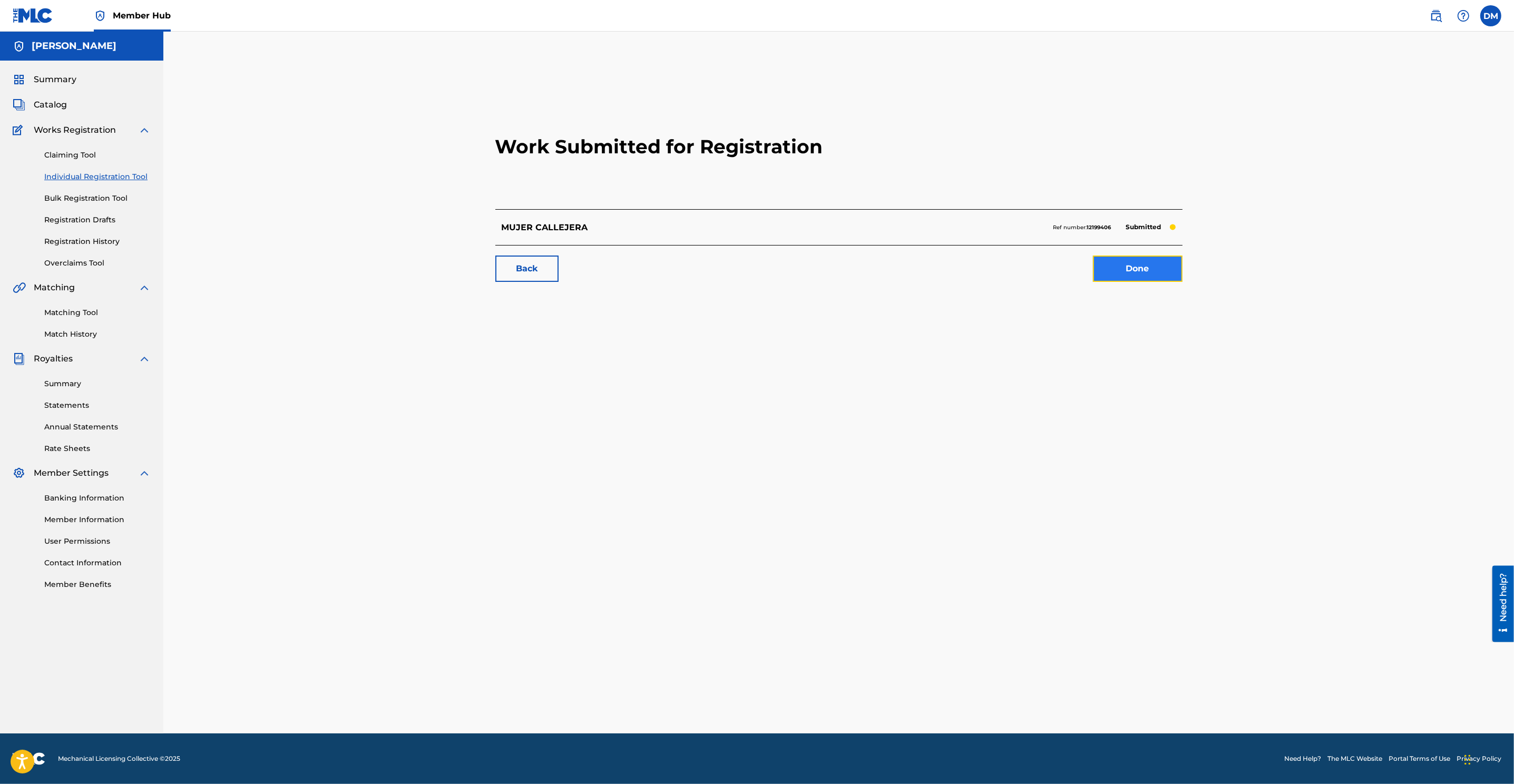
click at [1007, 267] on link "Done" at bounding box center [1138, 269] width 89 height 26
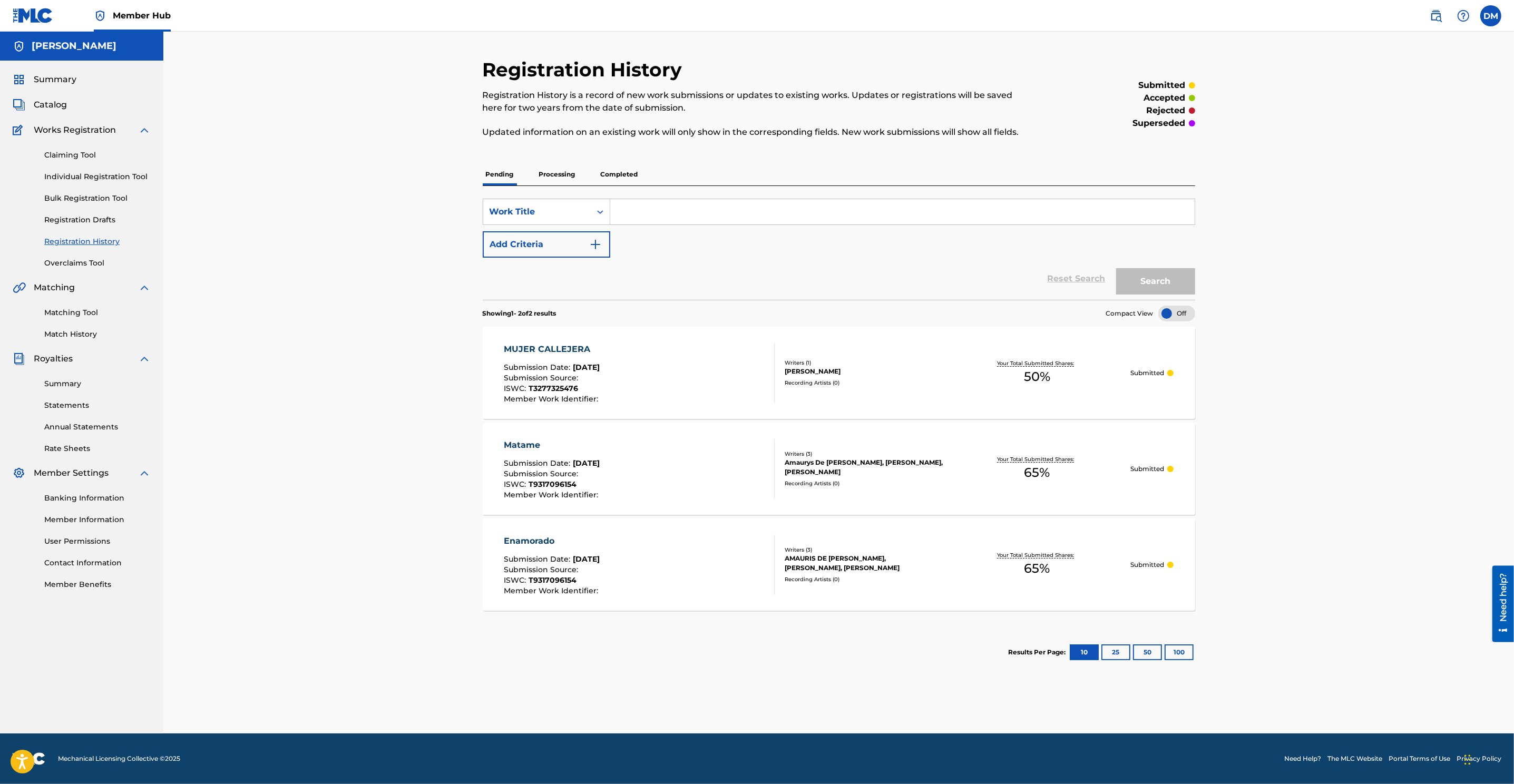
click at [79, 128] on span "Works Registration" at bounding box center [75, 130] width 82 height 13
click at [89, 176] on link "Individual Registration Tool" at bounding box center [97, 176] width 106 height 11
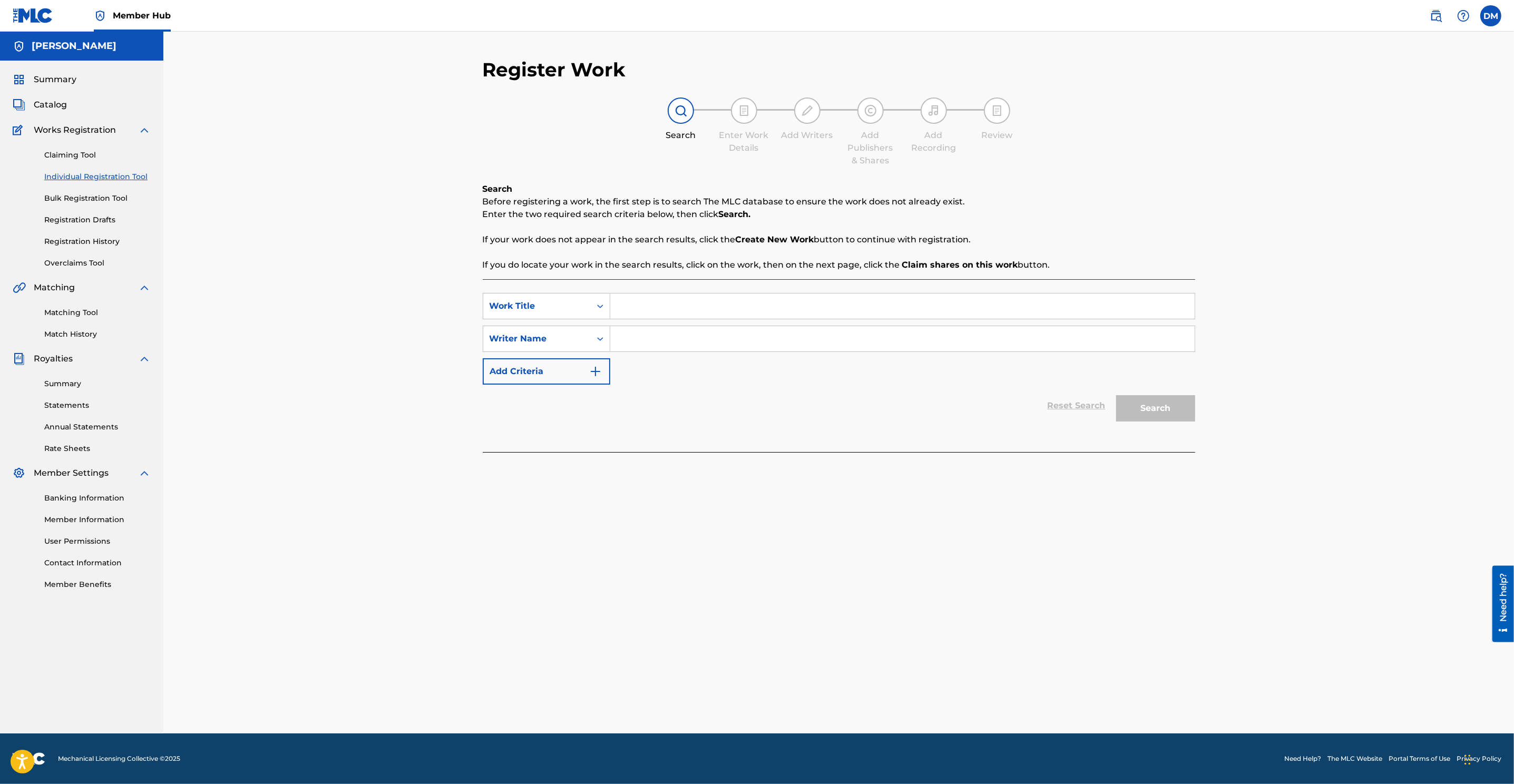
click at [653, 303] on input "Search Form" at bounding box center [902, 306] width 584 height 25
click at [570, 306] on div "Work Title" at bounding box center [537, 306] width 95 height 13
click at [681, 310] on input "Search Form" at bounding box center [902, 306] width 584 height 25
type input "Ponte Pa Lo Tuyo"
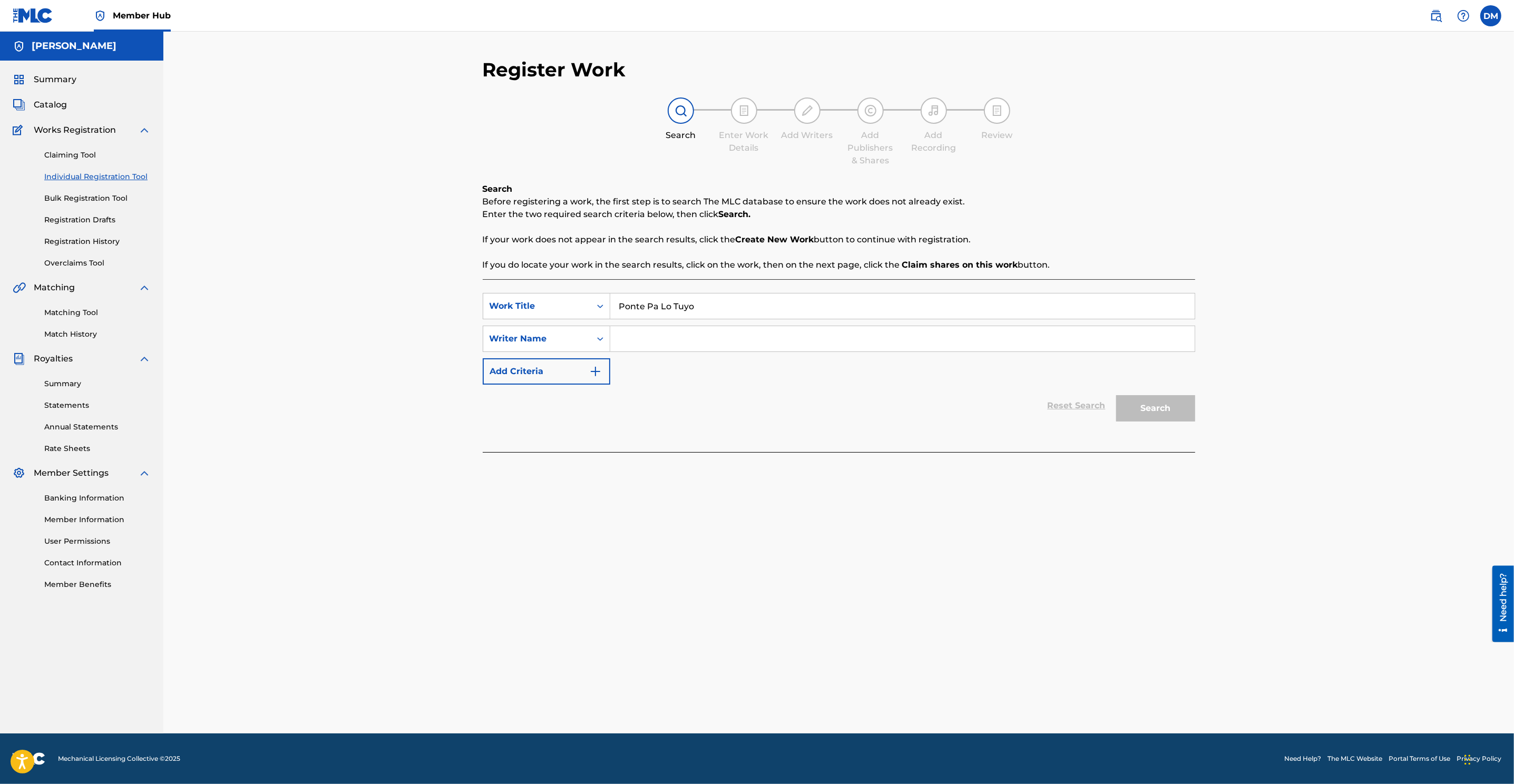
click at [655, 344] on input "Search Form" at bounding box center [902, 339] width 584 height 25
type input "Danny Mejia"
click at [1007, 414] on button "Search" at bounding box center [1155, 408] width 79 height 26
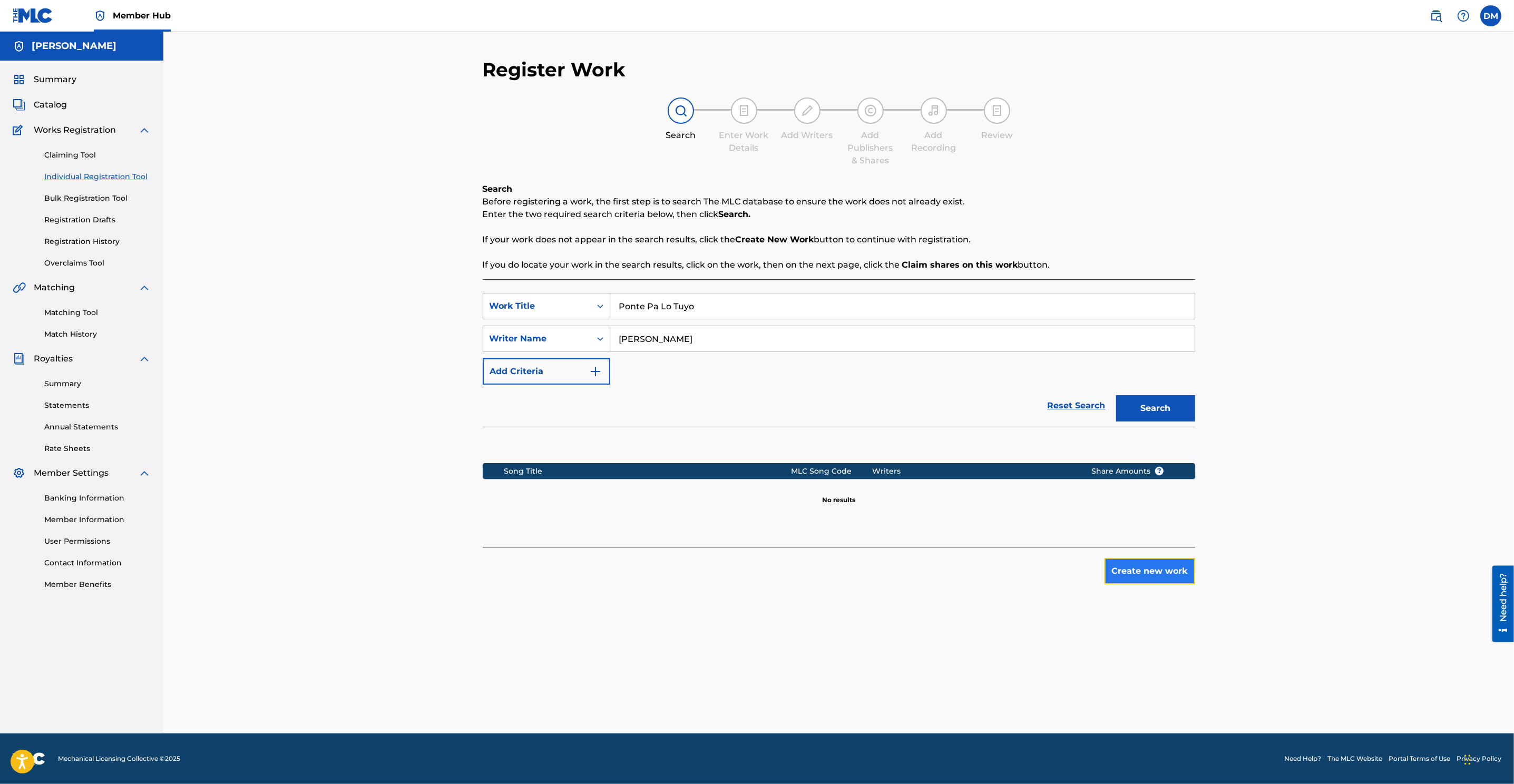
click at [1007, 522] on button "Create new work" at bounding box center [1150, 571] width 91 height 26
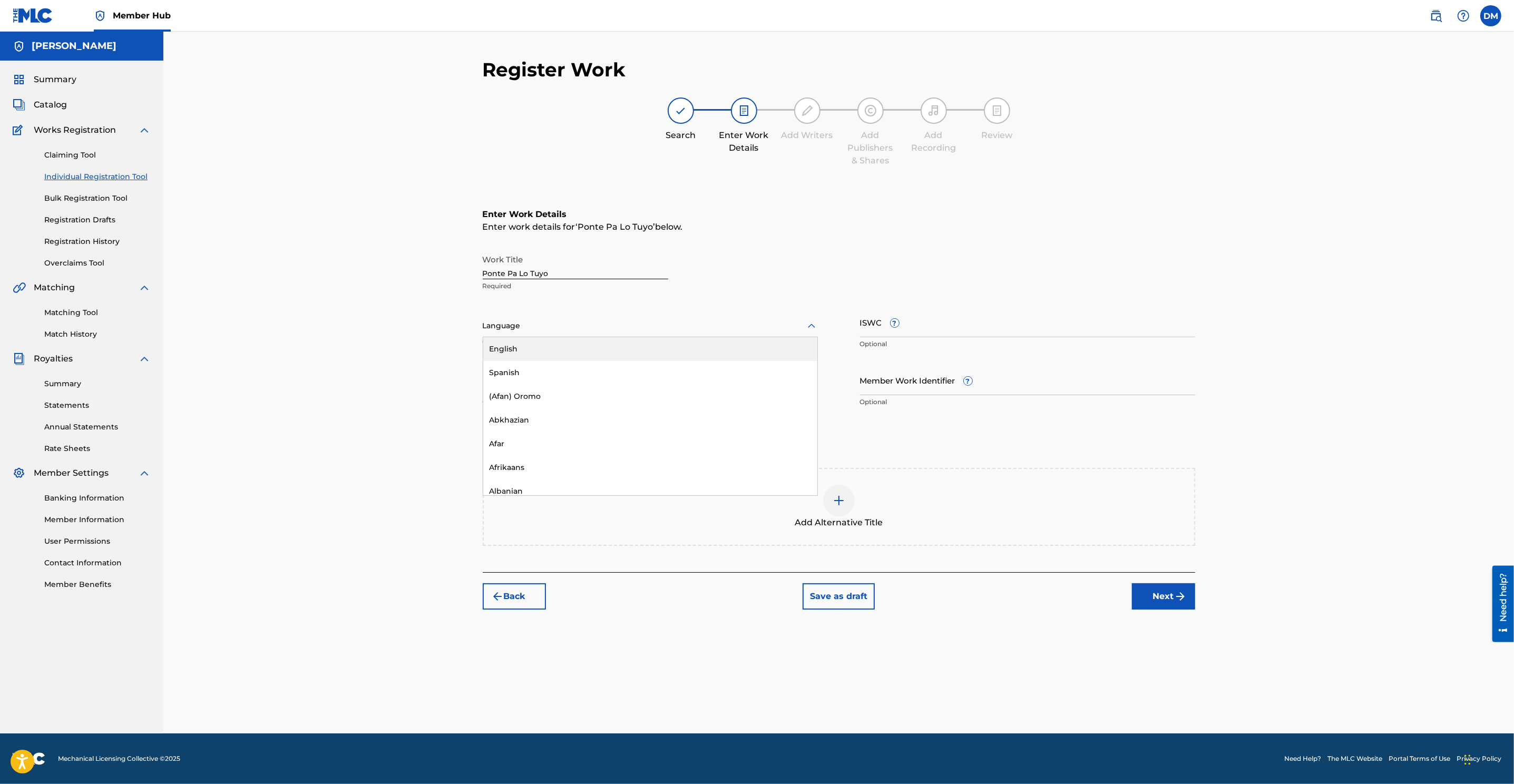
click at [664, 326] on div at bounding box center [650, 326] width 335 height 13
click at [522, 367] on div "Spanish" at bounding box center [650, 373] width 334 height 24
click at [769, 318] on div "Spanish" at bounding box center [650, 326] width 335 height 22
click at [1001, 326] on input "ISWC ?" at bounding box center [1027, 322] width 335 height 30
click at [1007, 522] on button "Next" at bounding box center [1164, 597] width 63 height 26
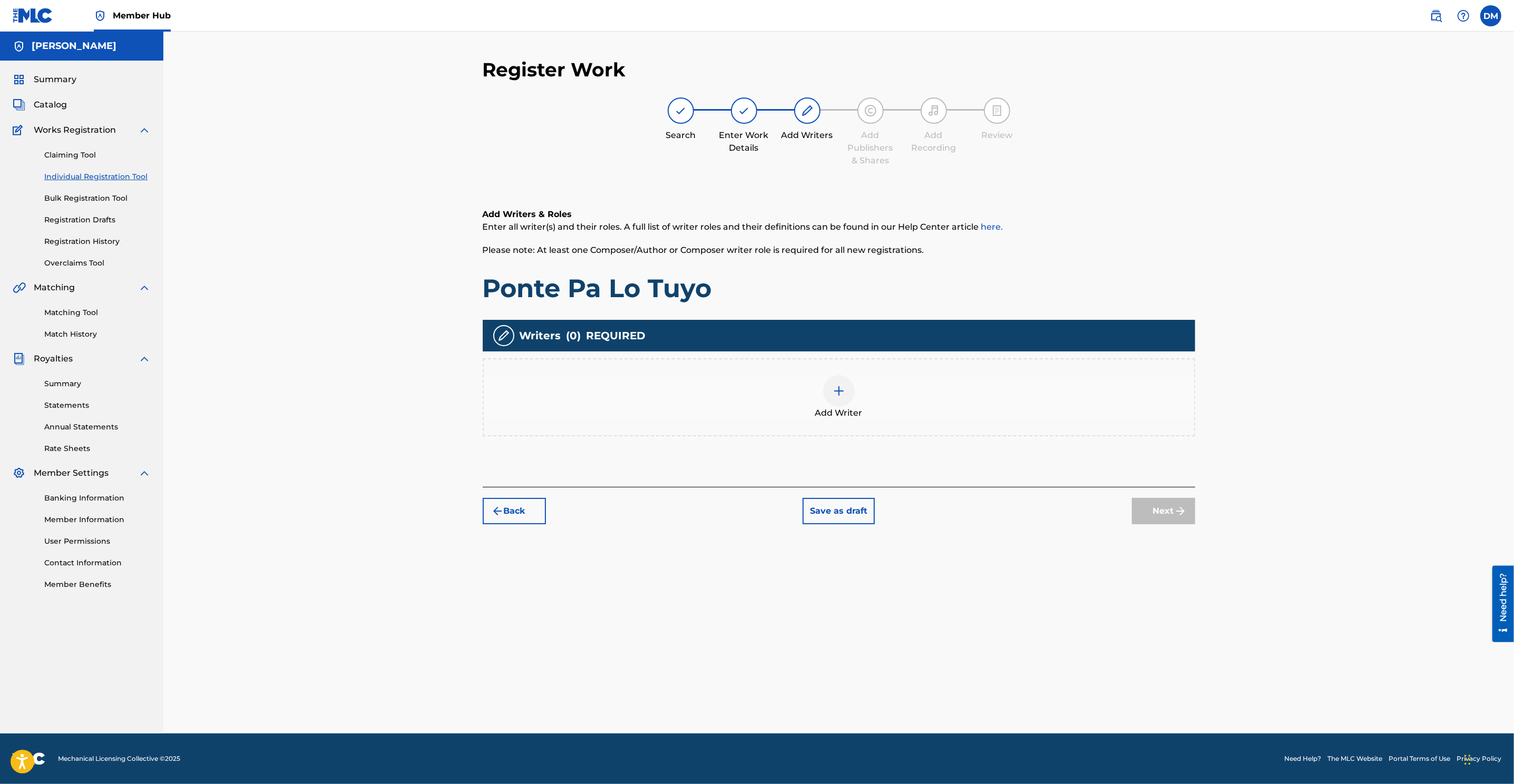
click at [838, 395] on img at bounding box center [839, 391] width 13 height 13
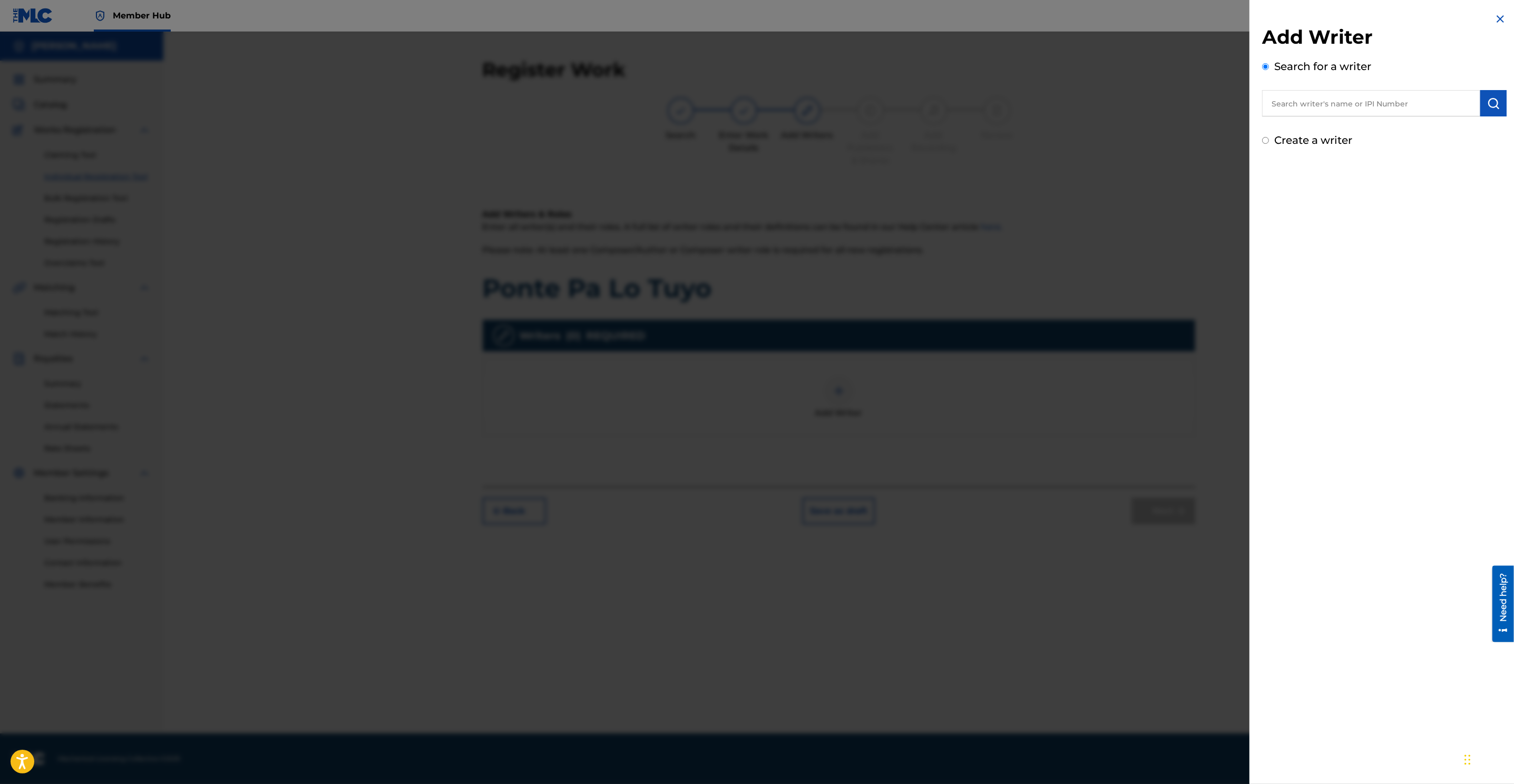
click at [1007, 109] on input "text" at bounding box center [1371, 103] width 218 height 26
click at [1007, 102] on input "text" at bounding box center [1371, 103] width 218 height 26
paste input "00510763283"
type input "00510763283"
click at [1007, 105] on img "submit" at bounding box center [1493, 103] width 13 height 13
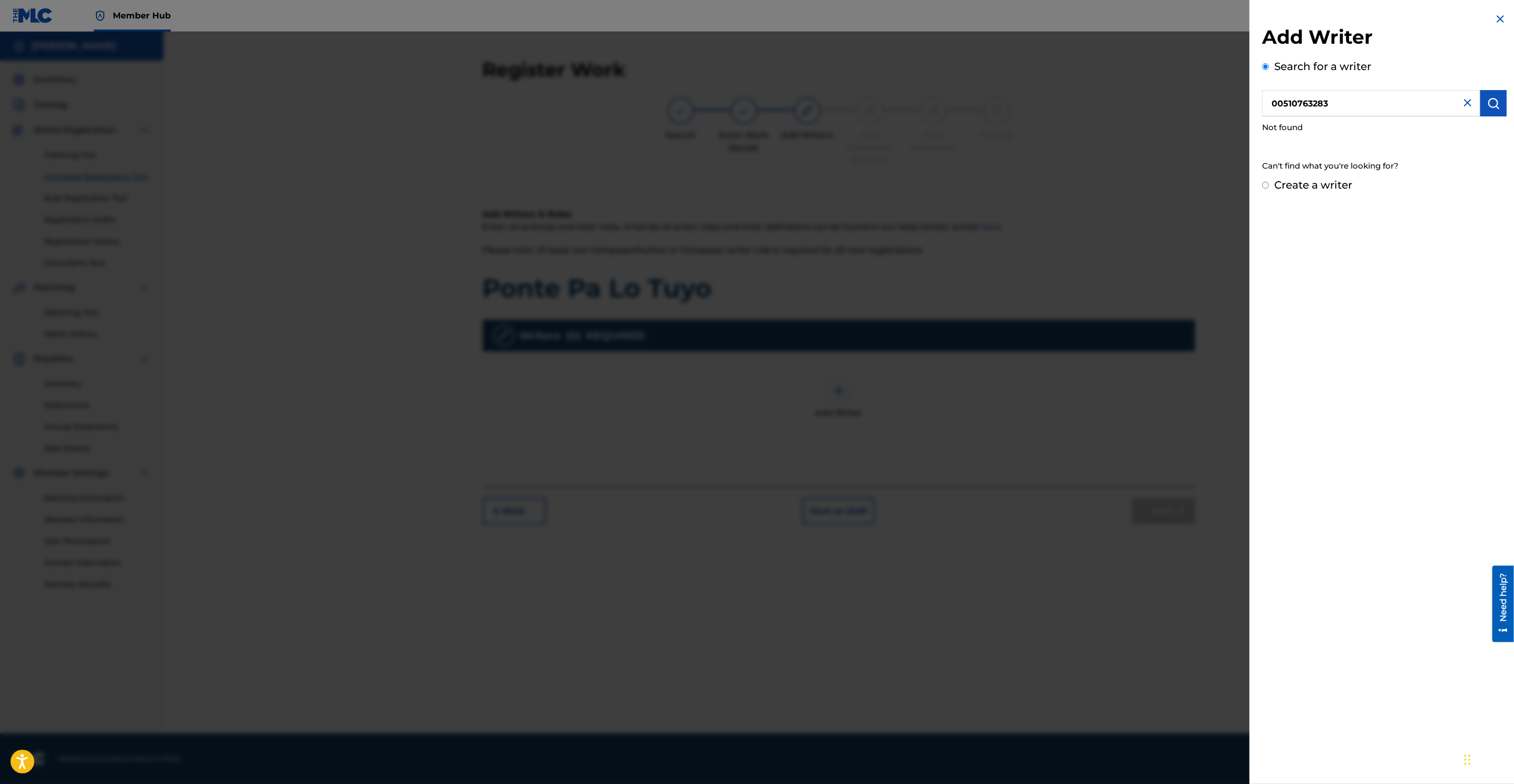
drag, startPoint x: 1357, startPoint y: 104, endPoint x: 1222, endPoint y: 107, distance: 135.0
click at [1007, 108] on div "Add Writer Search for a writer 00510763283 Not found Can't find what you're loo…" at bounding box center [757, 408] width 1514 height 752
type input "Danny Mejia"
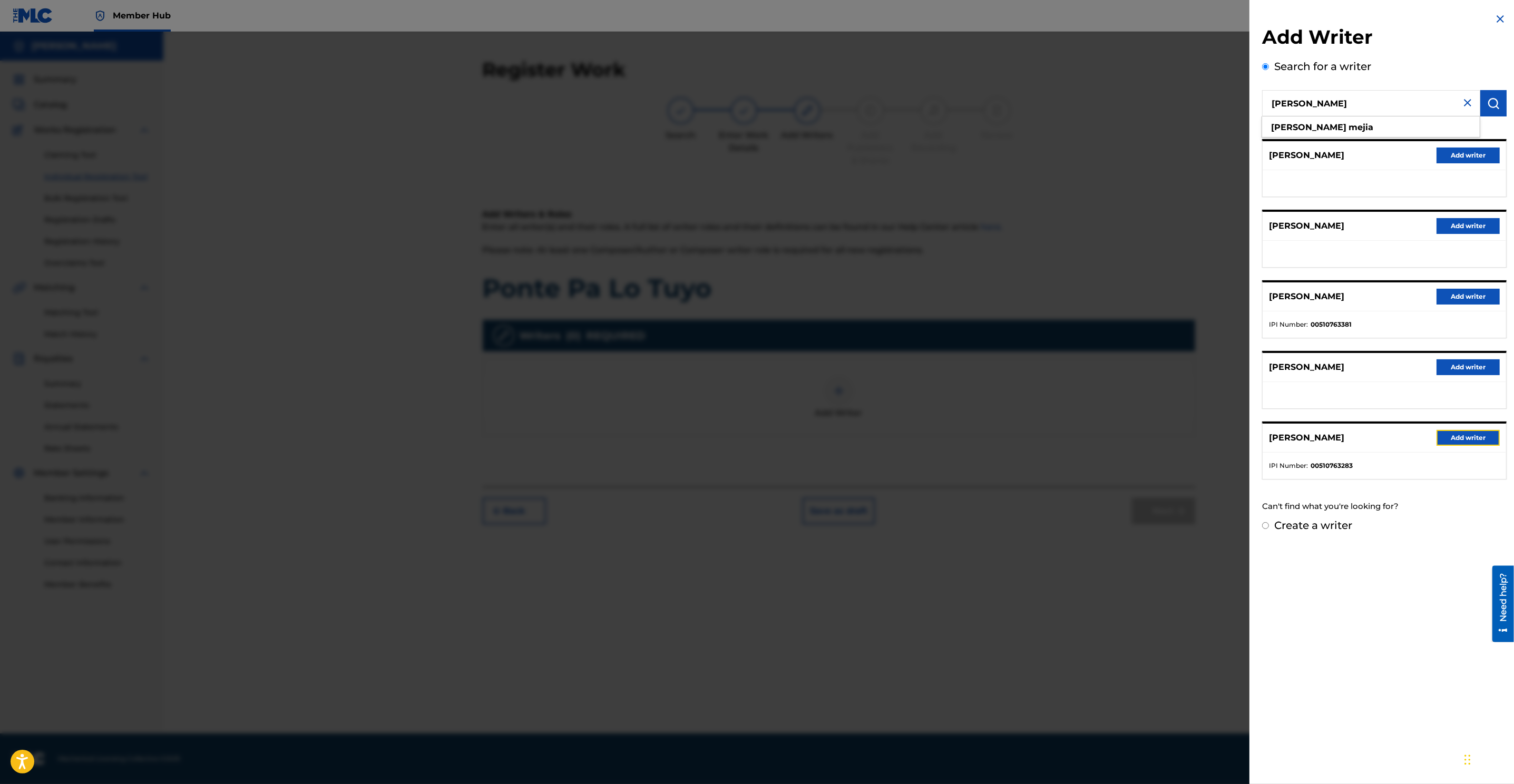
click at [1007, 435] on button "Add writer" at bounding box center [1468, 438] width 63 height 16
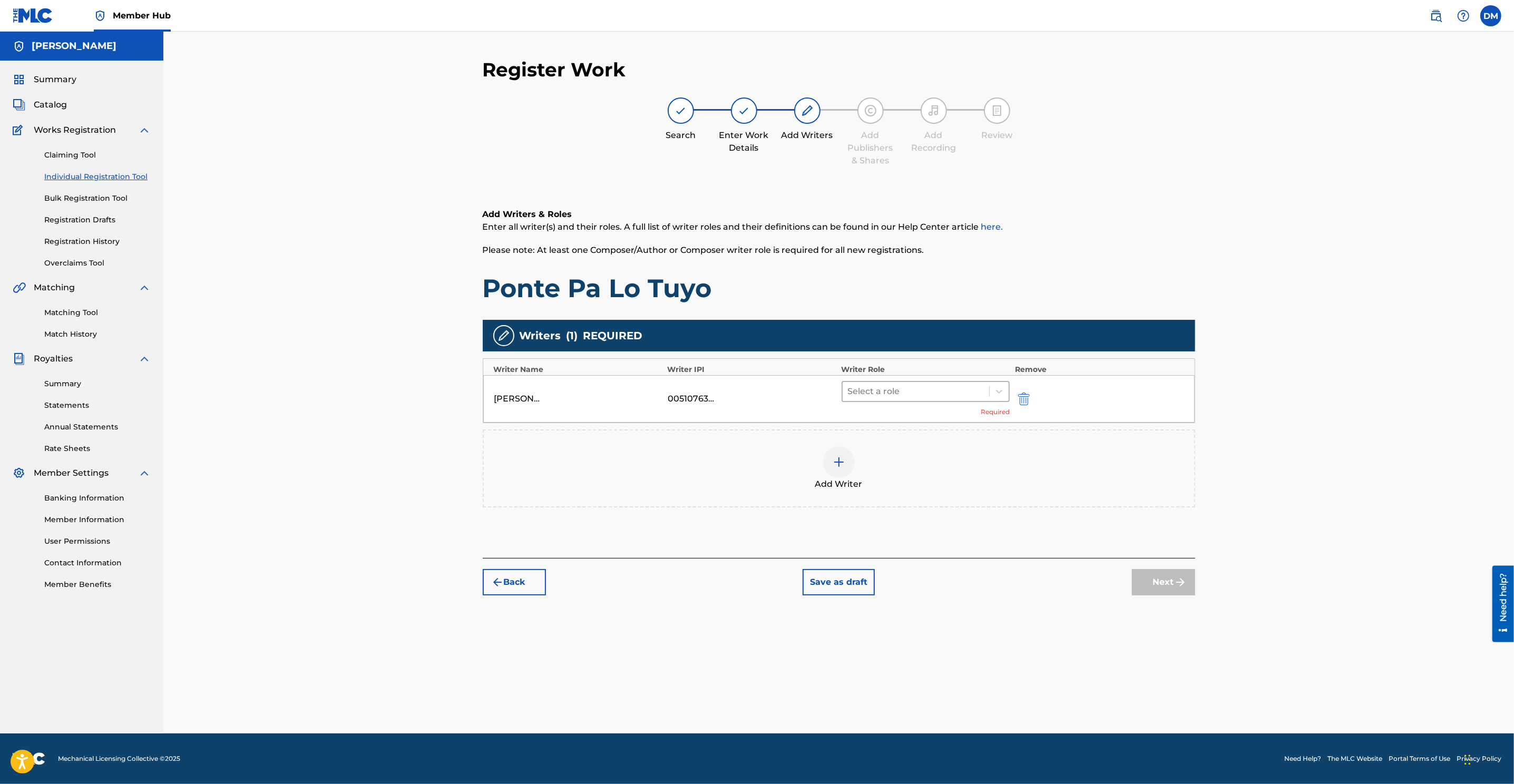
click at [980, 392] on div at bounding box center [916, 391] width 136 height 15
click at [926, 413] on div "Composer/Author" at bounding box center [926, 418] width 169 height 21
click at [1007, 522] on button "Next" at bounding box center [1164, 566] width 63 height 26
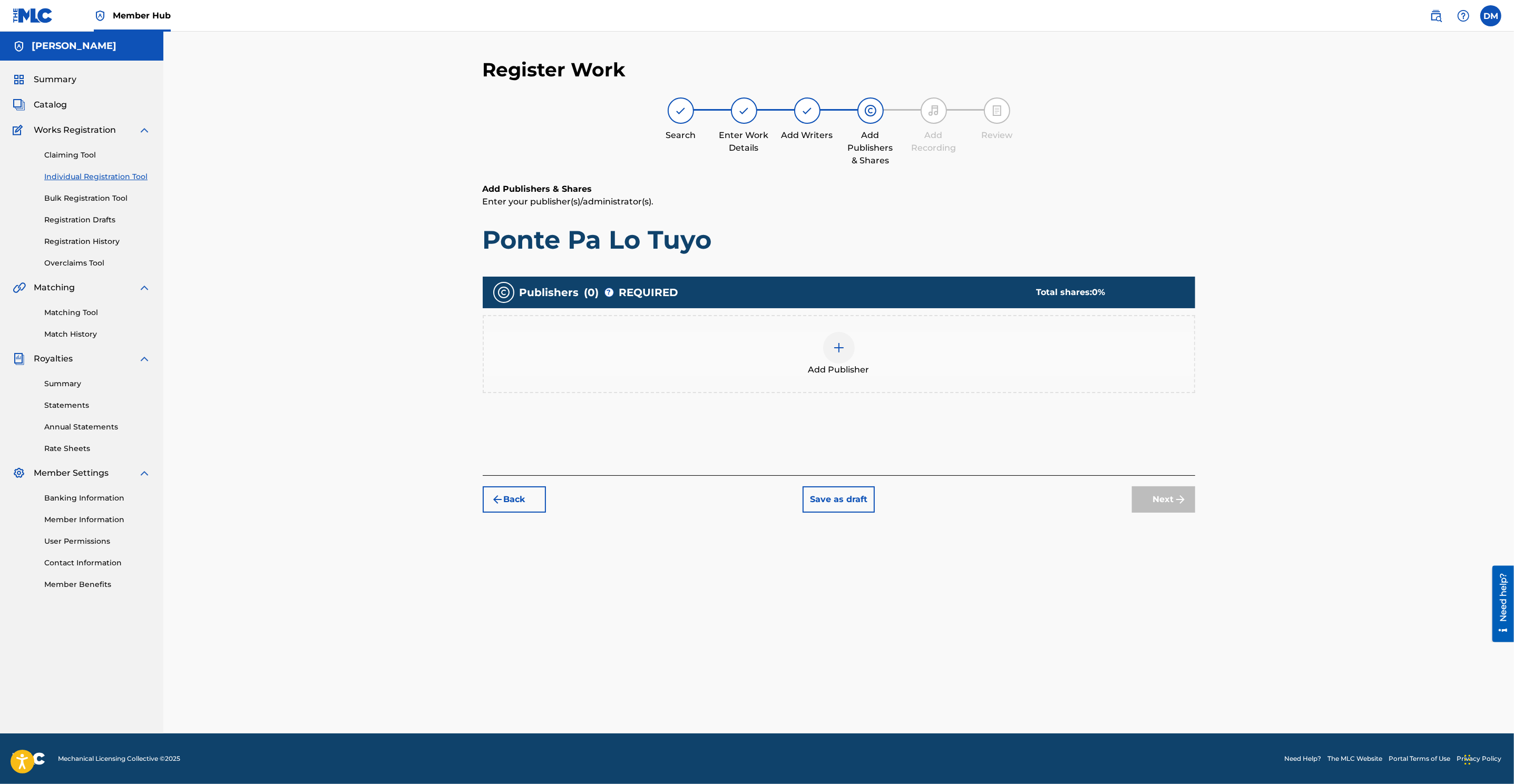
click at [831, 354] on div at bounding box center [839, 348] width 32 height 32
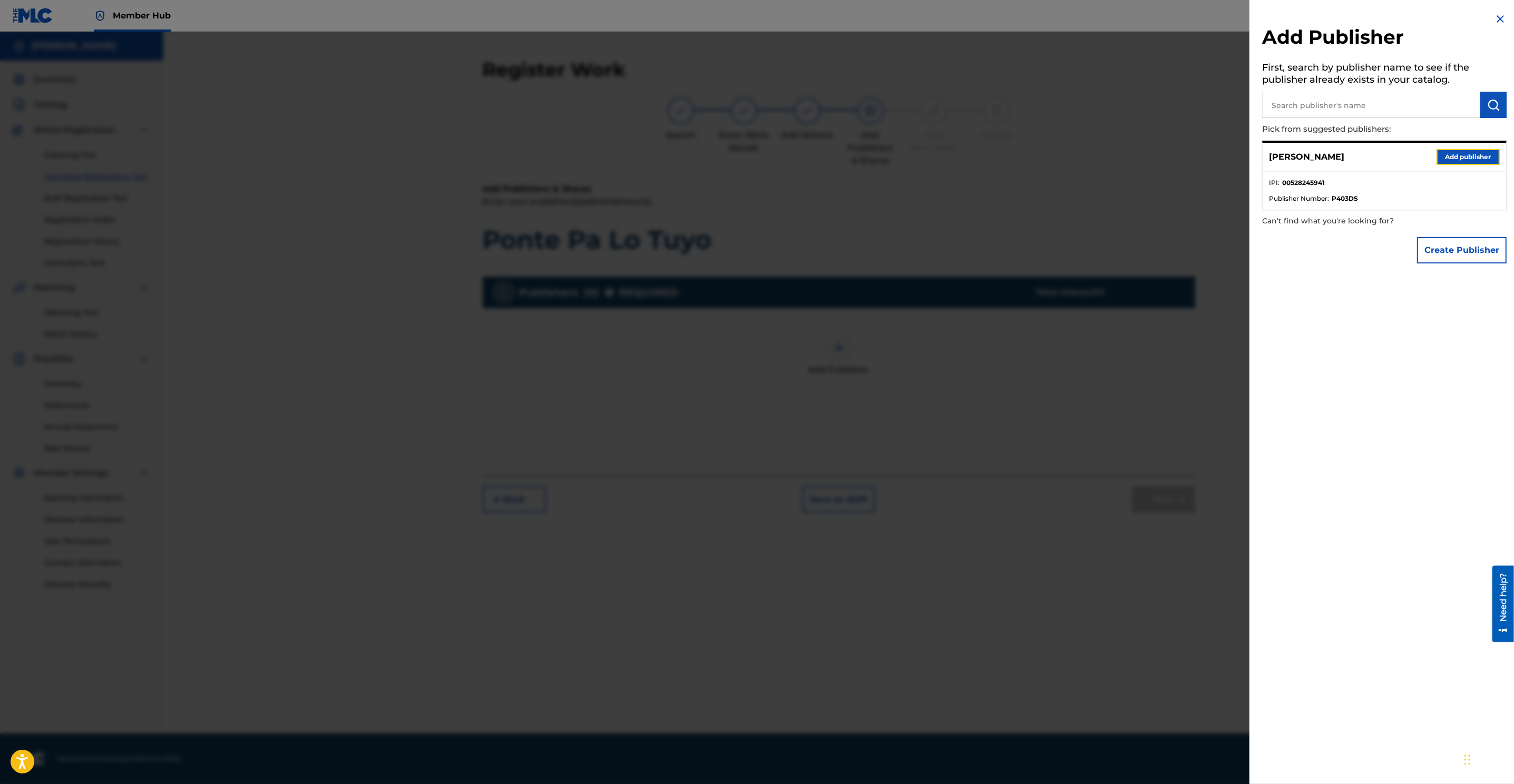
click at [1007, 155] on button "Add publisher" at bounding box center [1468, 157] width 63 height 16
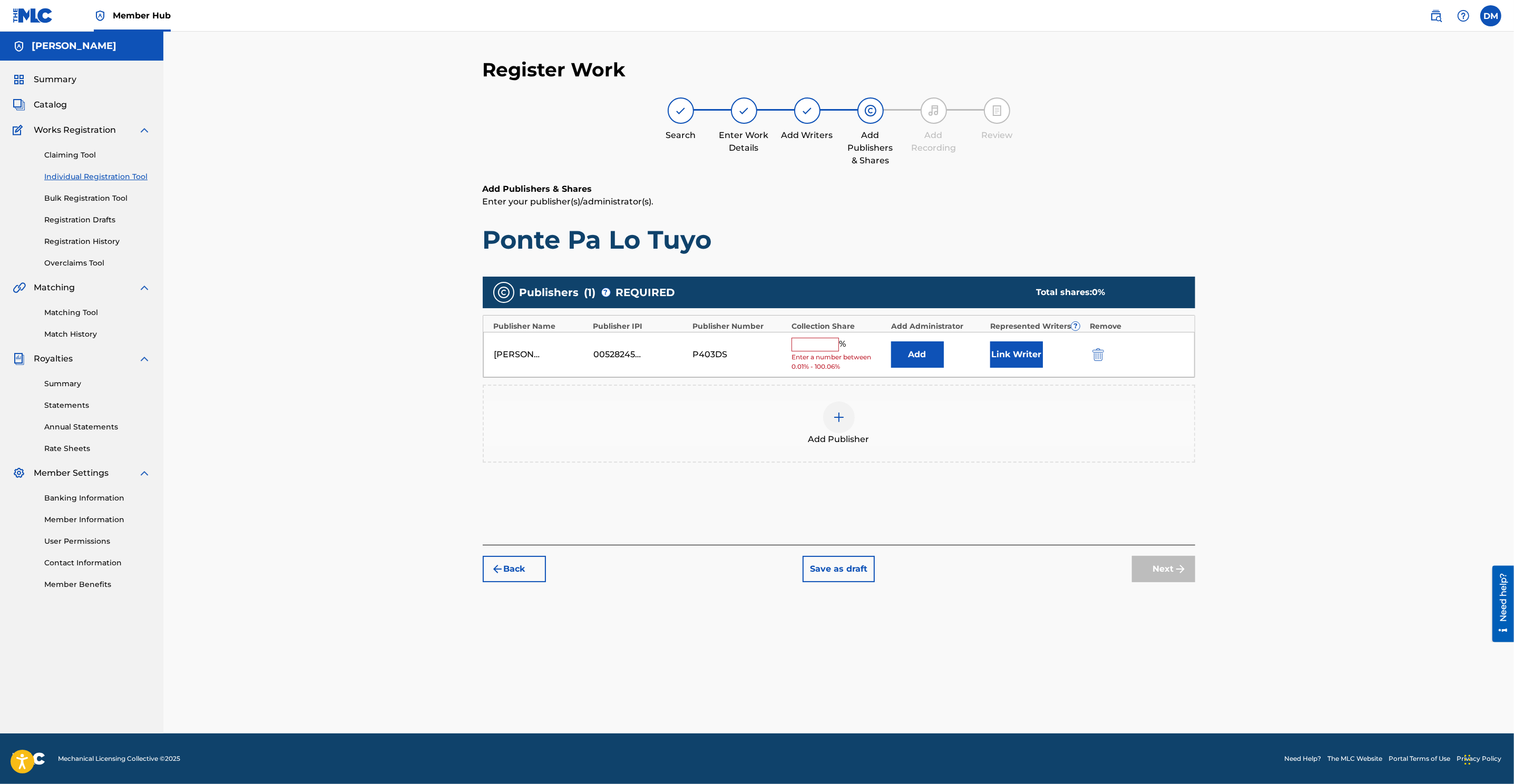
click at [813, 350] on div "% Enter a number between 0.01% - 100.06%" at bounding box center [839, 355] width 94 height 34
type input "50"
drag, startPoint x: 1165, startPoint y: 565, endPoint x: 1036, endPoint y: 344, distance: 255.9
click at [1007, 357] on div "Register Work Search Enter Work Details Add Writers Add Publishers & Shares Add…" at bounding box center [839, 316] width 712 height 517
click at [1007, 344] on button "Link Writer" at bounding box center [1017, 351] width 53 height 26
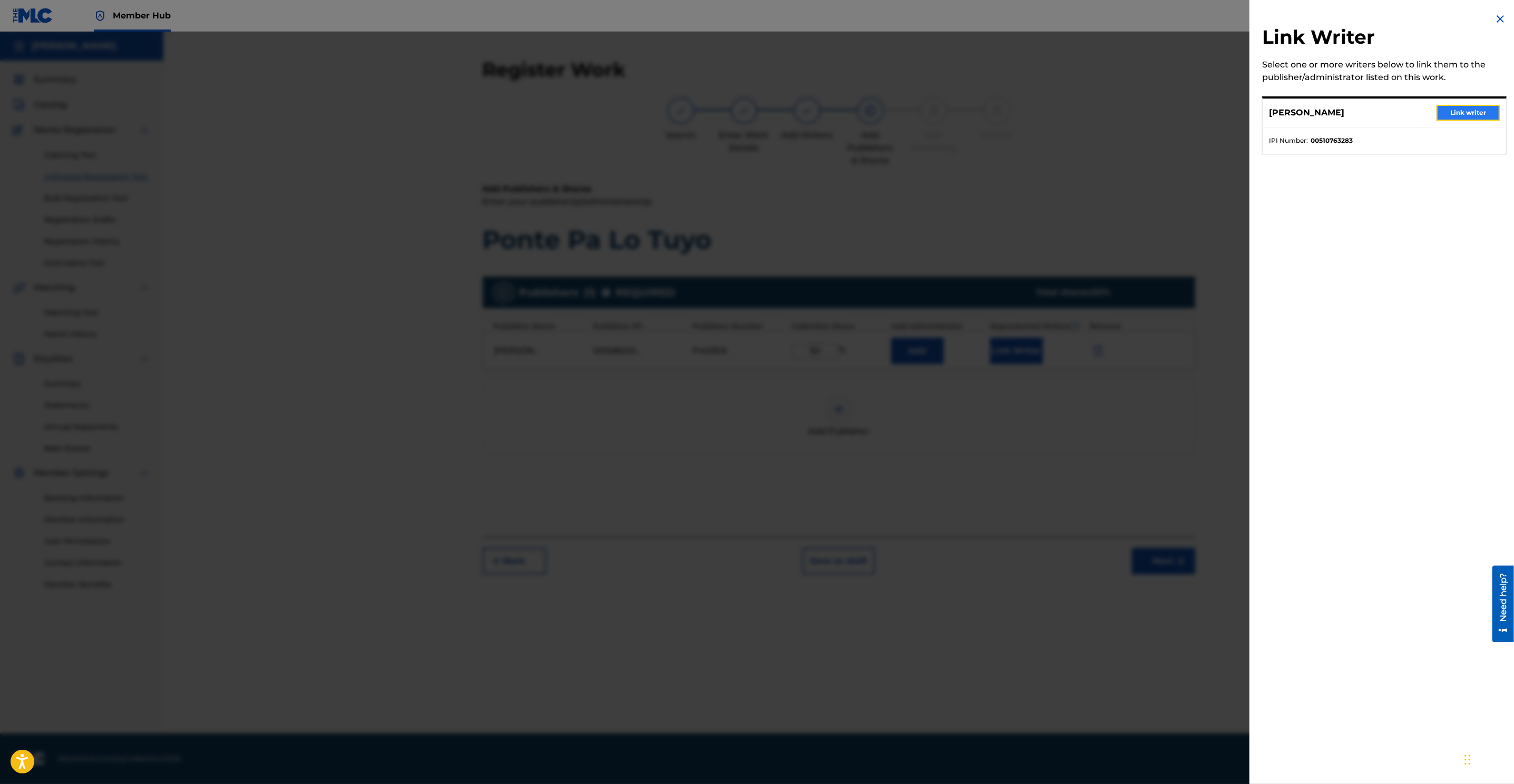
click at [1007, 109] on button "Link writer" at bounding box center [1468, 112] width 63 height 16
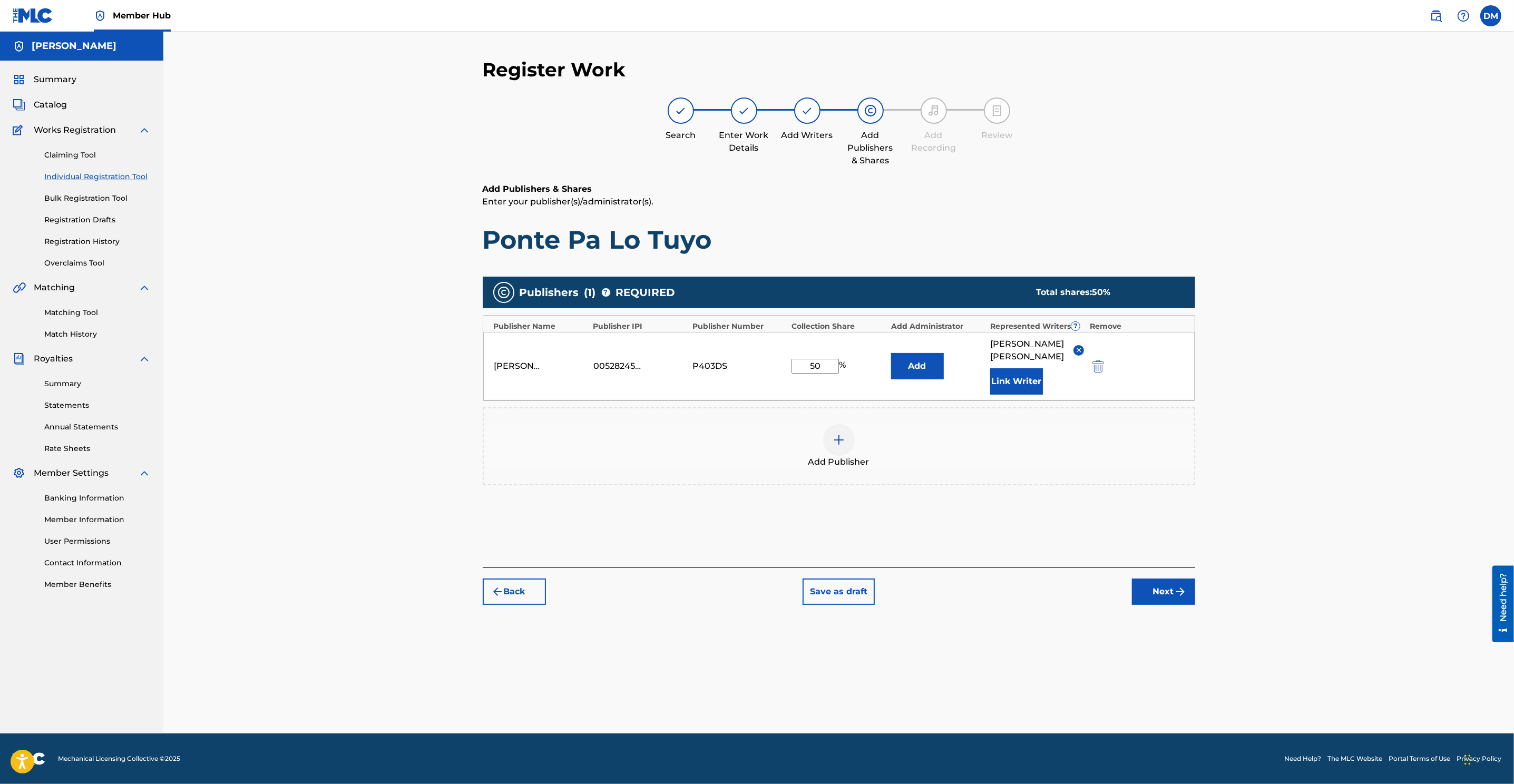
click at [1007, 522] on div "Register Work Search Enter Work Details Add Writers Add Publishers & Shares Add…" at bounding box center [839, 396] width 738 height 675
click at [1007, 522] on button "Next" at bounding box center [1164, 591] width 63 height 26
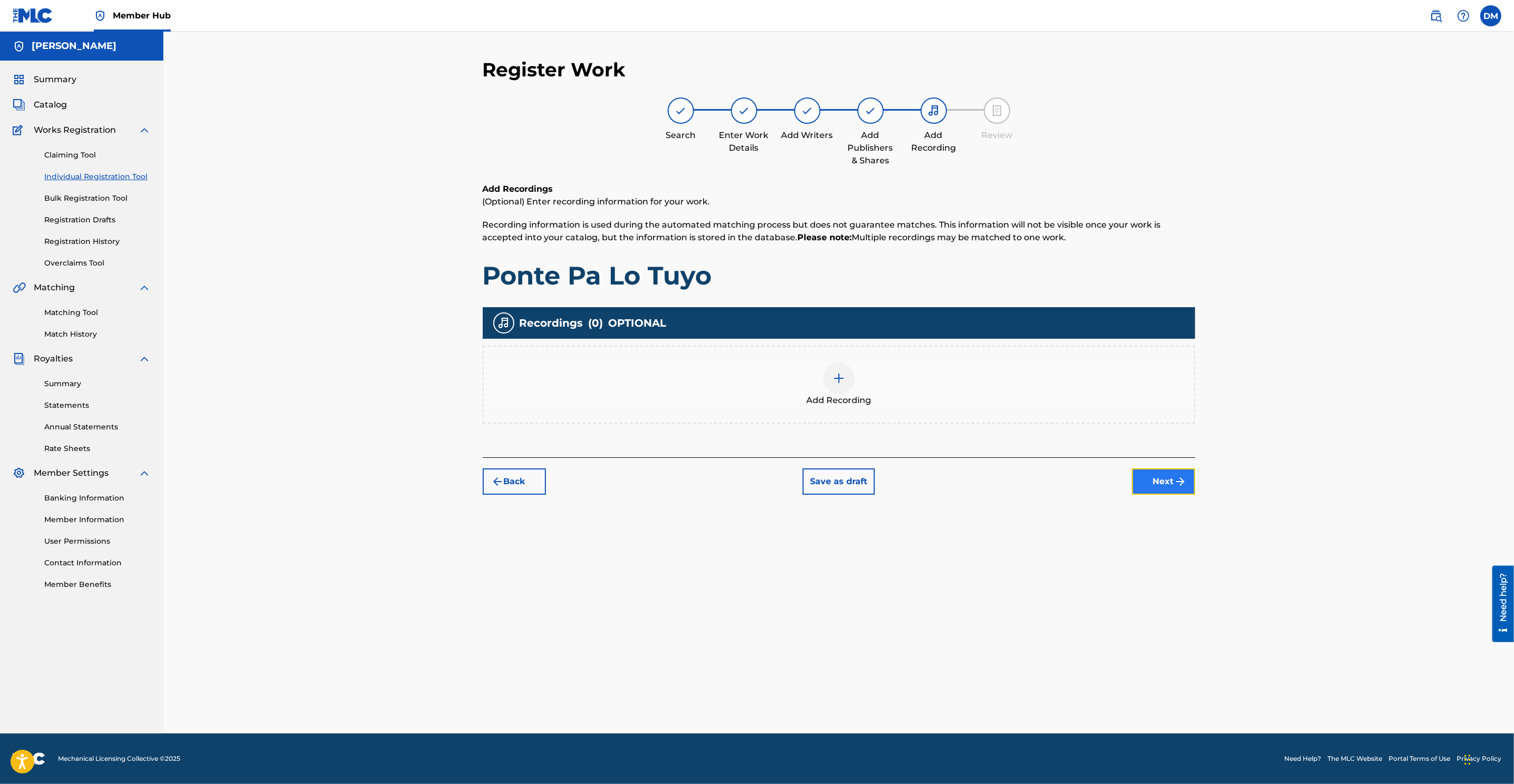
click at [1007, 482] on button "Next" at bounding box center [1164, 481] width 63 height 26
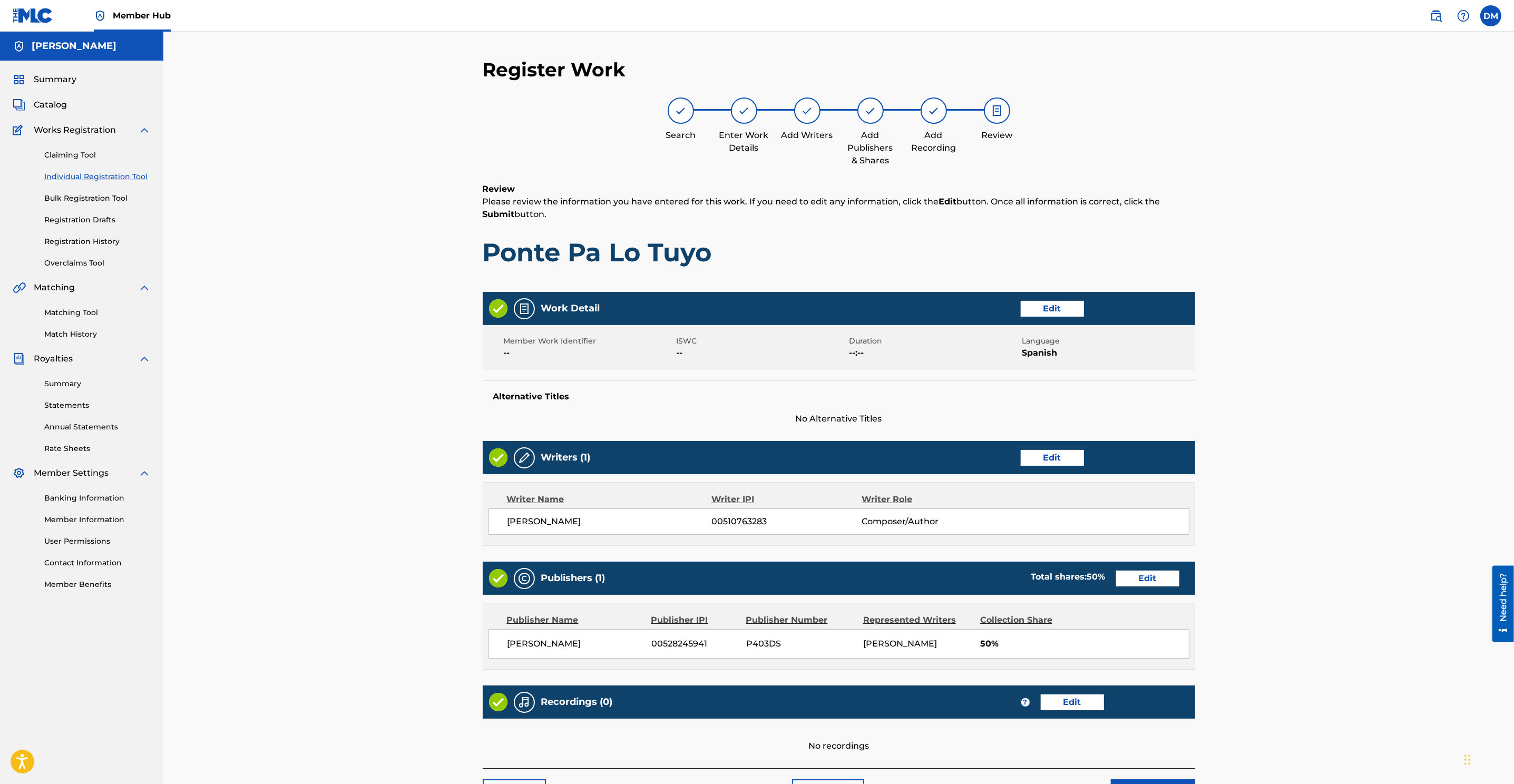
scroll to position [71, 0]
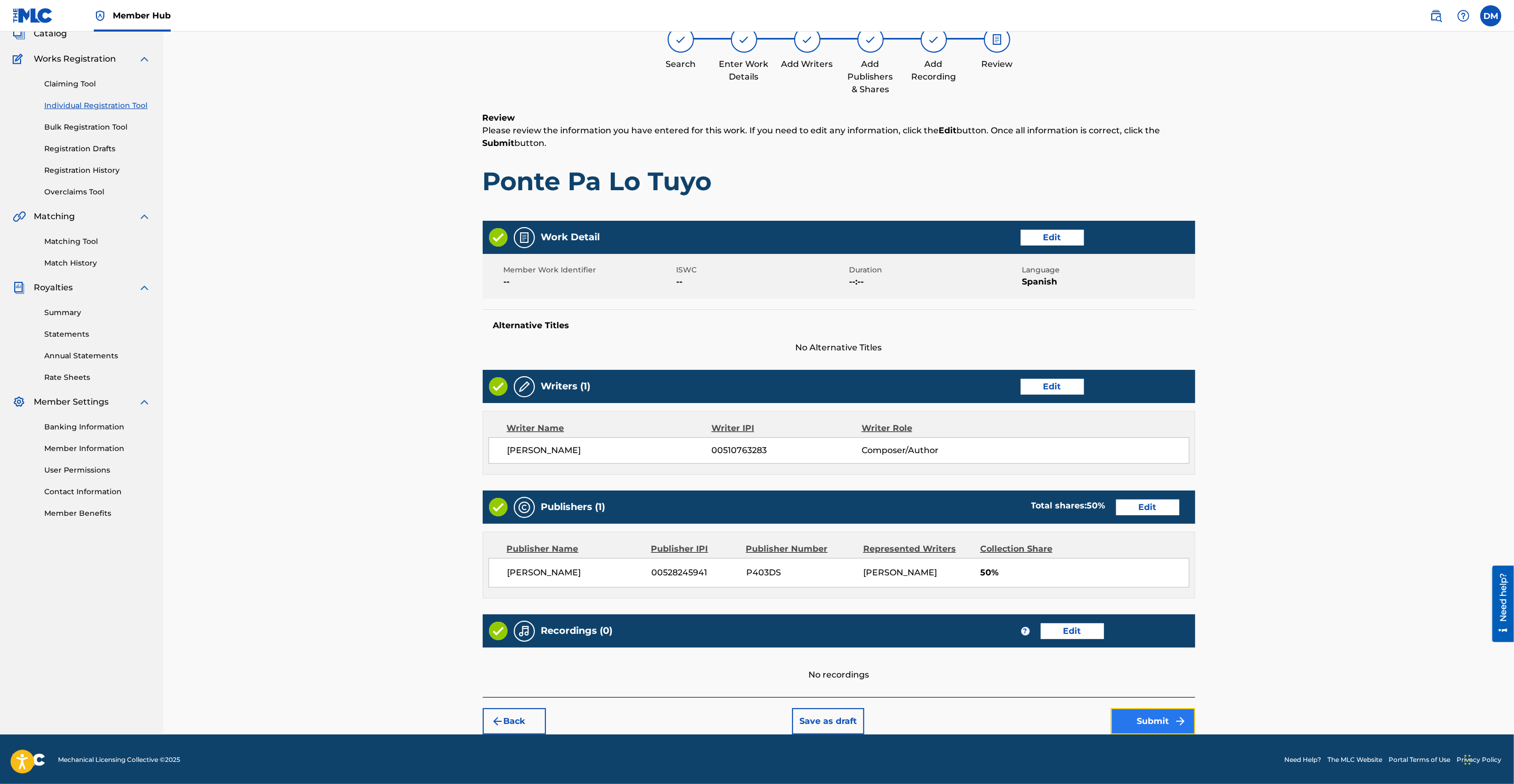
click at [1007, 522] on button "Submit" at bounding box center [1153, 721] width 84 height 26
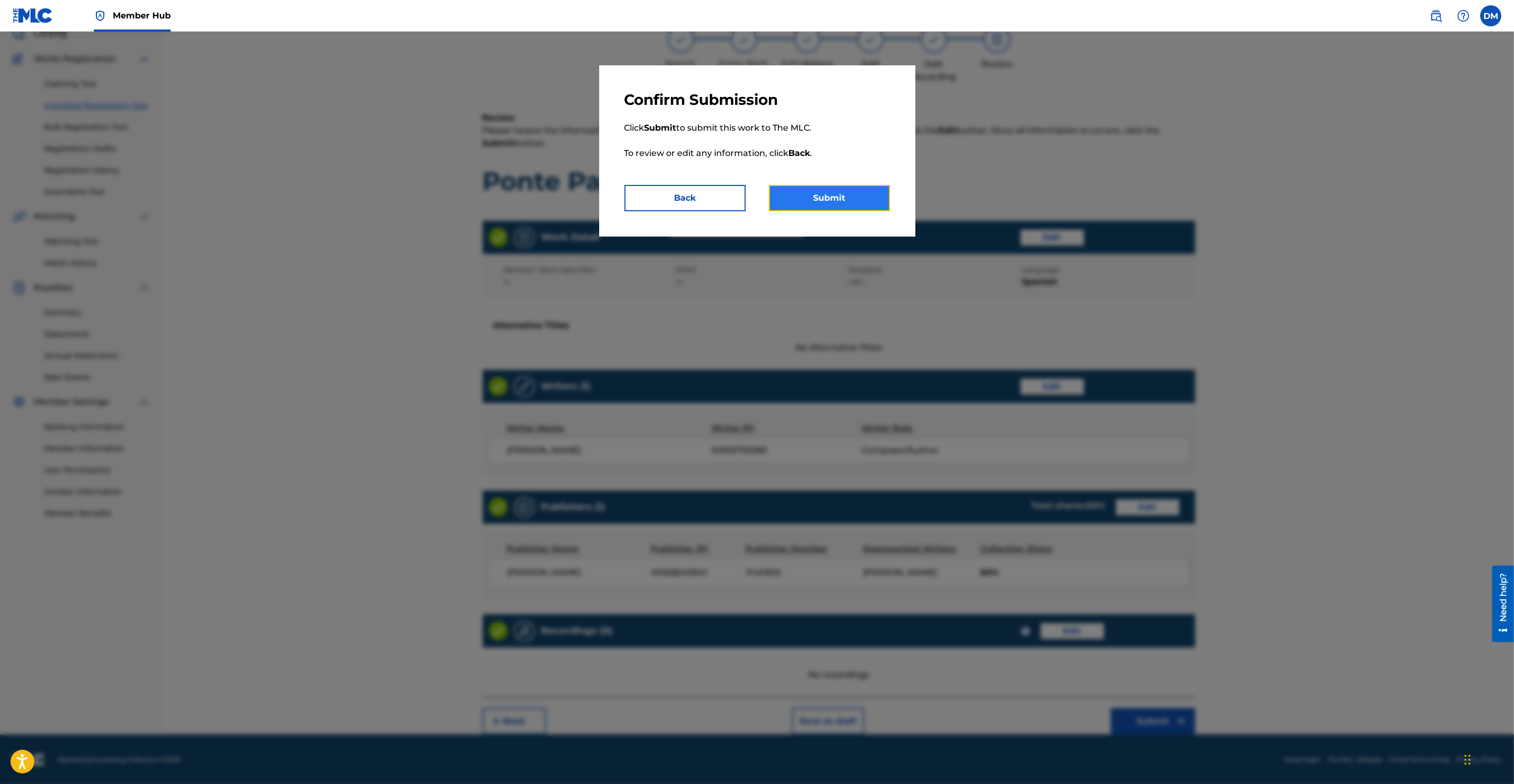
click at [843, 193] on button "Submit" at bounding box center [829, 198] width 121 height 26
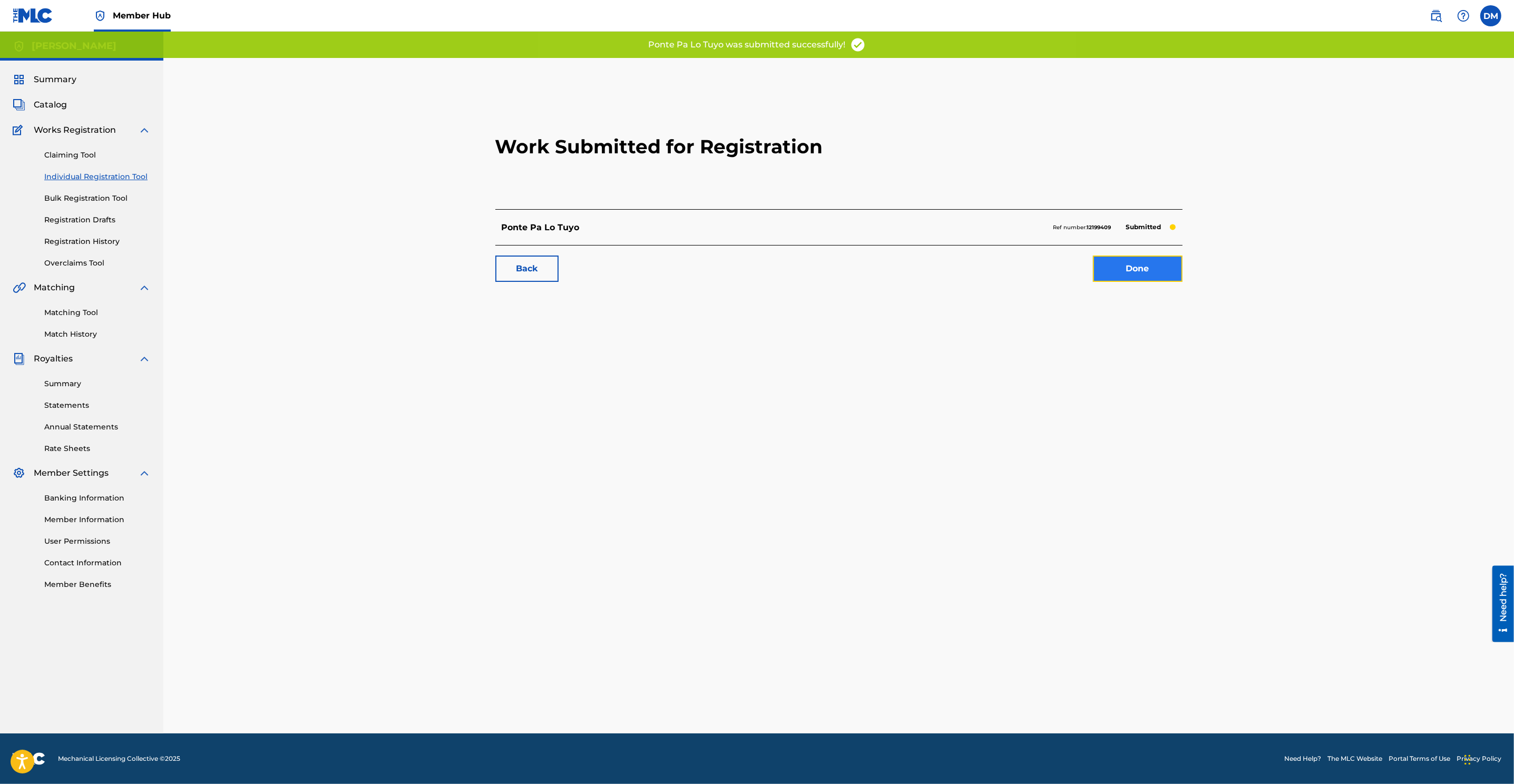
click at [1007, 265] on link "Done" at bounding box center [1138, 269] width 89 height 26
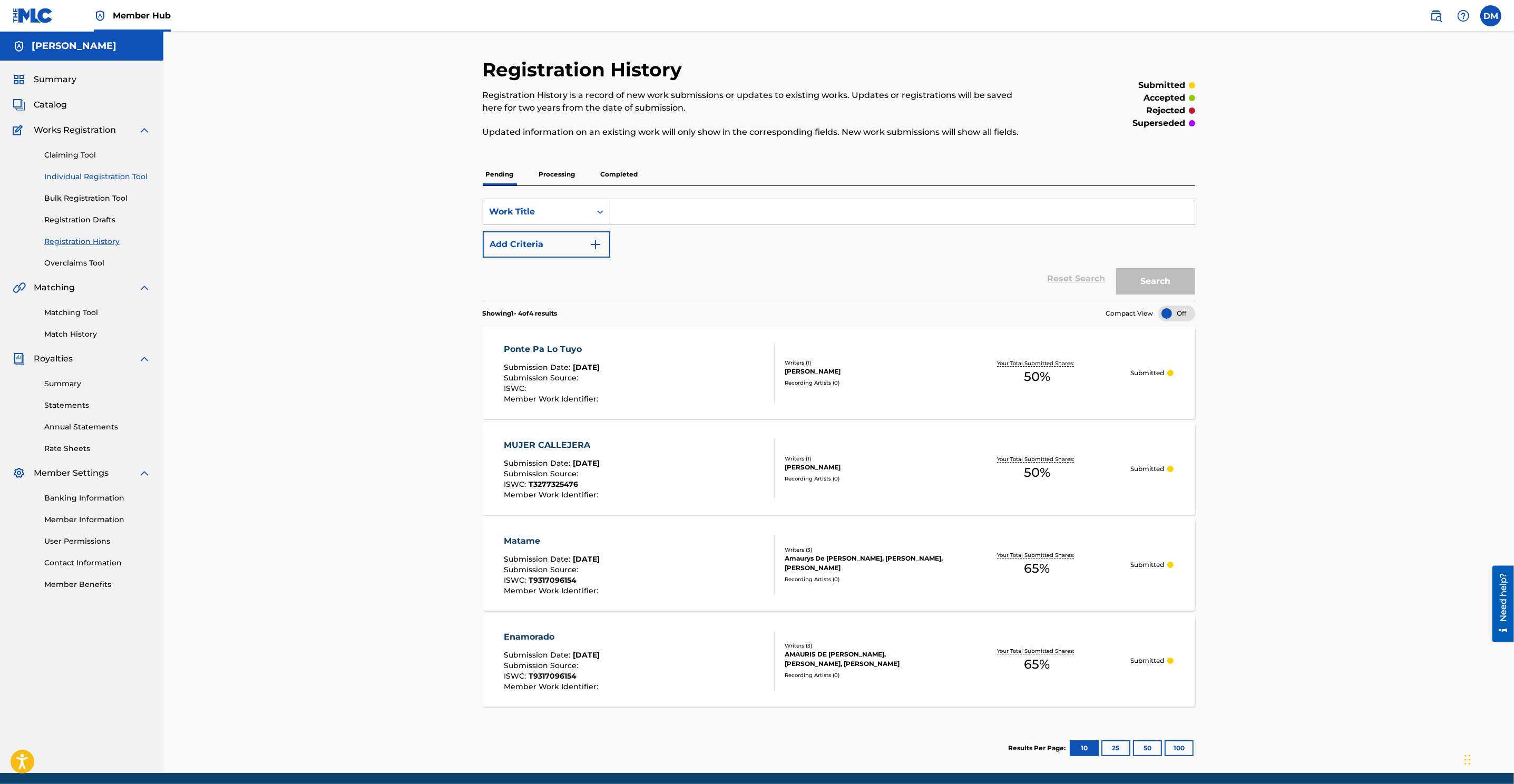
click at [88, 174] on link "Individual Registration Tool" at bounding box center [97, 176] width 106 height 11
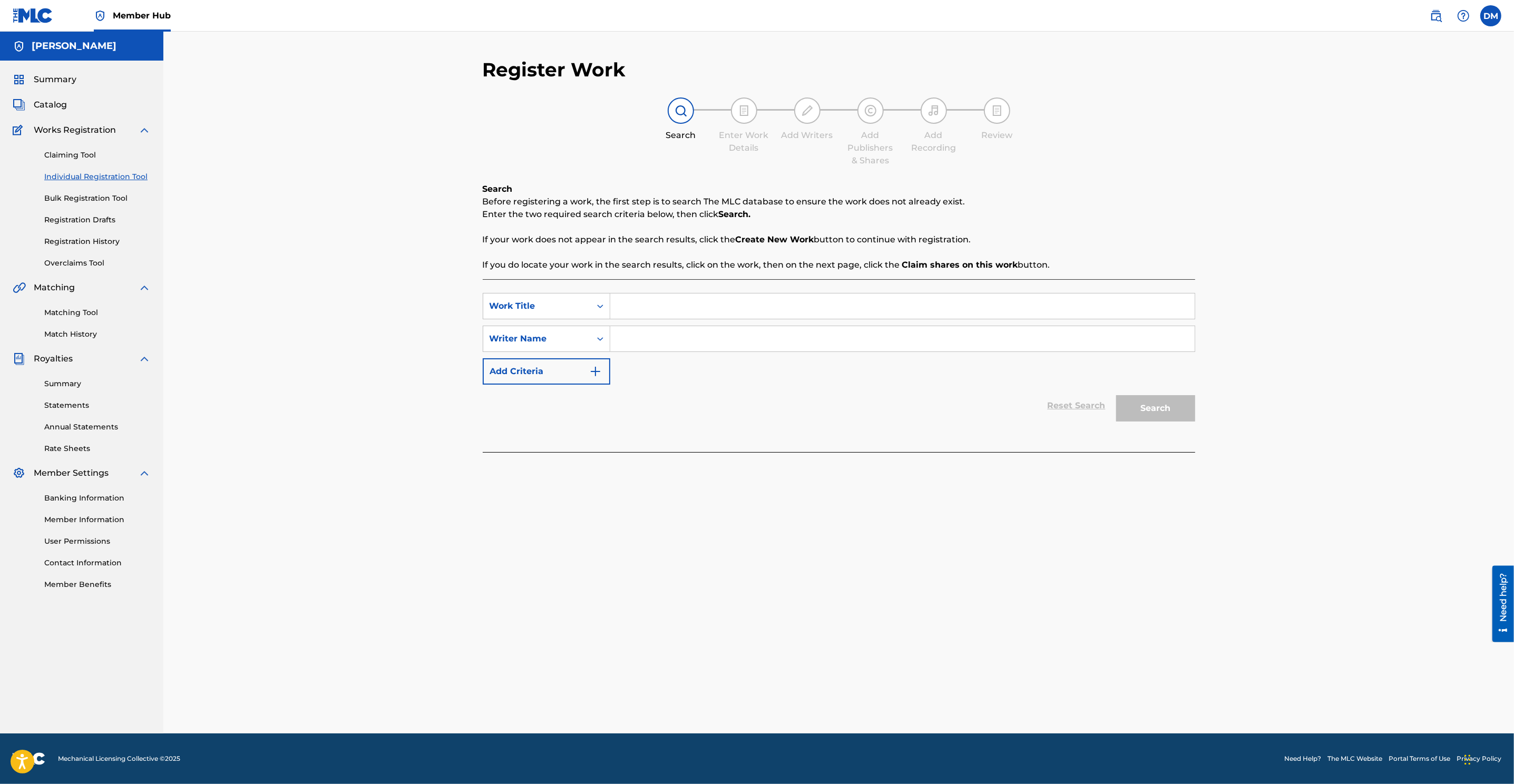
click at [642, 308] on input "Search Form" at bounding box center [902, 306] width 584 height 25
type input "My Darling"
click at [618, 337] on input "Search Form" at bounding box center [902, 339] width 584 height 25
type input "Danny Mejia"
click at [1007, 416] on button "Search" at bounding box center [1155, 408] width 79 height 26
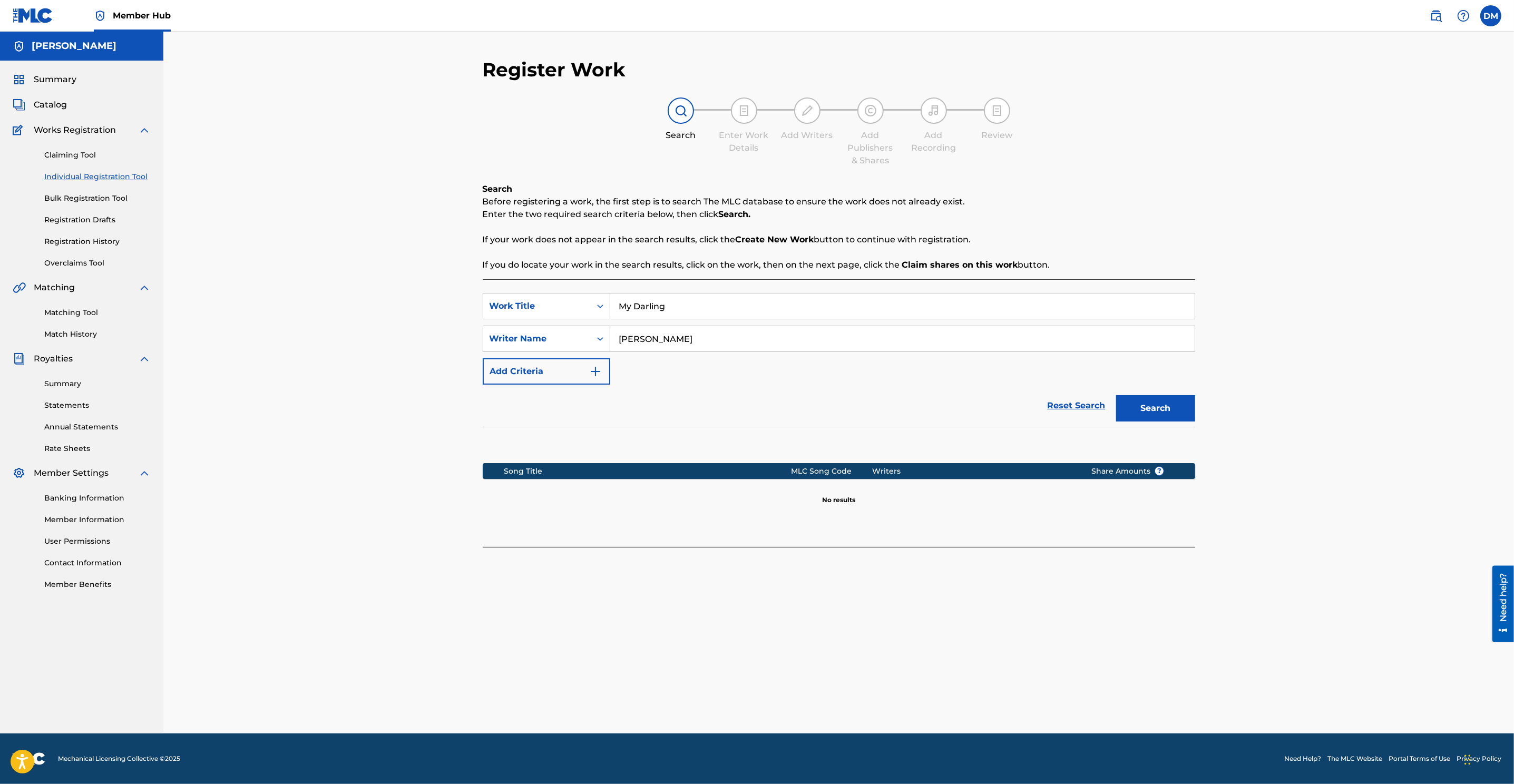
click at [79, 172] on link "Individual Registration Tool" at bounding box center [97, 176] width 106 height 11
click at [114, 177] on link "Individual Registration Tool" at bounding box center [97, 176] width 106 height 11
click at [113, 177] on link "Individual Registration Tool" at bounding box center [97, 176] width 106 height 11
click at [695, 312] on input "My Darling" at bounding box center [902, 306] width 584 height 25
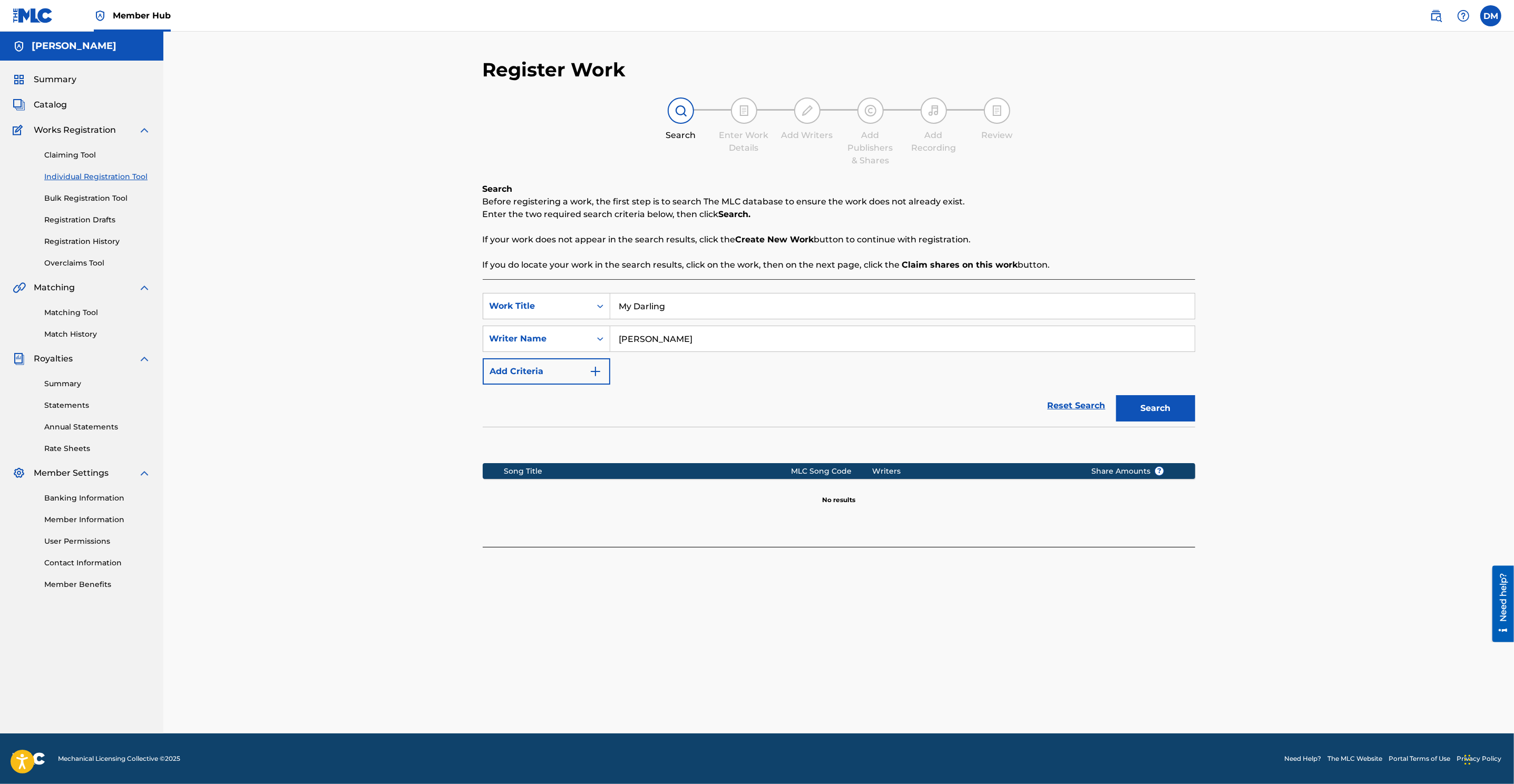
click at [72, 129] on span "Works Registration" at bounding box center [75, 130] width 82 height 13
click at [86, 131] on span "Works Registration" at bounding box center [75, 130] width 82 height 13
click at [139, 125] on img at bounding box center [145, 130] width 13 height 13
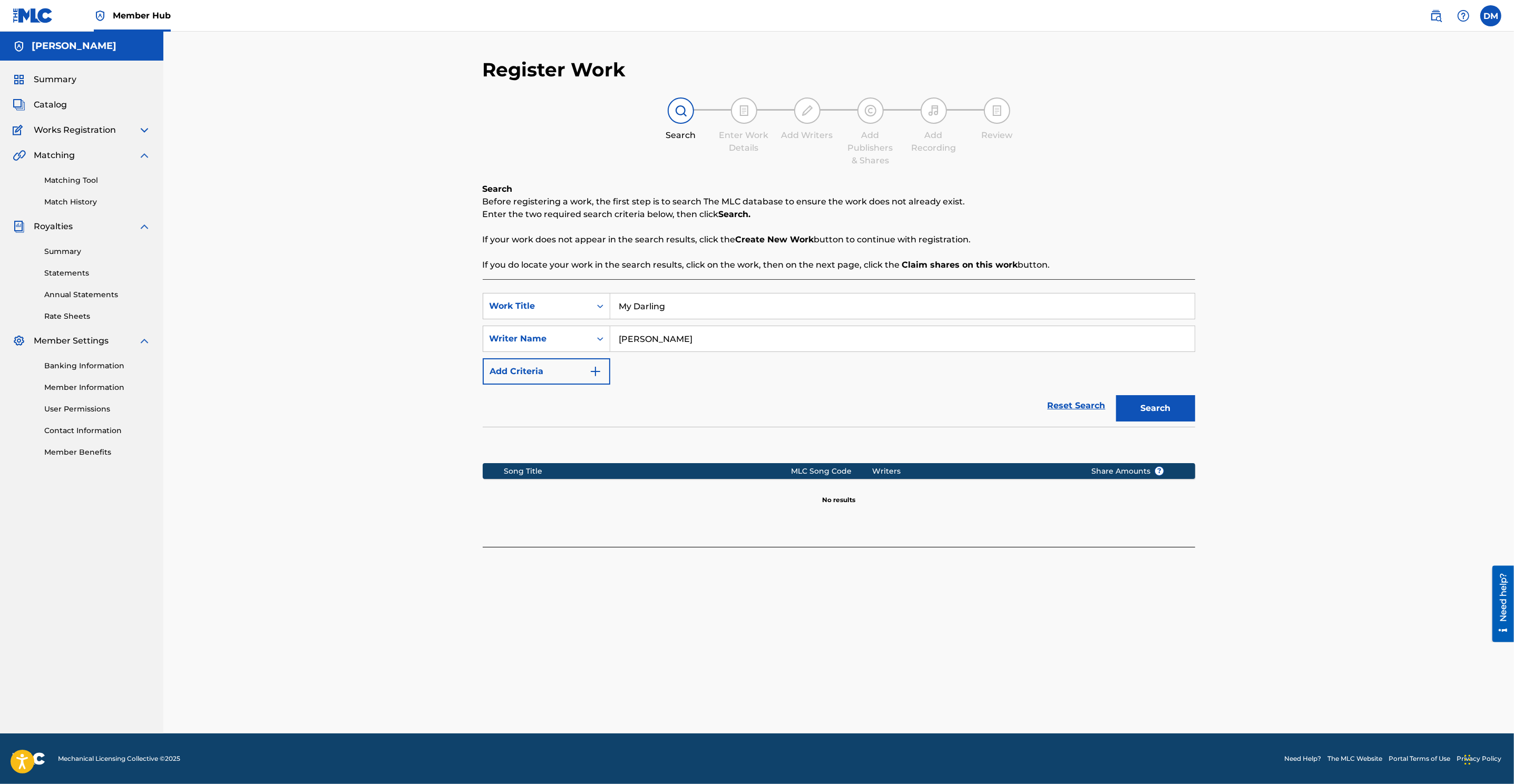
click at [135, 125] on div "Works Registration" at bounding box center [82, 130] width 138 height 13
click at [142, 130] on img at bounding box center [145, 130] width 13 height 13
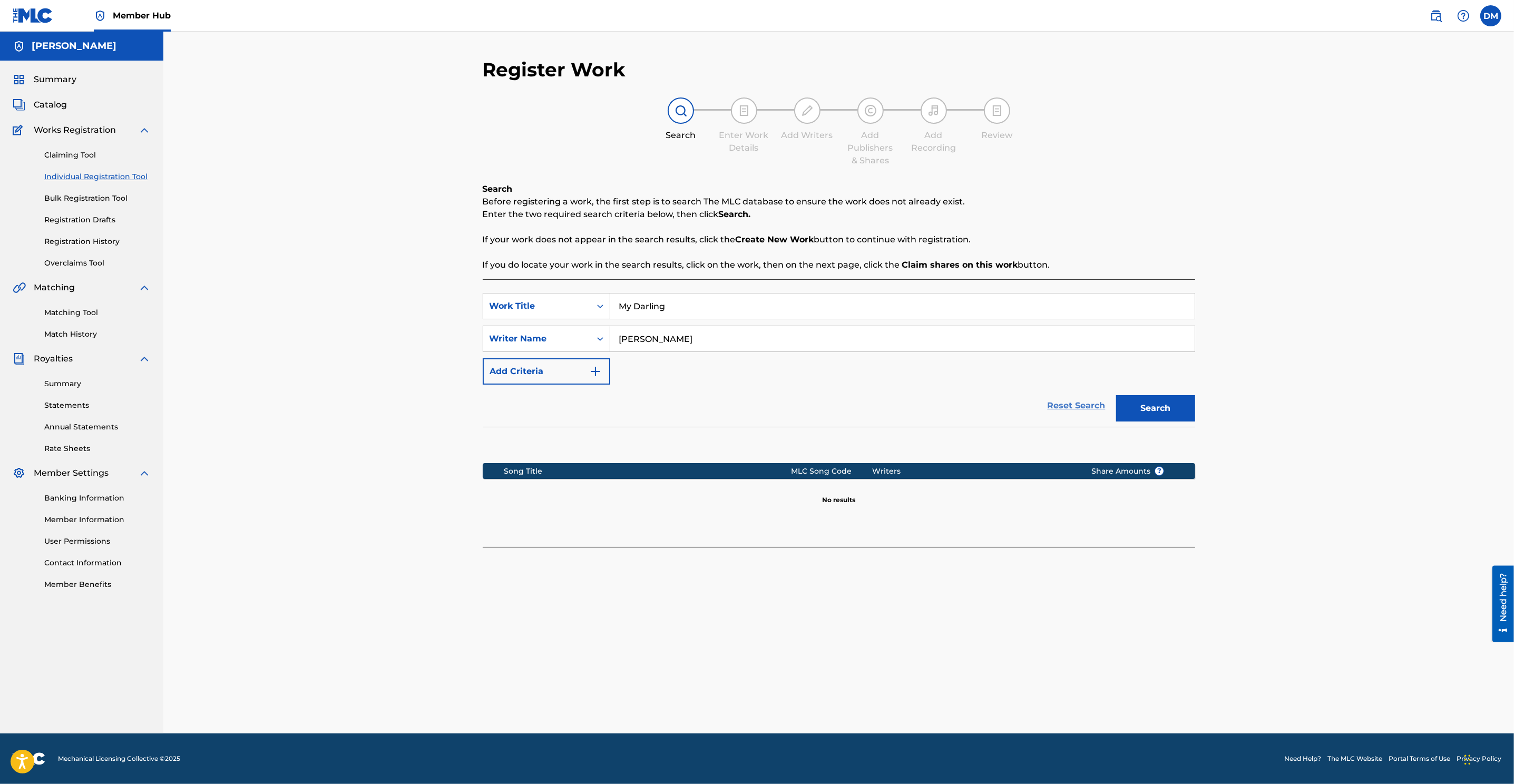
click at [1007, 403] on link "Reset Search" at bounding box center [1077, 406] width 69 height 23
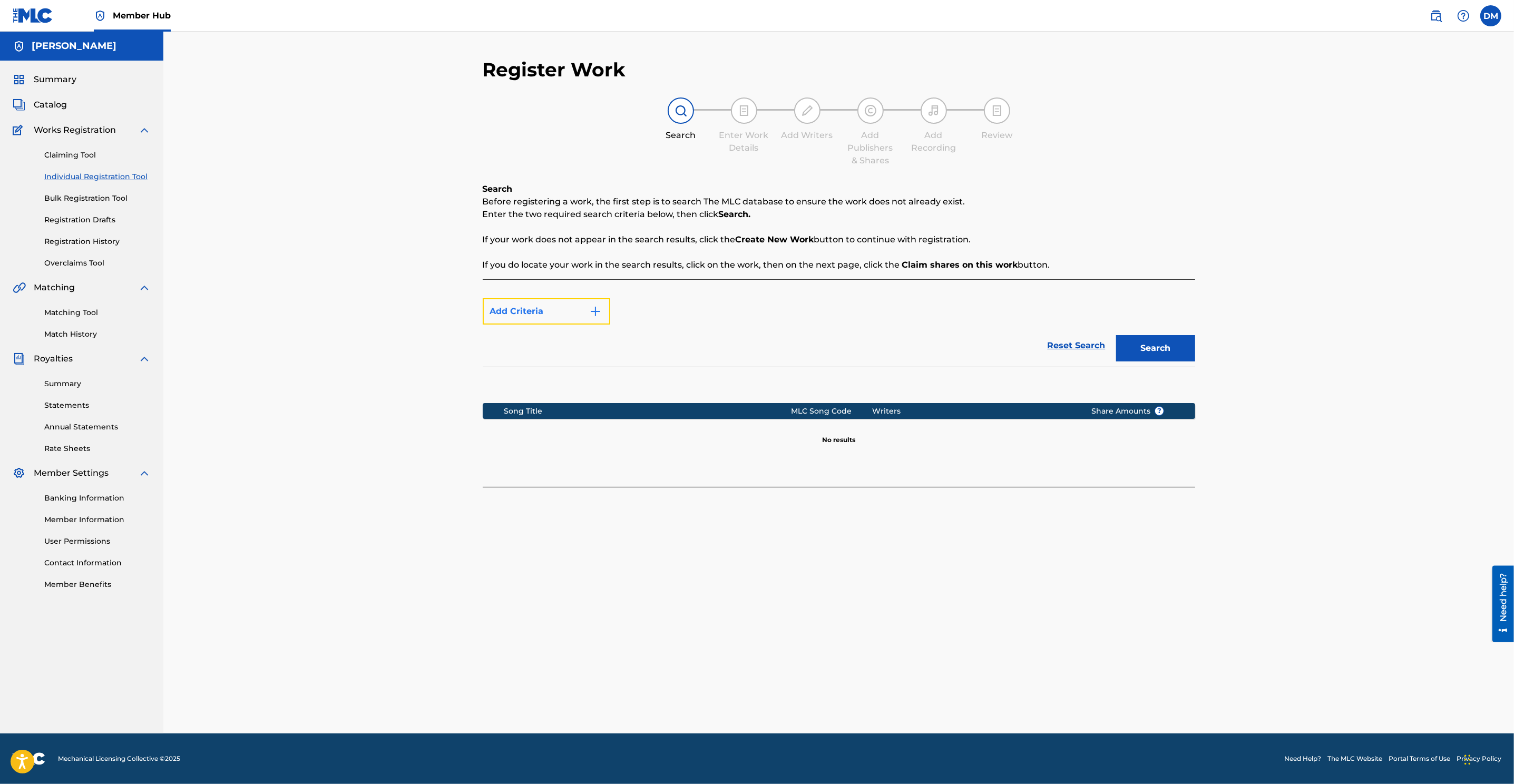
click at [555, 313] on button "Add Criteria" at bounding box center [546, 311] width 128 height 26
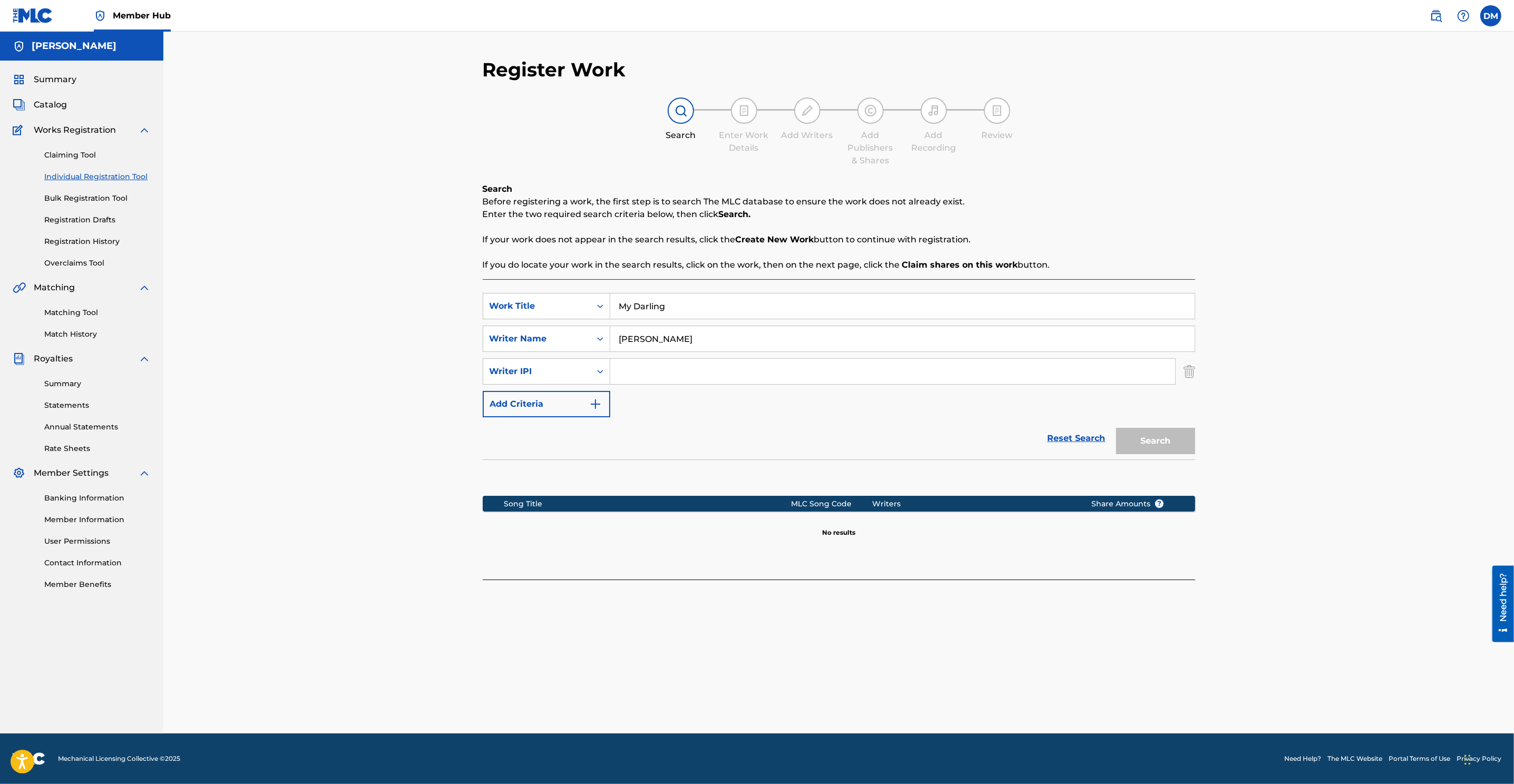
click at [83, 179] on link "Individual Registration Tool" at bounding box center [97, 176] width 106 height 11
click at [85, 176] on link "Individual Registration Tool" at bounding box center [97, 176] width 106 height 11
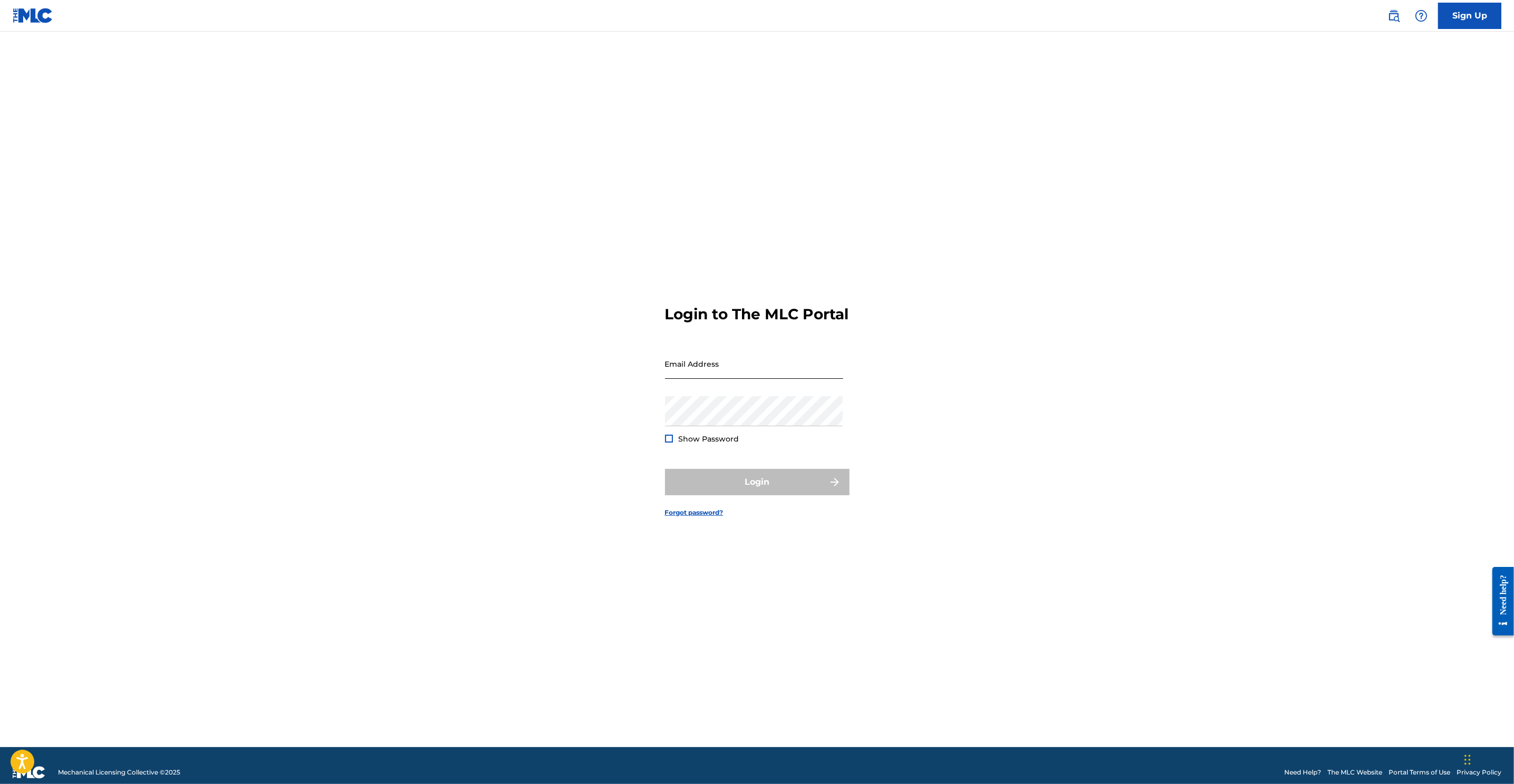
click at [755, 379] on input "Email Address" at bounding box center [754, 364] width 178 height 30
type input "[EMAIL_ADDRESS][DOMAIN_NAME]"
click at [665, 469] on button "Login" at bounding box center [758, 482] width 185 height 26
click at [697, 425] on input "Code" at bounding box center [754, 410] width 178 height 30
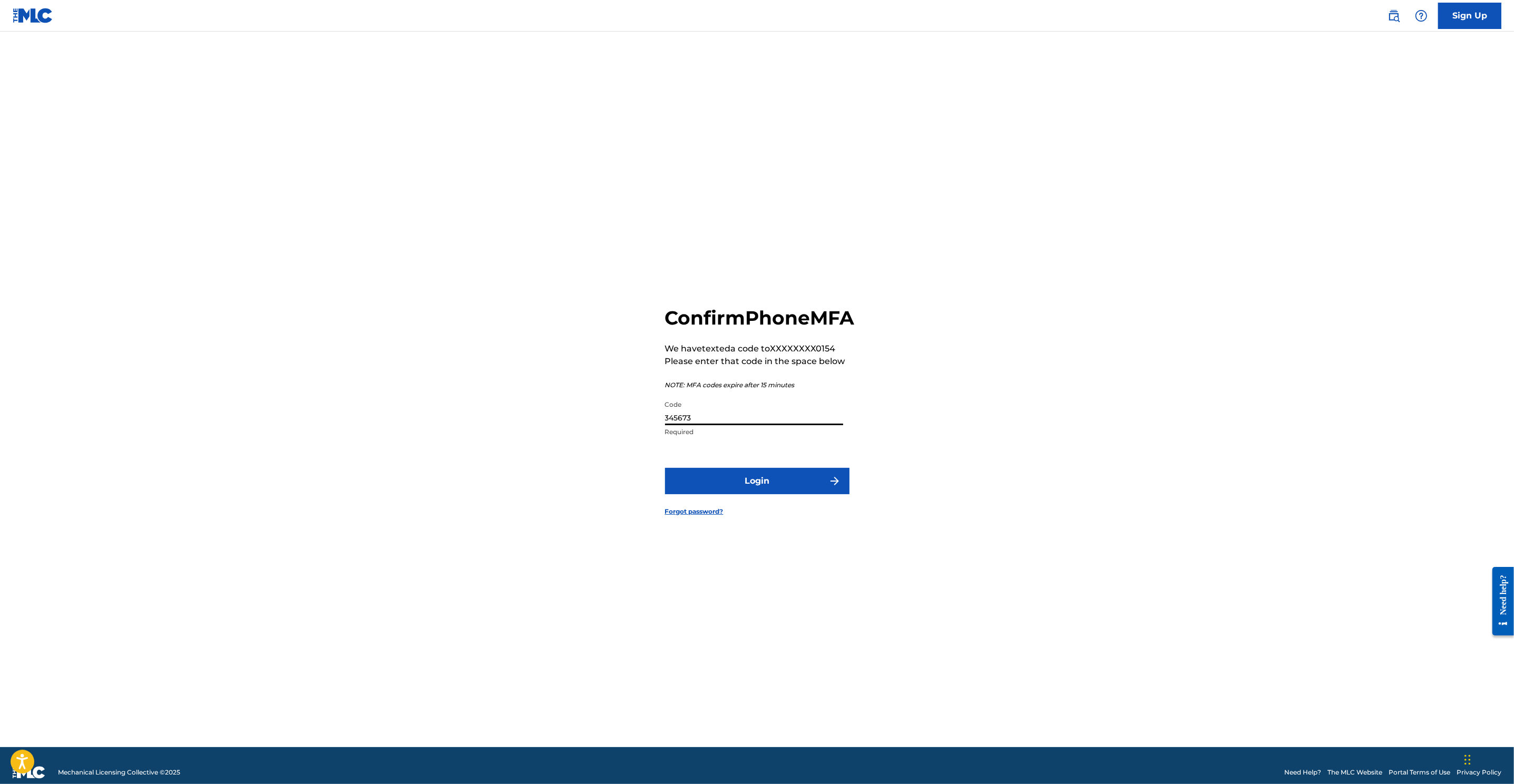
type input "345673"
click at [665, 468] on button "Login" at bounding box center [758, 481] width 185 height 26
